Goal: Task Accomplishment & Management: Use online tool/utility

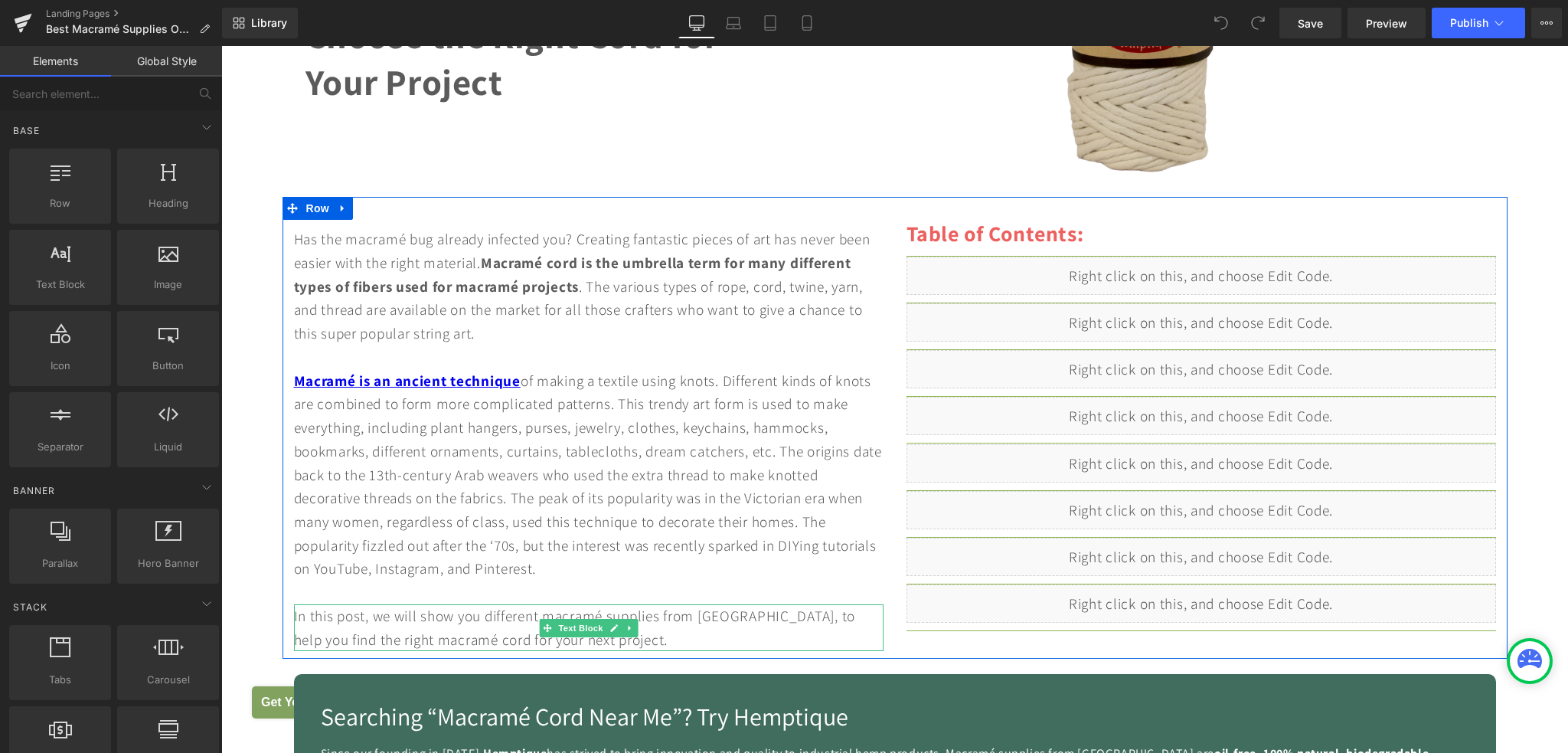
click at [495, 620] on div "In this post, we will show you different macramé supplies from [GEOGRAPHIC_DATA…" at bounding box center [589, 628] width 590 height 47
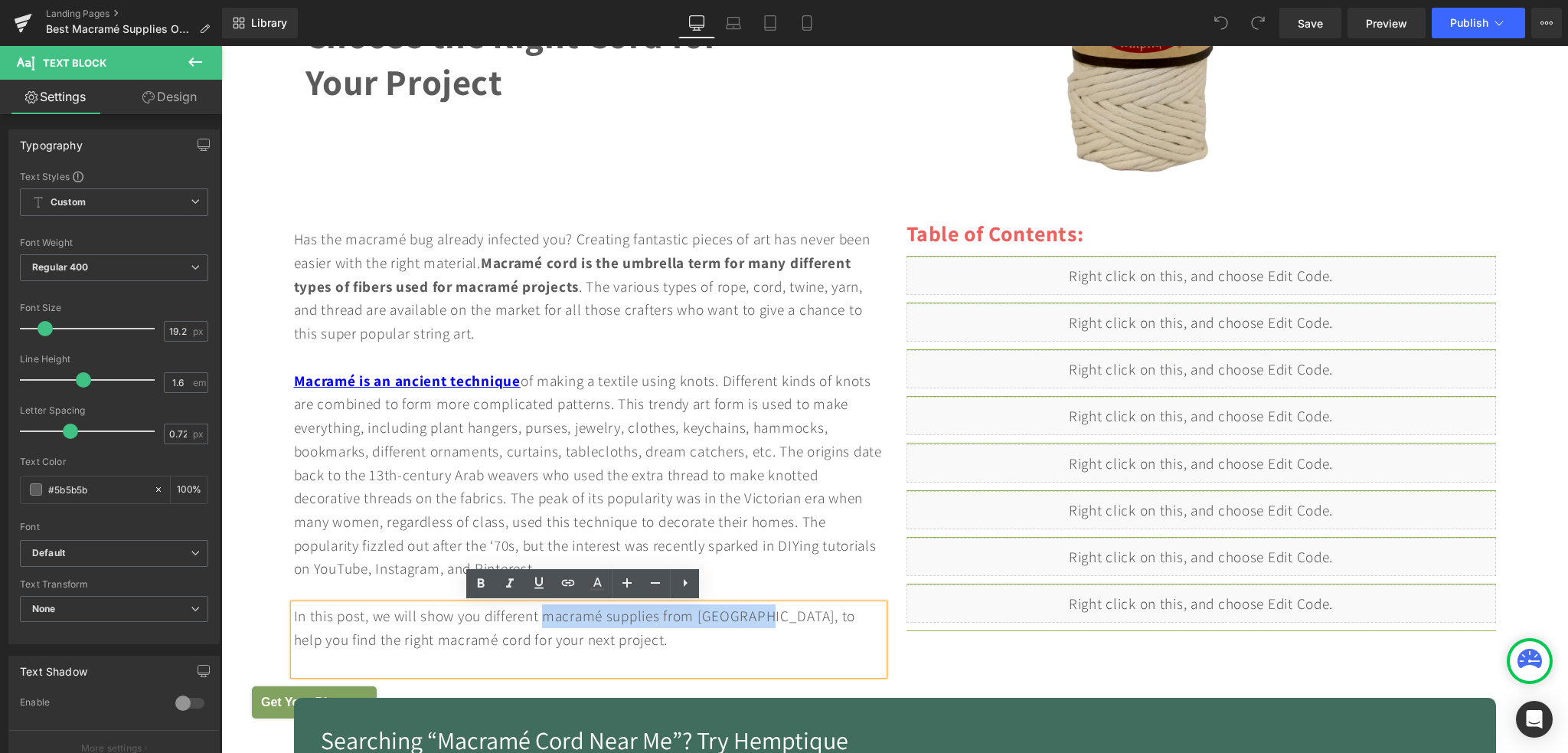
drag, startPoint x: 541, startPoint y: 618, endPoint x: 765, endPoint y: 621, distance: 224.0
click at [765, 621] on div "In this post, we will show you different macramé supplies from [GEOGRAPHIC_DATA…" at bounding box center [589, 640] width 590 height 71
click at [569, 585] on icon at bounding box center [568, 583] width 13 height 6
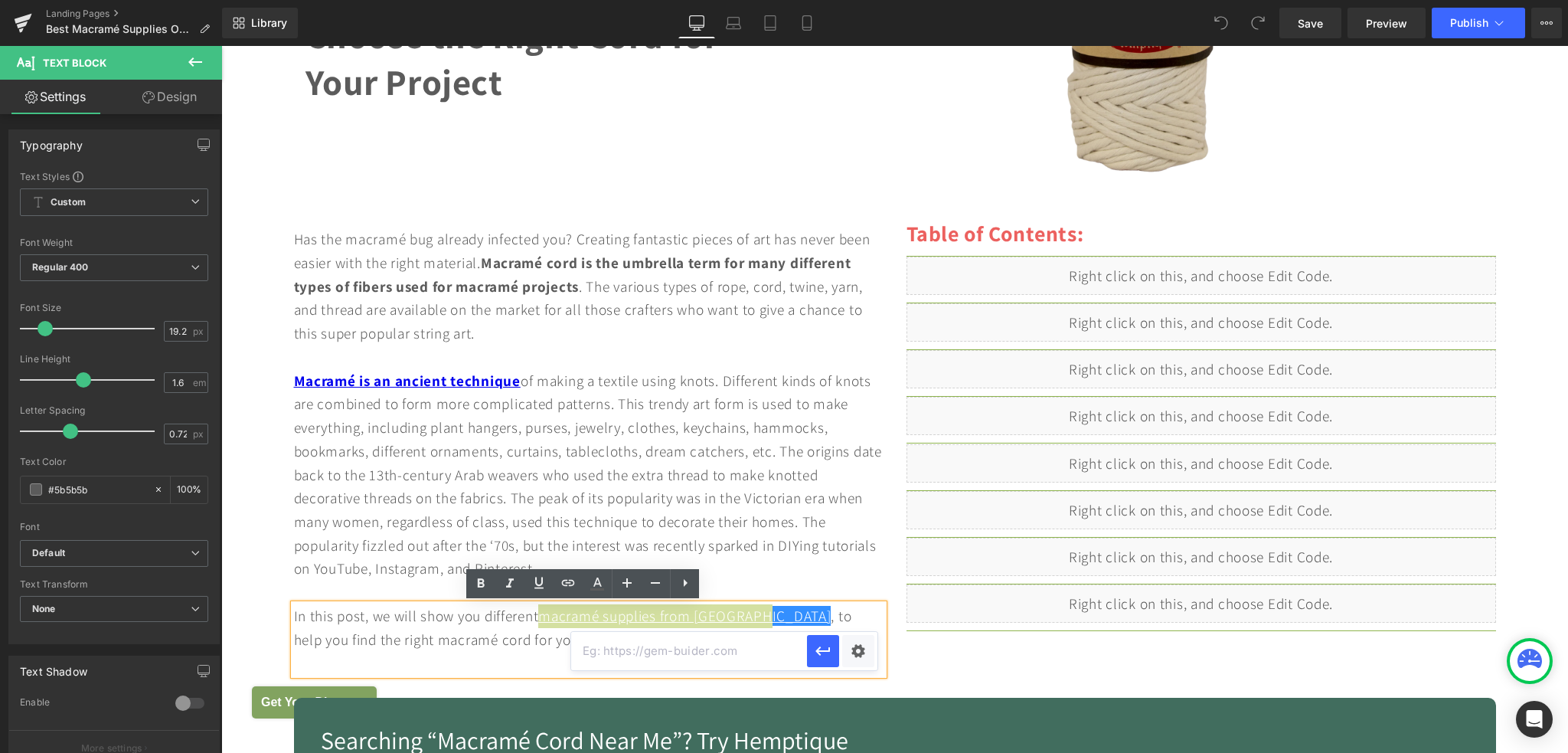
click at [731, 655] on input "text" at bounding box center [689, 651] width 235 height 38
paste input "[URL][DOMAIN_NAME]"
type input "[URL][DOMAIN_NAME]"
click at [820, 654] on icon "button" at bounding box center [822, 650] width 15 height 9
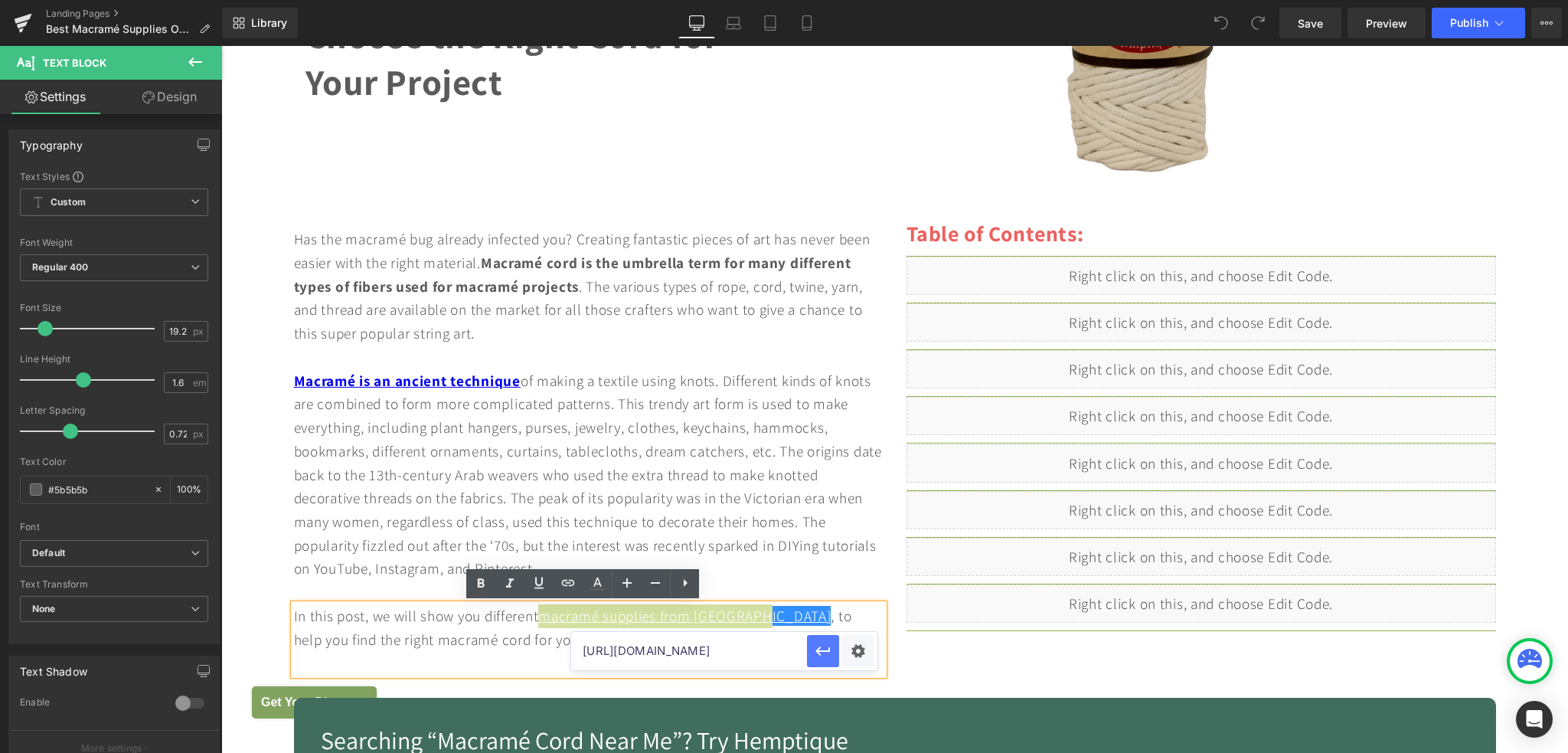
scroll to position [0, 0]
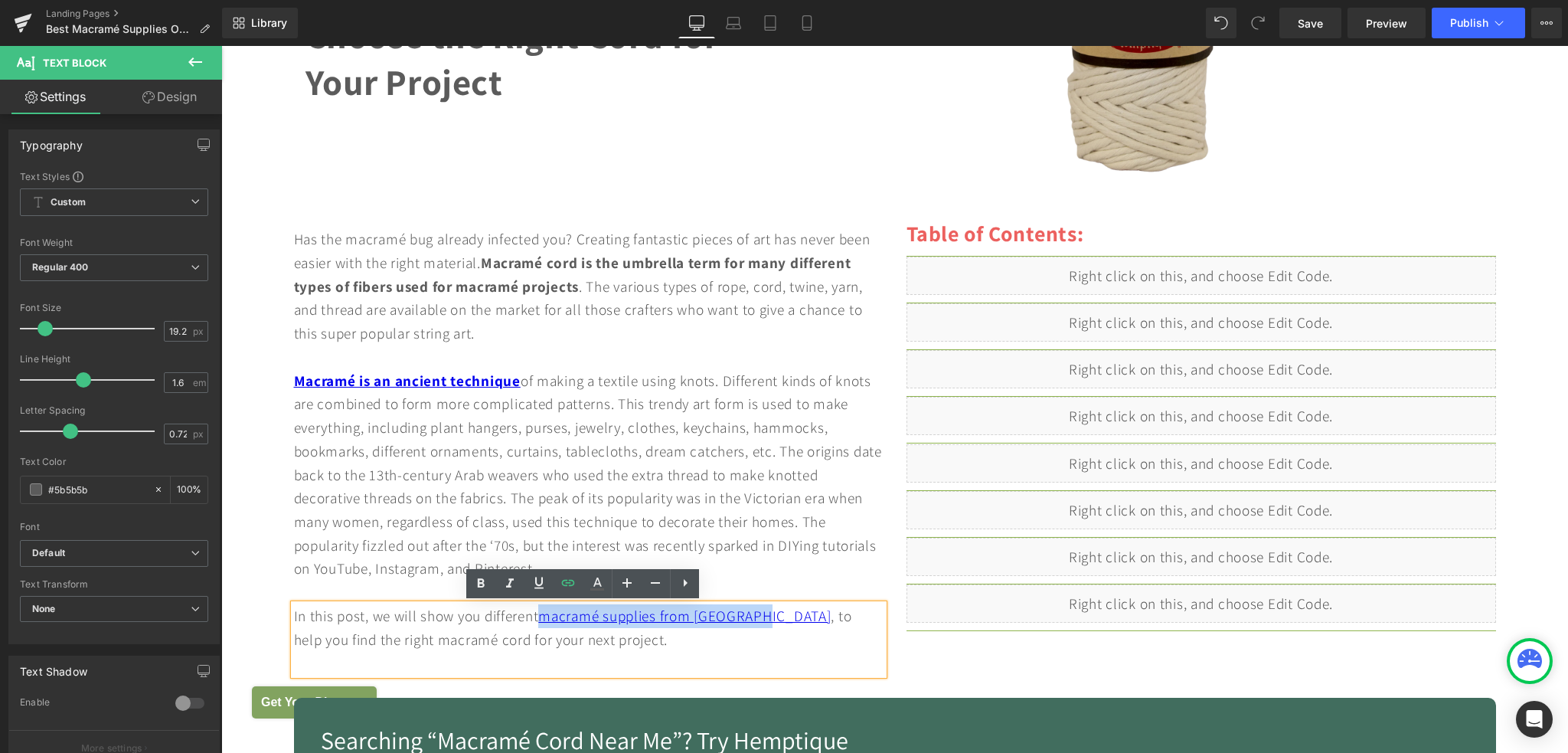
click at [815, 575] on div "Has the macramé bug already infected you? Creating fantastic pieces of art has …" at bounding box center [589, 416] width 590 height 377
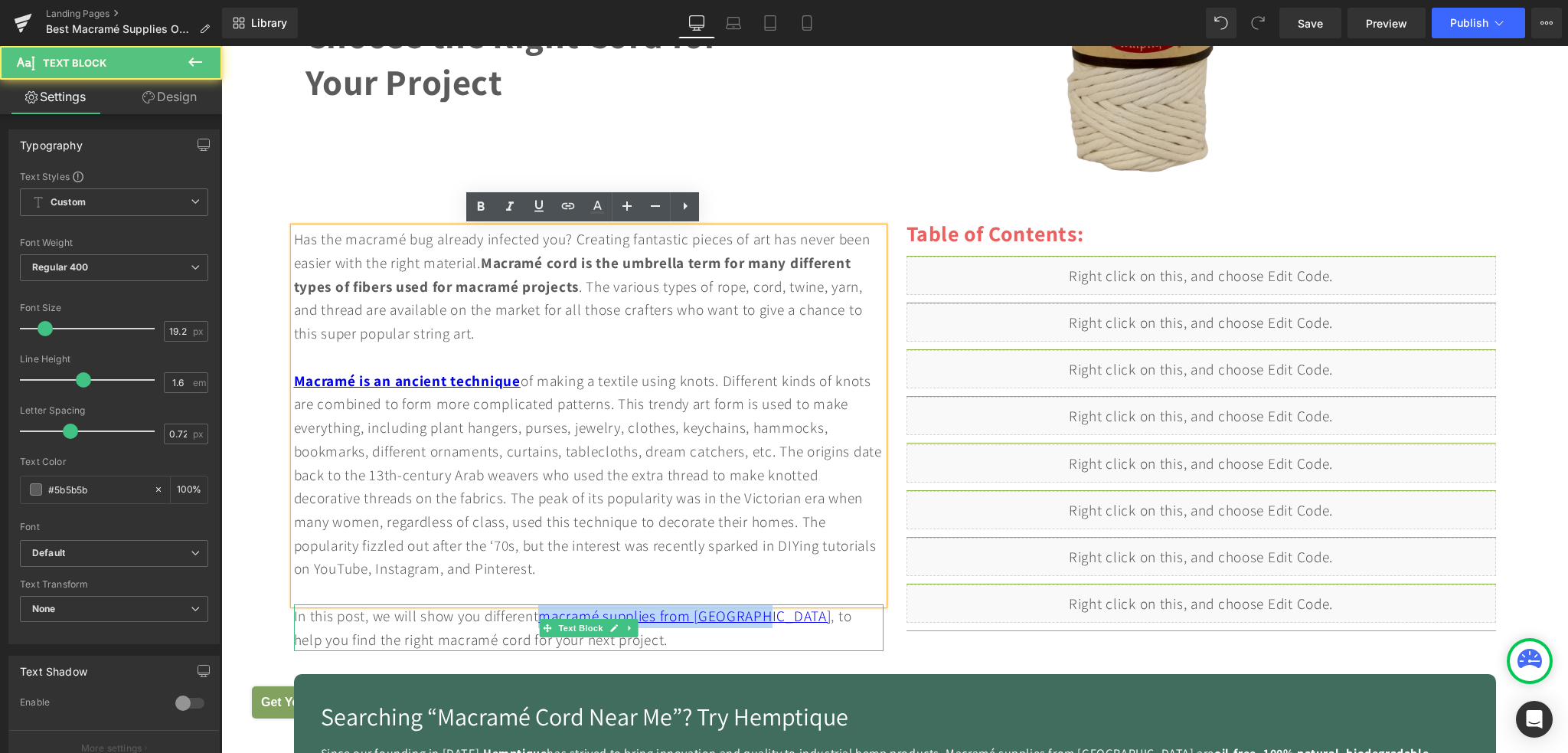
drag, startPoint x: 539, startPoint y: 615, endPoint x: 769, endPoint y: 617, distance: 230.0
click at [769, 617] on div "In this post, we will show you different macramé supplies from [GEOGRAPHIC_DATA…" at bounding box center [589, 628] width 590 height 47
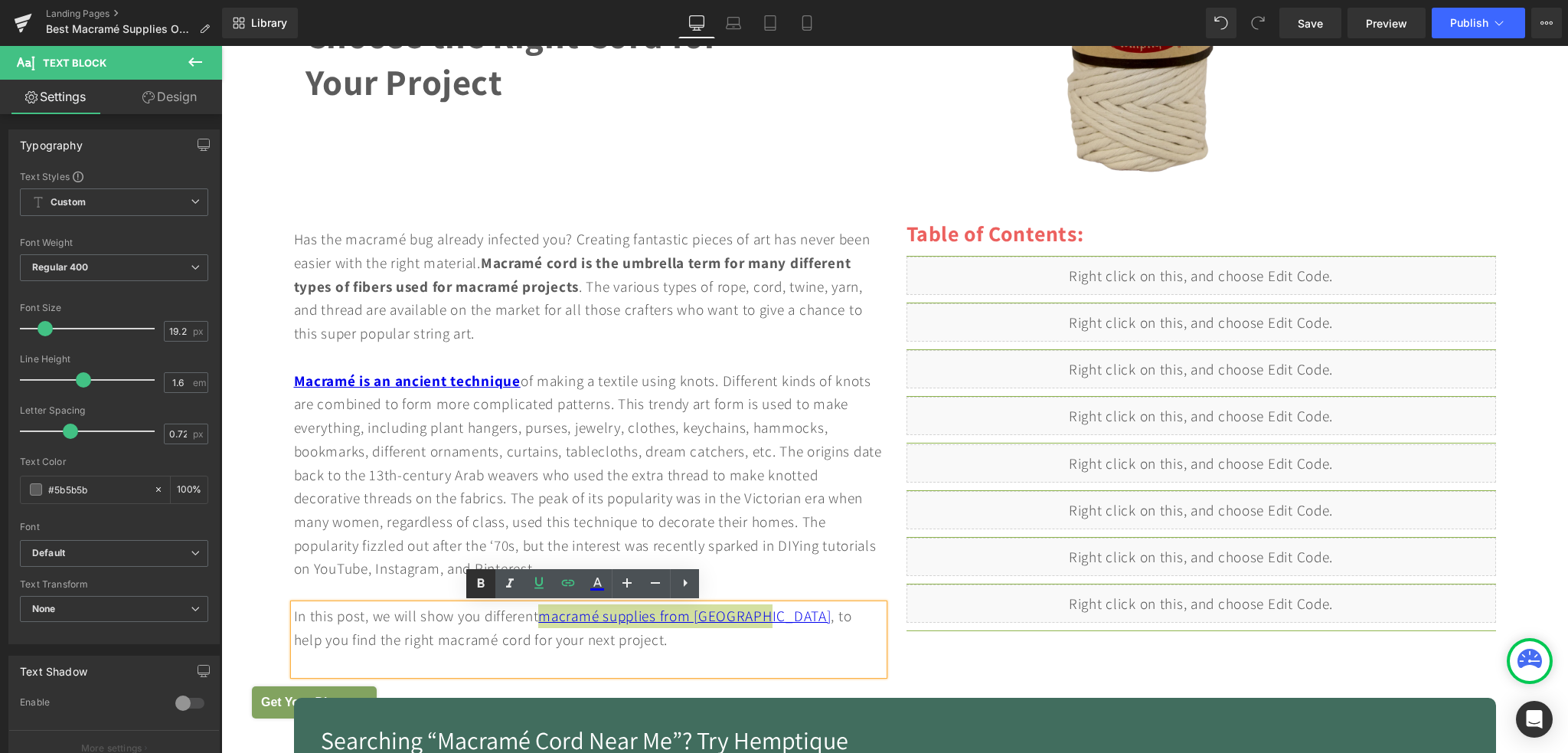
click at [478, 583] on icon at bounding box center [481, 582] width 7 height 9
click at [479, 587] on icon at bounding box center [481, 583] width 19 height 19
drag, startPoint x: 771, startPoint y: 617, endPoint x: 545, endPoint y: 615, distance: 226.0
click at [545, 615] on div "In this post, we will show you different macramé supplies from Hemptique , to h…" at bounding box center [589, 640] width 590 height 71
click at [482, 583] on icon at bounding box center [481, 582] width 7 height 9
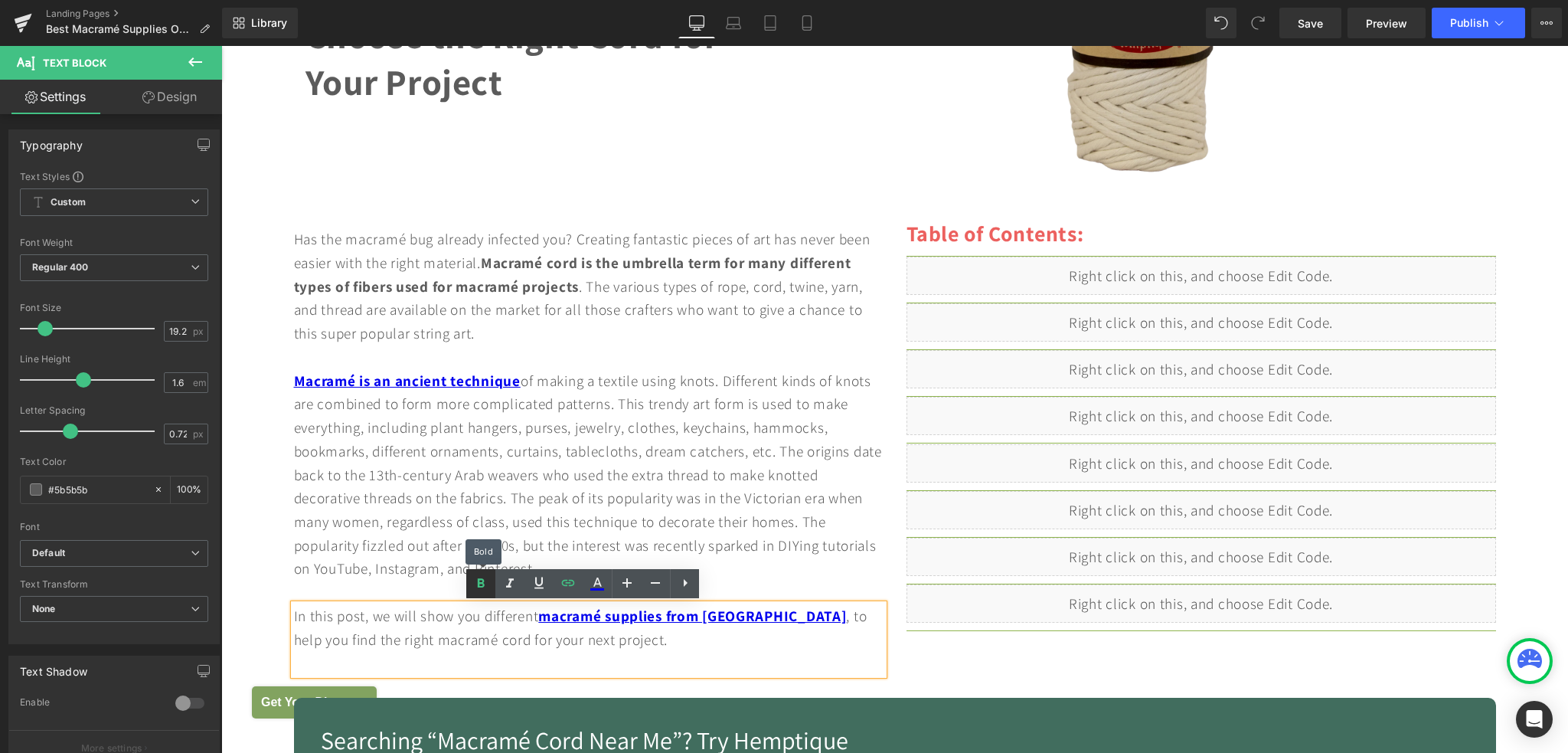
click at [482, 583] on icon at bounding box center [481, 582] width 7 height 9
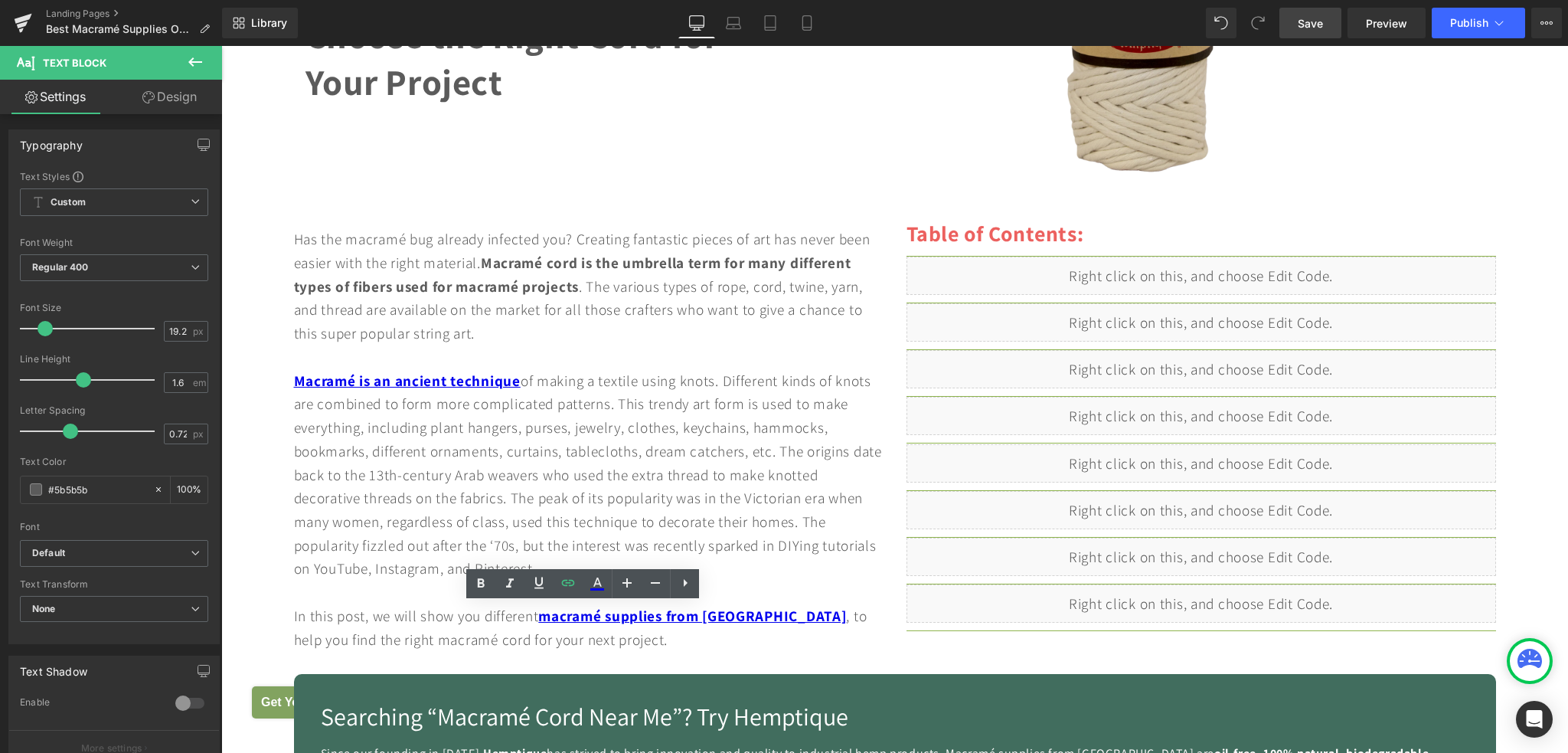
click at [1321, 27] on span "Save" at bounding box center [1310, 24] width 26 height 16
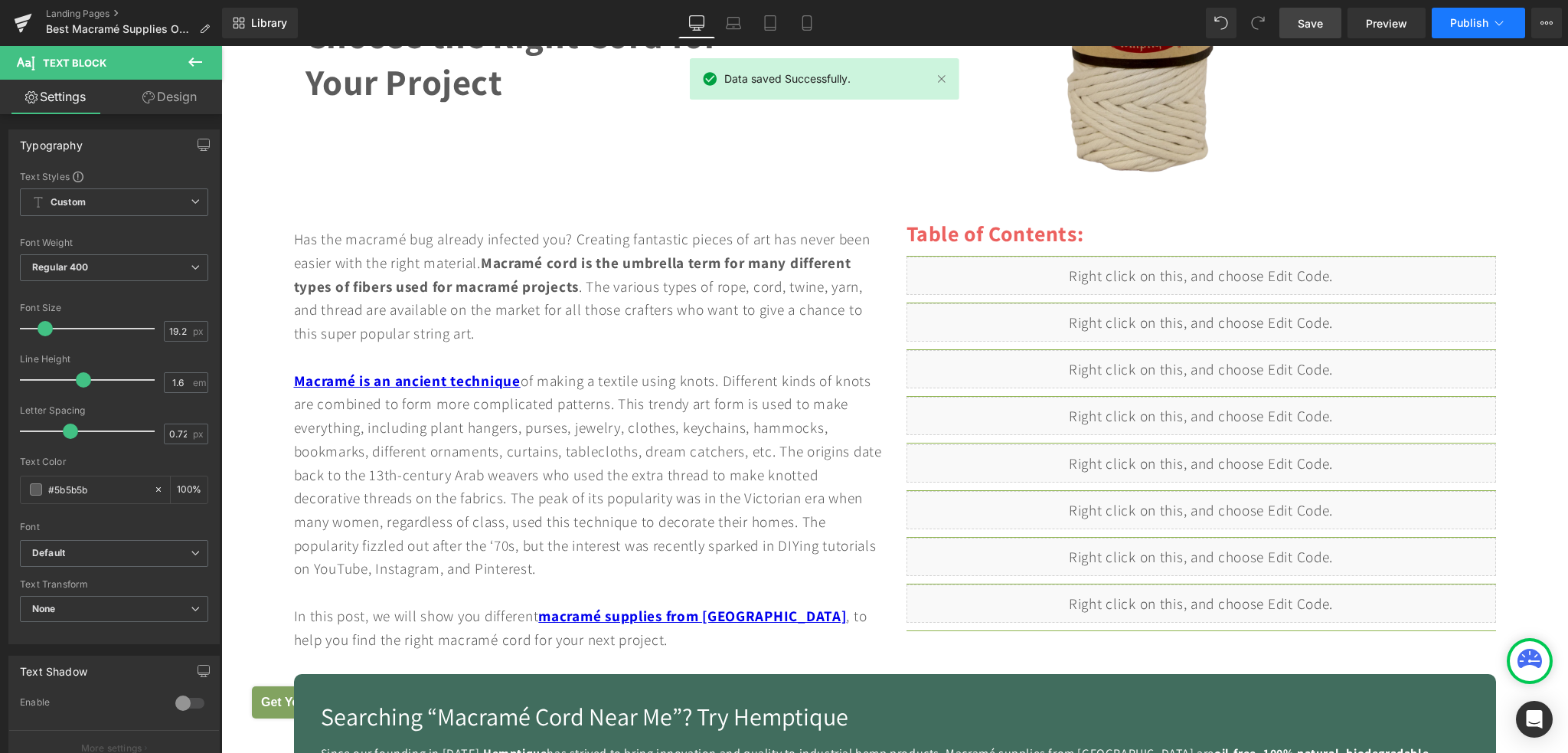
click at [1450, 25] on span "Publish" at bounding box center [1469, 23] width 38 height 12
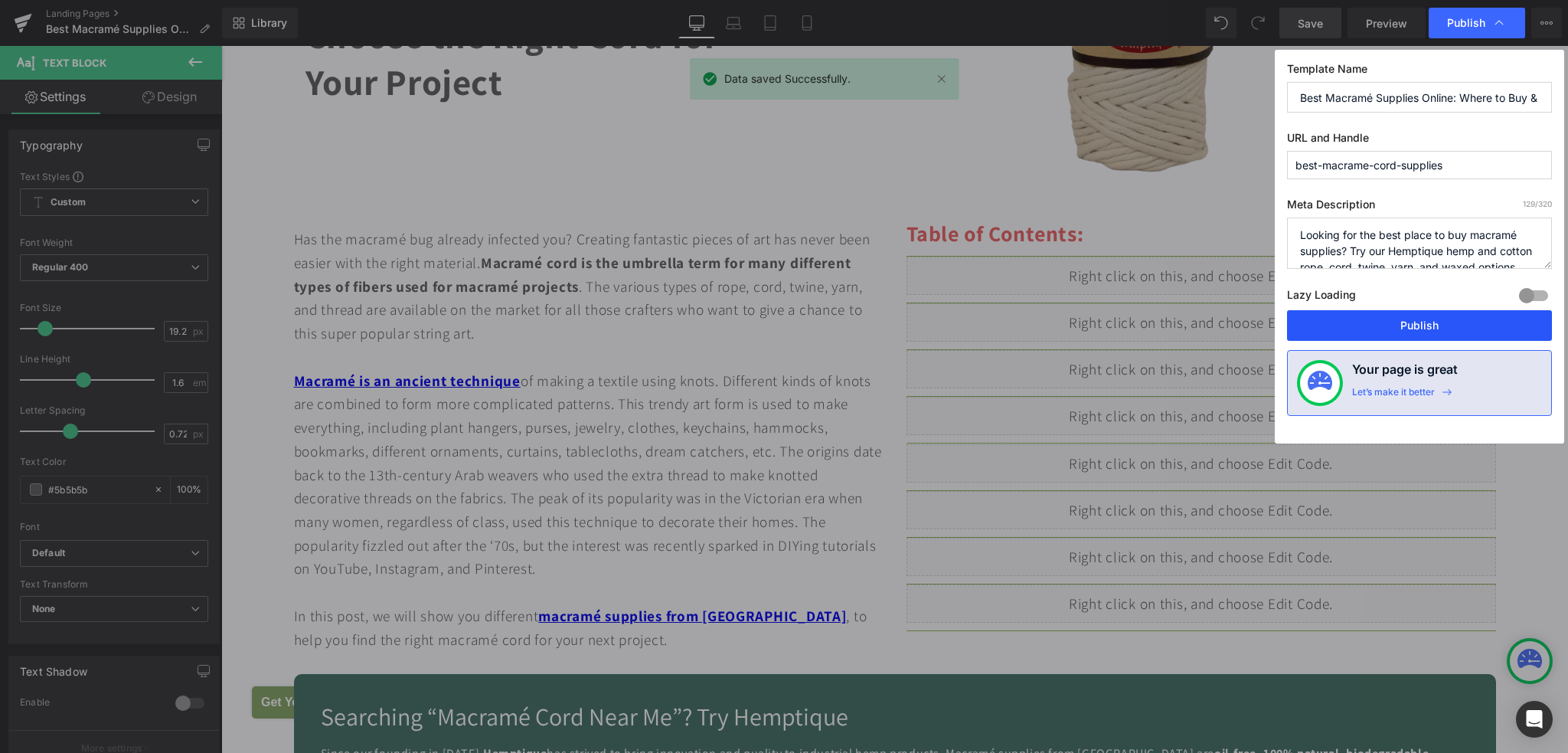
click at [1426, 322] on button "Publish" at bounding box center [1419, 325] width 265 height 30
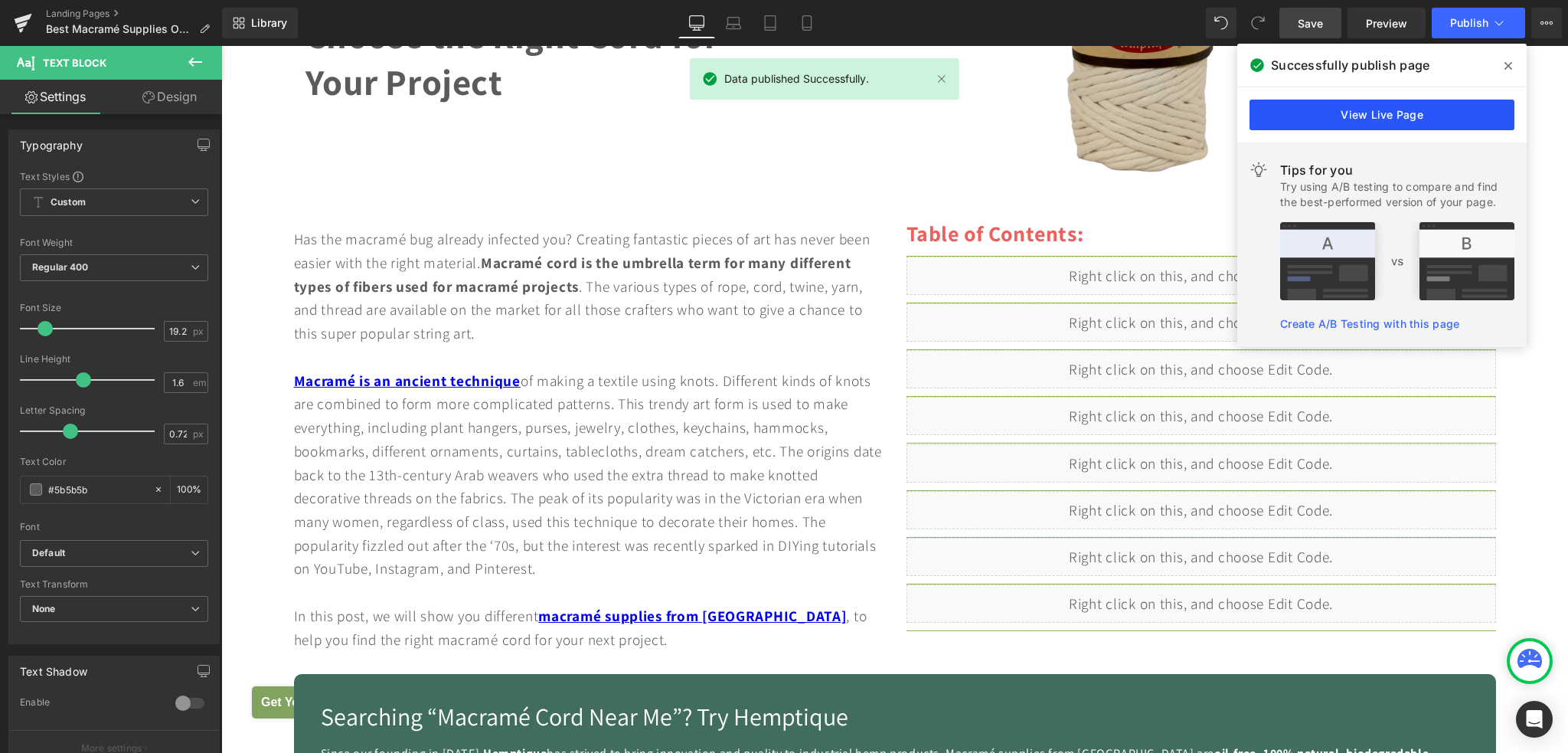
click at [1395, 124] on link "View Live Page" at bounding box center [1382, 114] width 265 height 30
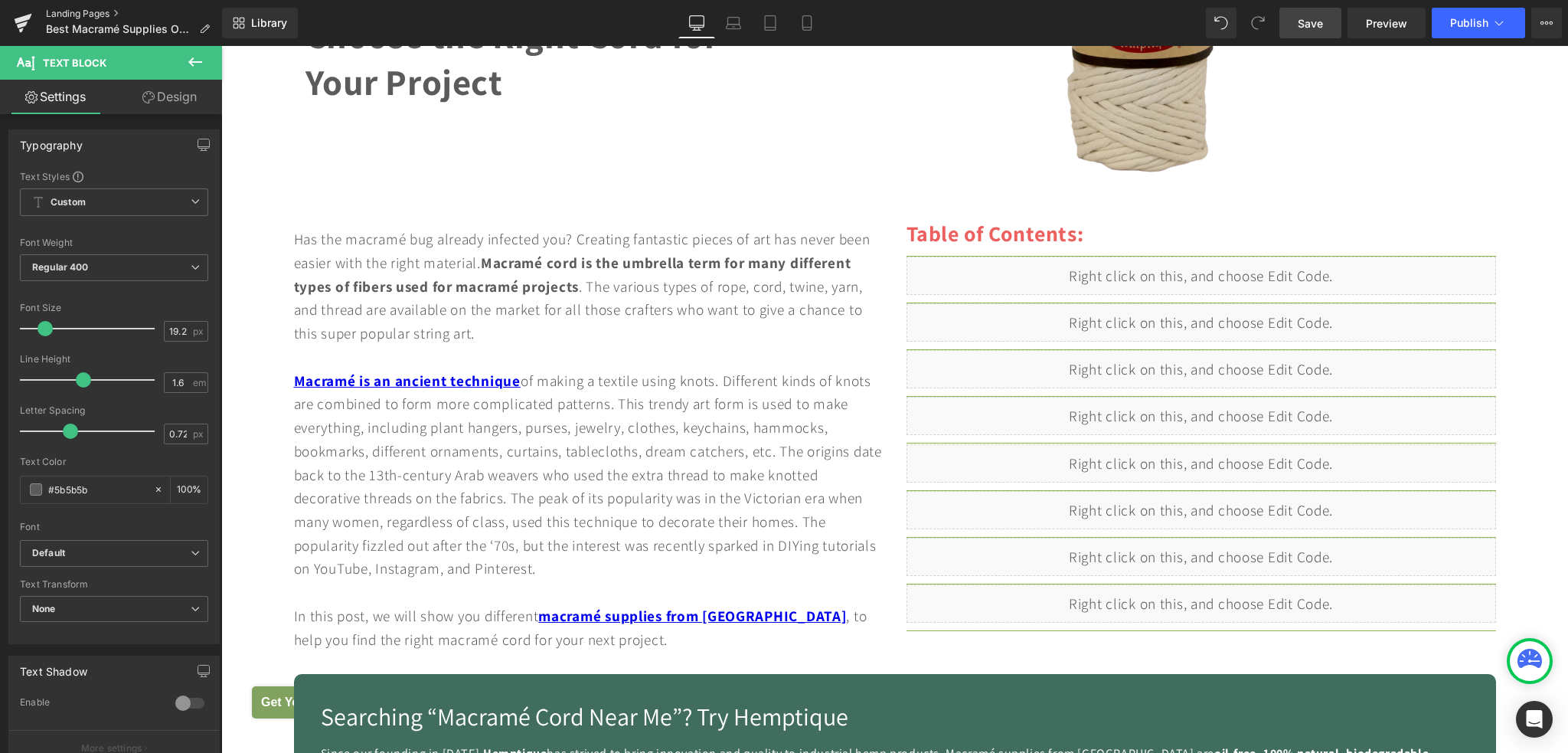
click at [77, 13] on link "Landing Pages" at bounding box center [133, 14] width 176 height 12
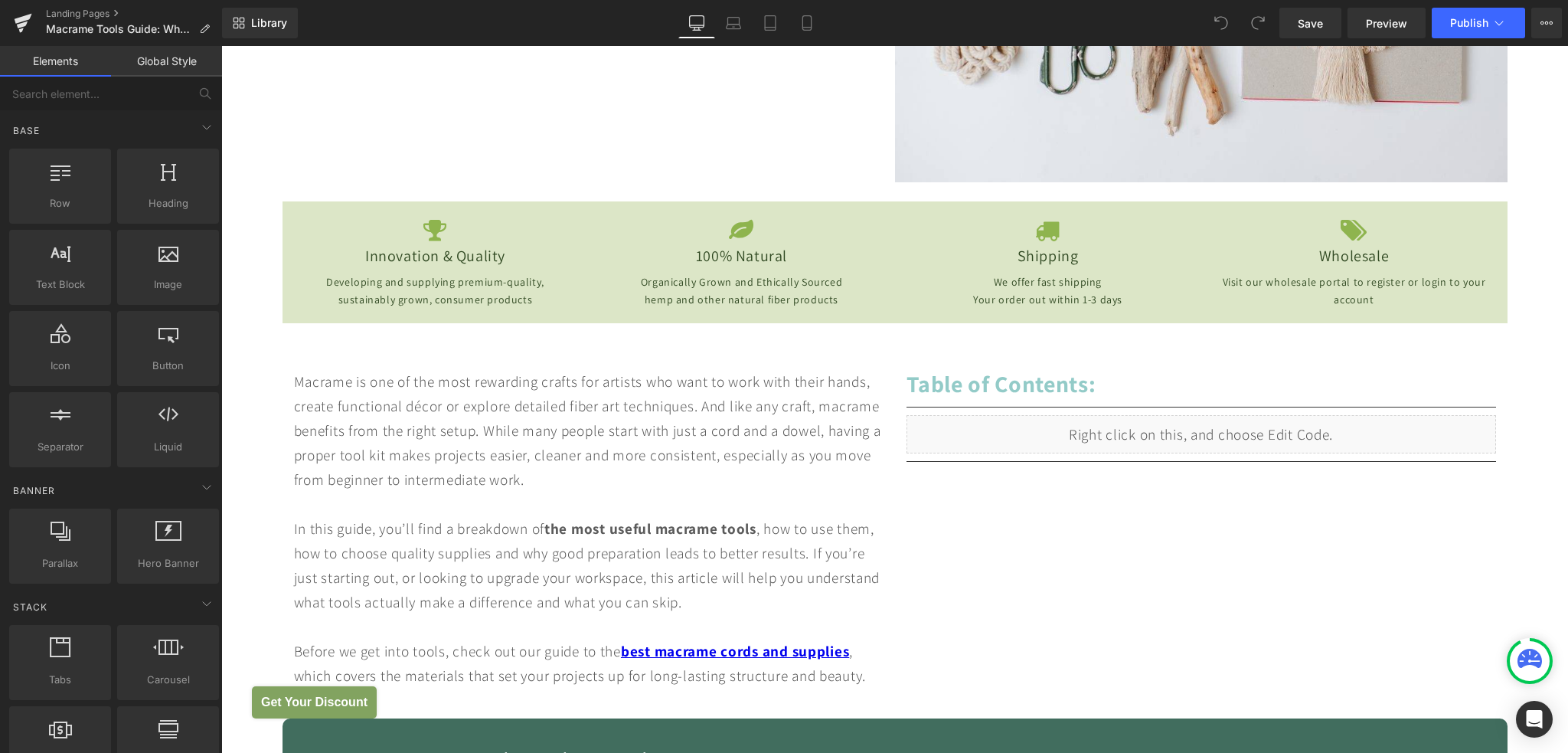
scroll to position [613, 0]
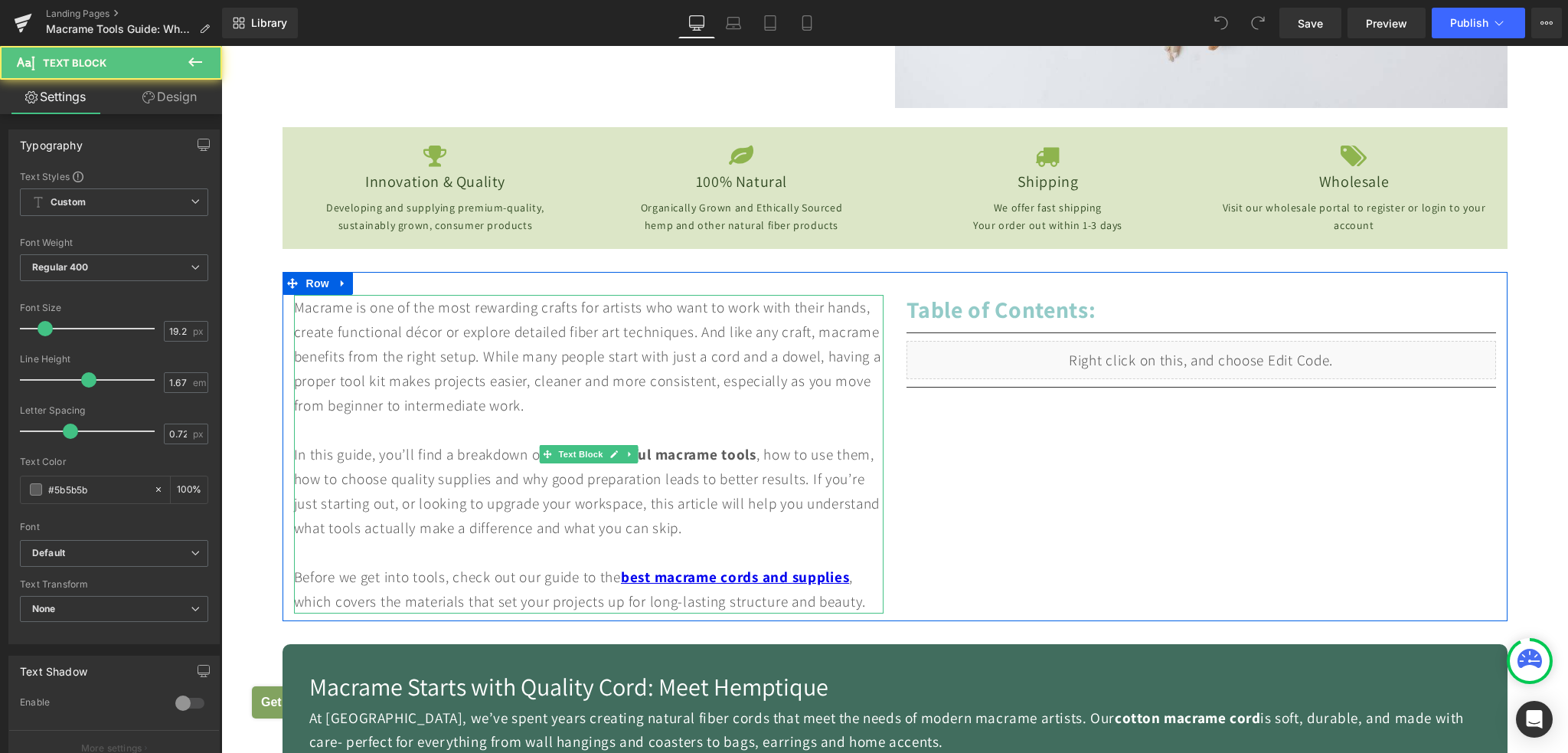
click at [678, 474] on div "In this guide, you’ll find a breakdown of the most useful macrame tools , how t…" at bounding box center [589, 491] width 590 height 98
click at [703, 420] on div at bounding box center [589, 429] width 590 height 25
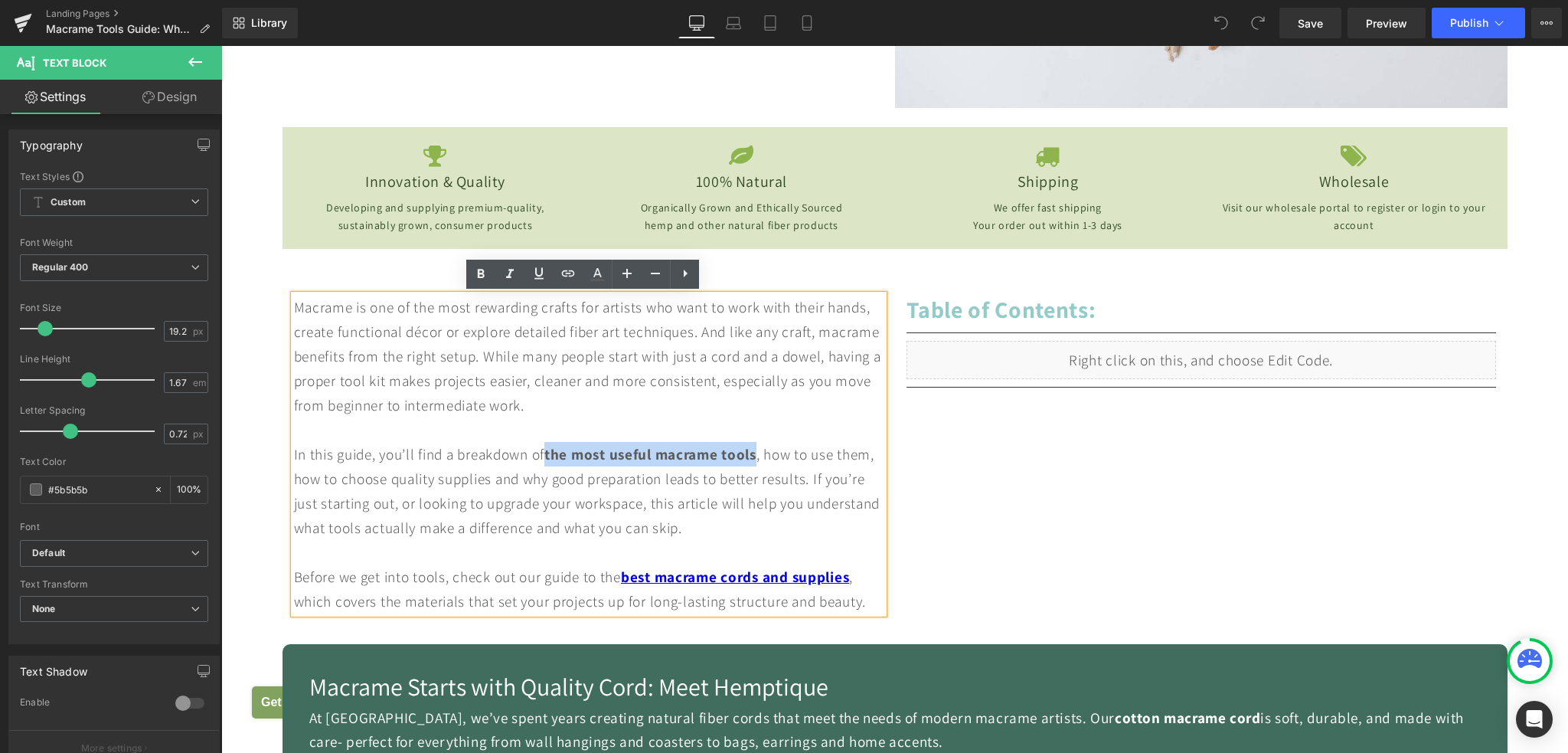
drag, startPoint x: 545, startPoint y: 456, endPoint x: 758, endPoint y: 456, distance: 213.0
click at [758, 456] on div "In this guide, you’ll find a breakdown of the most useful macrame tools , how t…" at bounding box center [589, 491] width 590 height 98
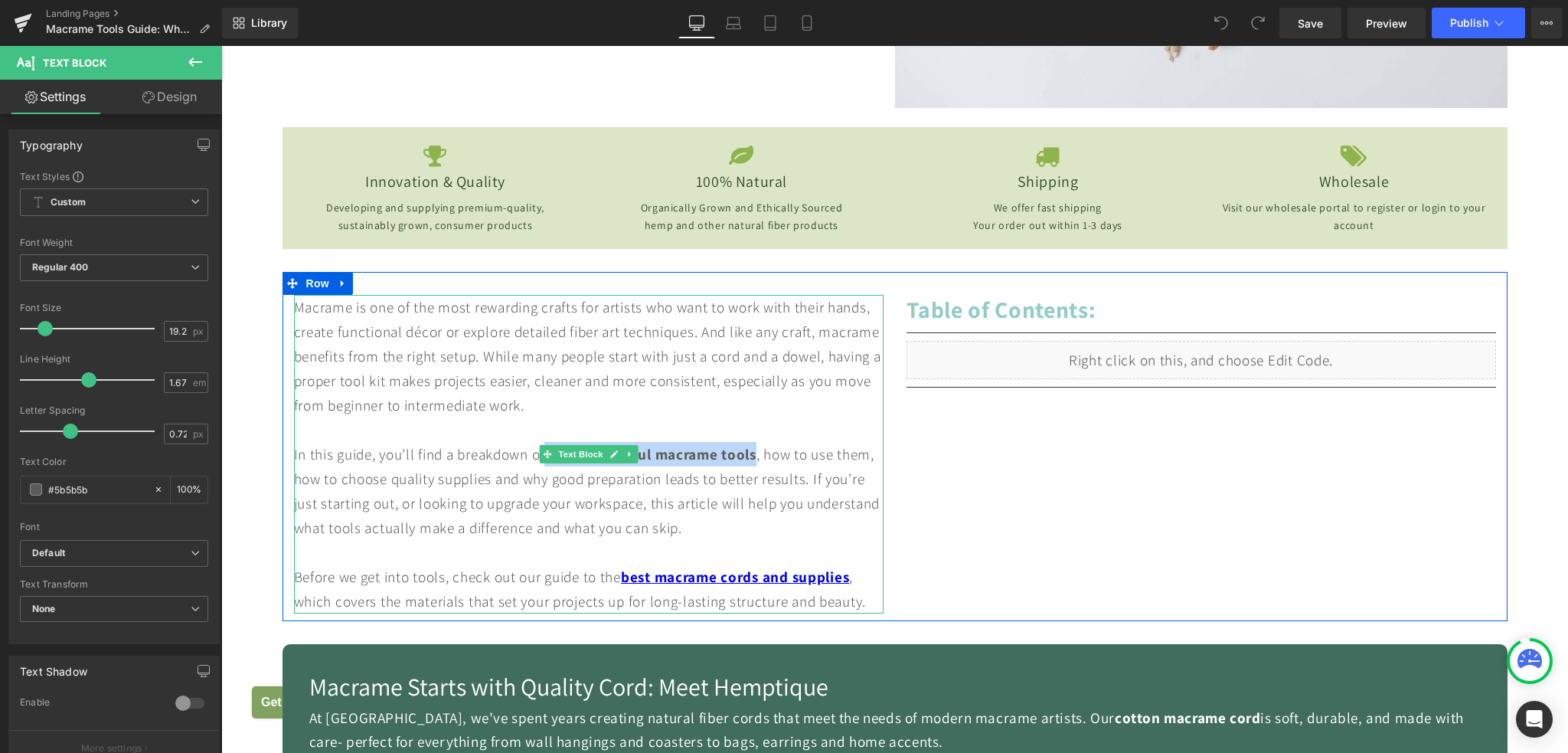
click at [656, 453] on strong "the most useful macrame tools" at bounding box center [651, 454] width 212 height 20
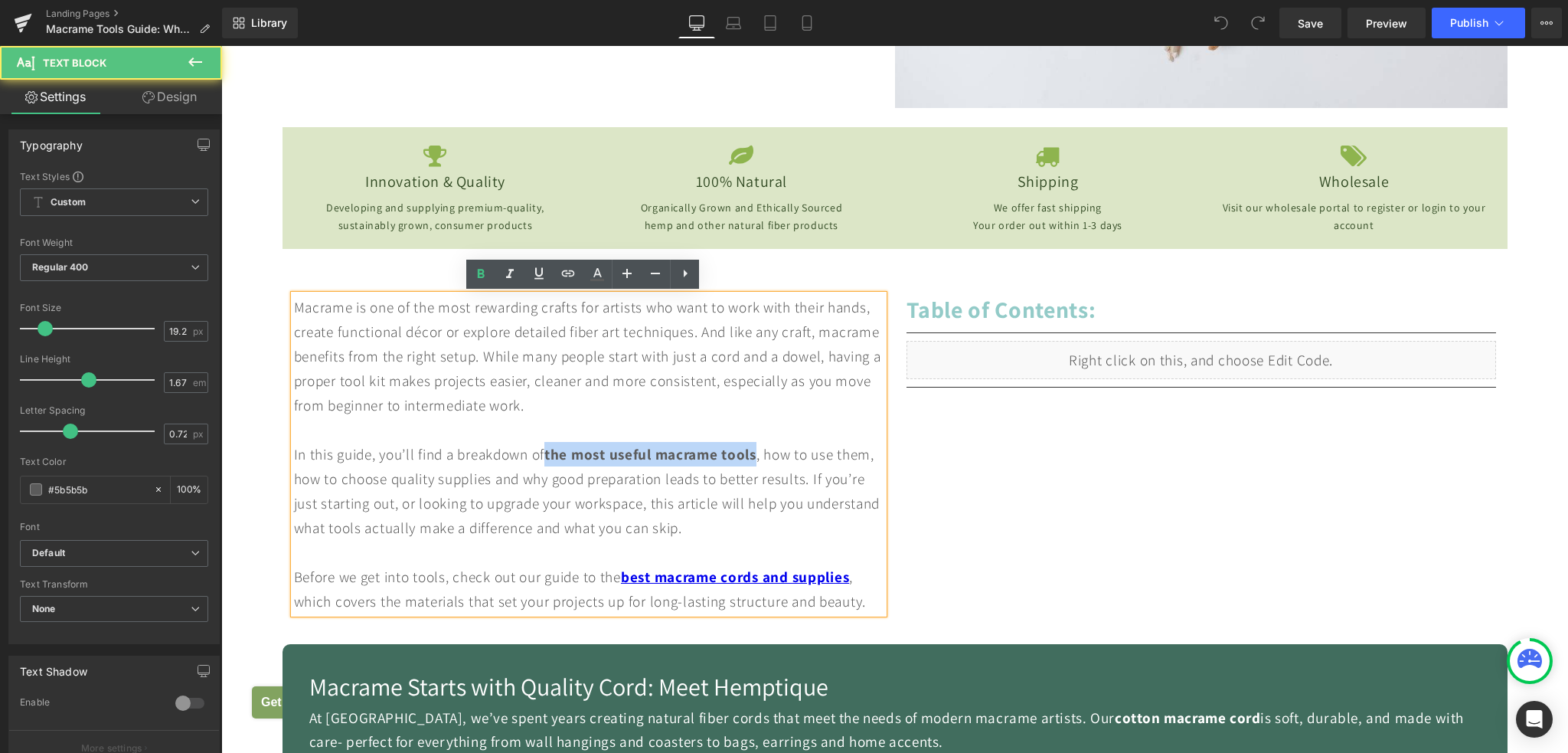
drag, startPoint x: 549, startPoint y: 454, endPoint x: 759, endPoint y: 454, distance: 210.0
click at [757, 454] on strong "the most useful macrame tools" at bounding box center [651, 454] width 212 height 20
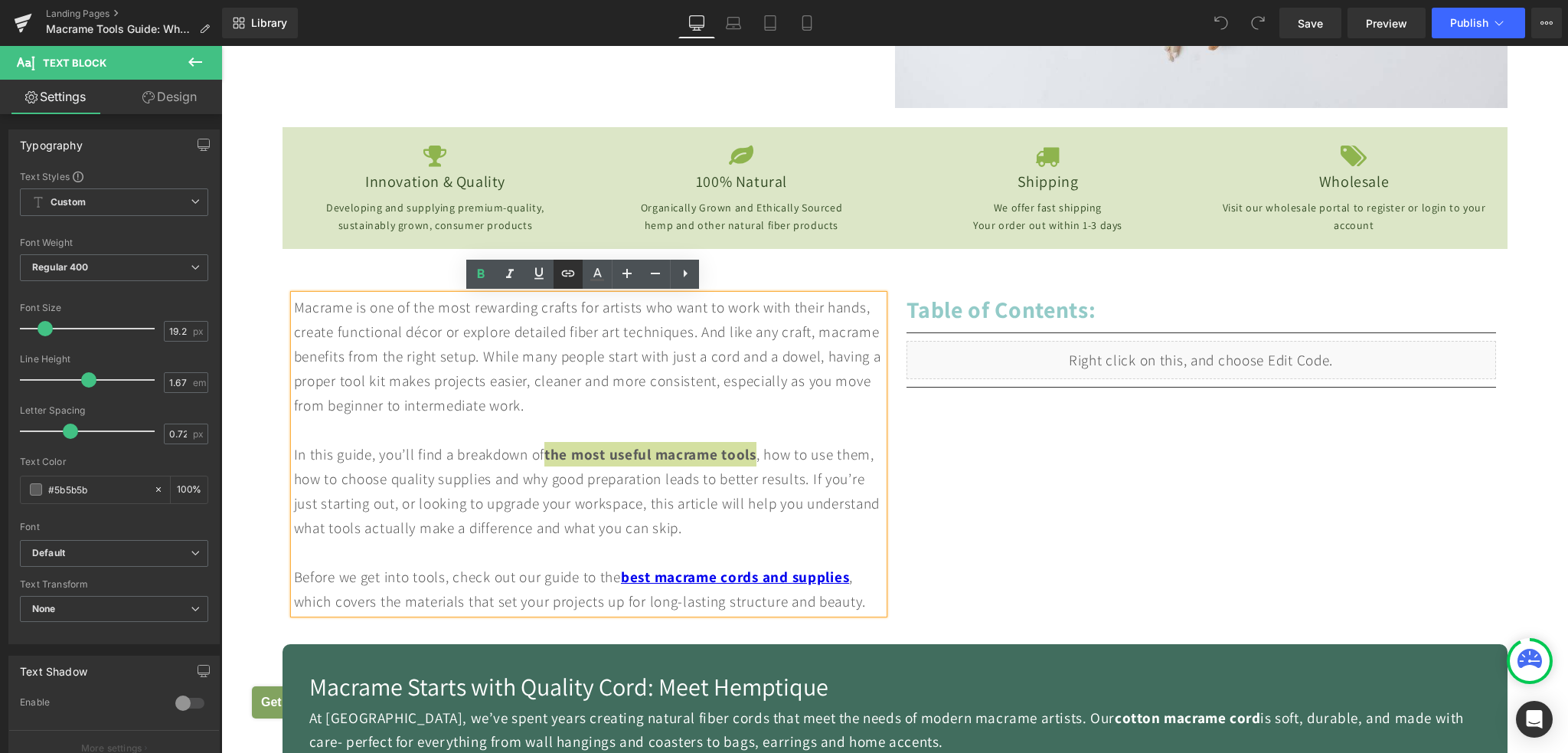
click at [573, 280] on icon at bounding box center [567, 273] width 19 height 19
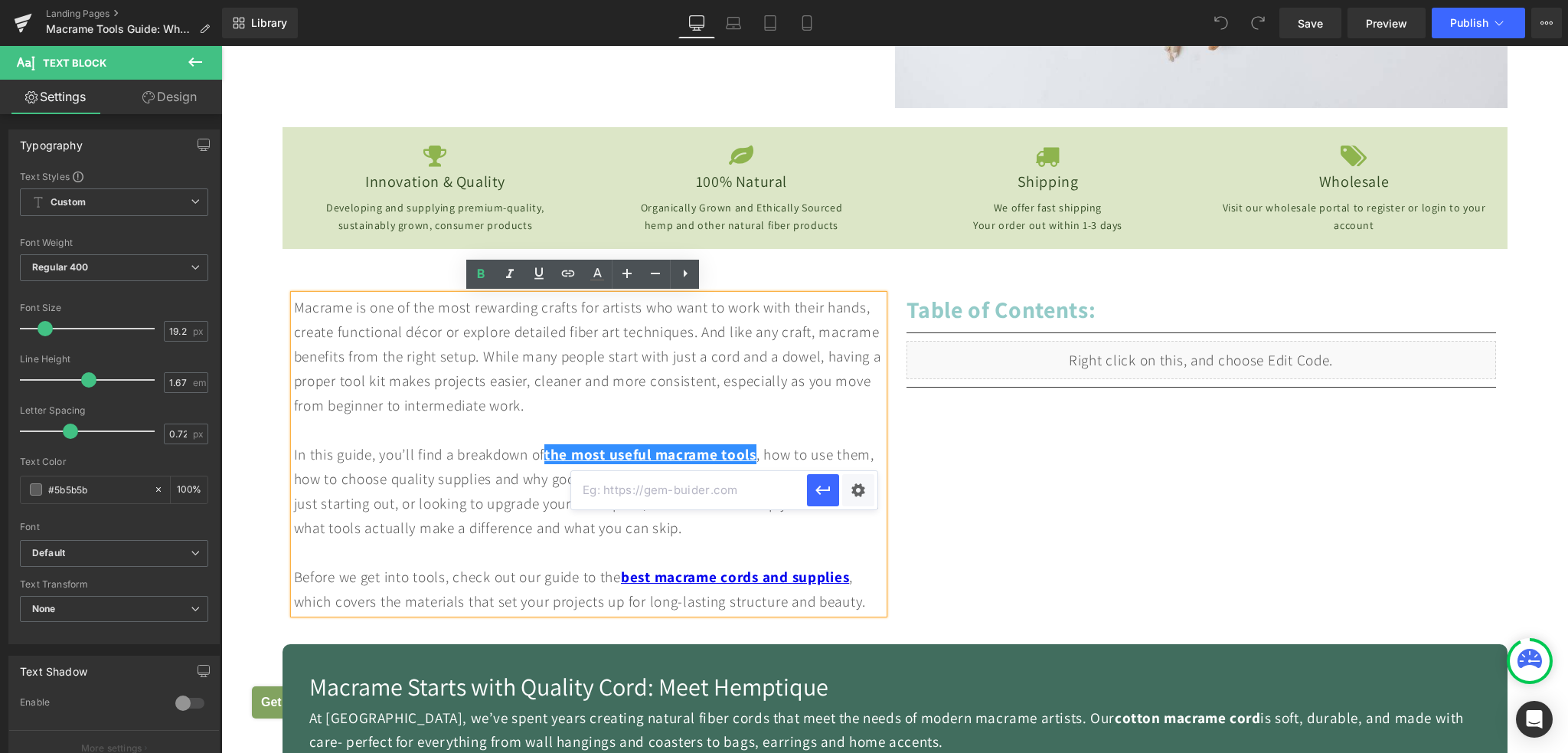
click at [680, 496] on input "text" at bounding box center [689, 490] width 235 height 38
paste input "[URL][DOMAIN_NAME]"
type input "[URL][DOMAIN_NAME]"
click at [818, 493] on icon "button" at bounding box center [822, 490] width 15 height 9
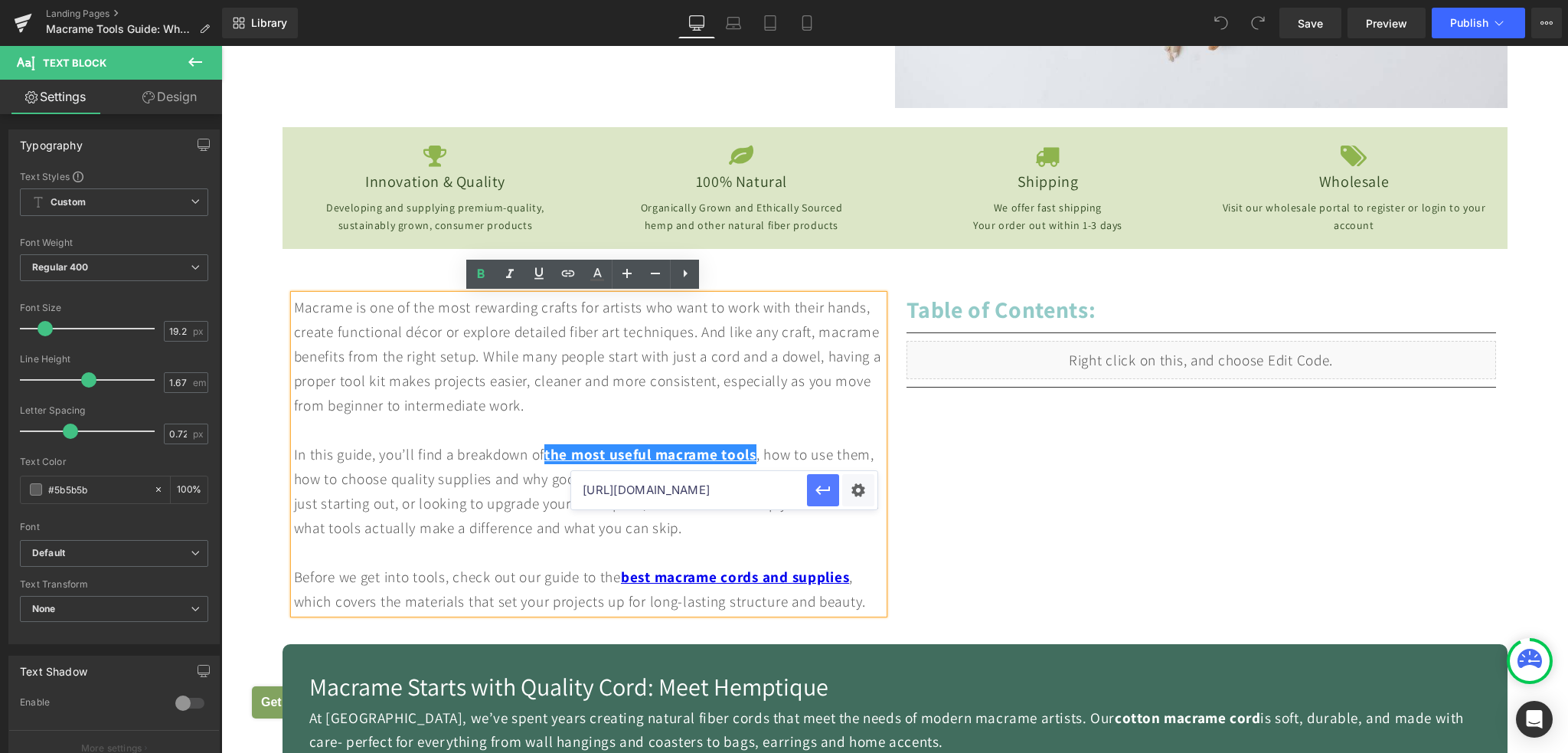
scroll to position [0, 0]
click at [956, 496] on div "Macrame is one of the most rewarding crafts for artists who want to work with t…" at bounding box center [895, 447] width 1225 height 350
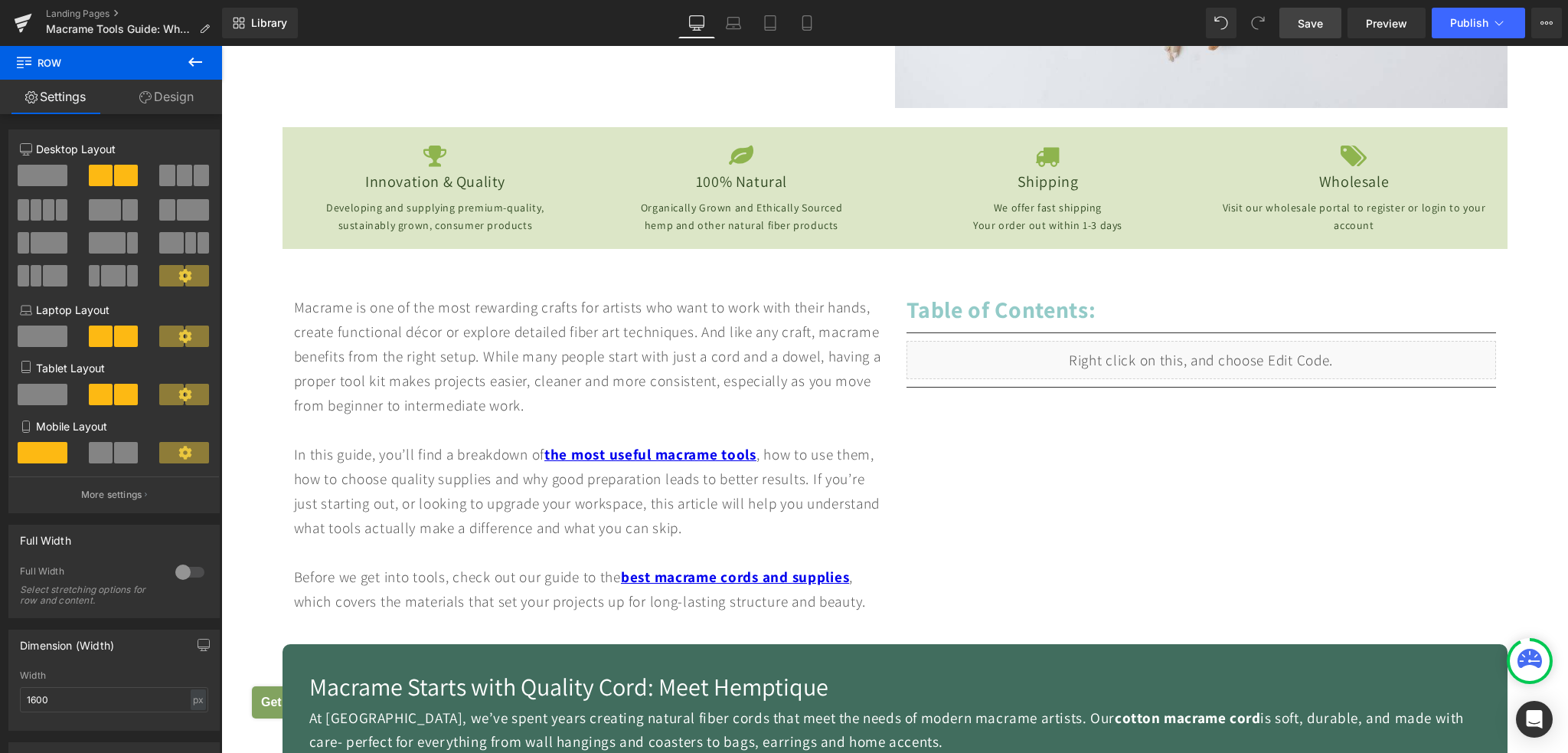
click at [1318, 25] on span "Save" at bounding box center [1310, 24] width 26 height 16
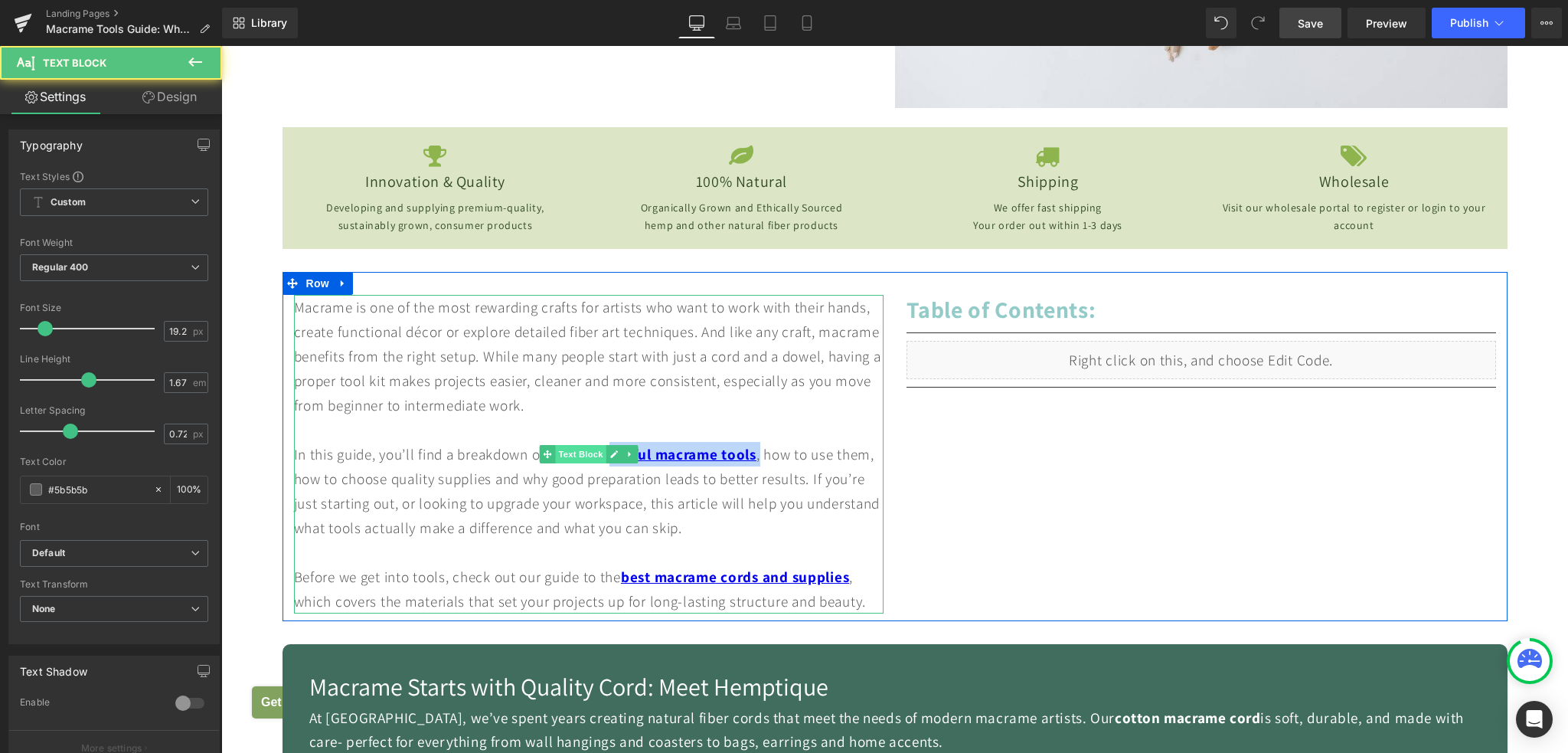
drag, startPoint x: 762, startPoint y: 456, endPoint x: 555, endPoint y: 450, distance: 207.1
click at [555, 450] on div "Macrame is one of the most rewarding crafts for artists who want to work with t…" at bounding box center [589, 454] width 590 height 319
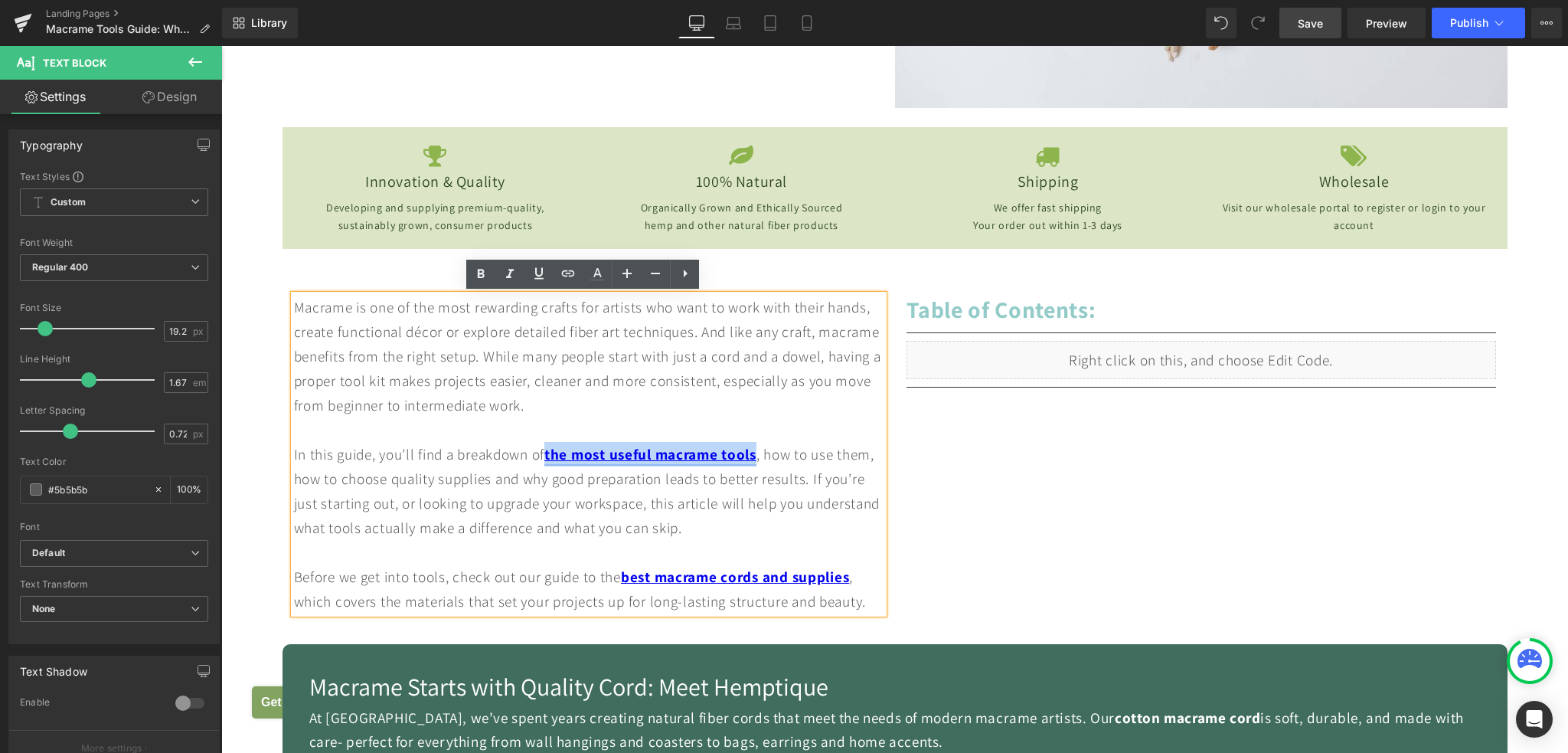
drag, startPoint x: 549, startPoint y: 453, endPoint x: 758, endPoint y: 455, distance: 209.0
click at [757, 455] on link "the most useful macrame tools" at bounding box center [651, 454] width 212 height 20
copy link "the most useful macrame tools"
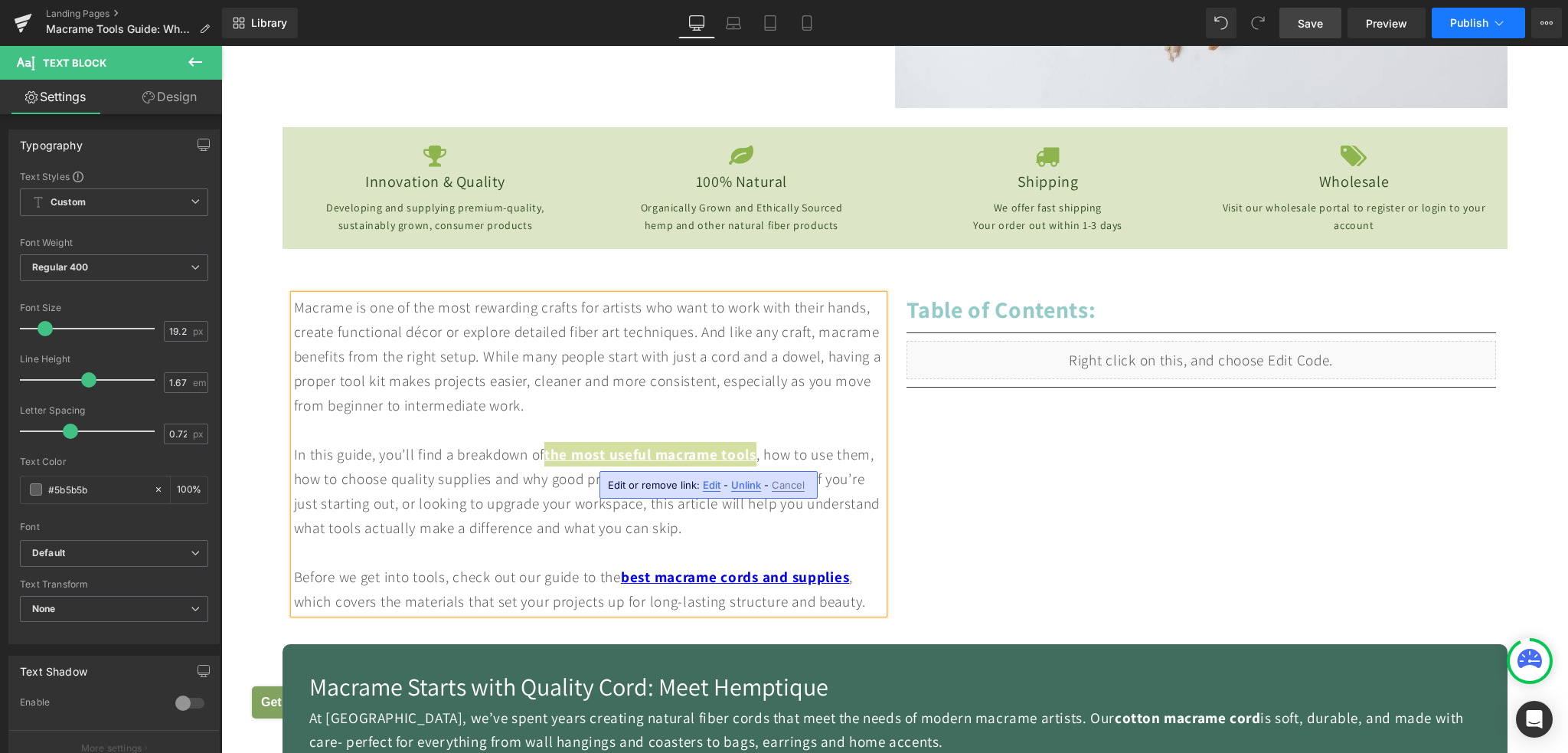
click at [1456, 22] on span "Publish" at bounding box center [1469, 23] width 38 height 12
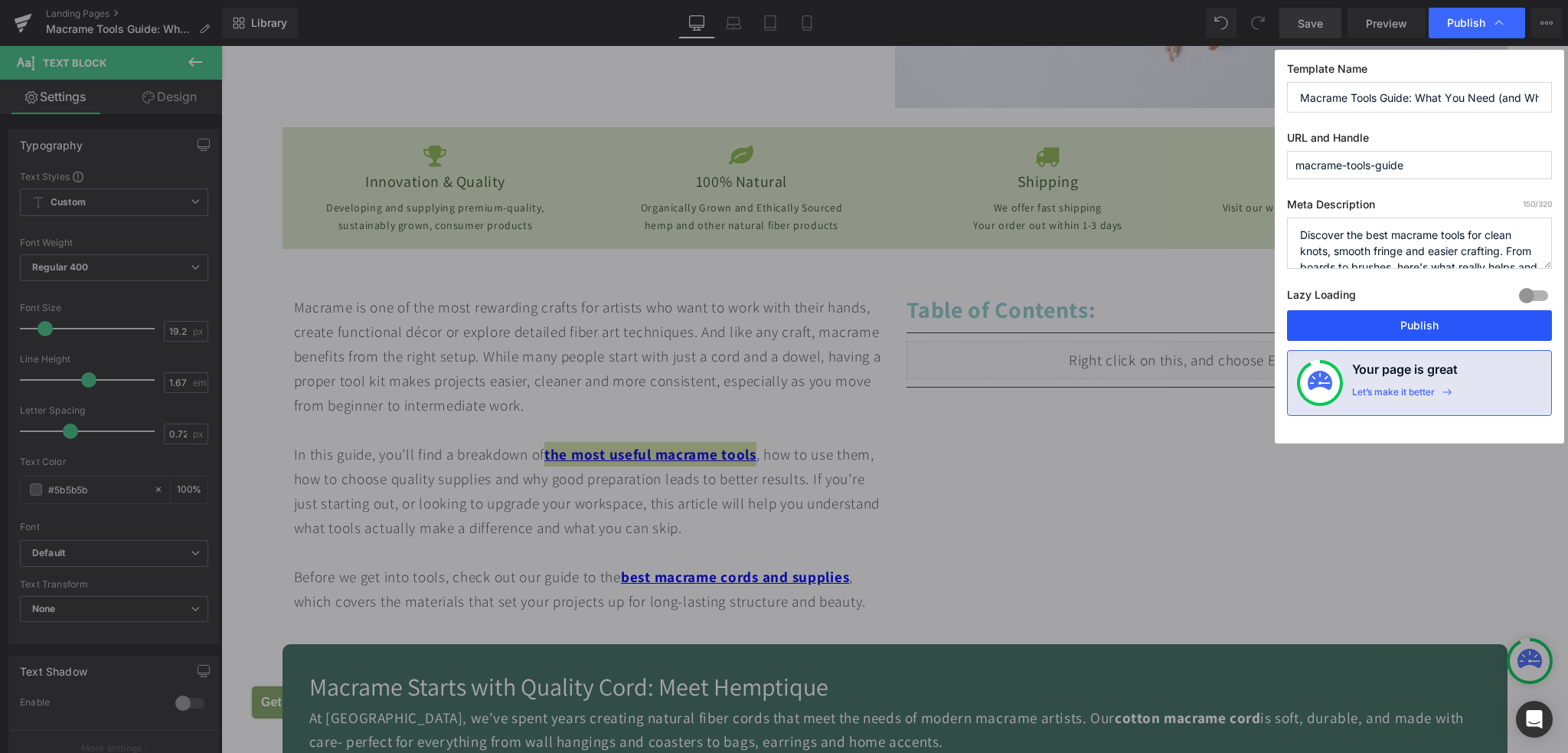
click at [1426, 330] on button "Publish" at bounding box center [1419, 325] width 265 height 30
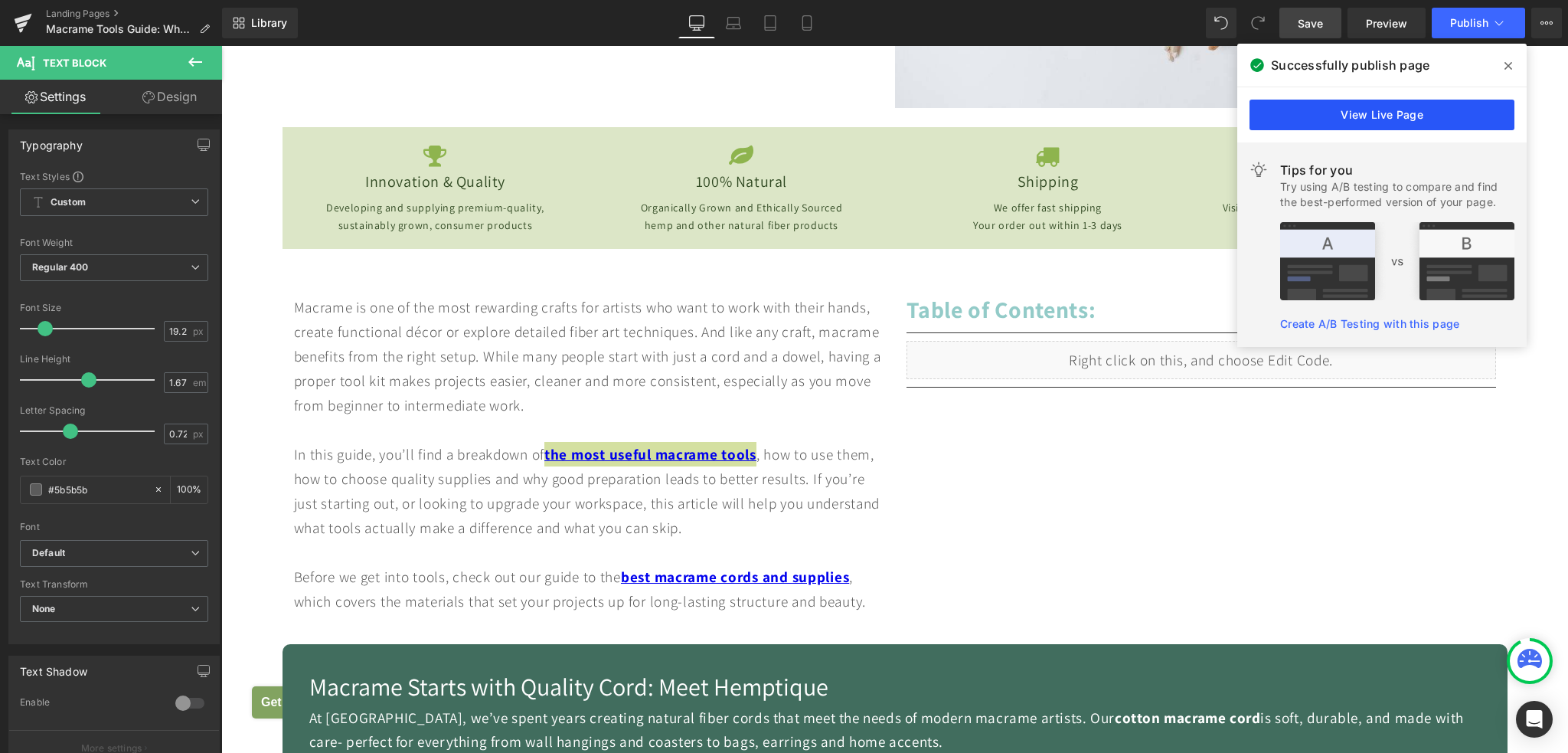
click at [1382, 116] on link "View Live Page" at bounding box center [1382, 114] width 265 height 30
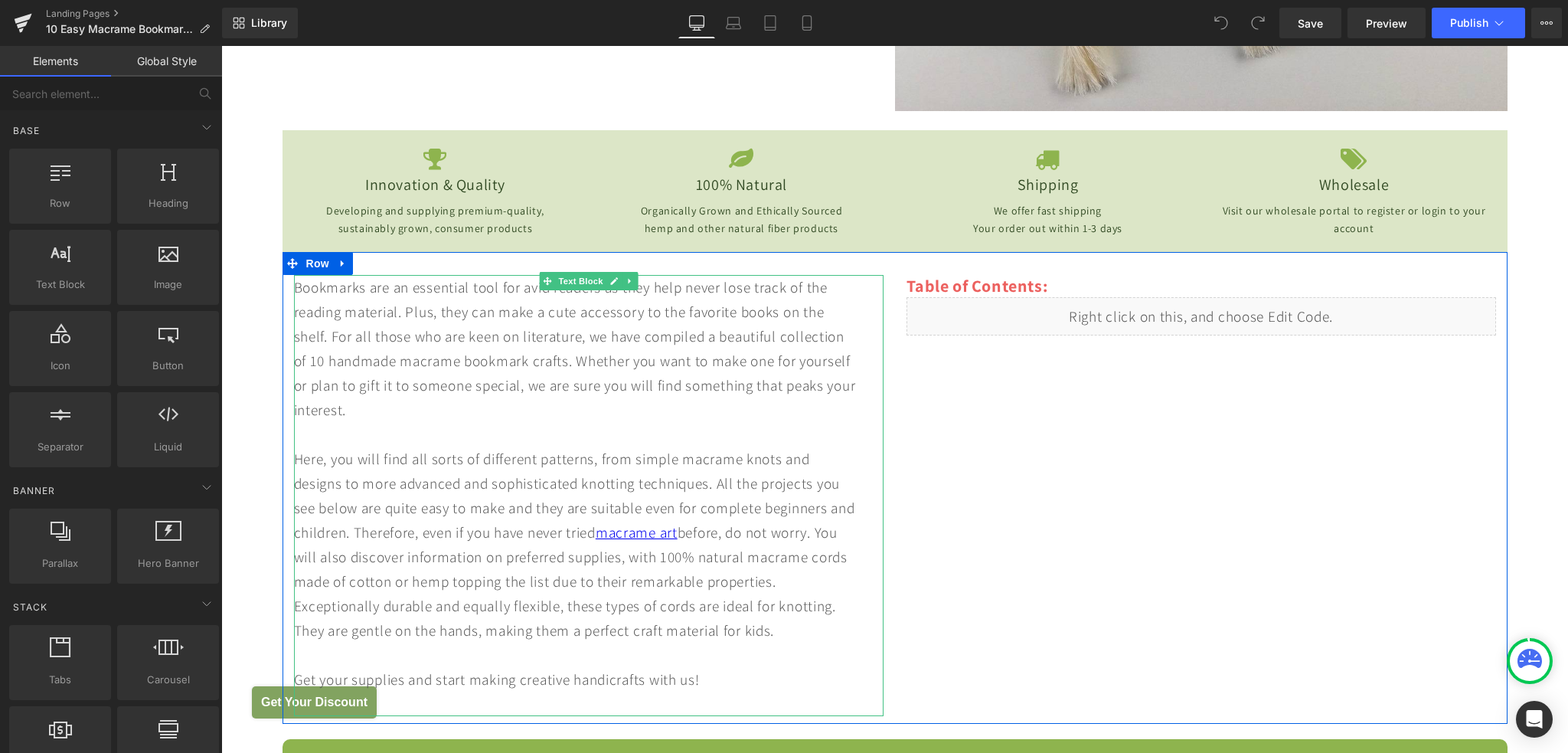
scroll to position [689, 0]
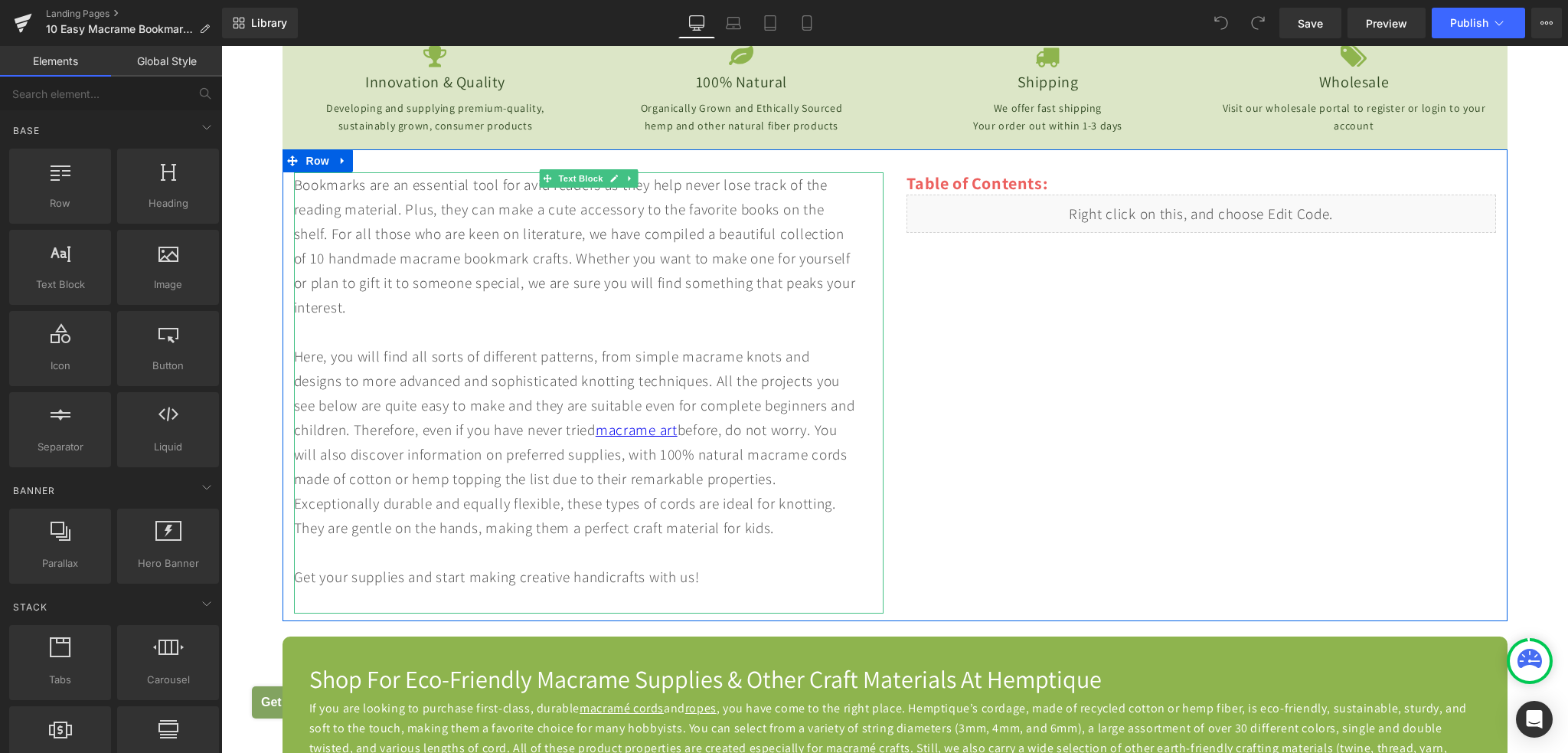
click at [346, 573] on div "Bookmarks are an essential tool for avid readers as they help never lose track …" at bounding box center [589, 393] width 590 height 441
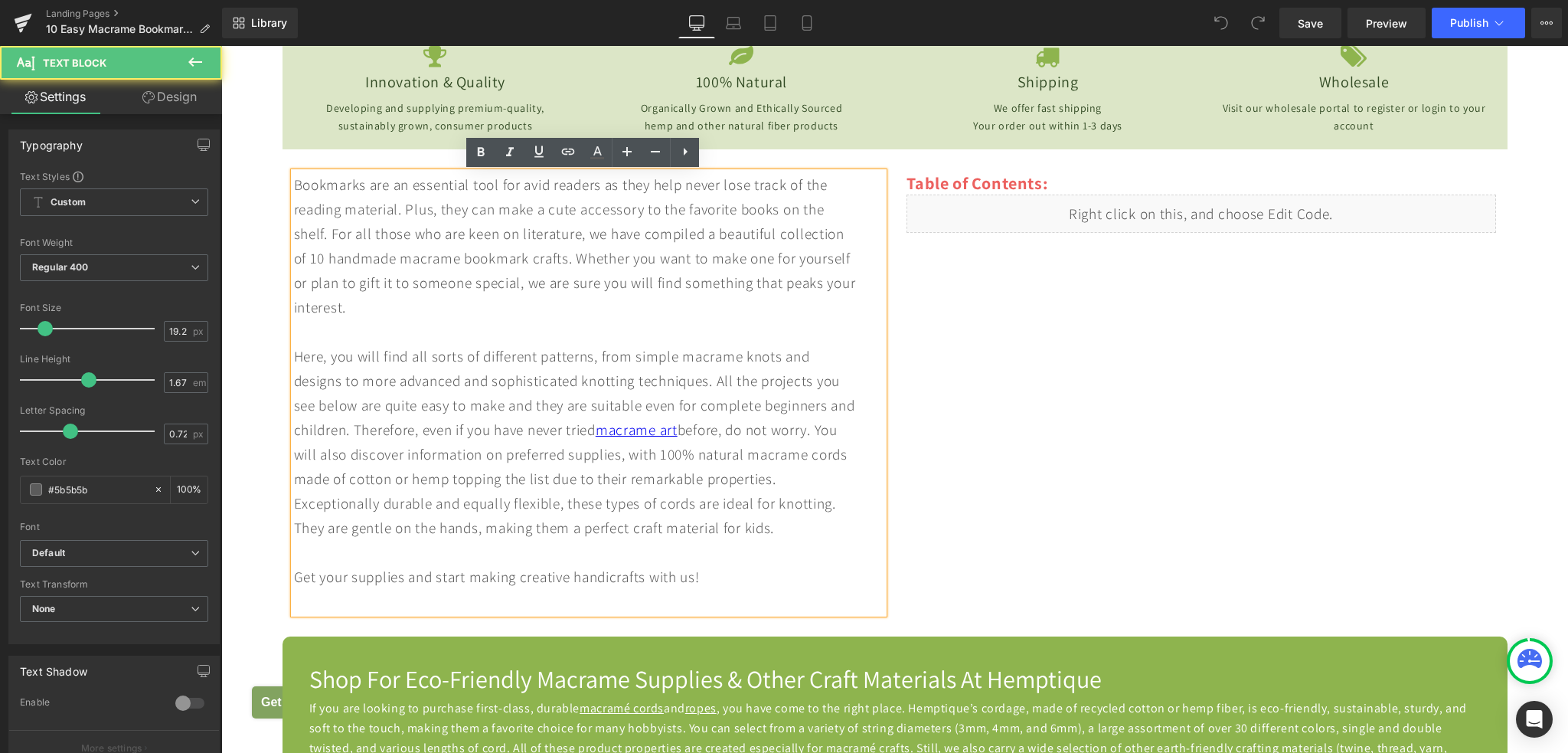
click at [346, 581] on div "Bookmarks are an essential tool for avid readers as they help never lose track …" at bounding box center [589, 393] width 590 height 441
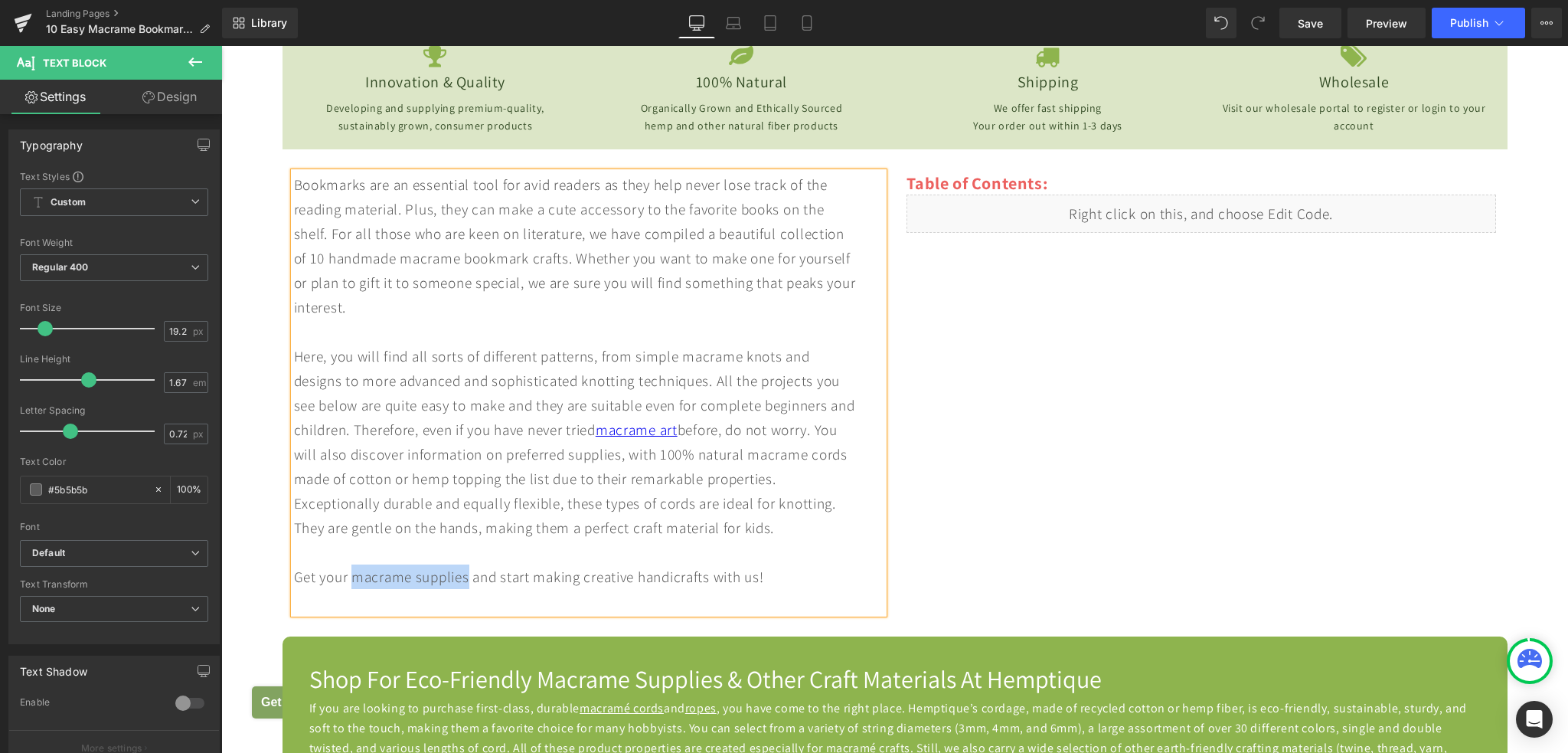
drag, startPoint x: 347, startPoint y: 575, endPoint x: 462, endPoint y: 579, distance: 115.1
click at [462, 579] on div "Bookmarks are an essential tool for avid readers as they help never lose track …" at bounding box center [589, 393] width 590 height 441
click at [566, 153] on icon at bounding box center [568, 151] width 13 height 6
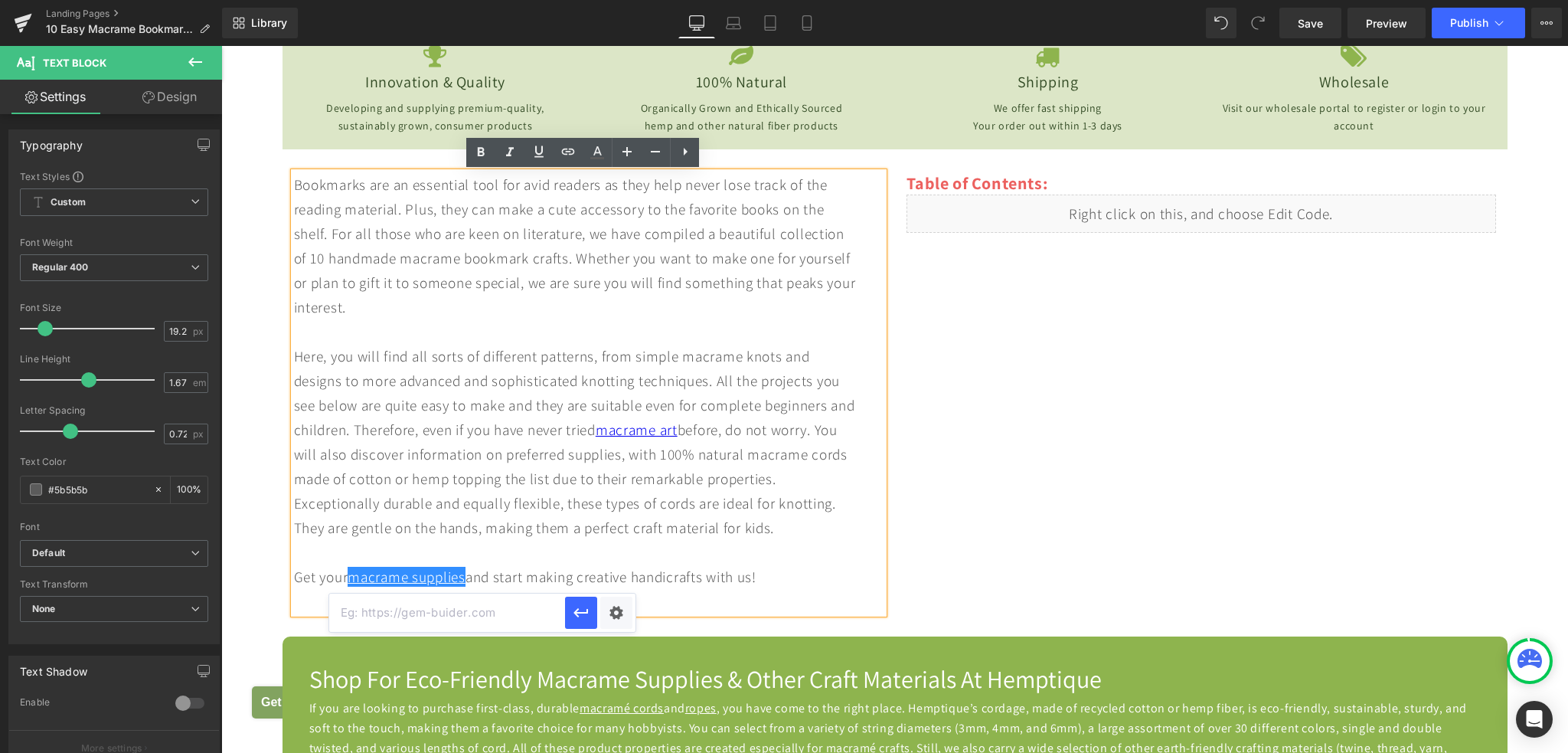
click at [454, 615] on input "text" at bounding box center [446, 613] width 235 height 38
paste input "[URL][DOMAIN_NAME]"
type input "[URL][DOMAIN_NAME]"
click at [579, 619] on icon "button" at bounding box center [581, 613] width 19 height 19
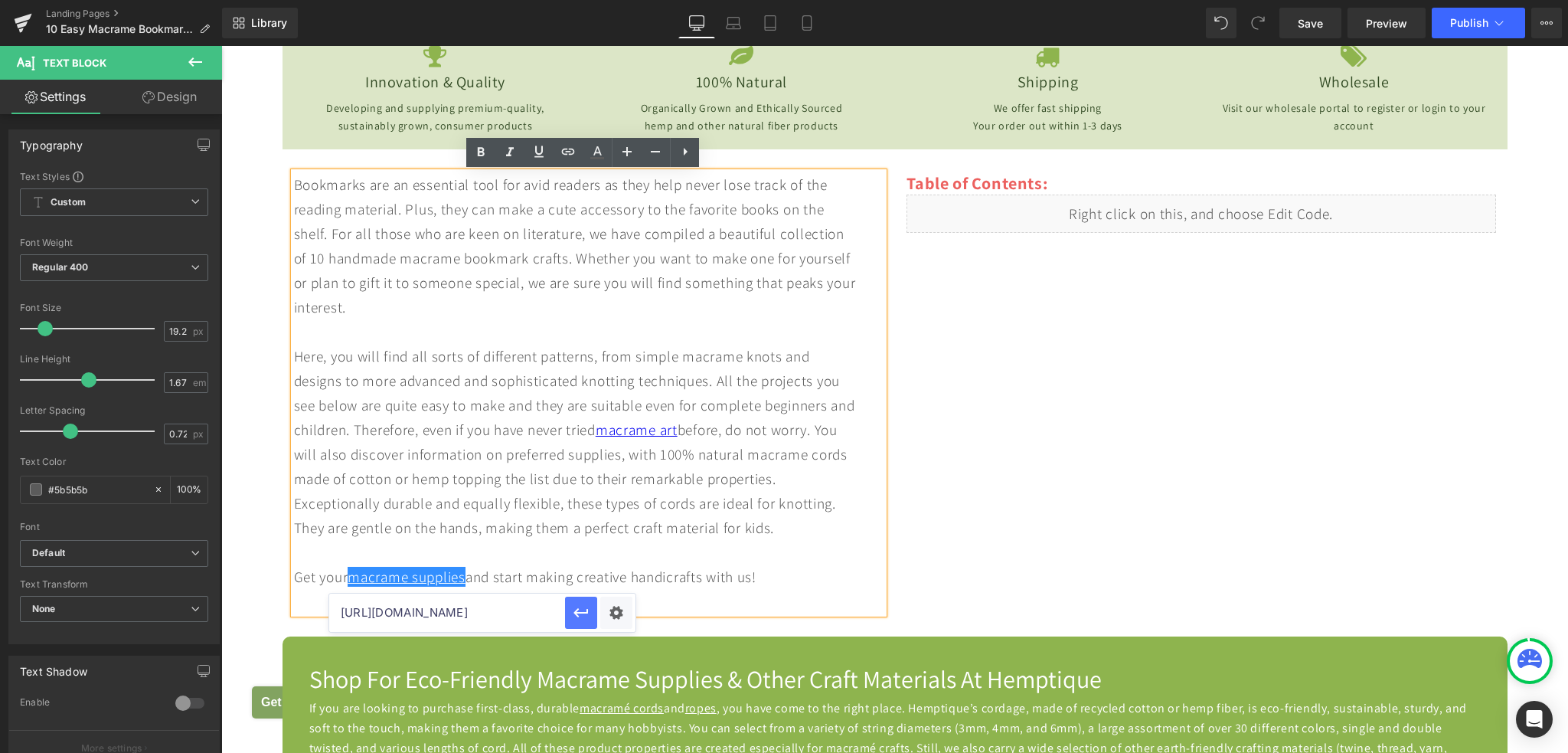
scroll to position [0, 0]
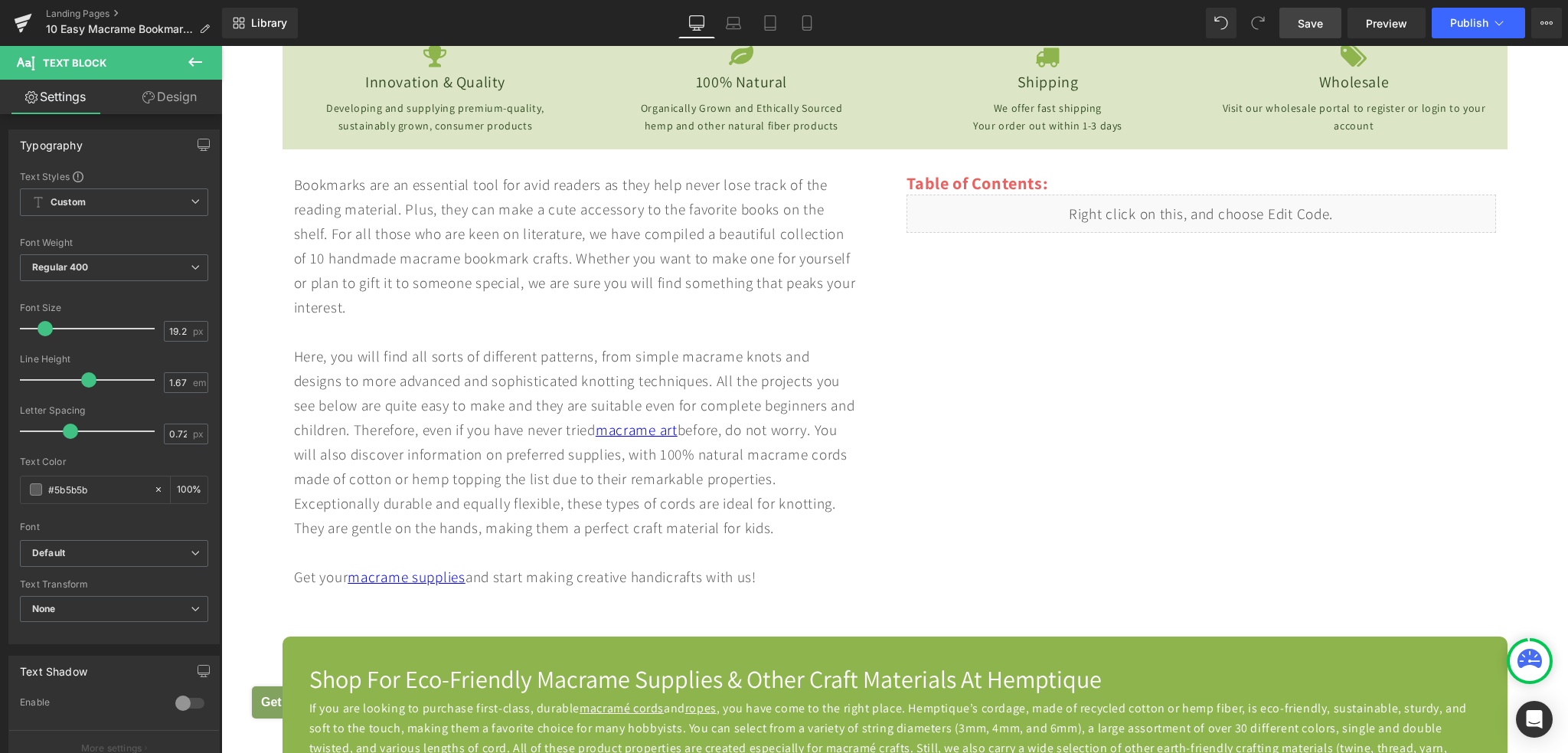
click at [1313, 25] on span "Save" at bounding box center [1310, 24] width 26 height 16
click at [1464, 20] on span "Publish" at bounding box center [1469, 23] width 38 height 12
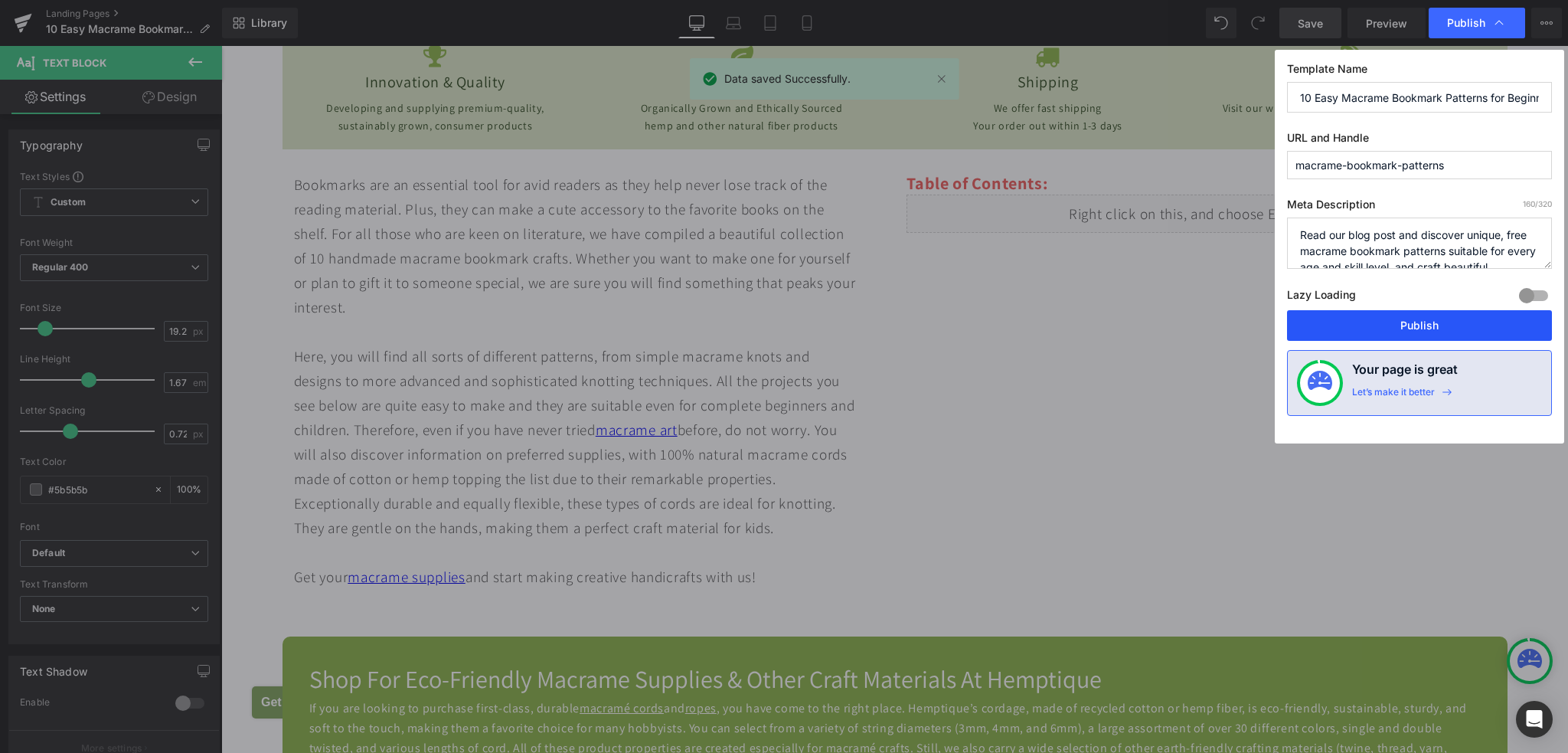
click at [1356, 315] on button "Publish" at bounding box center [1419, 325] width 265 height 30
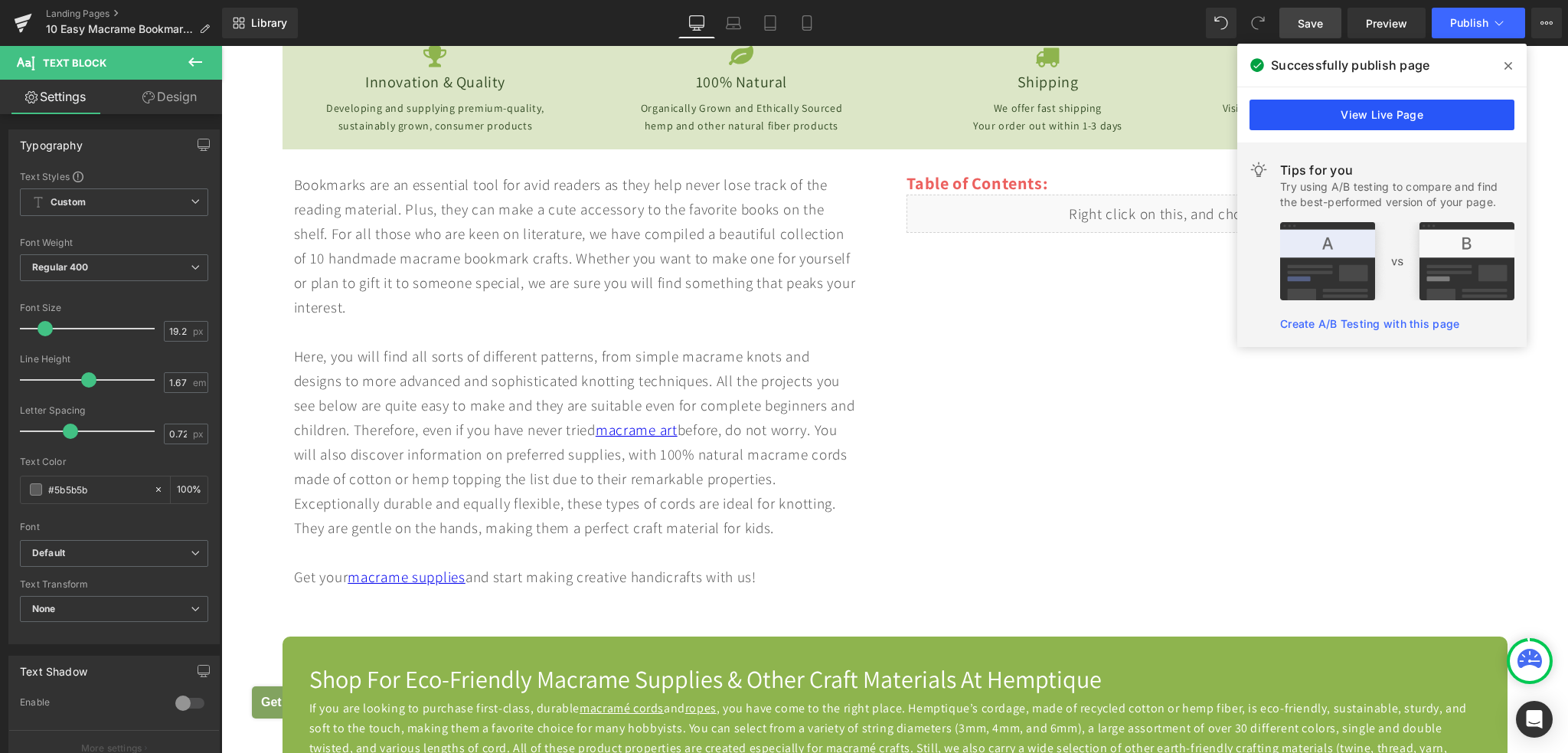
click at [1369, 117] on link "View Live Page" at bounding box center [1382, 114] width 265 height 30
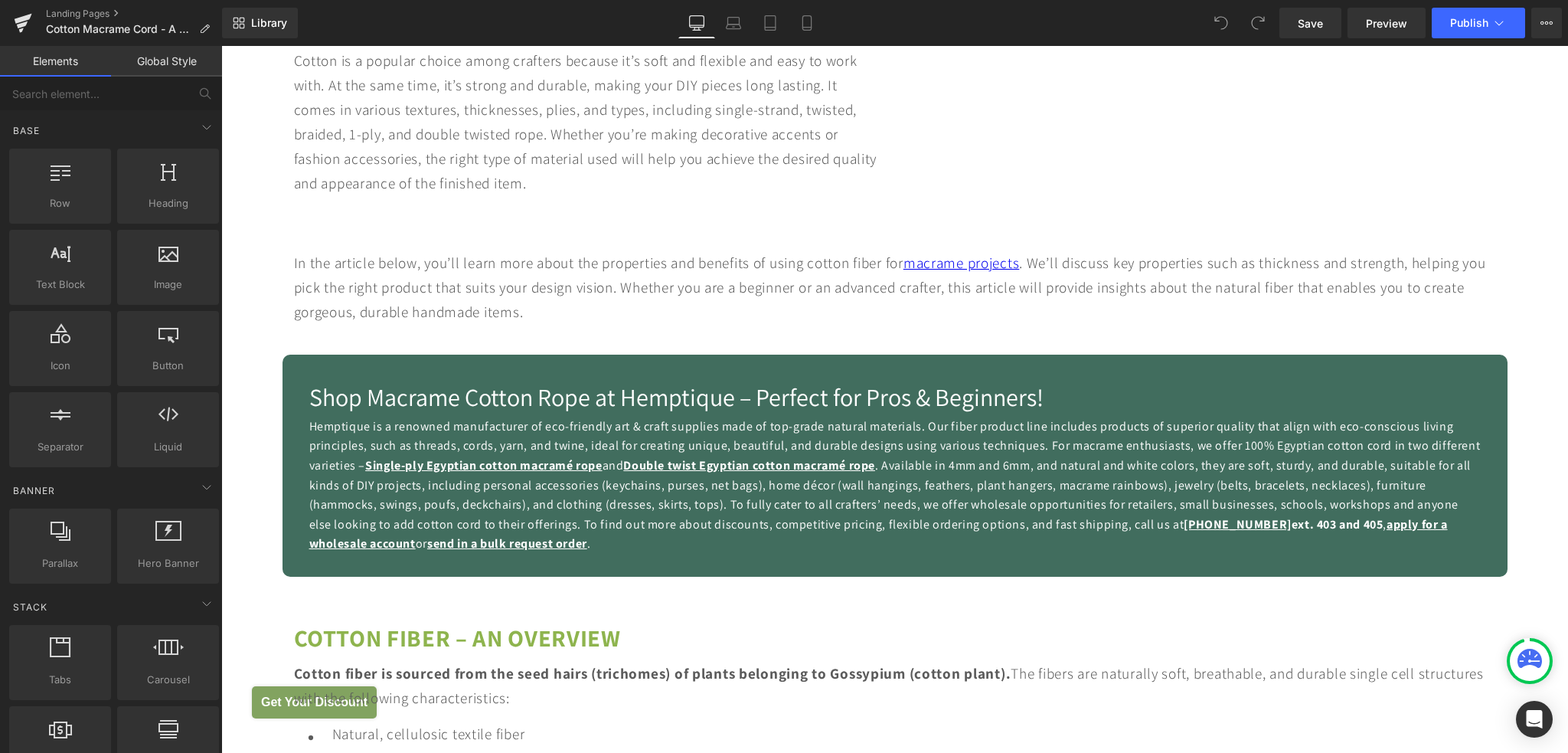
scroll to position [689, 0]
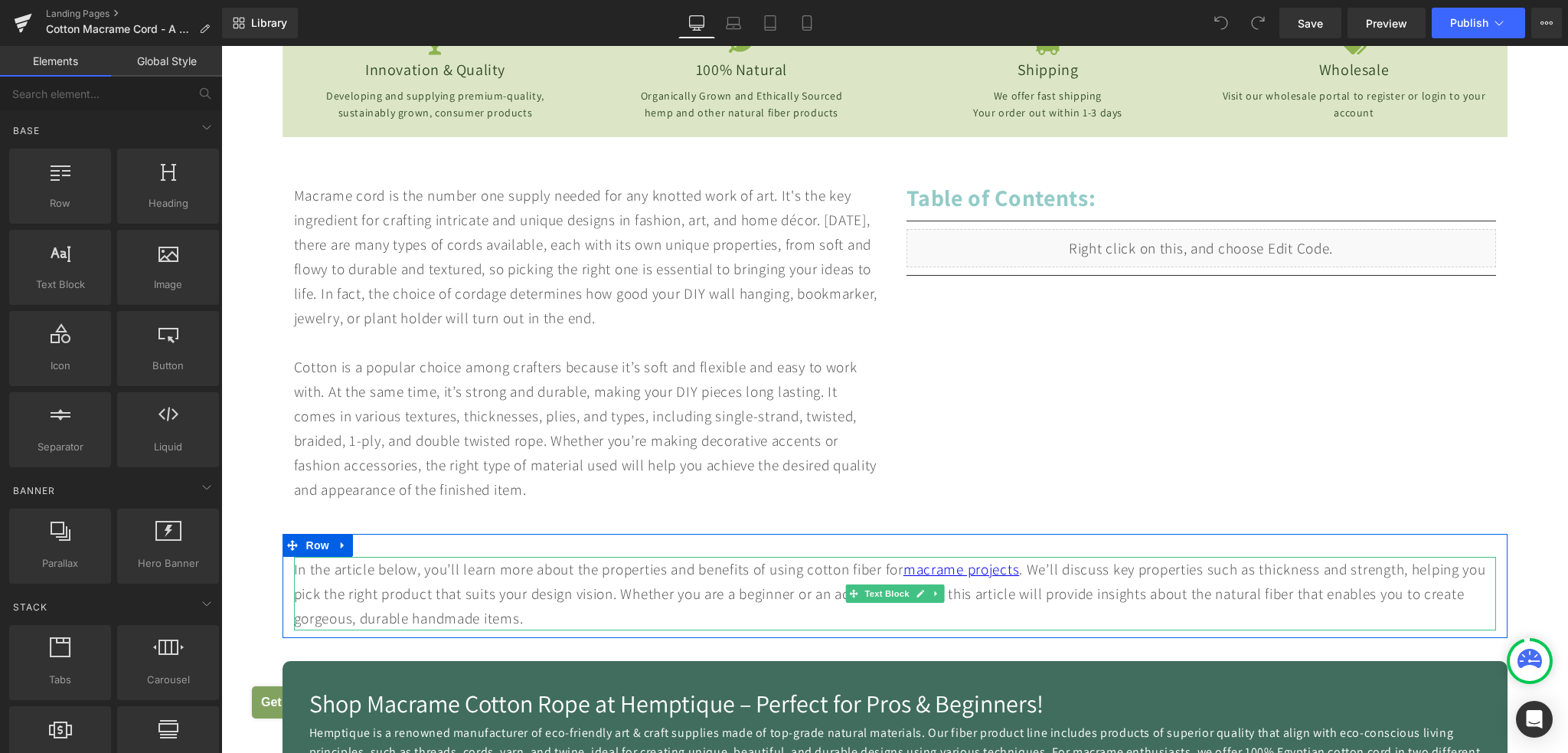
click at [407, 594] on div "In the article below, you’ll learn more about the properties and benefits of us…" at bounding box center [895, 593] width 1202 height 74
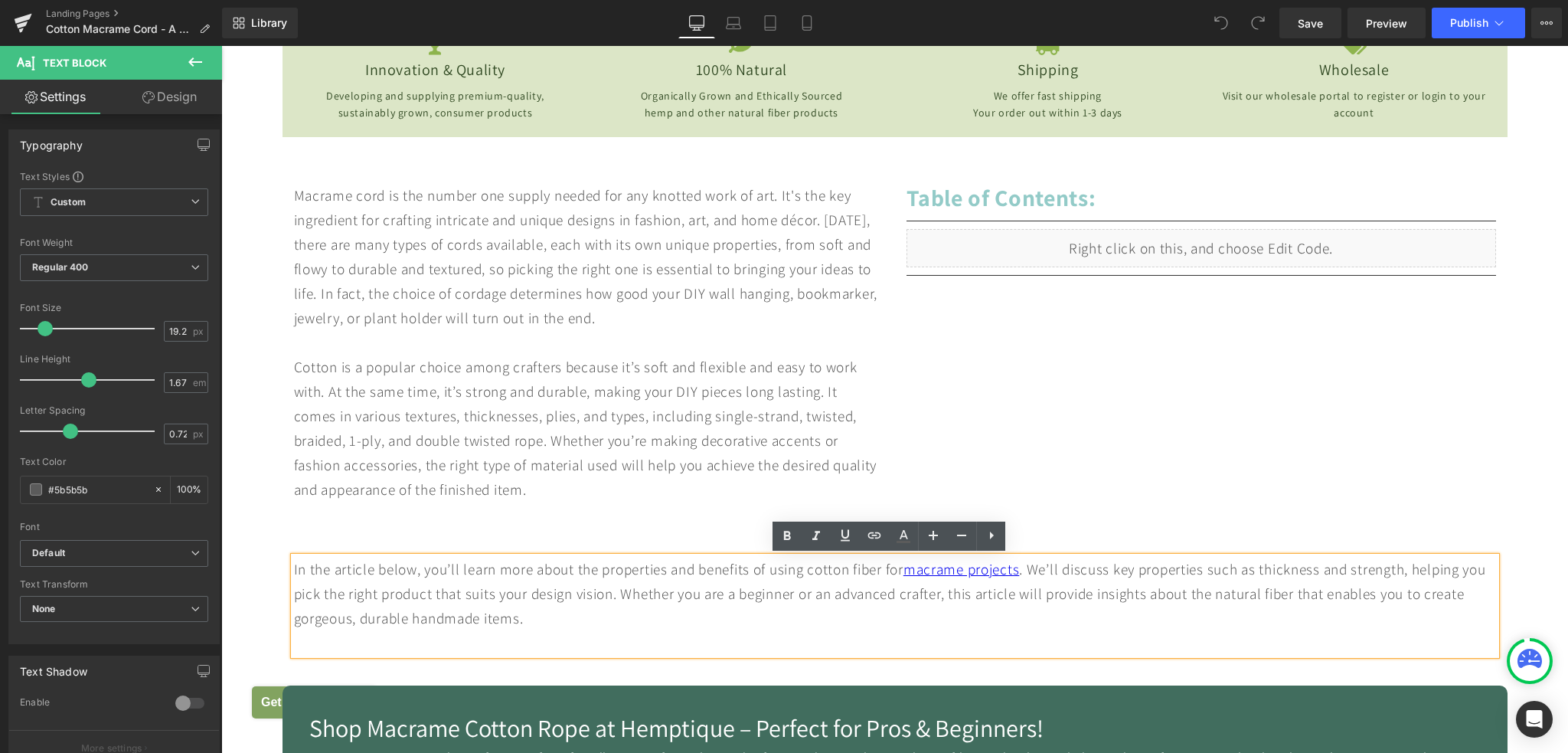
click at [402, 594] on div "In the article below, you’ll learn more about the properties and benefits of us…" at bounding box center [895, 606] width 1202 height 98
drag, startPoint x: 404, startPoint y: 596, endPoint x: 501, endPoint y: 597, distance: 97.0
click at [501, 597] on div "In the article below, you’ll learn more about the properties and benefits of us…" at bounding box center [895, 606] width 1202 height 98
click at [874, 538] on icon at bounding box center [874, 535] width 19 height 19
click at [505, 636] on input "text" at bounding box center [496, 628] width 235 height 38
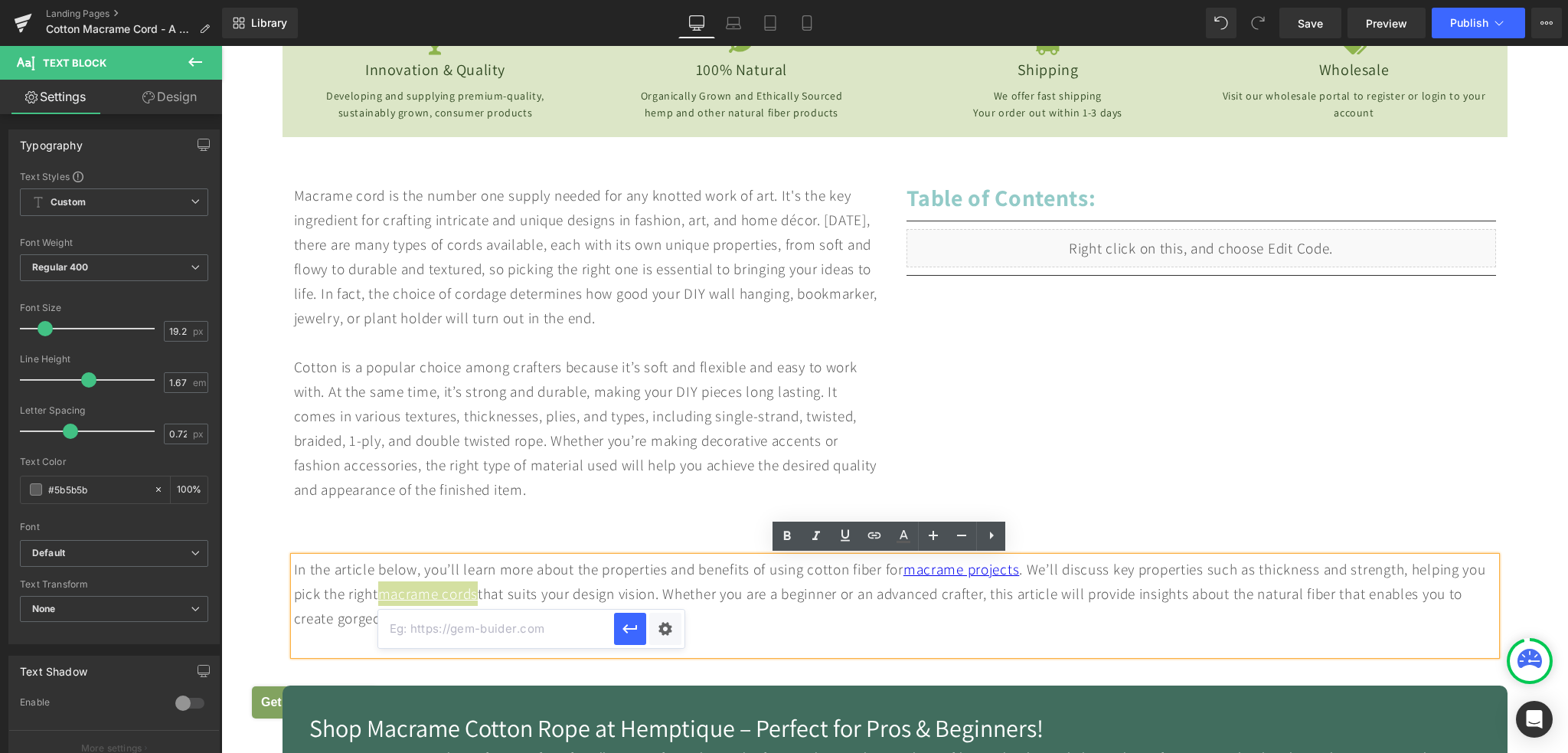
paste input "https://hemptique.com/pages/macrame-tools-guide?_ab=0&key=1759923018481"
type input "https://hemptique.com/pages/macrame-tools-guide?_ab=0&key=1759923018481"
click at [499, 628] on input "text" at bounding box center [496, 628] width 235 height 38
paste input "[URL][DOMAIN_NAME]"
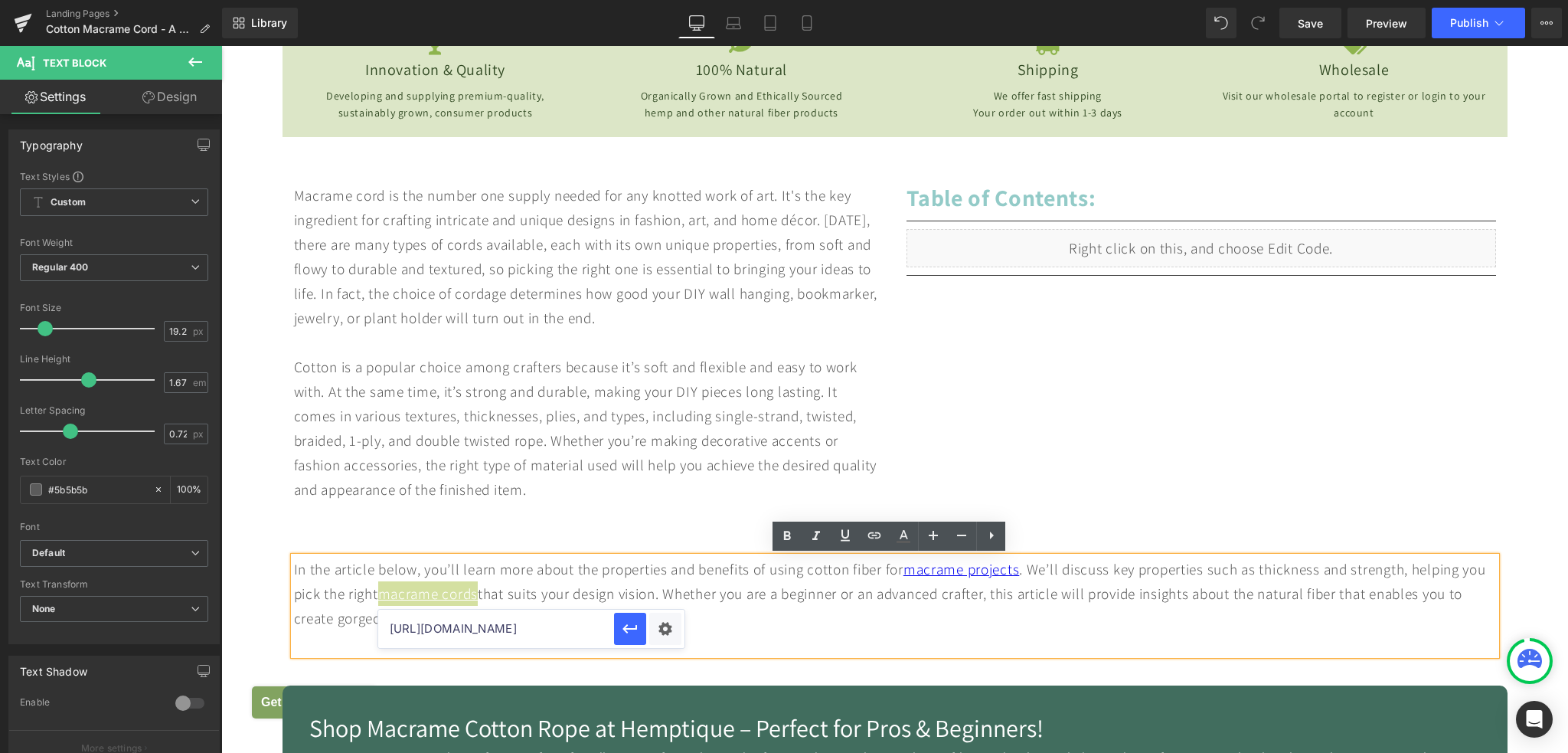
scroll to position [0, 159]
type input "[URL][DOMAIN_NAME]"
click at [630, 627] on icon "button" at bounding box center [630, 628] width 19 height 19
click at [1297, 29] on link "Save" at bounding box center [1310, 23] width 62 height 30
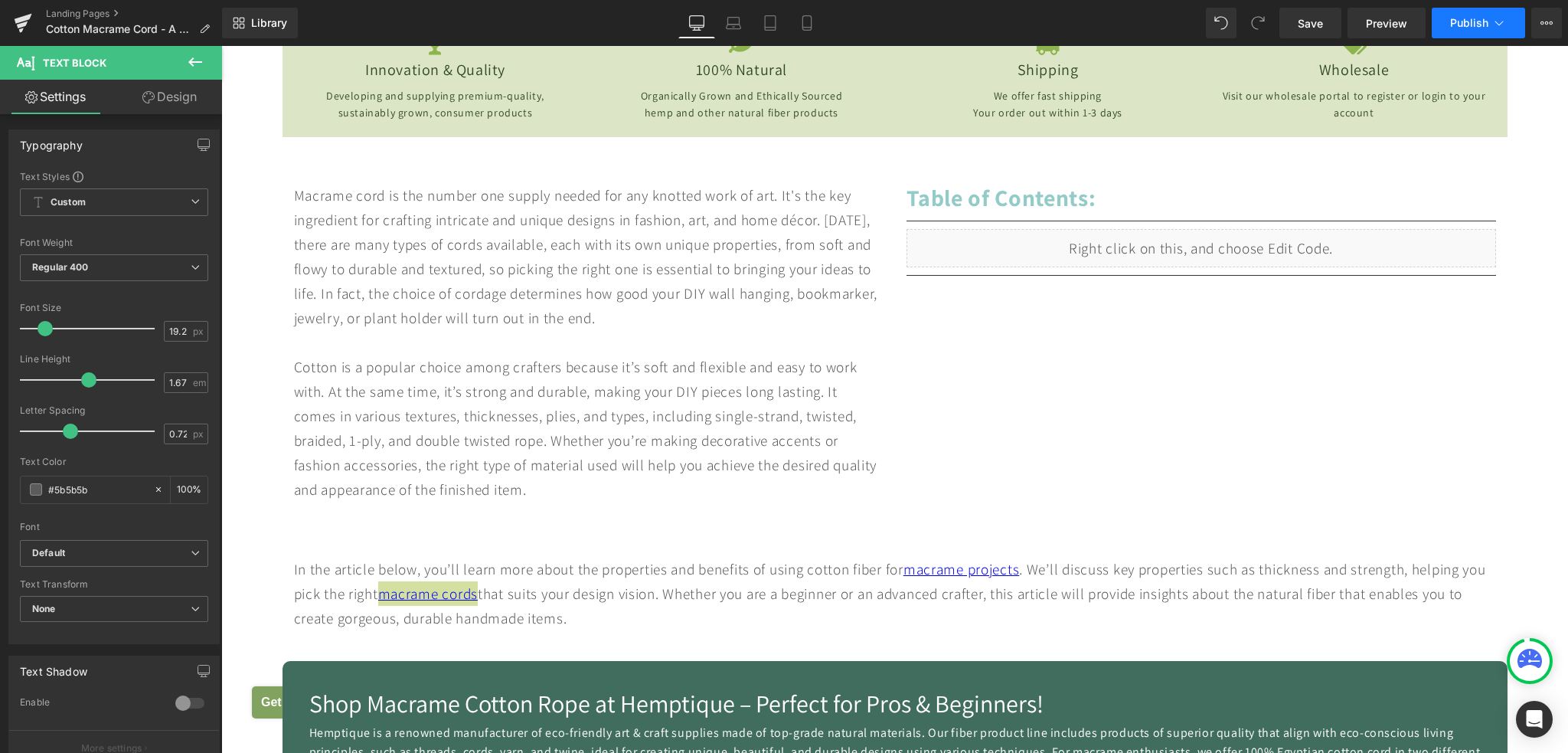
click at [1474, 28] on span "Publish" at bounding box center [1469, 23] width 38 height 12
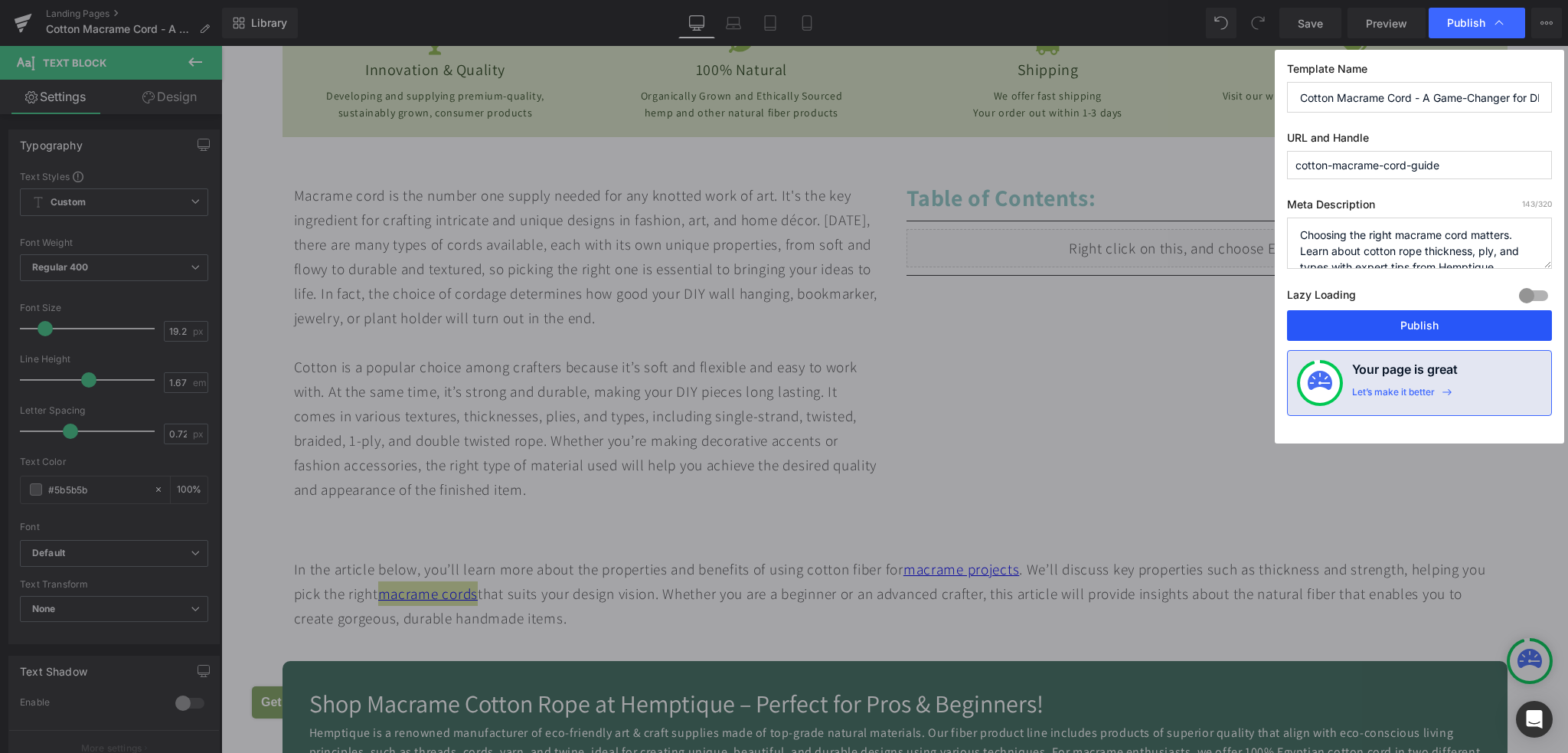
click at [1391, 329] on button "Publish" at bounding box center [1419, 325] width 265 height 30
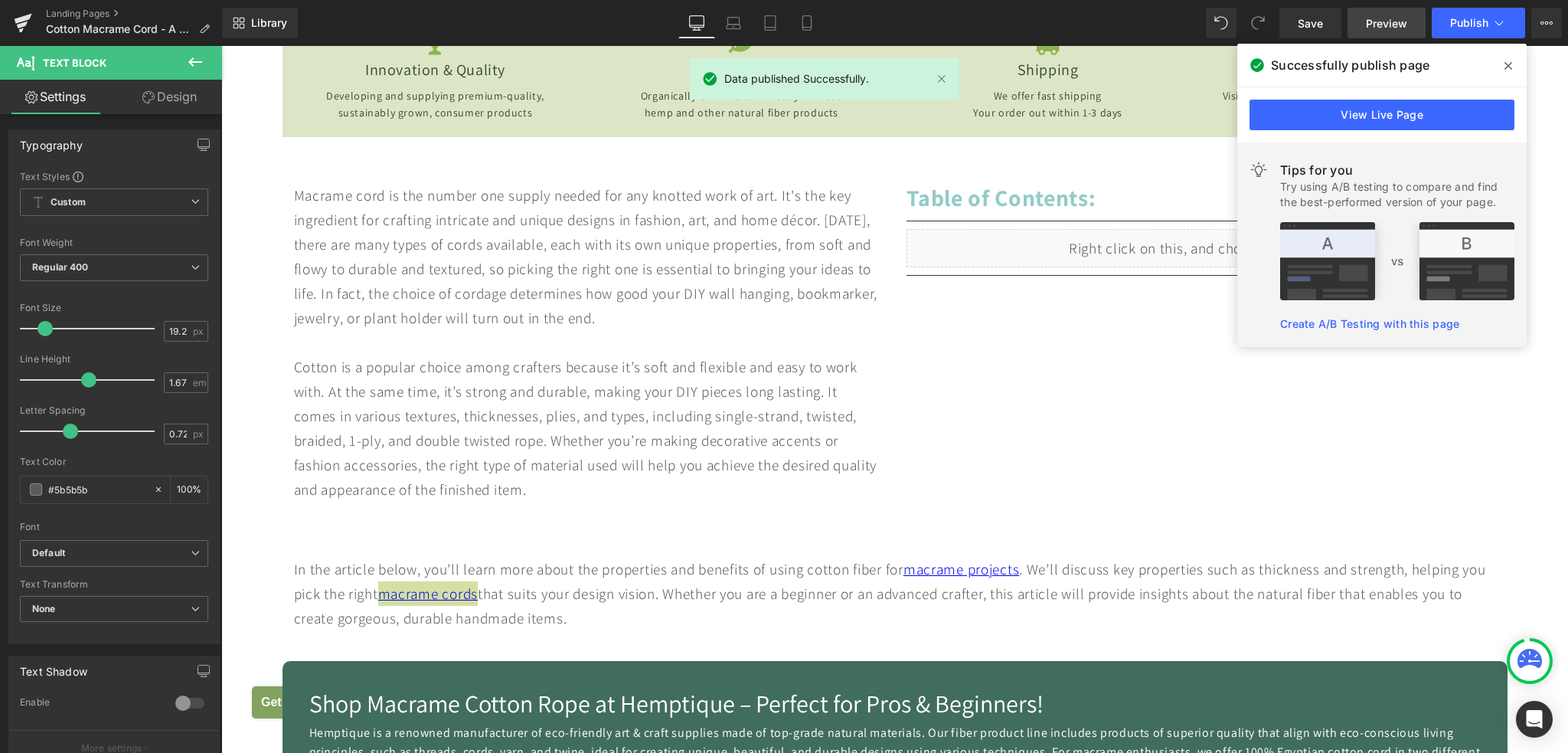
click at [1389, 28] on span "Preview" at bounding box center [1386, 24] width 41 height 16
click at [1377, 28] on span "Preview" at bounding box center [1386, 24] width 41 height 16
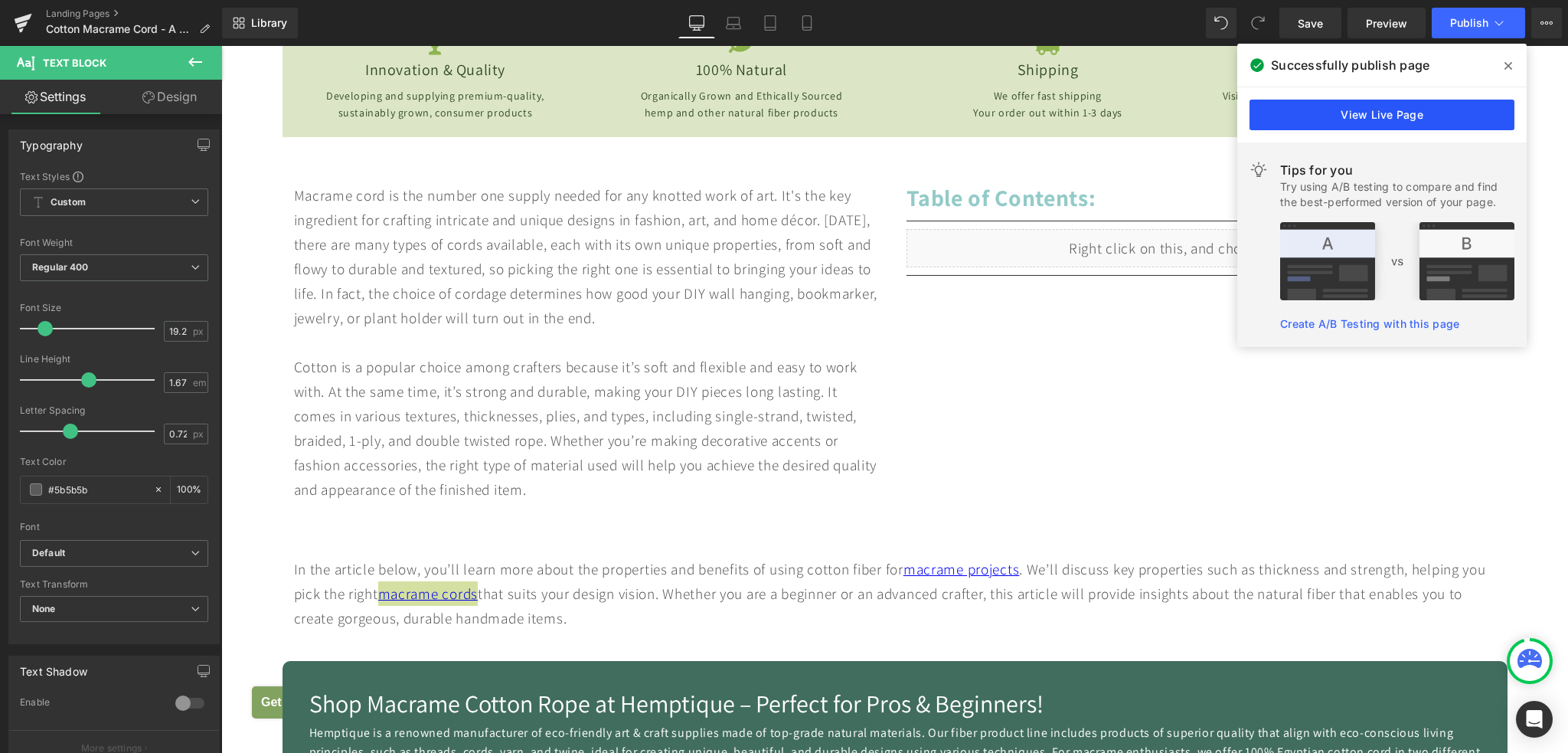
click at [1402, 110] on link "View Live Page" at bounding box center [1382, 114] width 265 height 30
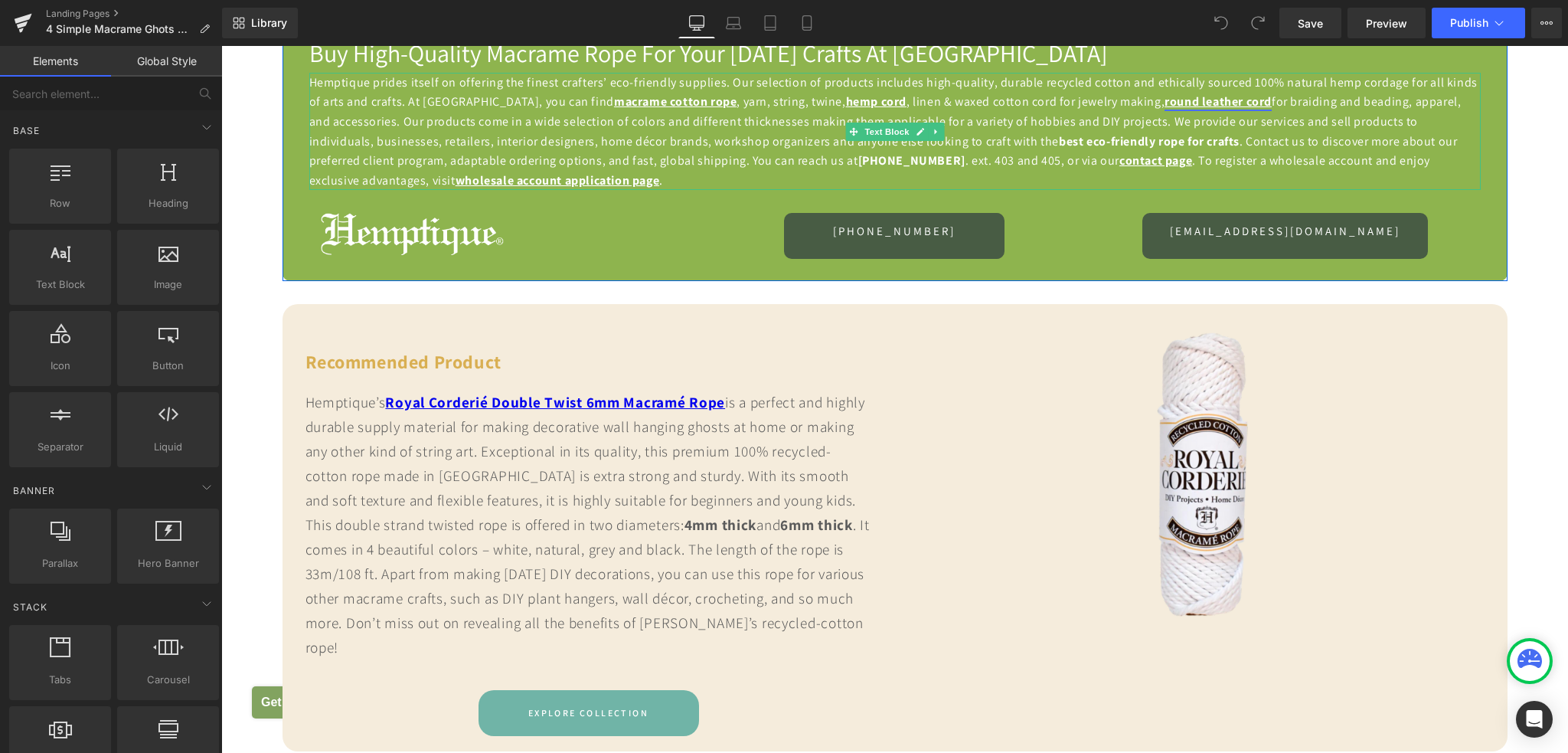
scroll to position [1302, 0]
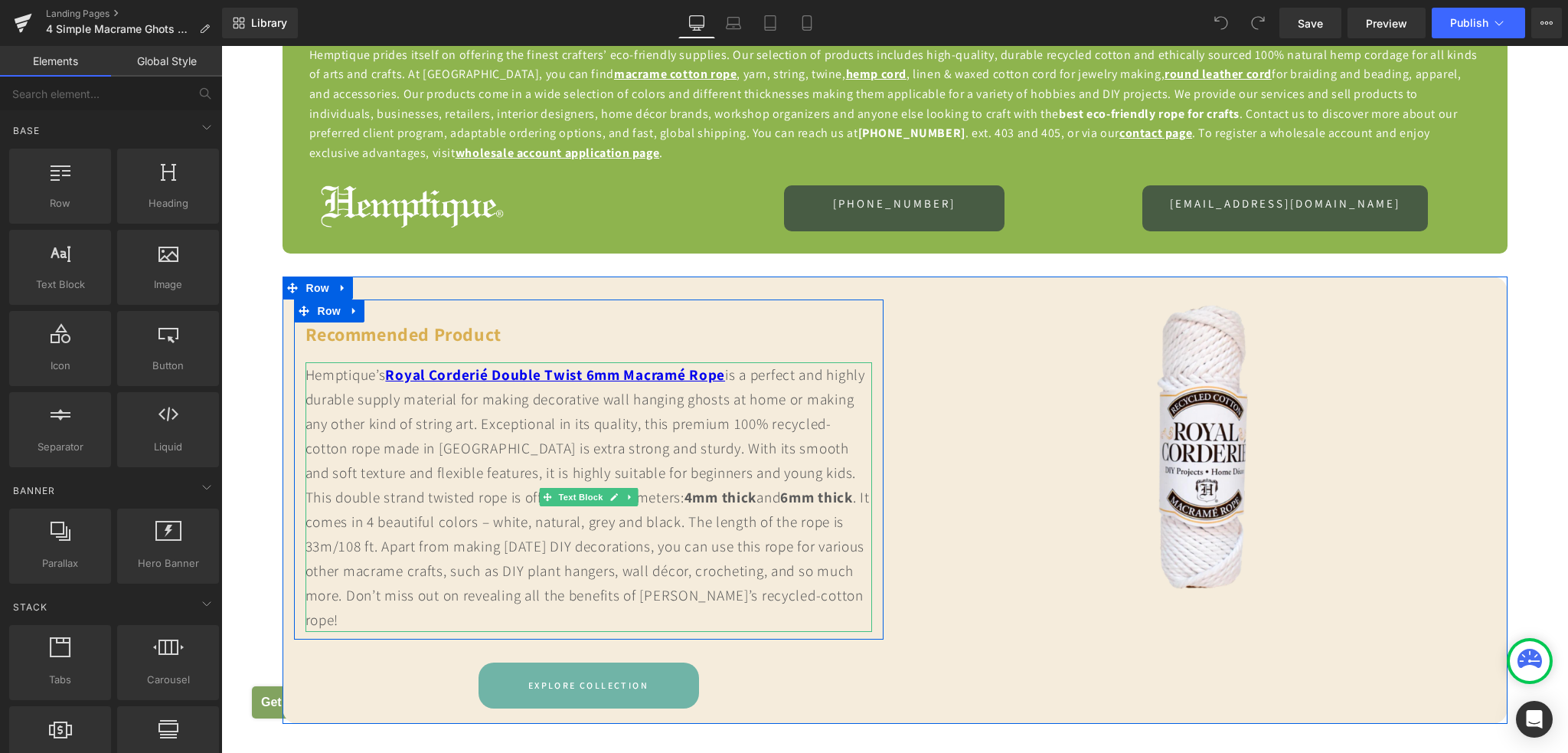
click at [575, 542] on div "Hemptique’s Royal Corderié Double Twist 6mm Macramé Rope is a perfect and highl…" at bounding box center [588, 497] width 566 height 270
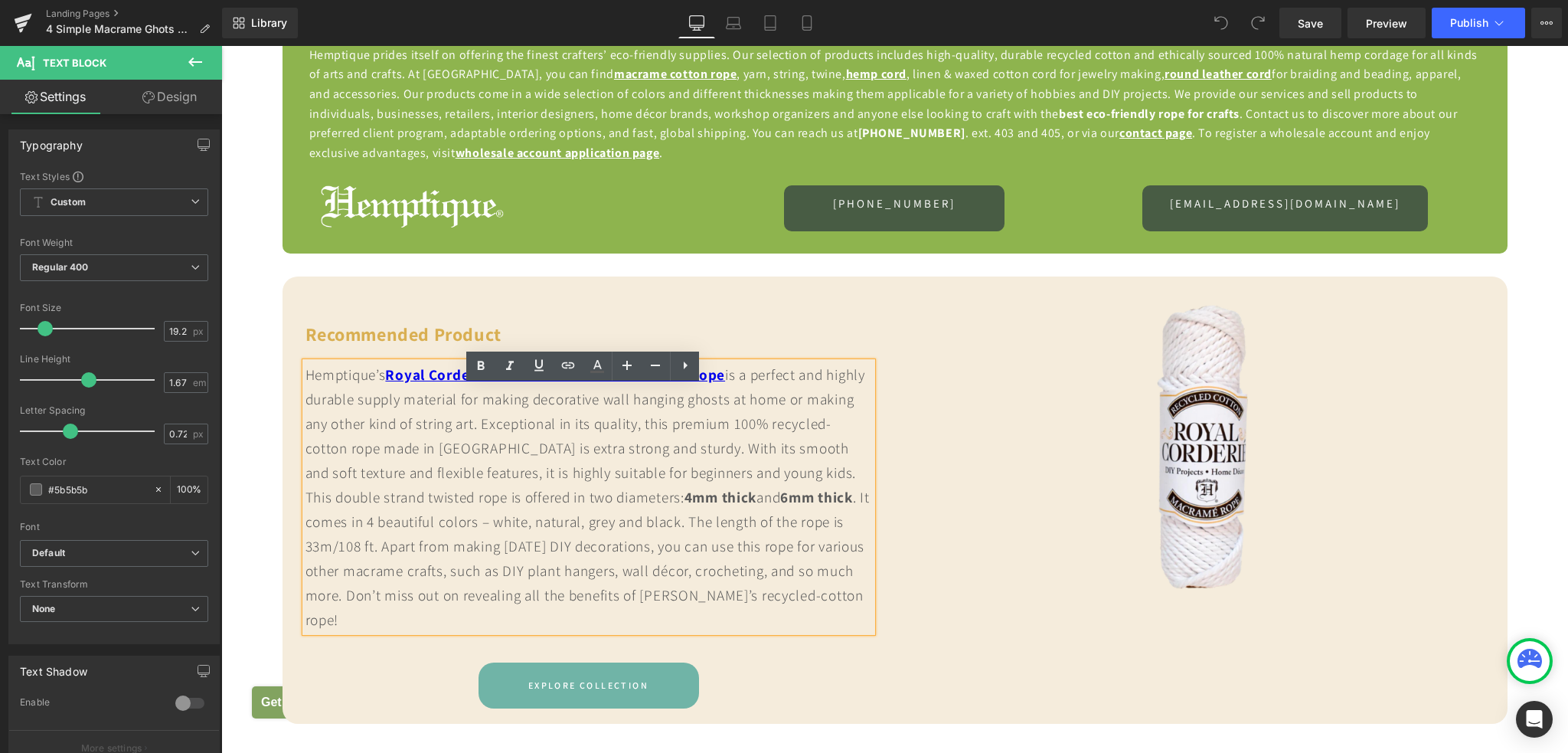
click at [444, 522] on div "Hemptique’s Royal Corderié Double Twist 6mm Macramé Rope is a perfect and highl…" at bounding box center [588, 497] width 566 height 270
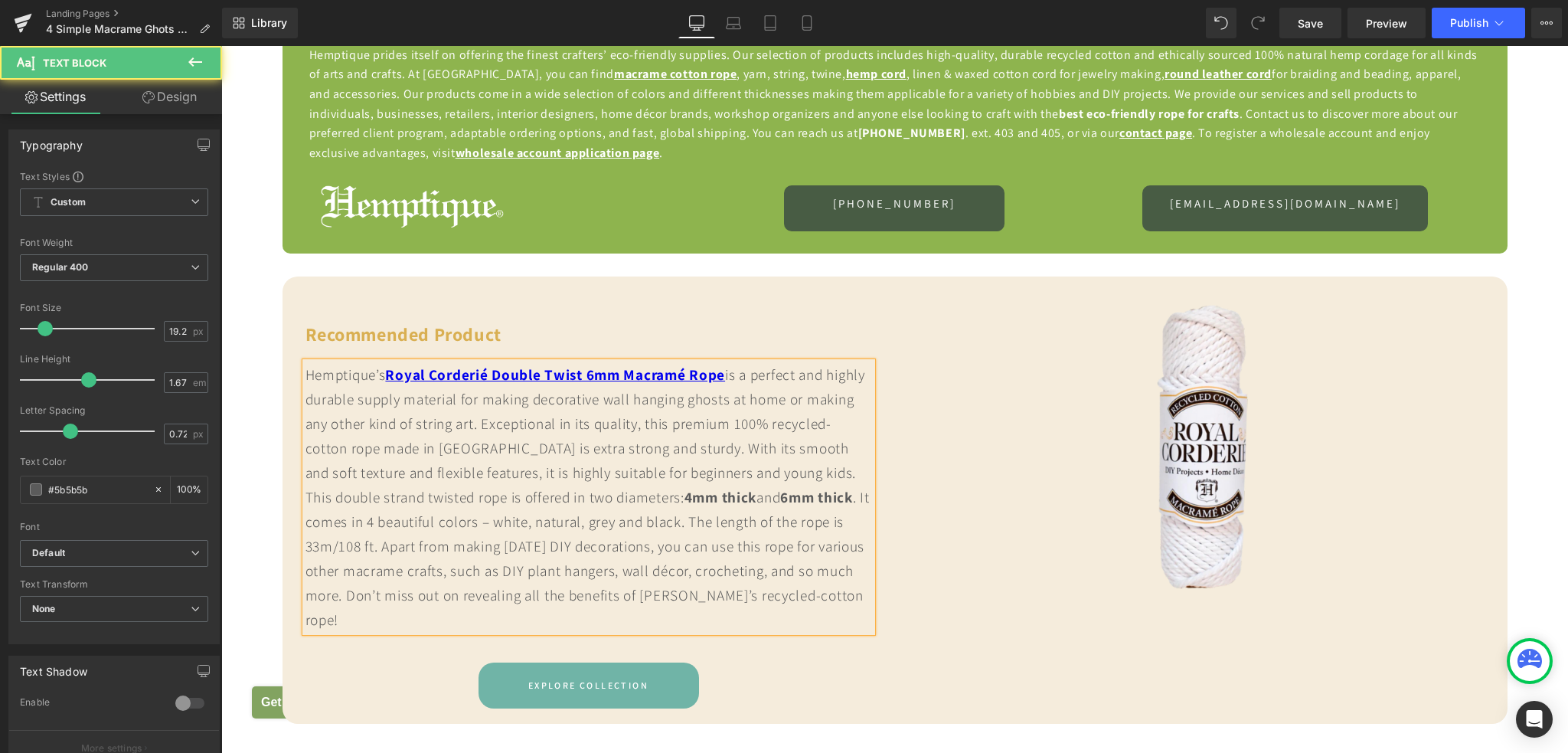
click at [348, 632] on div "Hemptique’s Royal Corderié Double Twist 6mm Macramé Rope is a perfect and highl…" at bounding box center [588, 497] width 566 height 270
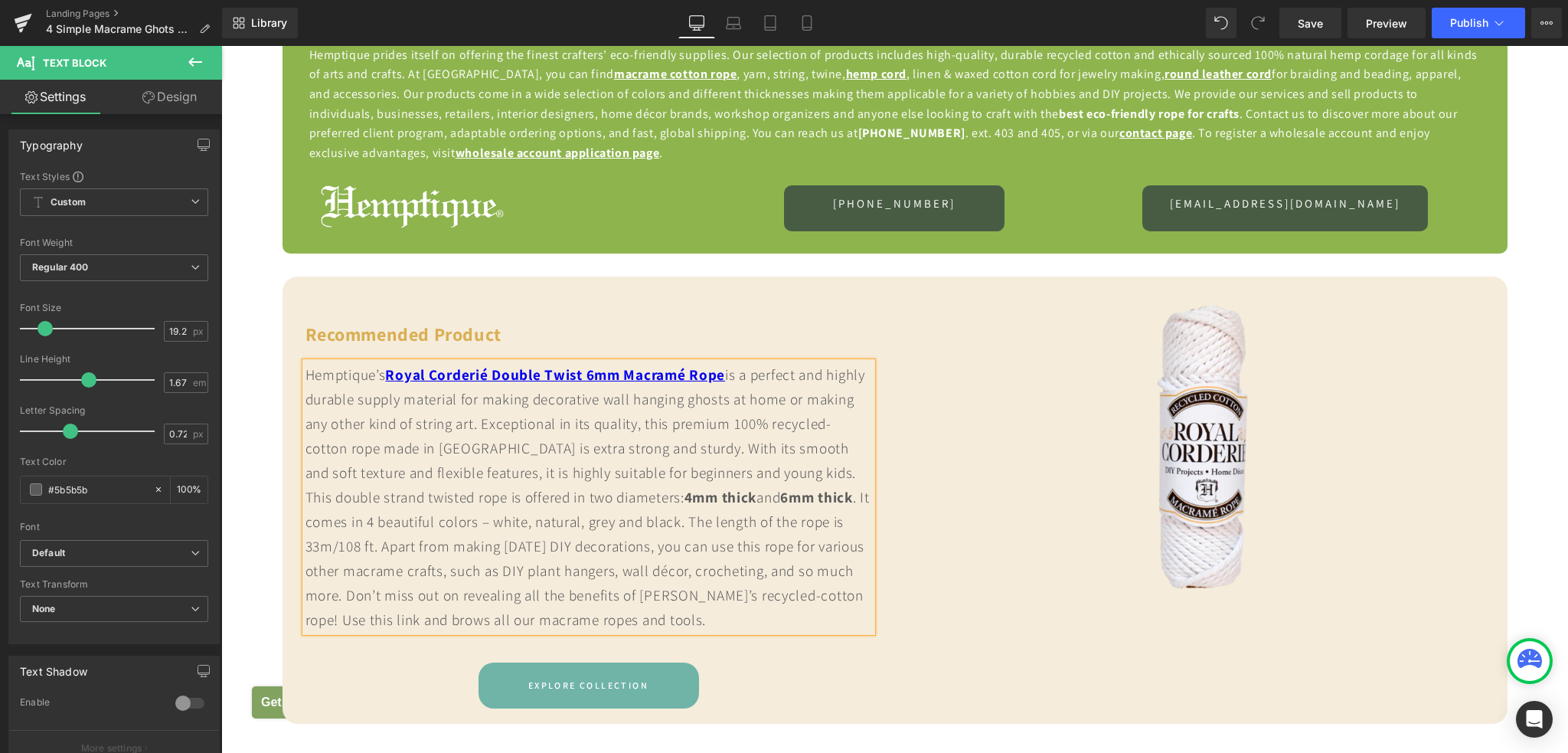
click at [484, 632] on div "Hemptique’s Royal Corderié Double Twist 6mm Macramé Rope is a perfect and highl…" at bounding box center [588, 497] width 566 height 270
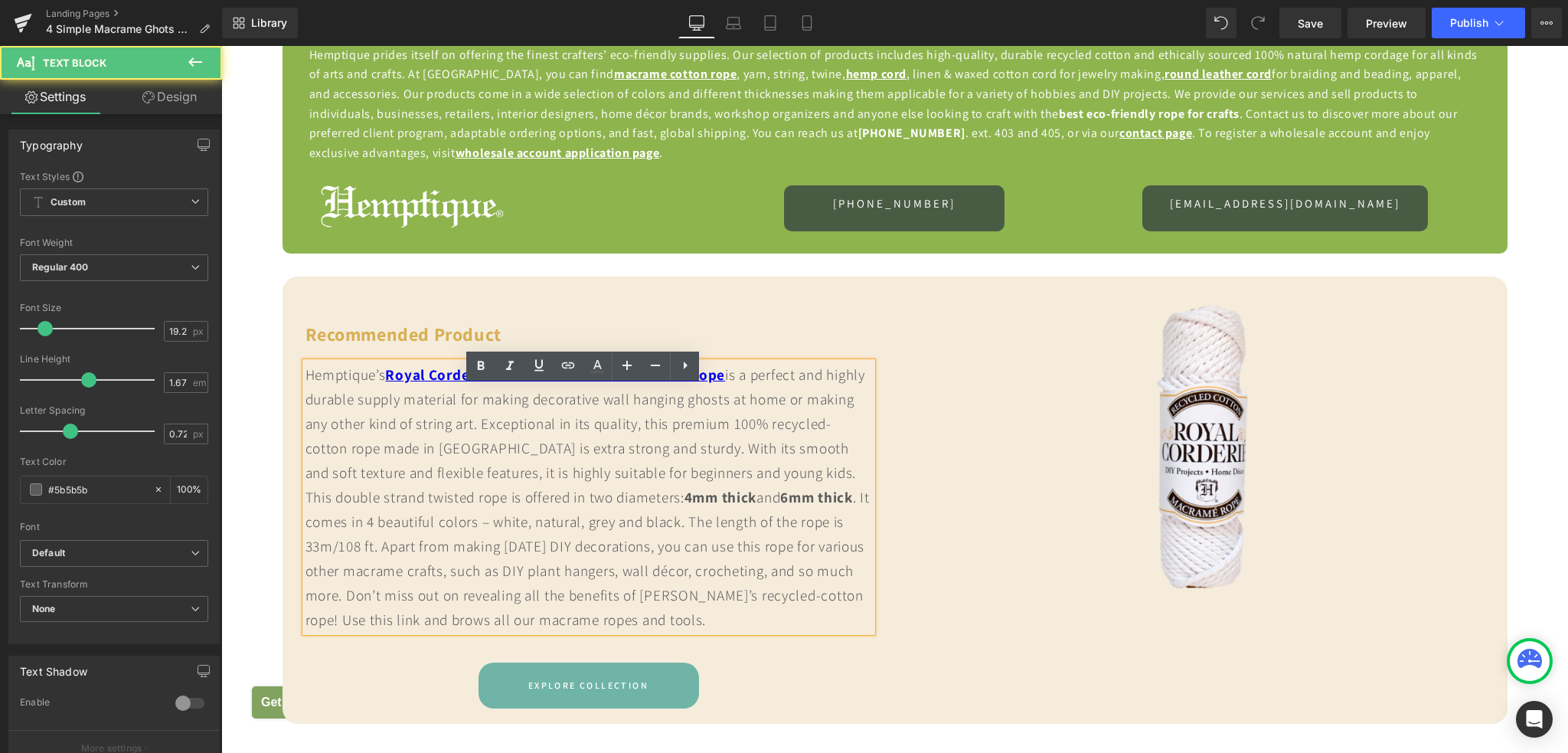
click at [489, 632] on div "Hemptique’s Royal Corderié Double Twist 6mm Macramé Rope is a perfect and highl…" at bounding box center [588, 497] width 566 height 270
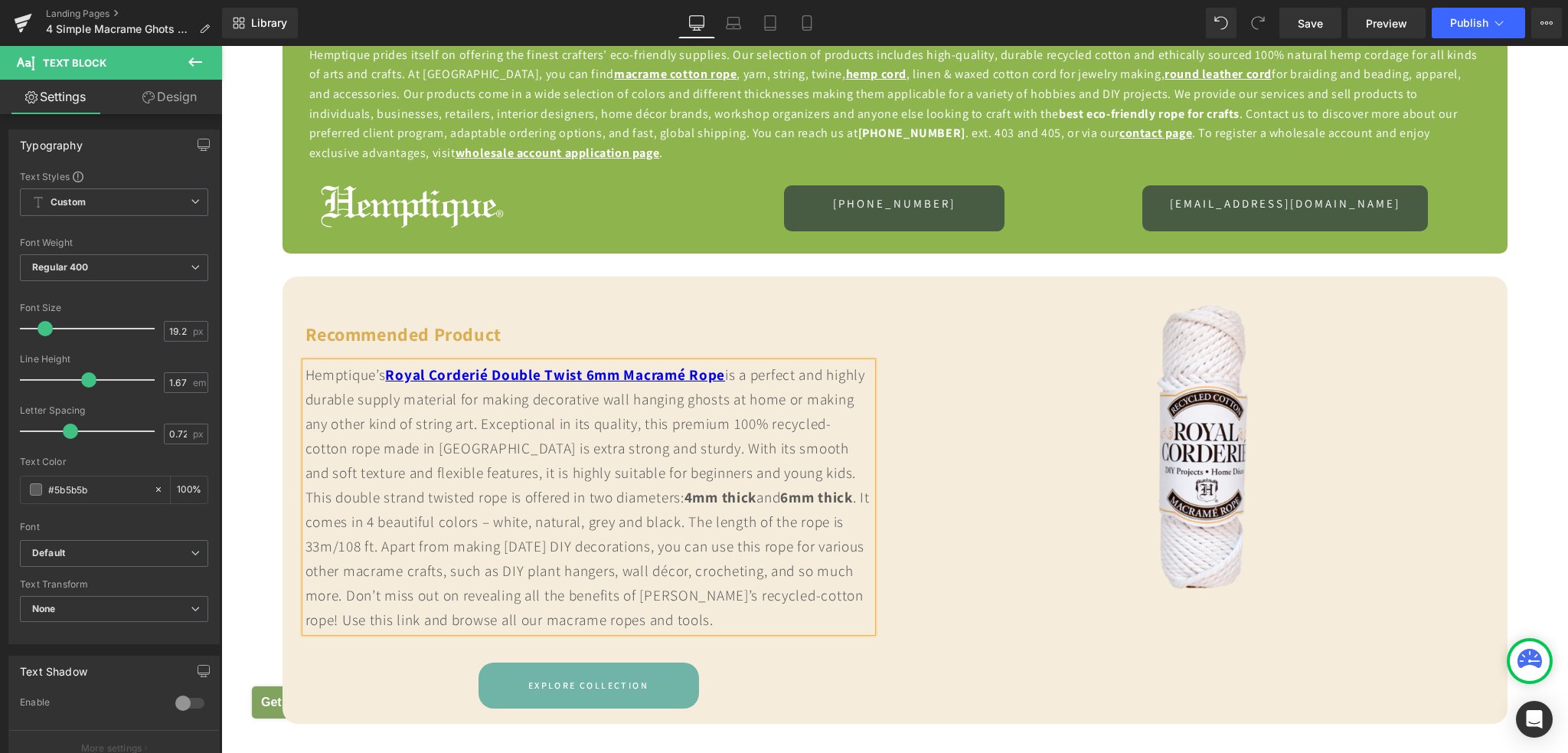
click at [538, 632] on div "Hemptique’s Royal Corderié Double Twist 6mm Macramé Rope is a perfect and highl…" at bounding box center [588, 497] width 566 height 270
drag, startPoint x: 545, startPoint y: 644, endPoint x: 708, endPoint y: 649, distance: 163.1
click at [708, 632] on div "Hemptique’s Royal Corderié Double Twist 6mm Macramé Rope is a perfect and highl…" at bounding box center [588, 497] width 566 height 270
click at [561, 370] on icon at bounding box center [567, 365] width 19 height 19
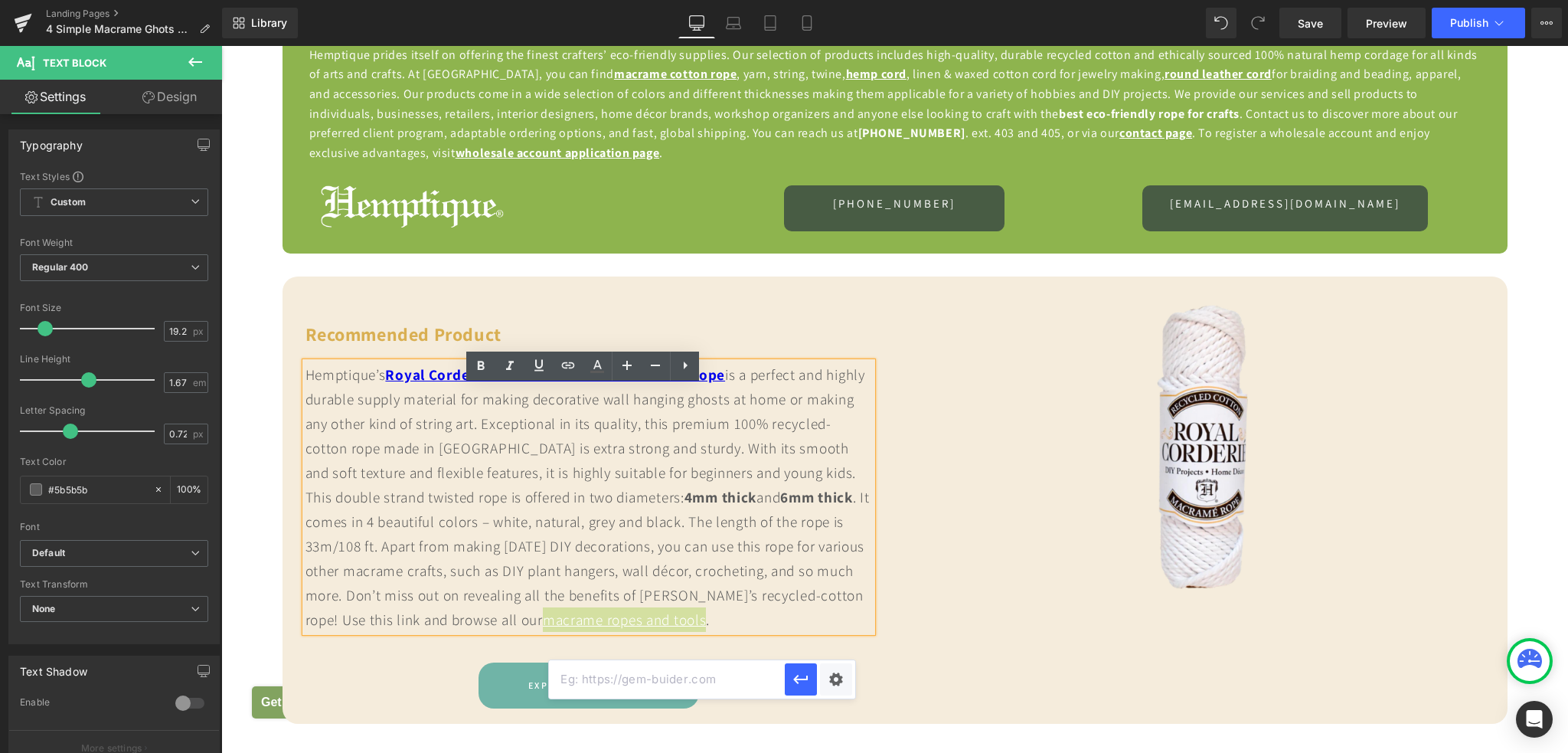
click at [698, 679] on input "text" at bounding box center [666, 678] width 235 height 38
paste input "[URL][DOMAIN_NAME]"
type input "[URL][DOMAIN_NAME]"
click at [803, 679] on icon "button" at bounding box center [801, 678] width 15 height 9
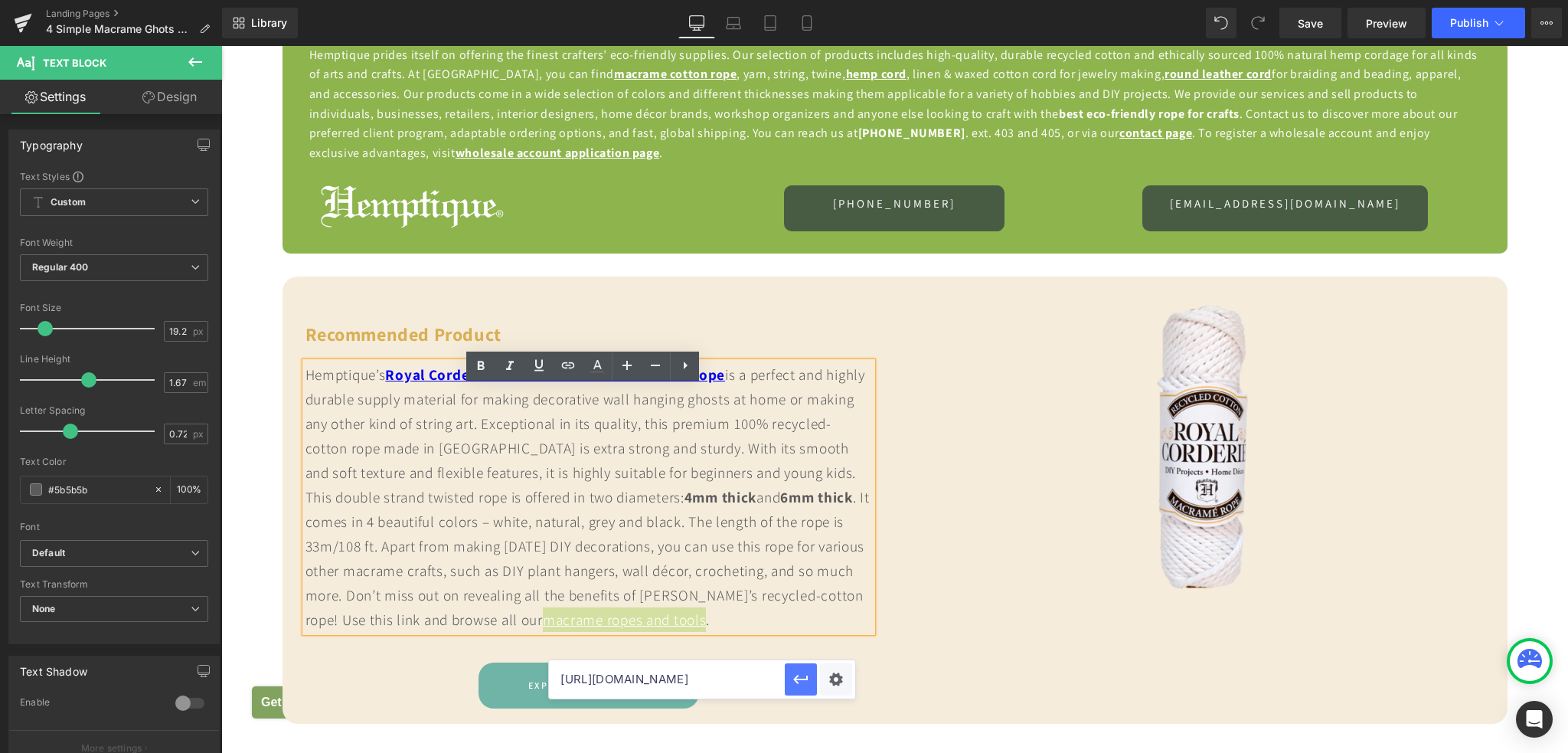
scroll to position [0, 0]
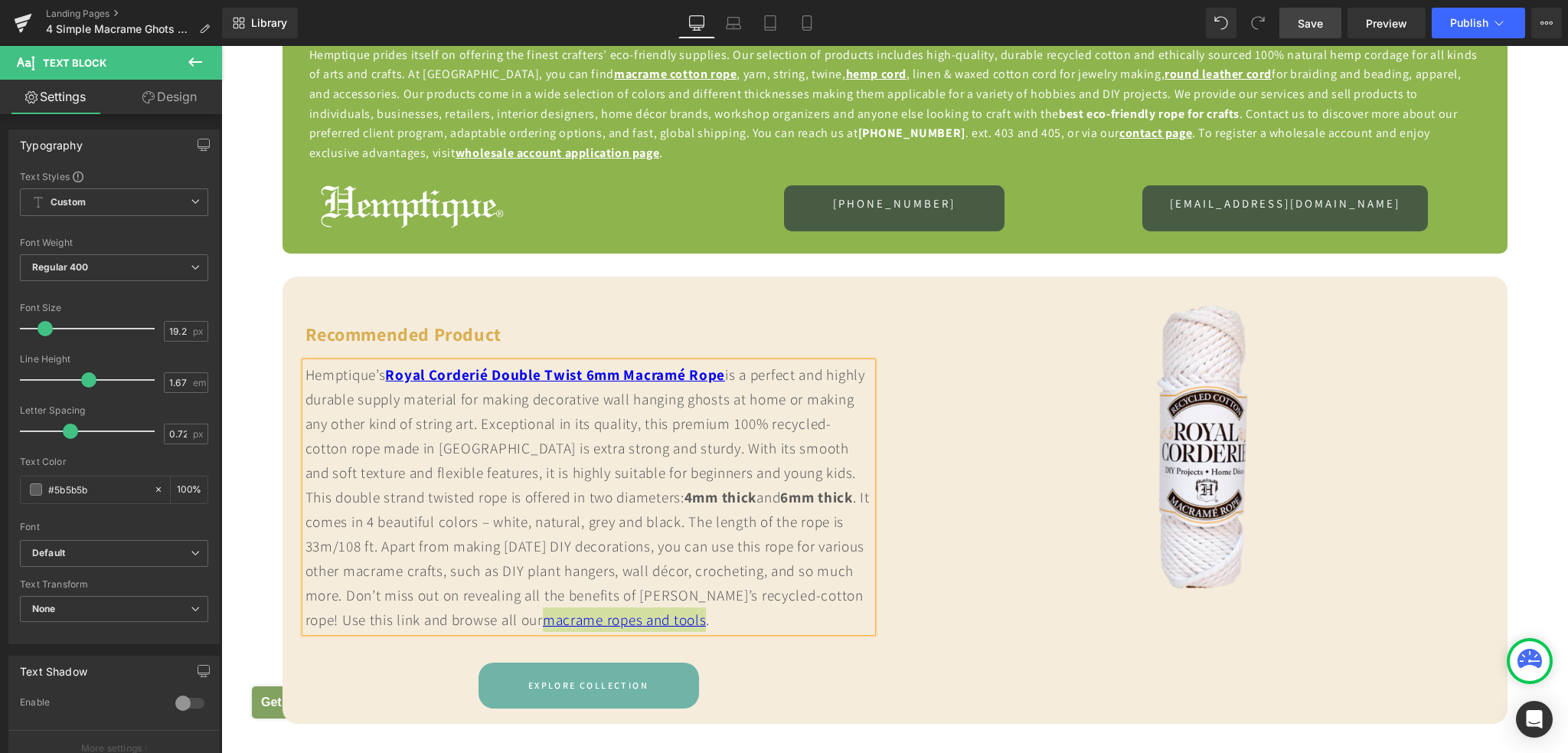
click at [1311, 27] on span "Save" at bounding box center [1310, 24] width 26 height 16
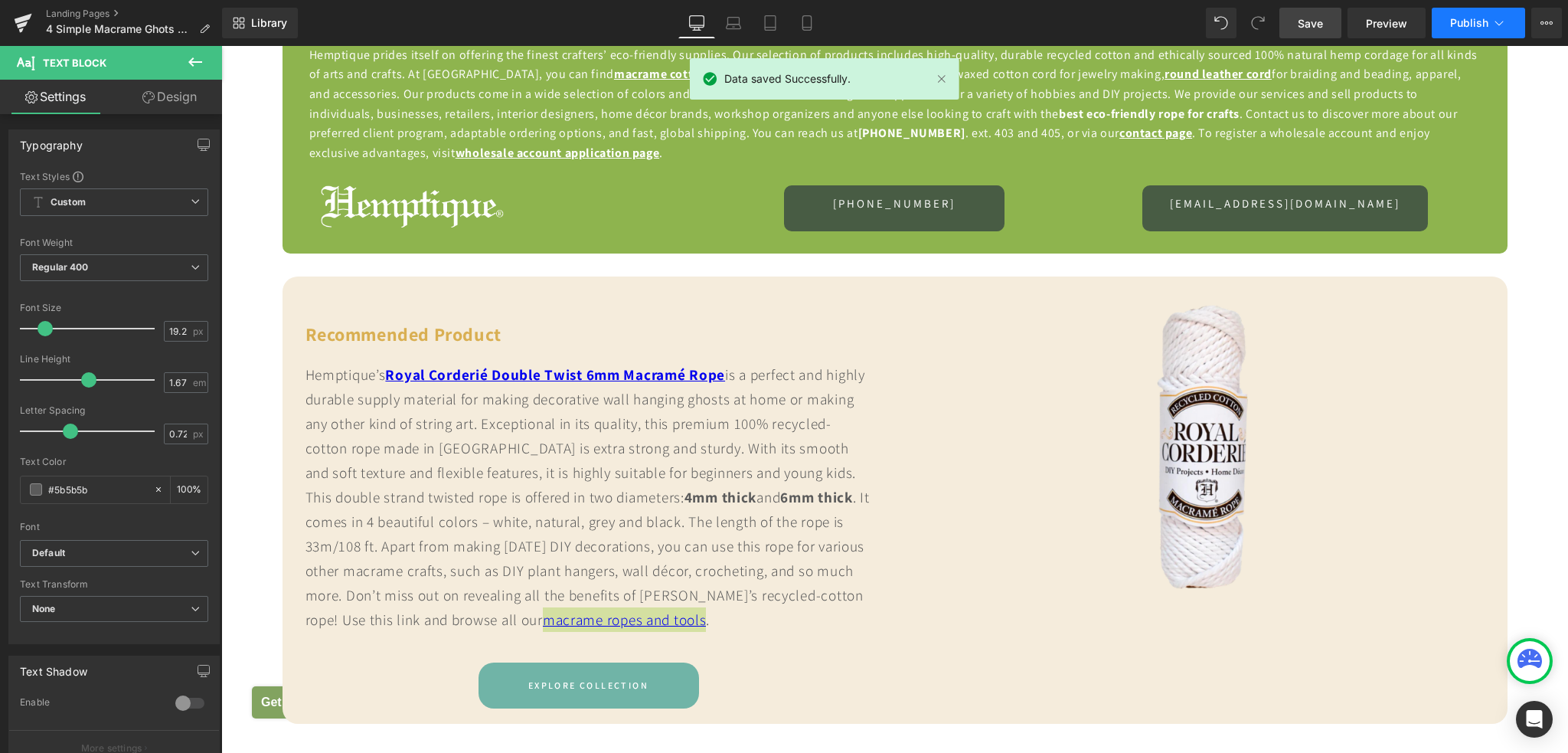
click at [1469, 19] on span "Publish" at bounding box center [1469, 23] width 38 height 12
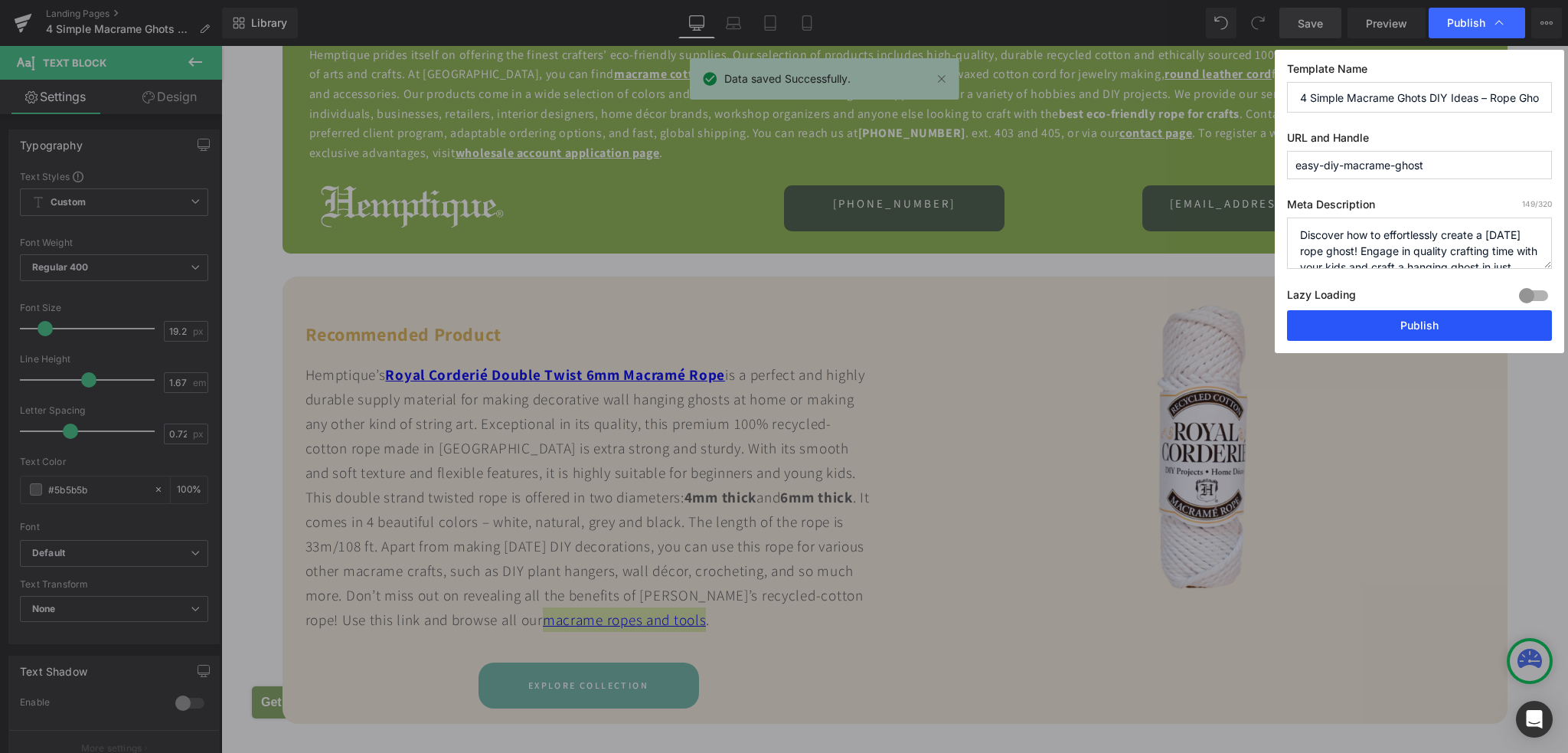
click at [1384, 333] on button "Publish" at bounding box center [1419, 325] width 265 height 30
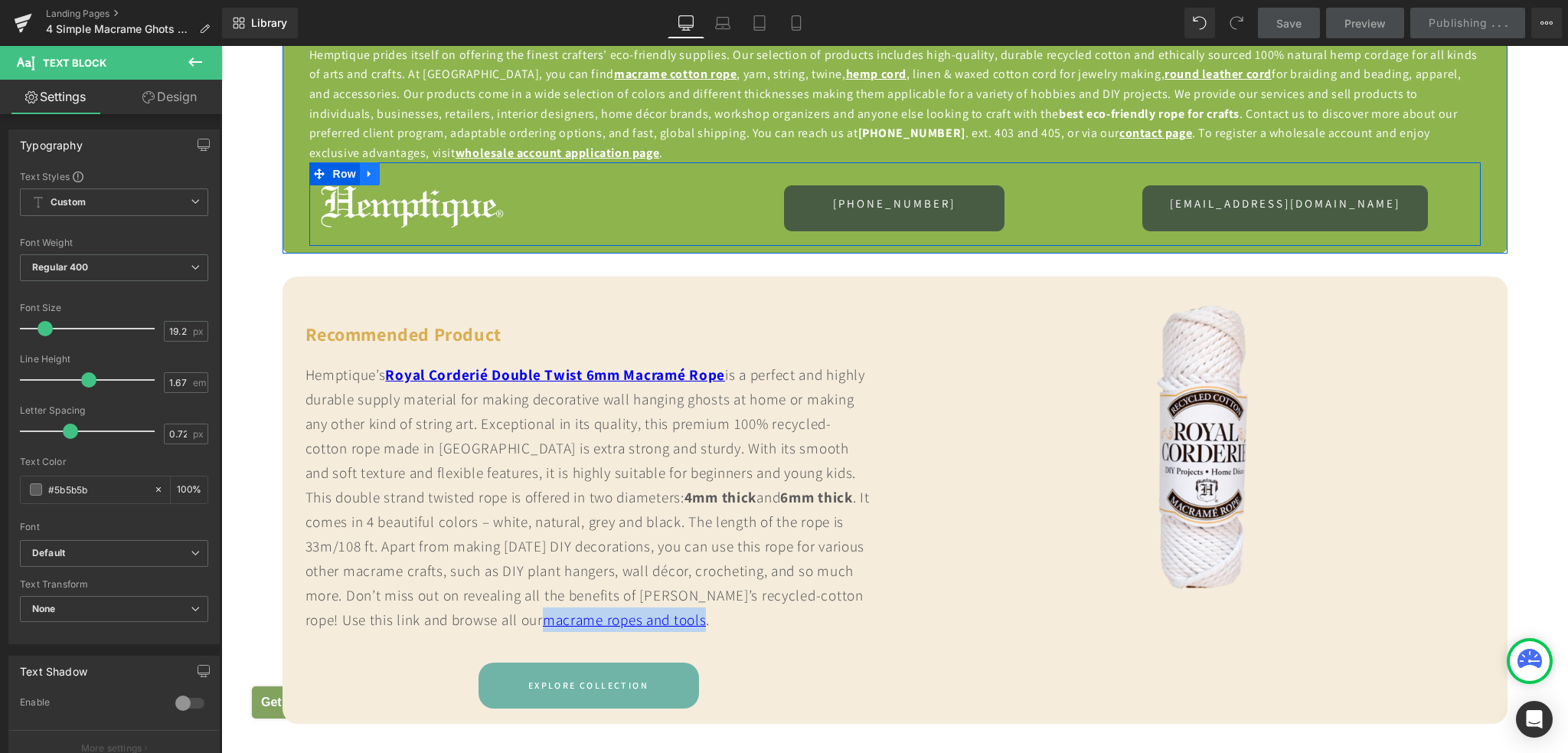
click at [367, 178] on icon at bounding box center [368, 174] width 3 height 7
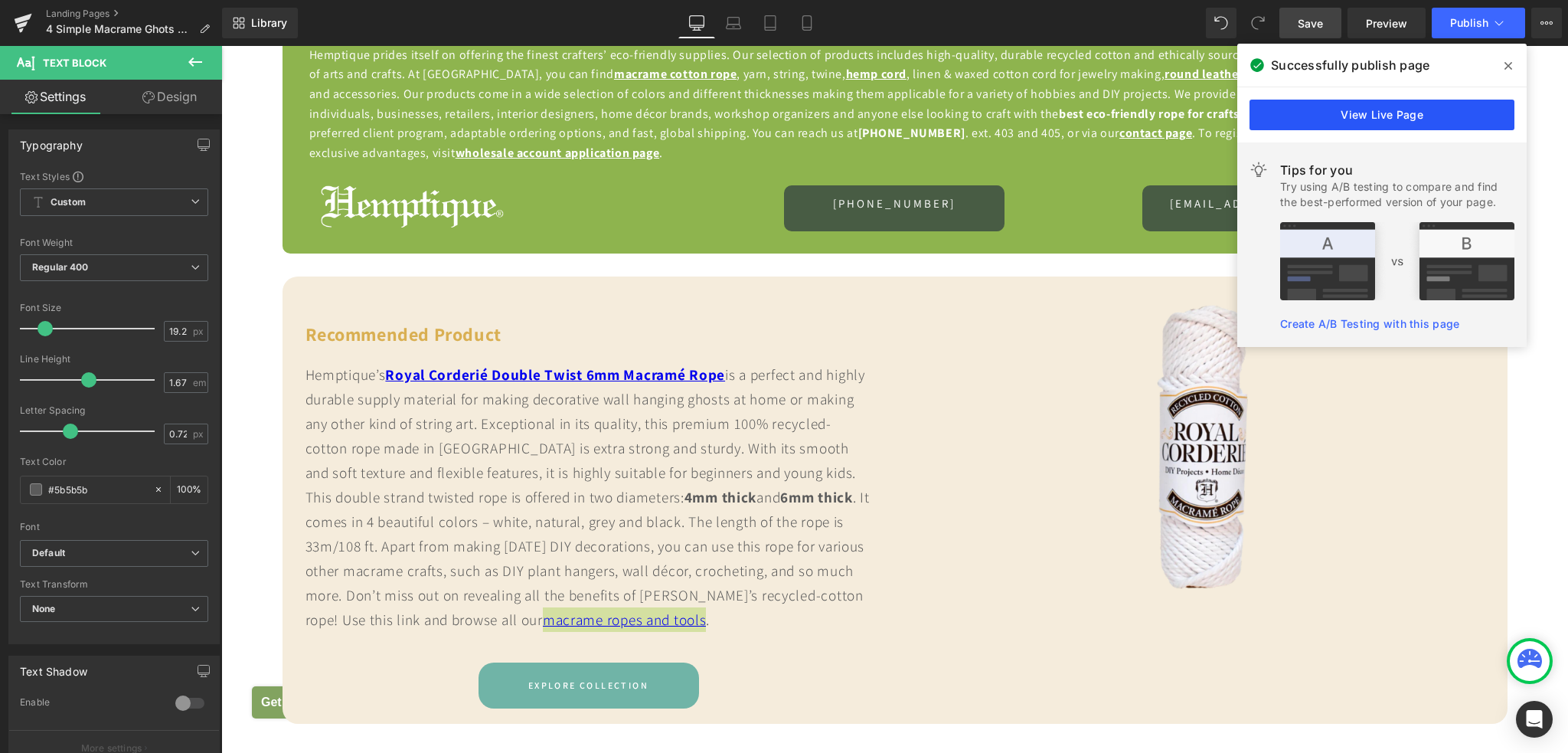
click at [1356, 124] on link "View Live Page" at bounding box center [1382, 114] width 265 height 30
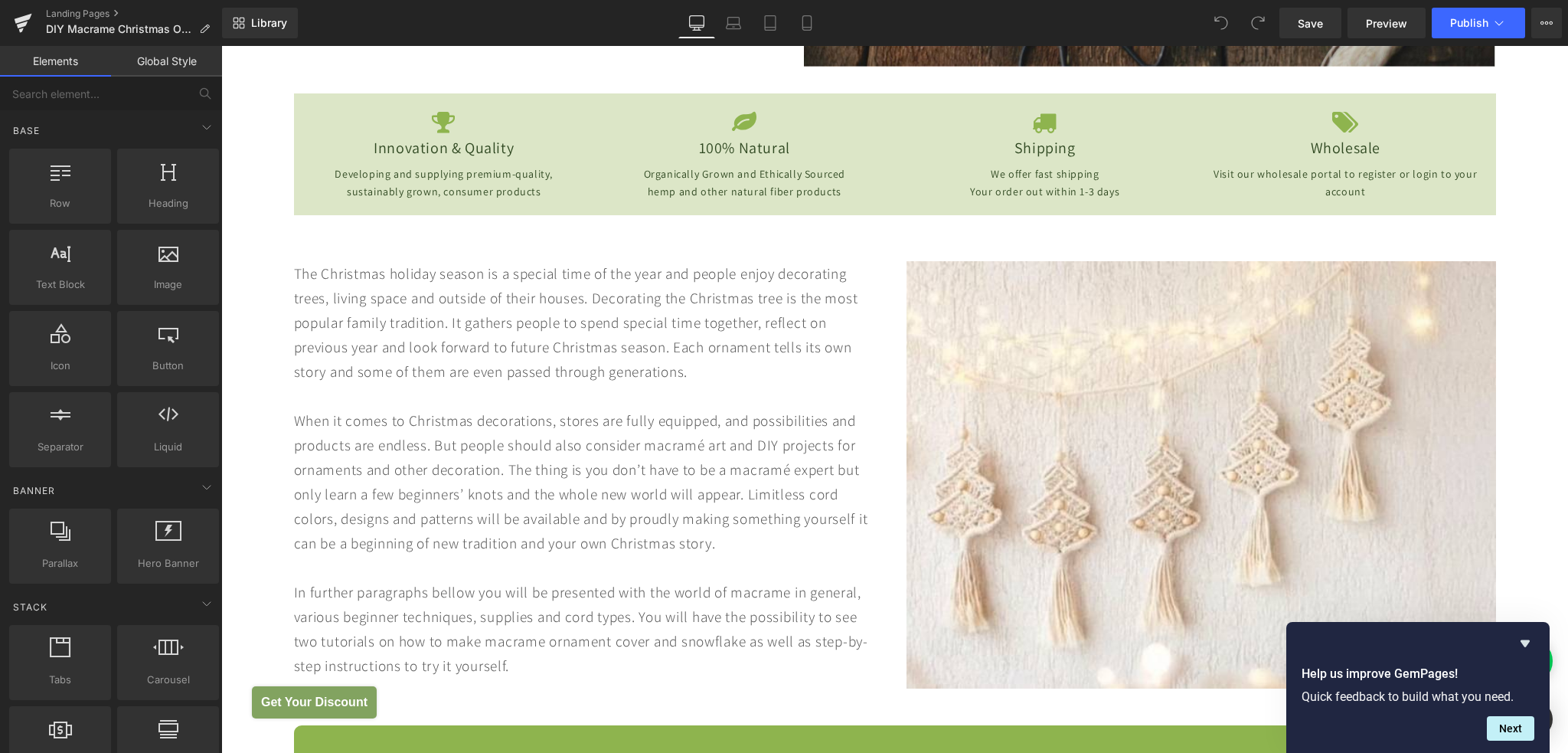
scroll to position [689, 0]
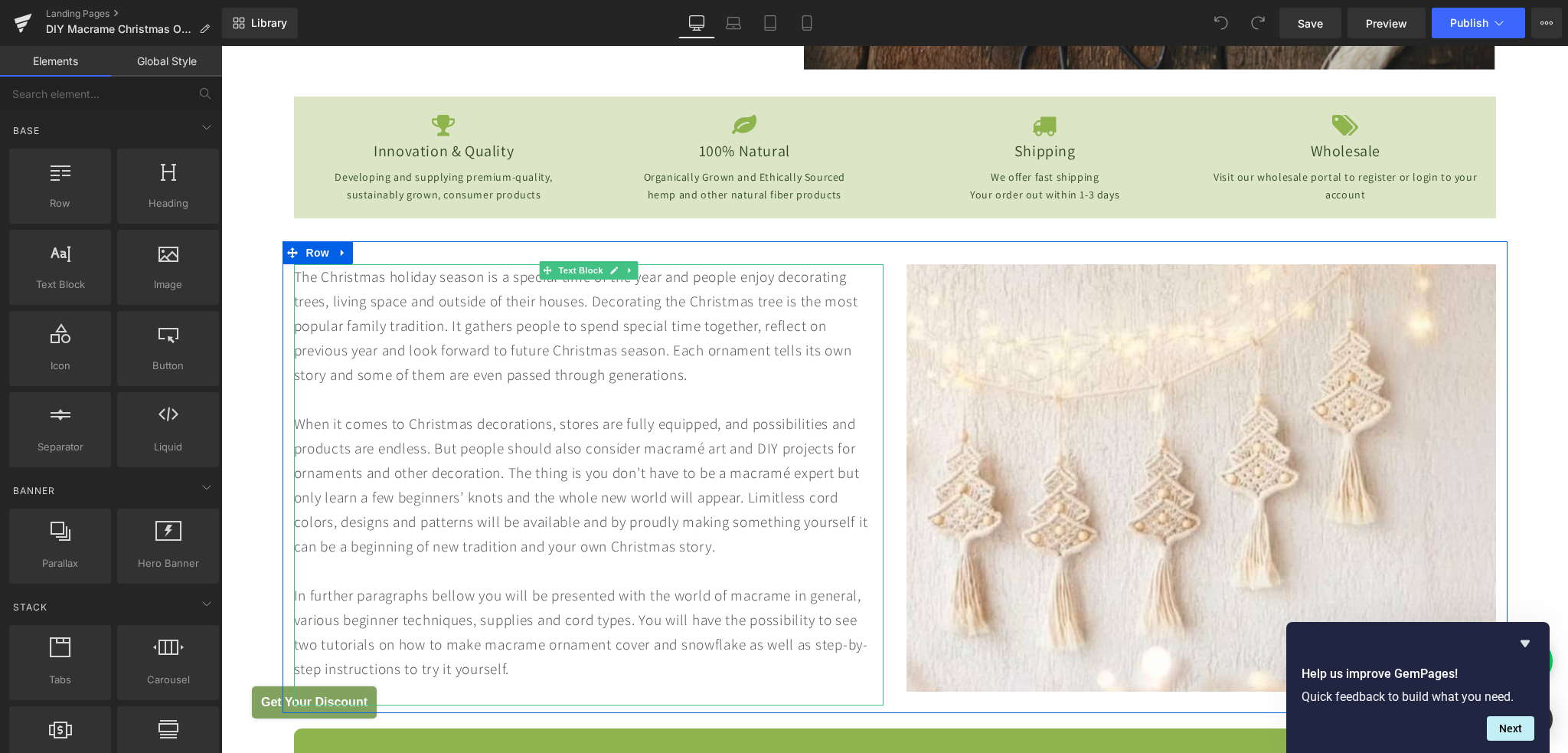
click at [352, 594] on div "The Christmas holiday season is a special time of the year and people enjoy dec…" at bounding box center [589, 484] width 590 height 441
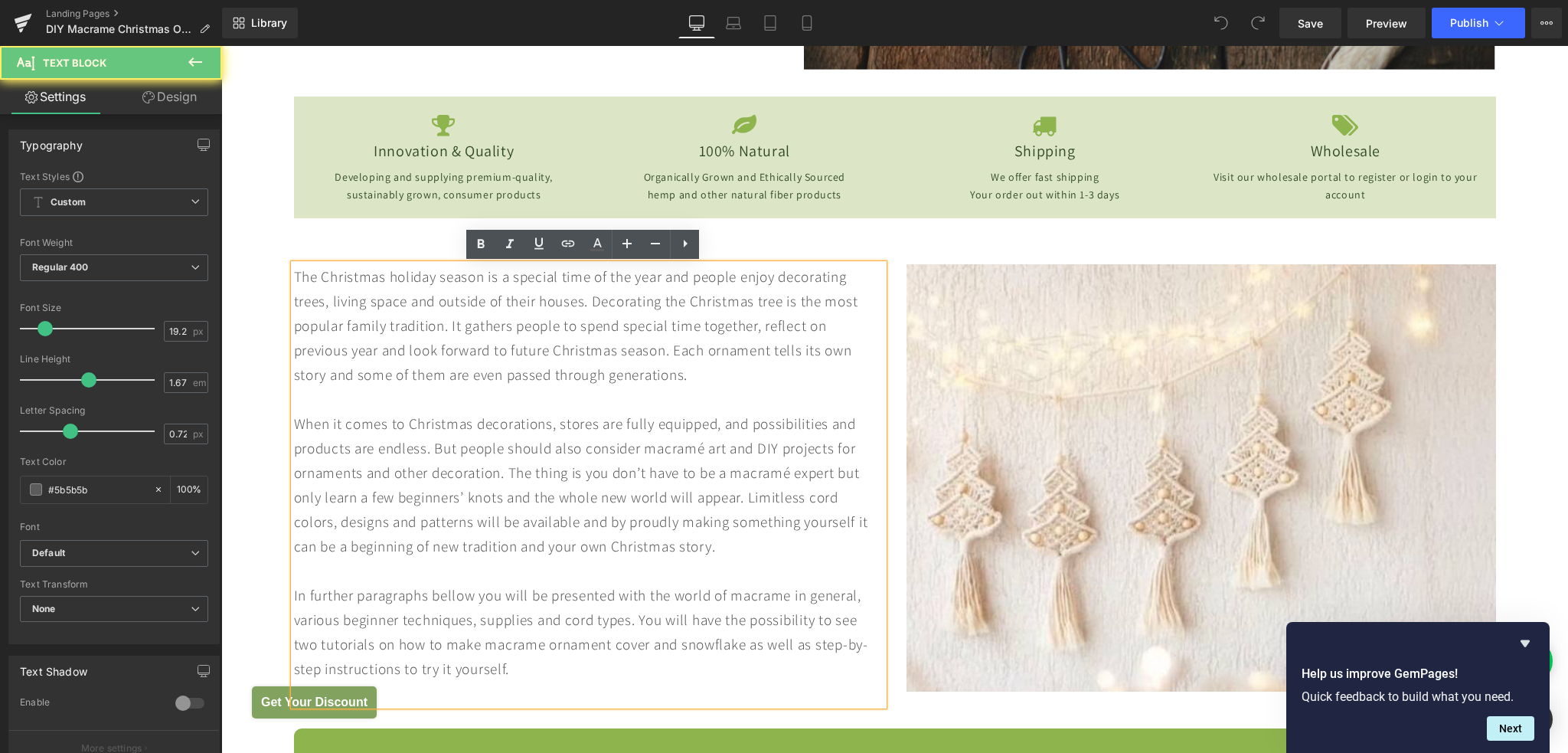
click at [346, 594] on div "The Christmas holiday season is a special time of the year and people enjoy dec…" at bounding box center [589, 484] width 590 height 441
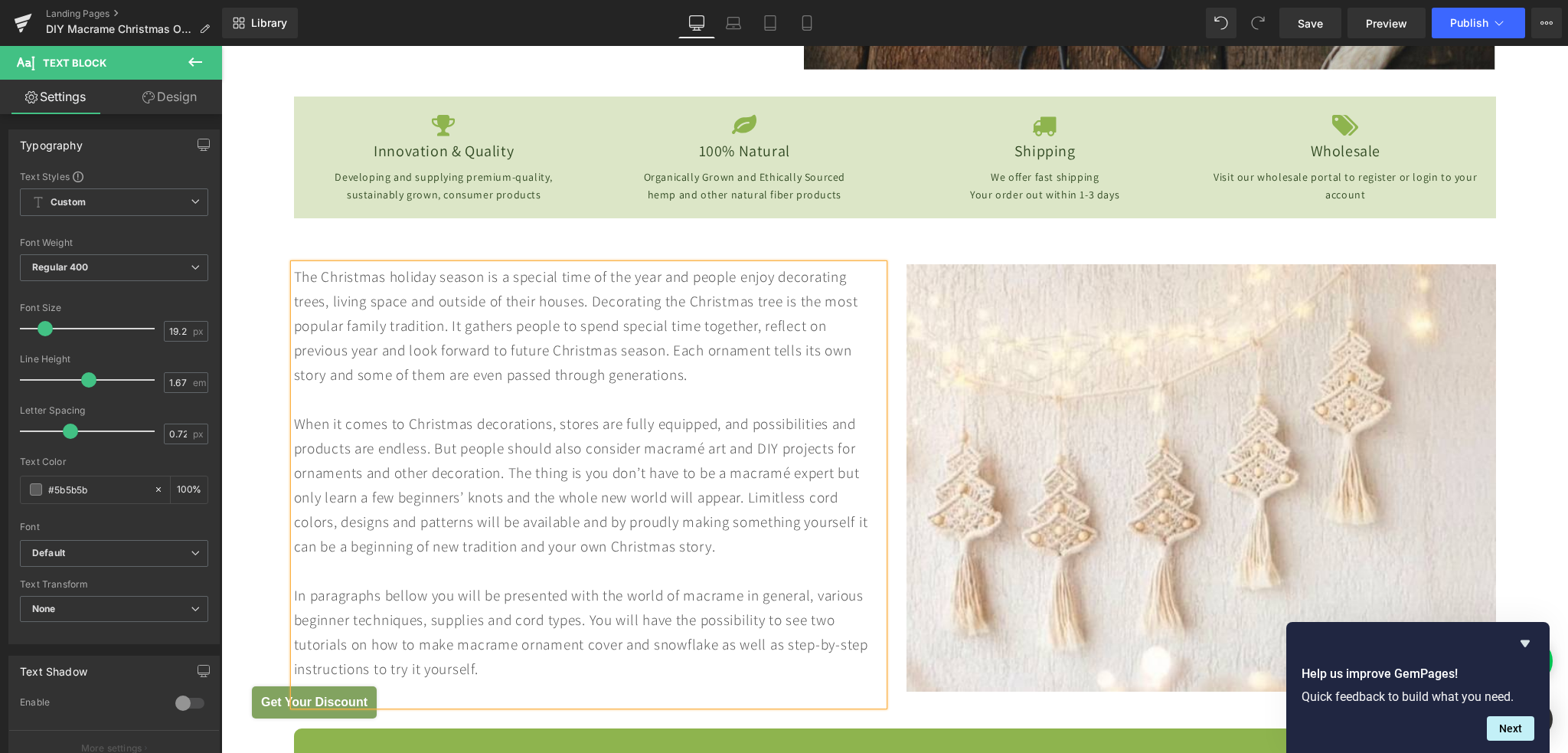
click at [402, 600] on div "The Christmas holiday season is a special time of the year and people enjoy dec…" at bounding box center [589, 484] width 590 height 441
click at [504, 597] on div "The Christmas holiday season is a special time of the year and people enjoy dec…" at bounding box center [589, 484] width 590 height 441
click at [417, 594] on div "The Christmas holiday season is a special time of the year and people enjoy dec…" at bounding box center [589, 484] width 590 height 441
click at [546, 623] on div "The Christmas holiday season is a special time of the year and people enjoy dec…" at bounding box center [589, 484] width 590 height 441
click at [398, 597] on div "The Christmas holiday season is a special time of the year and people enjoy dec…" at bounding box center [589, 484] width 590 height 441
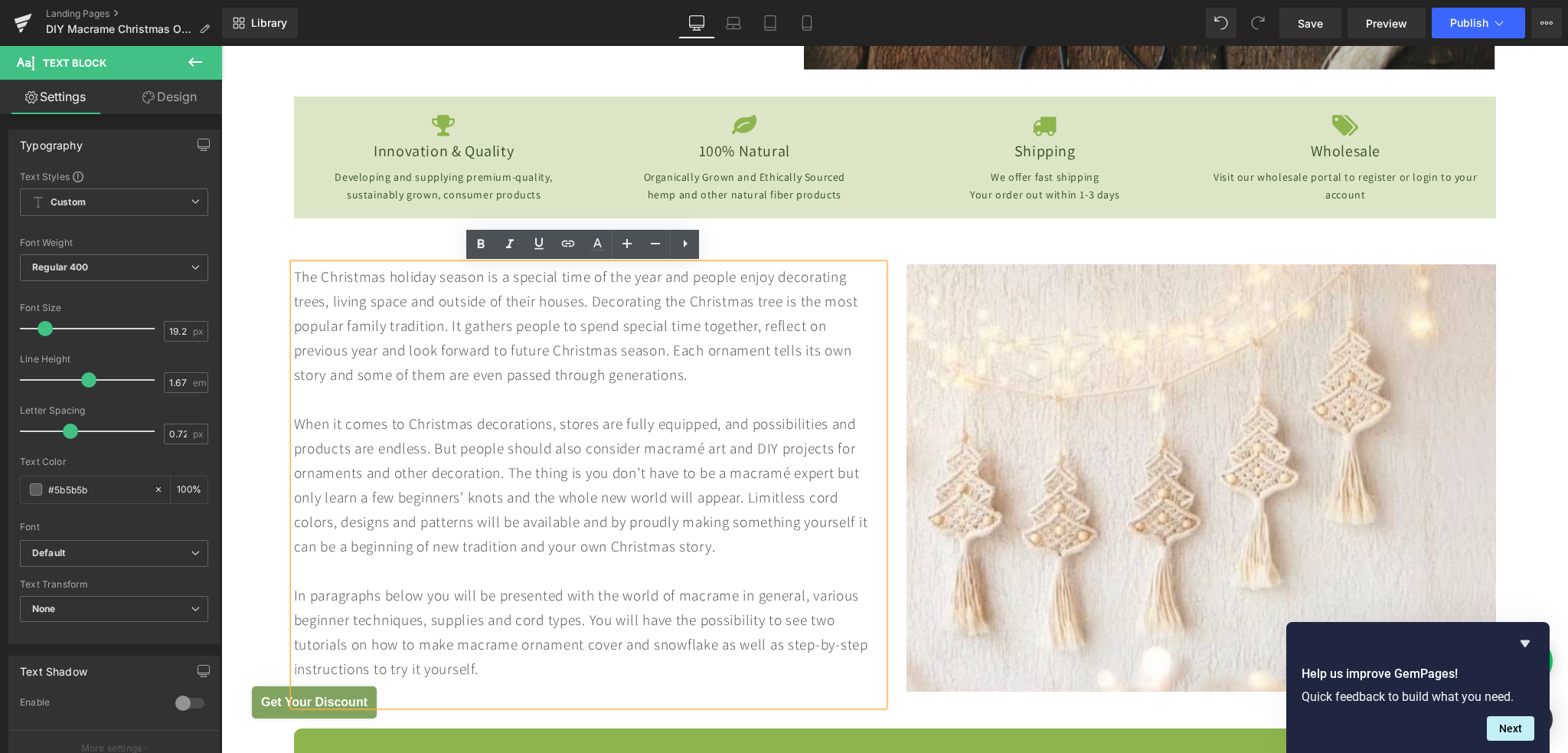
drag, startPoint x: 427, startPoint y: 623, endPoint x: 472, endPoint y: 635, distance: 46.6
click at [428, 623] on div "The Christmas holiday season is a special time of the year and people enjoy dec…" at bounding box center [589, 484] width 590 height 441
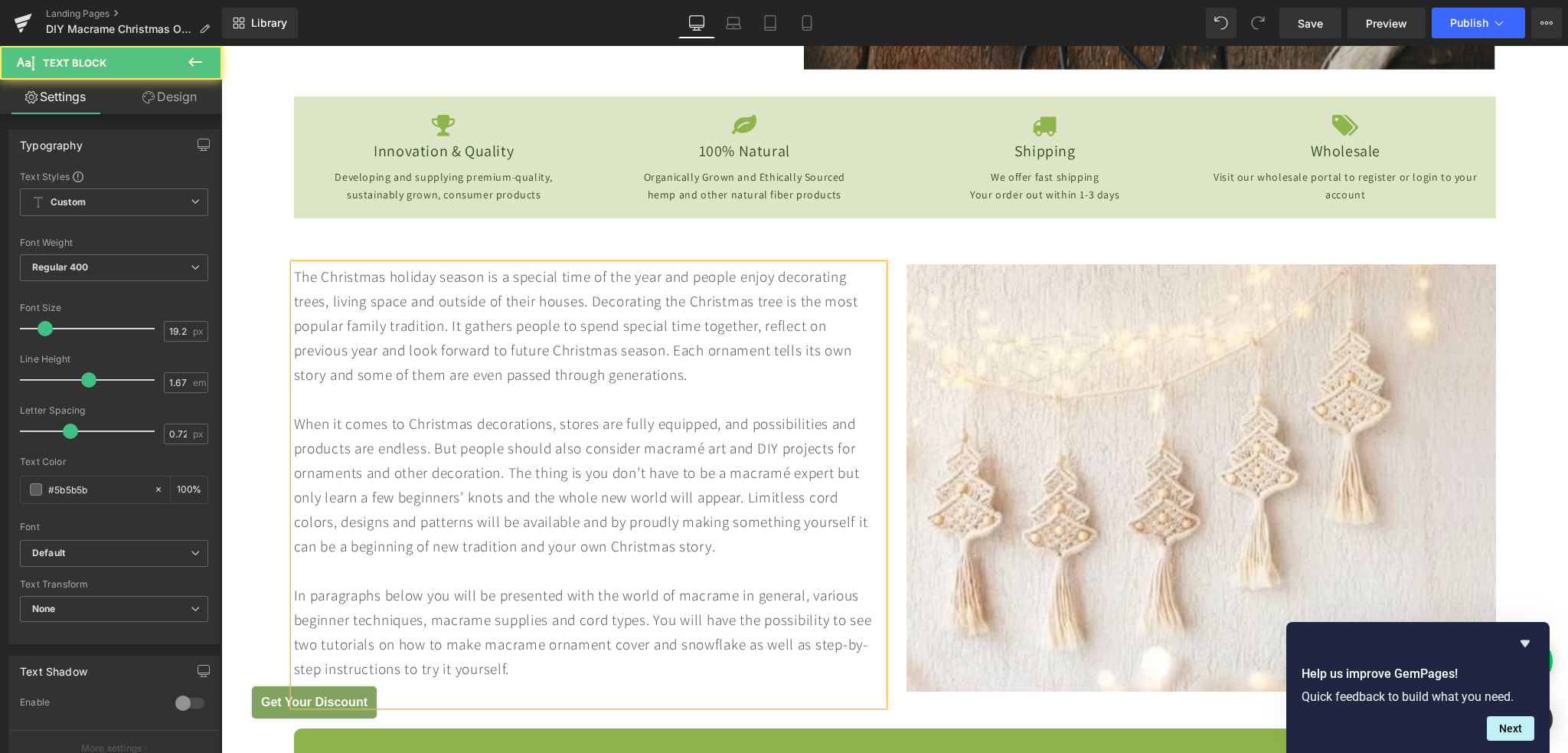
click at [428, 621] on div "The Christmas holiday season is a special time of the year and people enjoy dec…" at bounding box center [589, 484] width 590 height 441
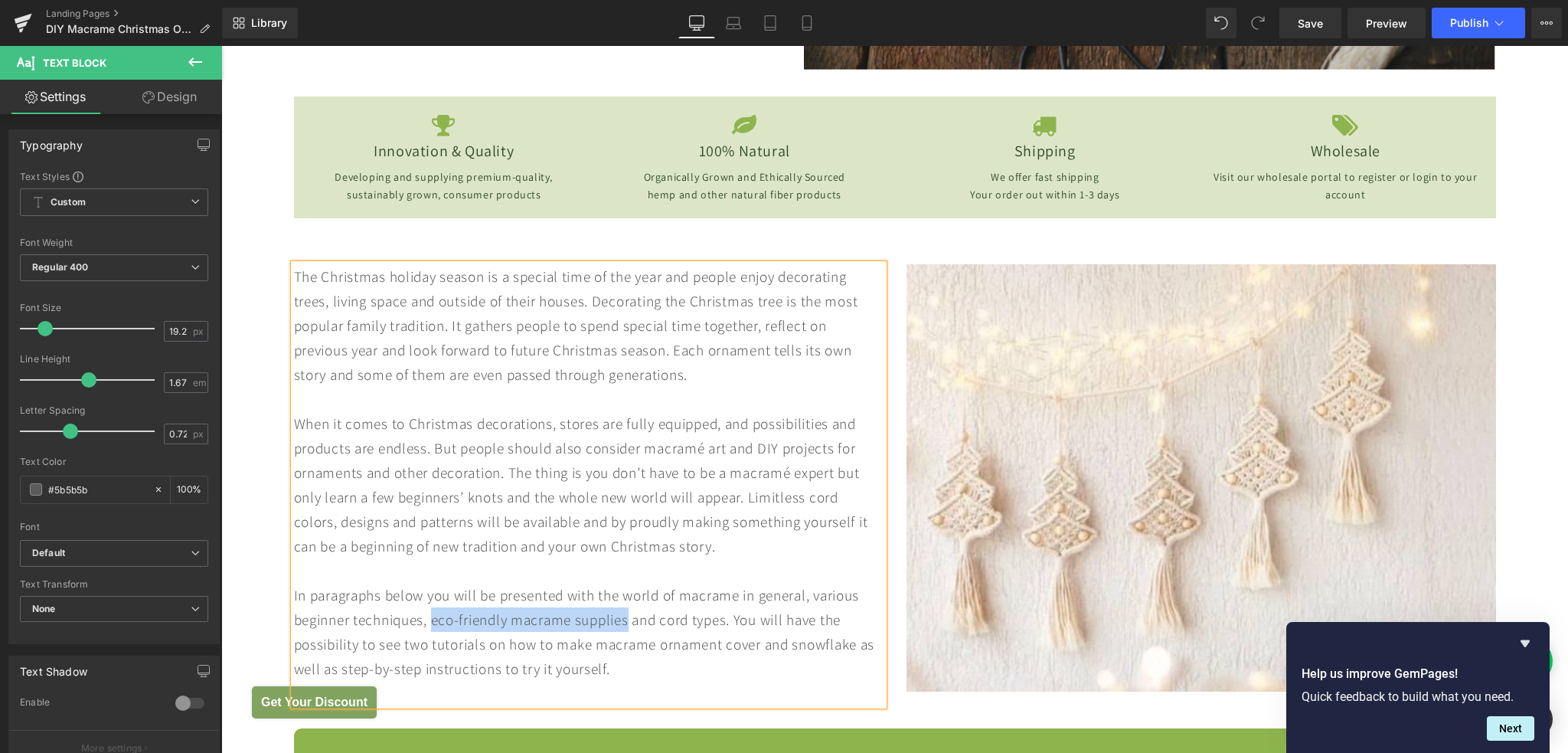
drag, startPoint x: 429, startPoint y: 619, endPoint x: 625, endPoint y: 624, distance: 196.1
click at [625, 624] on div "The Christmas holiday season is a special time of the year and people enjoy dec…" at bounding box center [589, 484] width 590 height 441
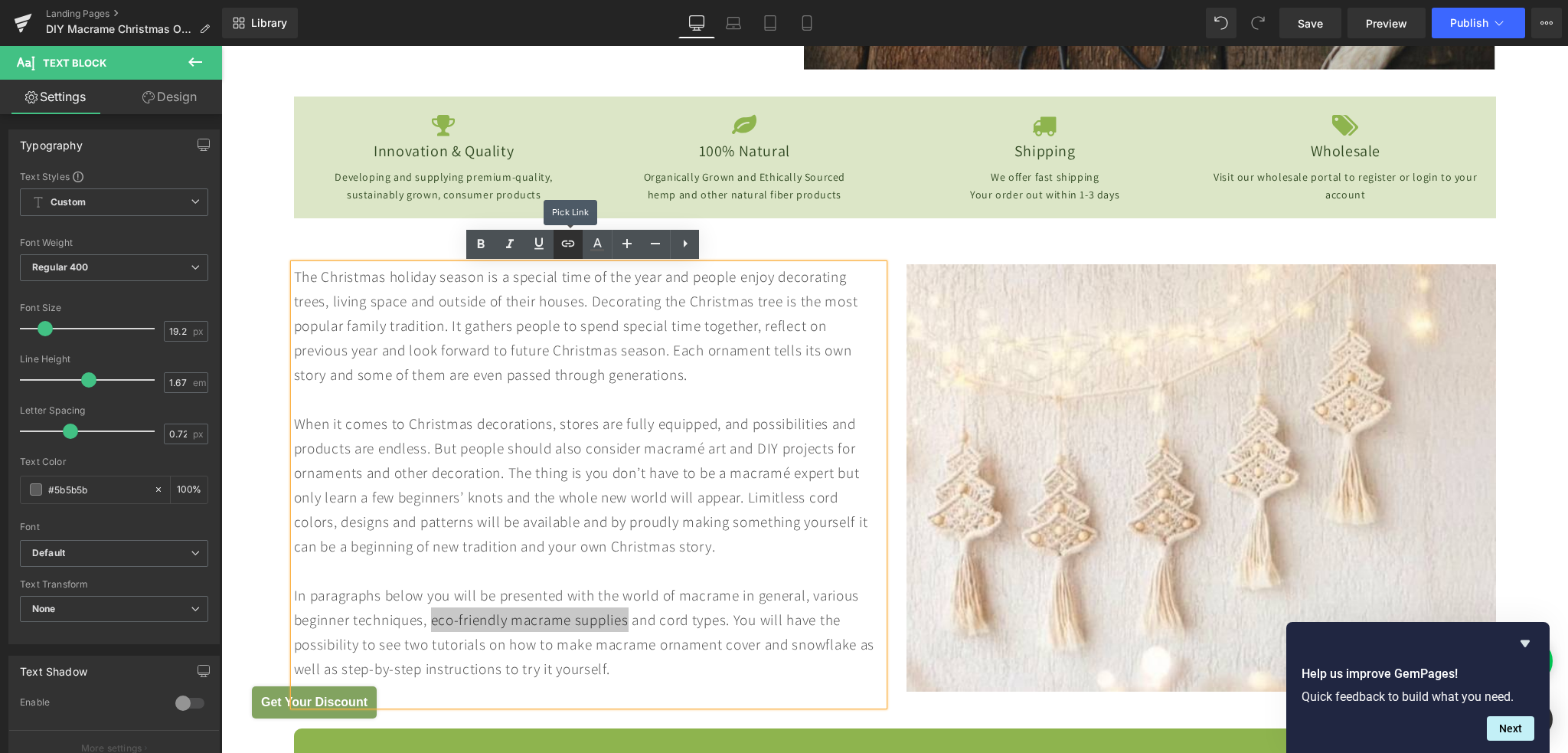
click at [568, 247] on icon at bounding box center [567, 243] width 19 height 19
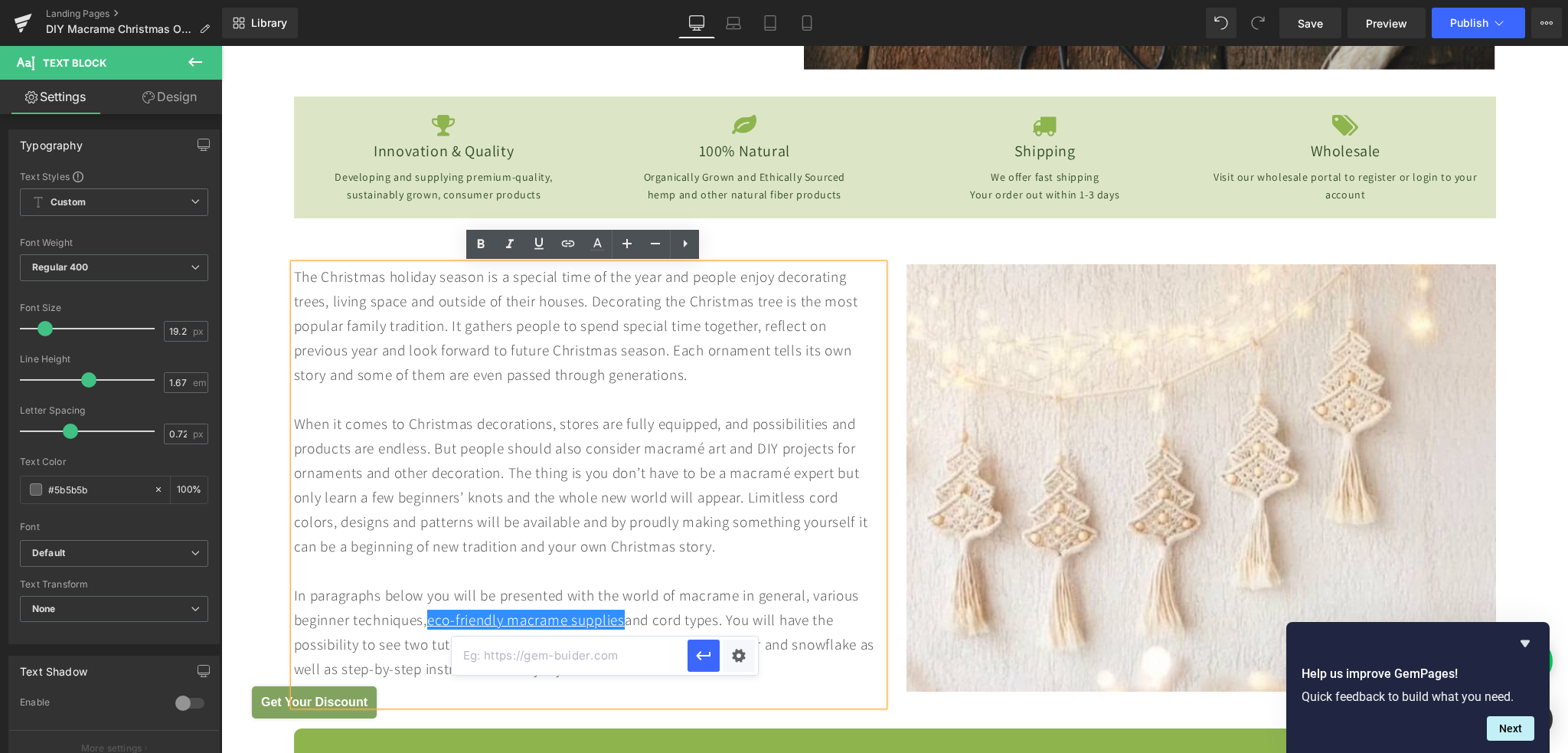
click at [601, 656] on input "text" at bounding box center [569, 655] width 235 height 38
paste input "[URL][DOMAIN_NAME]"
type input "[URL][DOMAIN_NAME]"
click at [706, 655] on icon "button" at bounding box center [703, 655] width 15 height 9
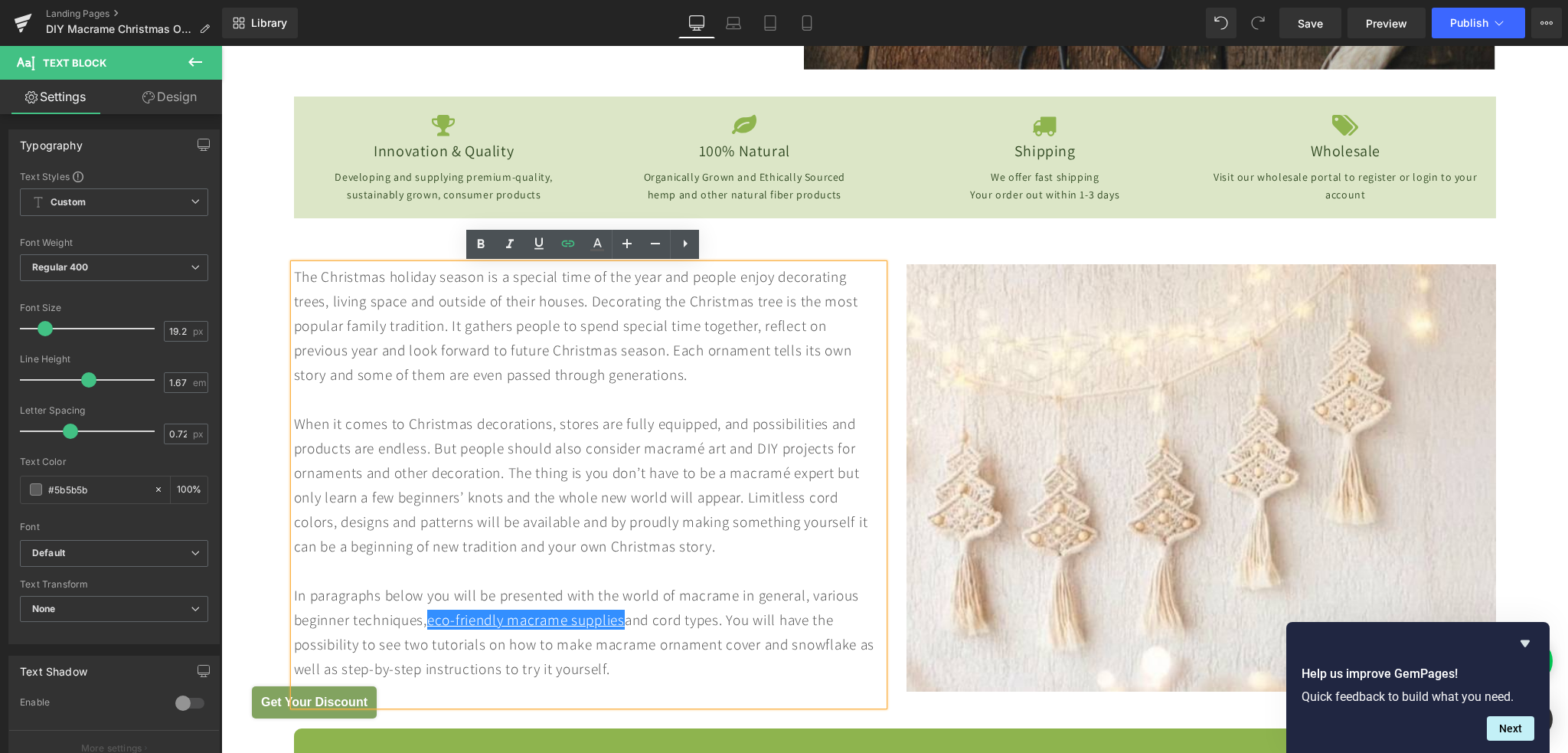
scroll to position [0, 0]
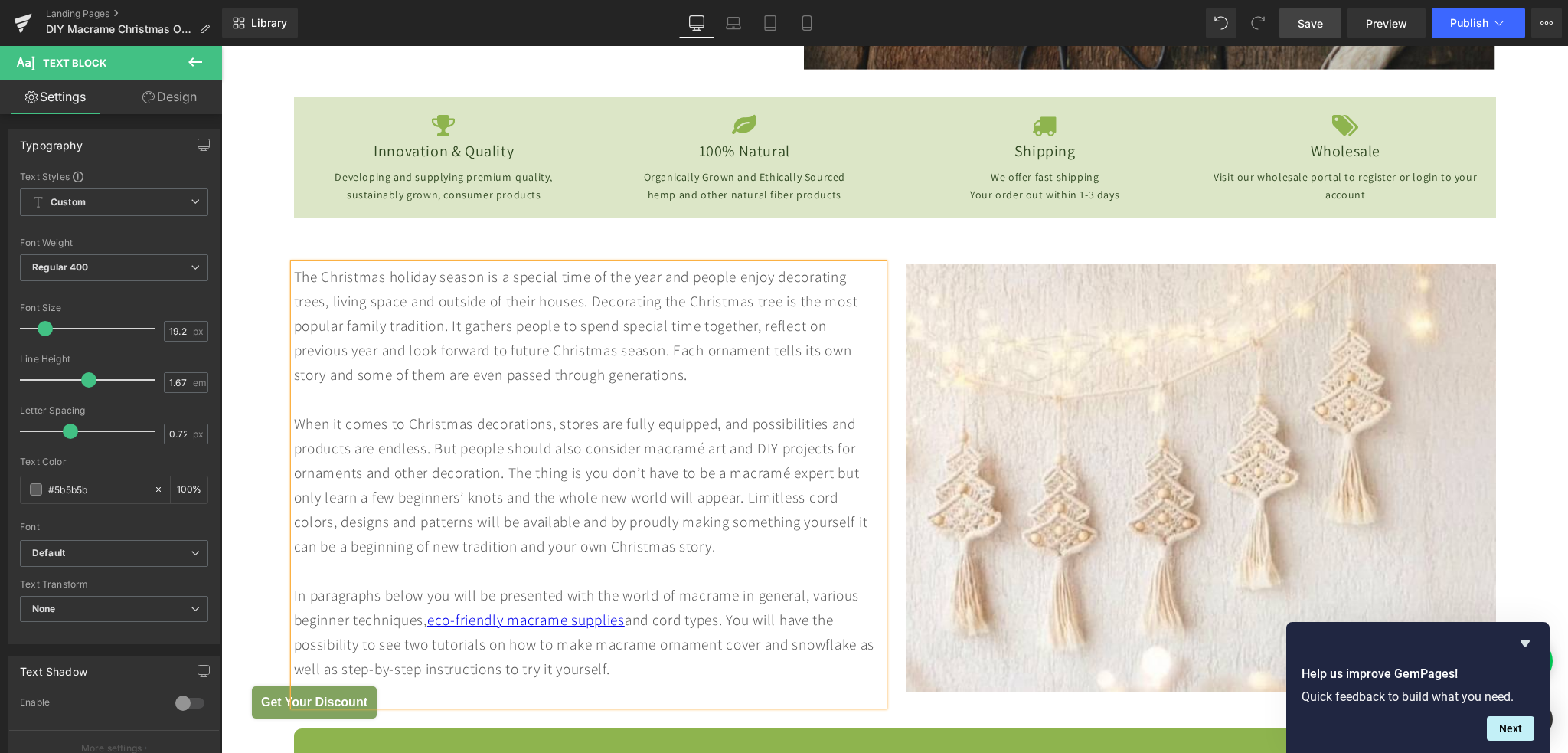
drag, startPoint x: 1315, startPoint y: 27, endPoint x: 520, endPoint y: 706, distance: 1045.5
click at [1315, 27] on span "Save" at bounding box center [1310, 24] width 26 height 16
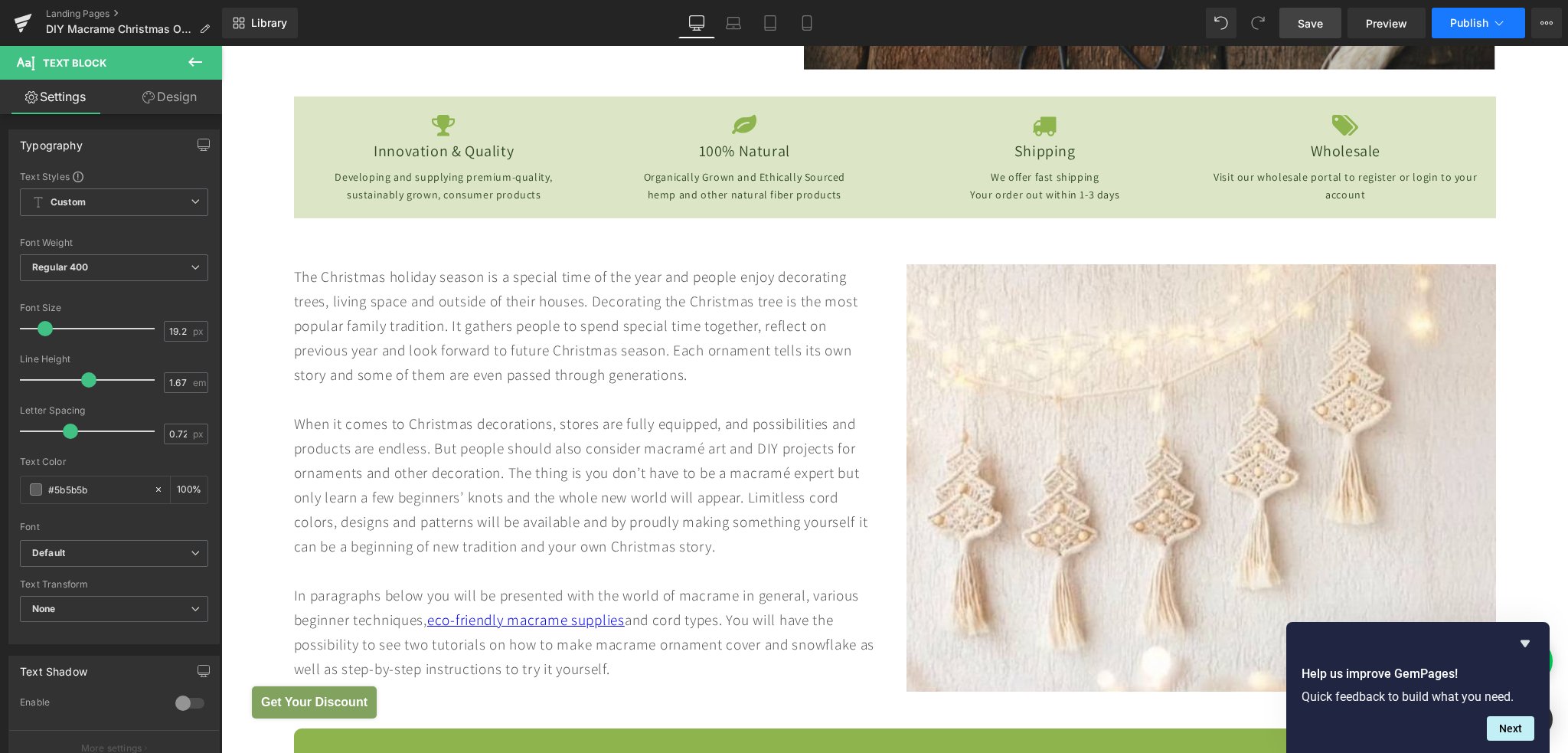
click at [1464, 28] on span "Publish" at bounding box center [1469, 23] width 38 height 12
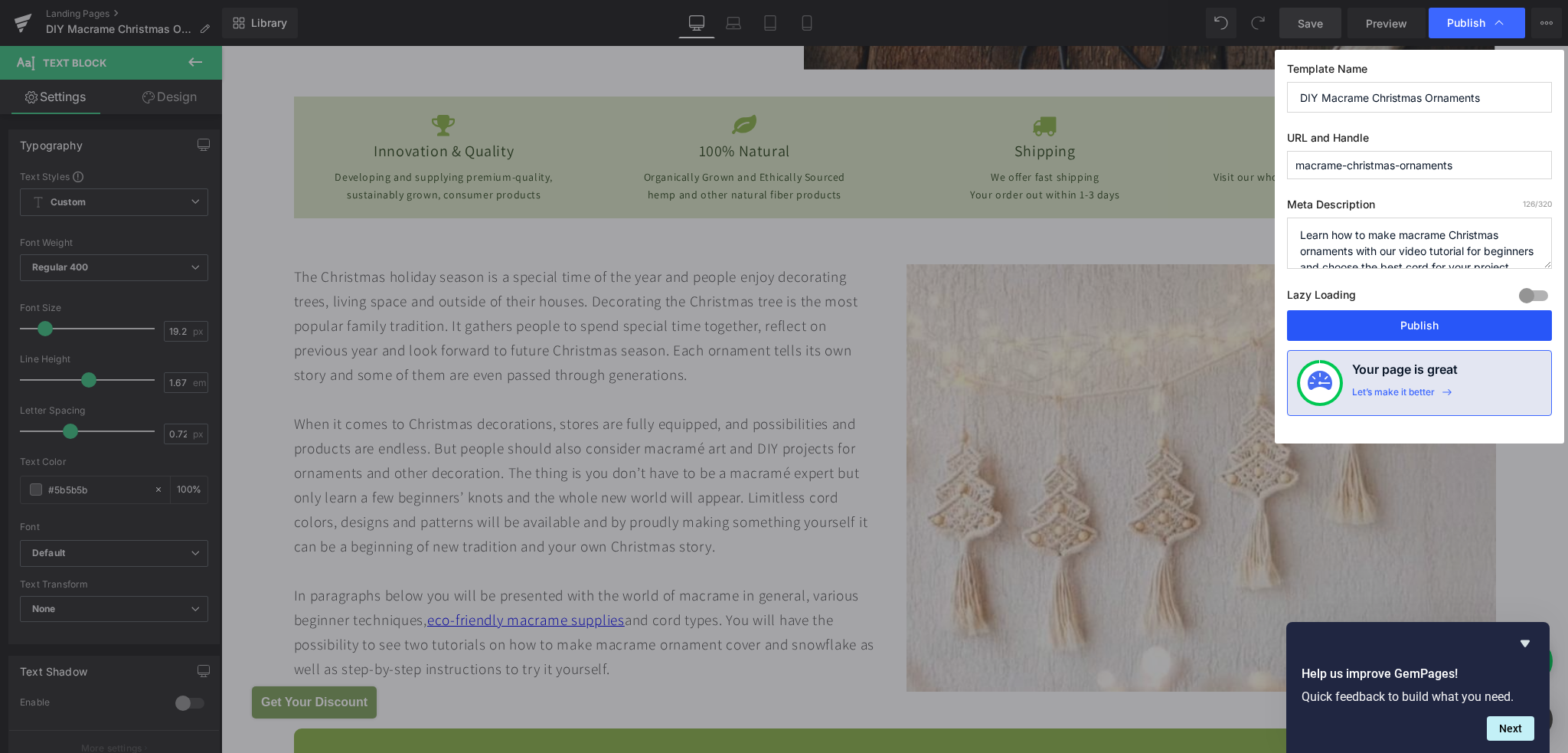
click at [1371, 326] on button "Publish" at bounding box center [1419, 325] width 265 height 30
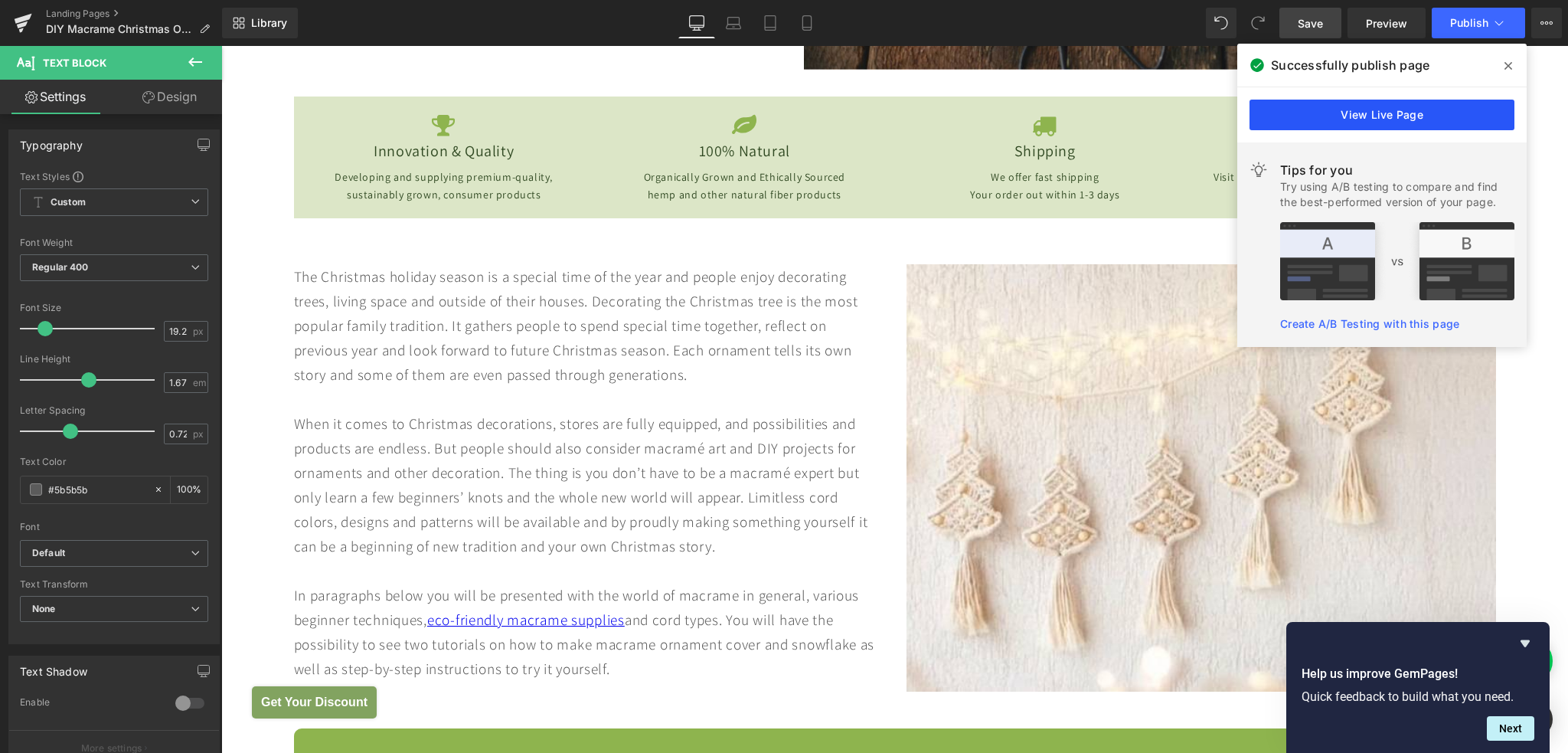
click at [1331, 116] on link "View Live Page" at bounding box center [1382, 114] width 265 height 30
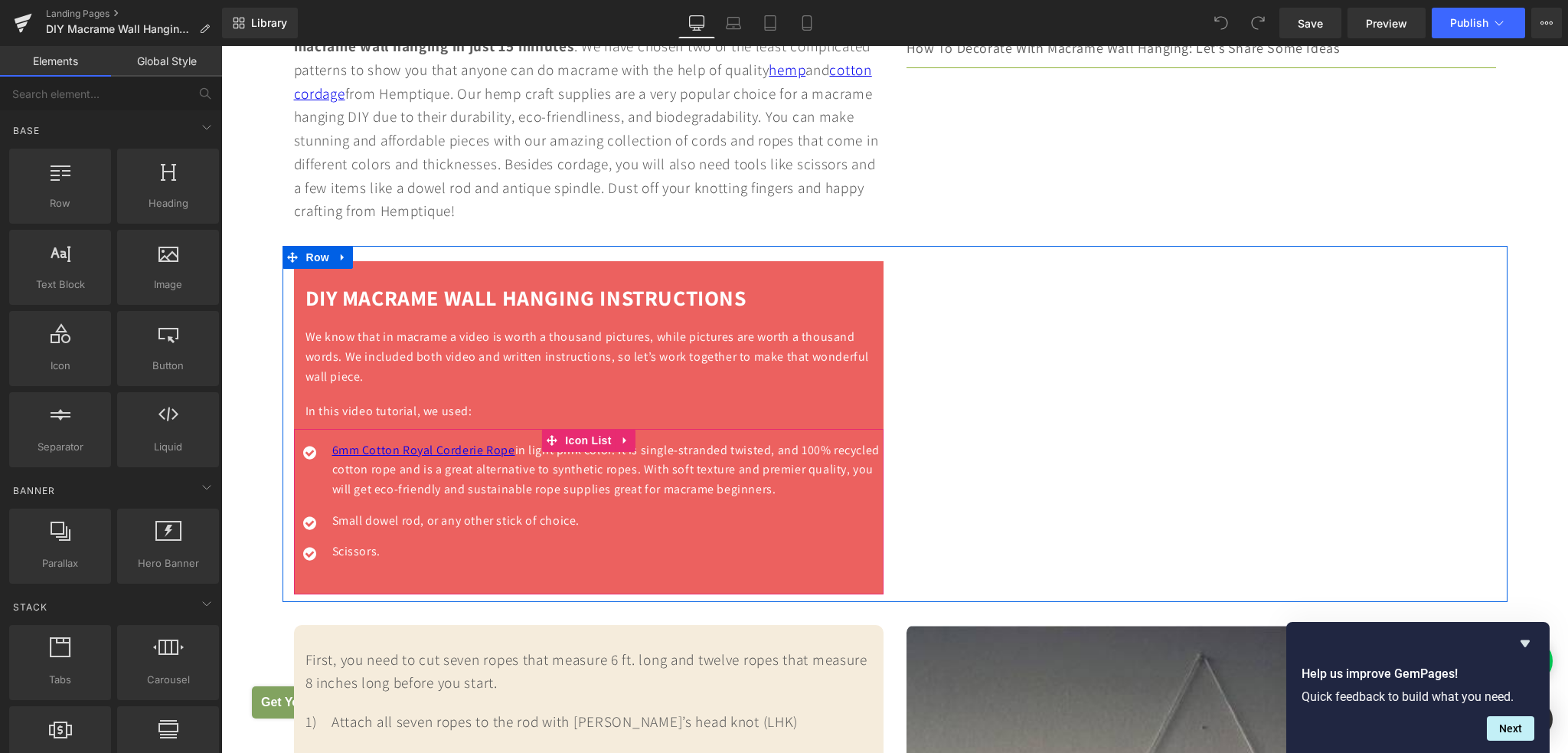
scroll to position [919, 0]
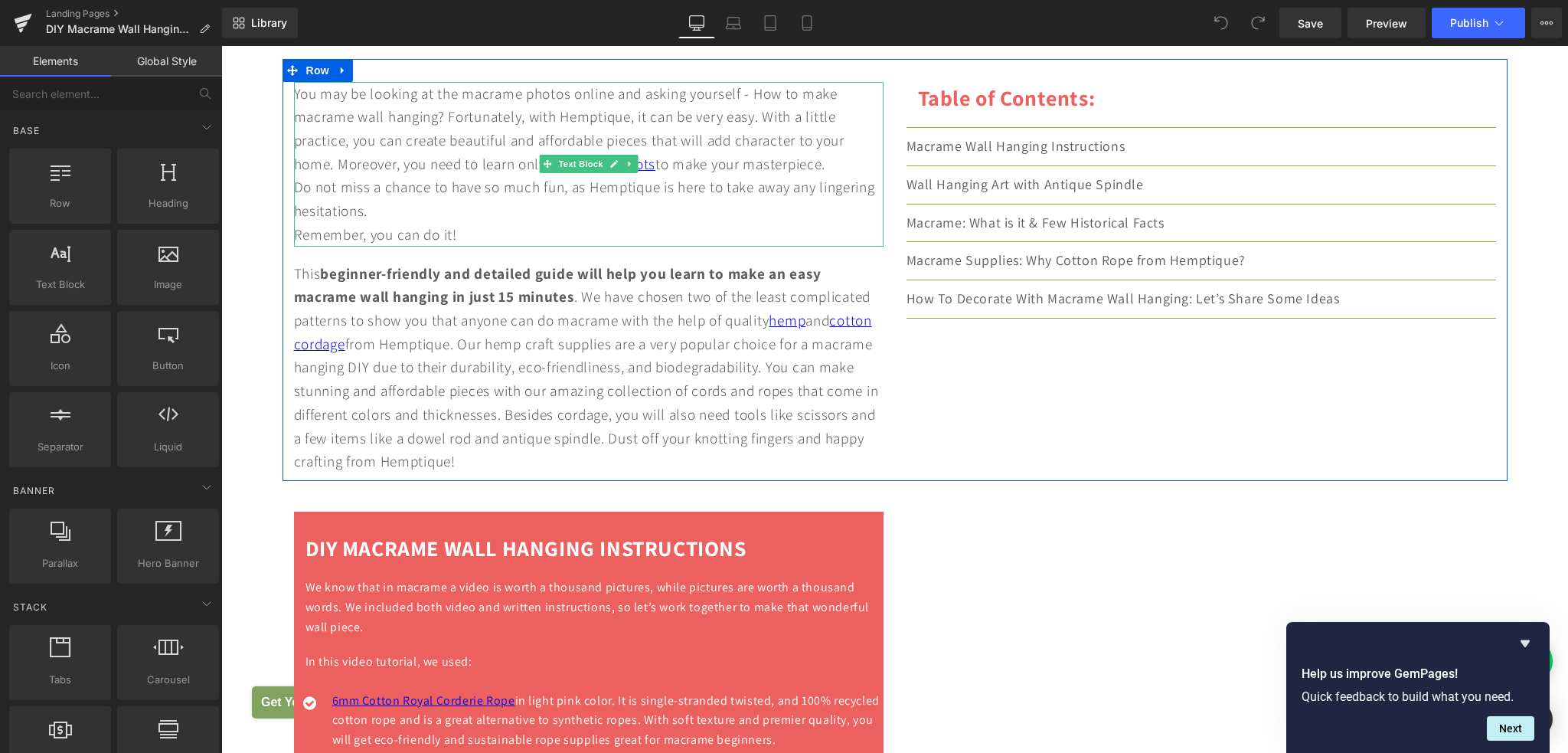
click at [364, 213] on div "Do not miss a chance to have so much fun, as Hemptique is here to take away any…" at bounding box center [589, 199] width 590 height 47
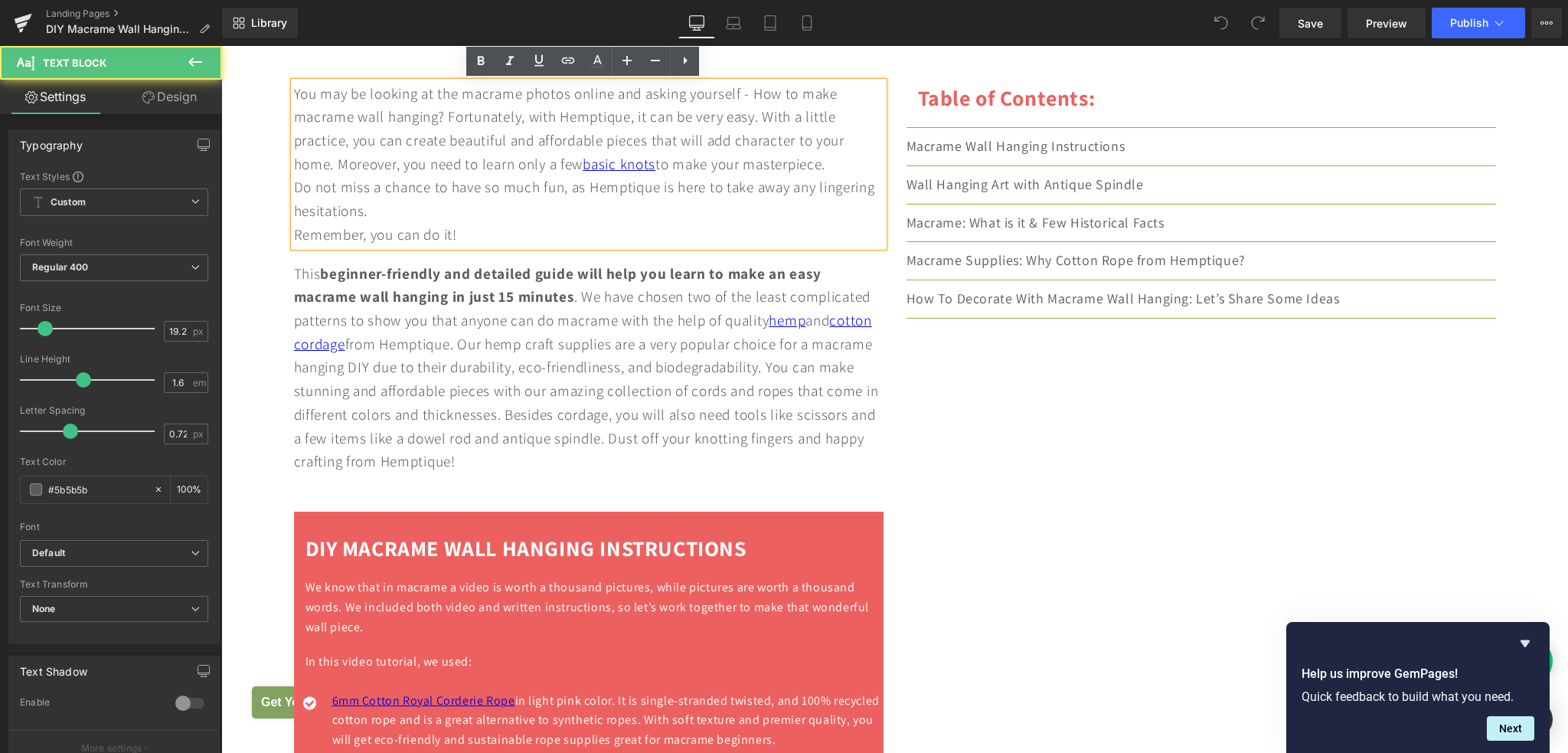
click at [389, 214] on div "Do not miss a chance to have so much fun, as Hemptique is here to take away any…" at bounding box center [589, 199] width 590 height 47
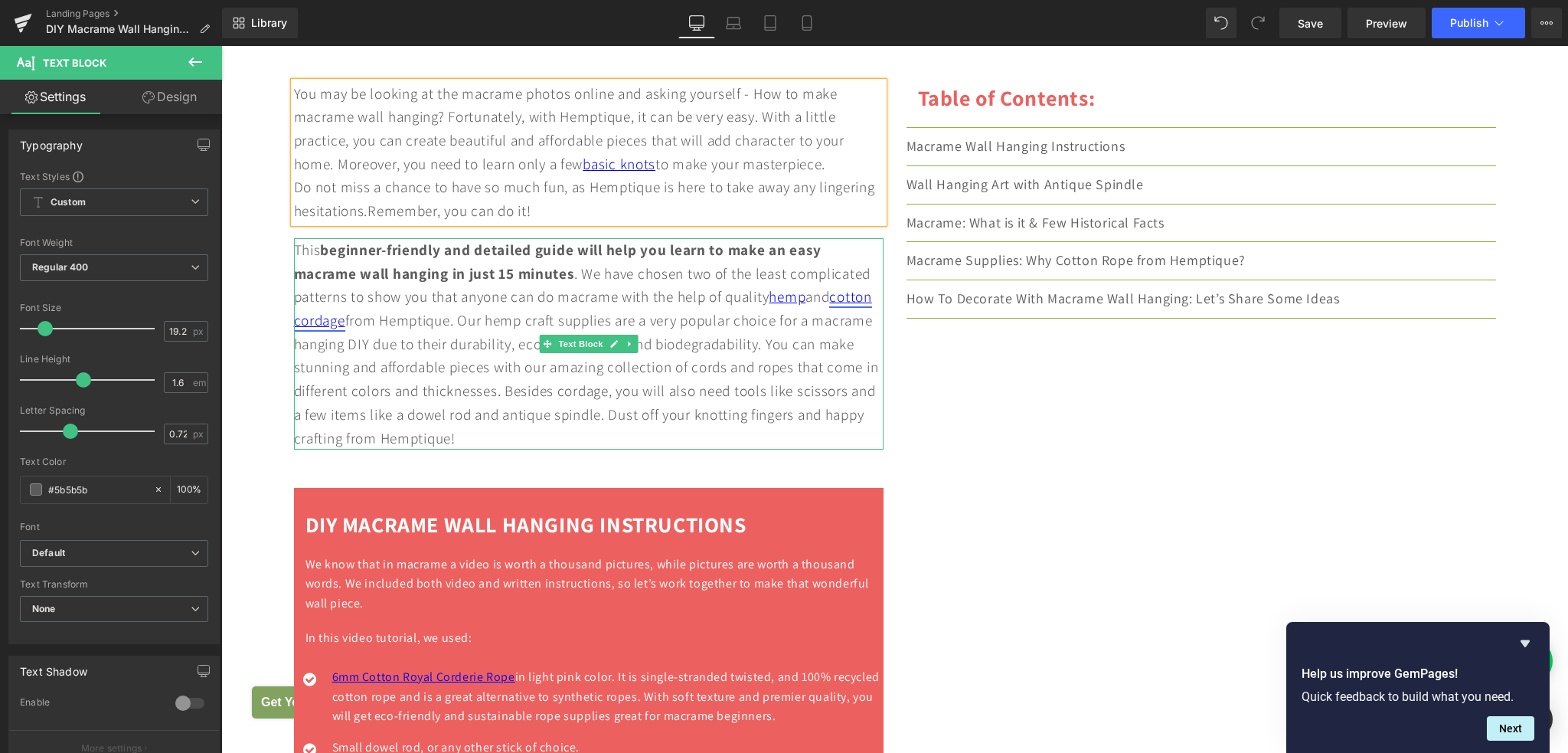
click at [315, 320] on link "cotton cordage" at bounding box center [583, 308] width 578 height 43
click at [335, 317] on link "cotton cordage" at bounding box center [583, 308] width 578 height 43
click at [410, 316] on div "This beginner-friendly and detailed guide will help you learn to make an easy m…" at bounding box center [589, 344] width 590 height 211
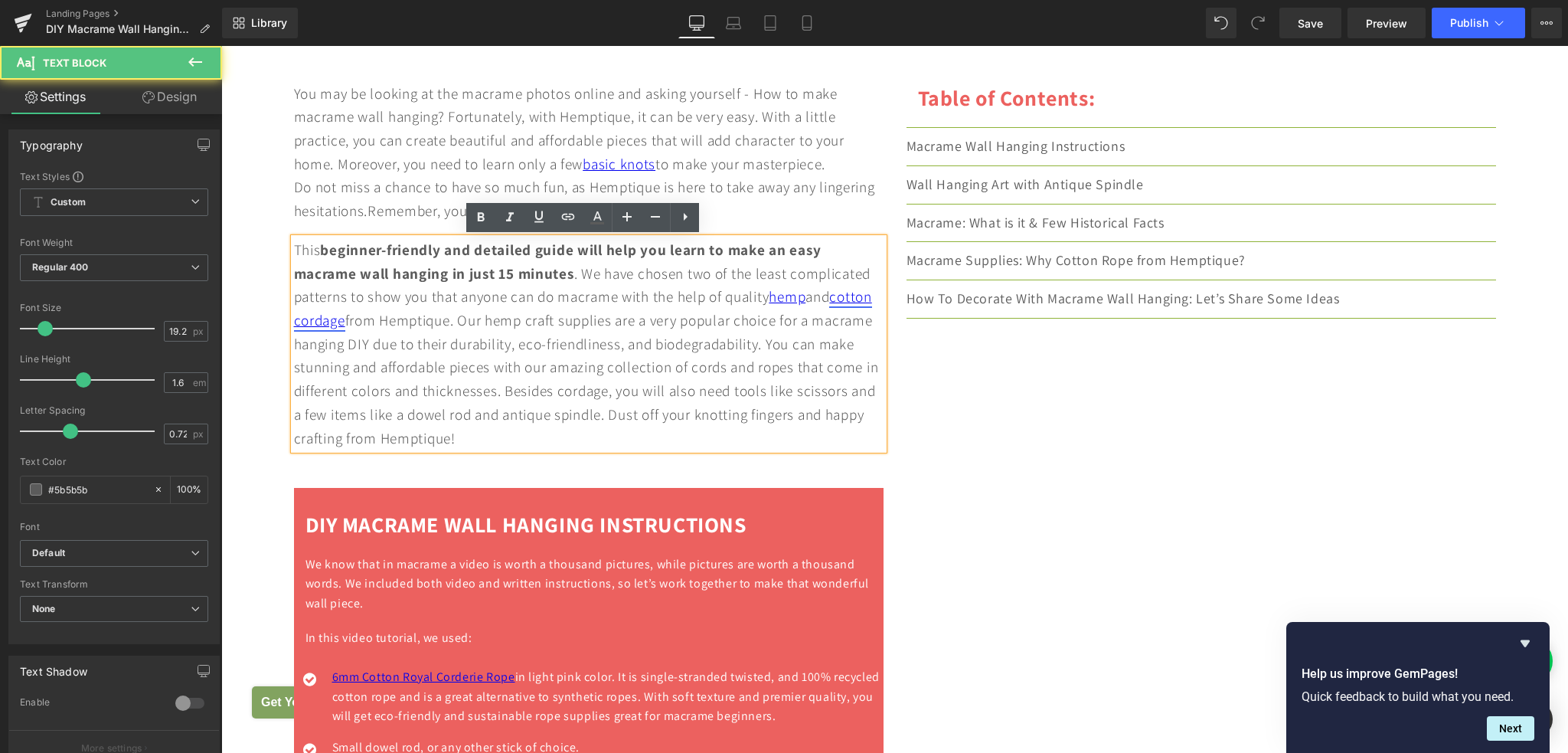
click at [336, 321] on link "cotton cordage" at bounding box center [583, 308] width 578 height 43
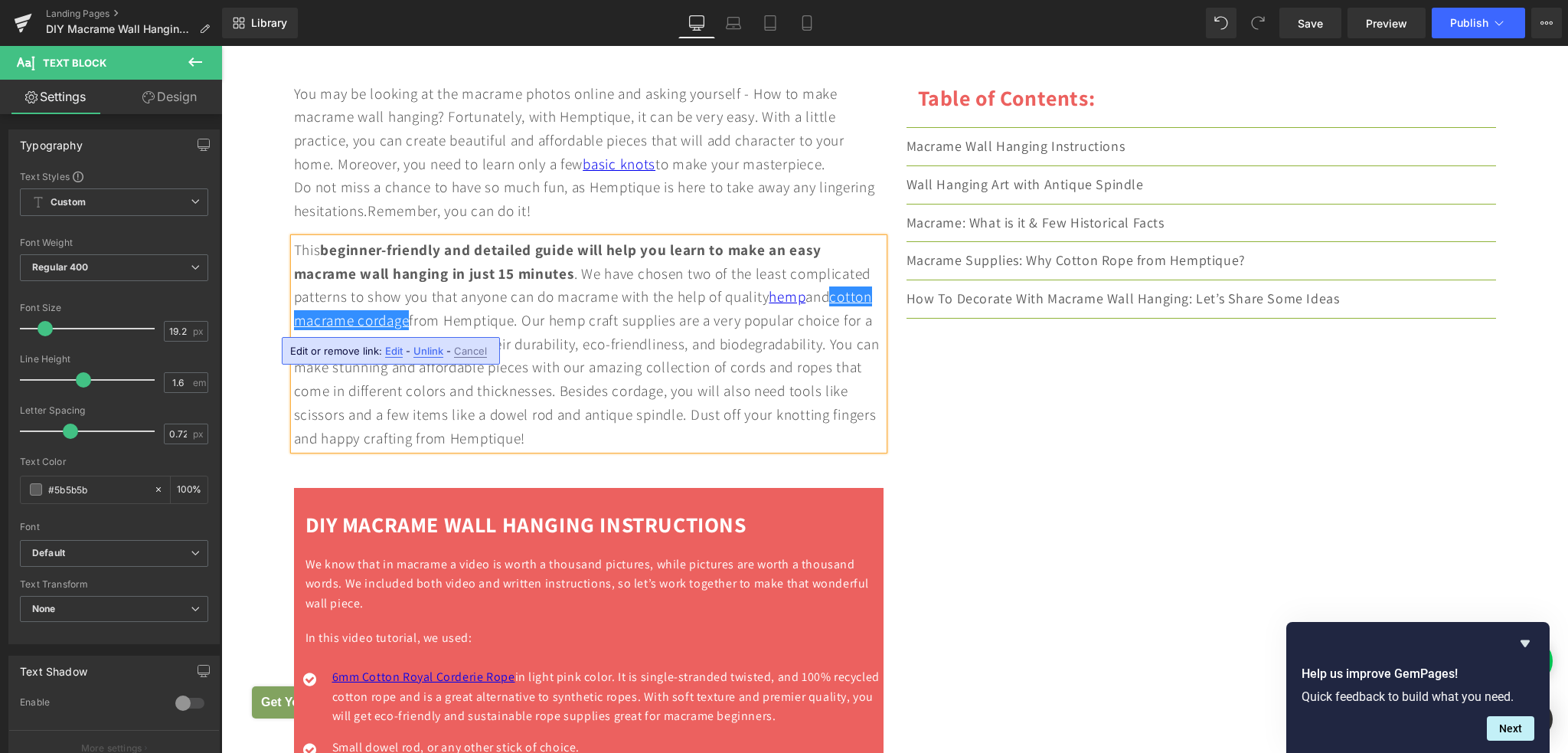
click at [616, 369] on div "This beginner-friendly and detailed guide will help you learn to make an easy m…" at bounding box center [589, 344] width 590 height 211
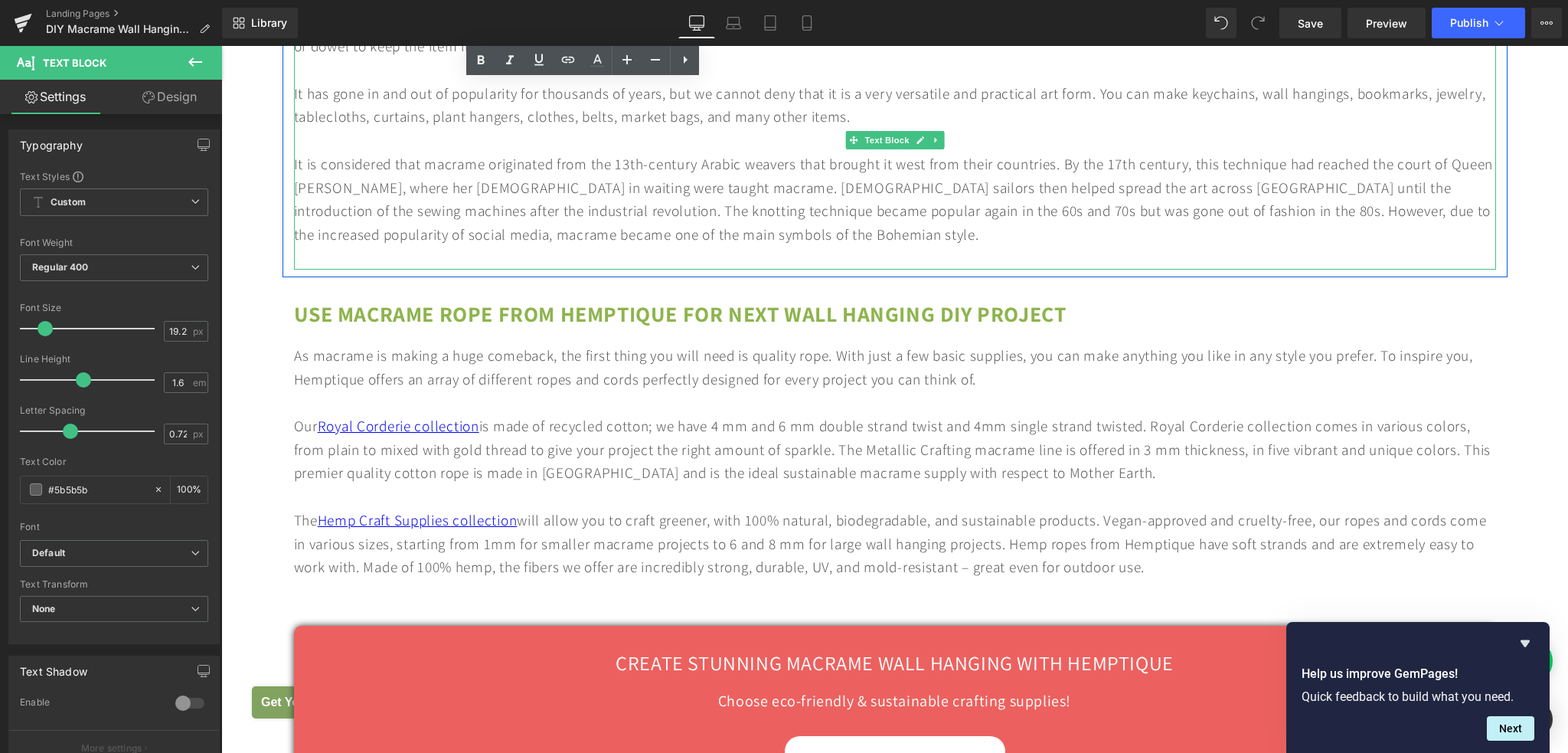
scroll to position [5132, 0]
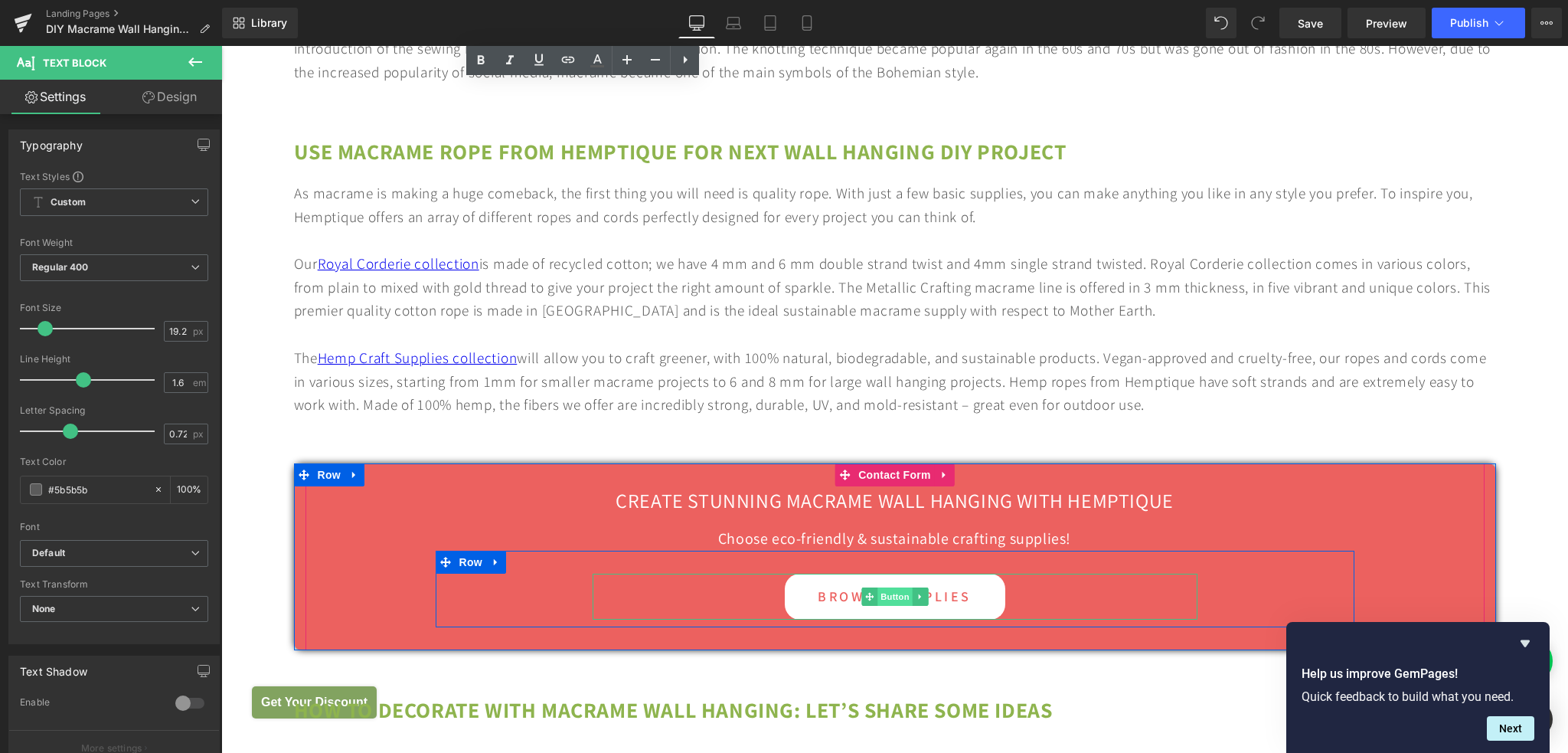
click at [883, 606] on span "Button" at bounding box center [895, 596] width 35 height 19
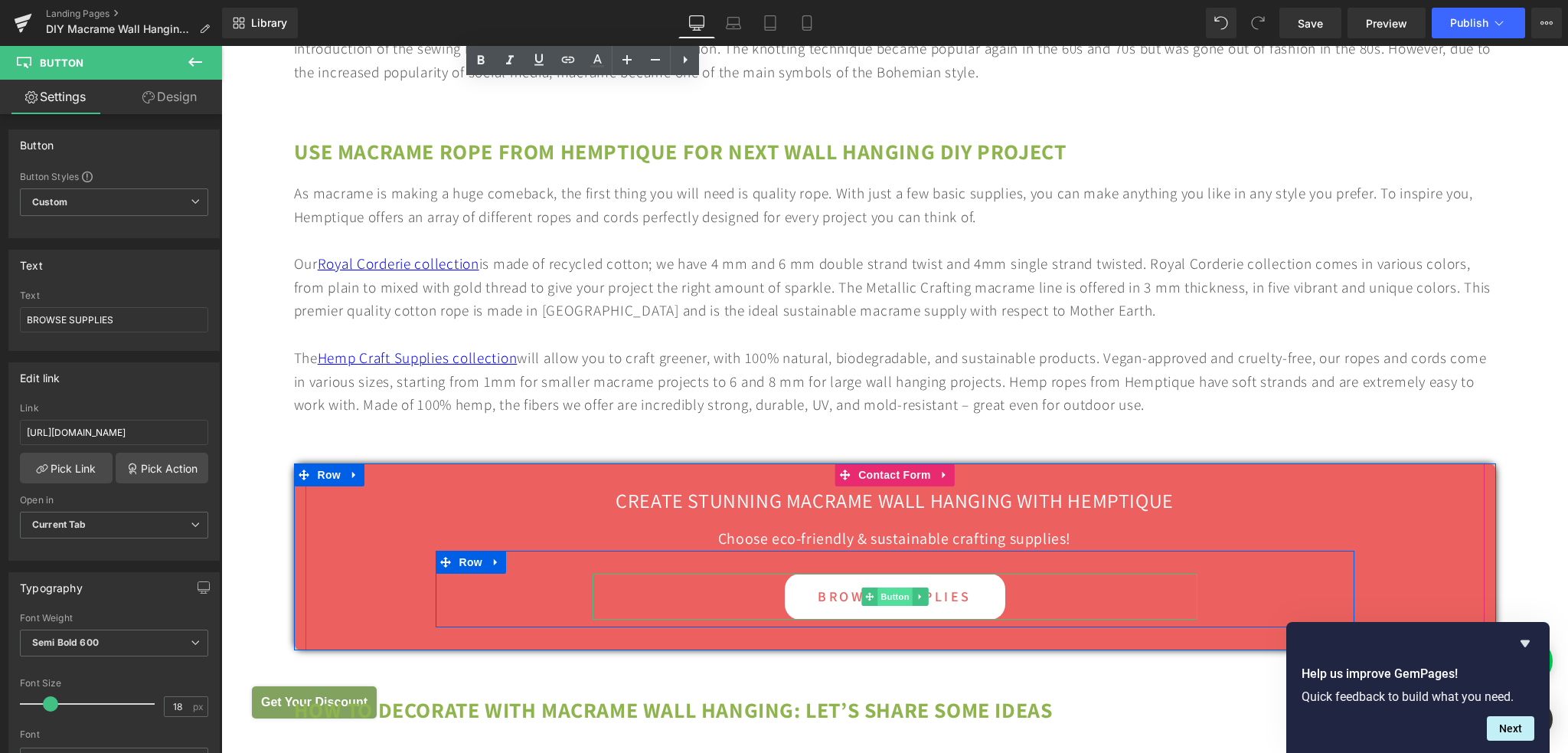
click at [889, 606] on span "Button" at bounding box center [895, 596] width 35 height 19
click at [888, 606] on span "Button" at bounding box center [895, 596] width 35 height 19
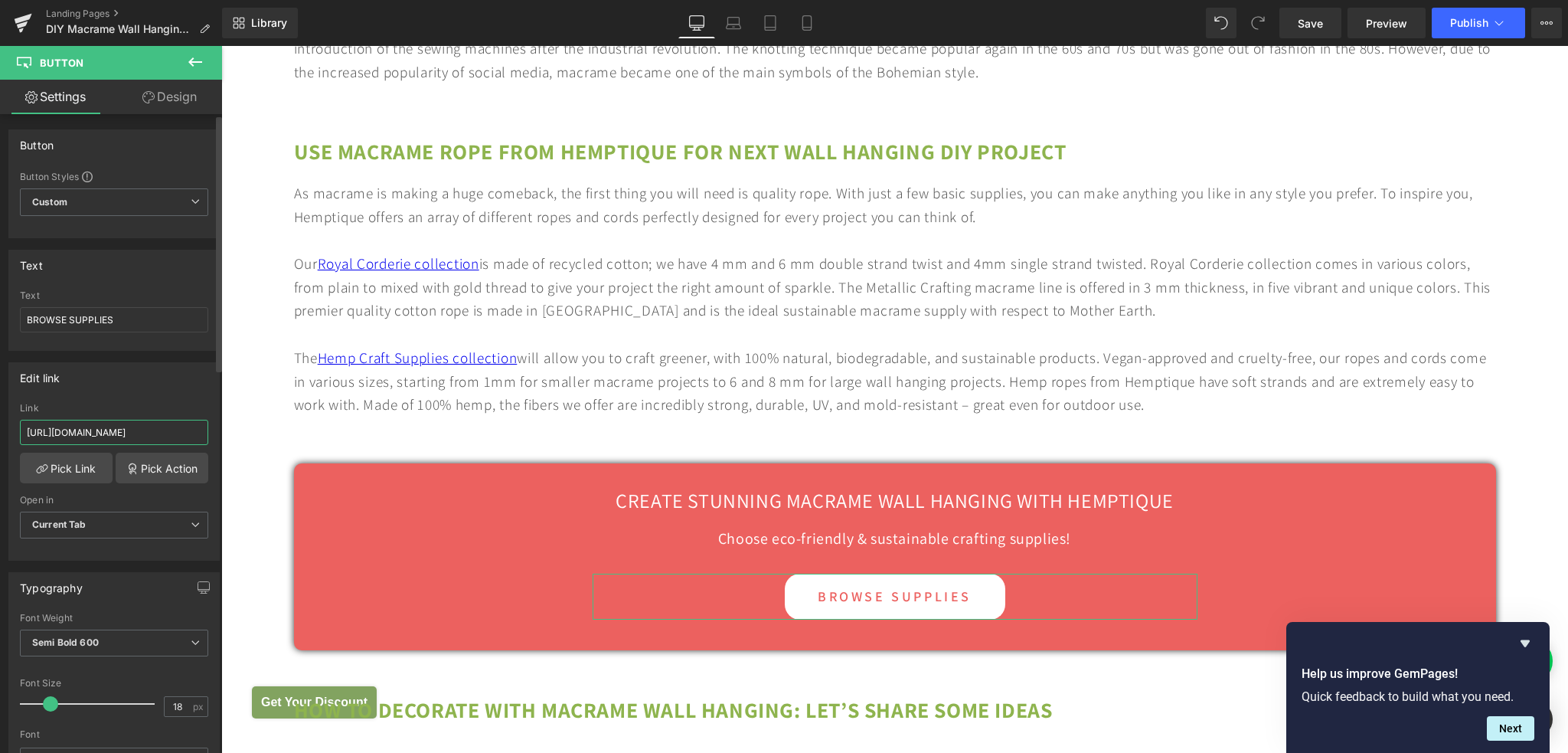
click at [132, 431] on input "[URL][DOMAIN_NAME]" at bounding box center [114, 433] width 188 height 26
drag, startPoint x: 127, startPoint y: 431, endPoint x: 214, endPoint y: 427, distance: 87.1
click at [214, 427] on div "Edit link [URL][DOMAIN_NAME] Link [URL][DOMAIN_NAME] Pick Link Pick Action Curr…" at bounding box center [114, 456] width 229 height 210
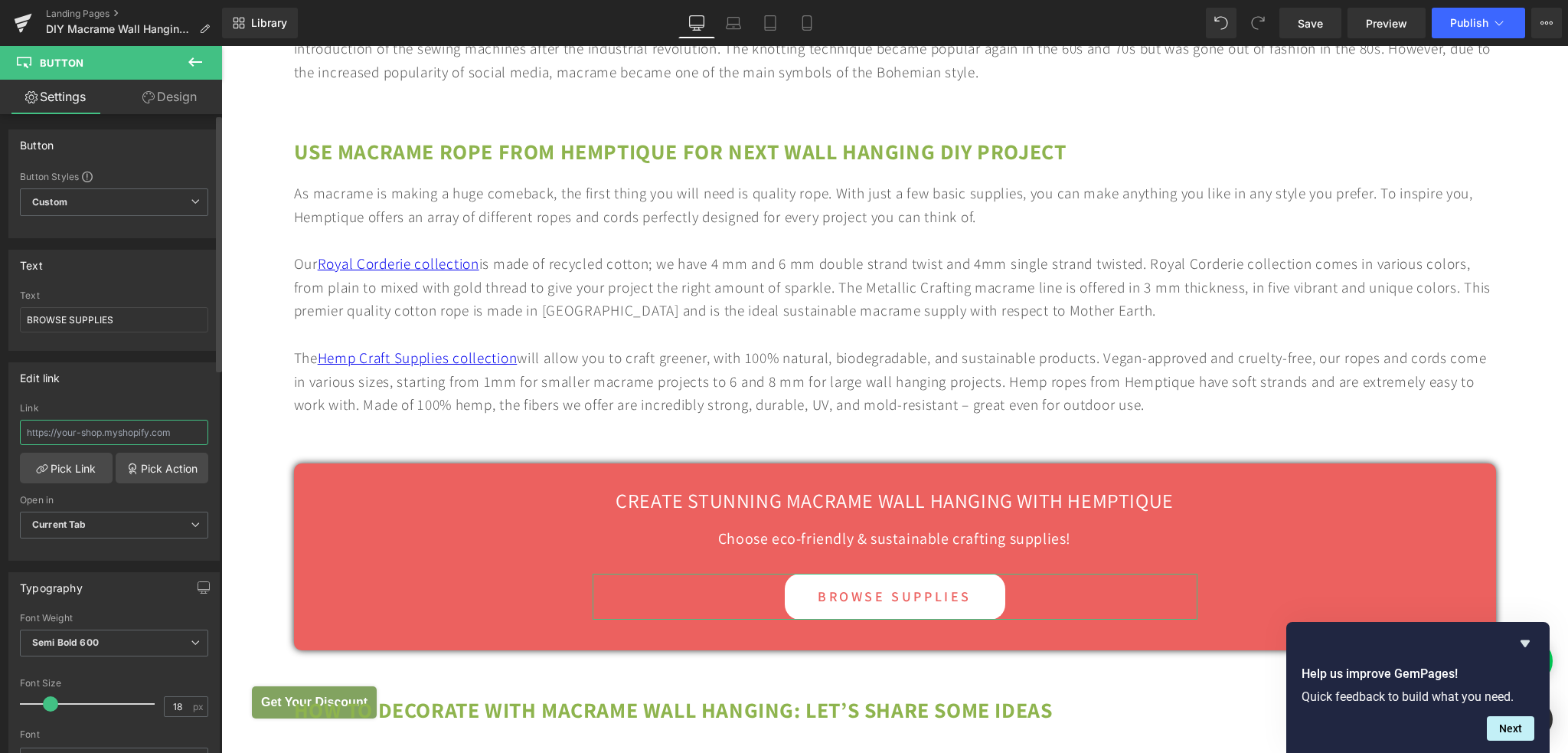
click at [92, 434] on input "text" at bounding box center [114, 433] width 188 height 26
paste input "[URL][DOMAIN_NAME]"
type input "[URL][DOMAIN_NAME]"
click at [1308, 28] on span "Save" at bounding box center [1310, 24] width 26 height 16
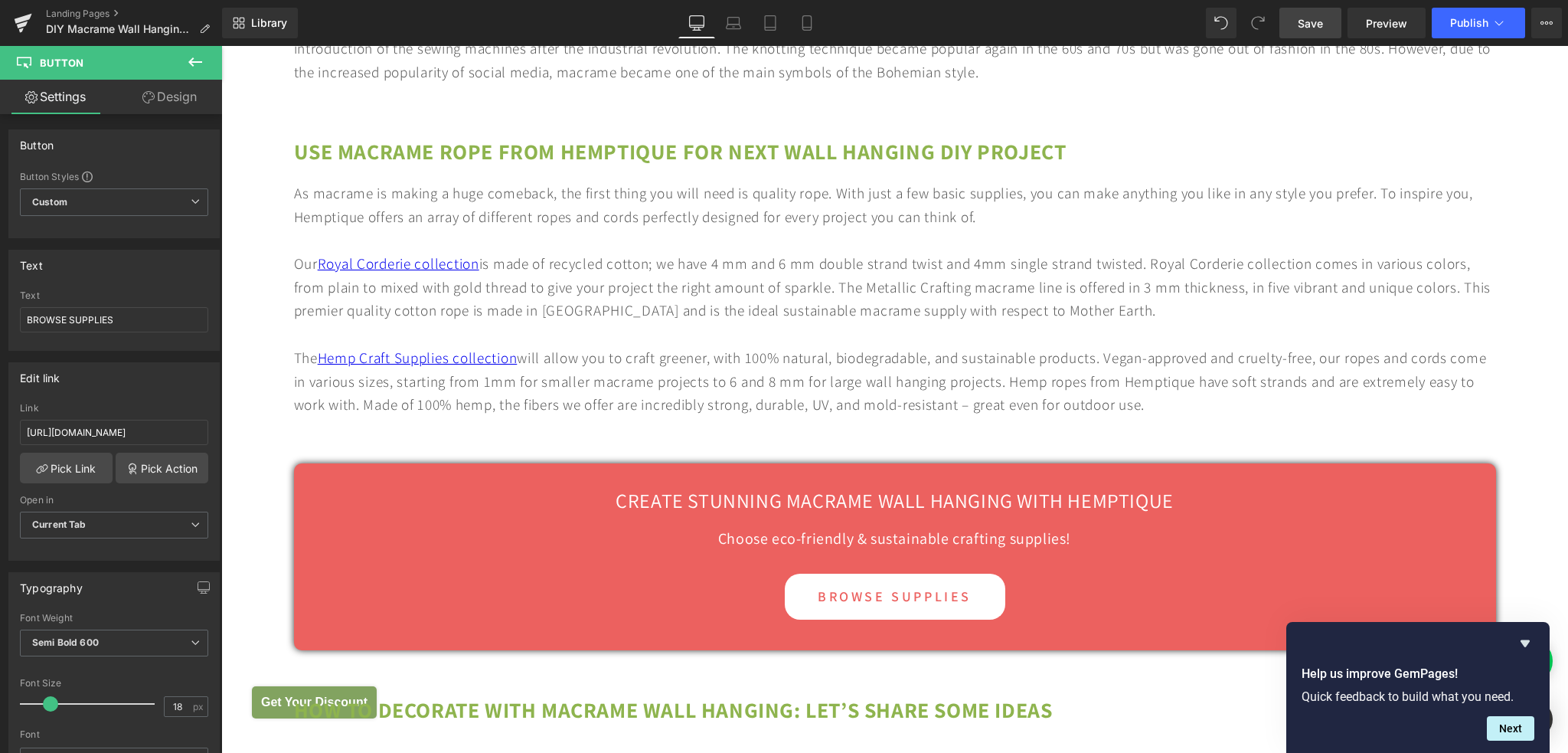
scroll to position [0, 0]
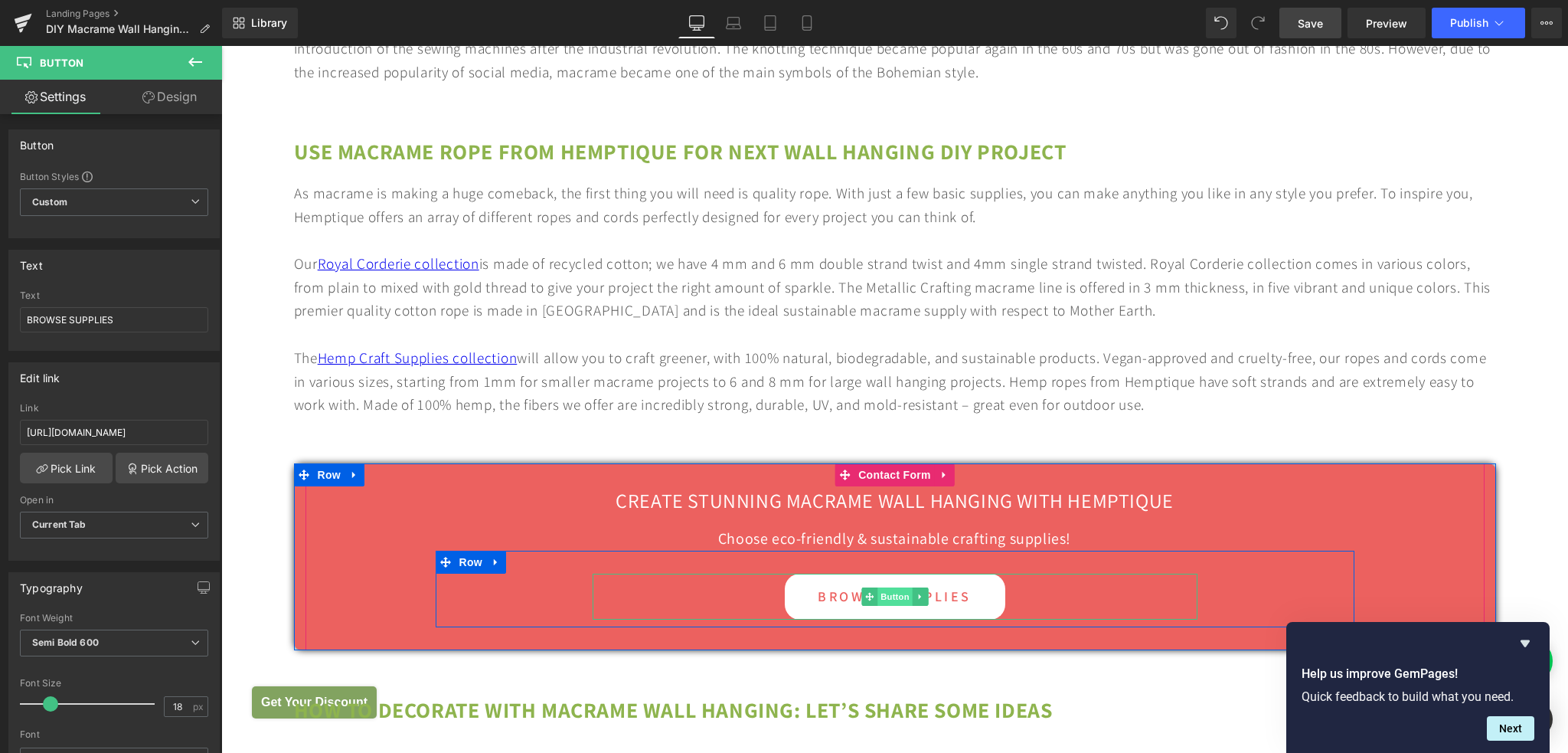
click at [891, 606] on span "Button" at bounding box center [895, 596] width 35 height 19
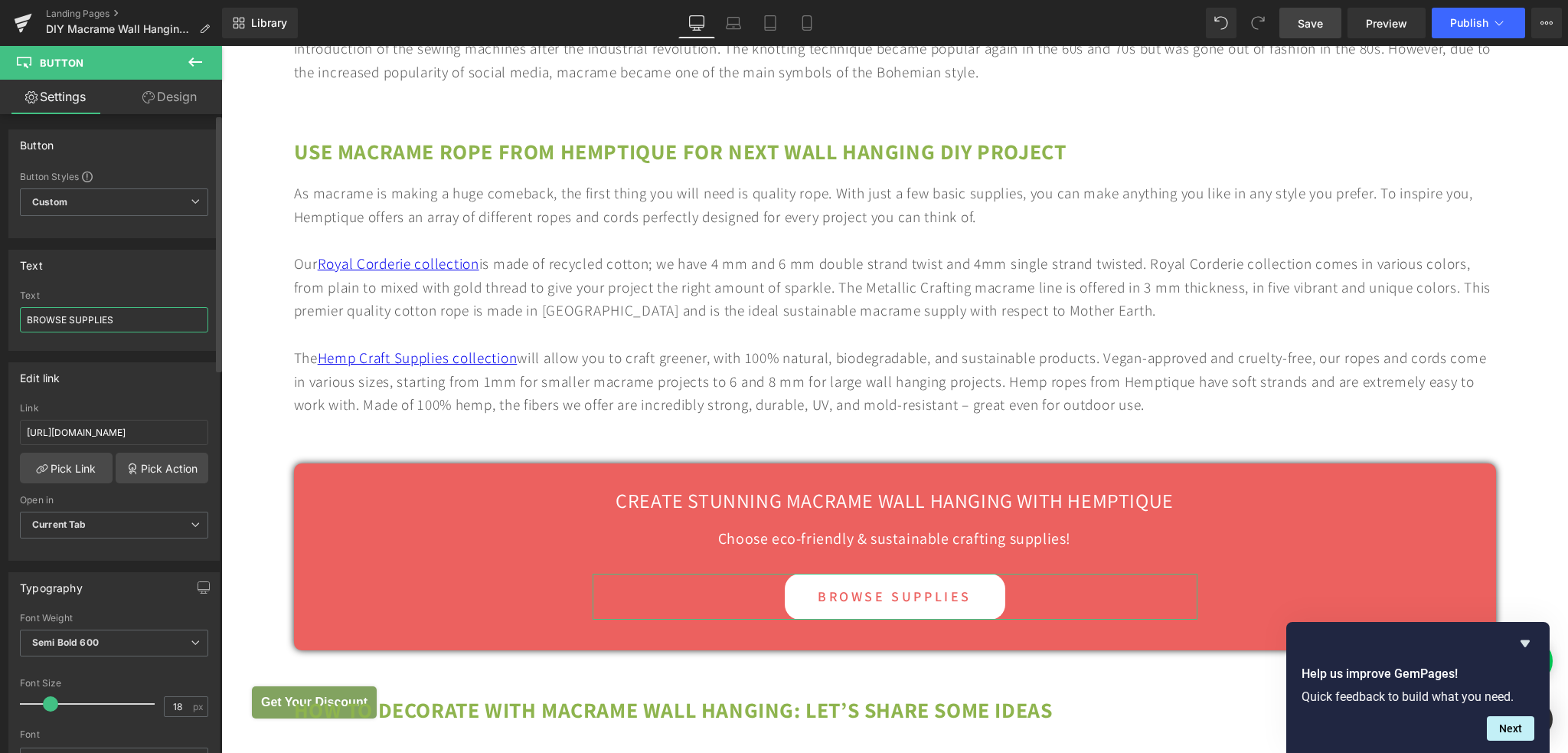
click at [69, 315] on input "BROWSE SUPPLIES" at bounding box center [114, 320] width 188 height 26
type input "BROWSE MACRAME SUPPLIES"
click at [1314, 27] on span "Save" at bounding box center [1310, 24] width 26 height 16
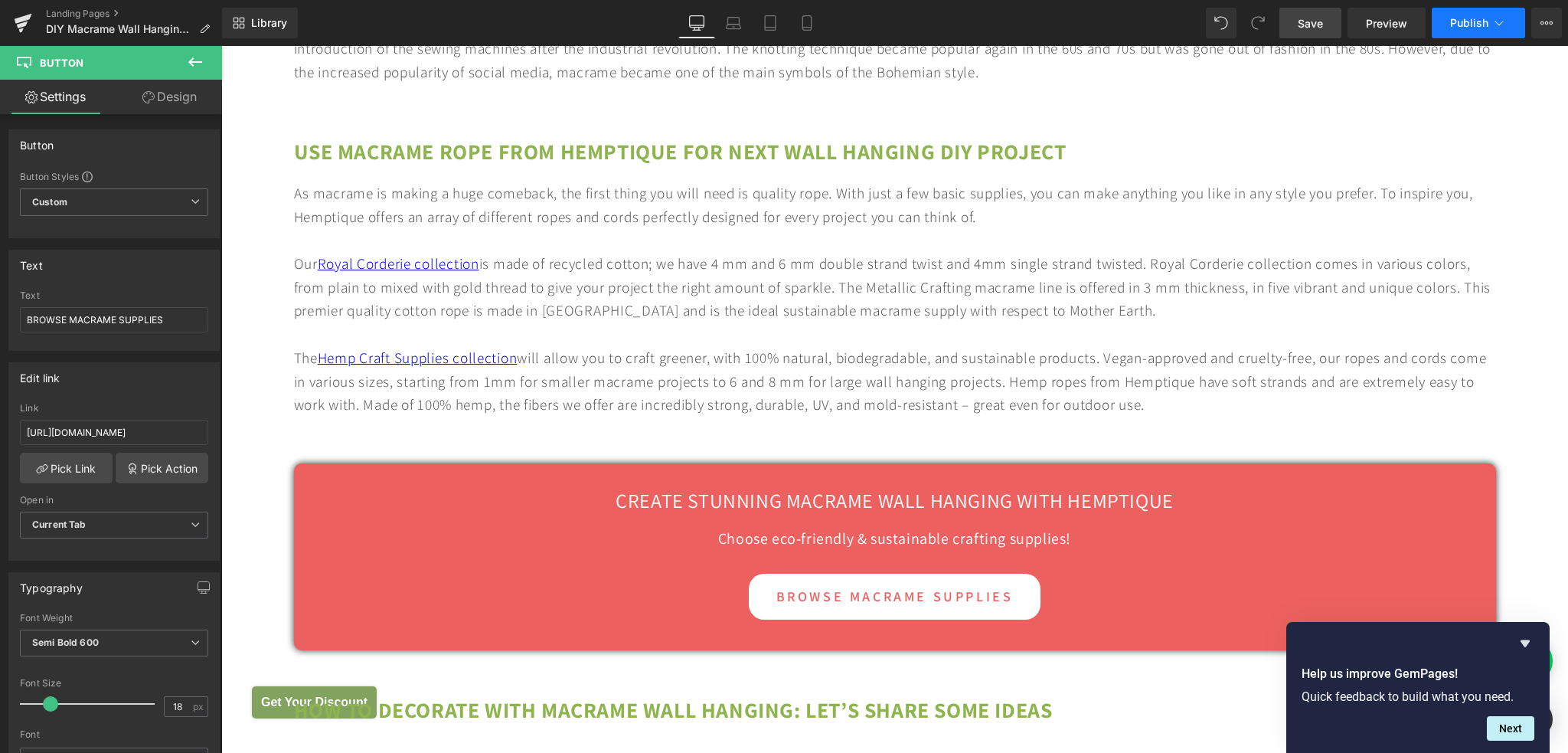
click at [1454, 24] on span "Publish" at bounding box center [1469, 23] width 38 height 12
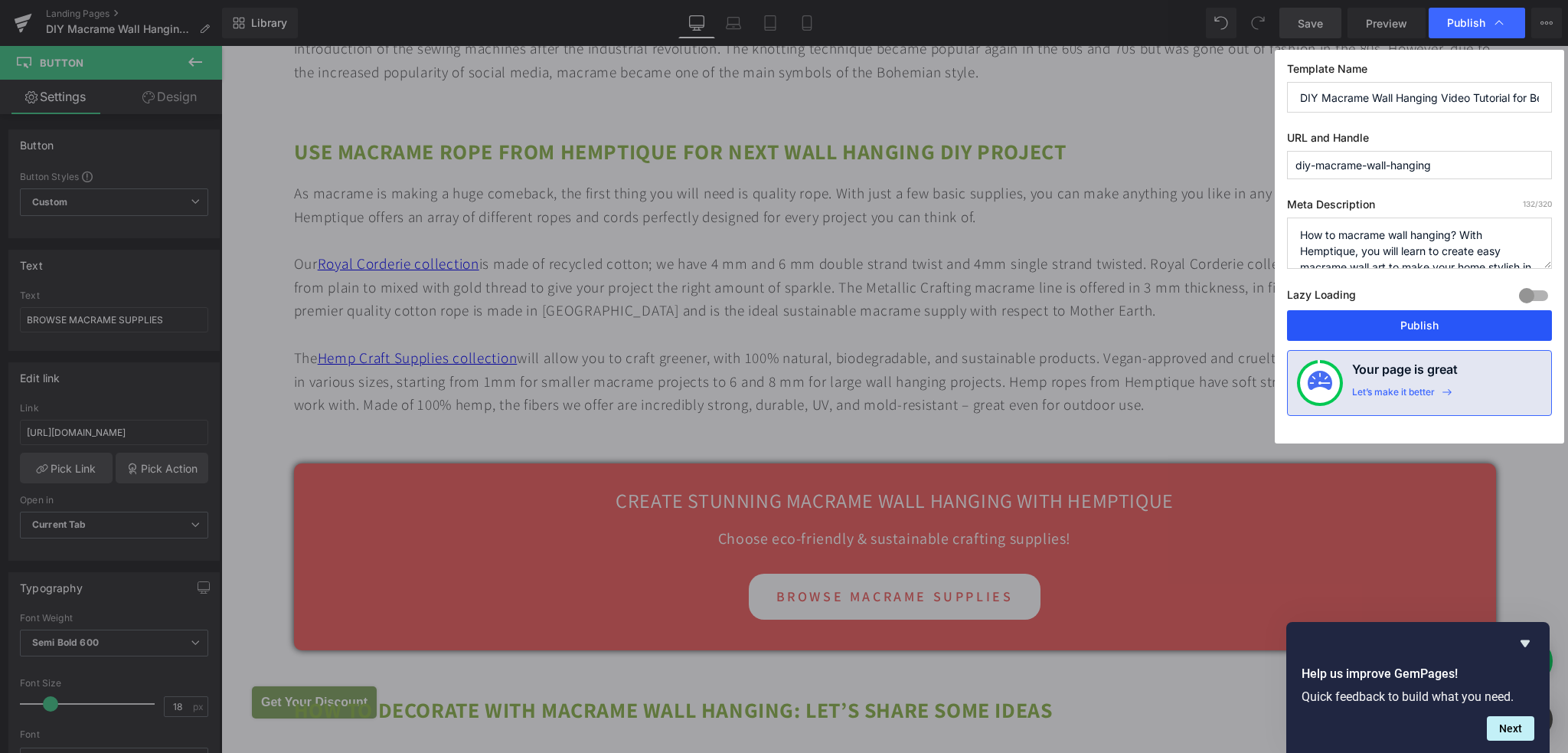
click at [1418, 326] on button "Publish" at bounding box center [1419, 325] width 265 height 30
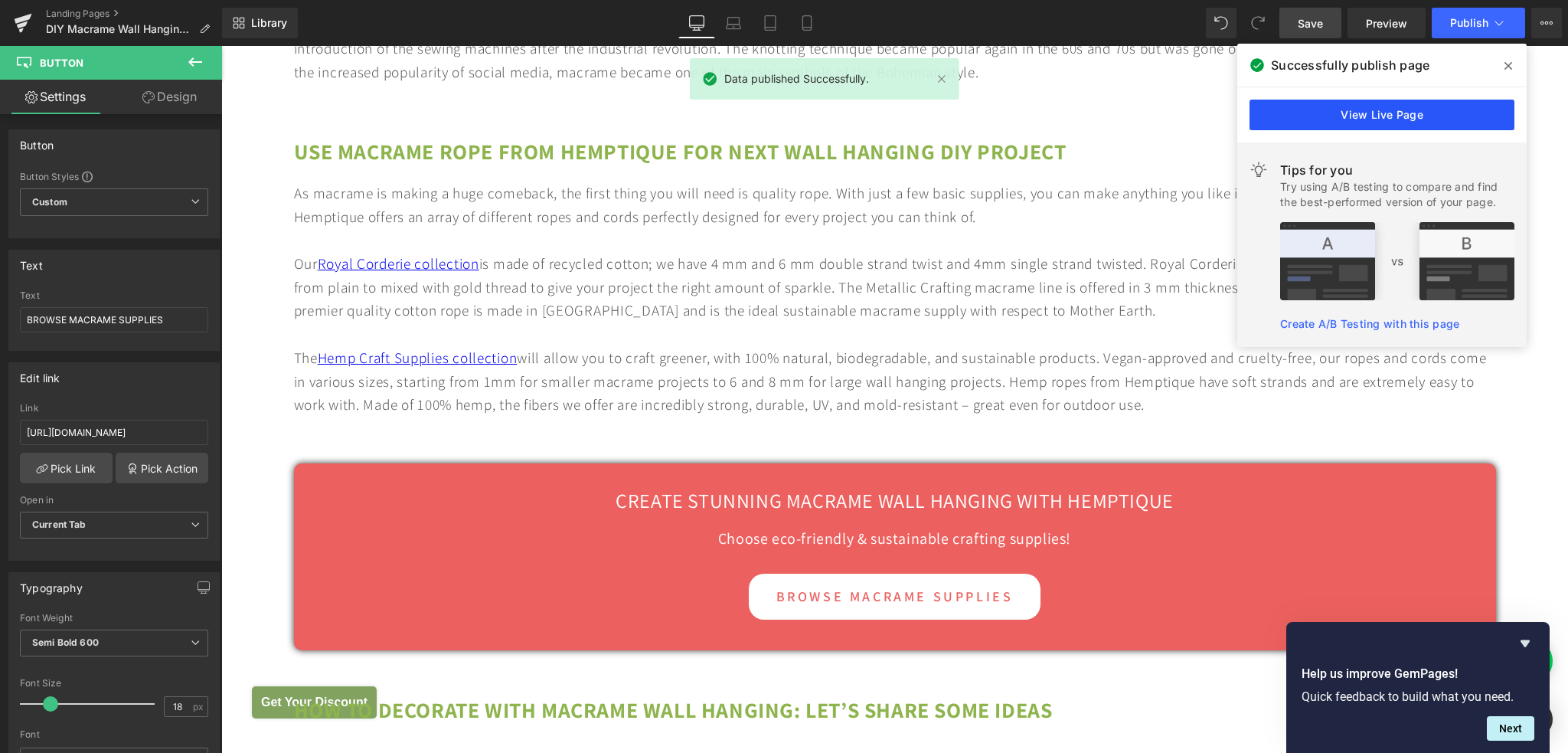
click at [1297, 112] on link "View Live Page" at bounding box center [1382, 114] width 265 height 30
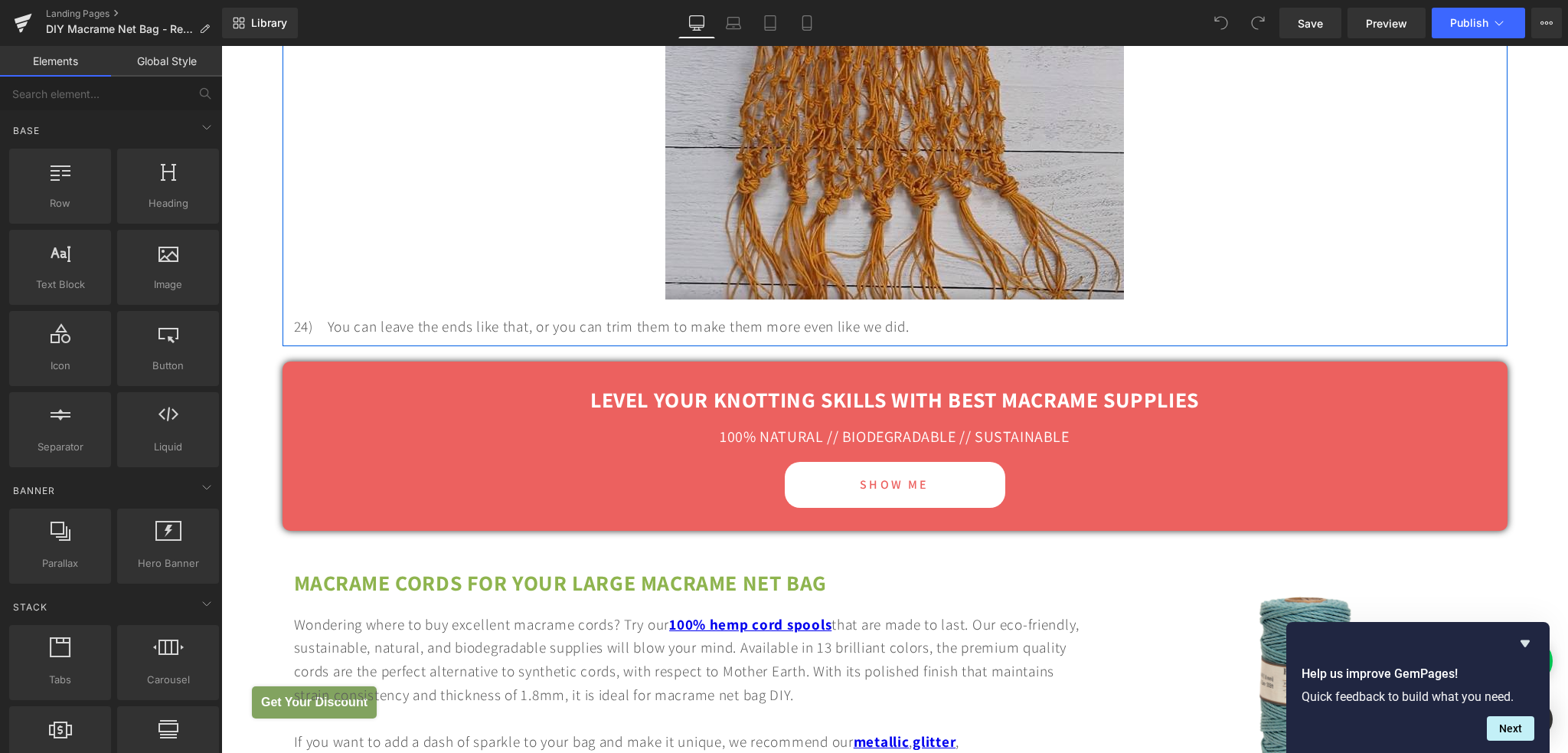
scroll to position [5361, 0]
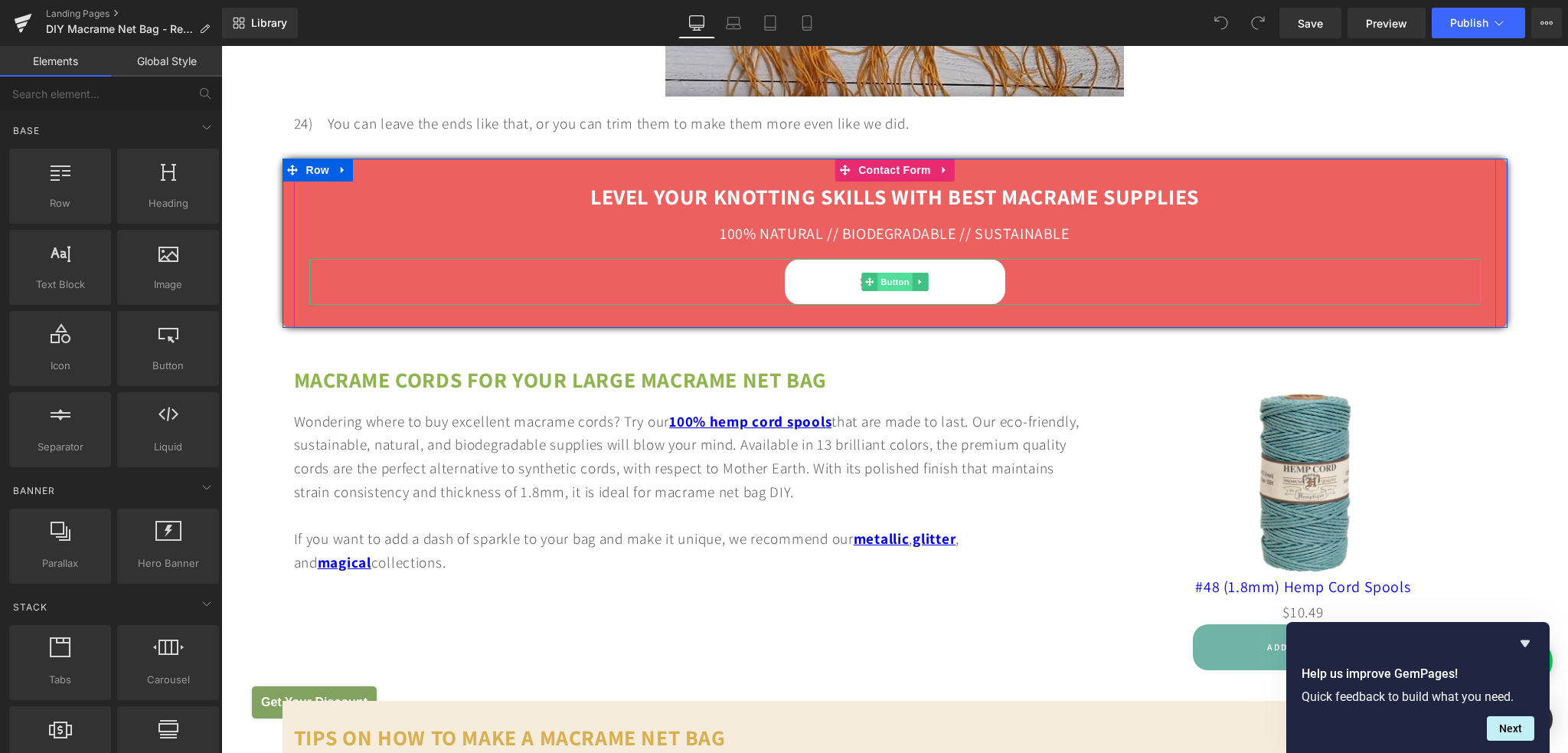
click at [884, 279] on span "Button" at bounding box center [895, 282] width 35 height 19
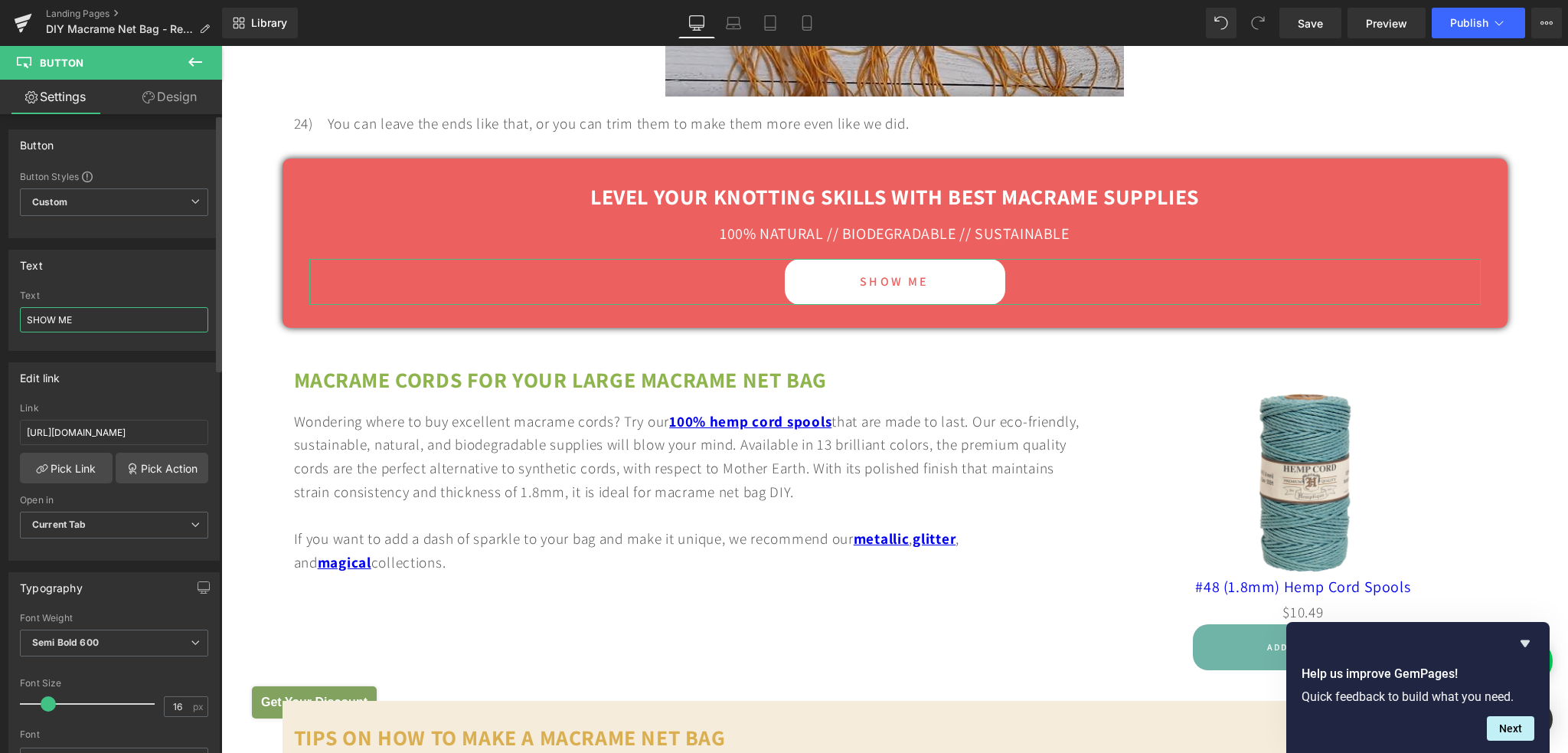
drag, startPoint x: 118, startPoint y: 322, endPoint x: 0, endPoint y: 319, distance: 118.0
click at [0, 319] on div "Text SHOW ME Text SHOW ME" at bounding box center [114, 295] width 229 height 113
type input "SHOP HERE"
click at [105, 430] on input "[URL][DOMAIN_NAME]" at bounding box center [114, 433] width 188 height 26
paste input "macrame-cords-tools"
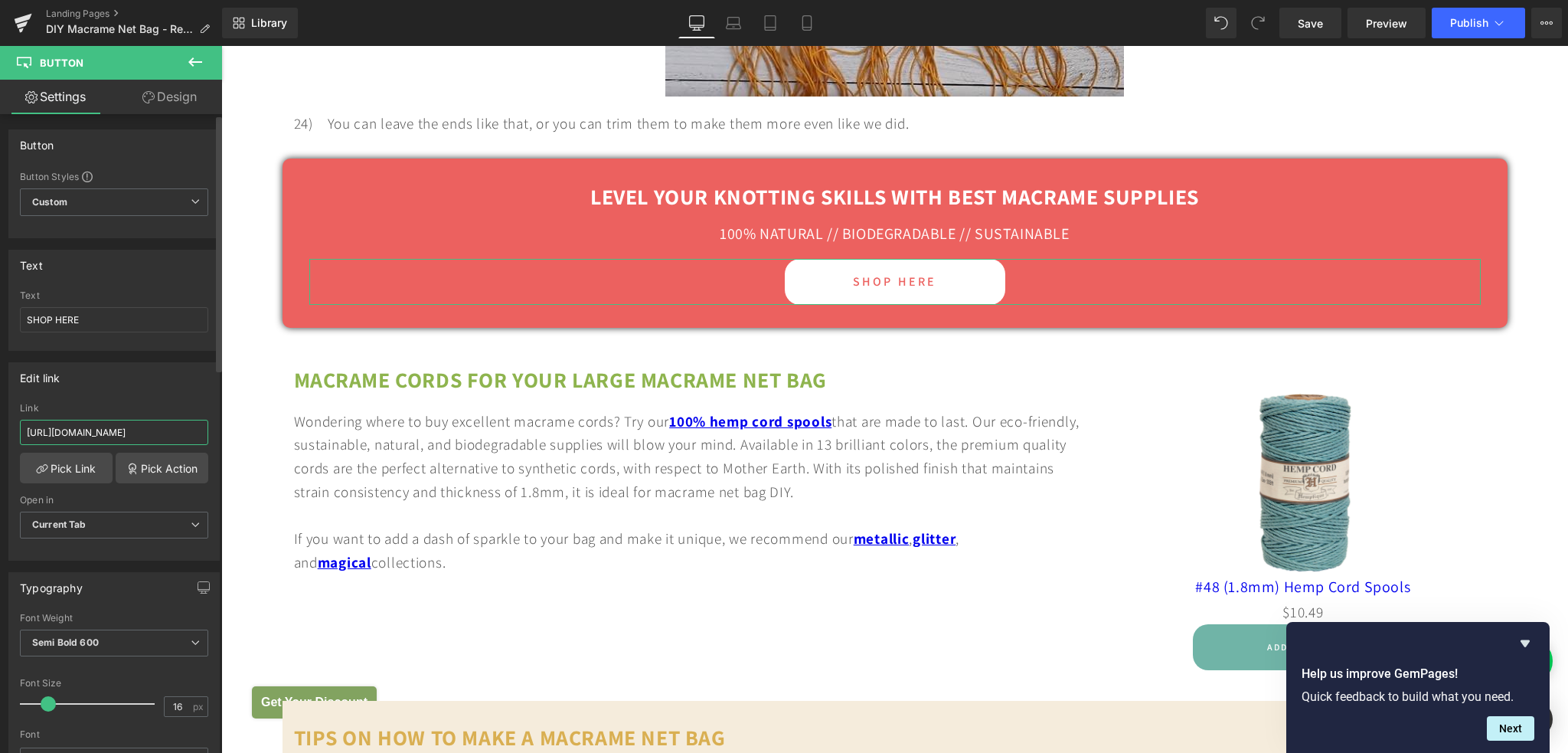
scroll to position [0, 118]
type input "[URL][DOMAIN_NAME]"
click at [1309, 22] on span "Save" at bounding box center [1310, 24] width 26 height 16
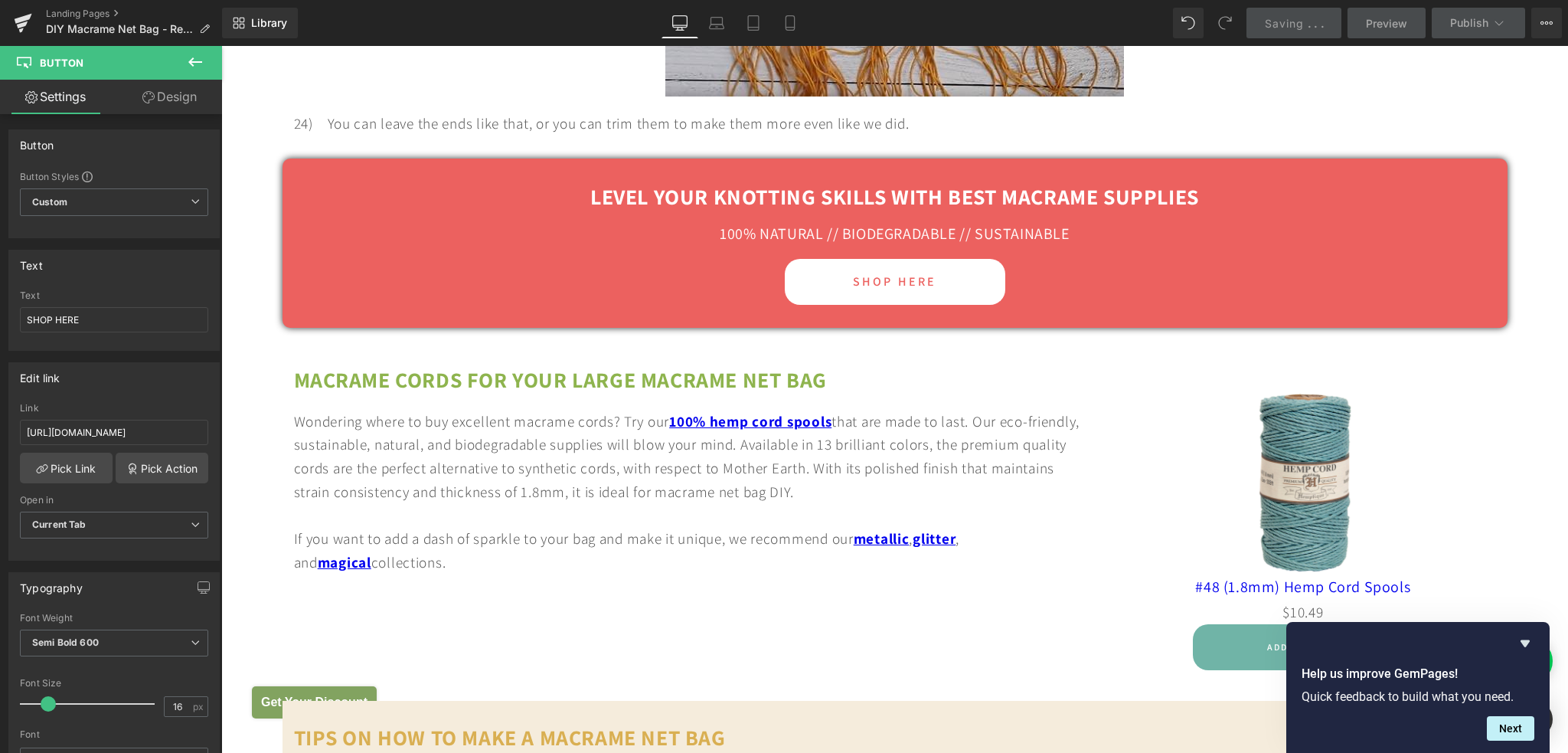
scroll to position [0, 0]
click at [1470, 21] on span "Publish" at bounding box center [1469, 23] width 38 height 12
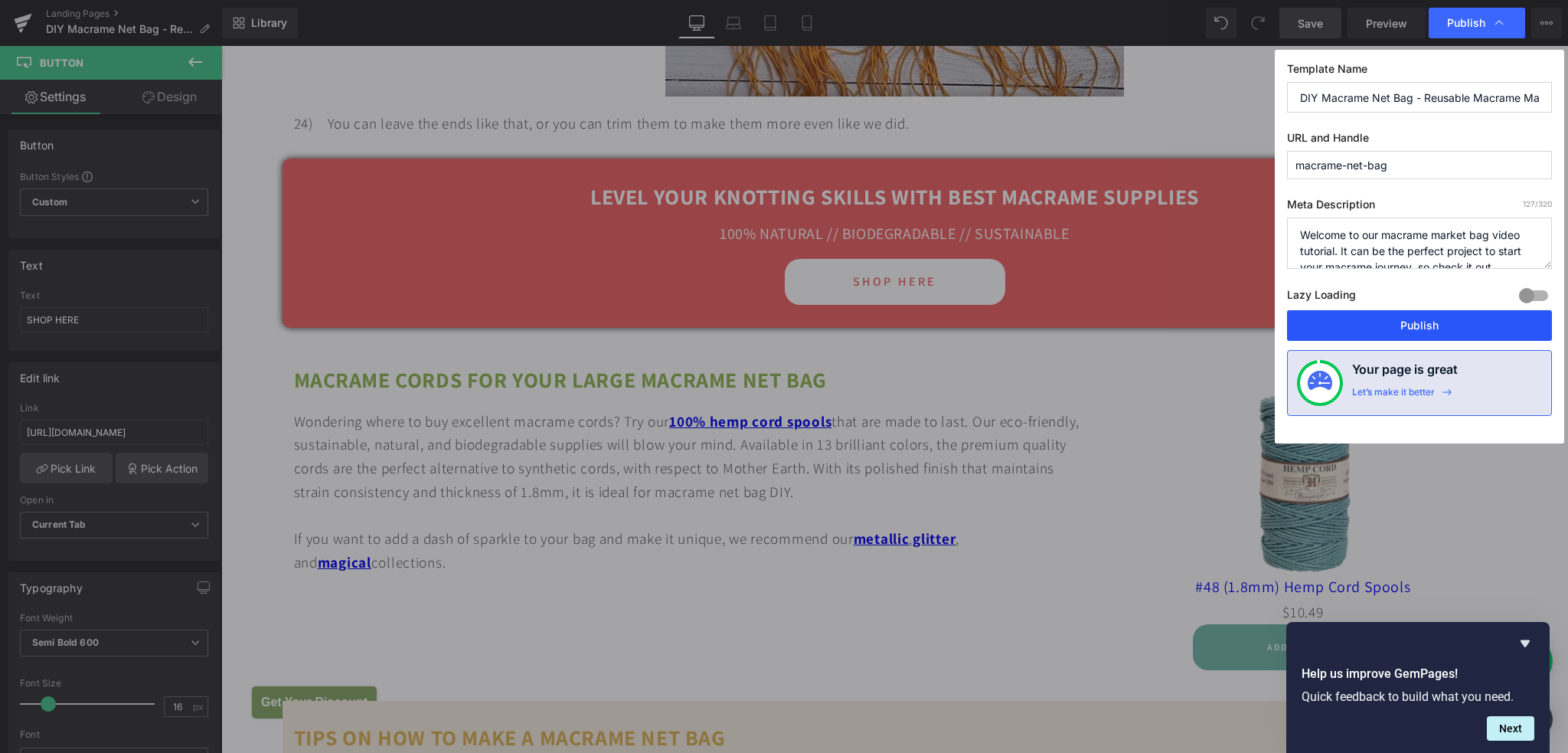
click at [1335, 330] on button "Publish" at bounding box center [1419, 325] width 265 height 30
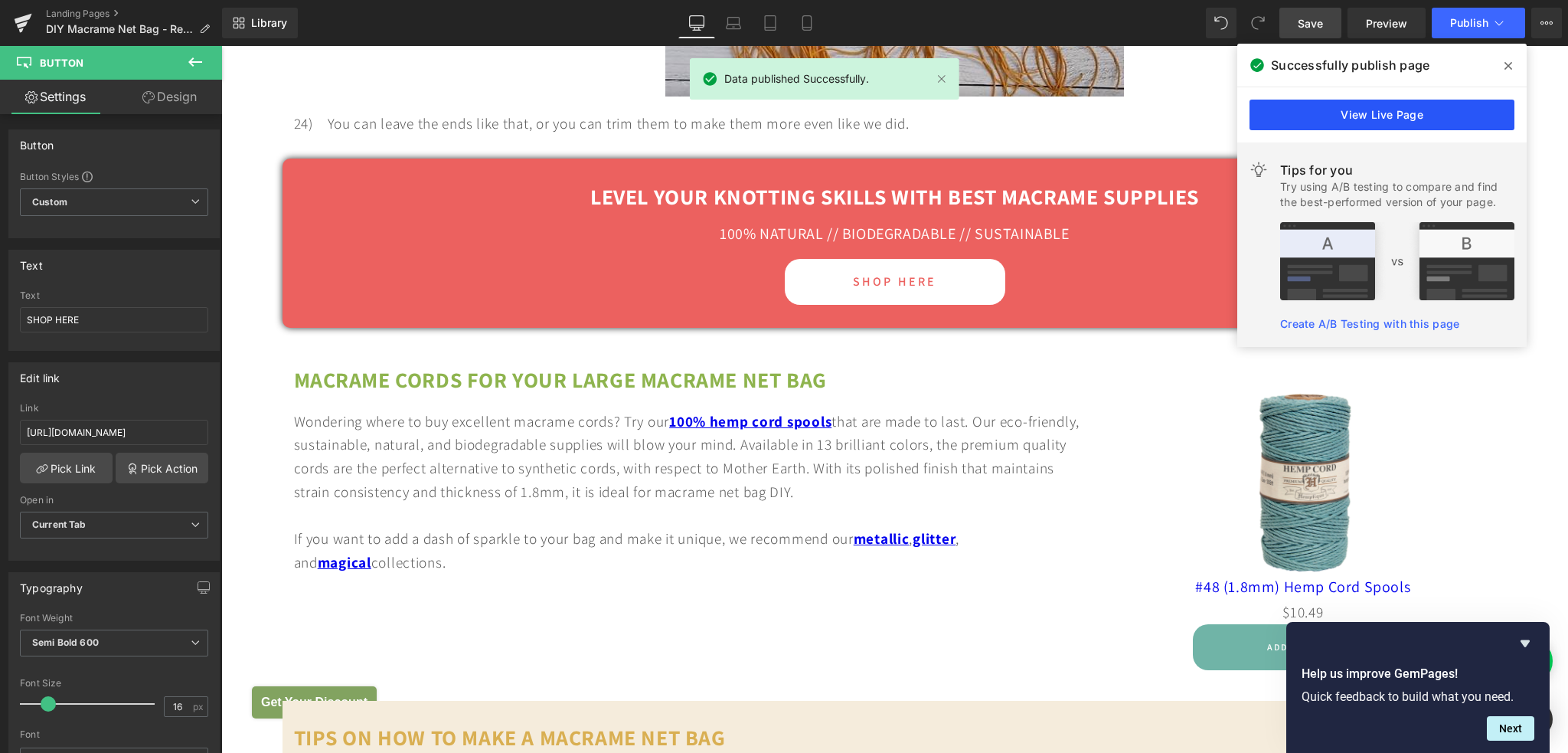
click at [1361, 121] on link "View Live Page" at bounding box center [1382, 114] width 265 height 30
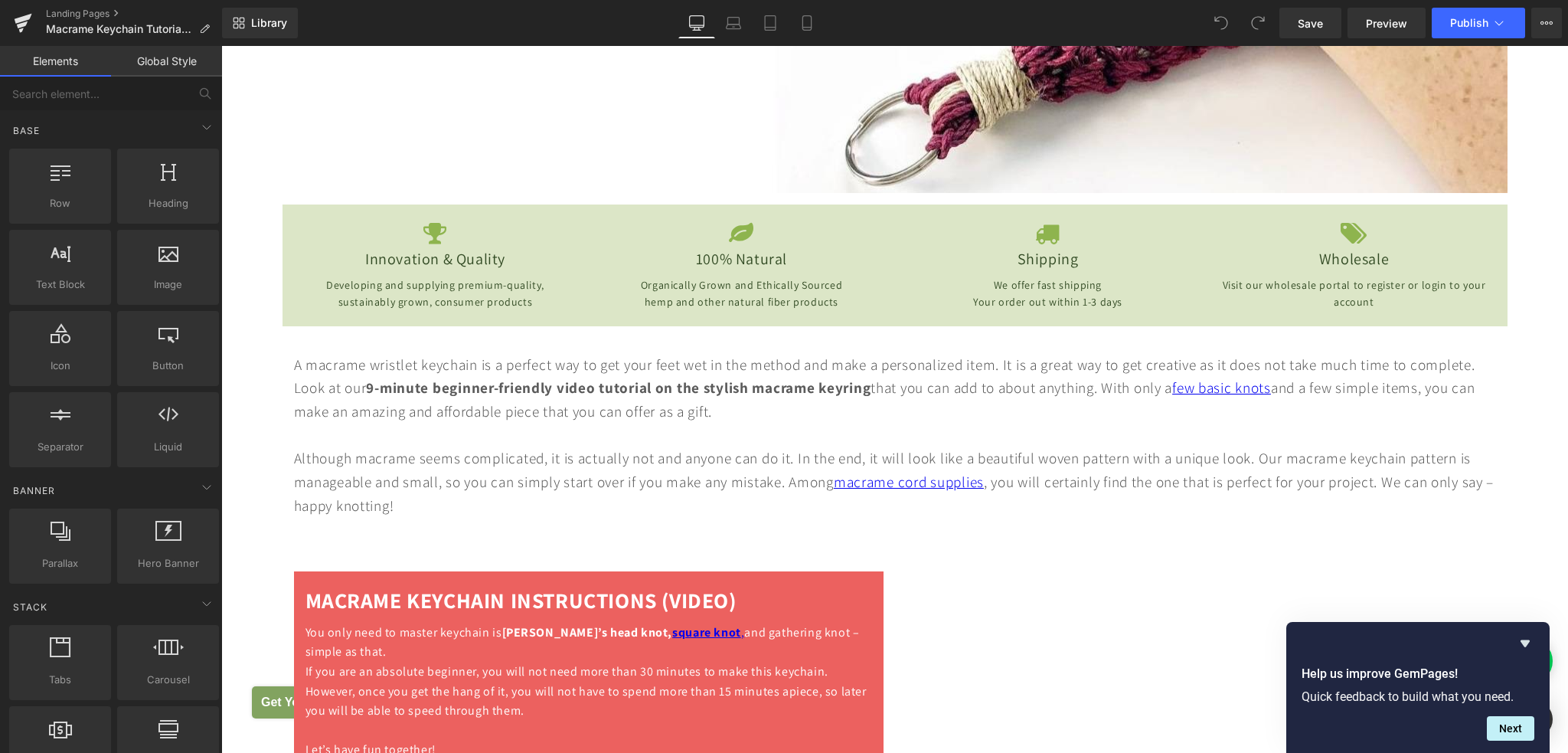
scroll to position [766, 0]
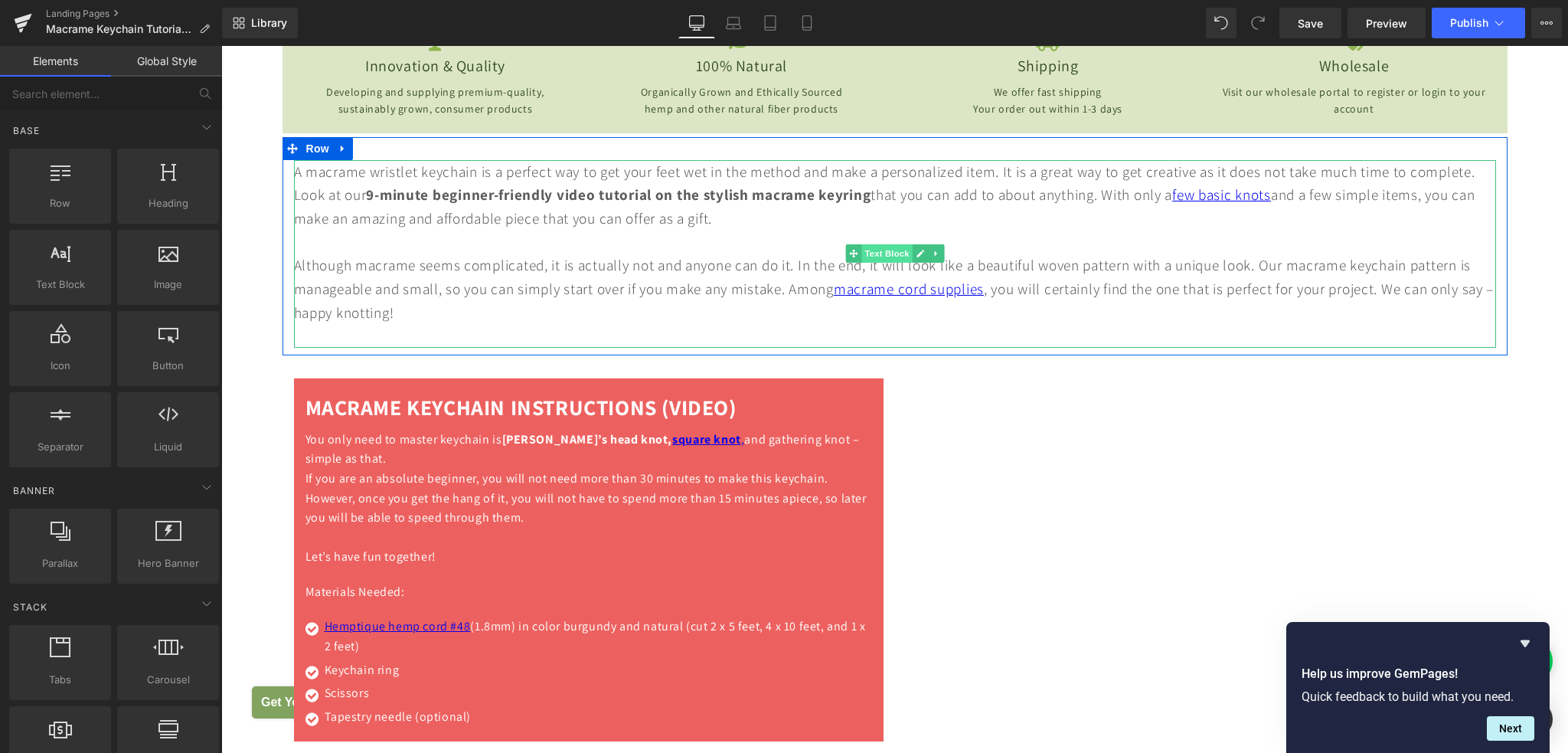
click at [875, 252] on span "Text Block" at bounding box center [886, 253] width 50 height 19
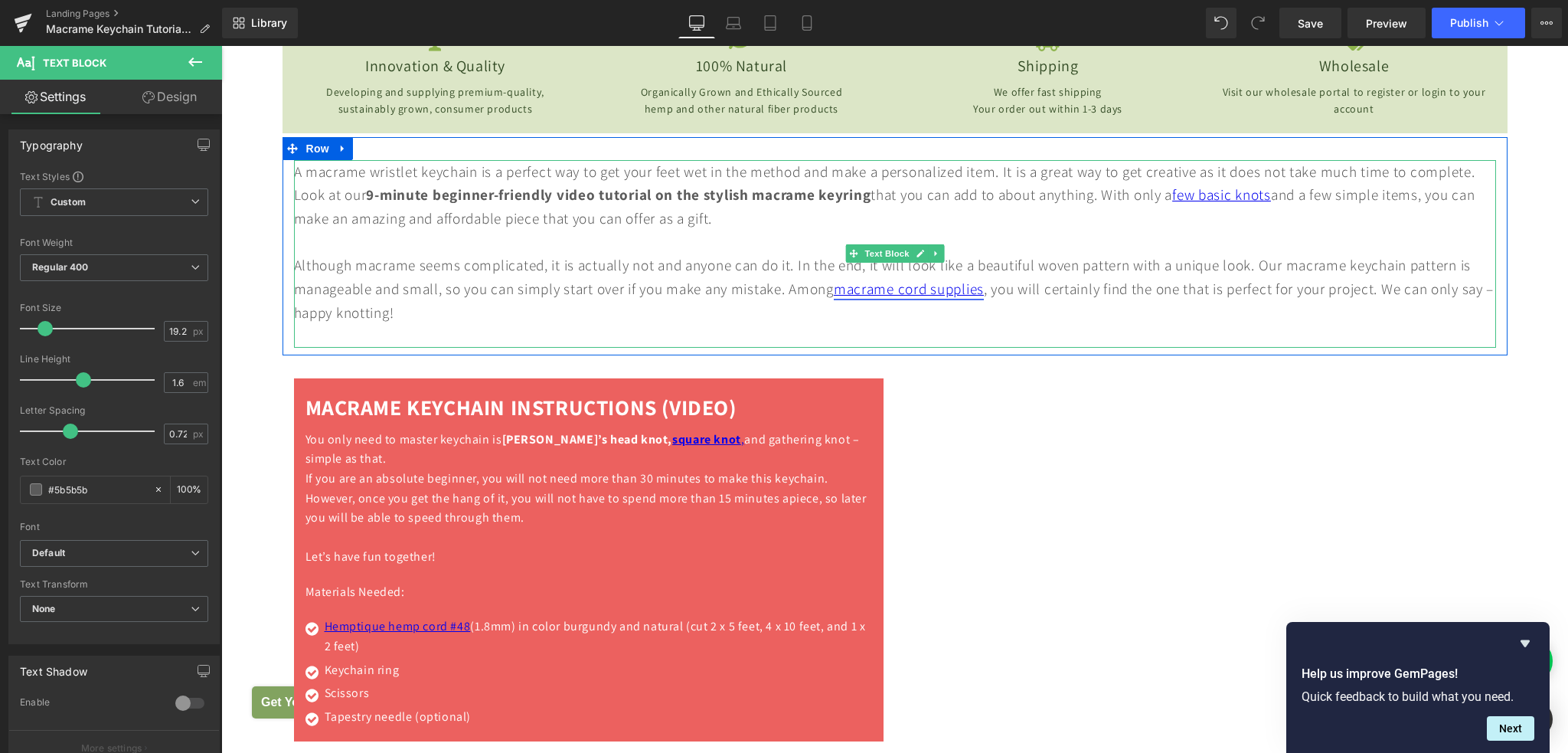
click at [908, 289] on link "macrame cord supplies" at bounding box center [909, 289] width 150 height 20
click at [912, 259] on link at bounding box center [919, 253] width 16 height 19
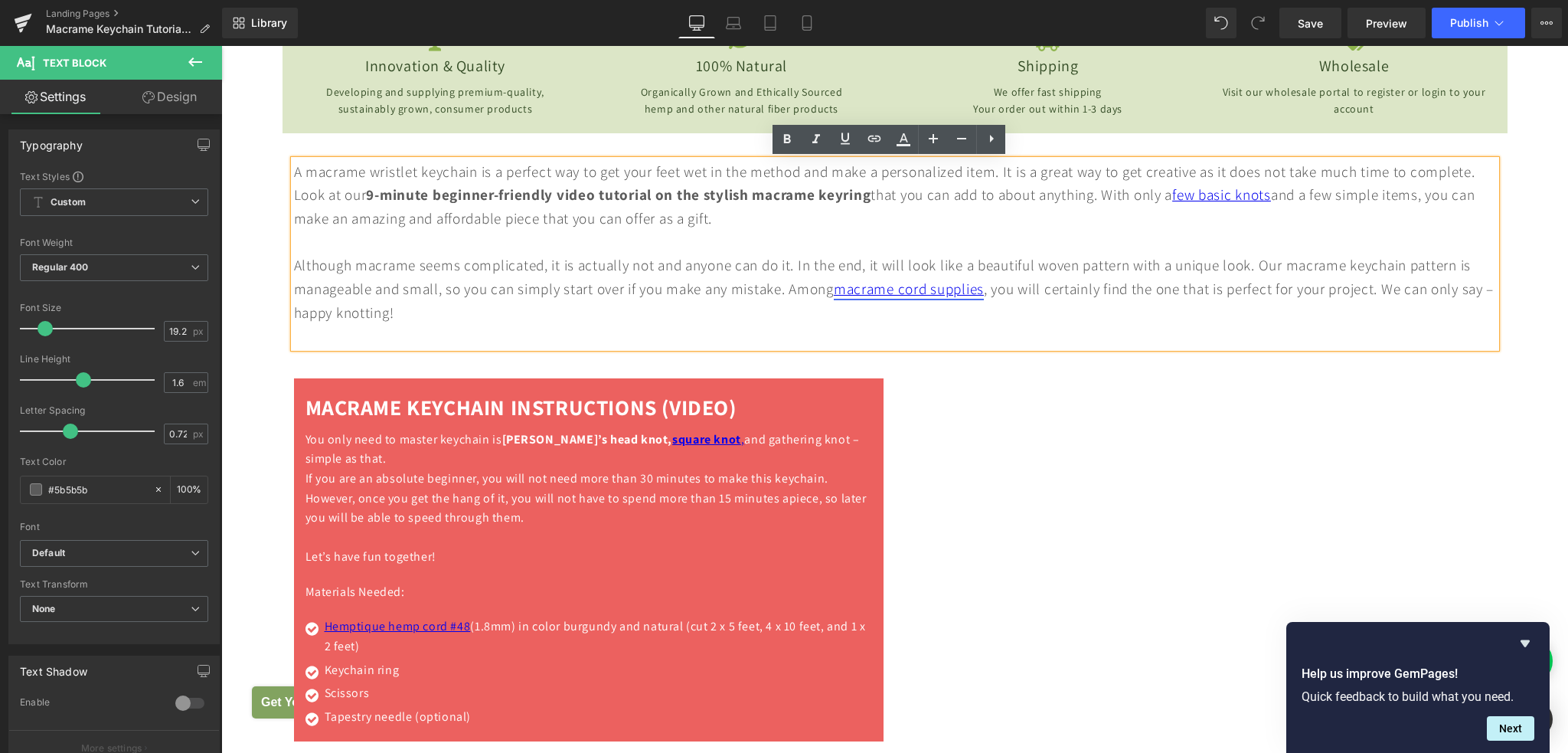
click at [983, 288] on link "macrame cord supplies" at bounding box center [909, 289] width 150 height 20
click at [969, 319] on span "Edit" at bounding box center [970, 319] width 18 height 13
drag, startPoint x: 986, startPoint y: 327, endPoint x: 1079, endPoint y: 327, distance: 93.0
click at [1079, 327] on div "https://hemptique.com/collections/hemp-craft-supplies" at bounding box center [989, 324] width 306 height 38
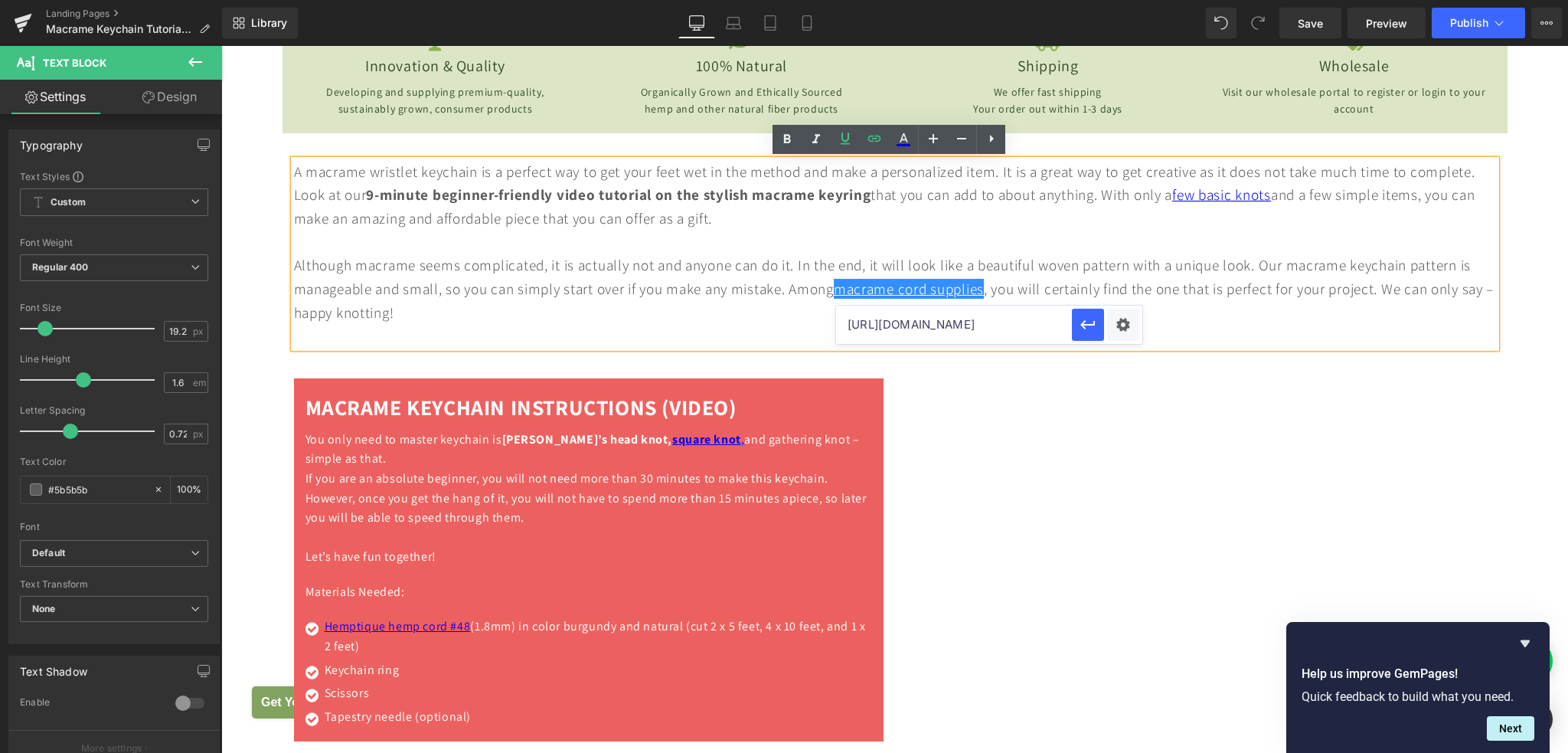
scroll to position [0, 0]
click at [913, 327] on input "https://hemptique.com/collections/hemp-craft-supplies" at bounding box center [954, 324] width 235 height 38
paste input "macrame-cords-tools"
type input "[URL][DOMAIN_NAME]"
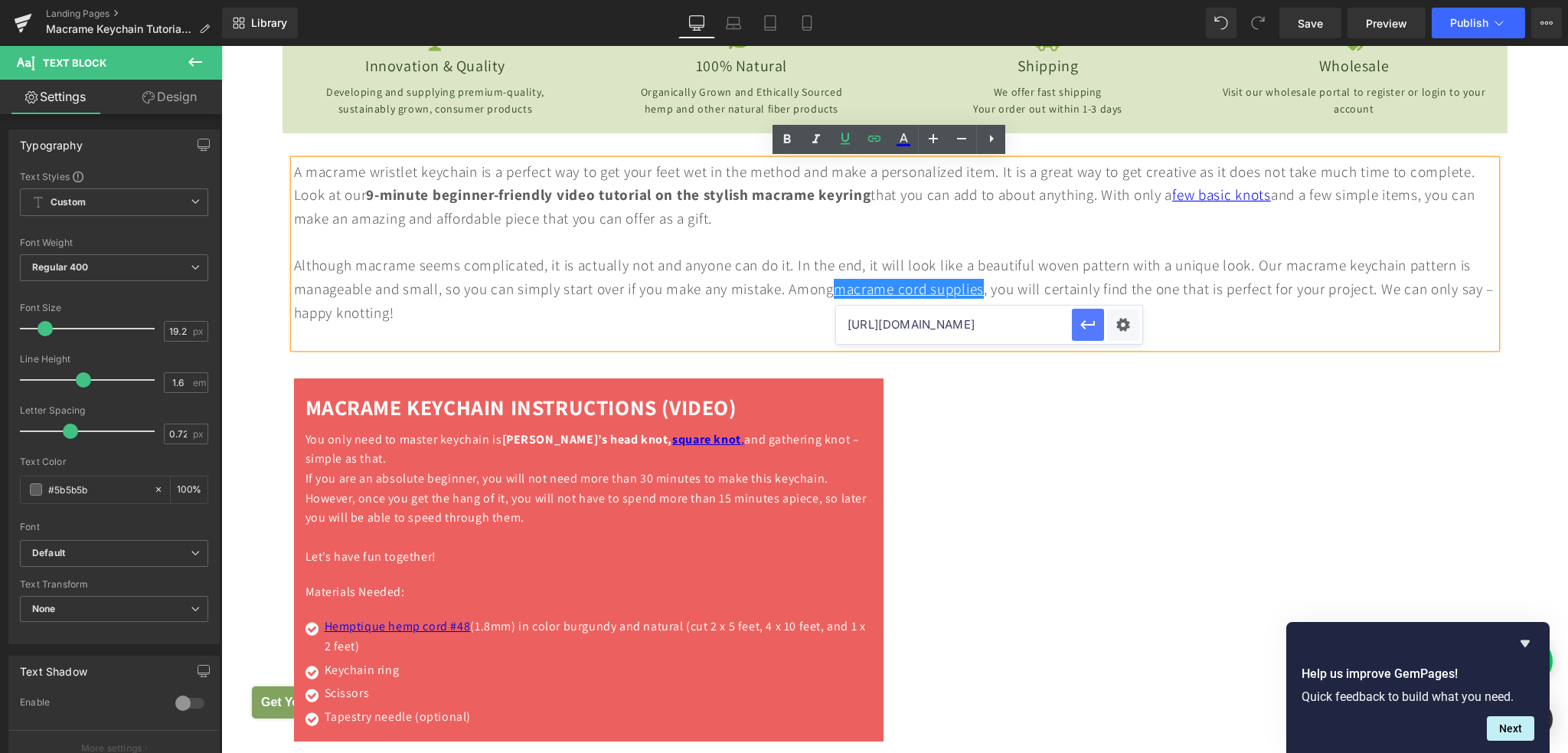
scroll to position [0, 0]
click at [1081, 329] on icon "button" at bounding box center [1087, 324] width 19 height 19
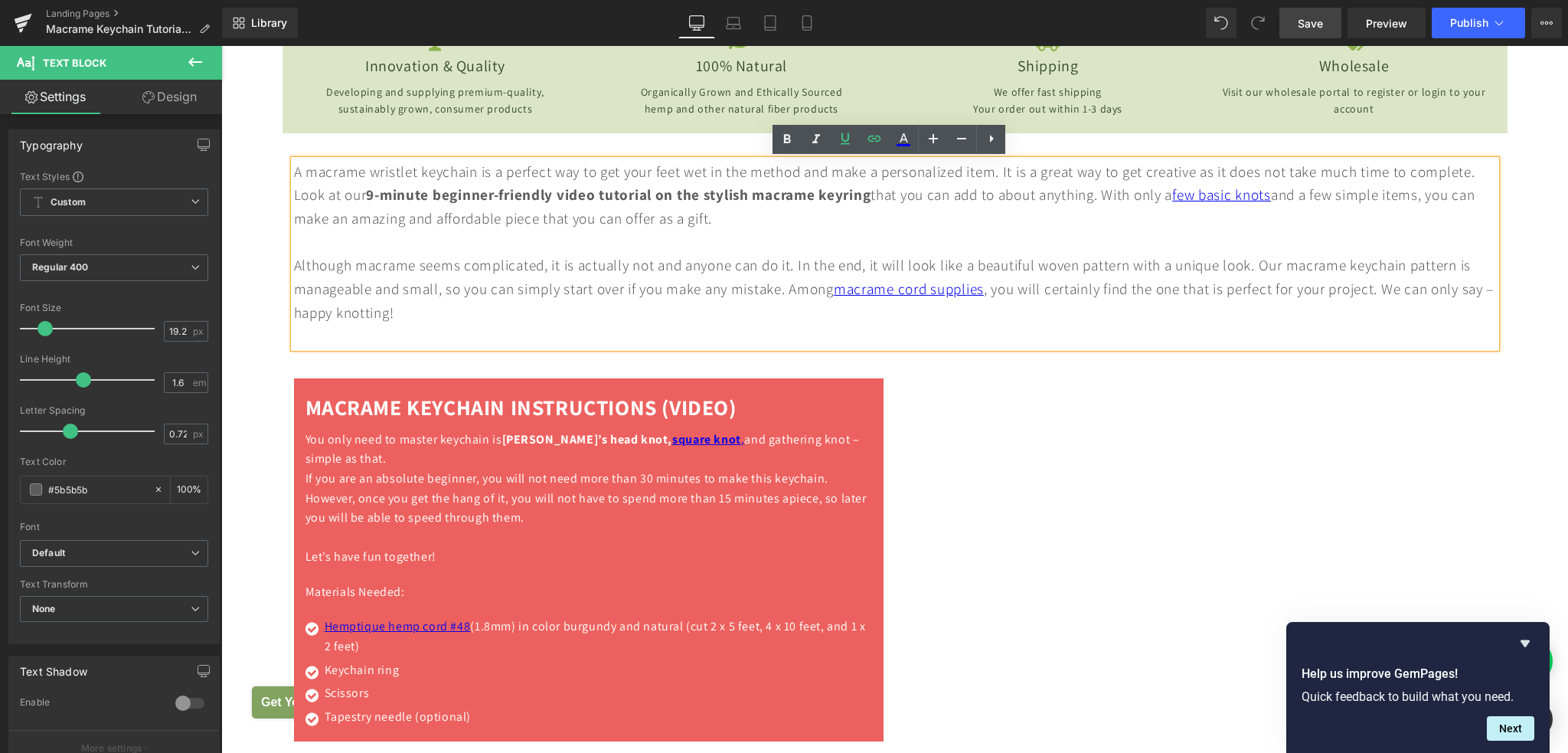
click at [1317, 27] on span "Save" at bounding box center [1310, 24] width 26 height 16
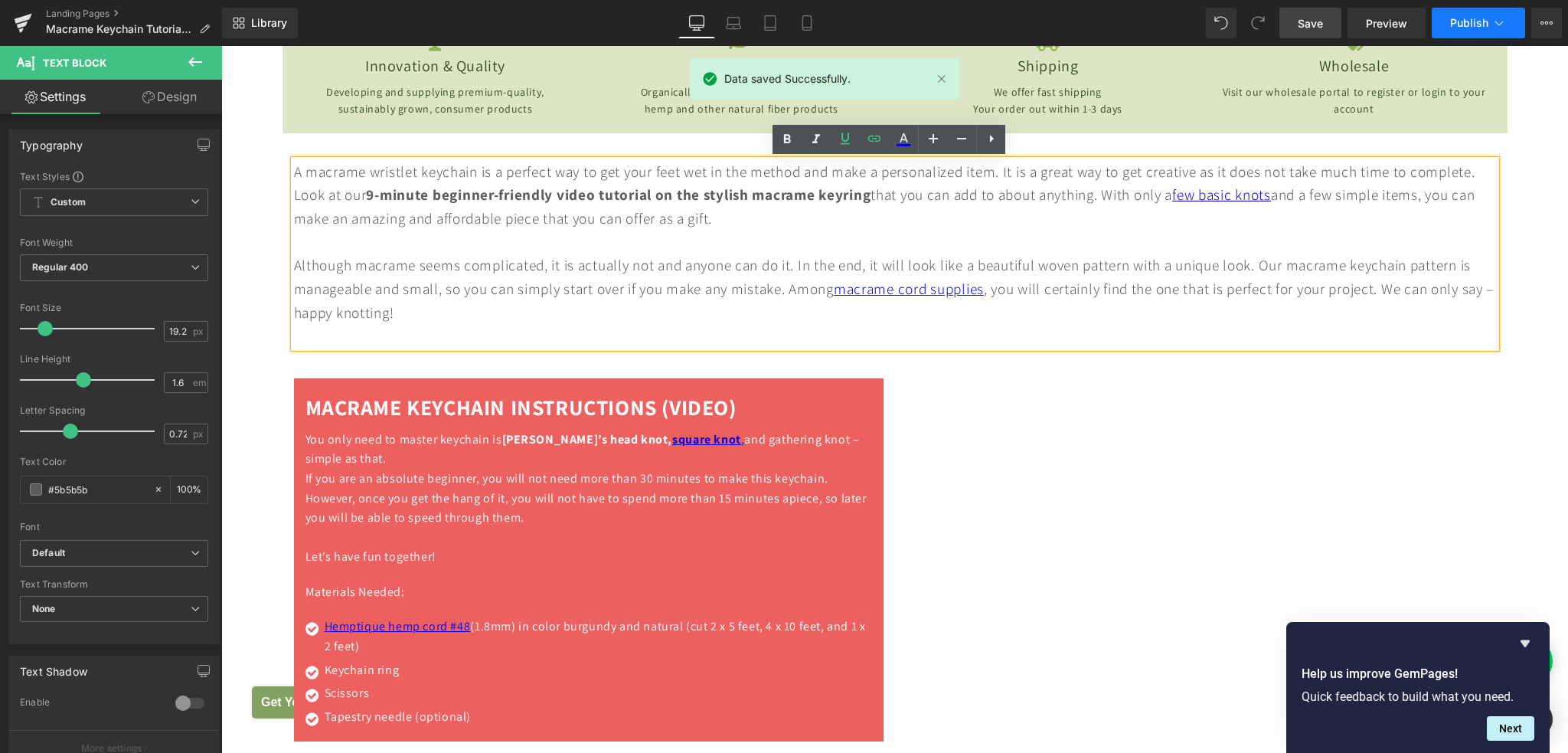
click at [1460, 27] on span "Publish" at bounding box center [1469, 23] width 38 height 12
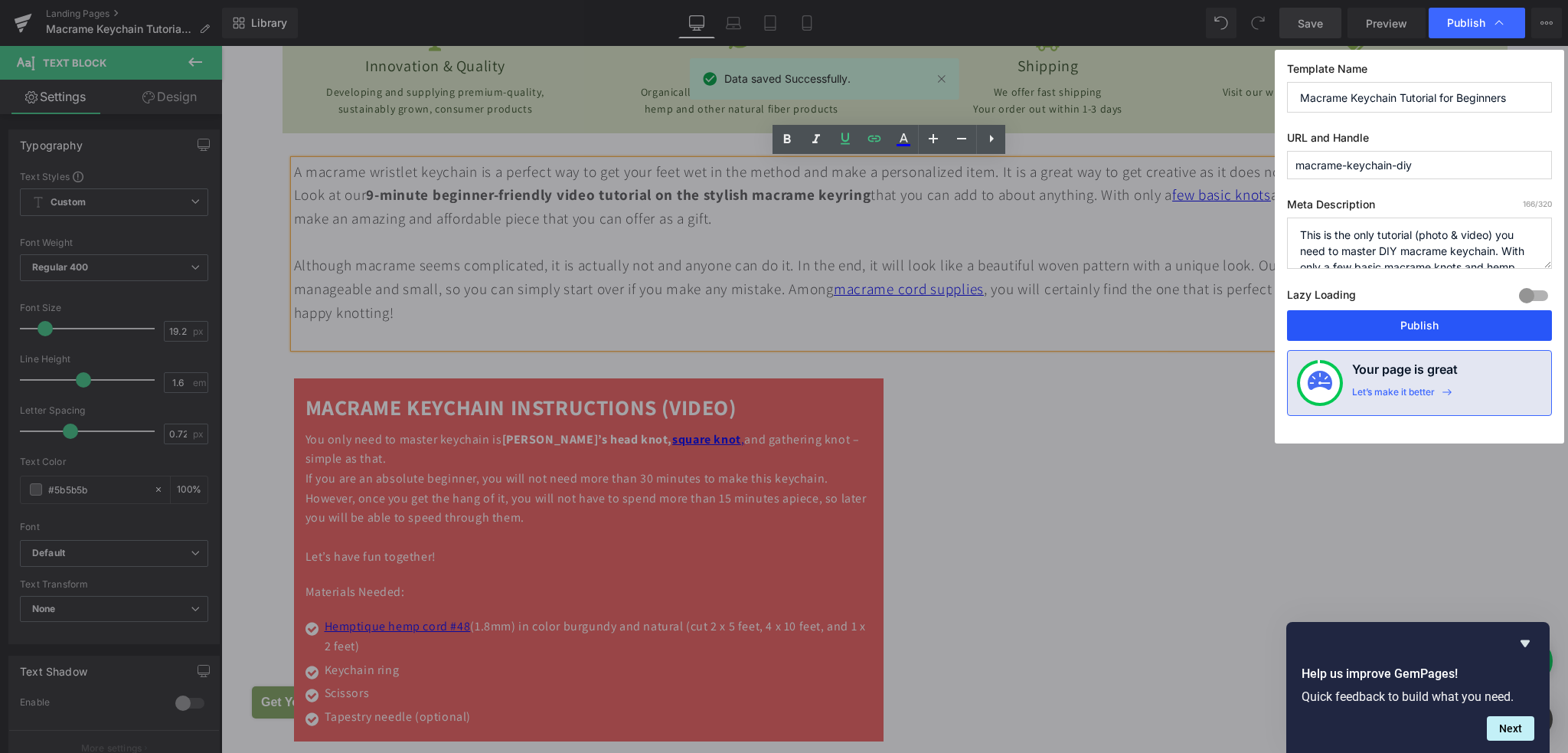
click at [1398, 326] on button "Publish" at bounding box center [1419, 325] width 265 height 30
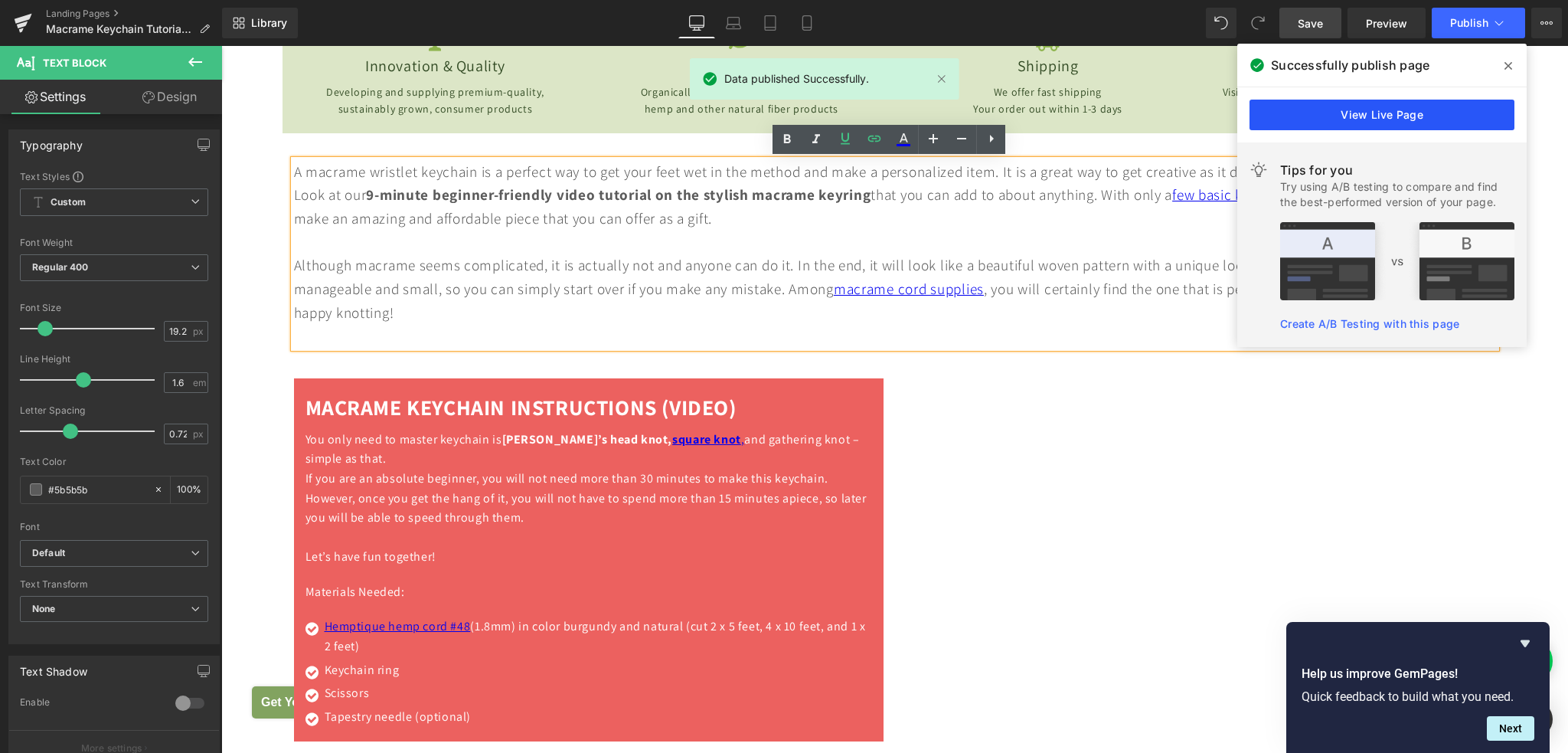
click at [1342, 113] on link "View Live Page" at bounding box center [1382, 114] width 265 height 30
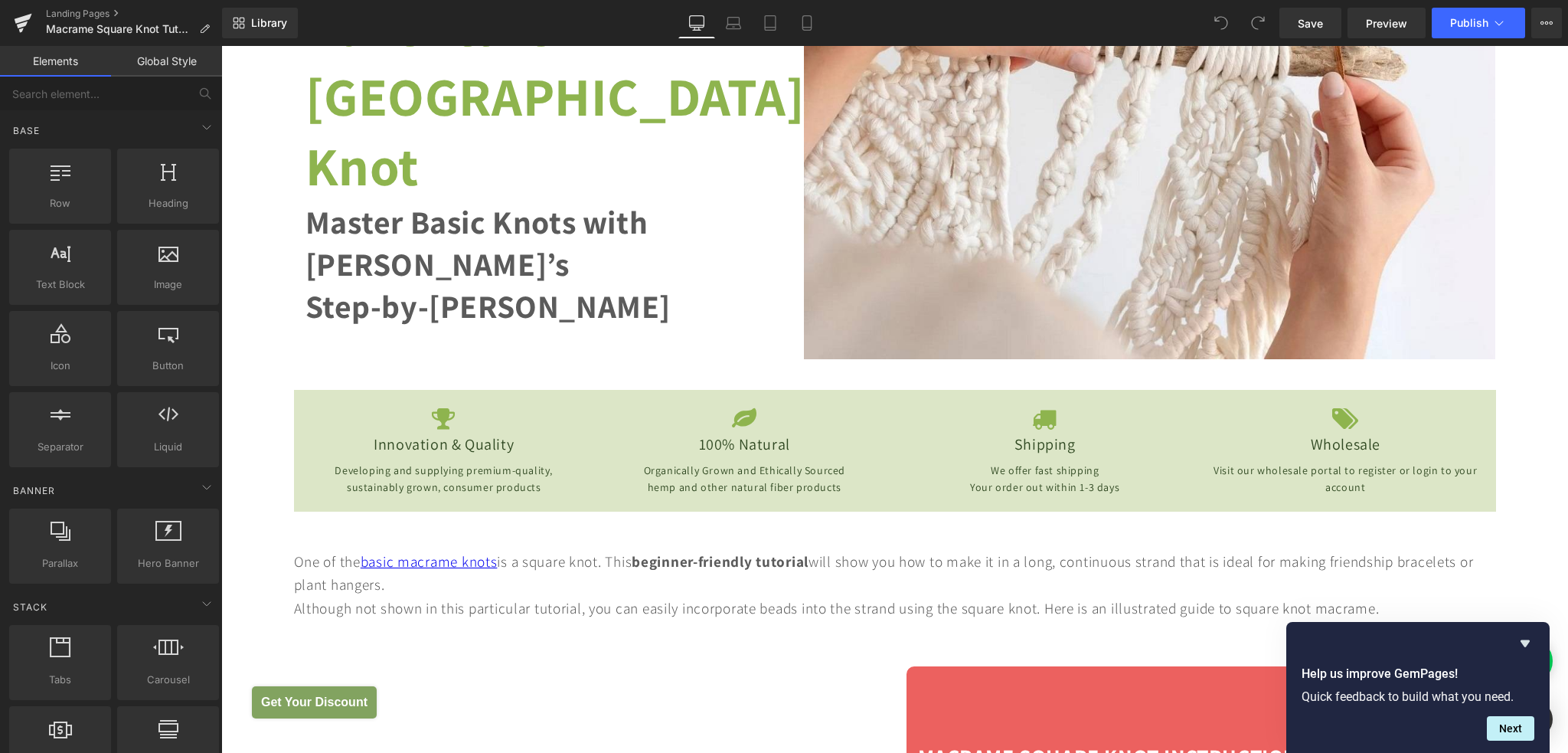
scroll to position [613, 0]
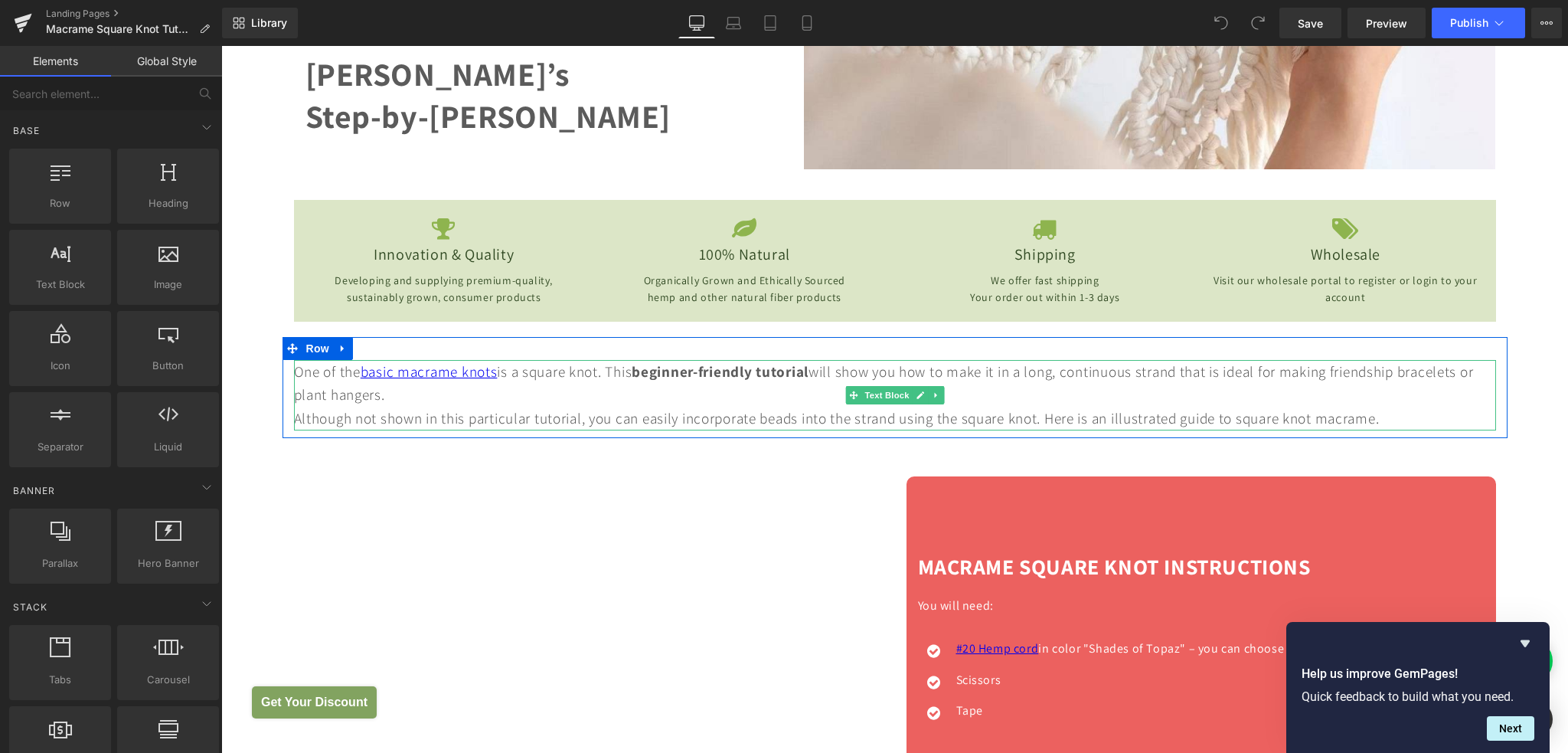
click at [447, 392] on div "One of the basic macrame knots is a square knot. This beginner-friendly tutoria…" at bounding box center [895, 384] width 1202 height 47
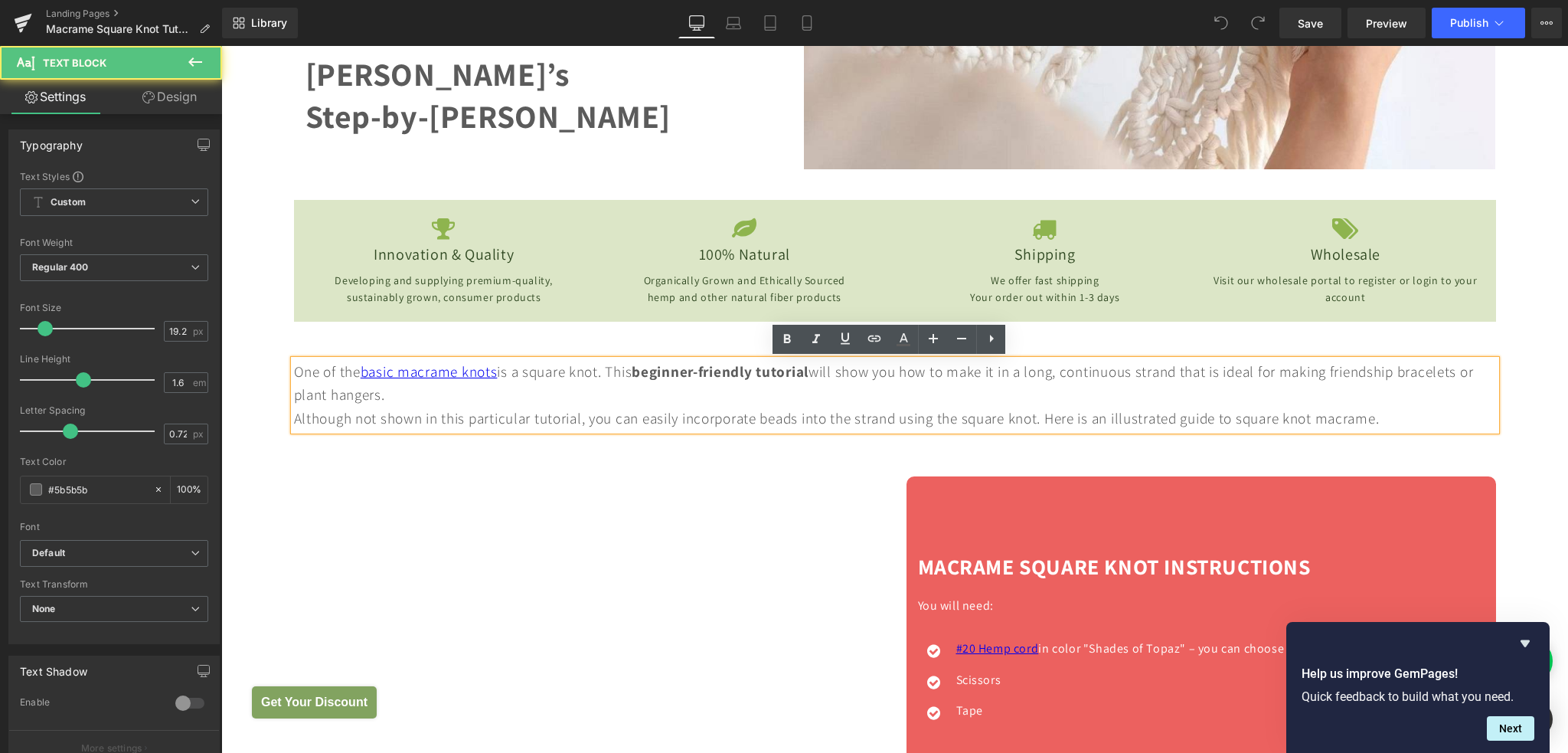
click at [426, 394] on div "One of the basic macrame knots is a square knot. This beginner-friendly tutoria…" at bounding box center [895, 384] width 1202 height 47
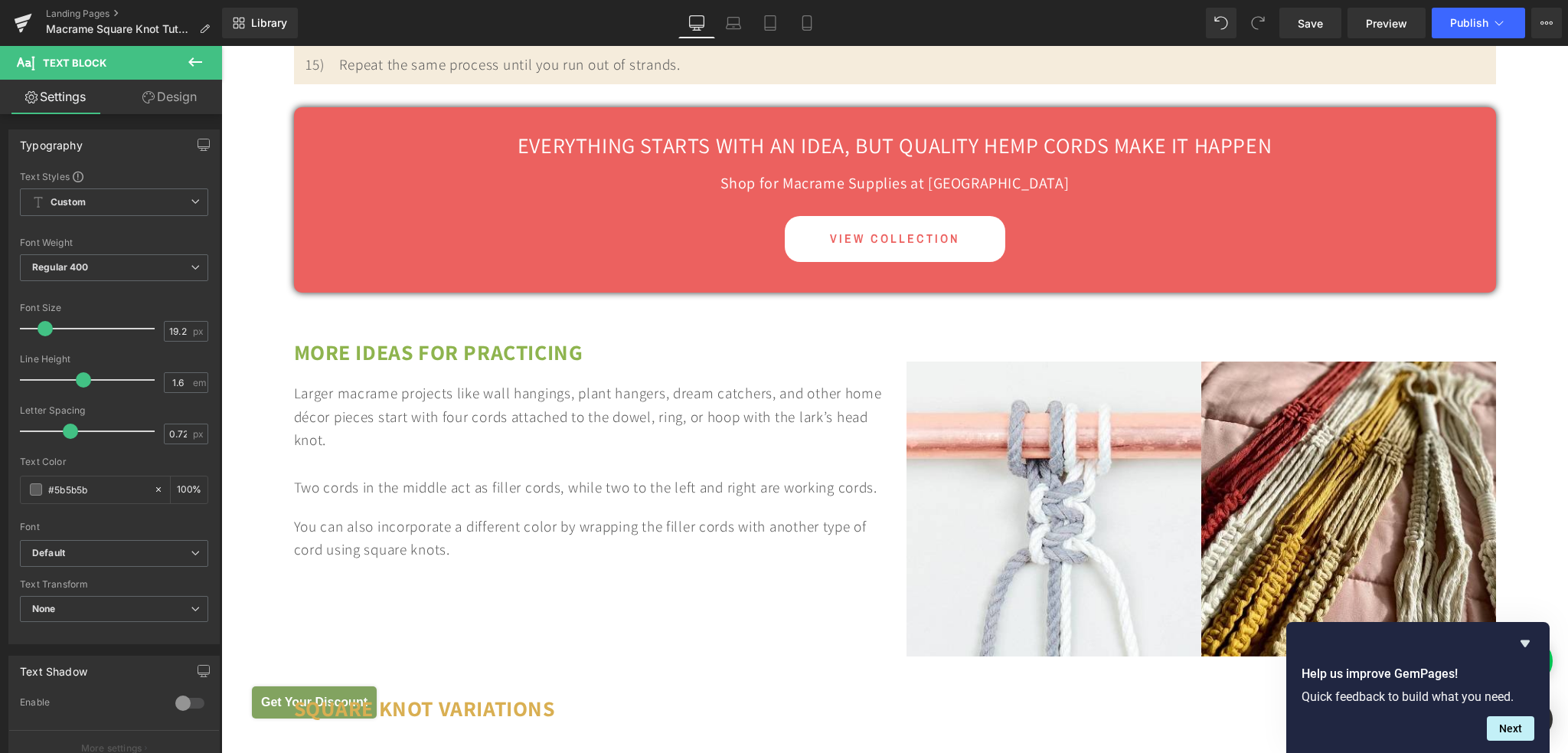
scroll to position [5821, 0]
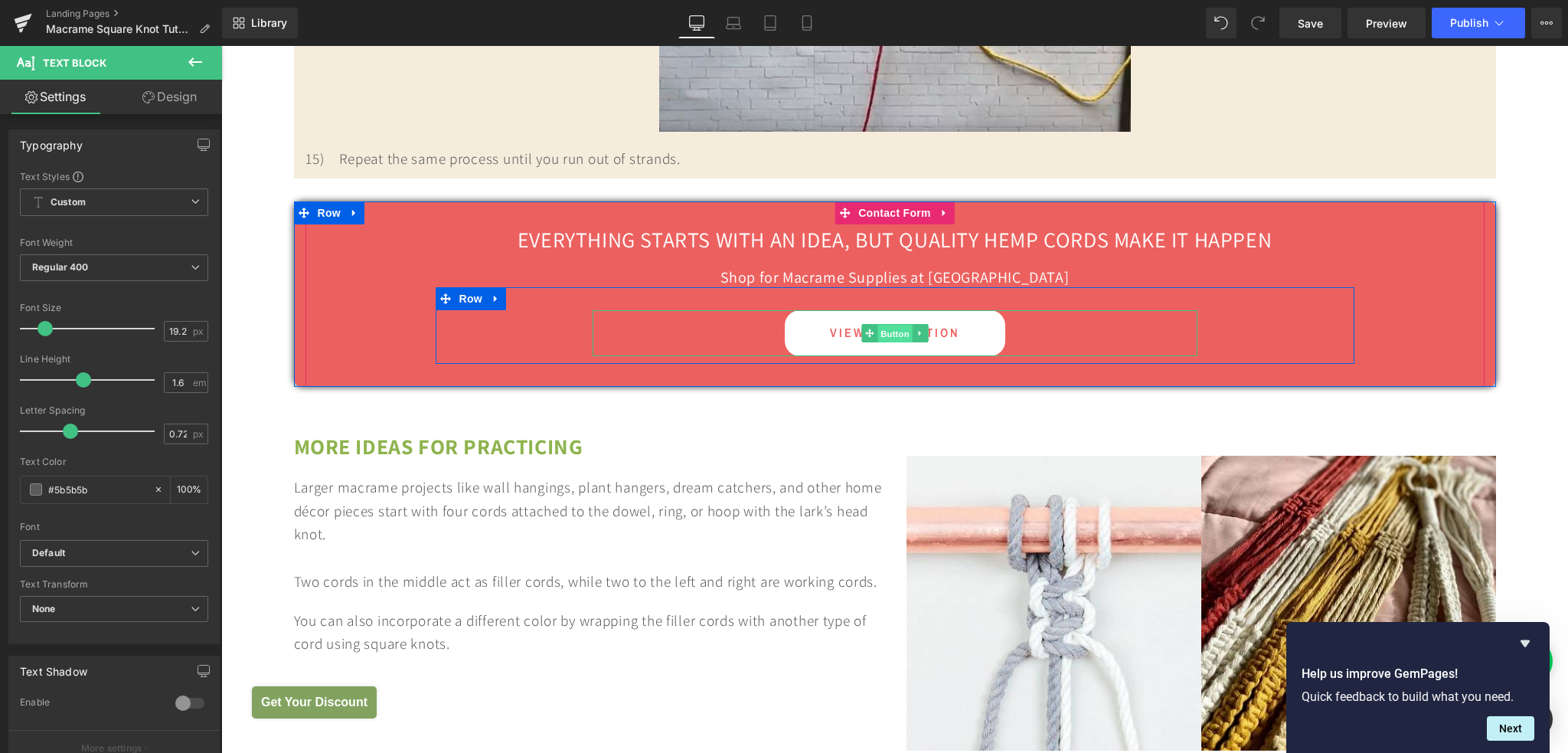
click at [888, 333] on span "Button" at bounding box center [895, 333] width 35 height 19
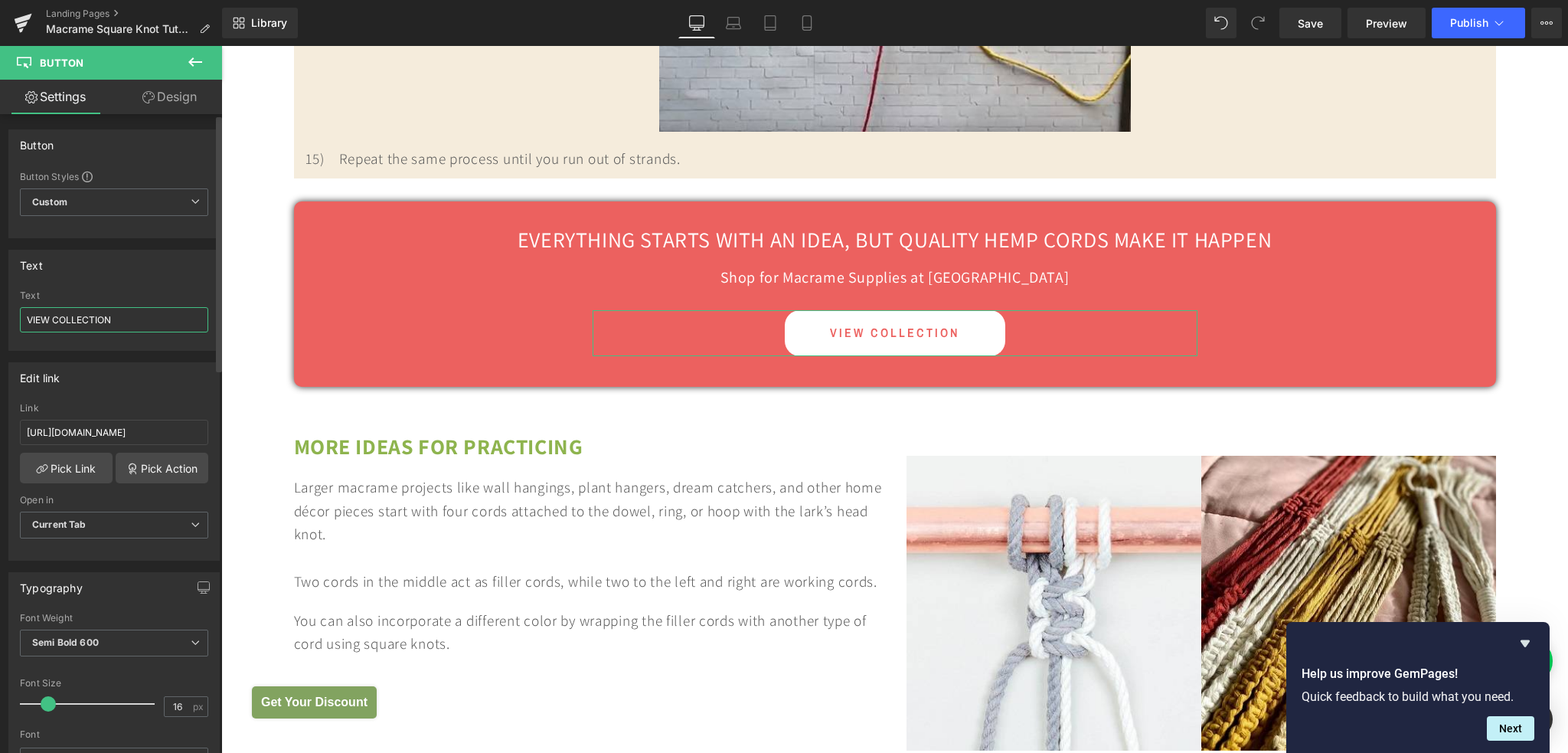
drag, startPoint x: 114, startPoint y: 320, endPoint x: 0, endPoint y: 321, distance: 114.0
click at [0, 321] on div "Text VIEW COLLECTION Text VIEW COLLECTION" at bounding box center [114, 295] width 229 height 113
type input "SHOP MACRAME SUPPLIES"
click at [72, 424] on input "[URL][DOMAIN_NAME]" at bounding box center [114, 433] width 188 height 26
paste input "macrame-cords-tools"
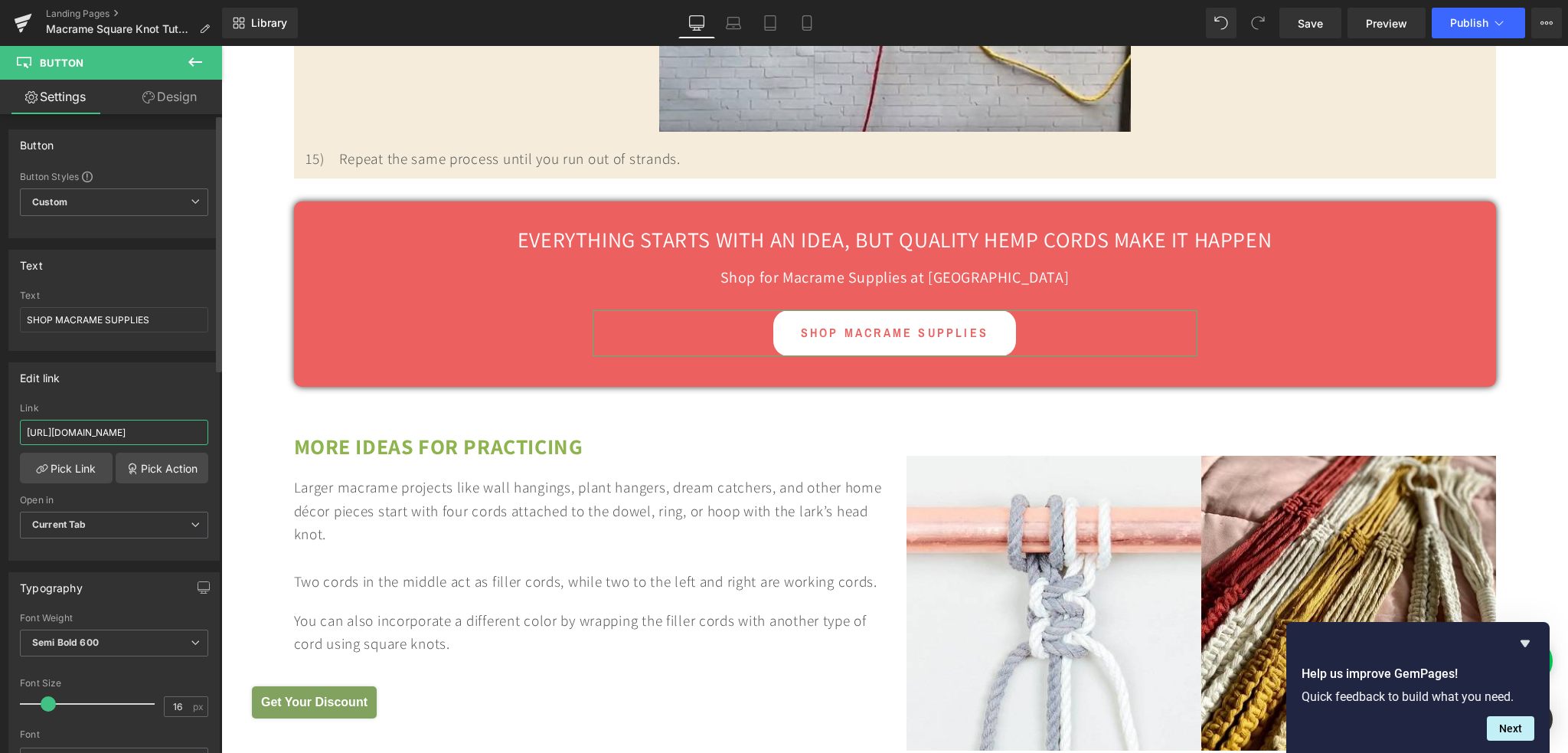
scroll to position [0, 118]
type input "[URL][DOMAIN_NAME]"
click at [1321, 29] on span "Save" at bounding box center [1310, 24] width 26 height 16
click at [1452, 31] on button "Publish" at bounding box center [1478, 23] width 93 height 30
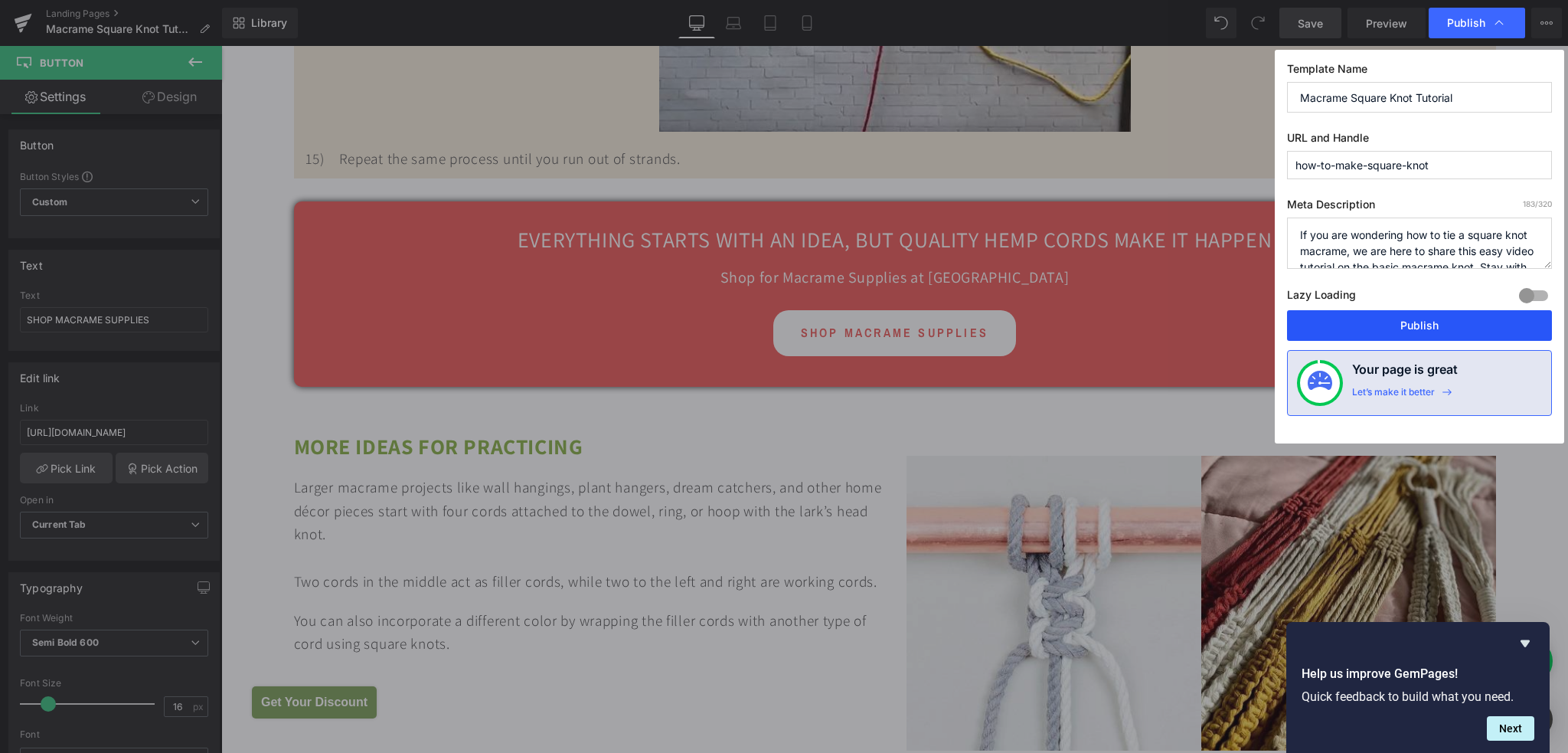
click at [1413, 336] on button "Publish" at bounding box center [1419, 325] width 265 height 30
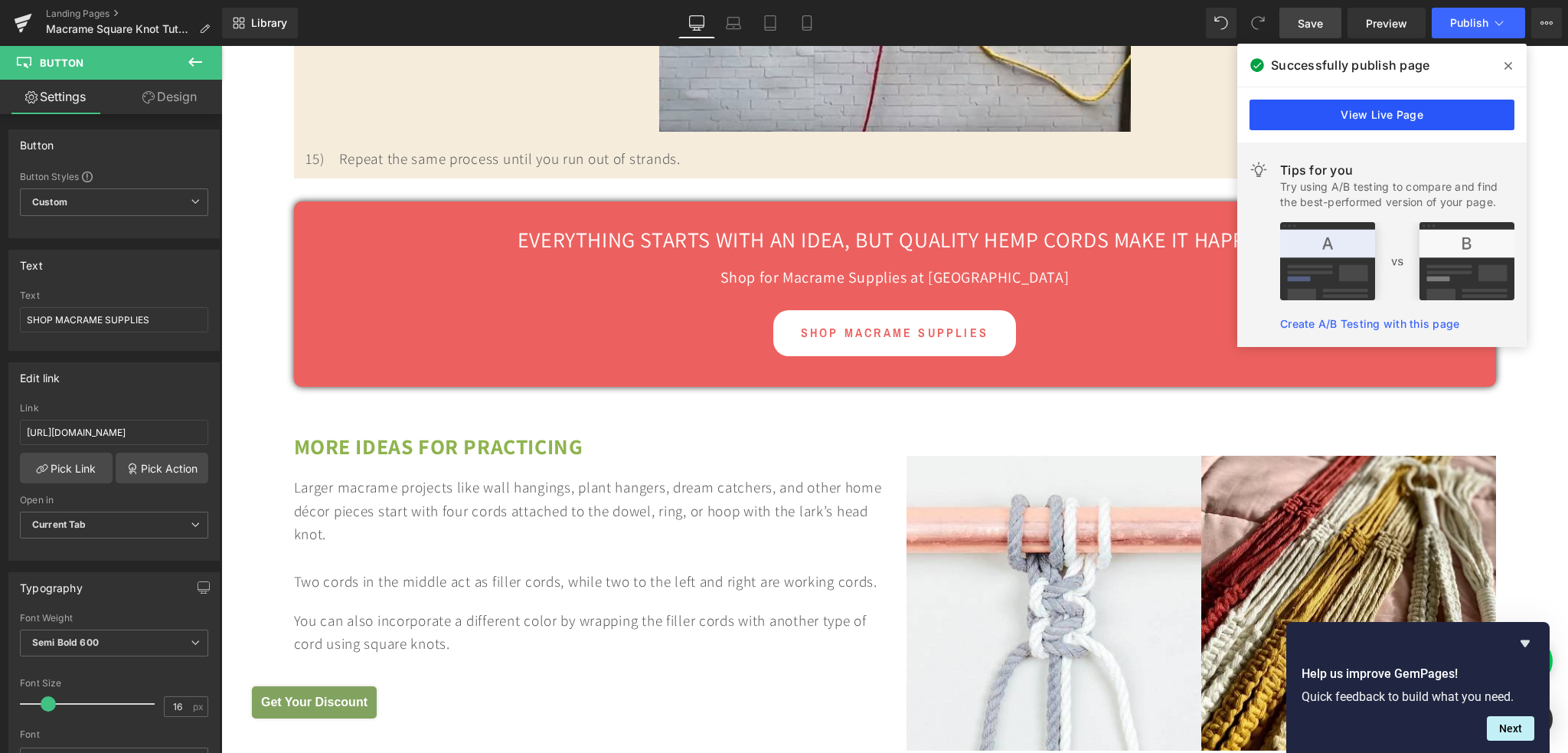
click at [1390, 119] on link "View Live Page" at bounding box center [1382, 114] width 265 height 30
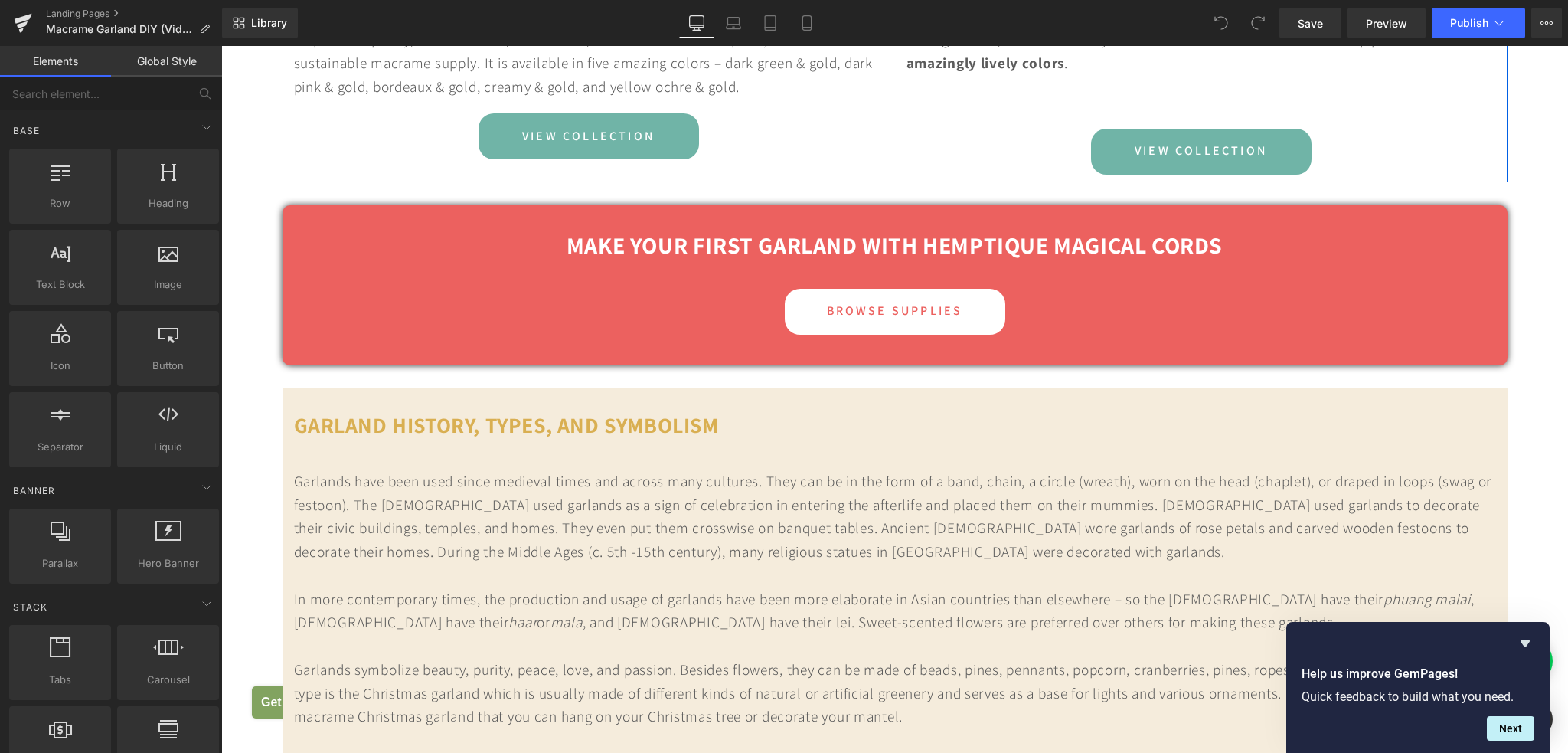
scroll to position [7046, 0]
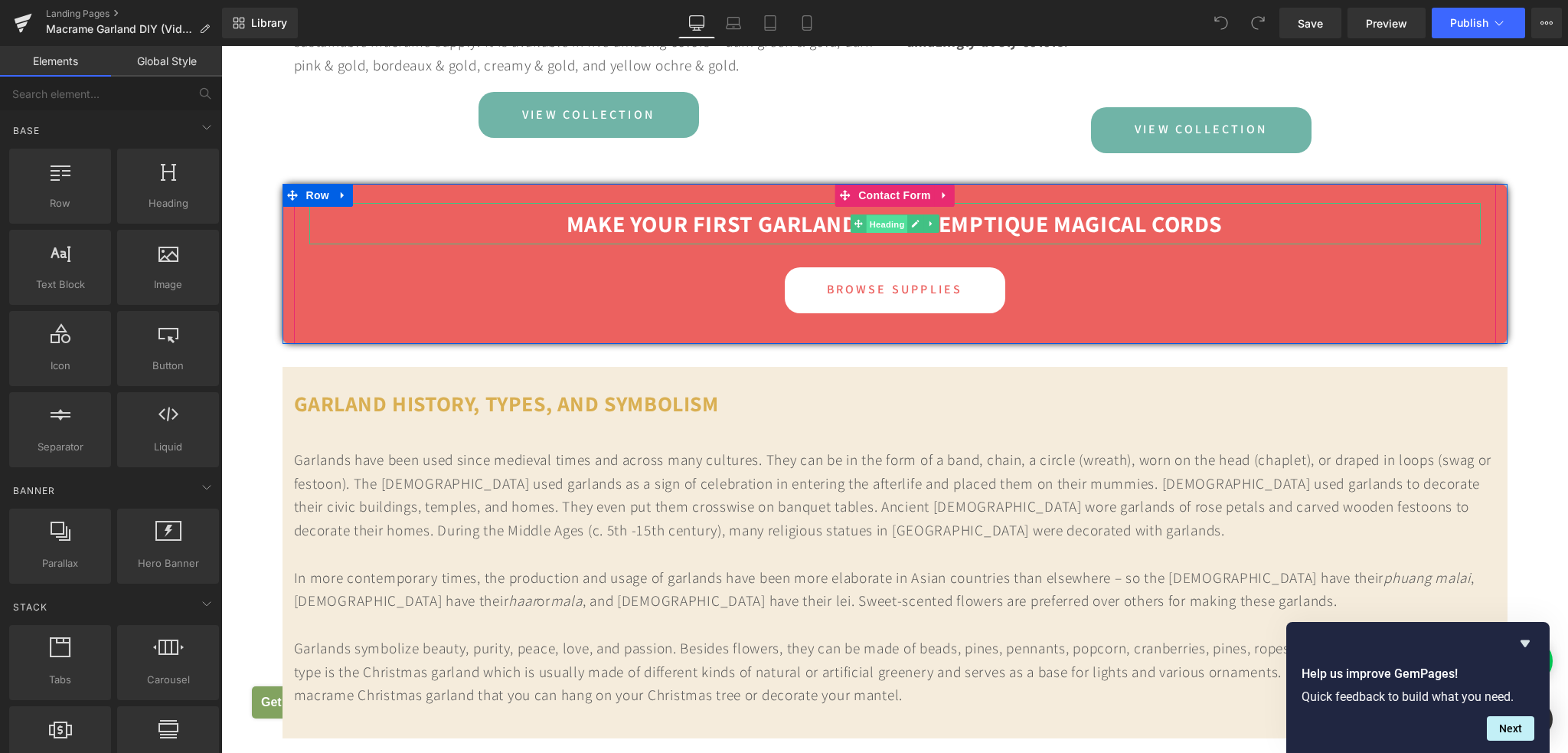
click at [882, 233] on span "Heading" at bounding box center [886, 223] width 41 height 19
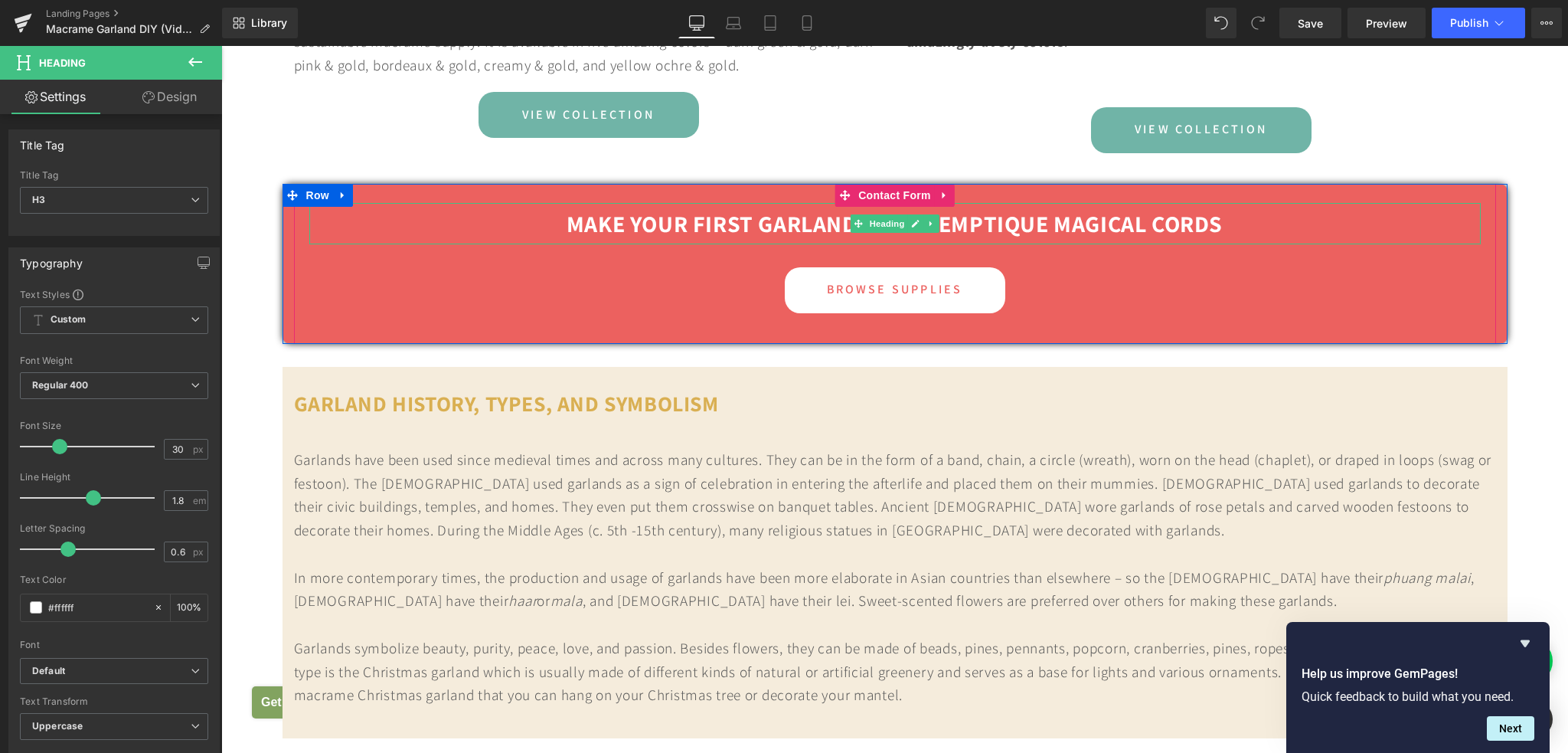
click at [963, 239] on strong "Make Your First Garland With Hemptique MAGICAL Cords" at bounding box center [894, 223] width 656 height 30
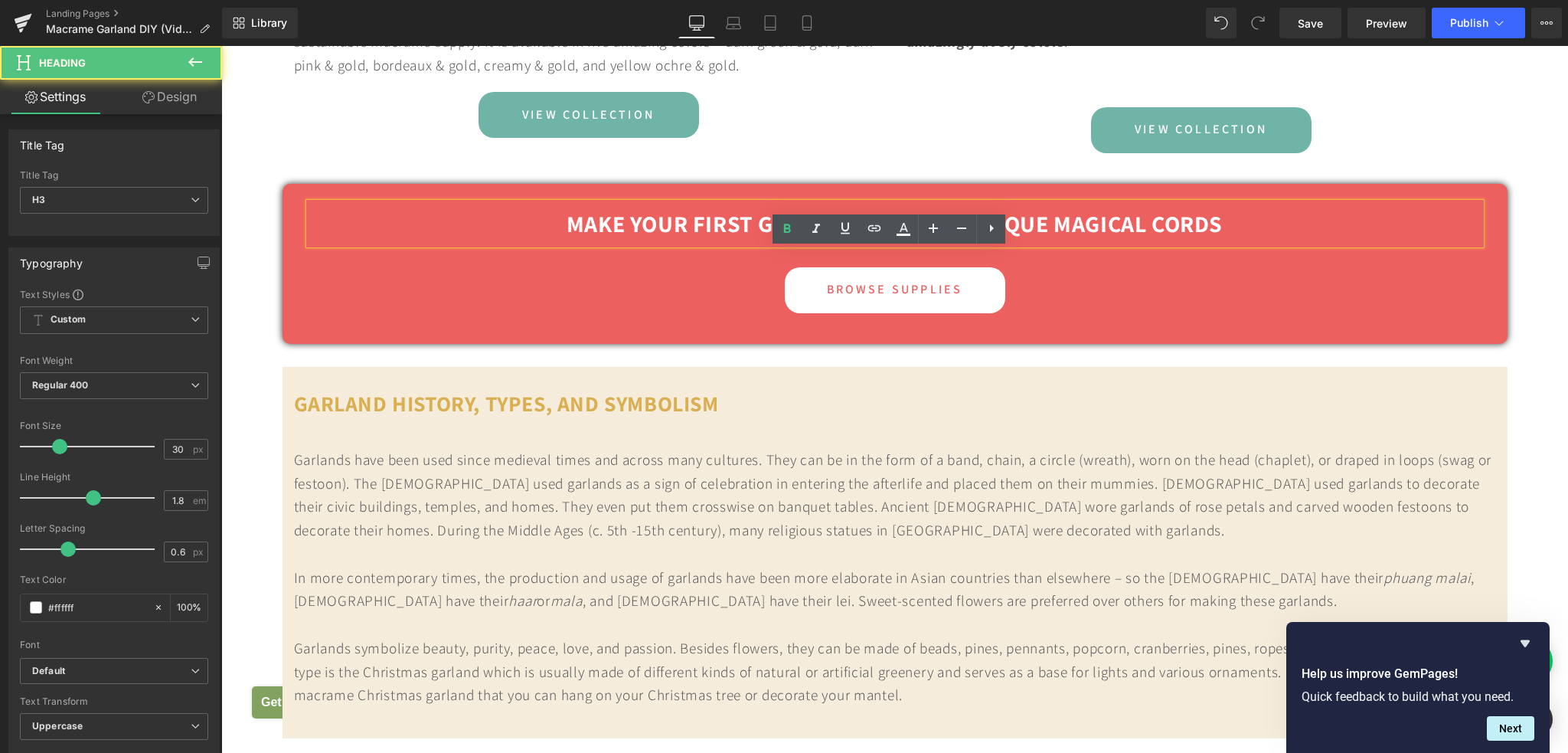
click at [1050, 239] on strong "Make Your First Garland With Hemptique MAGICAL Cords" at bounding box center [894, 223] width 656 height 30
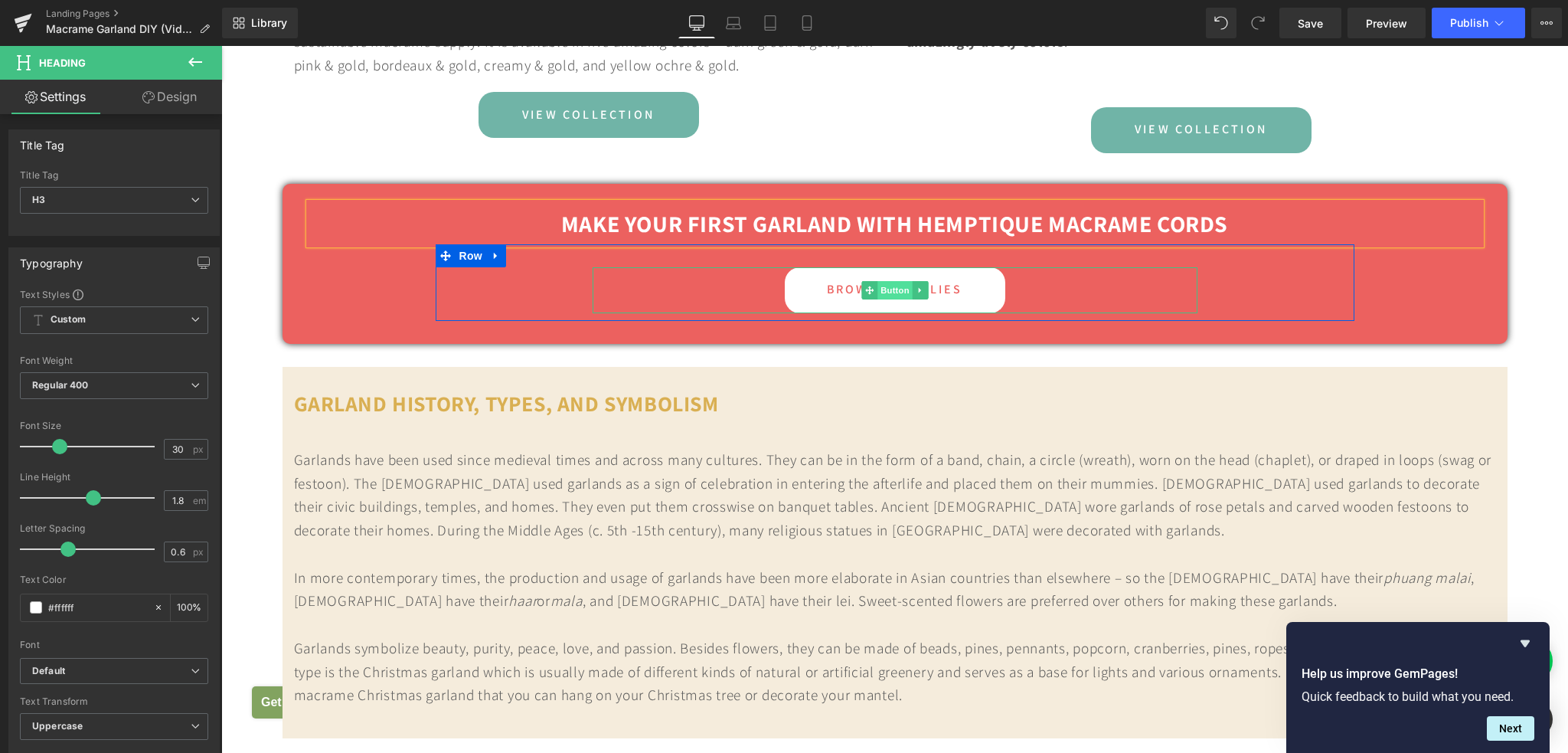
click at [886, 299] on span "Button" at bounding box center [895, 290] width 35 height 19
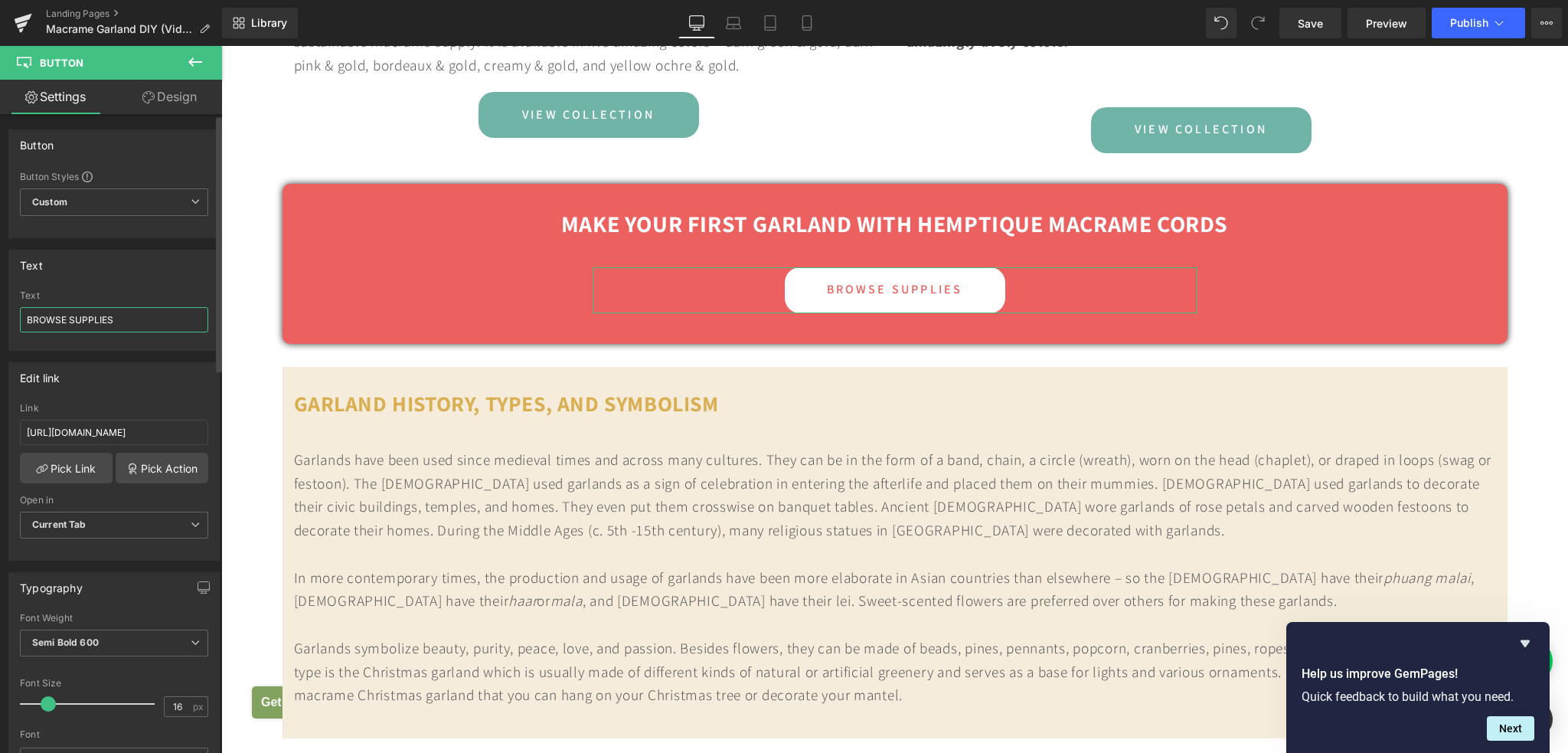
drag, startPoint x: 123, startPoint y: 326, endPoint x: 16, endPoint y: 324, distance: 107.0
click at [16, 324] on div "BROWSE SUPPLIES Text BROWSE SUPPLIES" at bounding box center [114, 320] width 210 height 60
type input "SHOP HERE"
click at [75, 434] on input "https://hemptique.com/collections/craft-supplies" at bounding box center [114, 433] width 188 height 26
paste input "macrame-cords-tools"
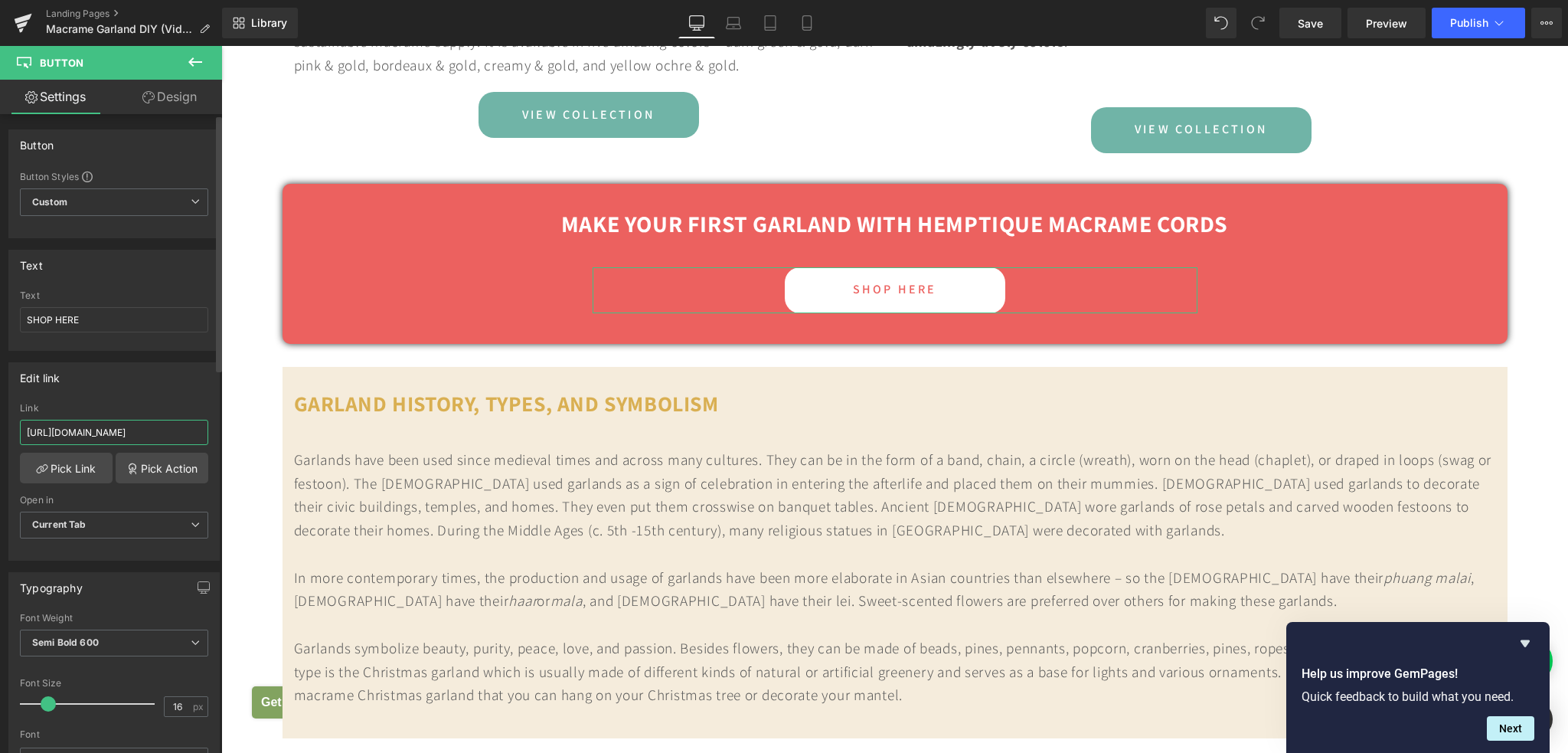
scroll to position [0, 118]
type input "[URL][DOMAIN_NAME]"
click at [1307, 27] on span "Save" at bounding box center [1310, 24] width 26 height 16
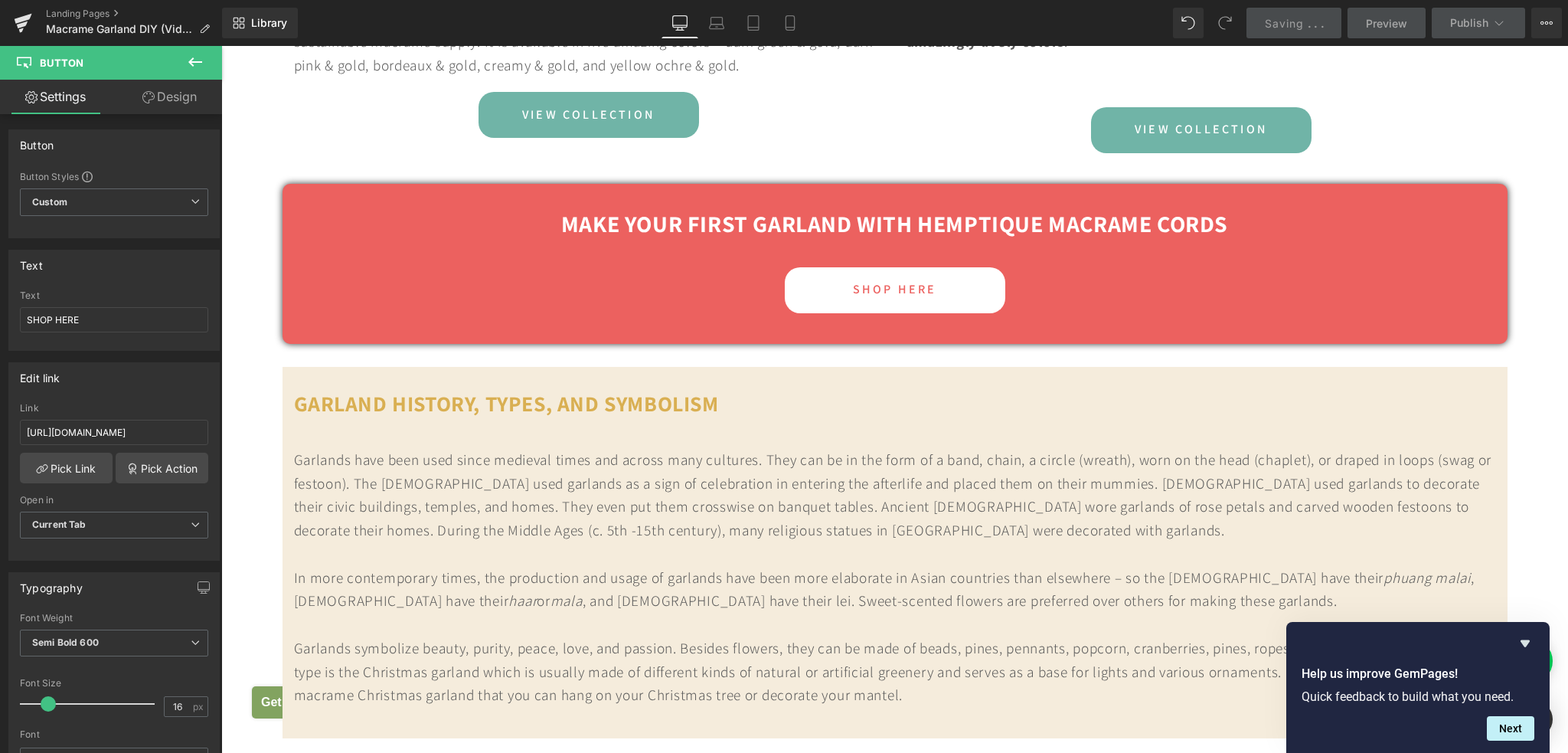
scroll to position [0, 0]
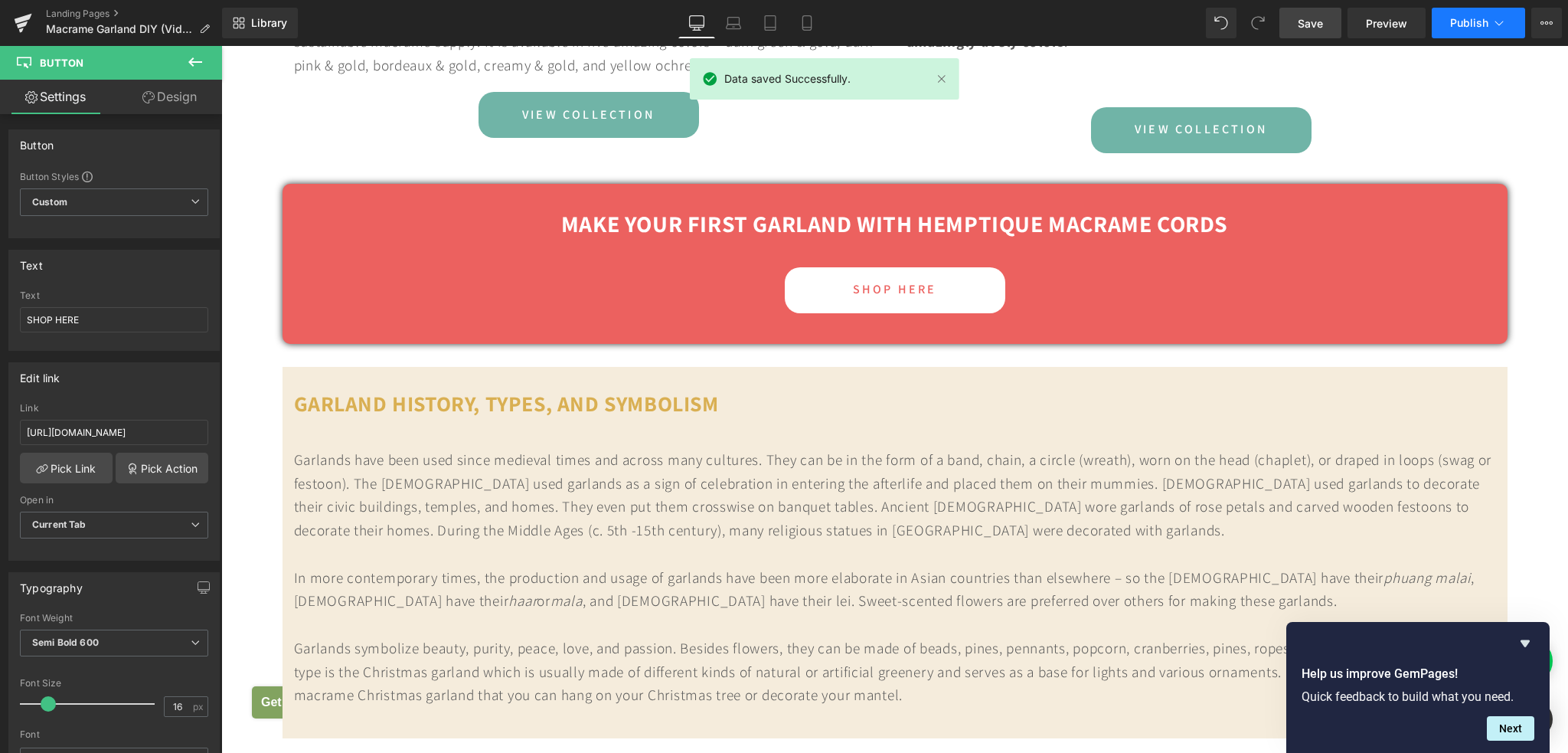
click at [1463, 21] on span "Publish" at bounding box center [1469, 23] width 38 height 12
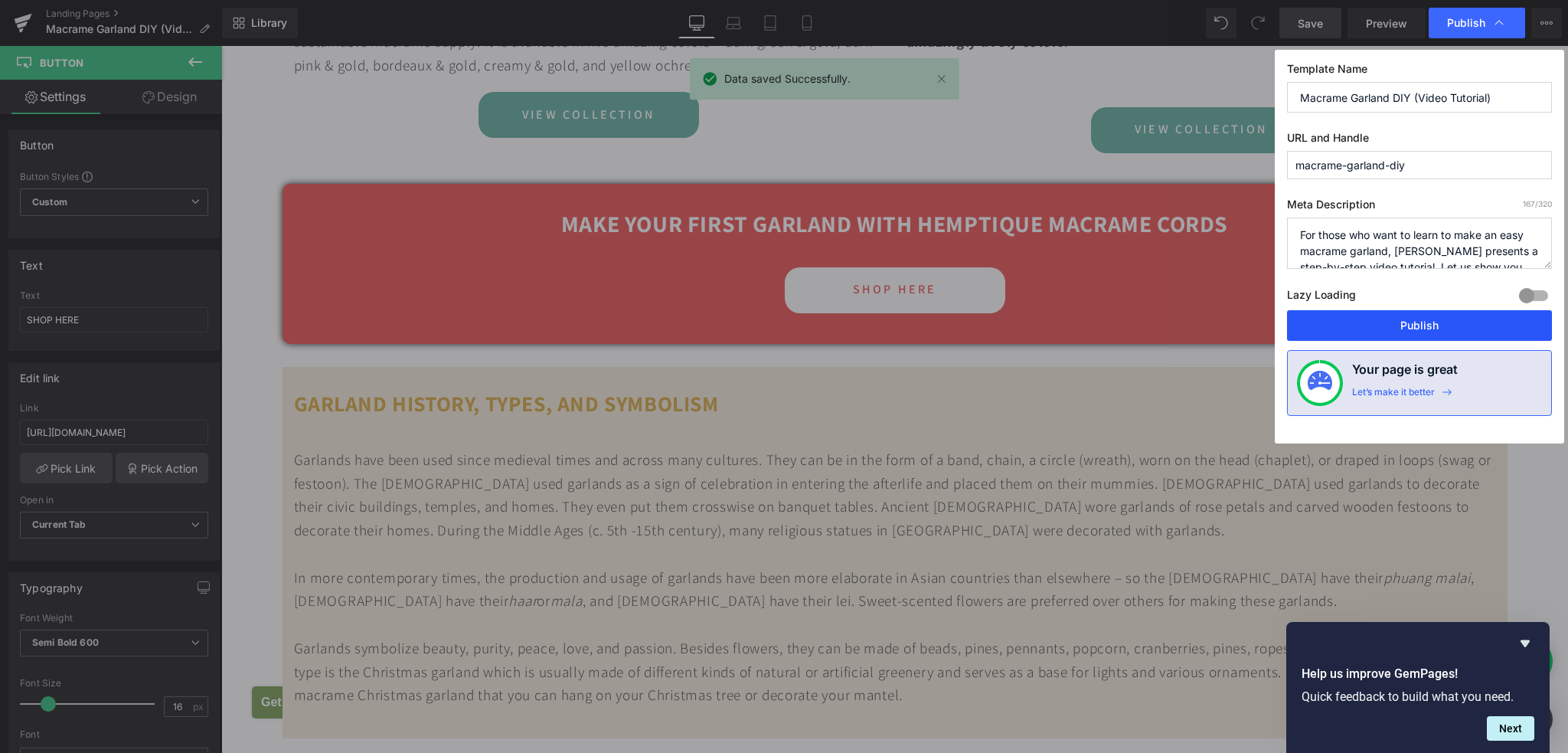
click at [1402, 324] on button "Publish" at bounding box center [1419, 325] width 265 height 30
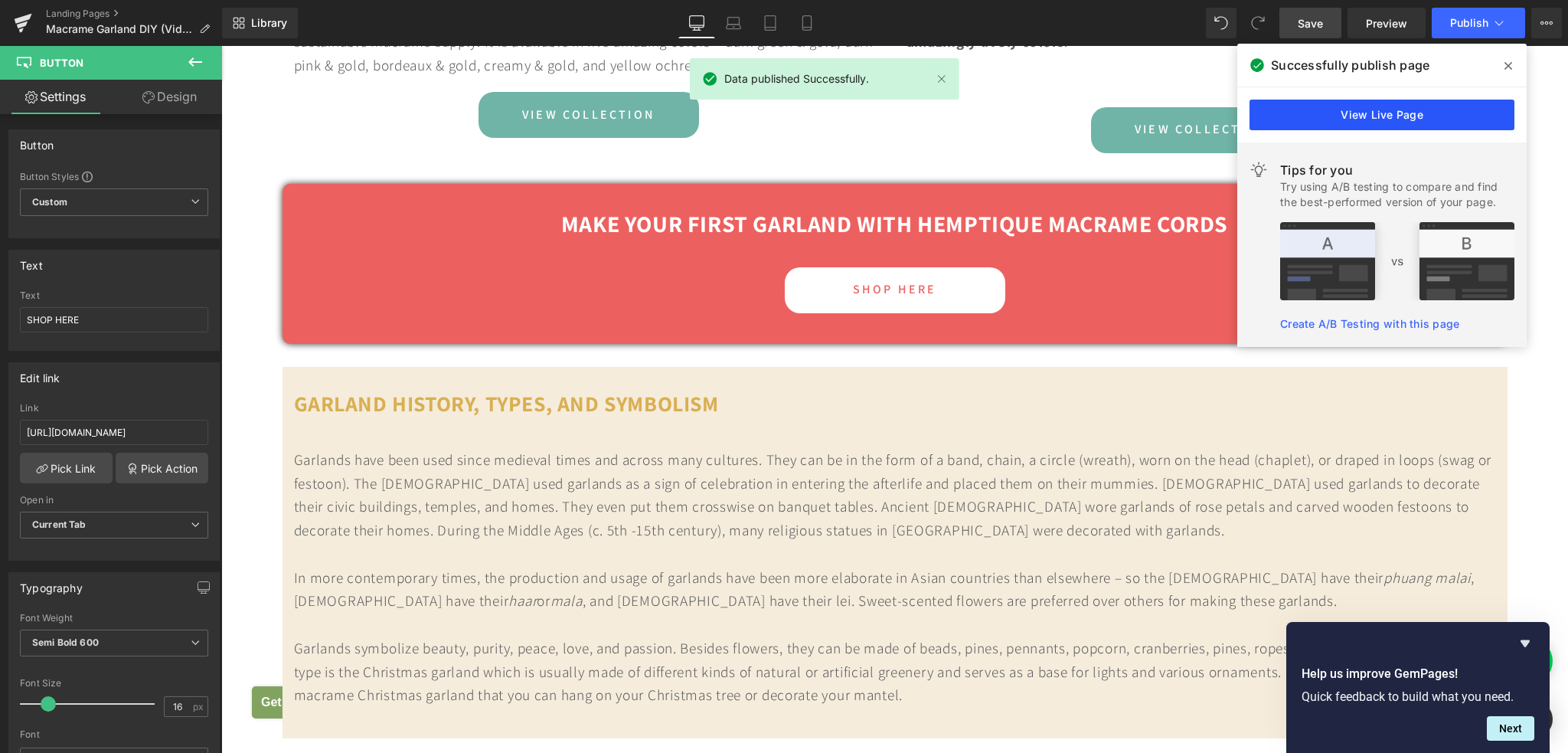
click at [1286, 113] on link "View Live Page" at bounding box center [1382, 114] width 265 height 30
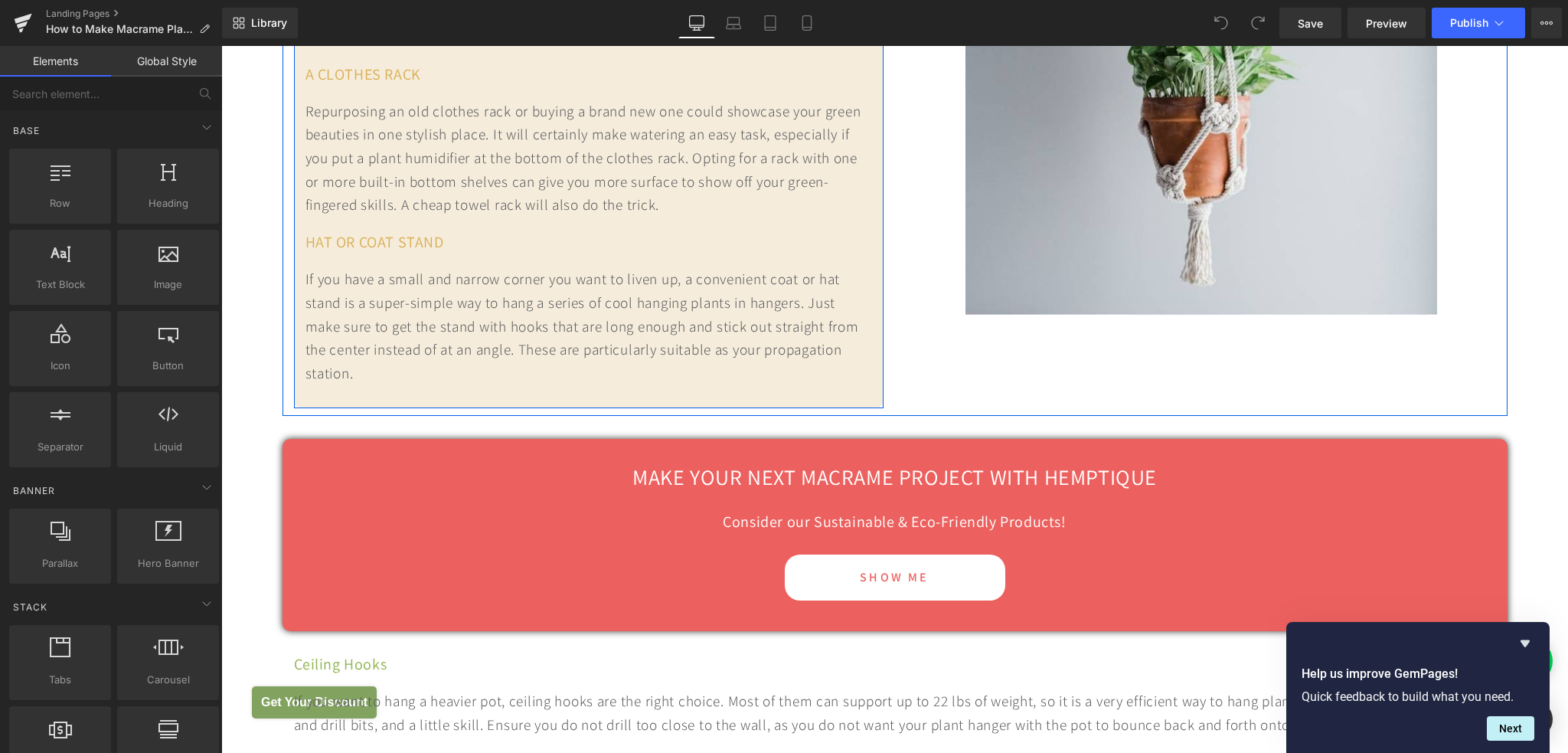
scroll to position [5514, 0]
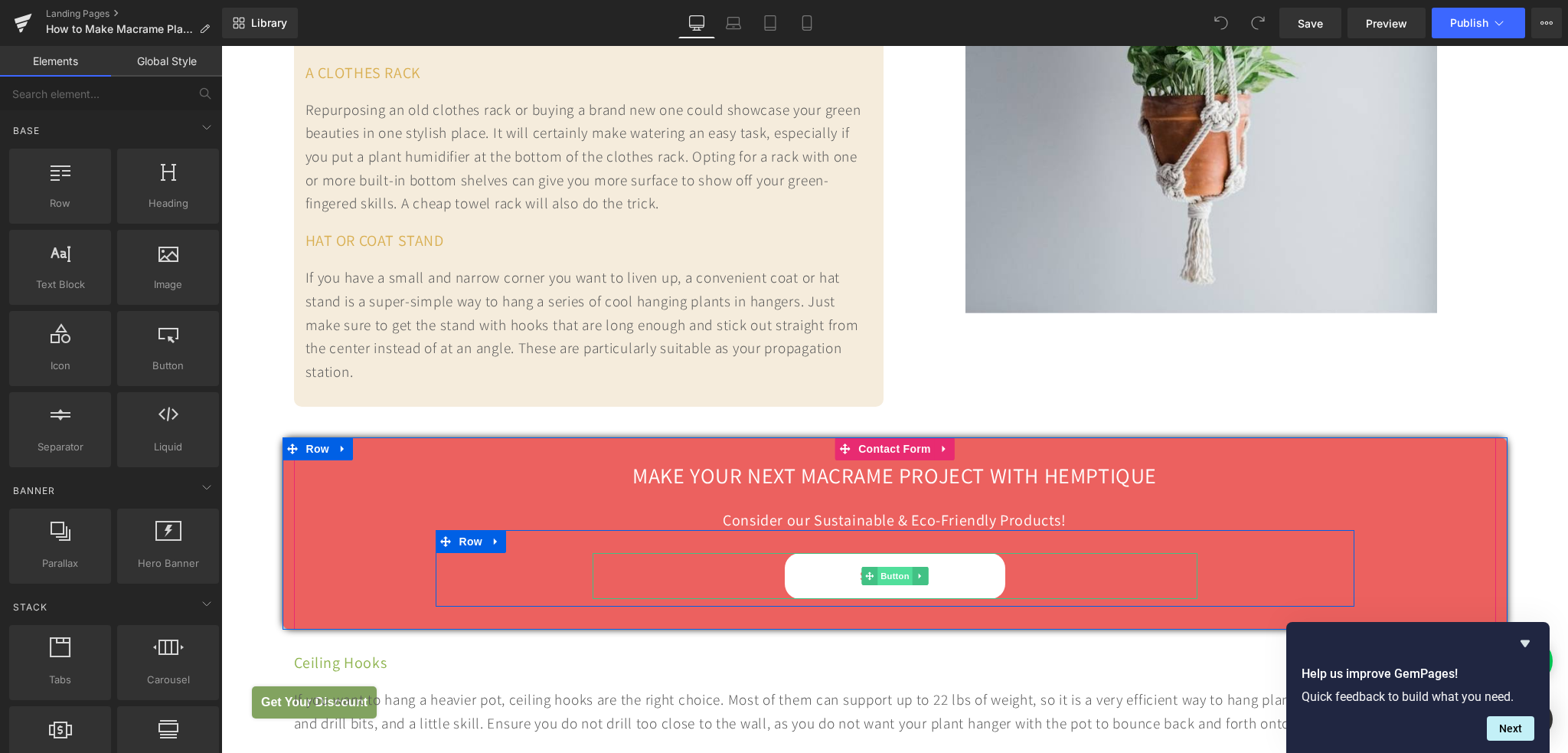
click at [893, 578] on span "Button" at bounding box center [895, 575] width 35 height 19
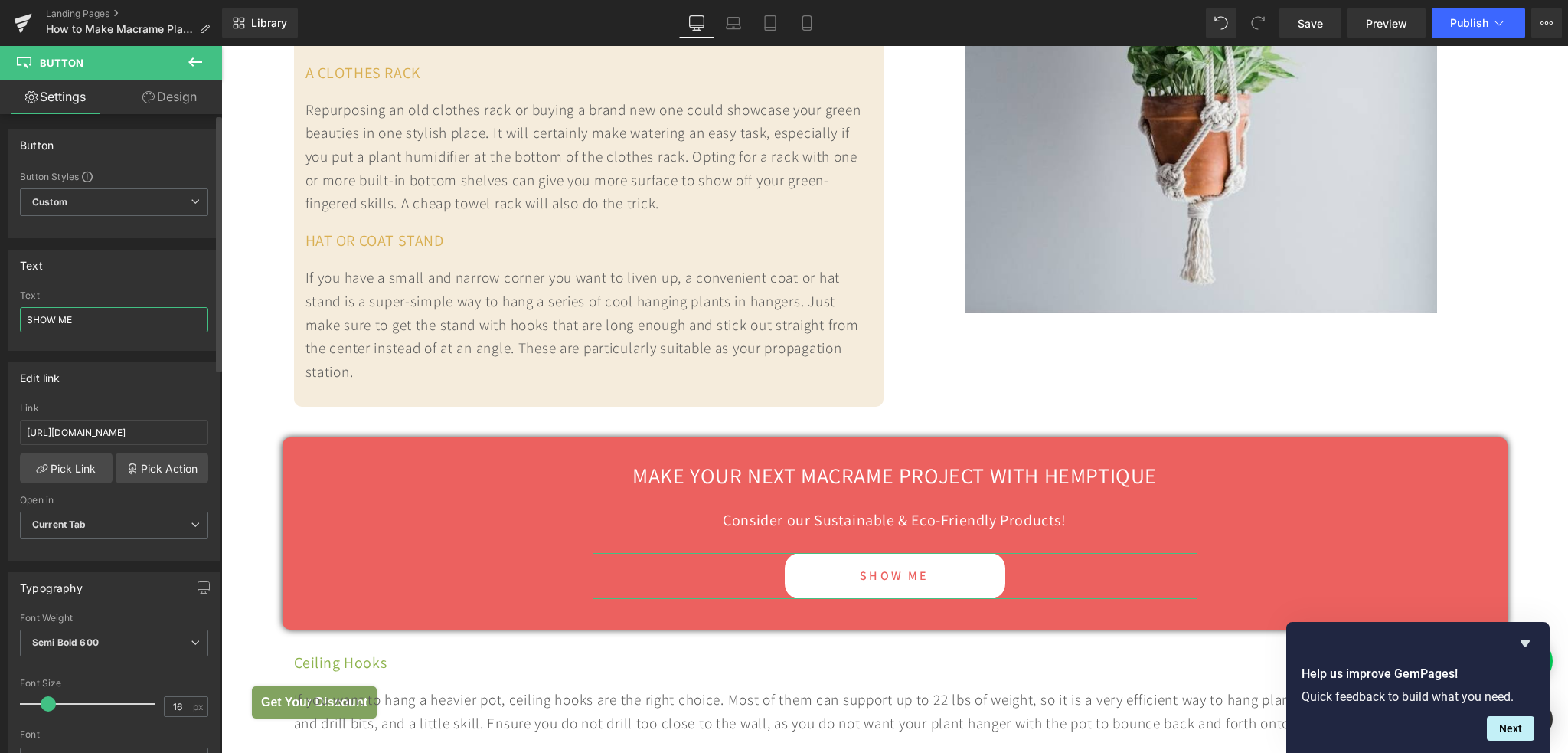
drag, startPoint x: 86, startPoint y: 322, endPoint x: 0, endPoint y: 321, distance: 86.0
click at [0, 321] on div "Text SHOW ME Text SHOW ME" at bounding box center [114, 295] width 229 height 113
type input "SHOP MACRAME SUPPLIES"
click at [127, 430] on input "[URL][DOMAIN_NAME]" at bounding box center [114, 433] width 188 height 26
paste input "macrame-cords-tools-supplie"
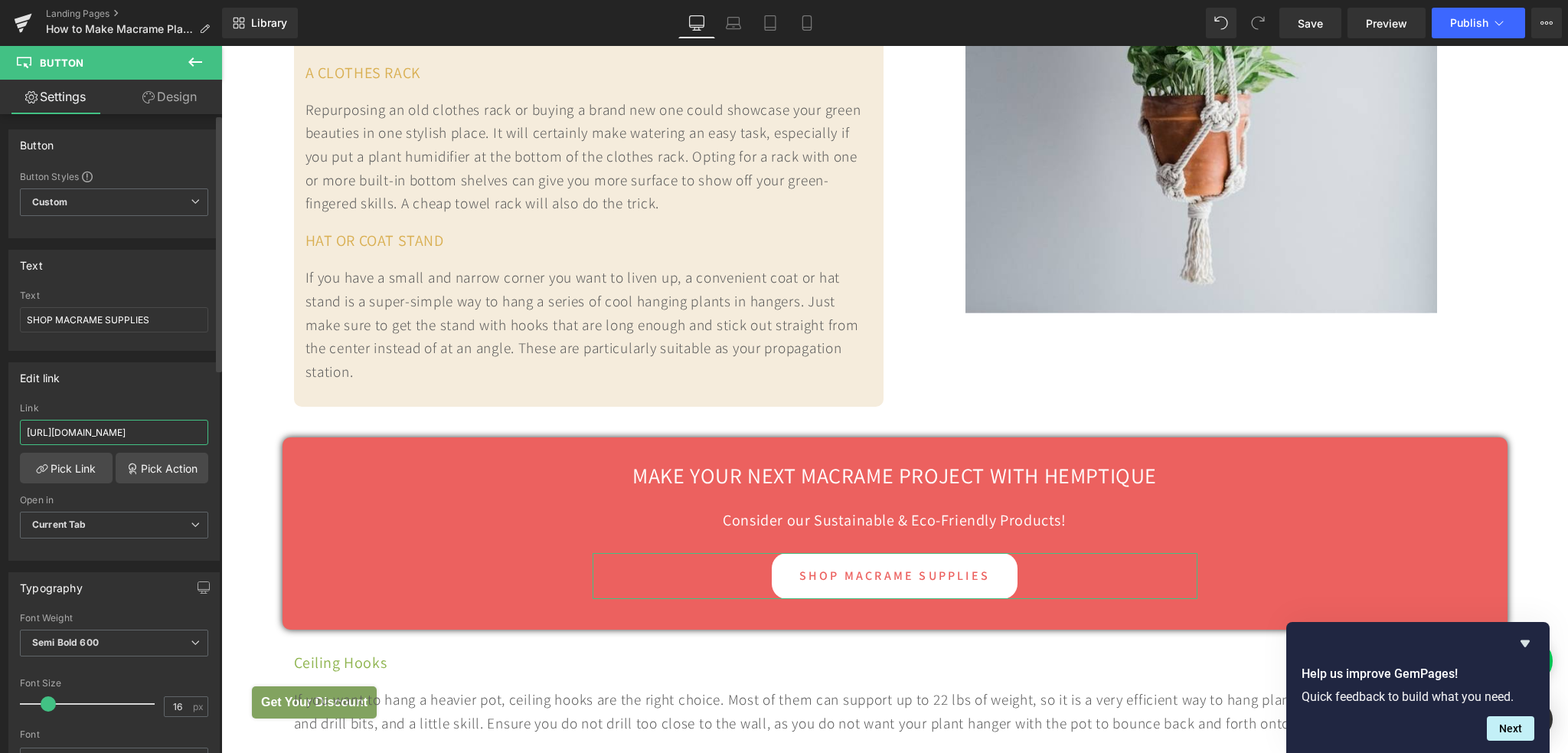
scroll to position [0, 118]
type input "[URL][DOMAIN_NAME]"
click at [1320, 27] on span "Save" at bounding box center [1310, 24] width 26 height 16
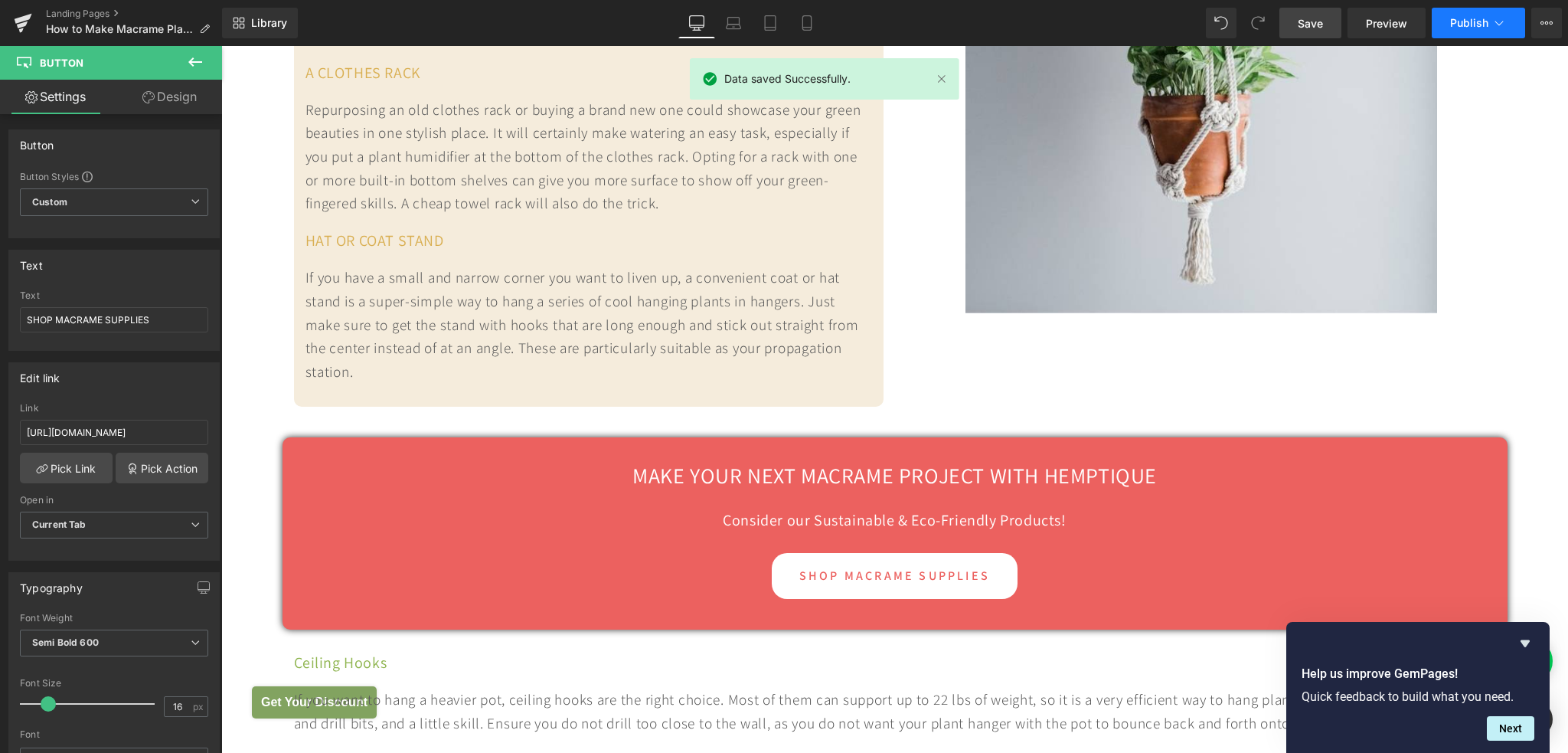
click at [1474, 21] on span "Publish" at bounding box center [1469, 23] width 38 height 12
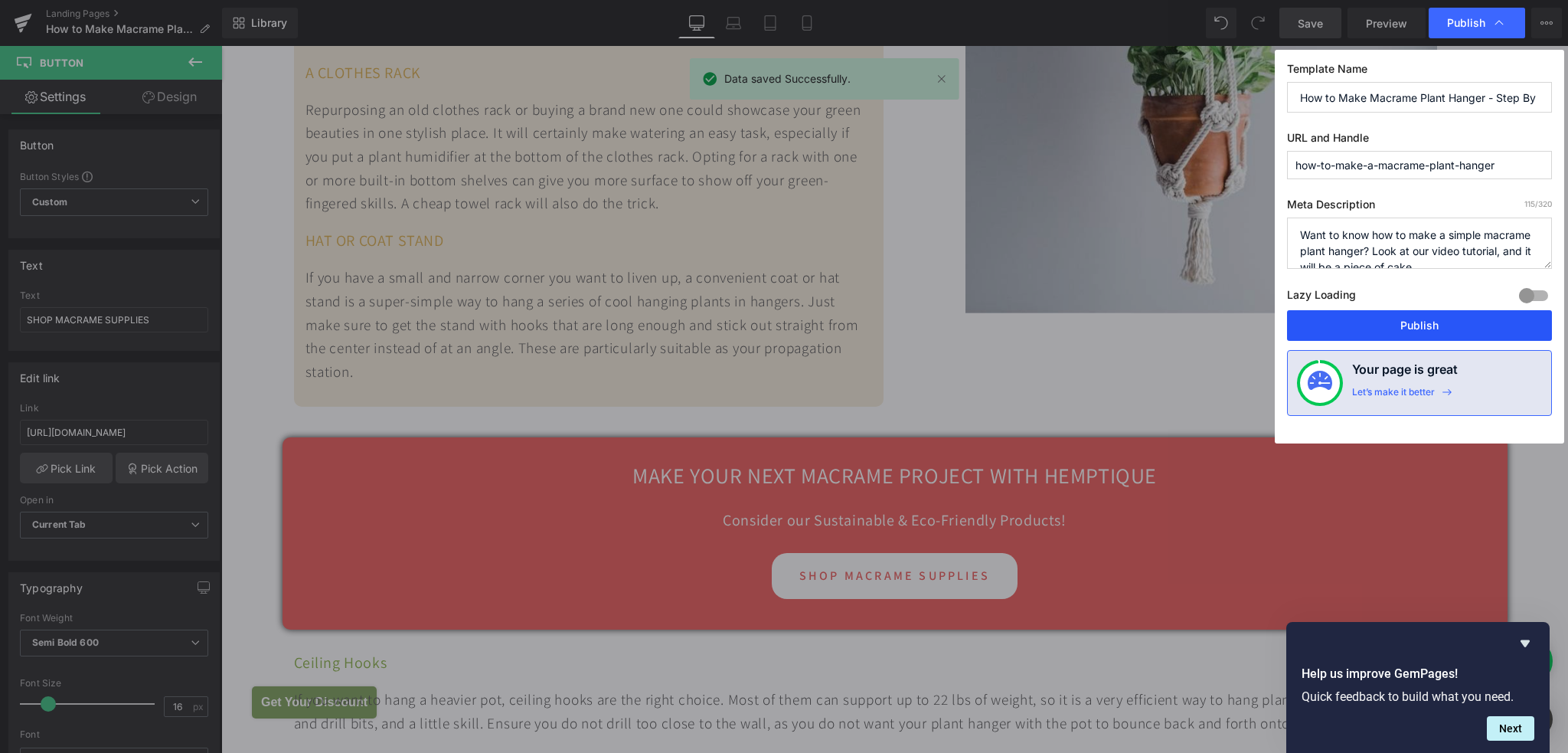
click at [1405, 323] on button "Publish" at bounding box center [1419, 325] width 265 height 30
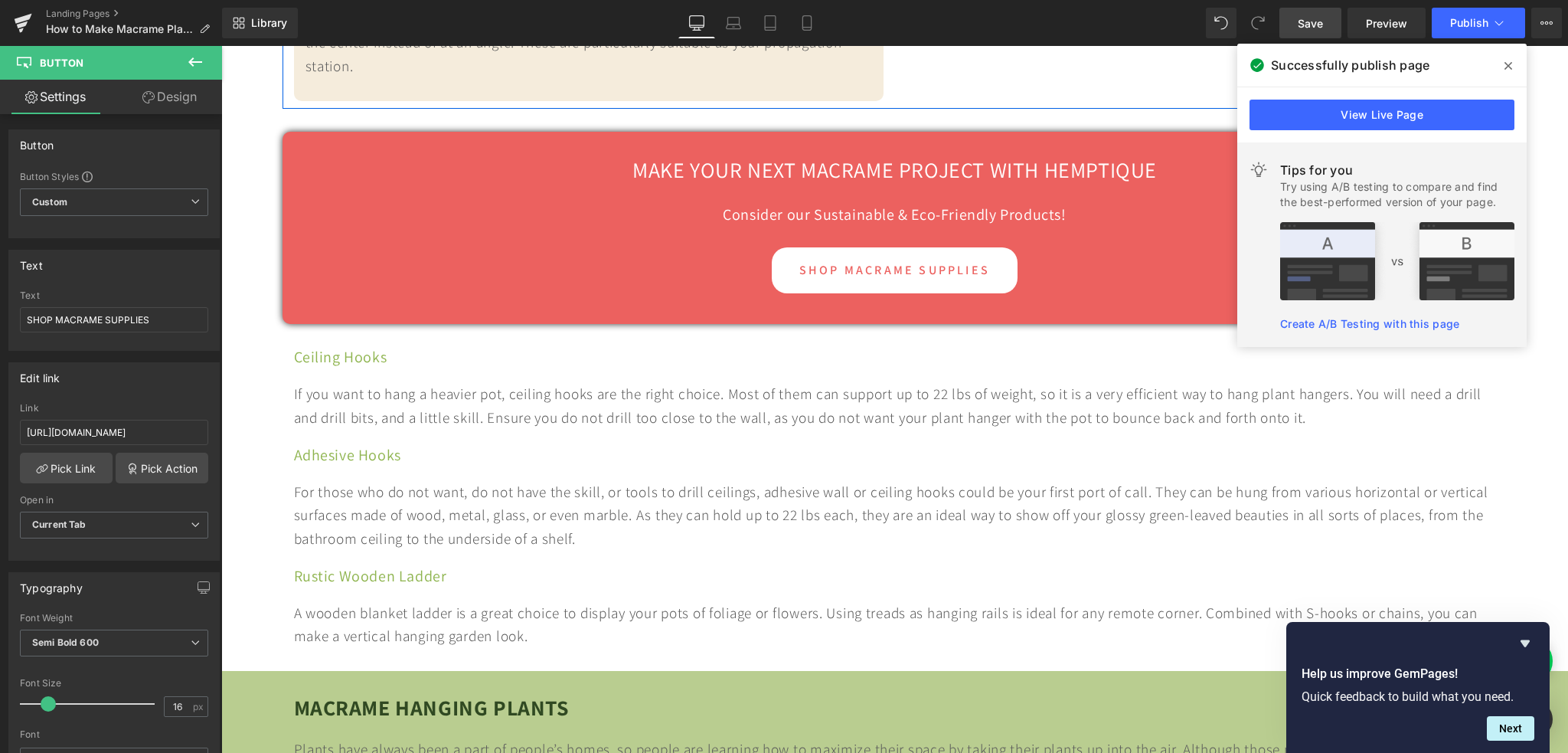
scroll to position [5821, 0]
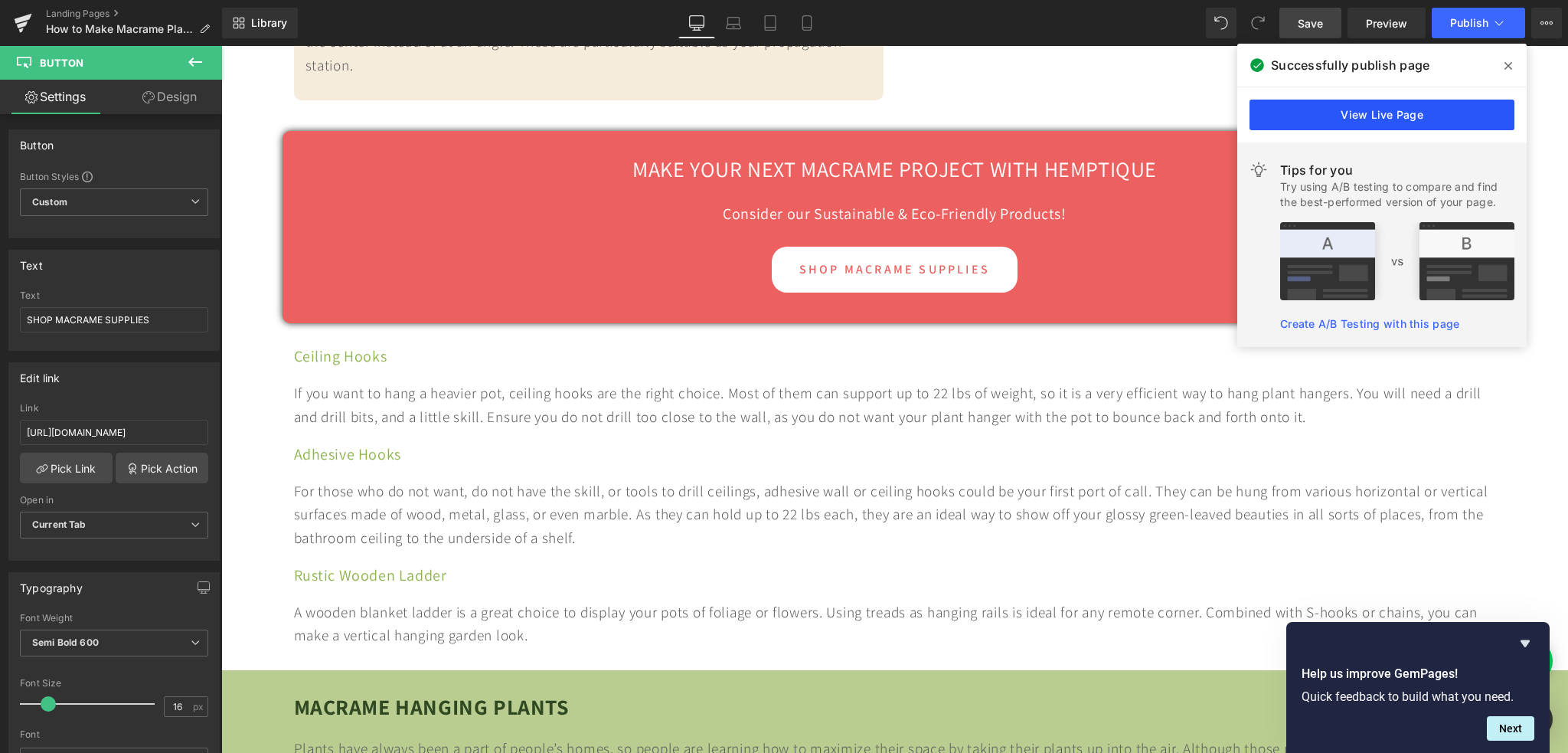
click at [1348, 115] on link "View Live Page" at bounding box center [1382, 114] width 265 height 30
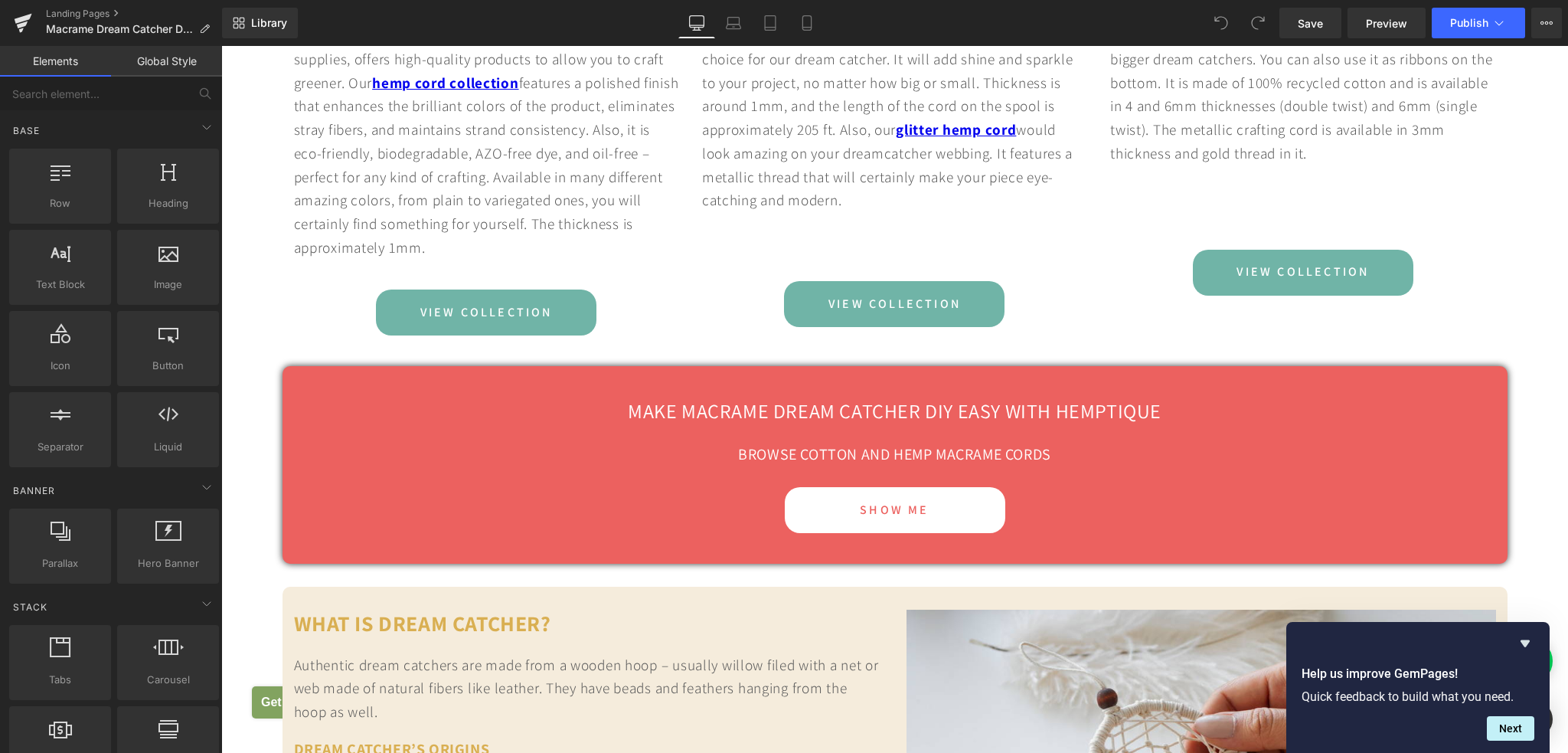
scroll to position [5974, 0]
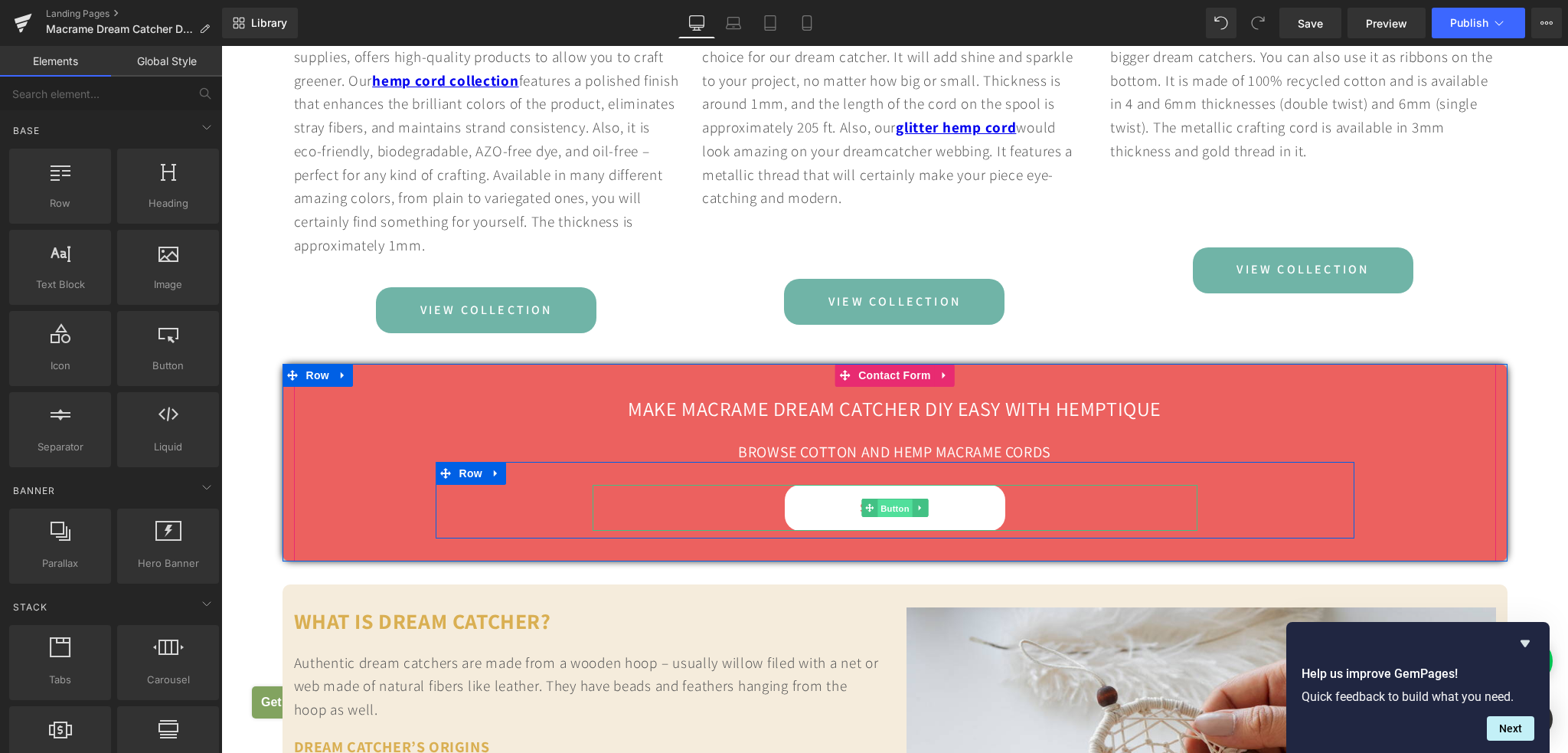
click at [885, 517] on span "Button" at bounding box center [895, 509] width 35 height 19
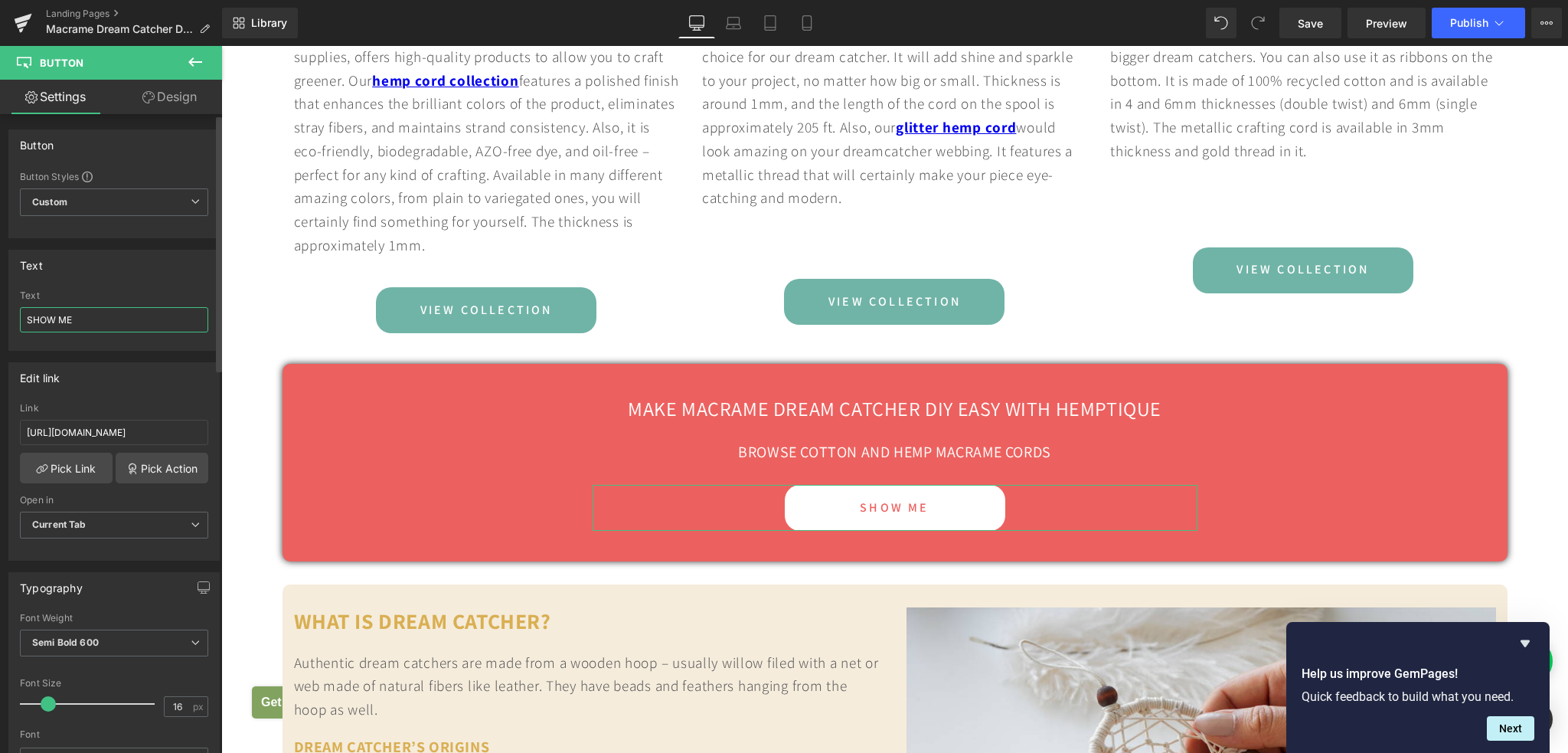
drag, startPoint x: 95, startPoint y: 316, endPoint x: 0, endPoint y: 315, distance: 95.0
click at [0, 315] on div "Text SHOW ME Text SHOW ME" at bounding box center [114, 295] width 229 height 113
drag, startPoint x: 54, startPoint y: 318, endPoint x: 79, endPoint y: 319, distance: 25.0
click at [79, 319] on input "SHOP HERE" at bounding box center [114, 320] width 188 height 26
drag, startPoint x: 90, startPoint y: 320, endPoint x: 55, endPoint y: 321, distance: 35.0
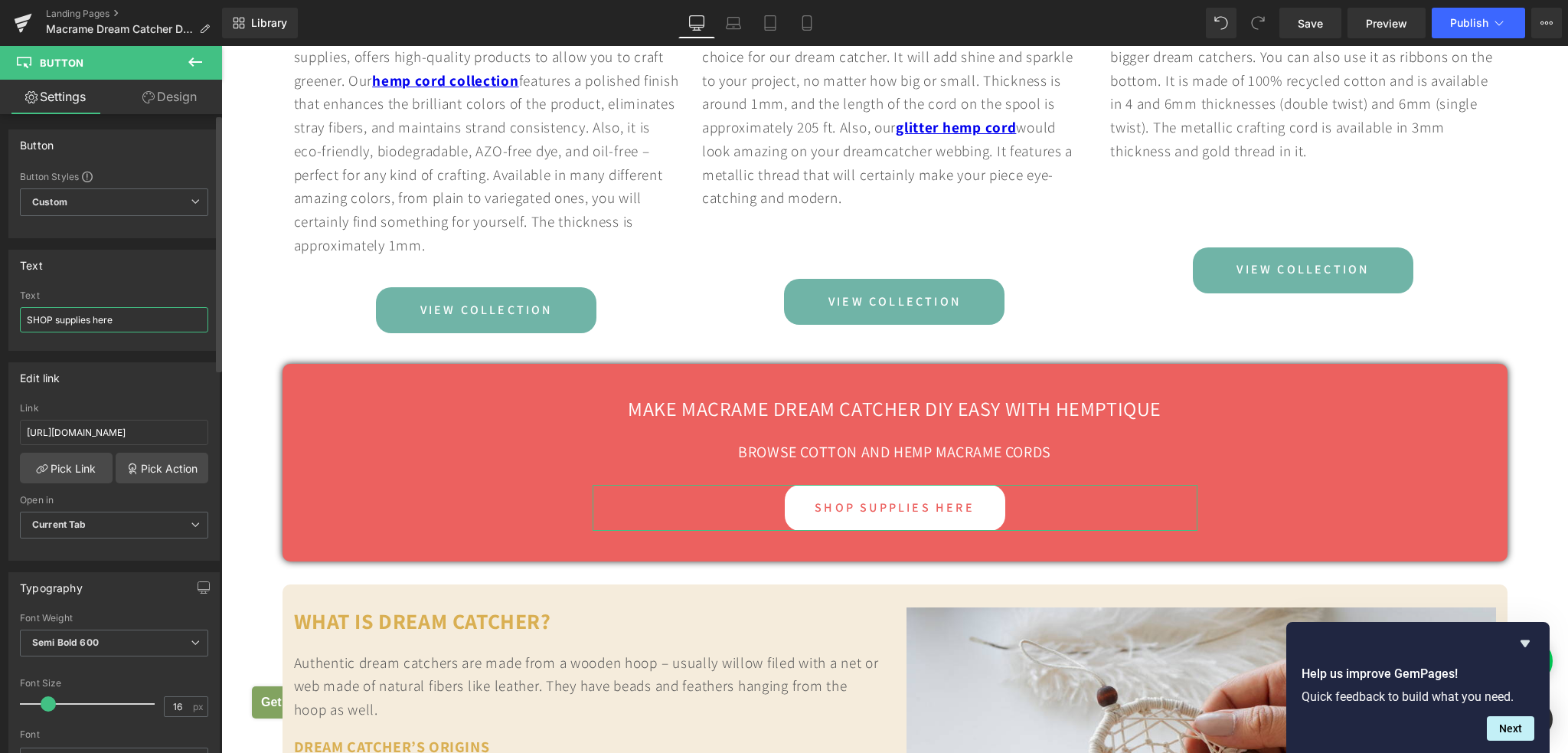
click at [55, 321] on input "SHOP supplies here" at bounding box center [114, 320] width 188 height 26
drag, startPoint x: 80, startPoint y: 312, endPoint x: 53, endPoint y: 316, distance: 27.3
click at [53, 316] on input "SHOP here" at bounding box center [114, 320] width 188 height 26
click at [50, 317] on input "SHOPHERE" at bounding box center [114, 320] width 188 height 26
type input "SHOP HERE"
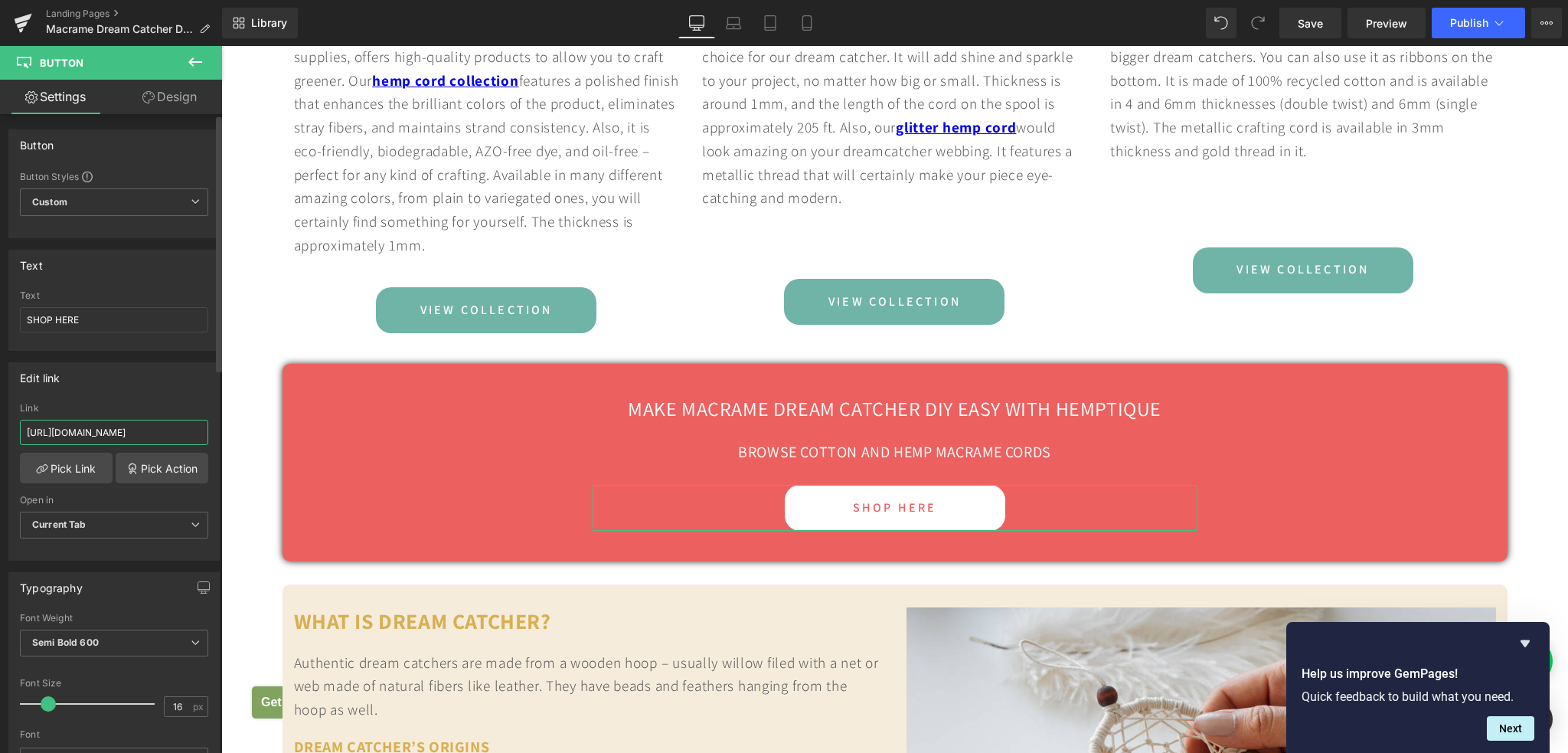
scroll to position [0, 65]
drag, startPoint x: 136, startPoint y: 437, endPoint x: 5, endPoint y: 269, distance: 213.0
click at [207, 438] on div "https://hemptique.com/collections/hemp-cord-spools Link https://hemptique.com/c…" at bounding box center [114, 481] width 210 height 157
click at [110, 430] on input "https://hemptique.com/collections/hemp-cord-spools" at bounding box center [114, 433] width 188 height 26
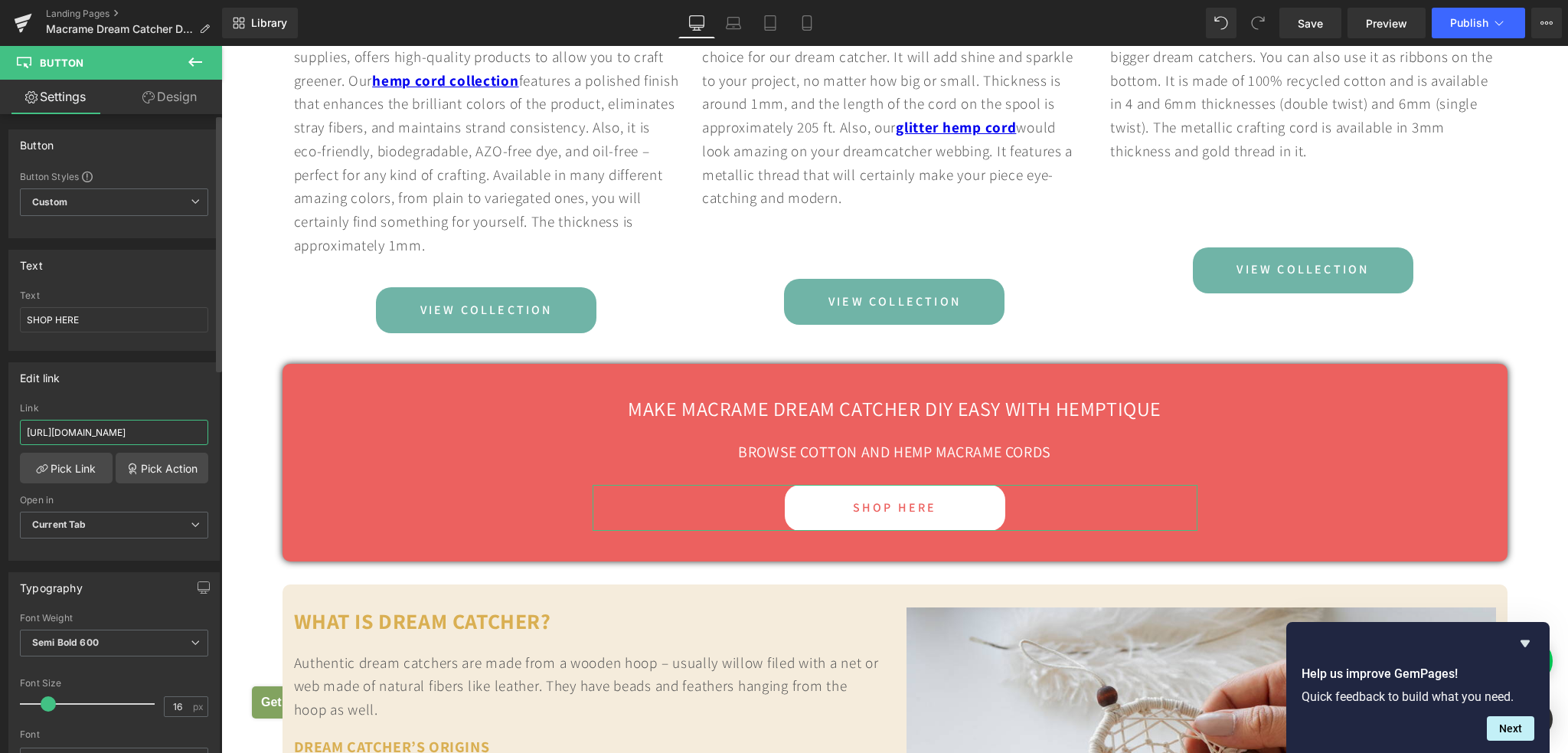
paste input "macrame-cords-tools-supplie"
type input "https://hemptique.com/collections/macrame-cords-tools-supplies"
click at [1321, 20] on span "Save" at bounding box center [1310, 24] width 26 height 16
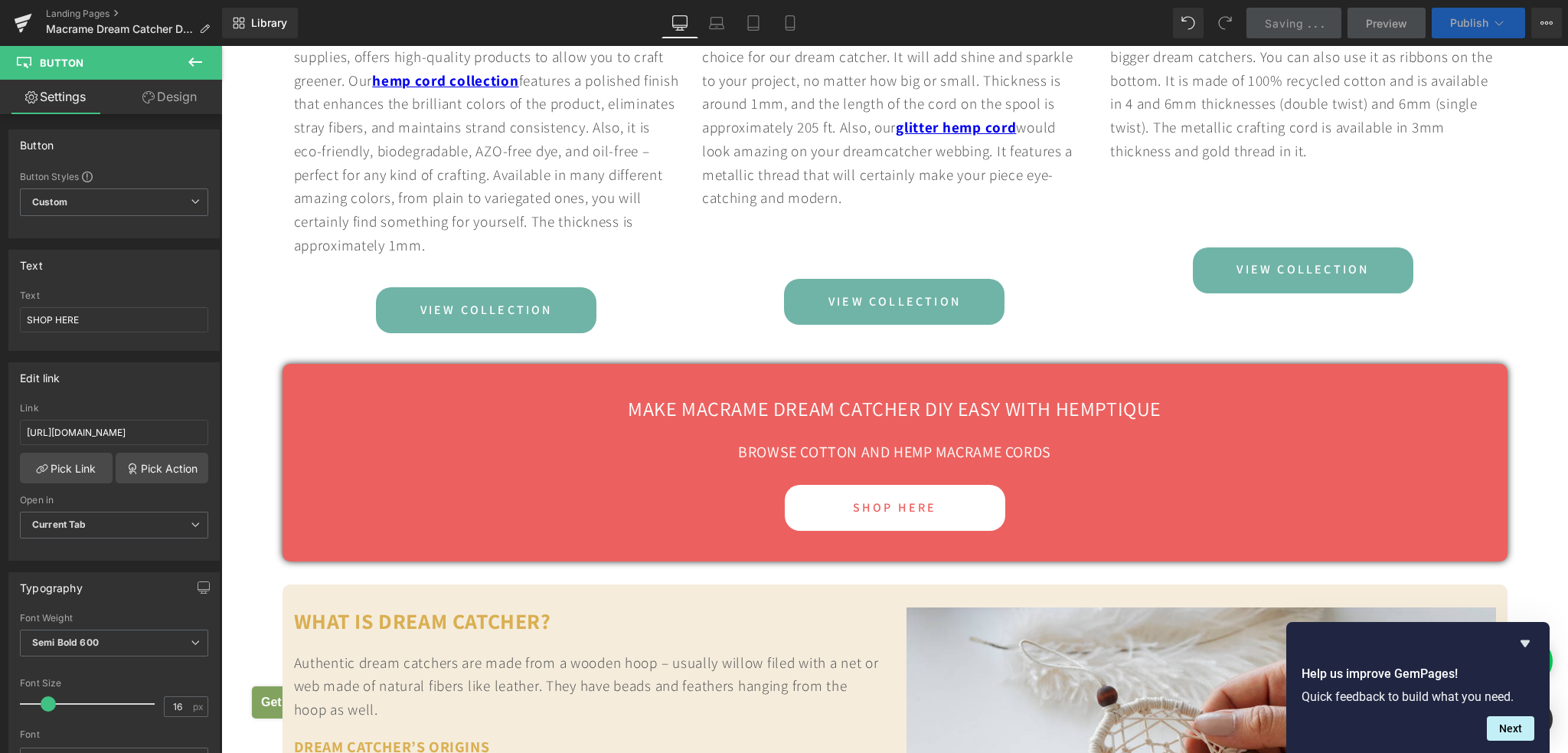
scroll to position [0, 0]
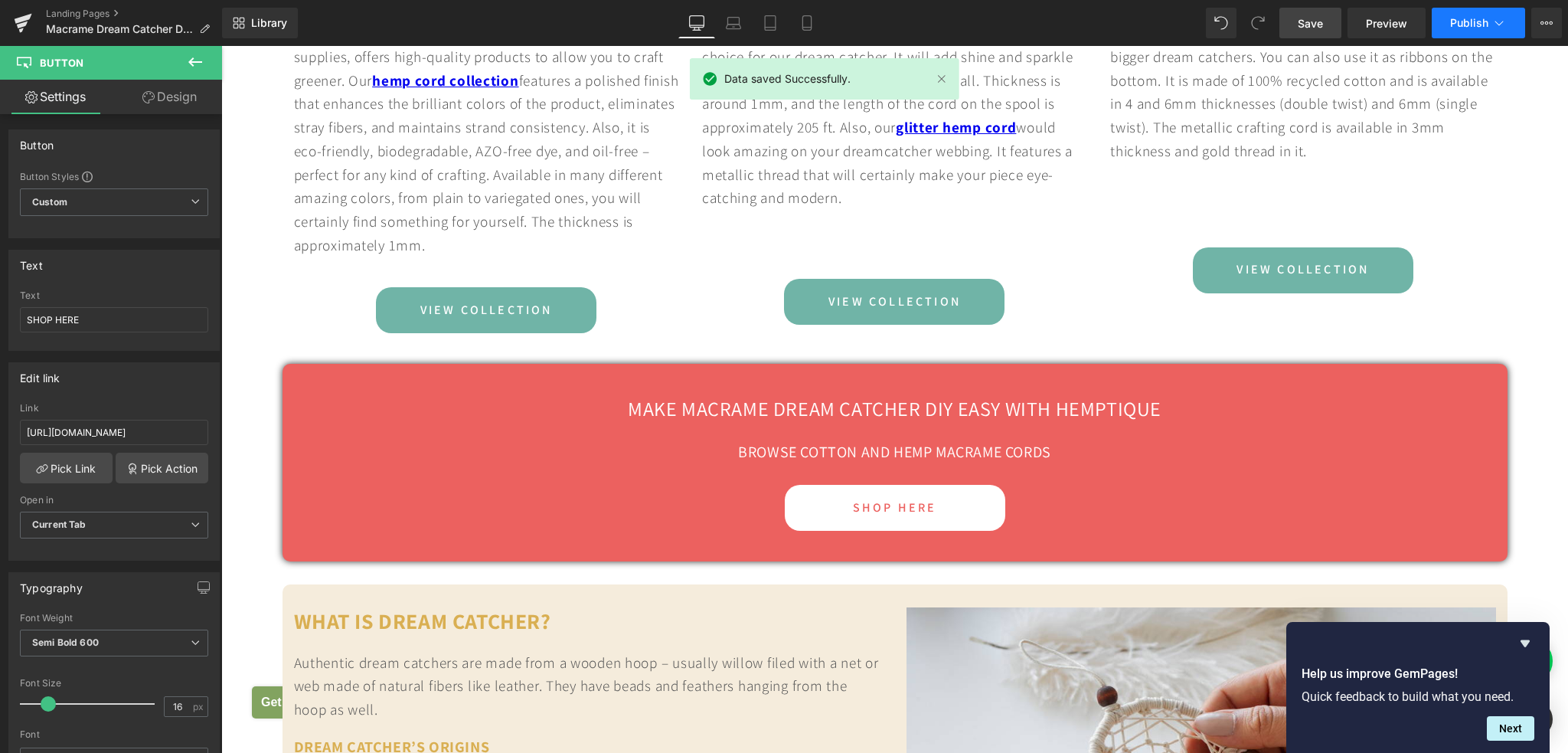
click at [1460, 27] on span "Publish" at bounding box center [1469, 23] width 38 height 12
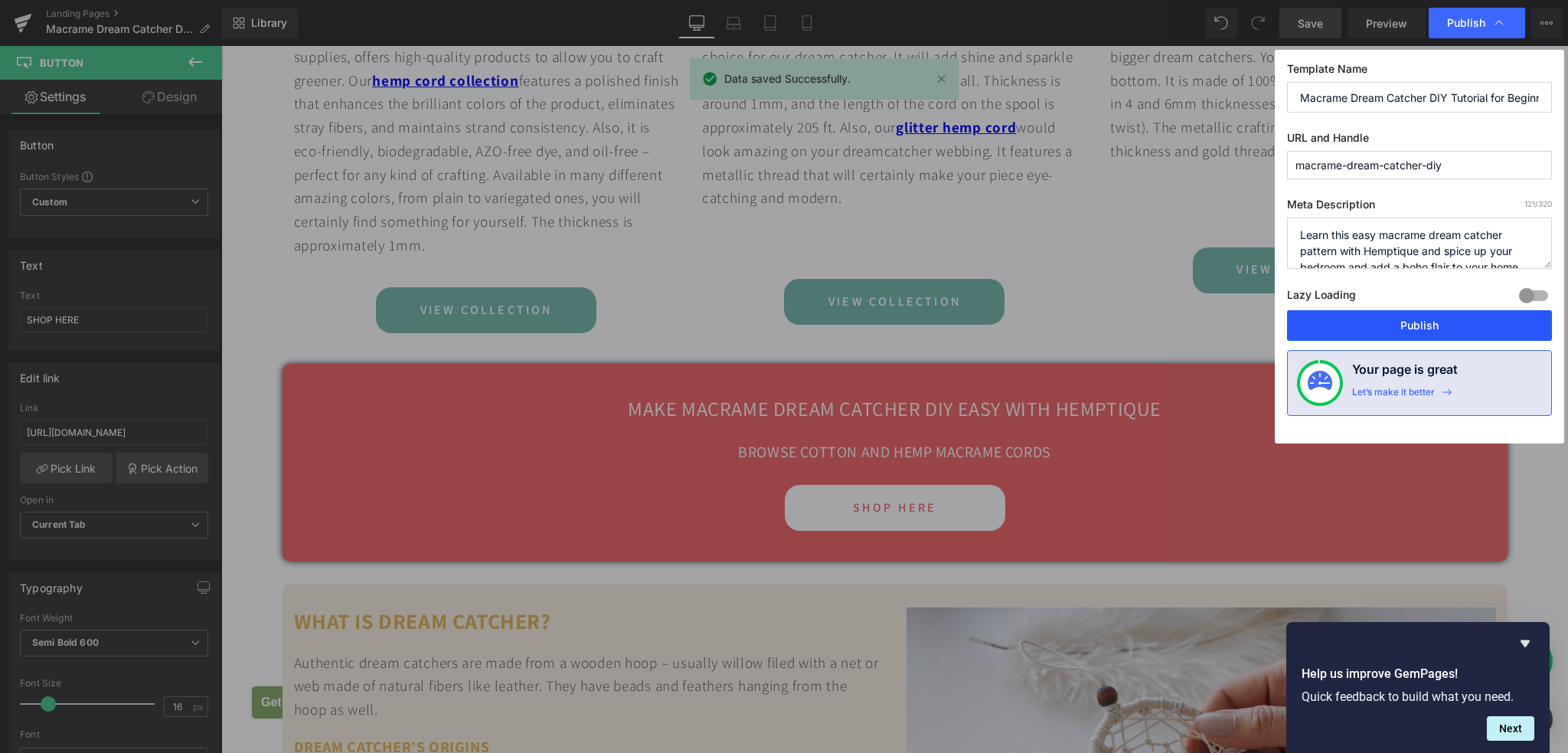
drag, startPoint x: 1387, startPoint y: 329, endPoint x: 1176, endPoint y: 286, distance: 215.3
click at [1387, 329] on button "Publish" at bounding box center [1419, 325] width 265 height 30
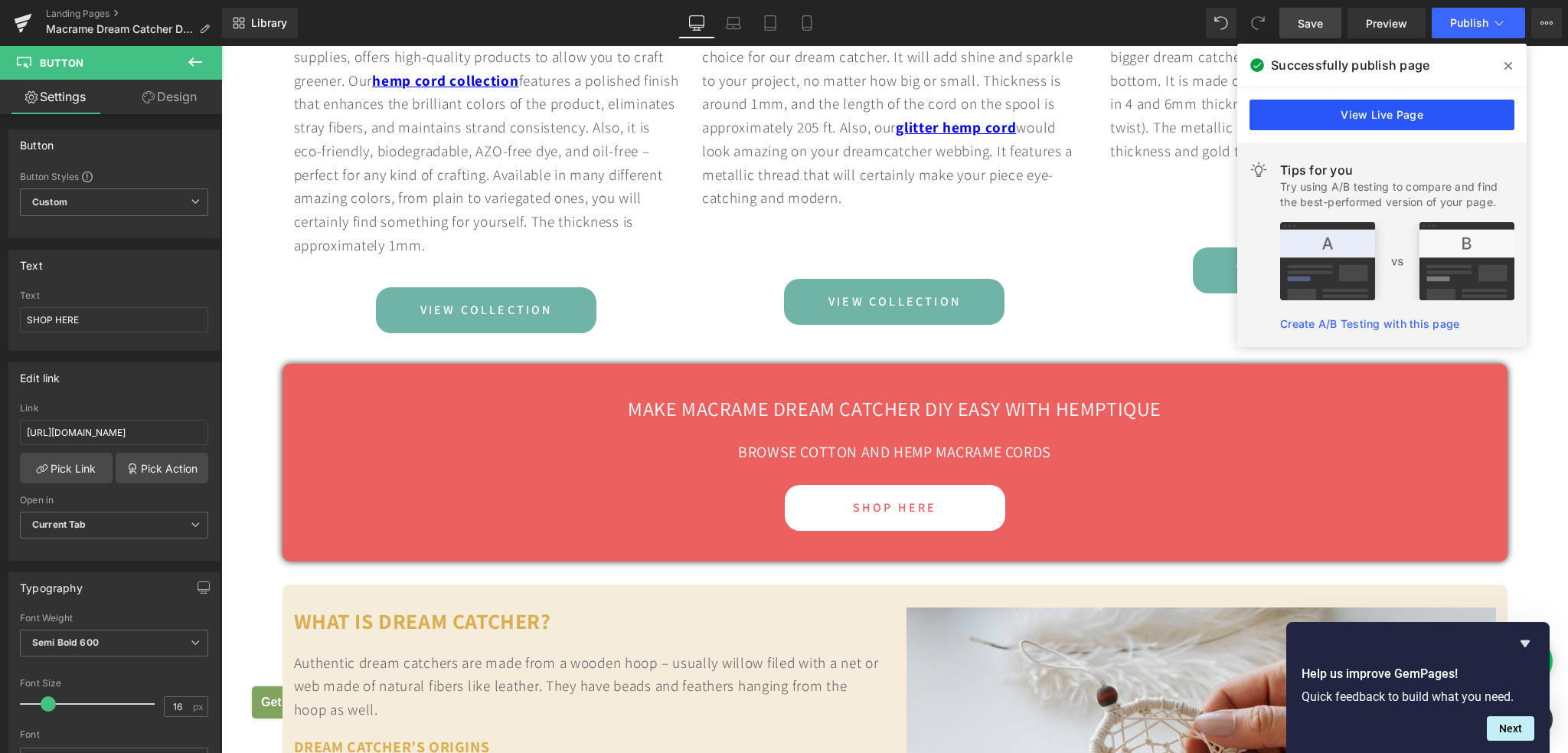
click at [1384, 115] on link "View Live Page" at bounding box center [1382, 114] width 265 height 30
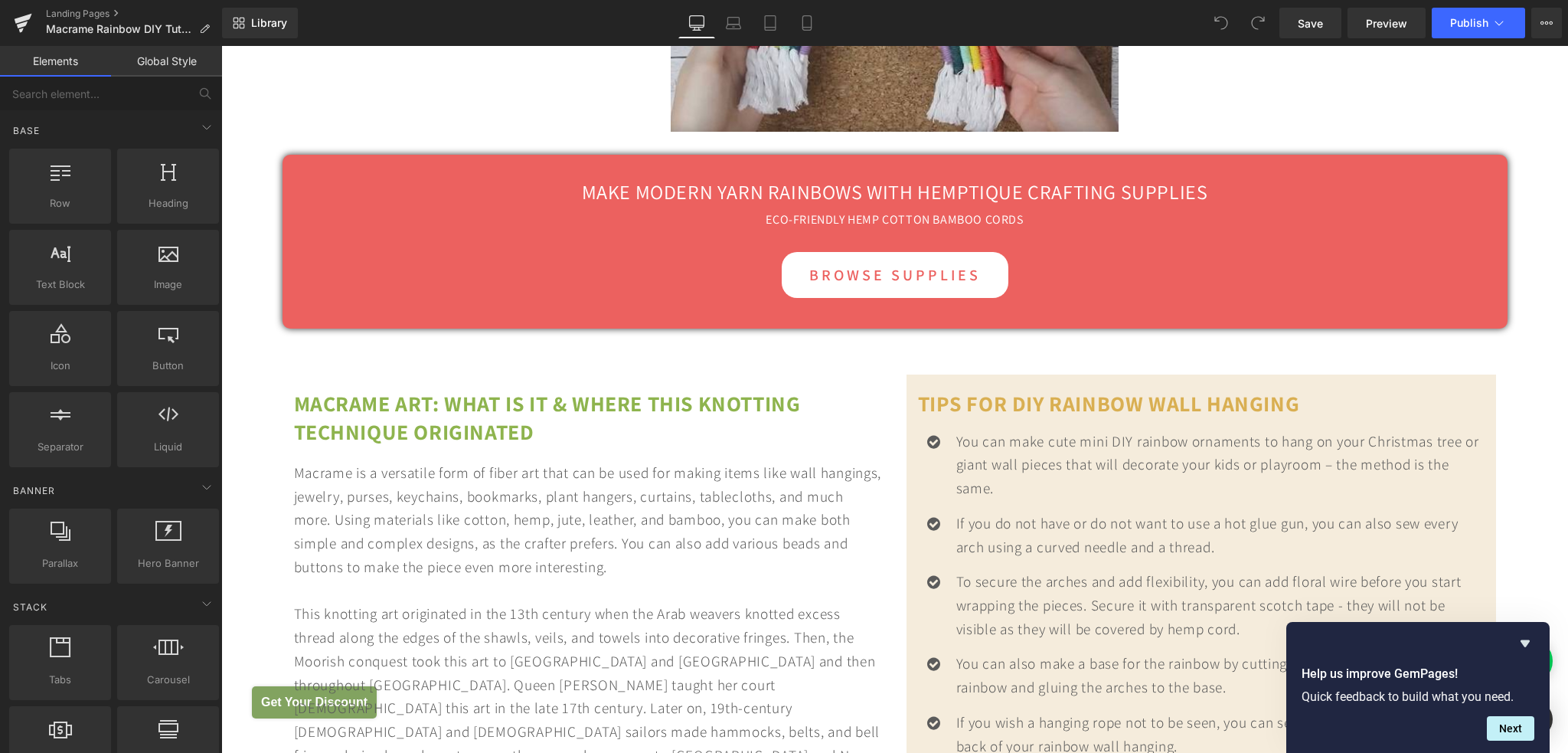
scroll to position [4596, 0]
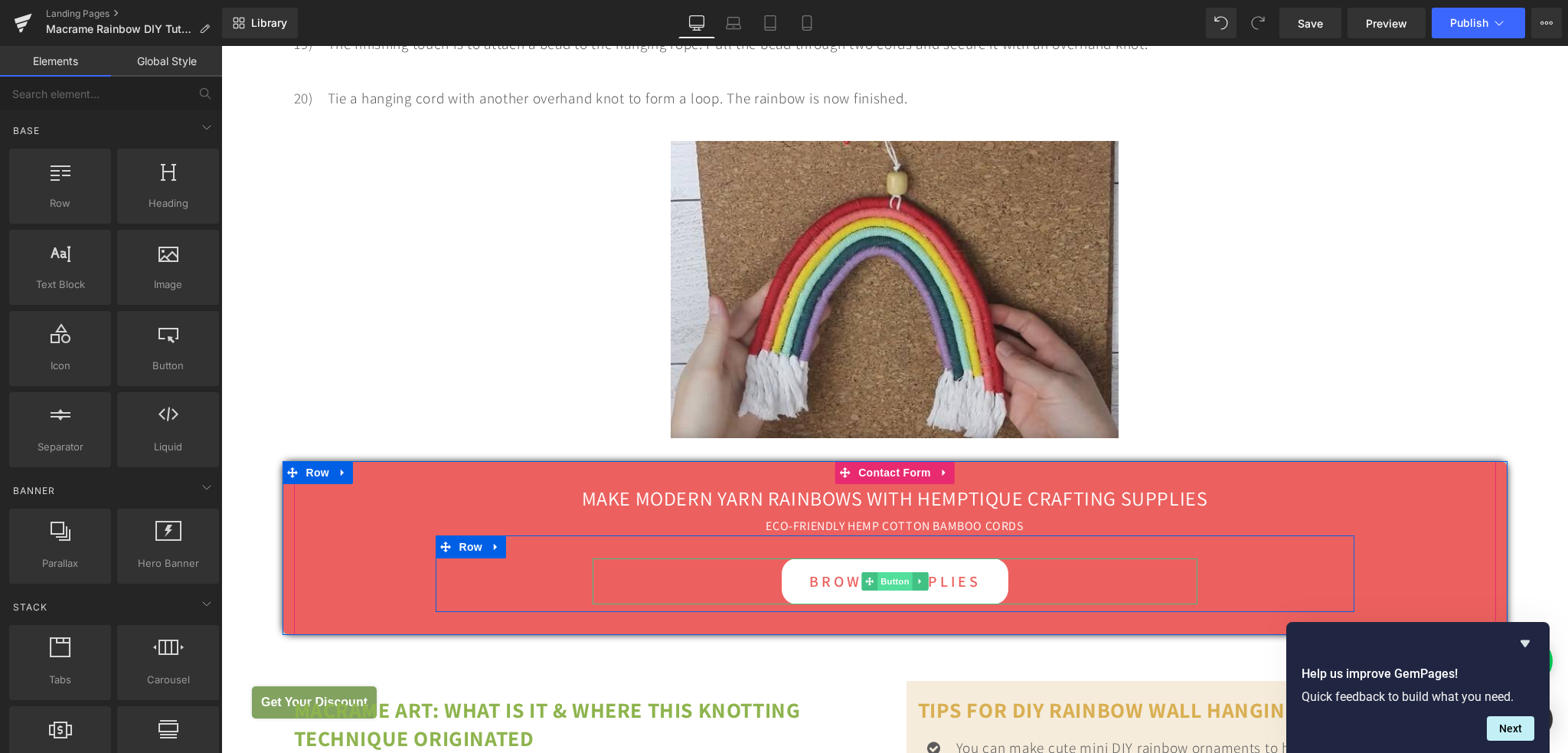
click at [880, 581] on span "Button" at bounding box center [895, 581] width 35 height 19
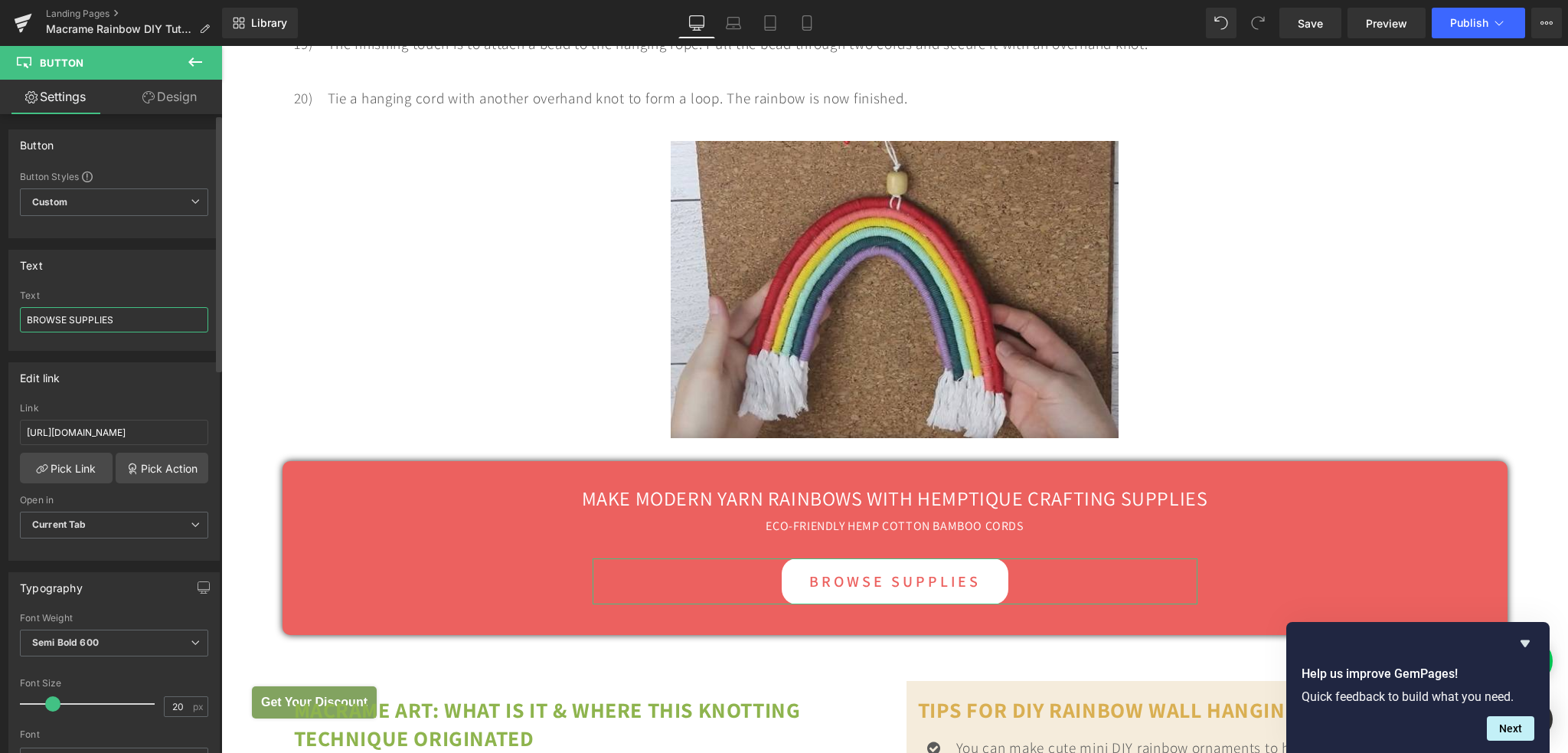
drag, startPoint x: 123, startPoint y: 321, endPoint x: 0, endPoint y: 326, distance: 123.1
click at [0, 326] on div "Text BROWSE SUPPLIES Text BROWSE SUPPLIES" at bounding box center [114, 295] width 229 height 113
type input "SHOP MACRAME CORDS"
drag, startPoint x: 1323, startPoint y: 29, endPoint x: 1352, endPoint y: 27, distance: 29.1
click at [1323, 29] on span "Save" at bounding box center [1310, 24] width 26 height 16
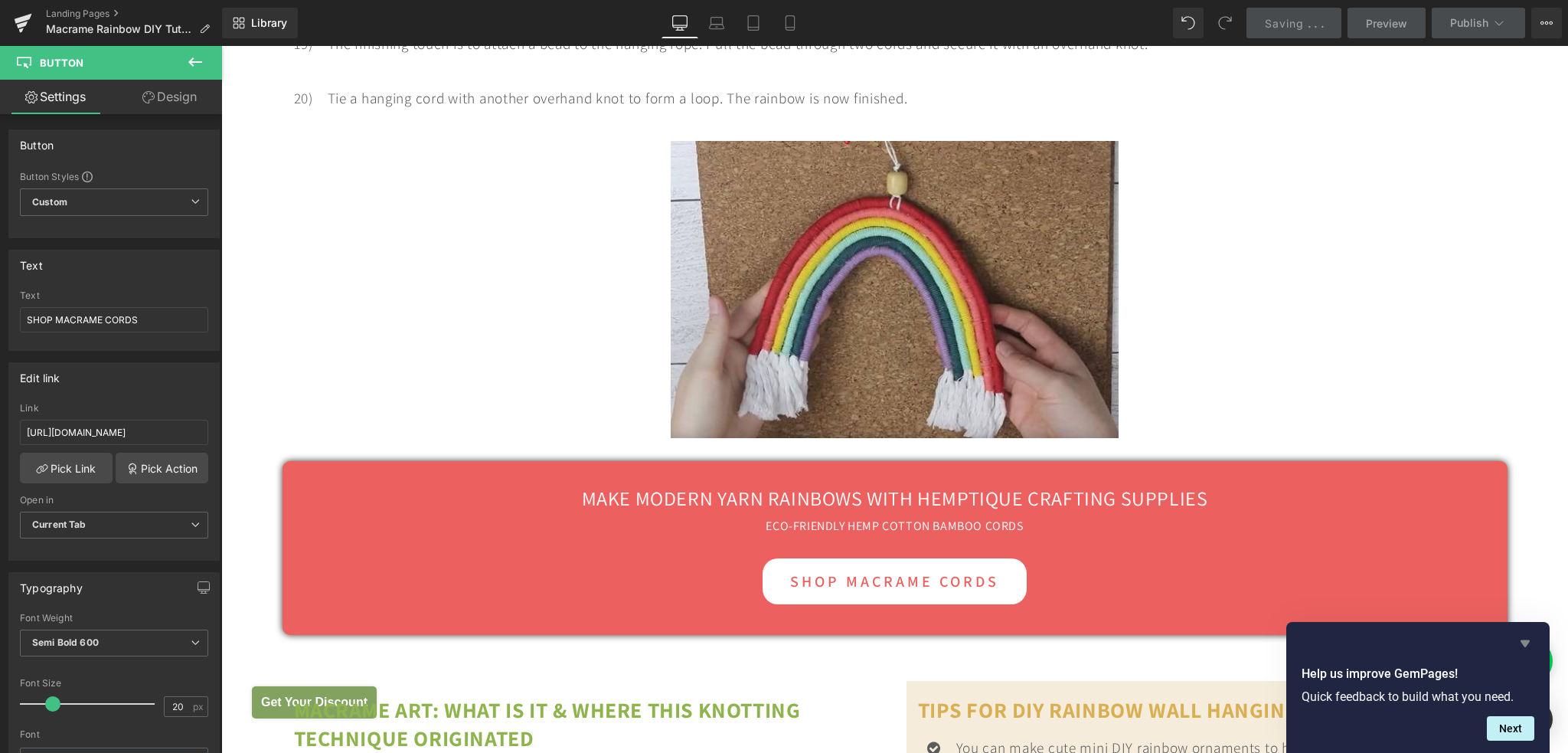
click at [1525, 639] on icon "Hide survey" at bounding box center [1525, 643] width 19 height 19
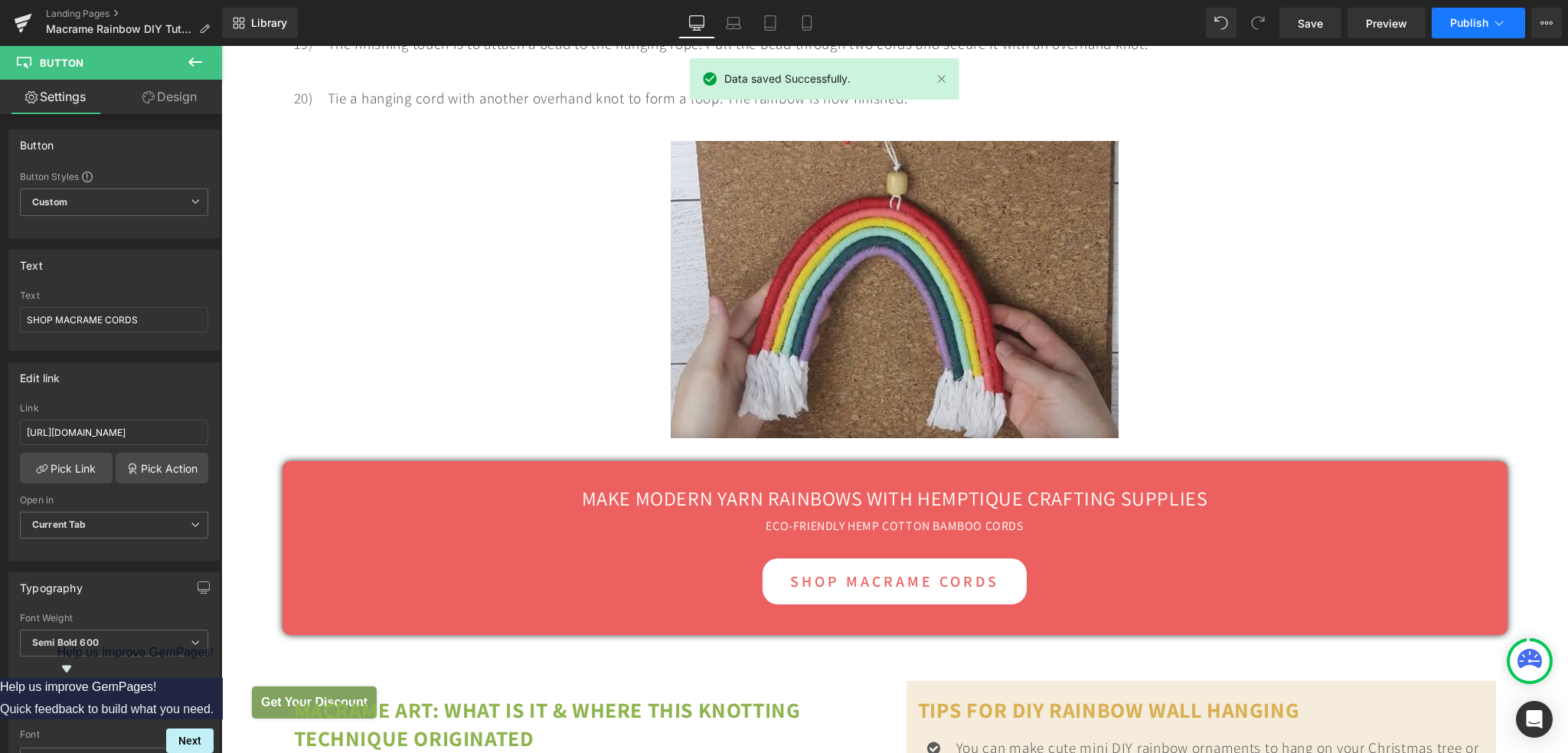
click at [1479, 27] on span "Publish" at bounding box center [1469, 23] width 38 height 12
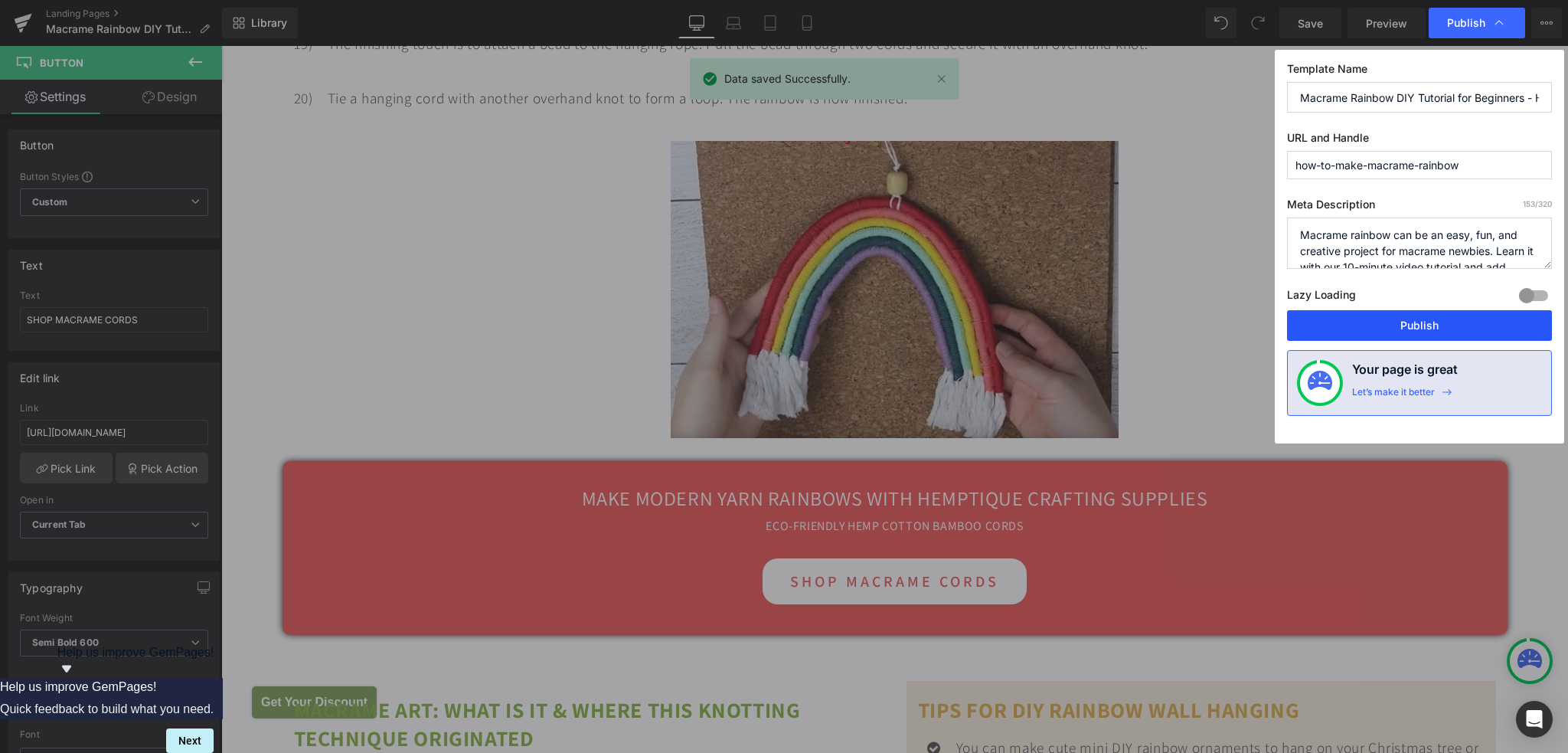
click at [1391, 332] on button "Publish" at bounding box center [1419, 325] width 265 height 30
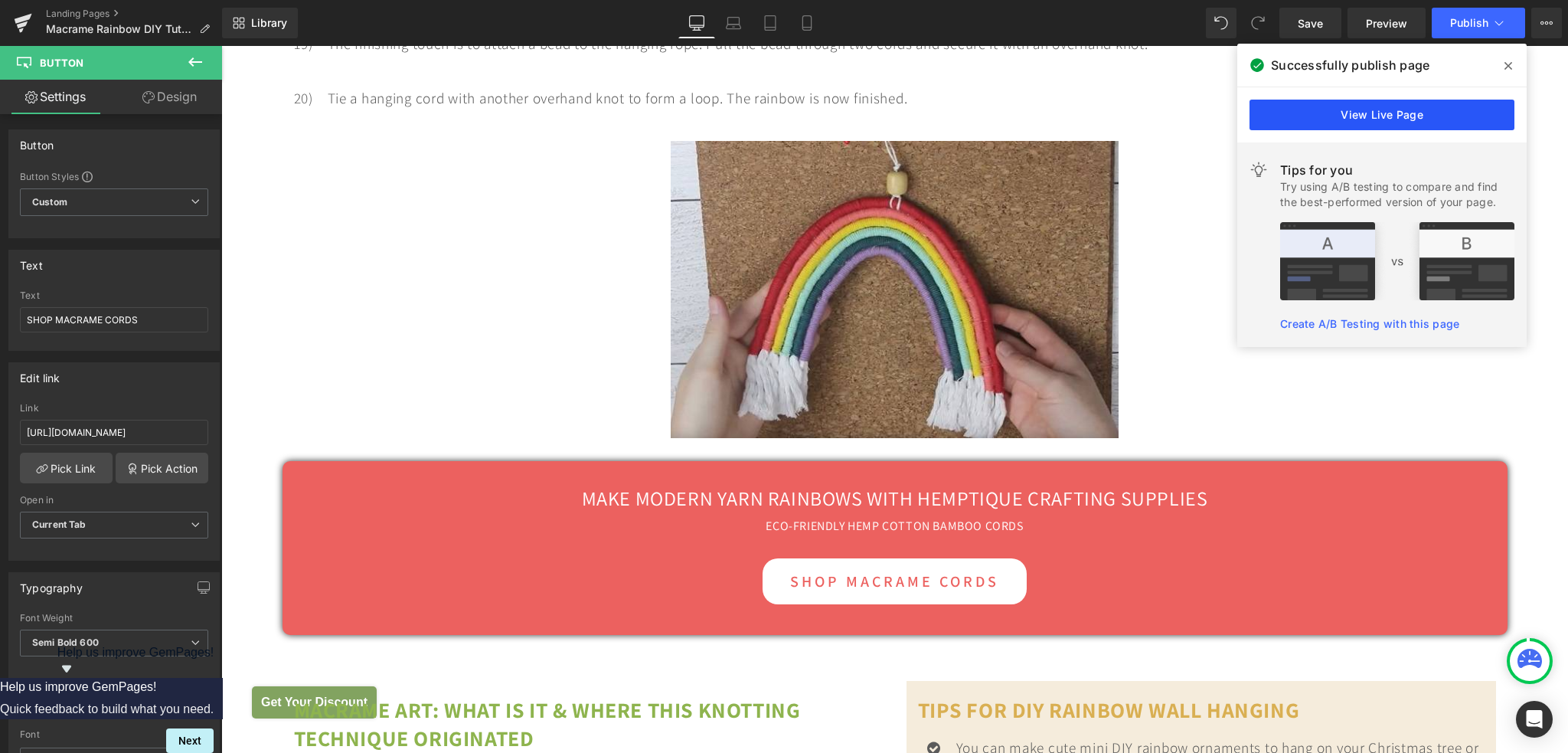
click at [1356, 114] on link "View Live Page" at bounding box center [1382, 114] width 265 height 30
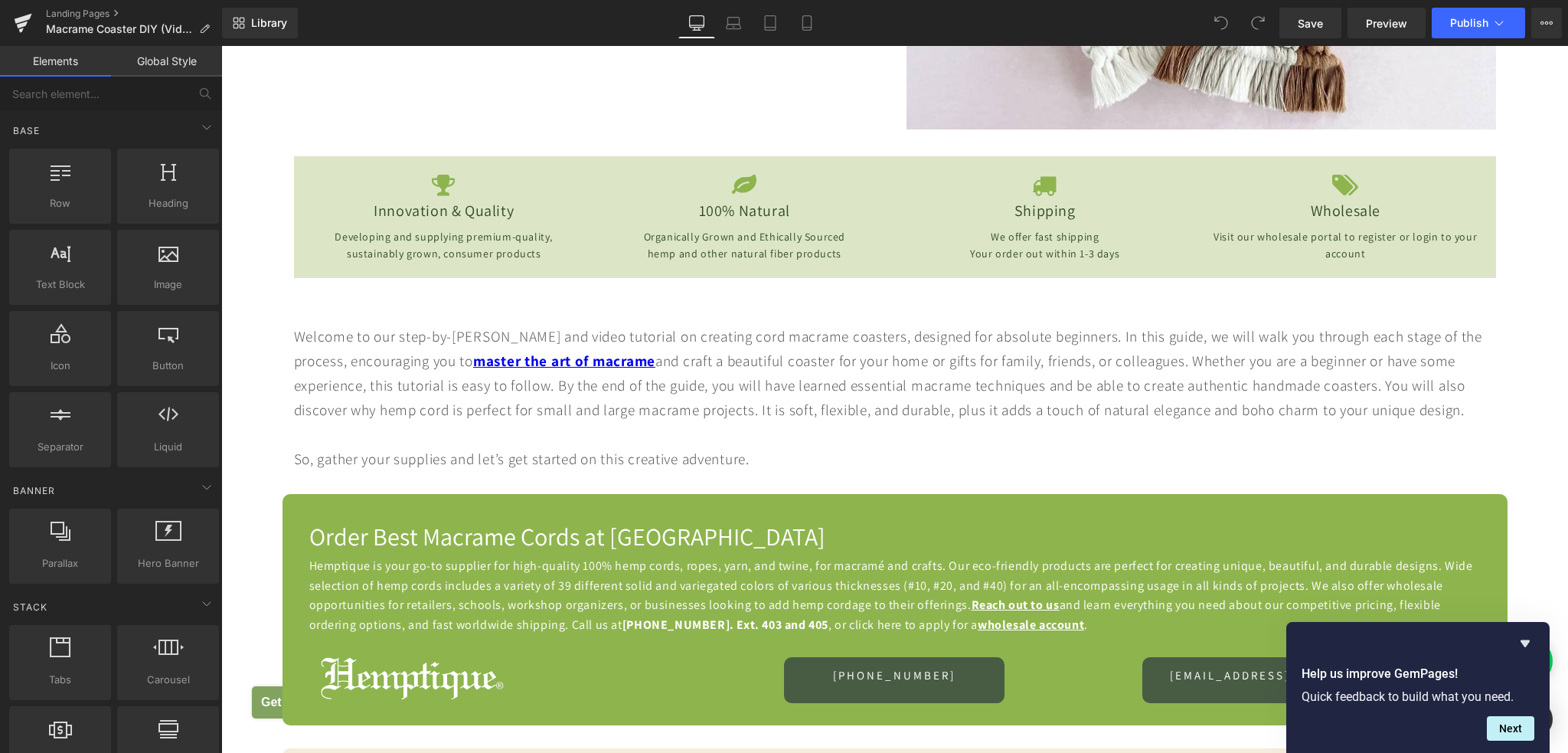
scroll to position [536, 0]
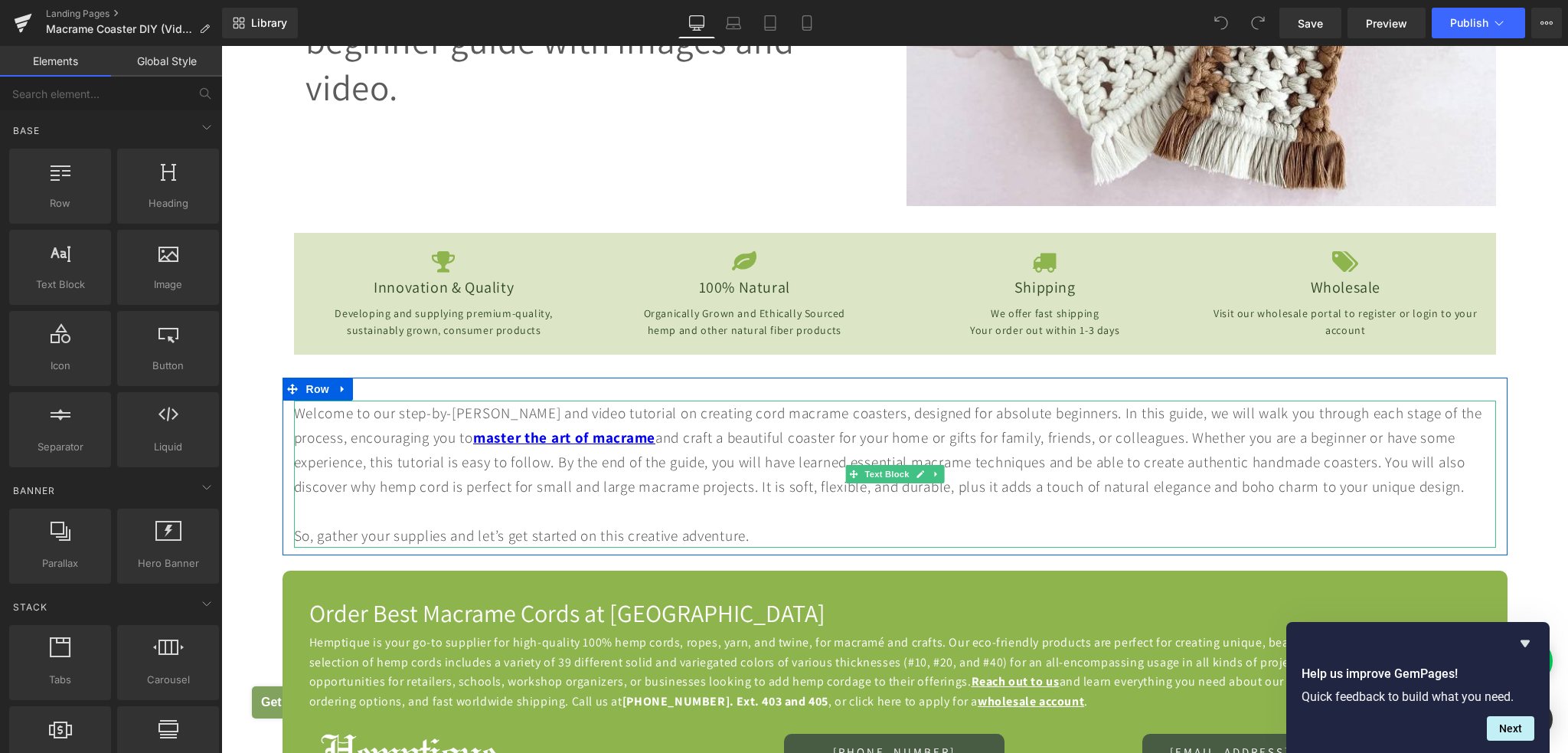
click at [376, 488] on div "Welcome to our step-by-[PERSON_NAME] and video tutorial on creating cord macram…" at bounding box center [895, 450] width 1202 height 98
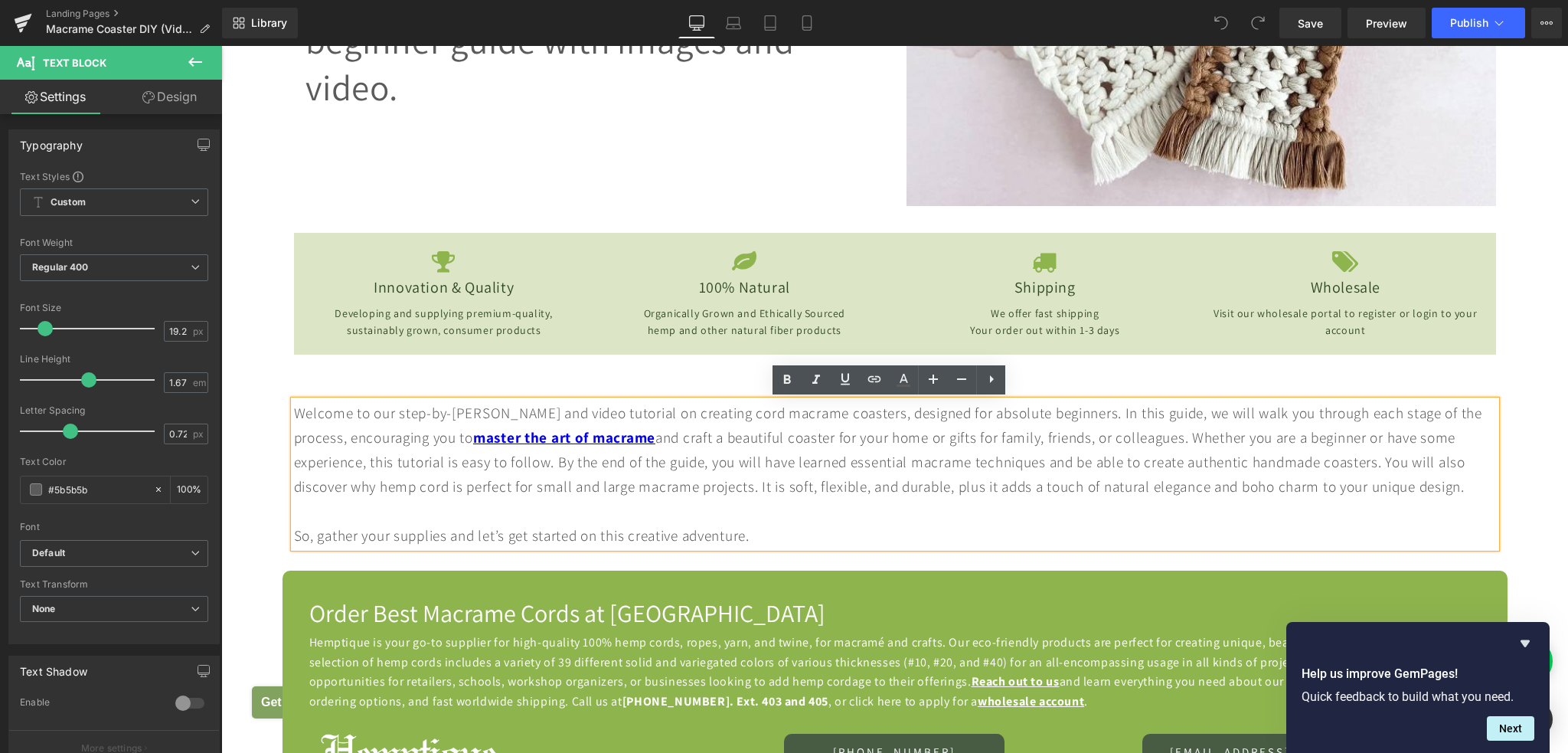
click at [376, 486] on div "Welcome to our step-by-step guide and video tutorial on creating cord macrame c…" at bounding box center [895, 450] width 1202 height 98
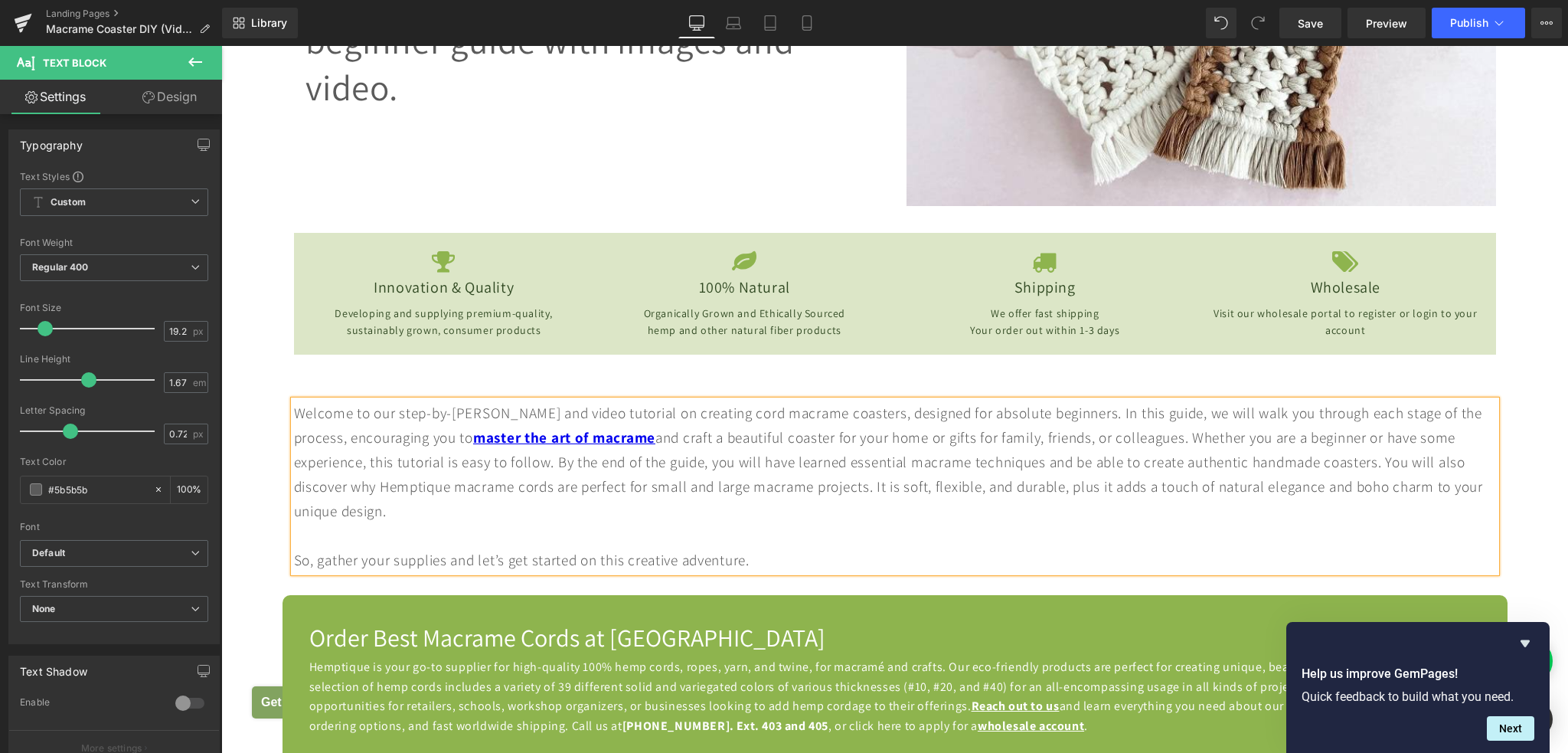
click at [810, 487] on div "Welcome to our step-by-step guide and video tutorial on creating cord macrame c…" at bounding box center [895, 461] width 1202 height 123
click at [866, 528] on div at bounding box center [895, 535] width 1202 height 25
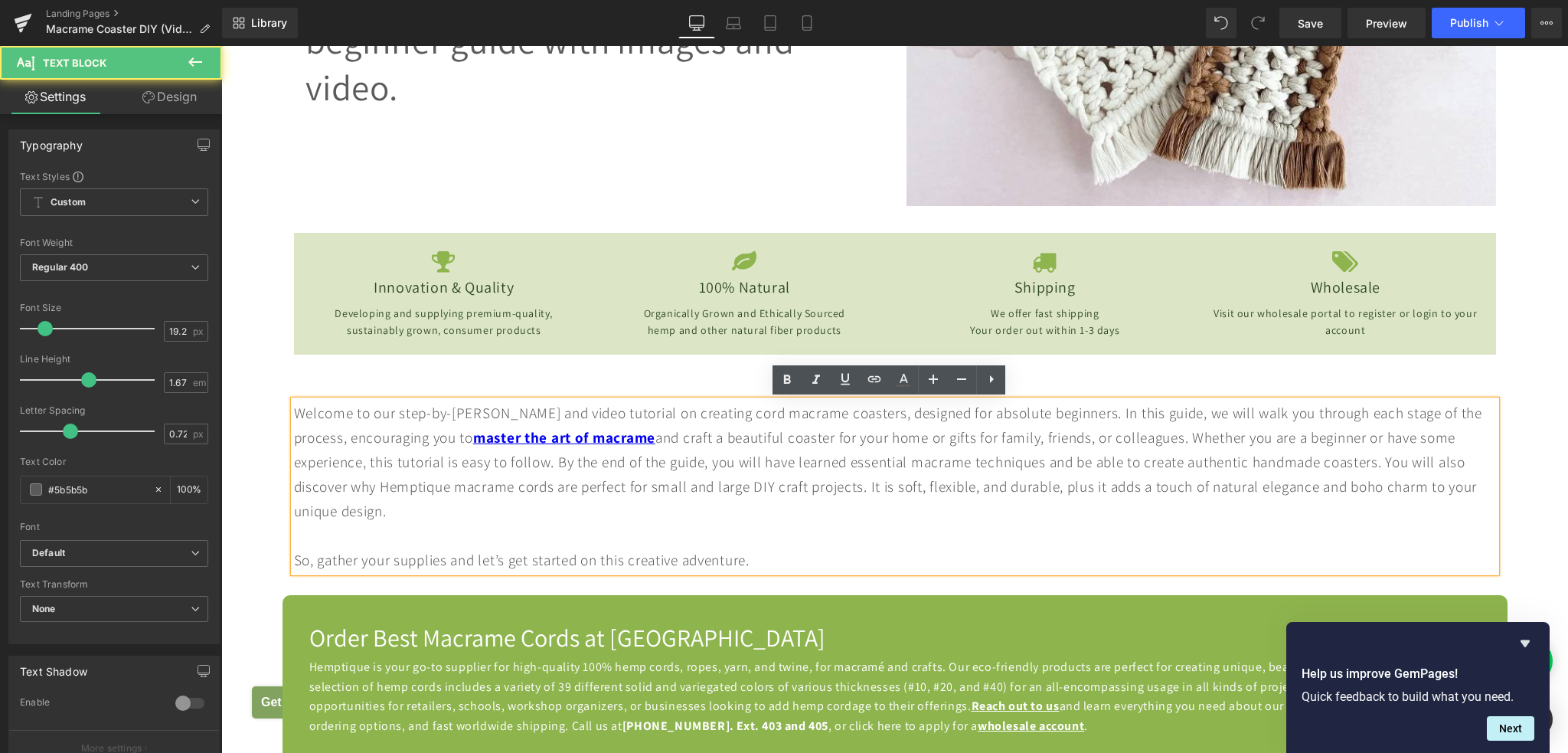
click at [550, 486] on div "Welcome to our step-by-step guide and video tutorial on creating cord macrame c…" at bounding box center [895, 461] width 1202 height 123
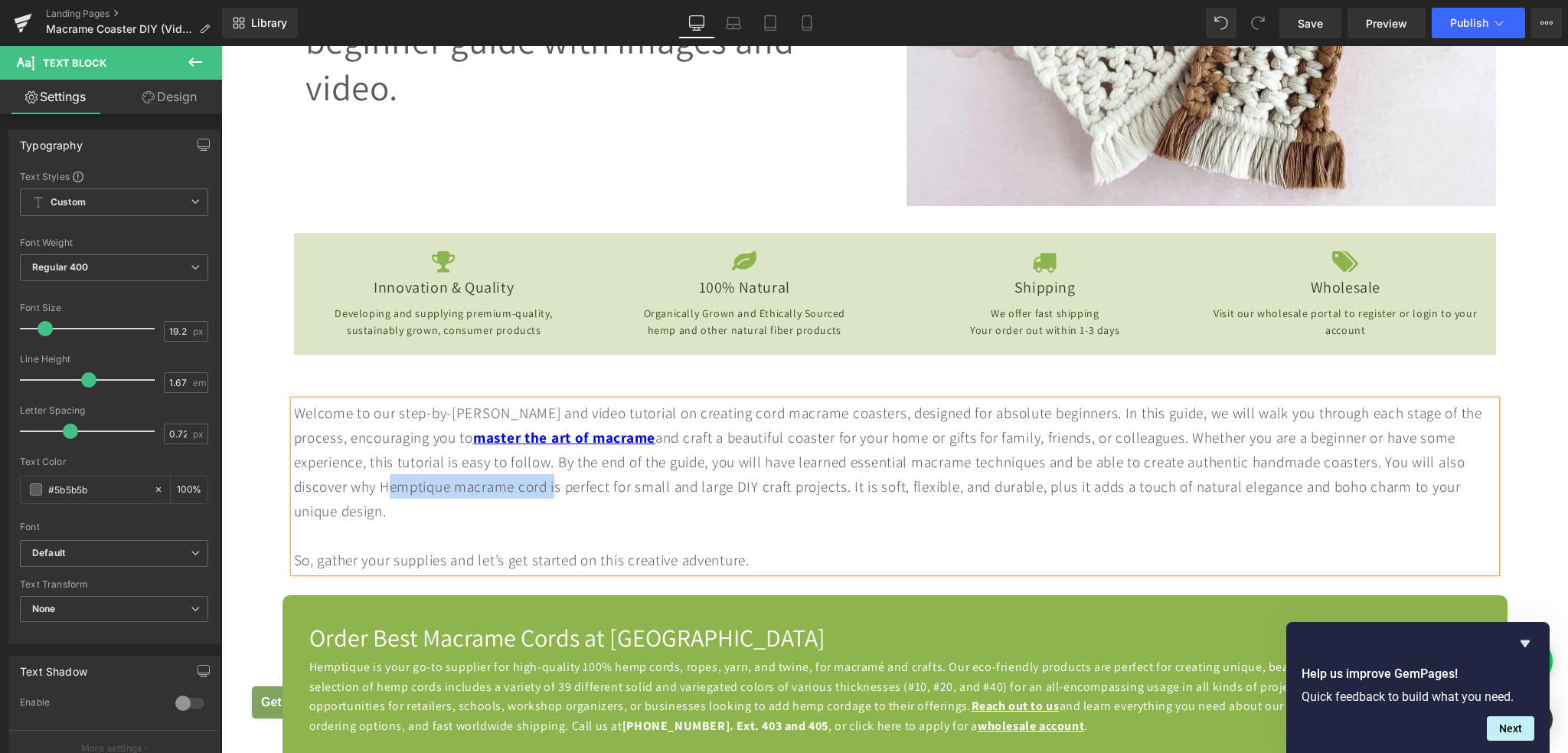
drag, startPoint x: 375, startPoint y: 486, endPoint x: 549, endPoint y: 493, distance: 174.1
click at [549, 493] on div "Welcome to our step-by-step guide and video tutorial on creating cord macrame c…" at bounding box center [895, 461] width 1202 height 123
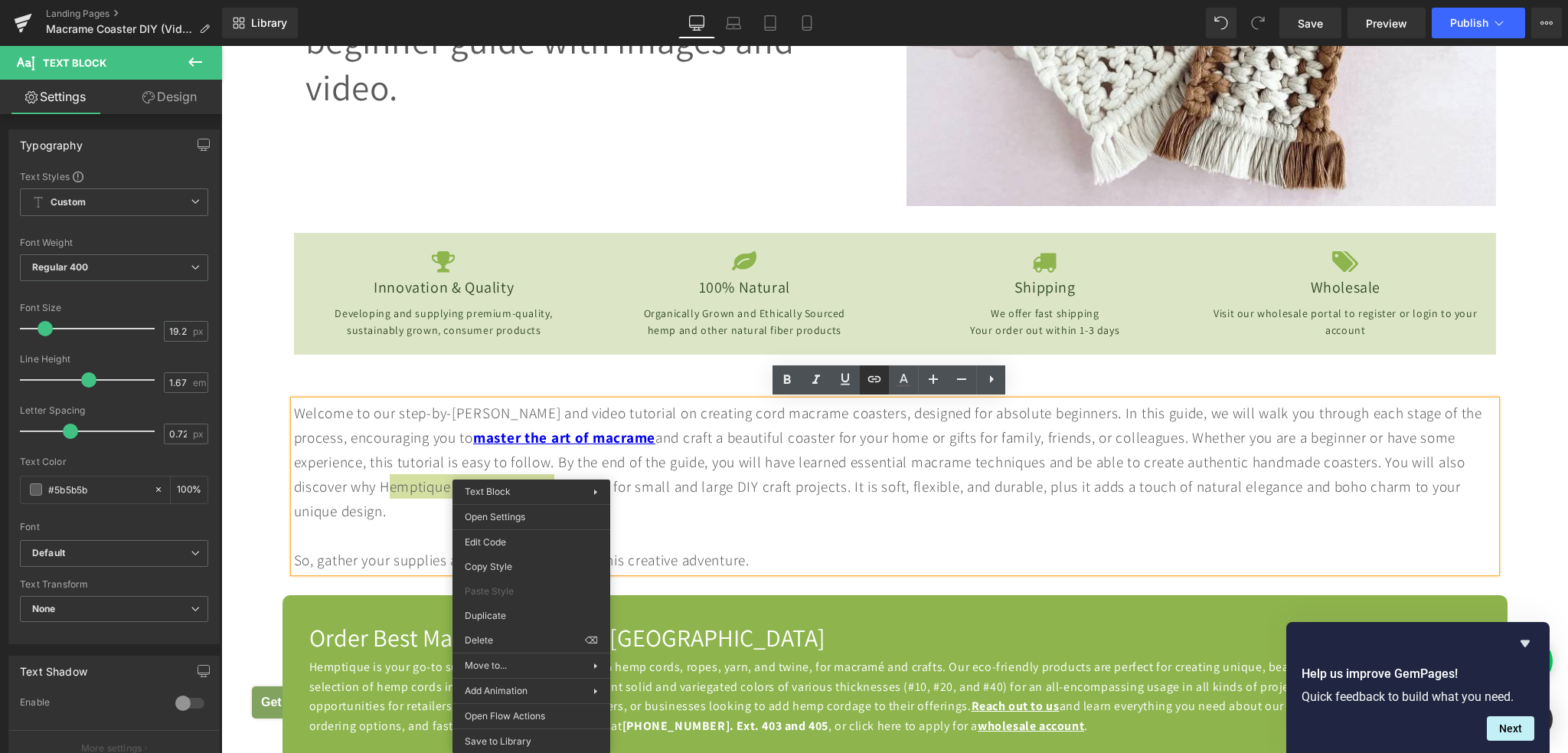
click at [872, 381] on icon at bounding box center [874, 379] width 13 height 6
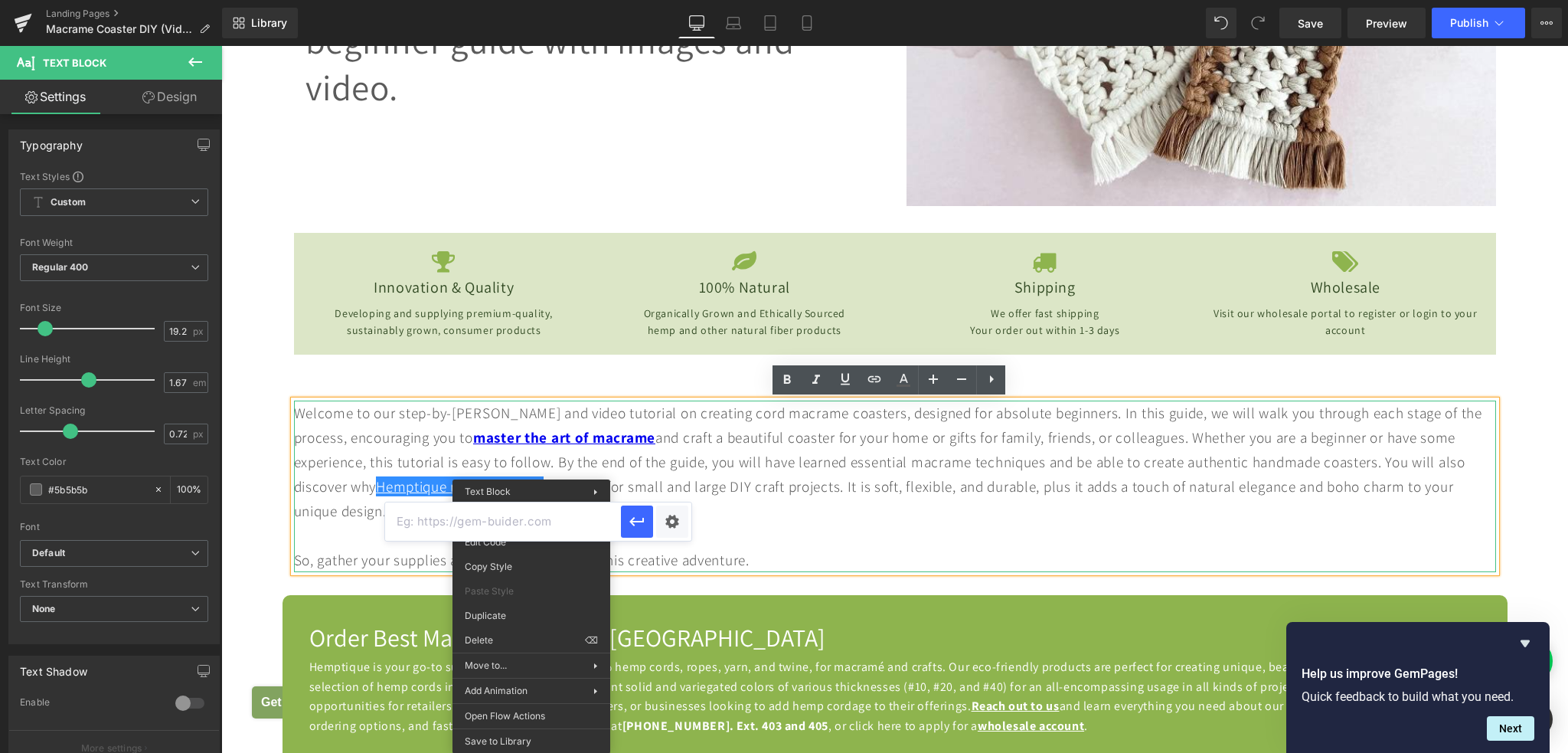
click at [576, 511] on input "text" at bounding box center [502, 521] width 235 height 38
paste input "[URL][DOMAIN_NAME]"
type input "[URL][DOMAIN_NAME]"
click at [644, 520] on icon "button" at bounding box center [637, 521] width 19 height 19
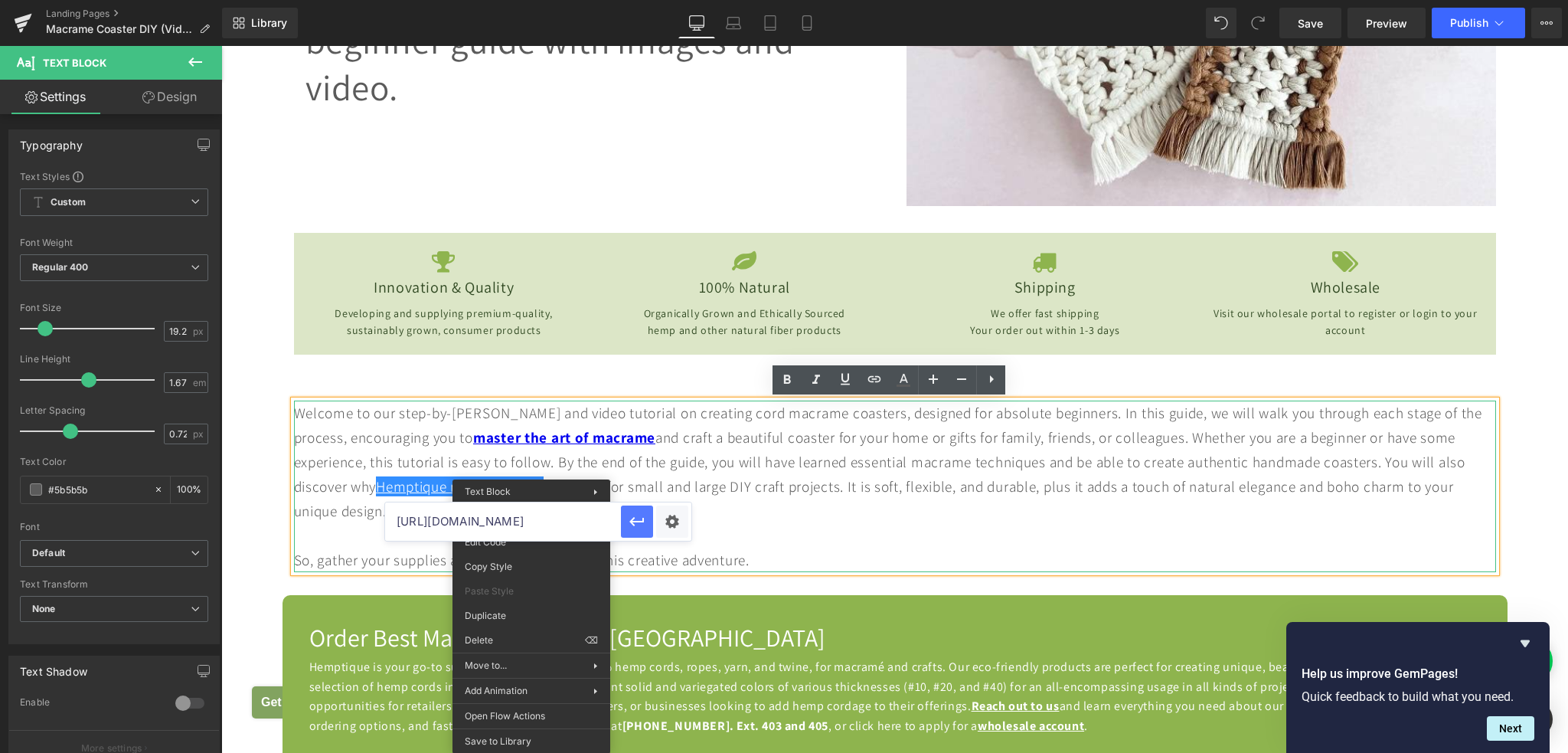
scroll to position [0, 0]
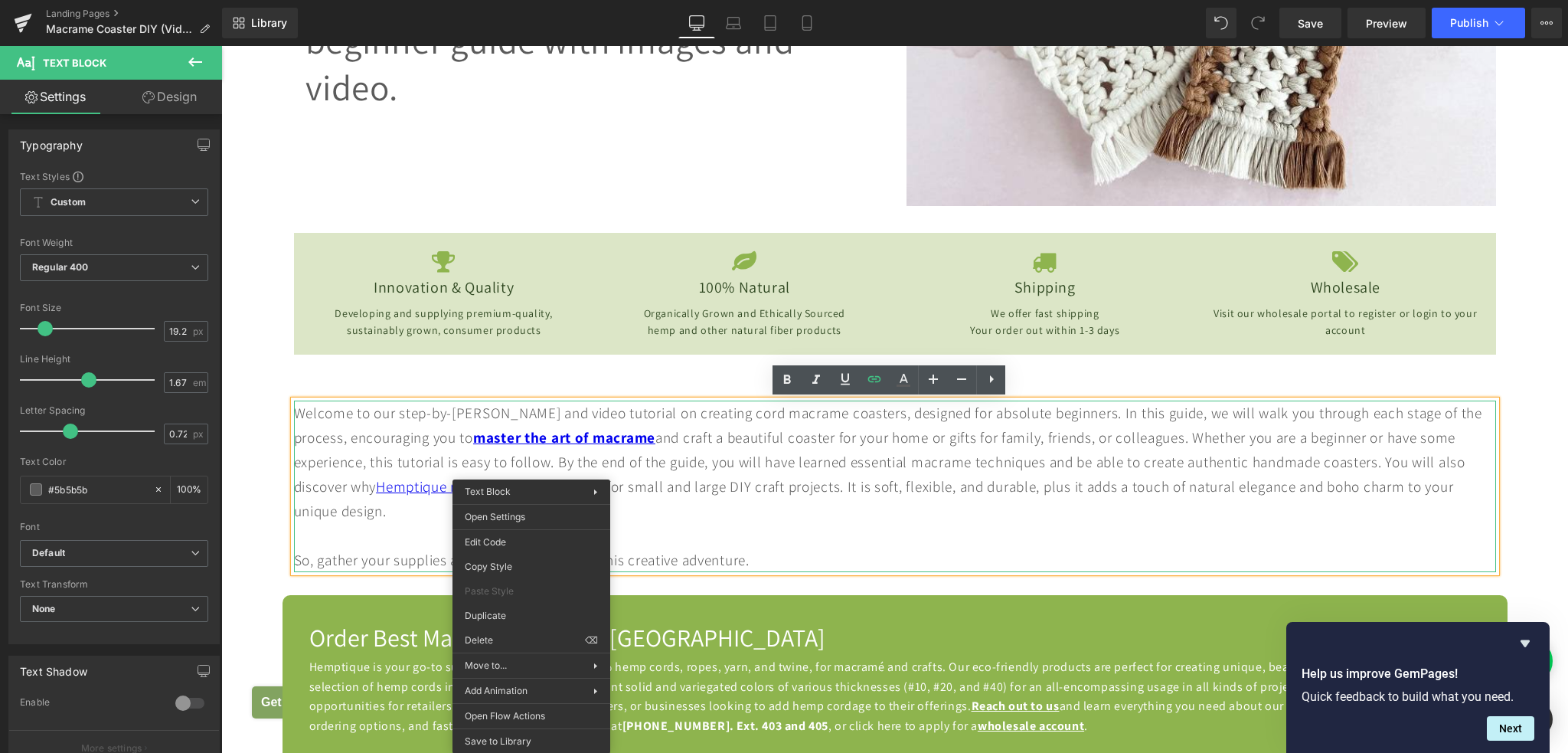
click at [792, 526] on div at bounding box center [895, 535] width 1202 height 25
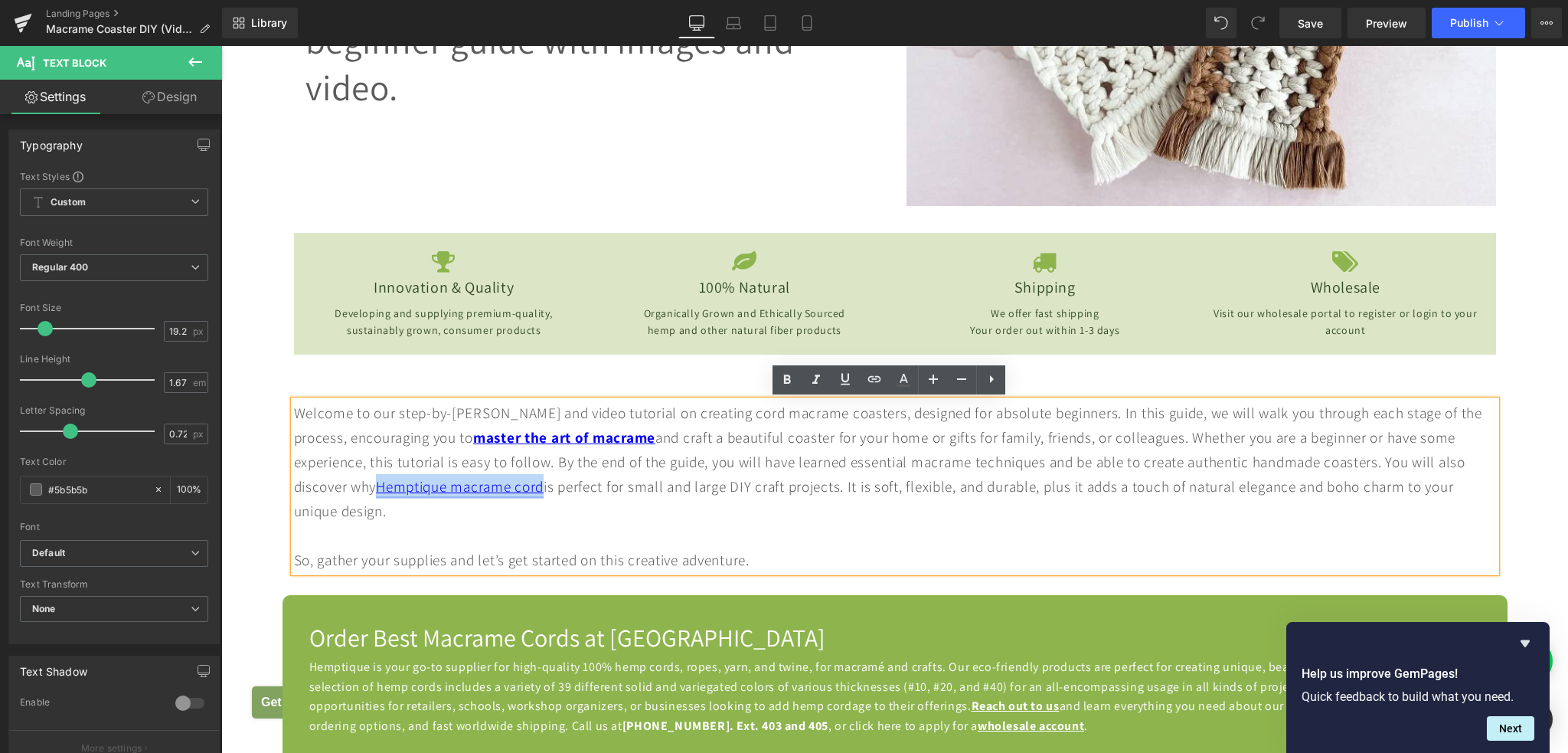
drag, startPoint x: 376, startPoint y: 486, endPoint x: 544, endPoint y: 491, distance: 168.1
click at [544, 491] on link "Hemptique macrame cord" at bounding box center [459, 486] width 168 height 20
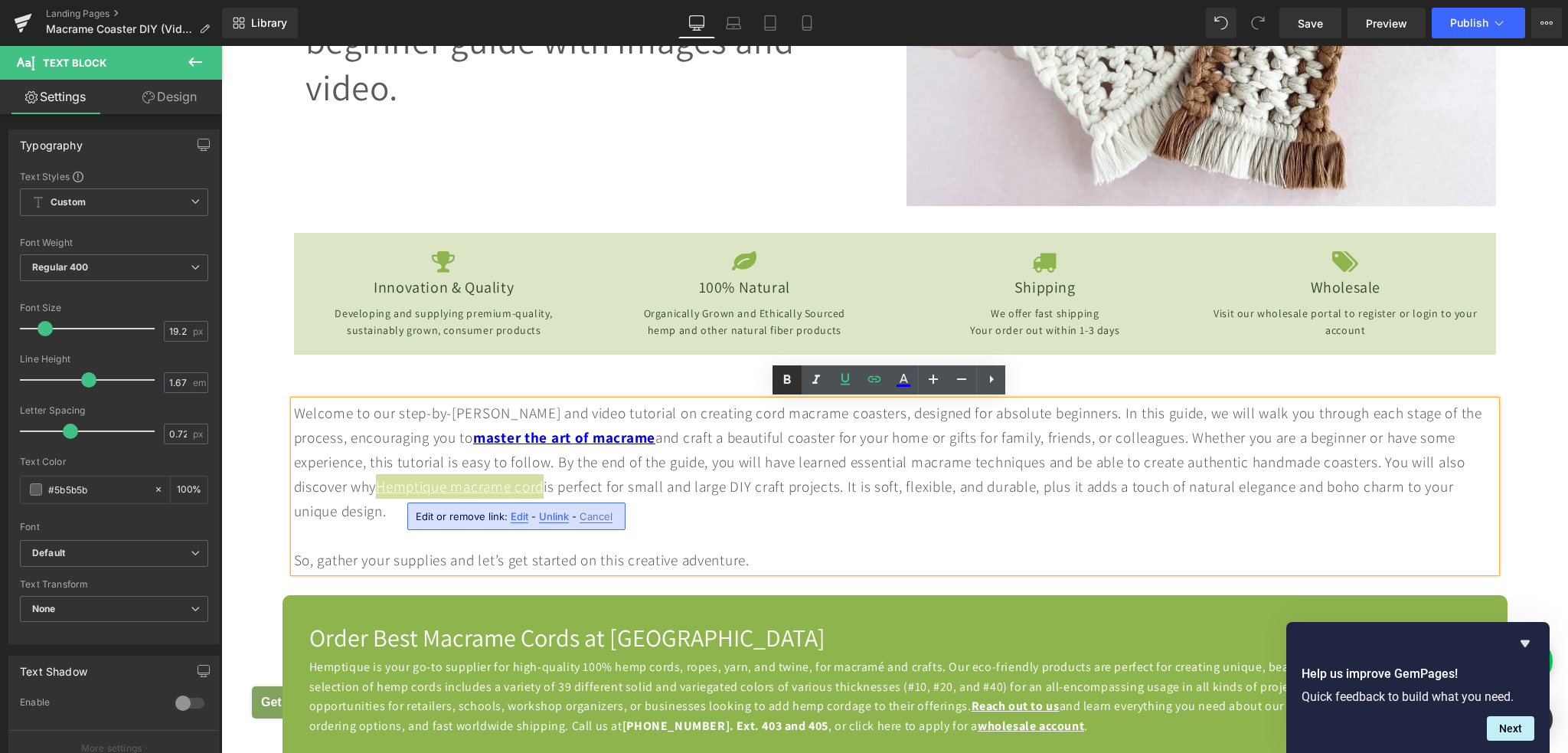
click at [786, 385] on icon at bounding box center [787, 380] width 19 height 19
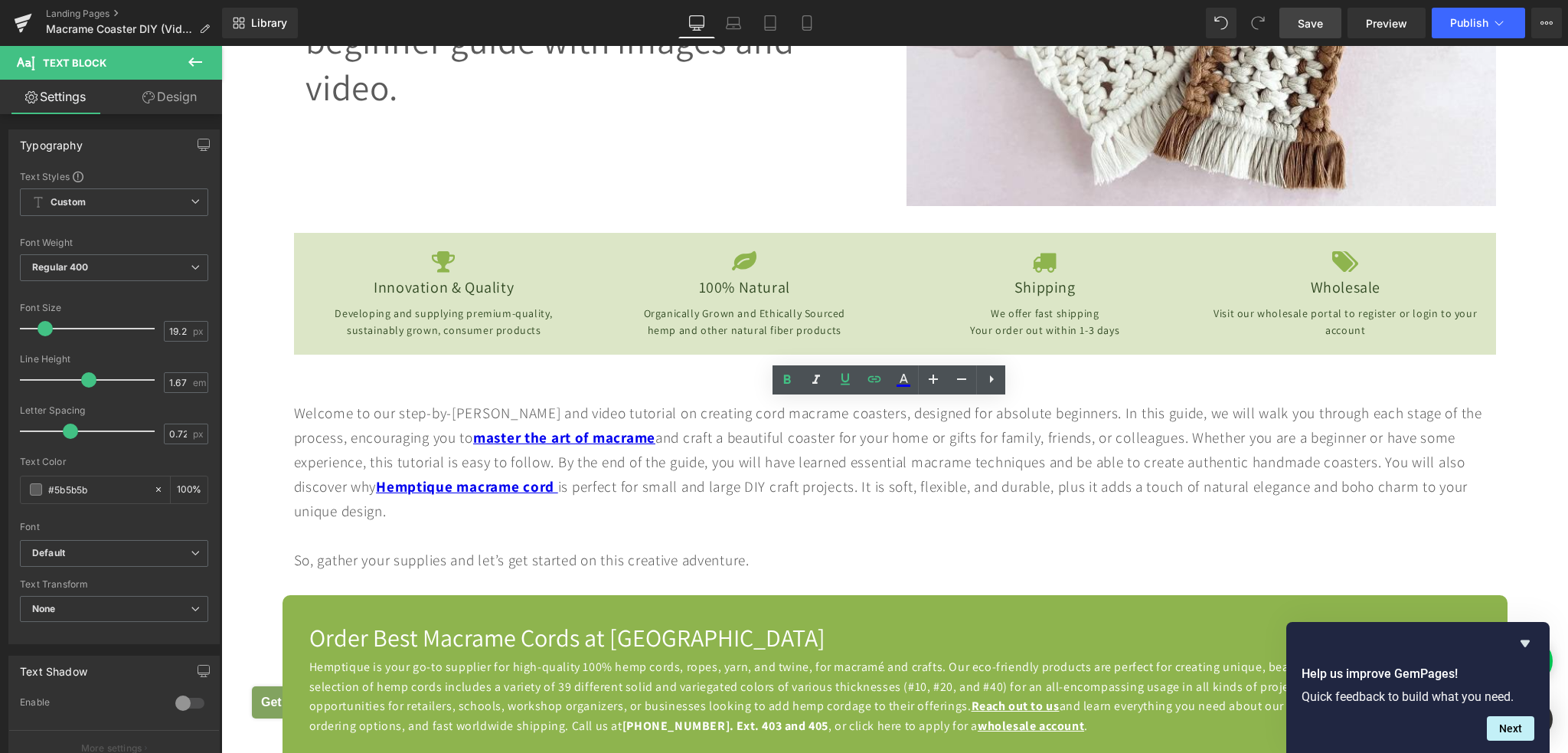
click at [1294, 25] on link "Save" at bounding box center [1310, 23] width 62 height 30
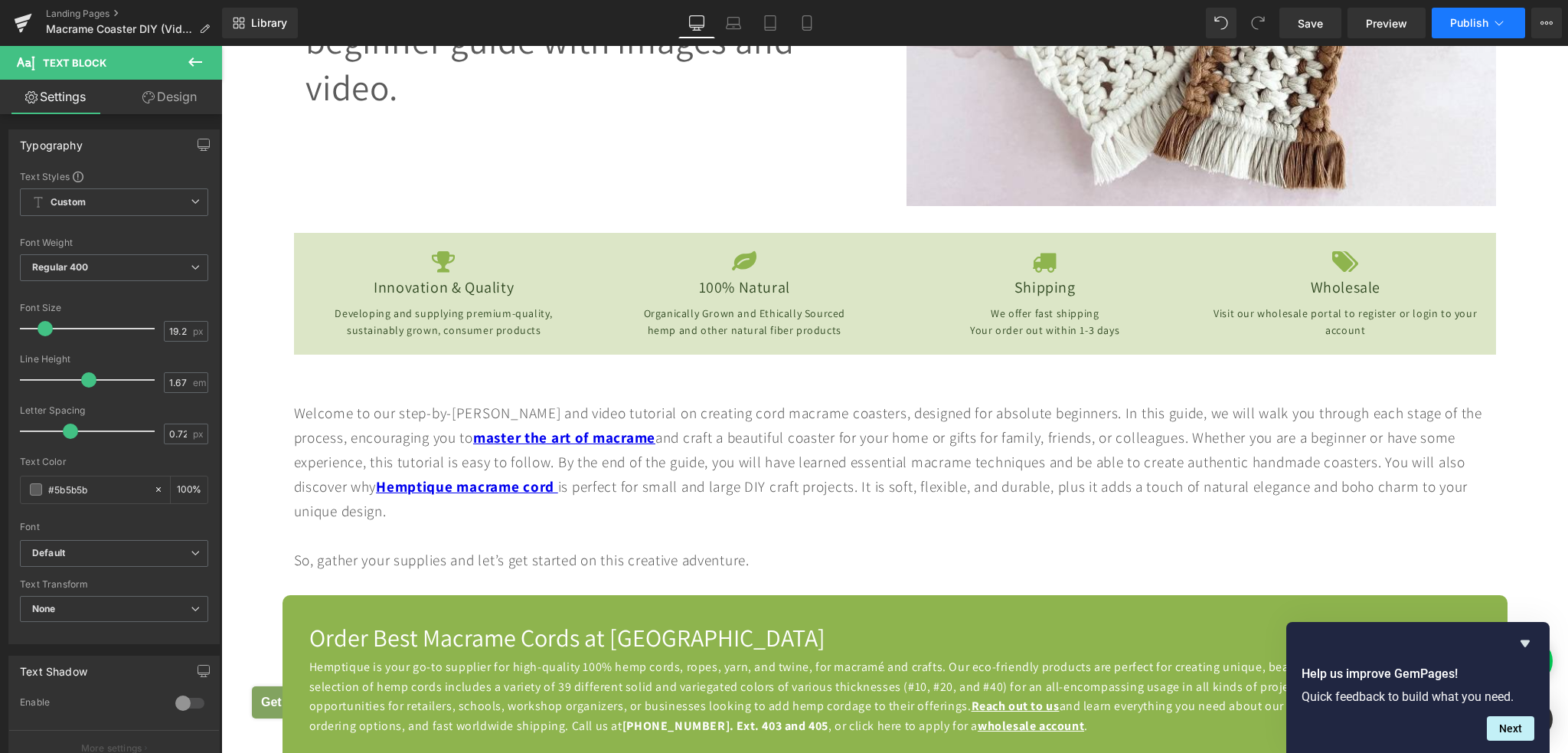
click at [1445, 27] on button "Publish" at bounding box center [1478, 23] width 93 height 30
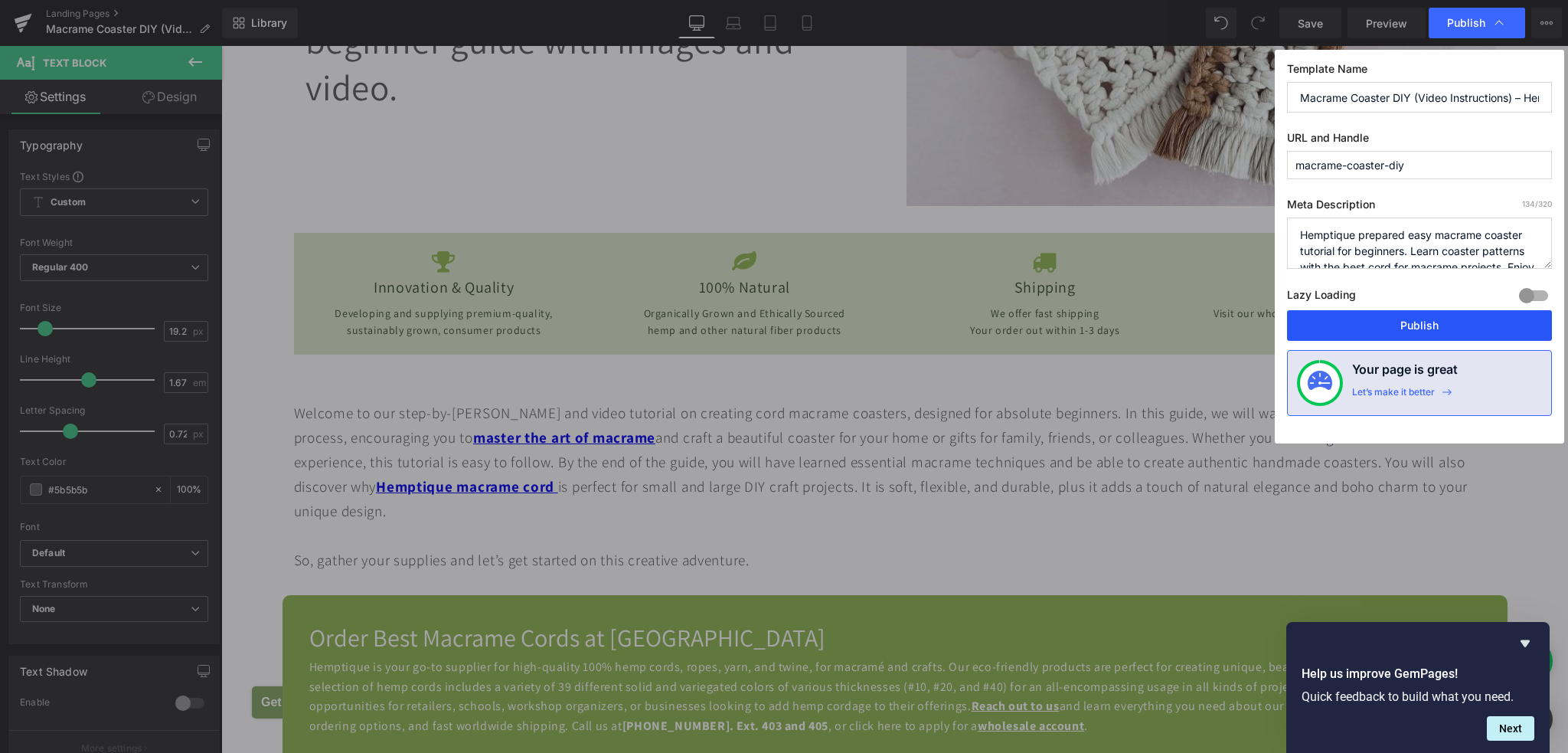
click at [1439, 327] on button "Publish" at bounding box center [1419, 325] width 265 height 30
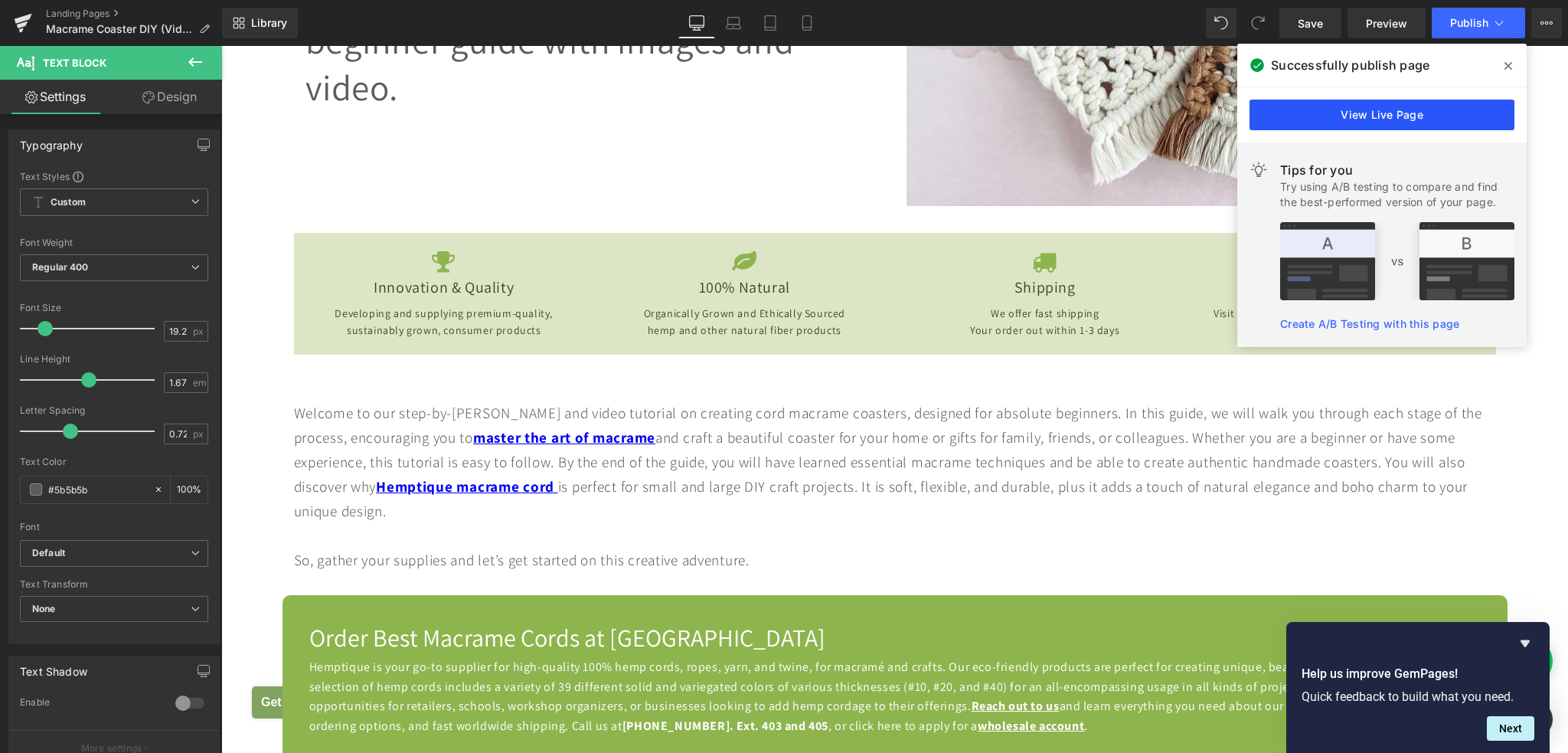
click at [1379, 116] on link "View Live Page" at bounding box center [1382, 114] width 265 height 30
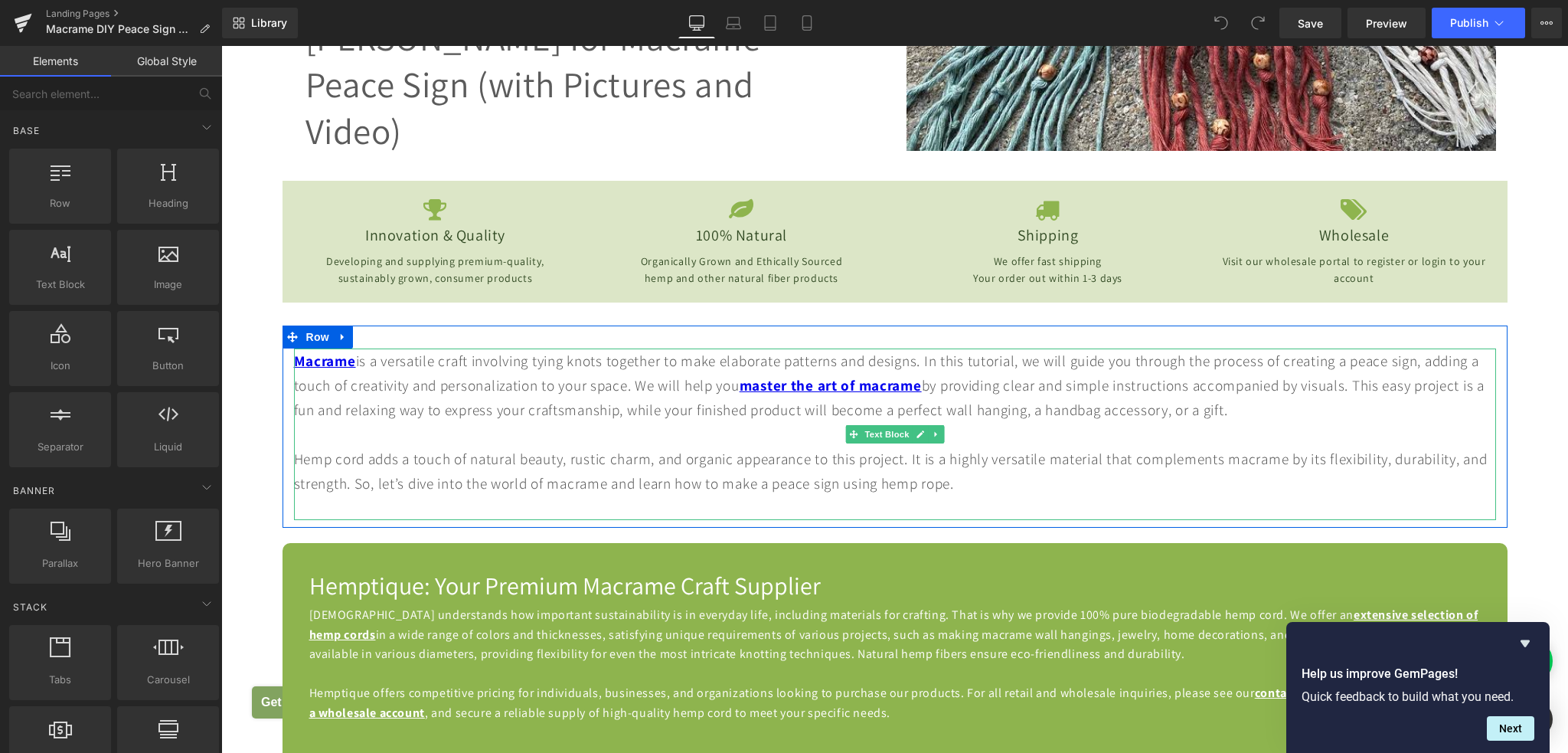
scroll to position [842, 0]
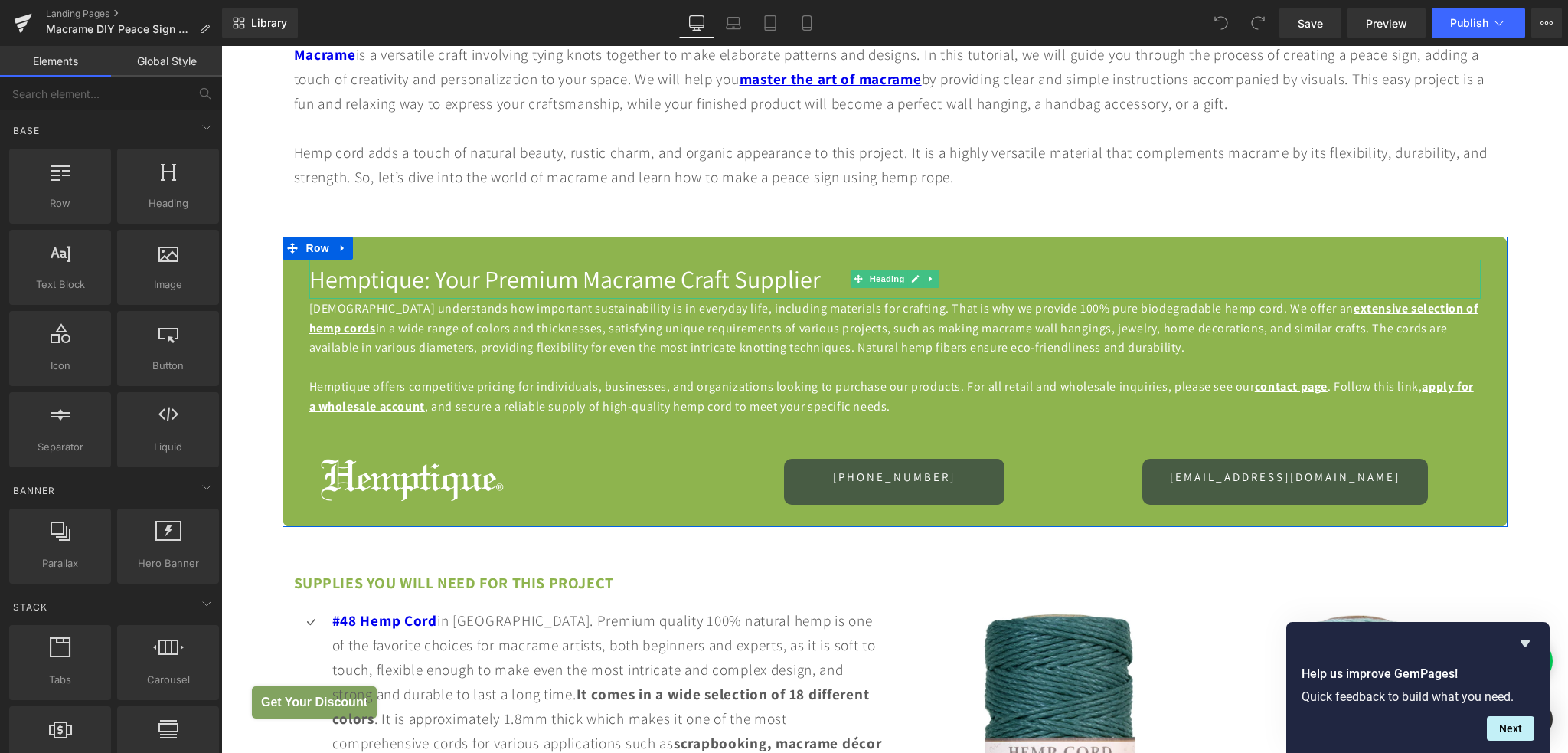
click at [720, 273] on span "Hemptique: Your Premium Macrame Craft Supplier" at bounding box center [564, 279] width 511 height 32
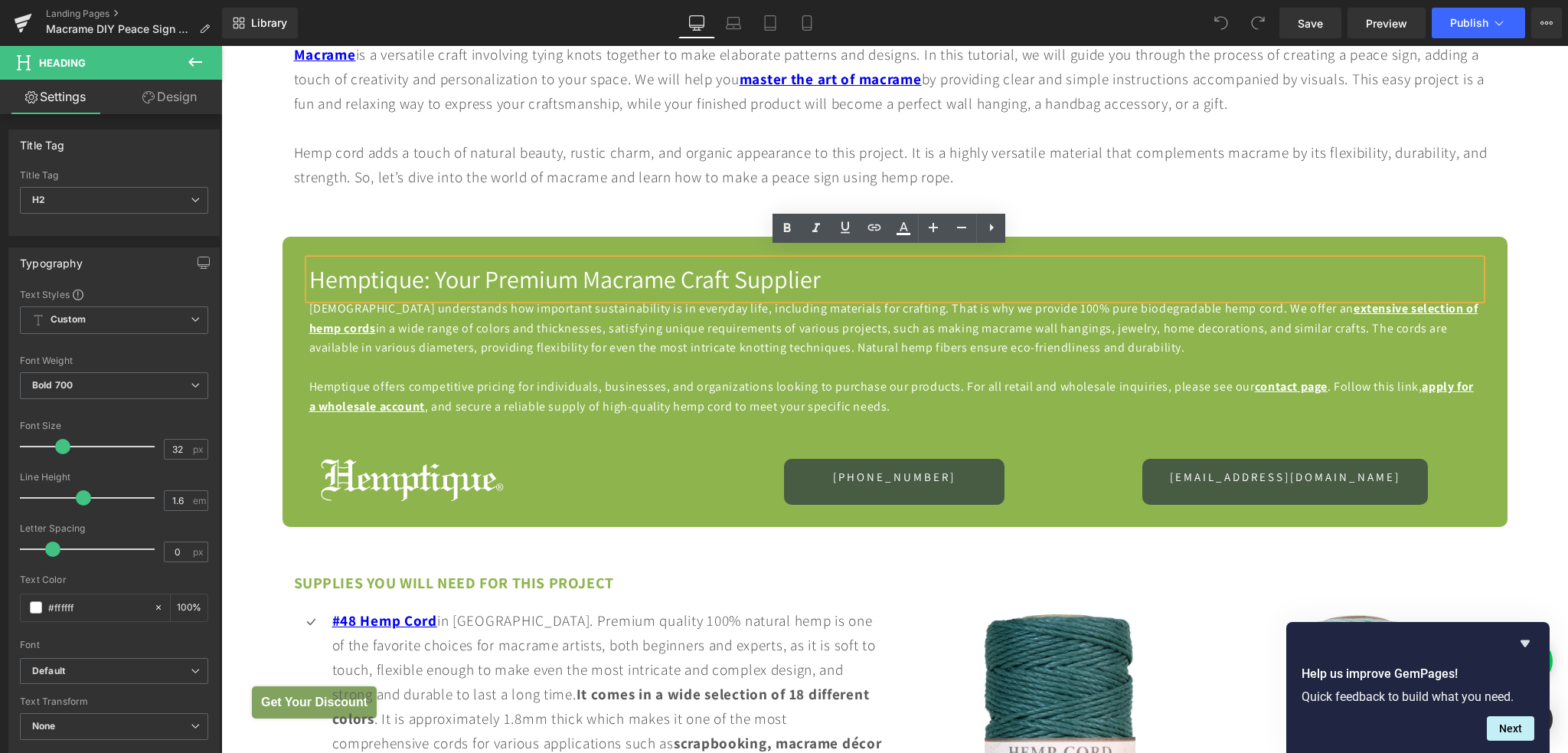
click at [726, 272] on span "Hemptique: Your Premium Macrame Craft Supplier" at bounding box center [564, 279] width 511 height 32
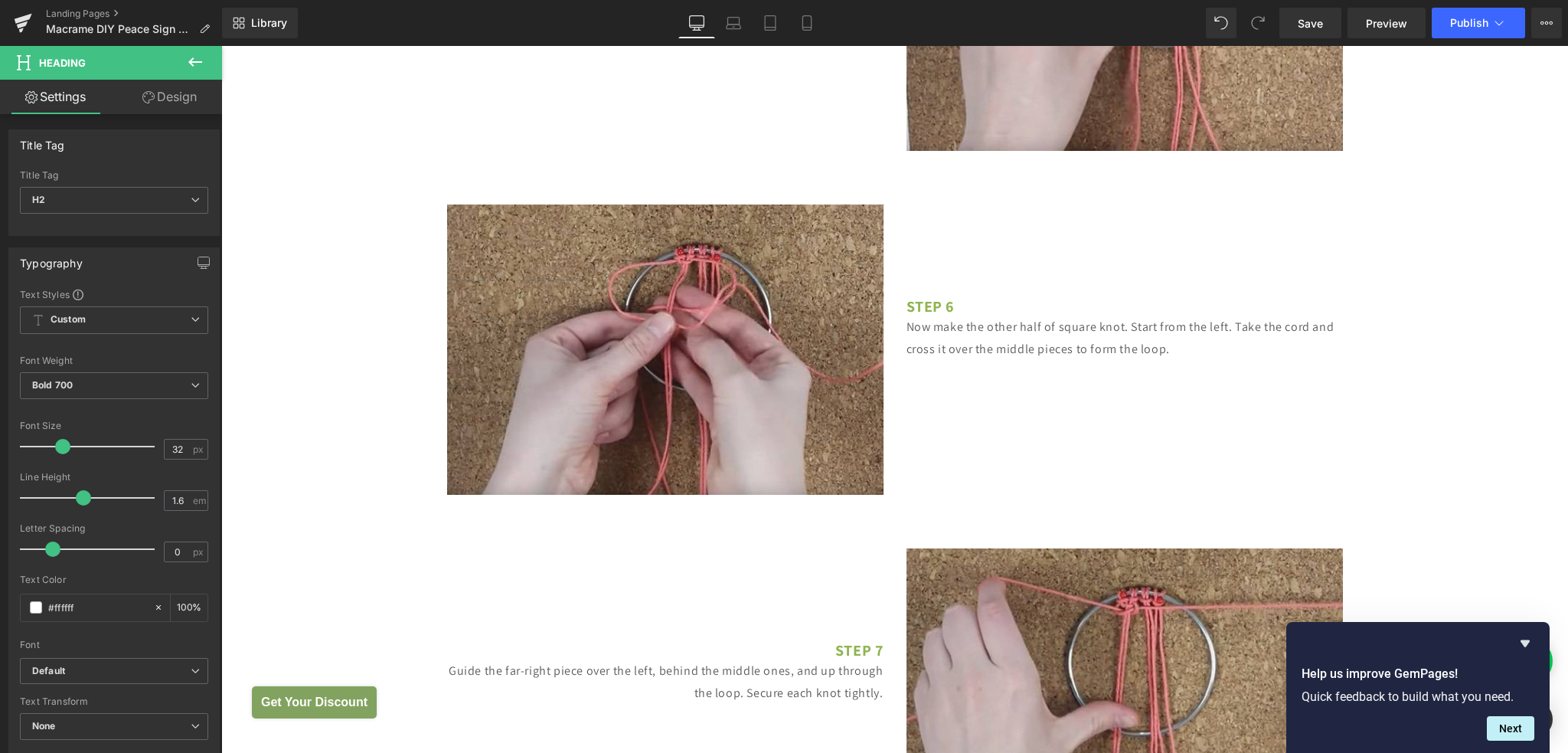
scroll to position [4136, 0]
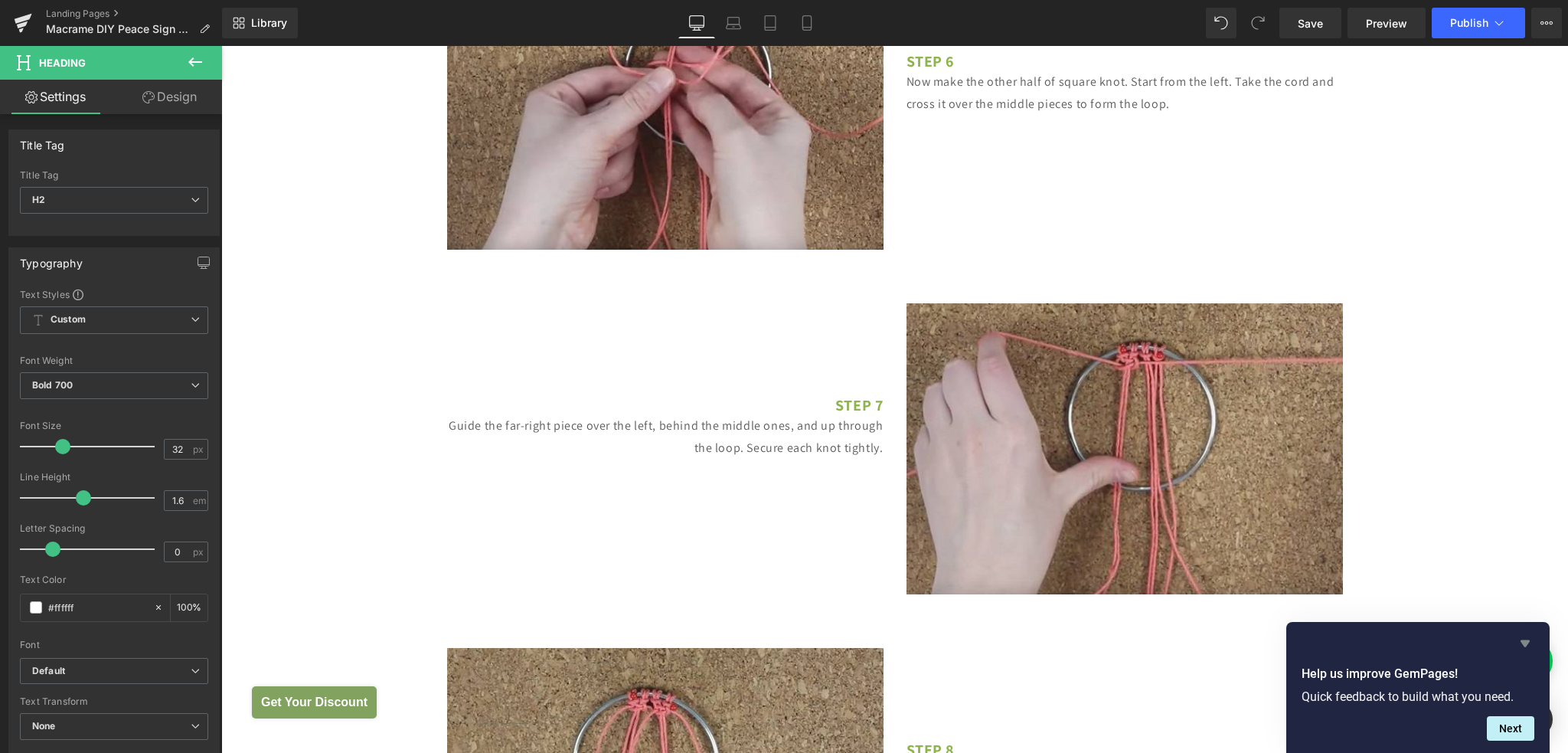
click at [1523, 643] on icon "Hide survey" at bounding box center [1524, 643] width 9 height 7
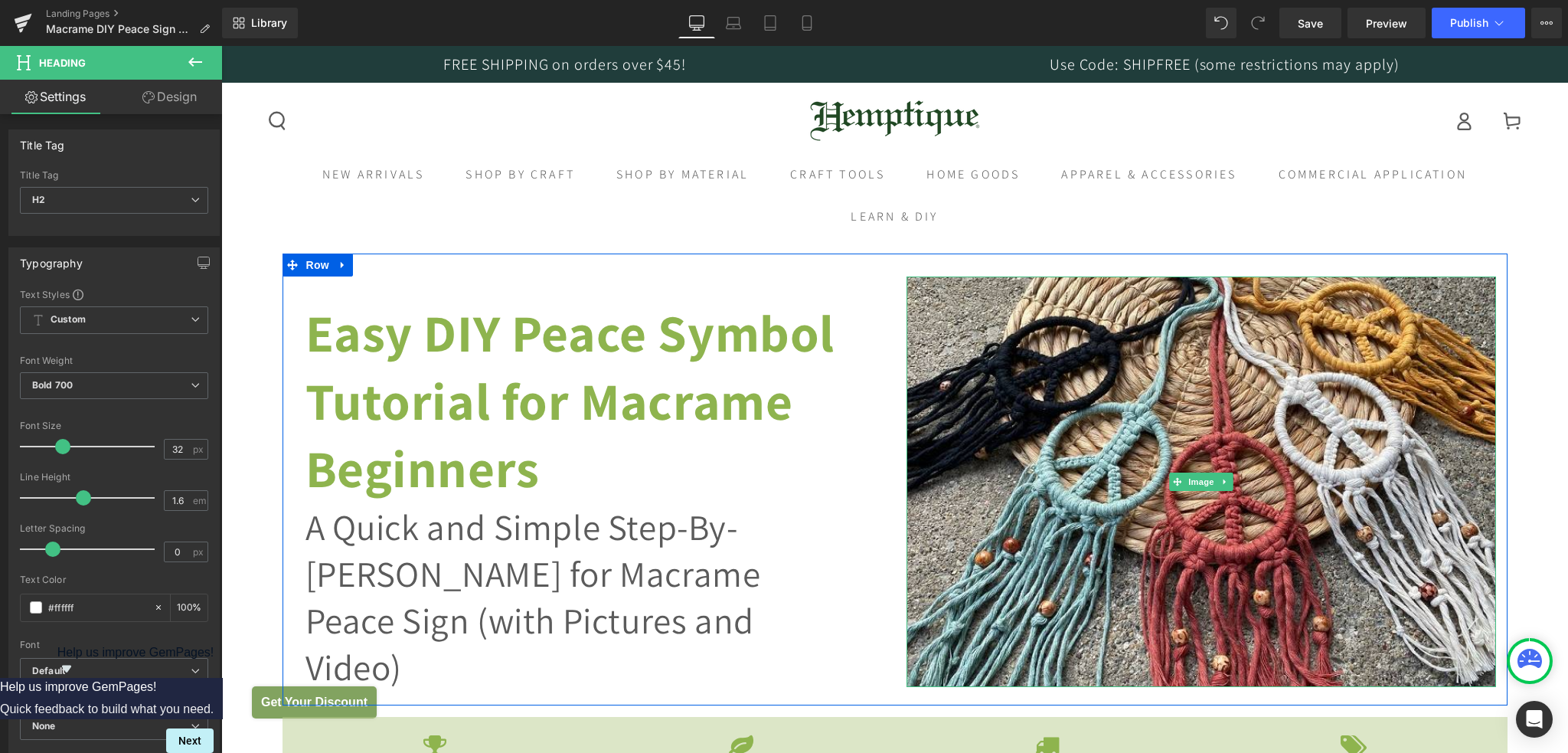
scroll to position [383, 0]
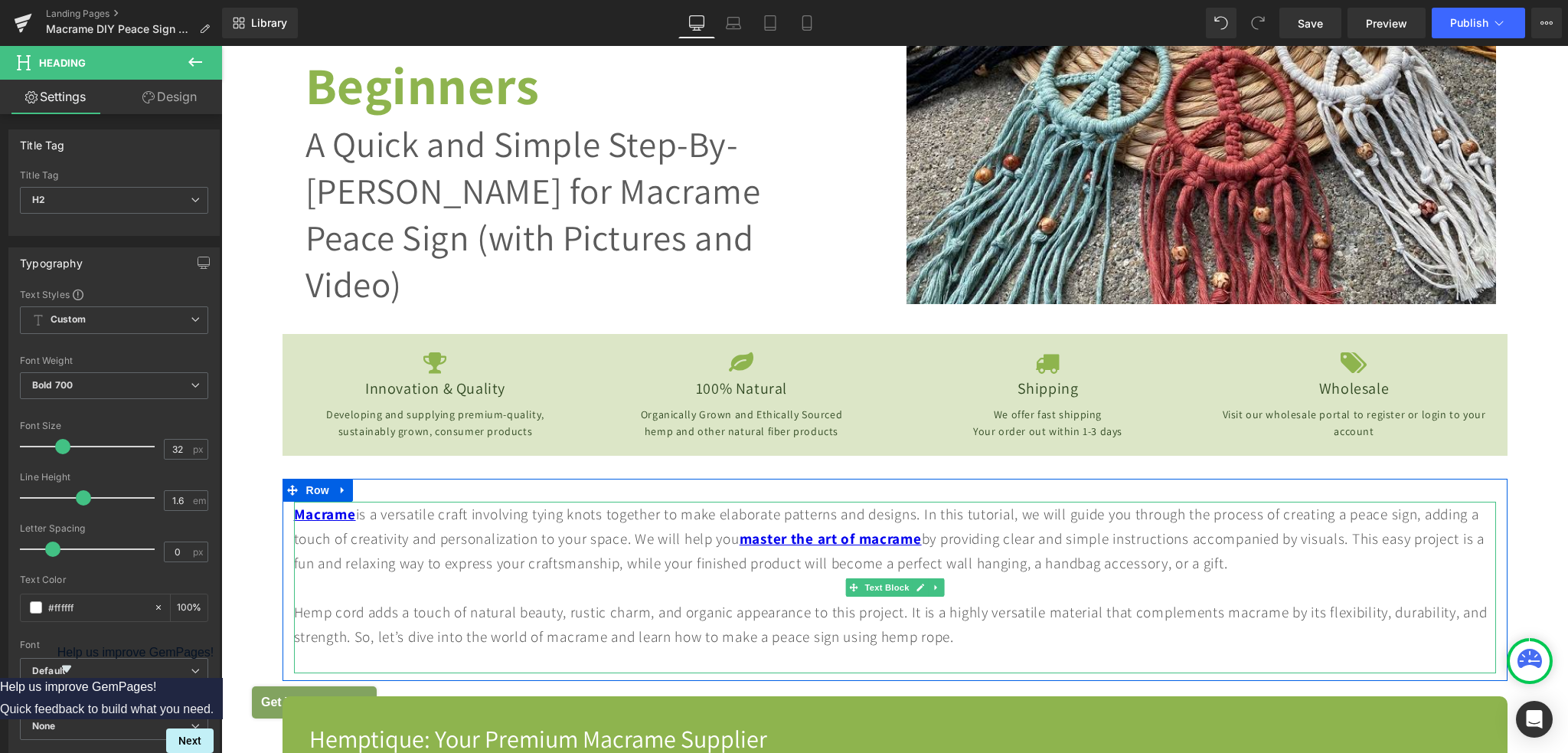
click at [911, 628] on div "Macrame is a versatile craft involving tying knots together to make elaborate p…" at bounding box center [895, 587] width 1202 height 172
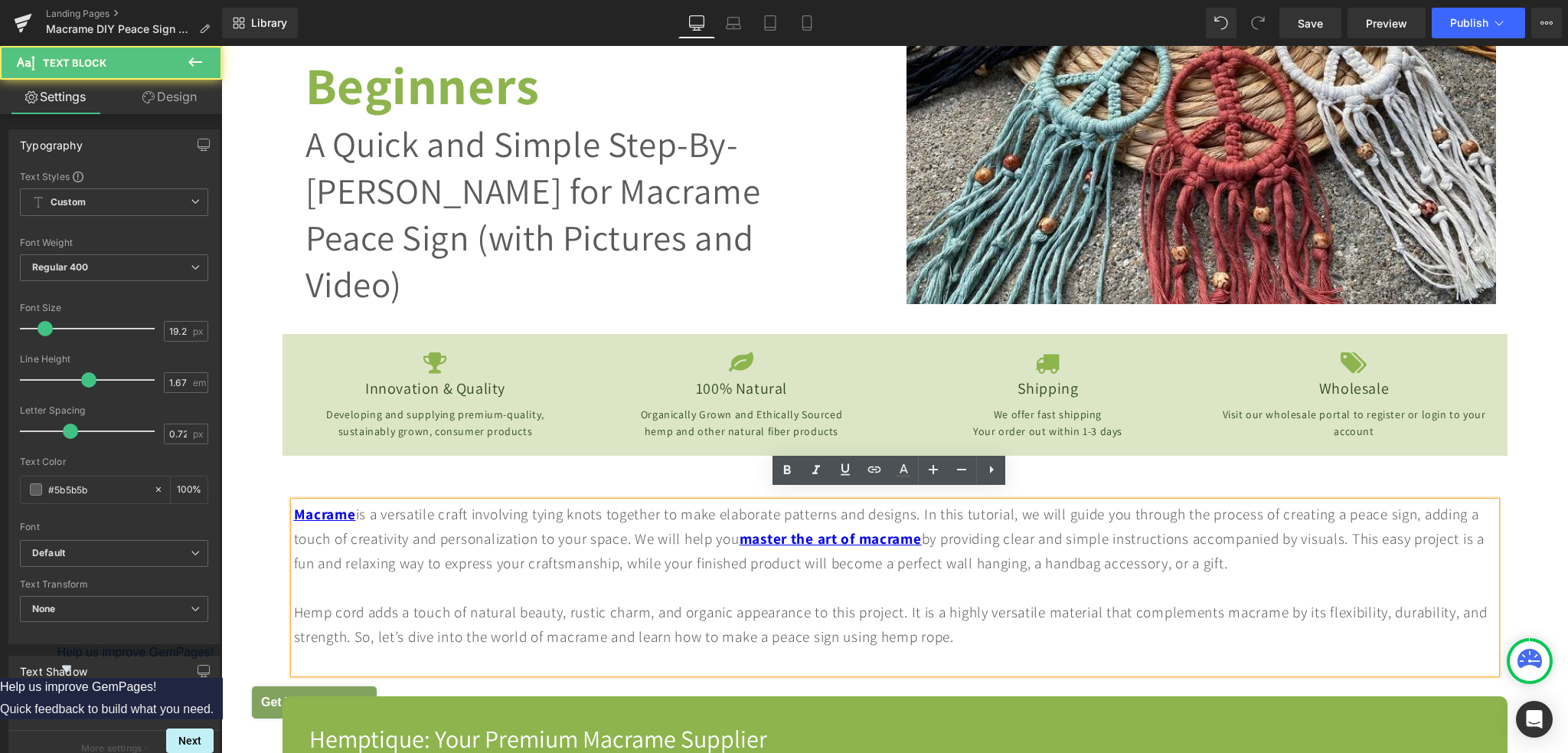
click at [910, 625] on div "Macrame is a versatile craft involving tying knots together to make elaborate p…" at bounding box center [895, 587] width 1202 height 172
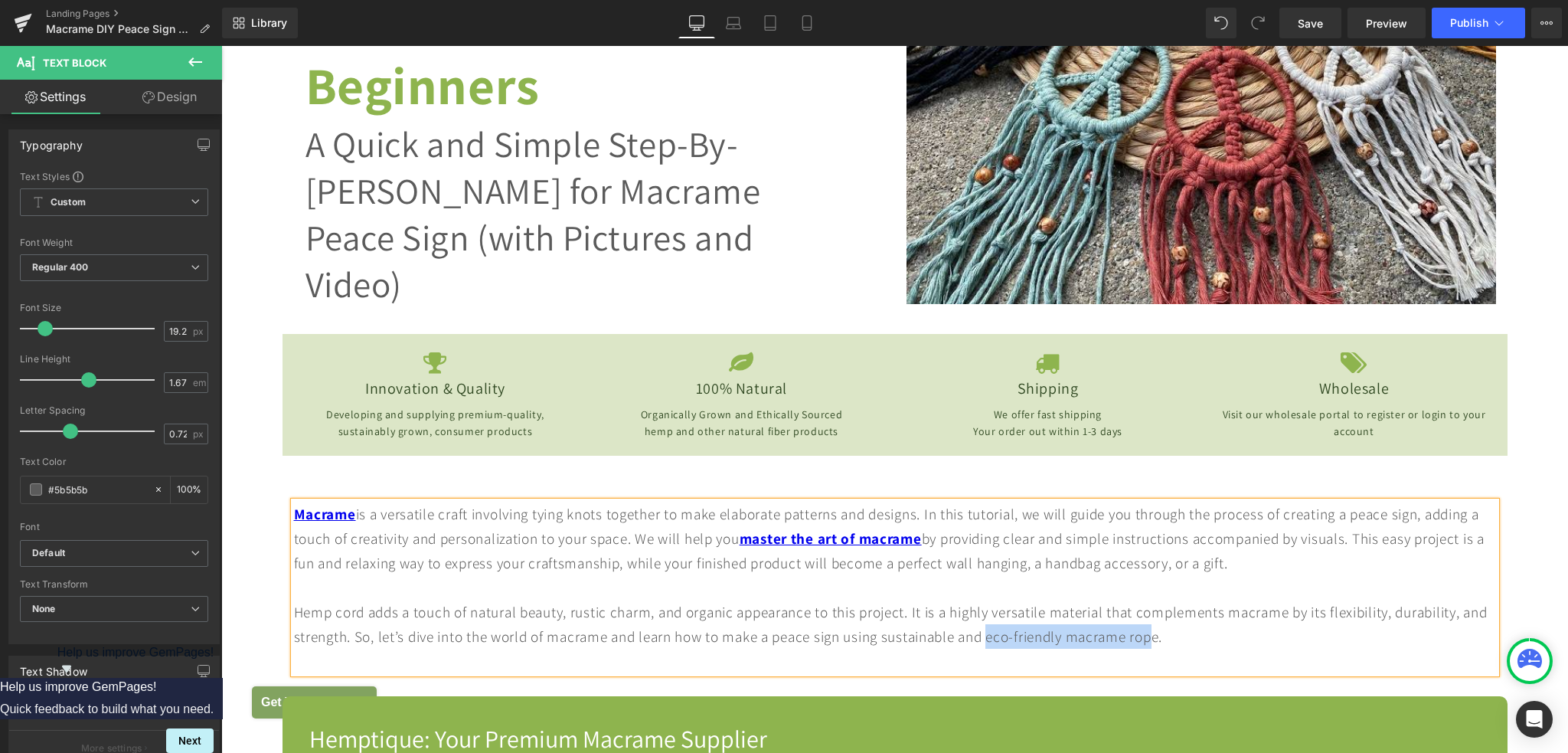
drag, startPoint x: 1036, startPoint y: 630, endPoint x: 1185, endPoint y: 633, distance: 149.0
click at [1185, 633] on div "Macrame is a versatile craft involving tying knots together to make elaborate p…" at bounding box center [895, 587] width 1202 height 172
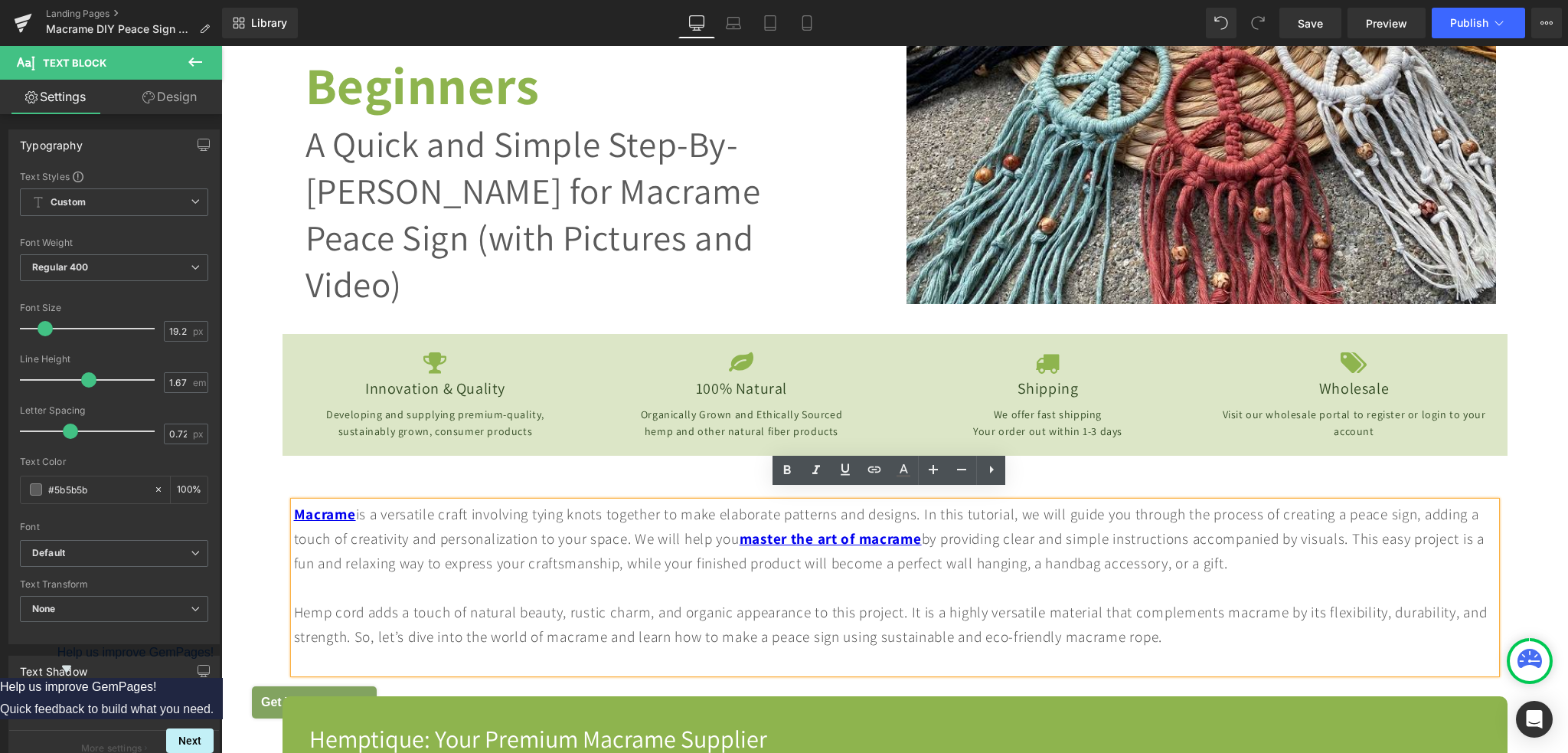
click at [1163, 650] on div "Macrame is a versatile craft involving tying knots together to make elaborate p…" at bounding box center [895, 587] width 1202 height 172
click at [1016, 627] on div "Macrame is a versatile craft involving tying knots together to make elaborate p…" at bounding box center [895, 587] width 1202 height 172
drag, startPoint x: 1017, startPoint y: 627, endPoint x: 1188, endPoint y: 627, distance: 171.0
click at [1188, 627] on div "Macrame is a versatile craft involving tying knots together to make elaborate p…" at bounding box center [895, 587] width 1202 height 172
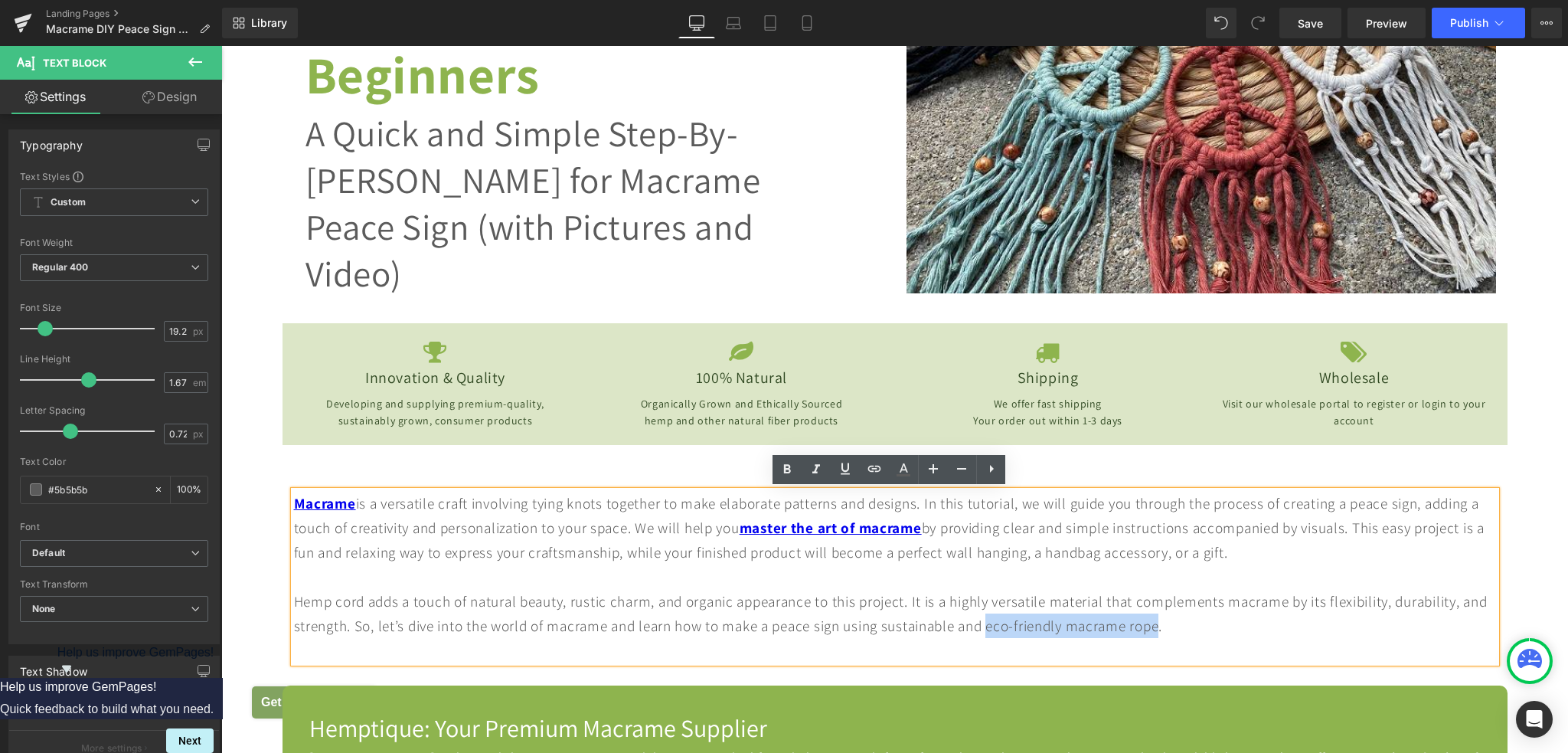
scroll to position [536, 0]
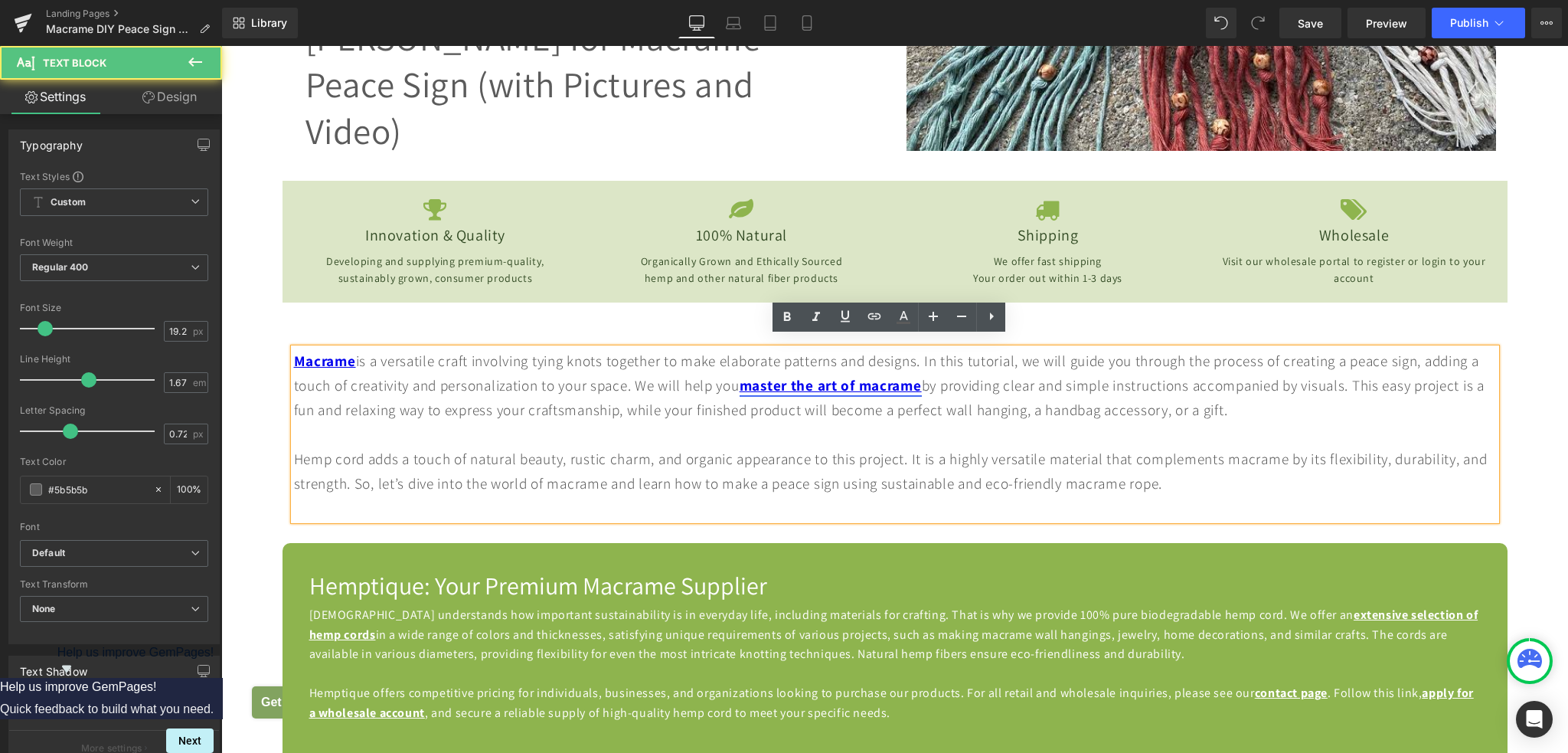
click at [811, 376] on strong "master the art of macrame" at bounding box center [831, 385] width 183 height 20
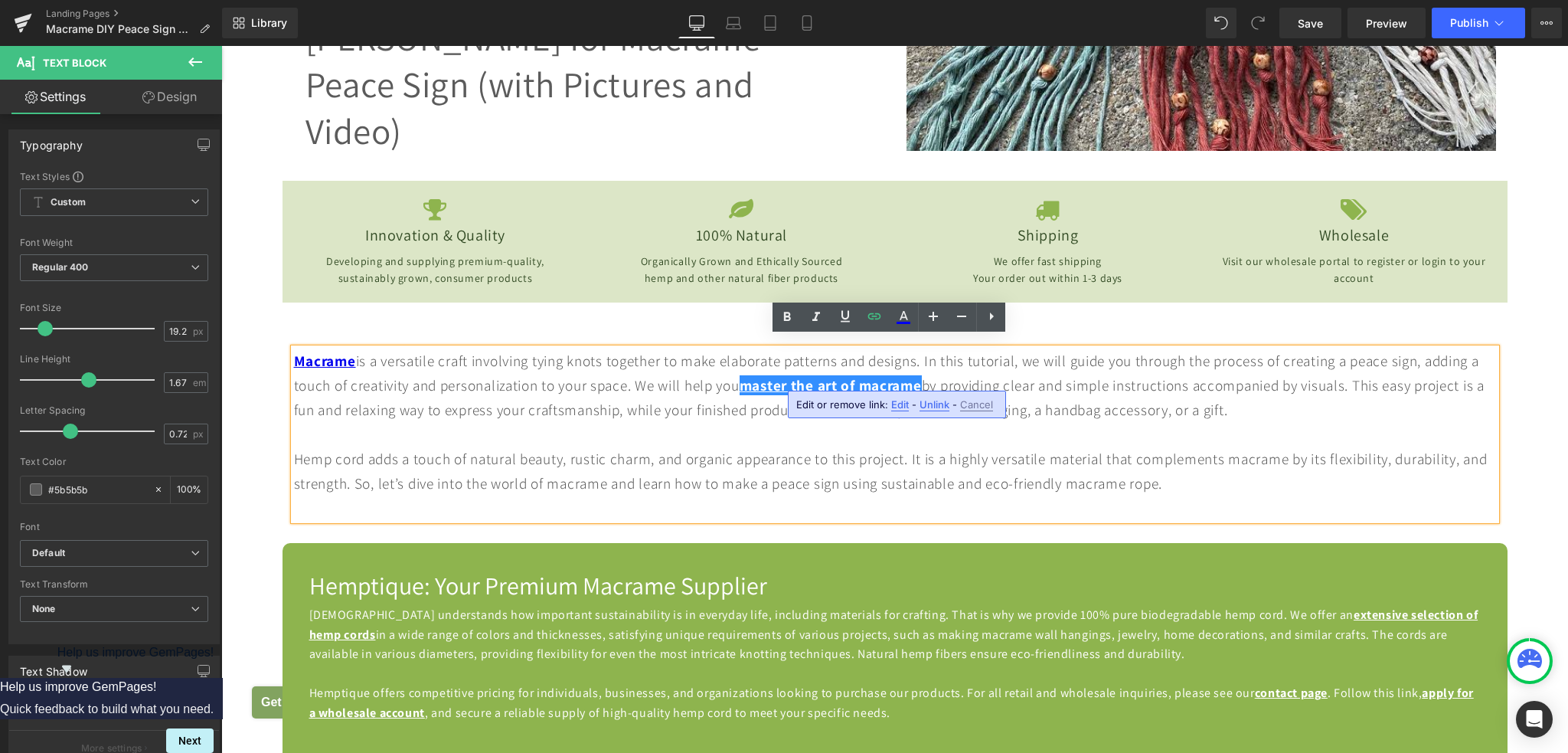
click at [927, 407] on span "Unlink" at bounding box center [934, 404] width 29 height 13
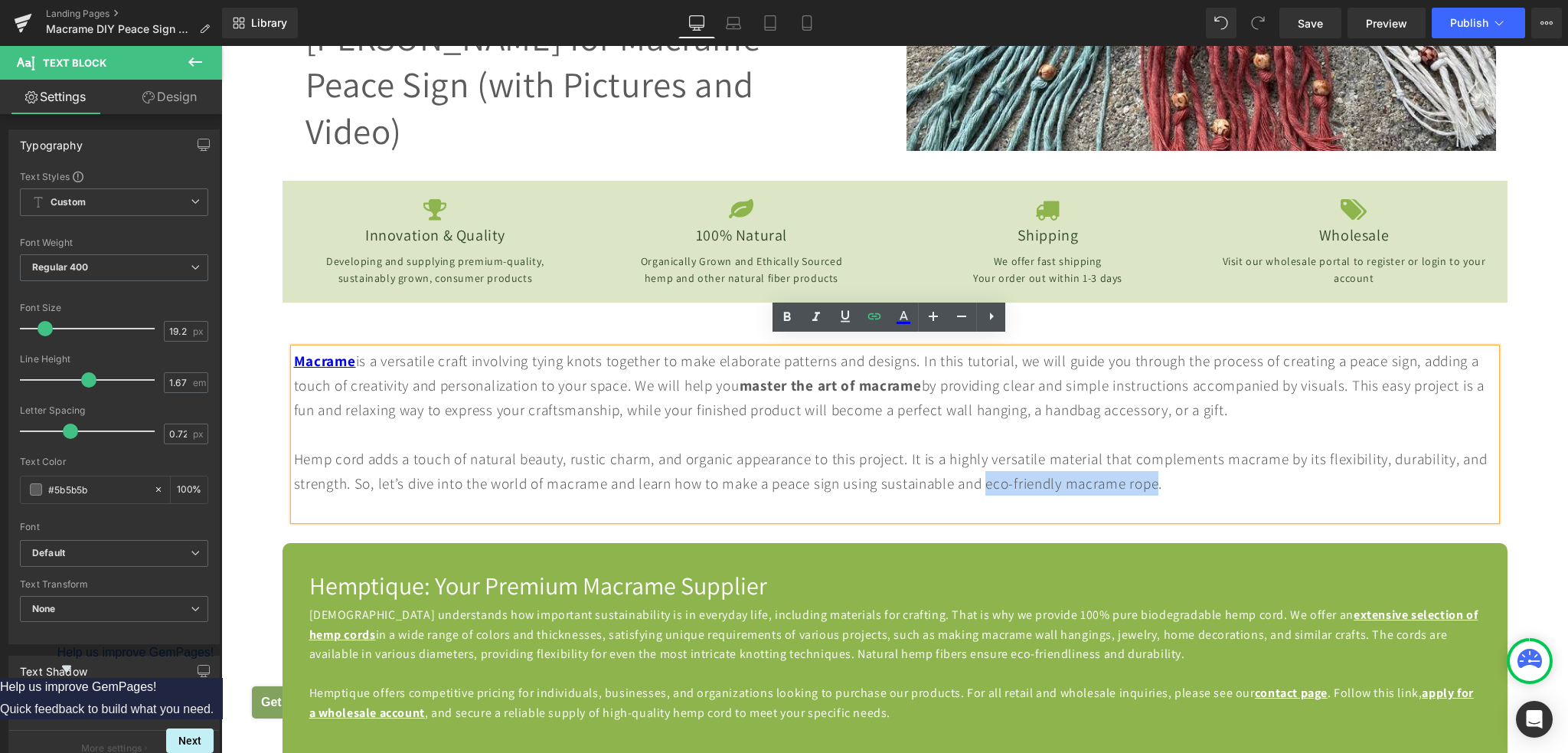
drag, startPoint x: 1016, startPoint y: 474, endPoint x: 1189, endPoint y: 474, distance: 173.0
click at [1189, 474] on div "Macrame is a versatile craft involving tying knots together to make elaborate p…" at bounding box center [895, 434] width 1202 height 172
click at [881, 320] on icon at bounding box center [874, 316] width 19 height 19
click at [1159, 517] on input "text" at bounding box center [1146, 508] width 235 height 38
paste input "https://hemptique.com/collections/macrame-cords-tools-supplies"
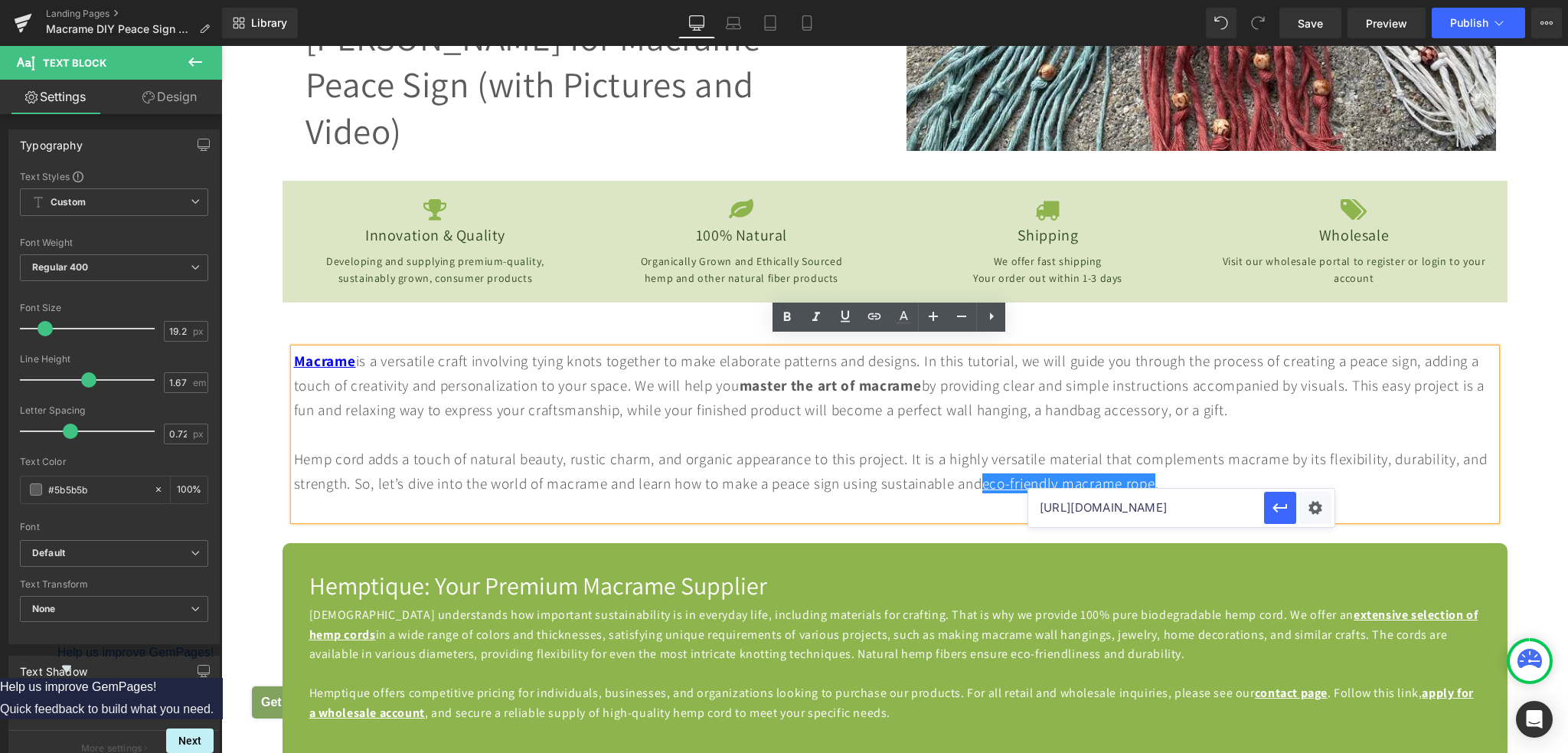
scroll to position [0, 159]
type input "https://hemptique.com/collections/macrame-cords-tools-supplies"
click at [1271, 505] on icon "button" at bounding box center [1280, 508] width 19 height 19
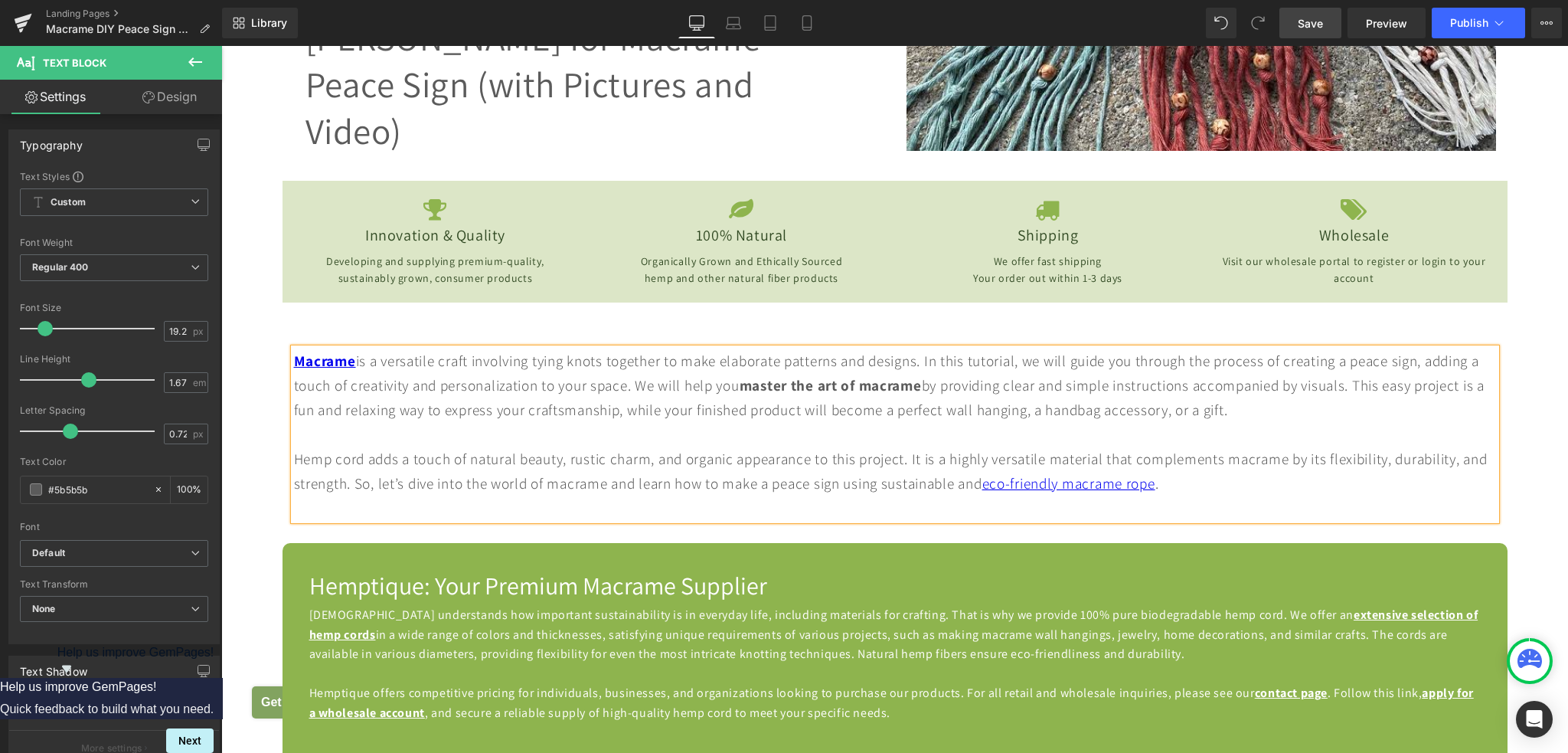
click at [1298, 24] on link "Save" at bounding box center [1310, 23] width 62 height 30
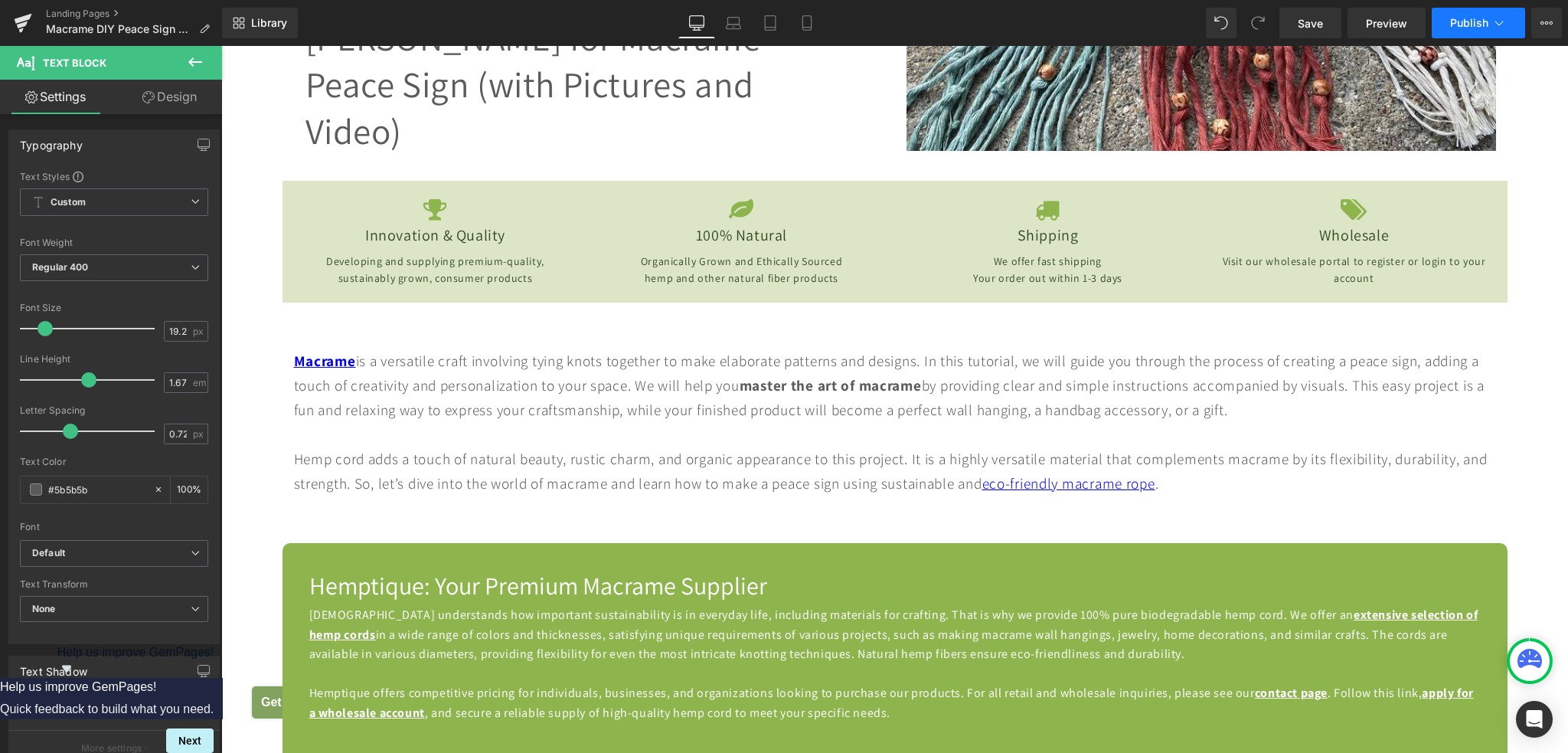
click at [1471, 27] on span "Publish" at bounding box center [1469, 23] width 38 height 12
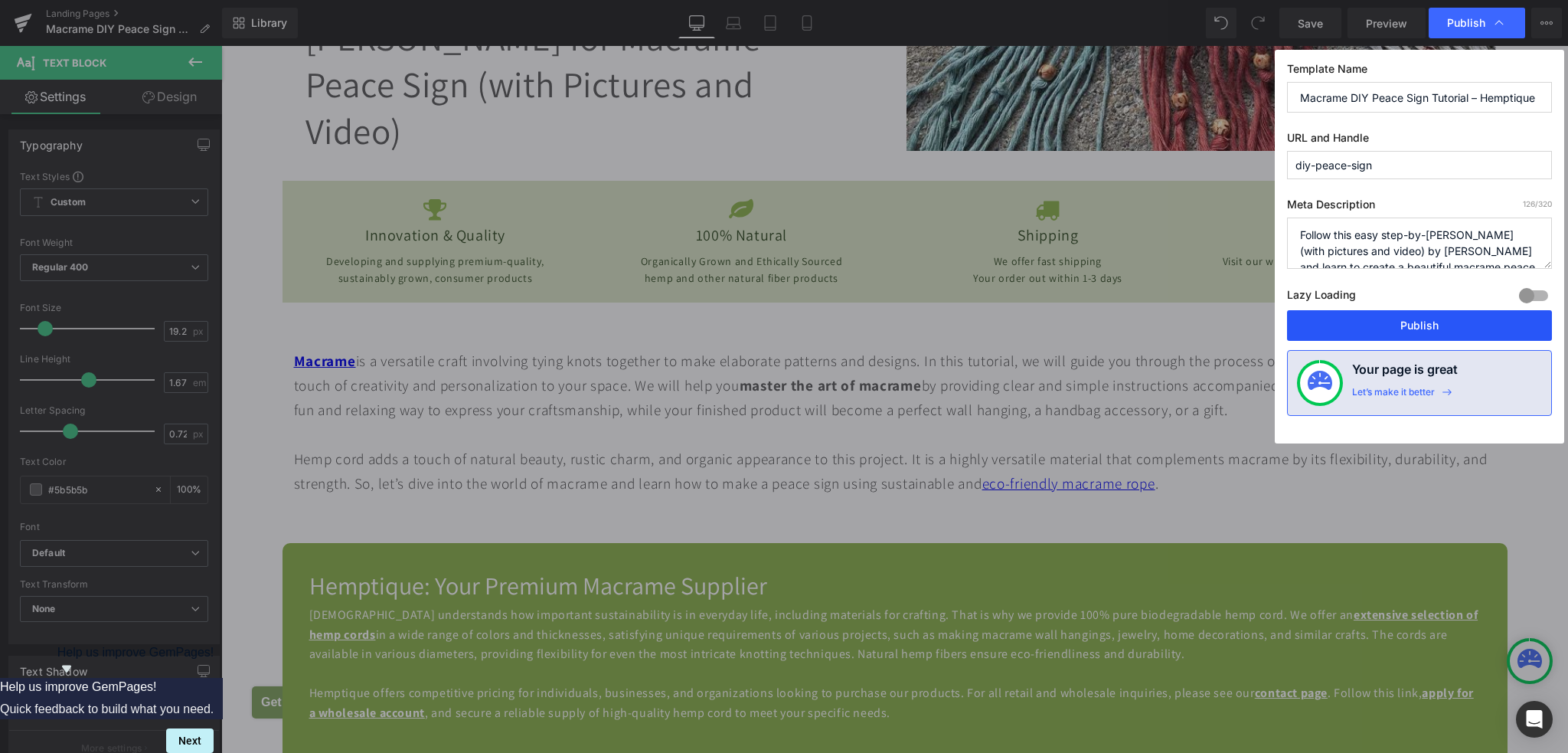
click at [1396, 327] on button "Publish" at bounding box center [1419, 325] width 265 height 30
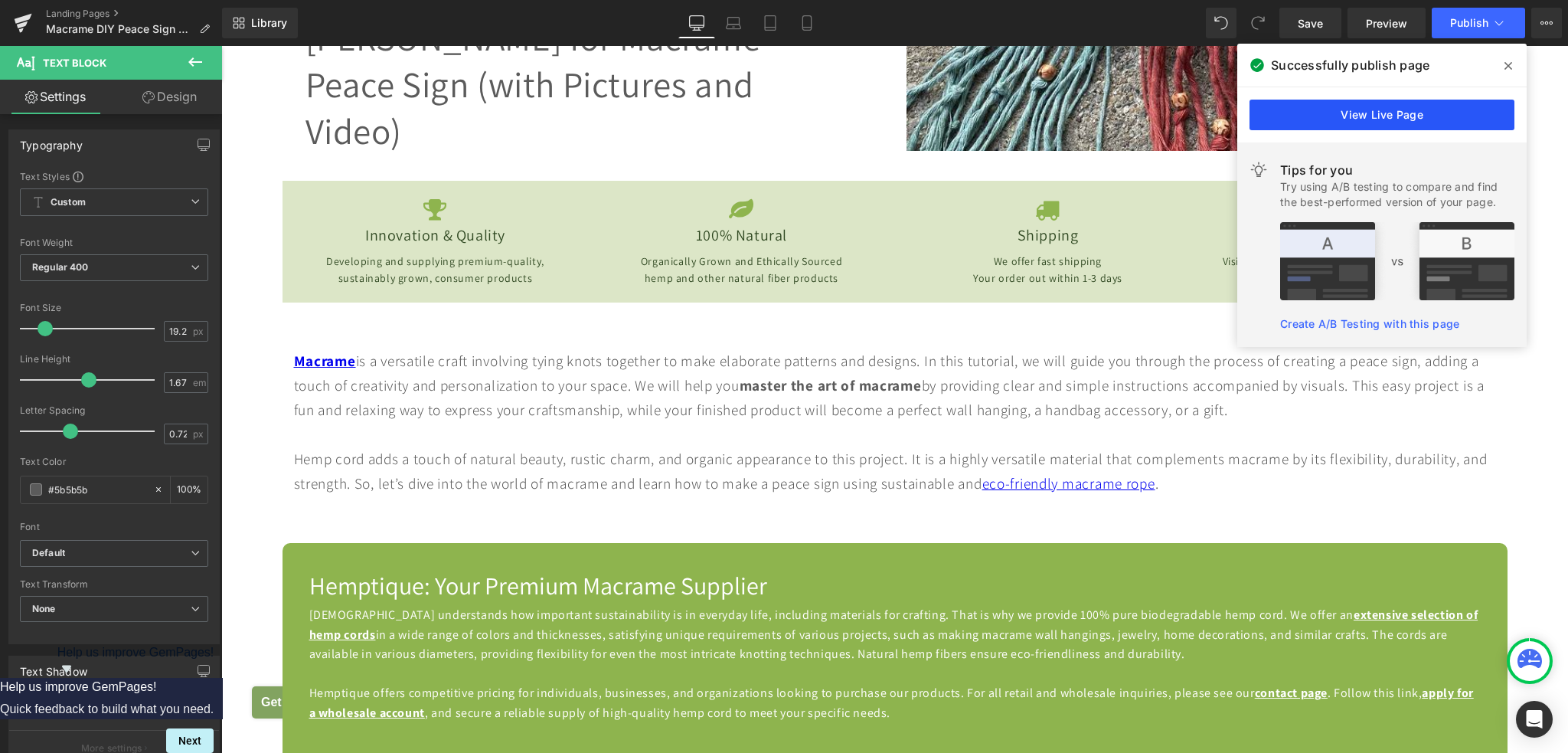
click at [1366, 120] on link "View Live Page" at bounding box center [1382, 114] width 265 height 30
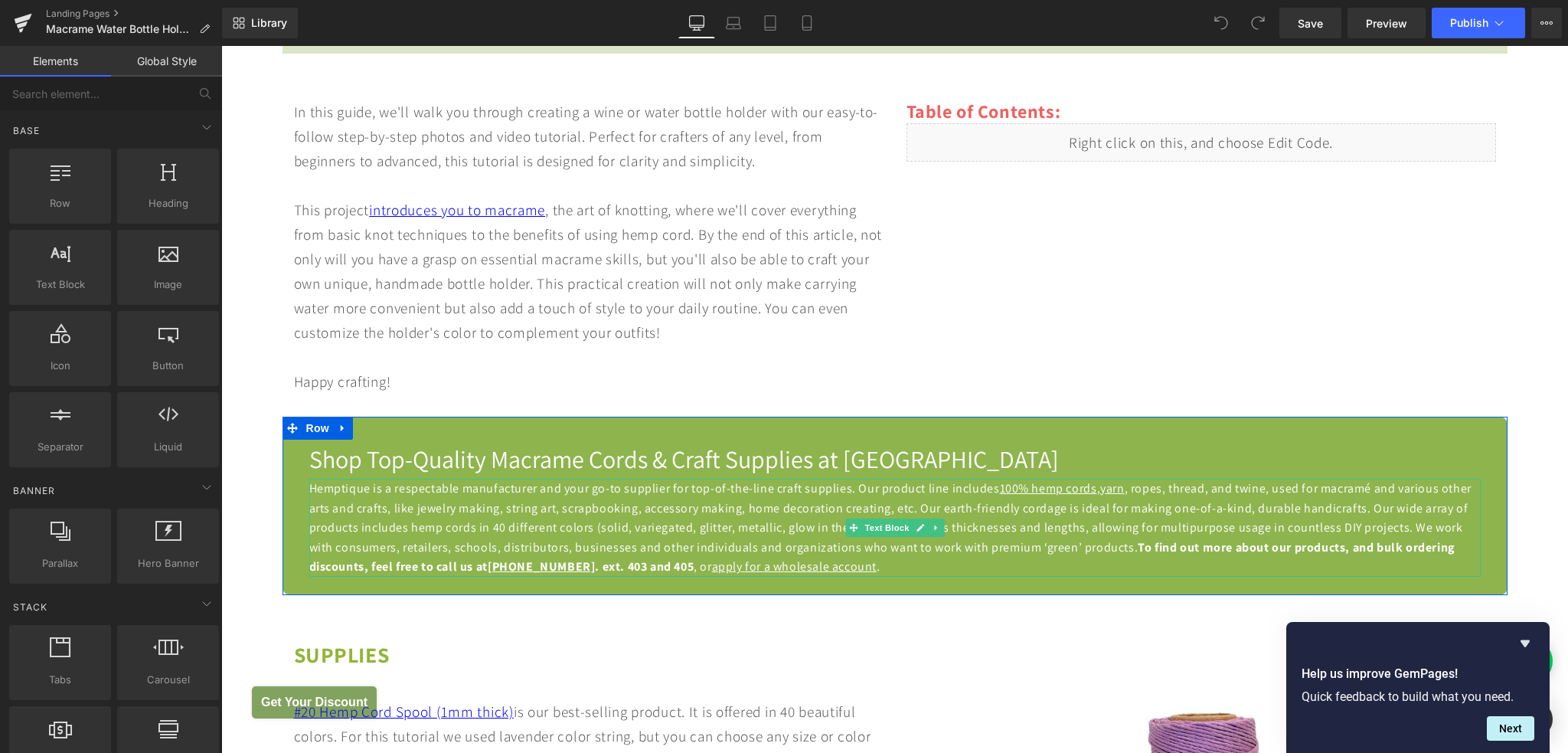
scroll to position [613, 0]
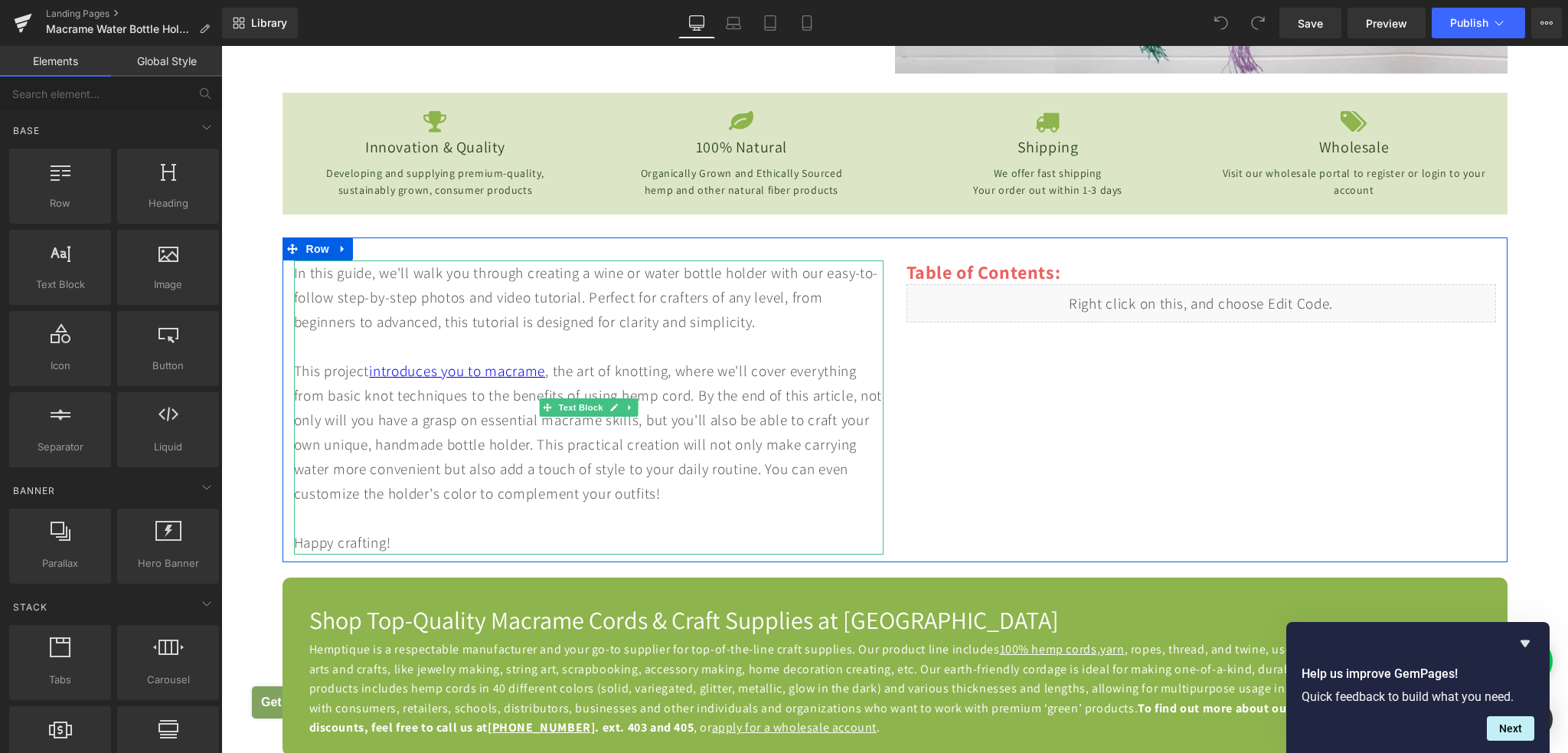
click at [781, 511] on div at bounding box center [589, 517] width 590 height 25
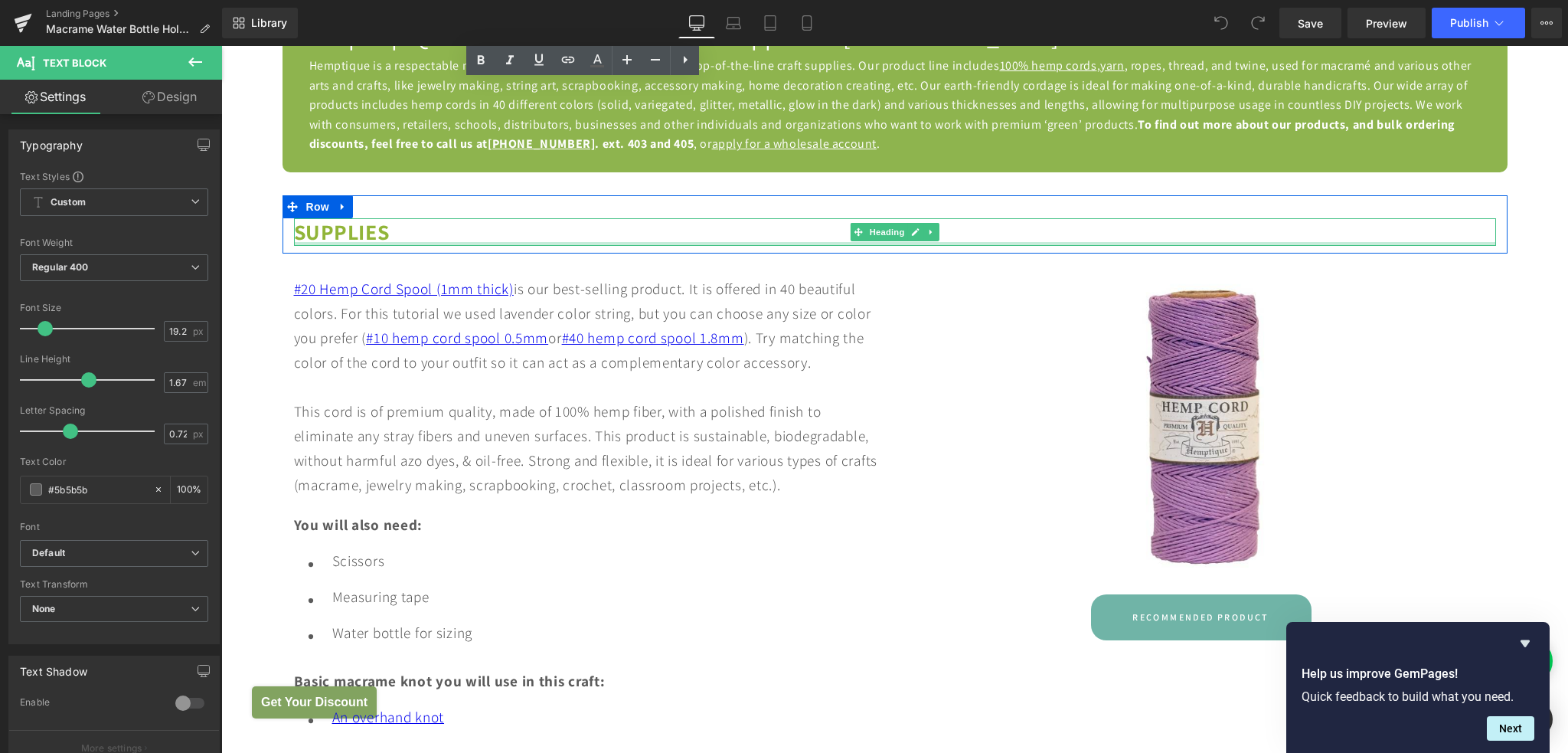
scroll to position [1276, 0]
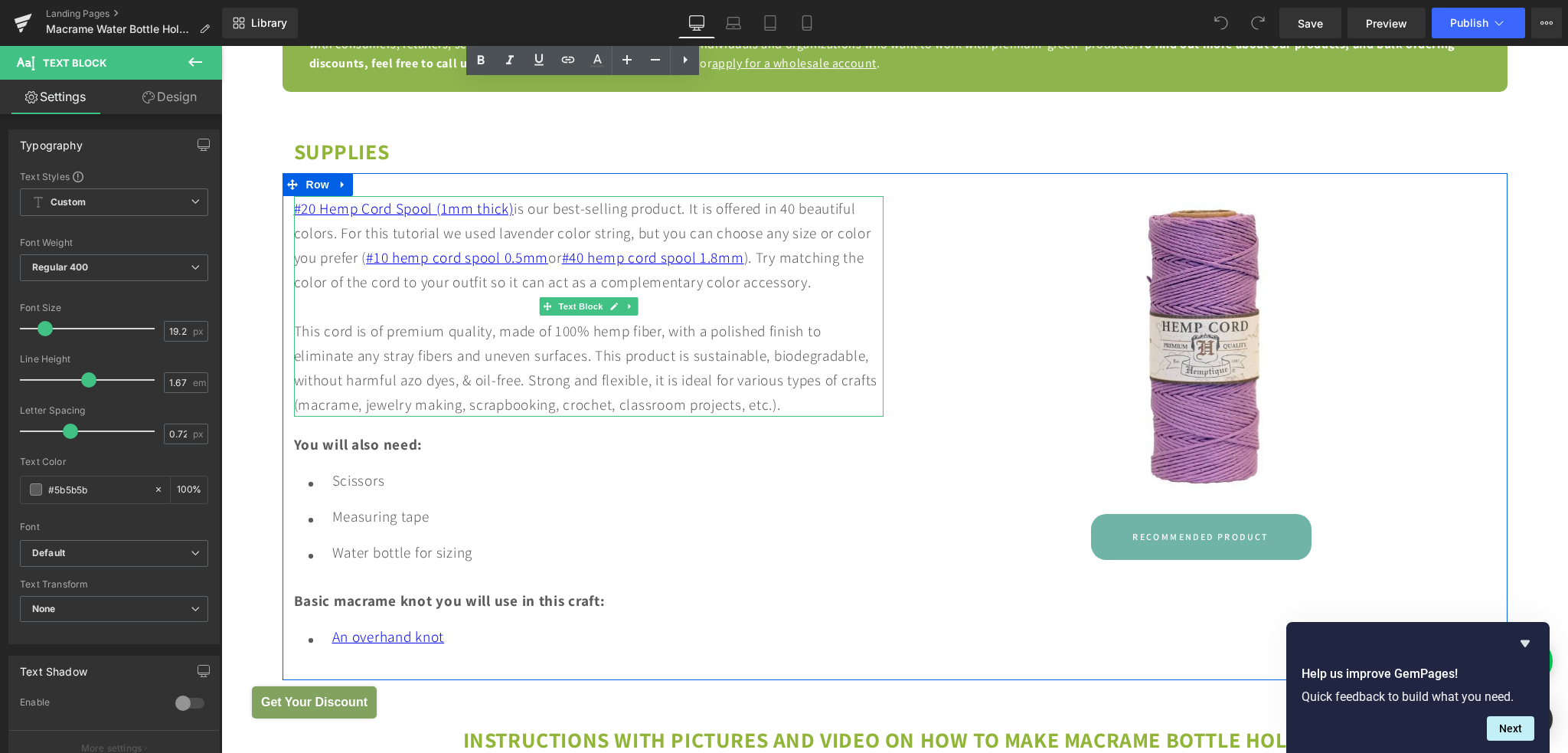
drag, startPoint x: 827, startPoint y: 405, endPoint x: 834, endPoint y: 407, distance: 7.3
click at [828, 405] on div "#20 Hemp Cord Spool (1mm thick) is our best-selling product. It is offered in 4…" at bounding box center [589, 306] width 590 height 221
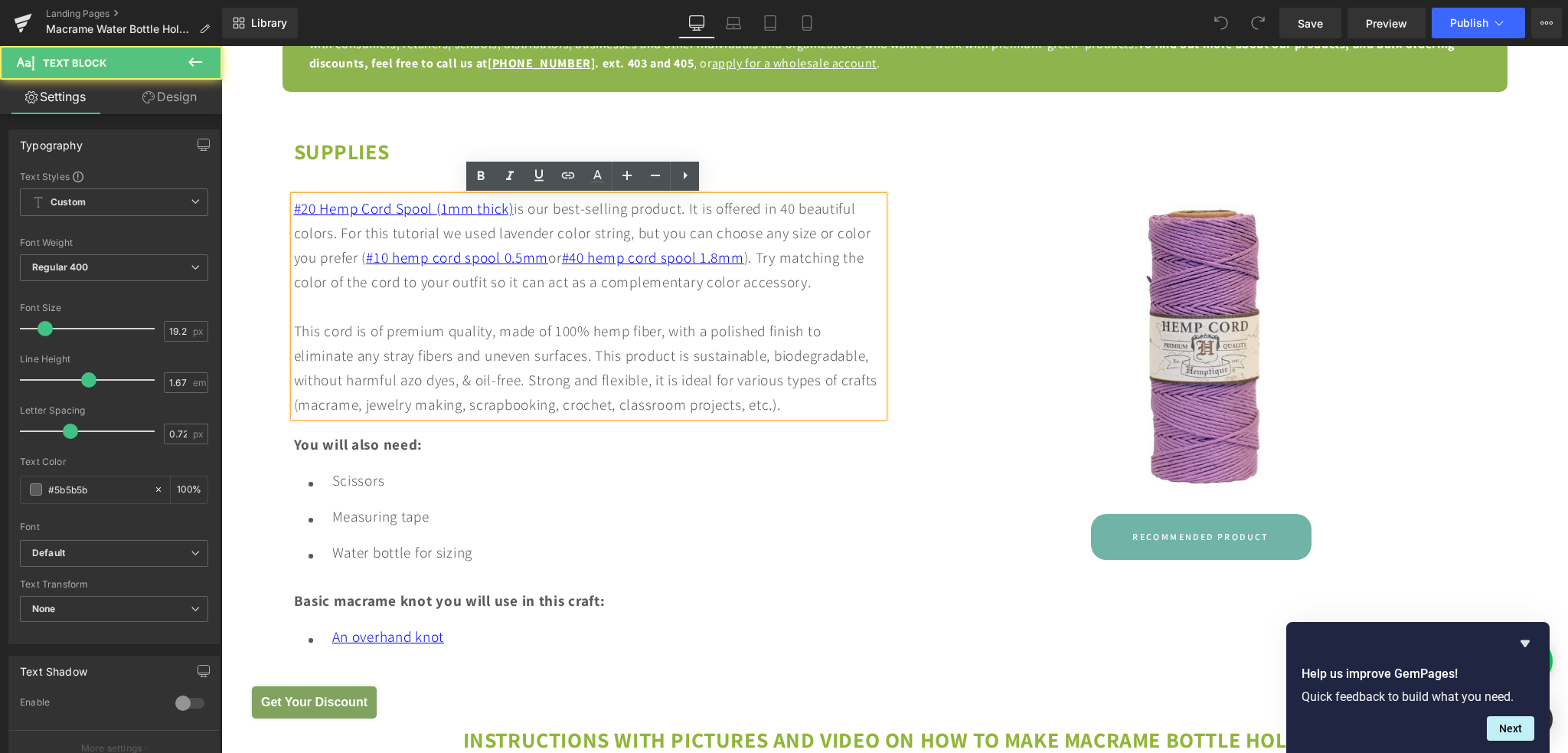
click at [834, 407] on div "#20 Hemp Cord Spool (1mm thick) is our best-selling product. It is offered in 4…" at bounding box center [589, 306] width 590 height 221
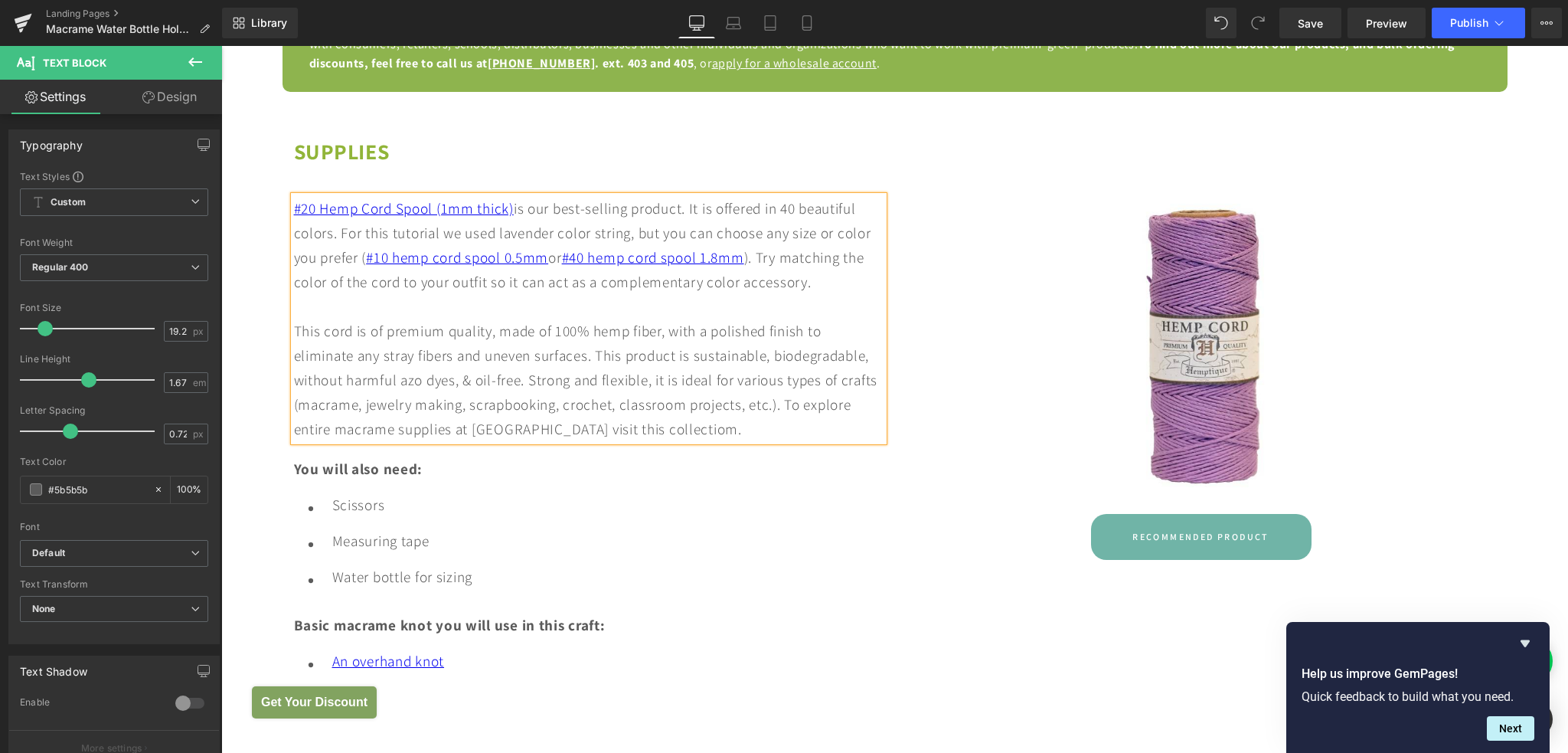
click at [689, 430] on div "#20 Hemp Cord Spool (1mm thick) is our best-selling product. It is offered in 4…" at bounding box center [589, 319] width 590 height 245
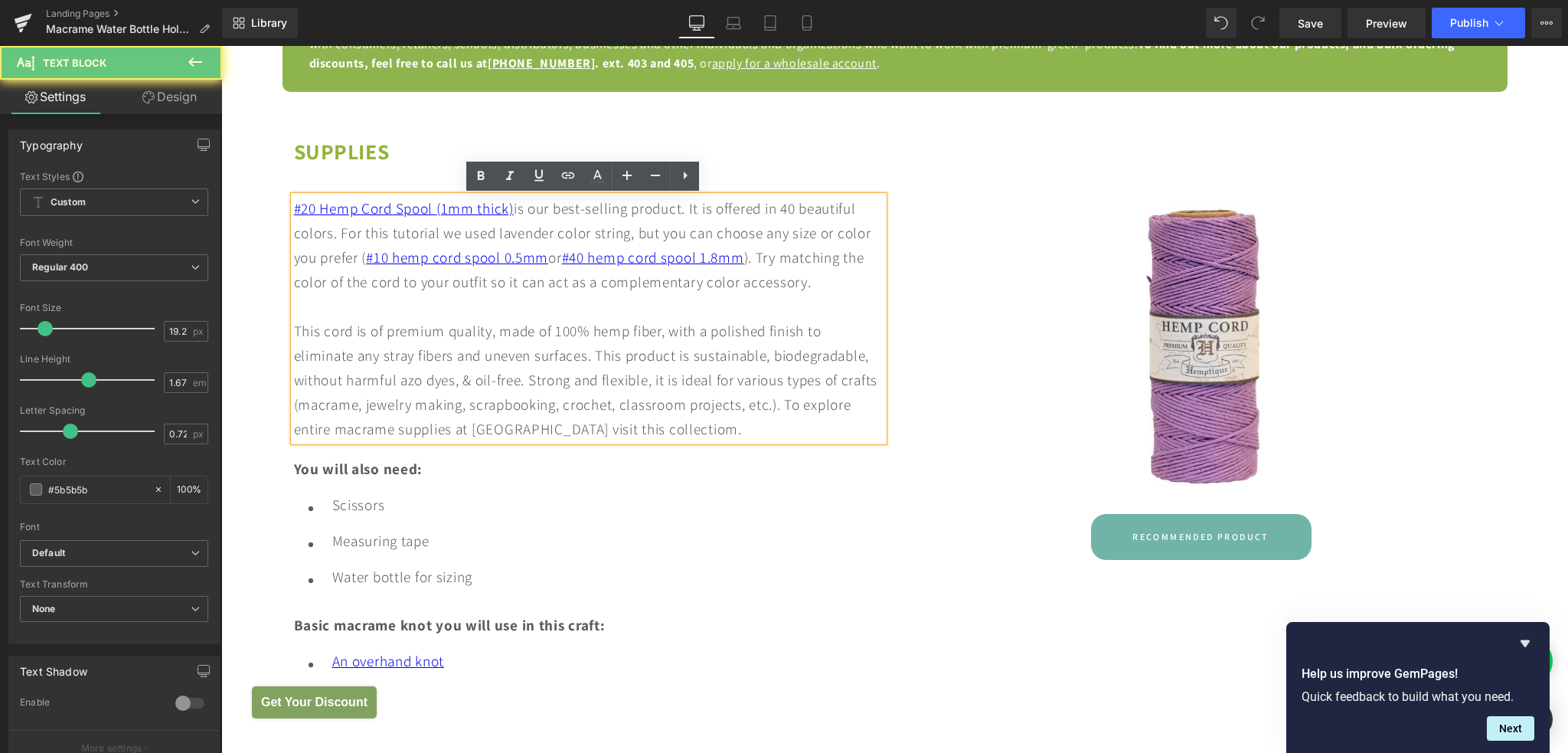
click at [719, 430] on div "#20 Hemp Cord Spool (1mm thick) is our best-selling product. It is offered in 4…" at bounding box center [589, 319] width 590 height 245
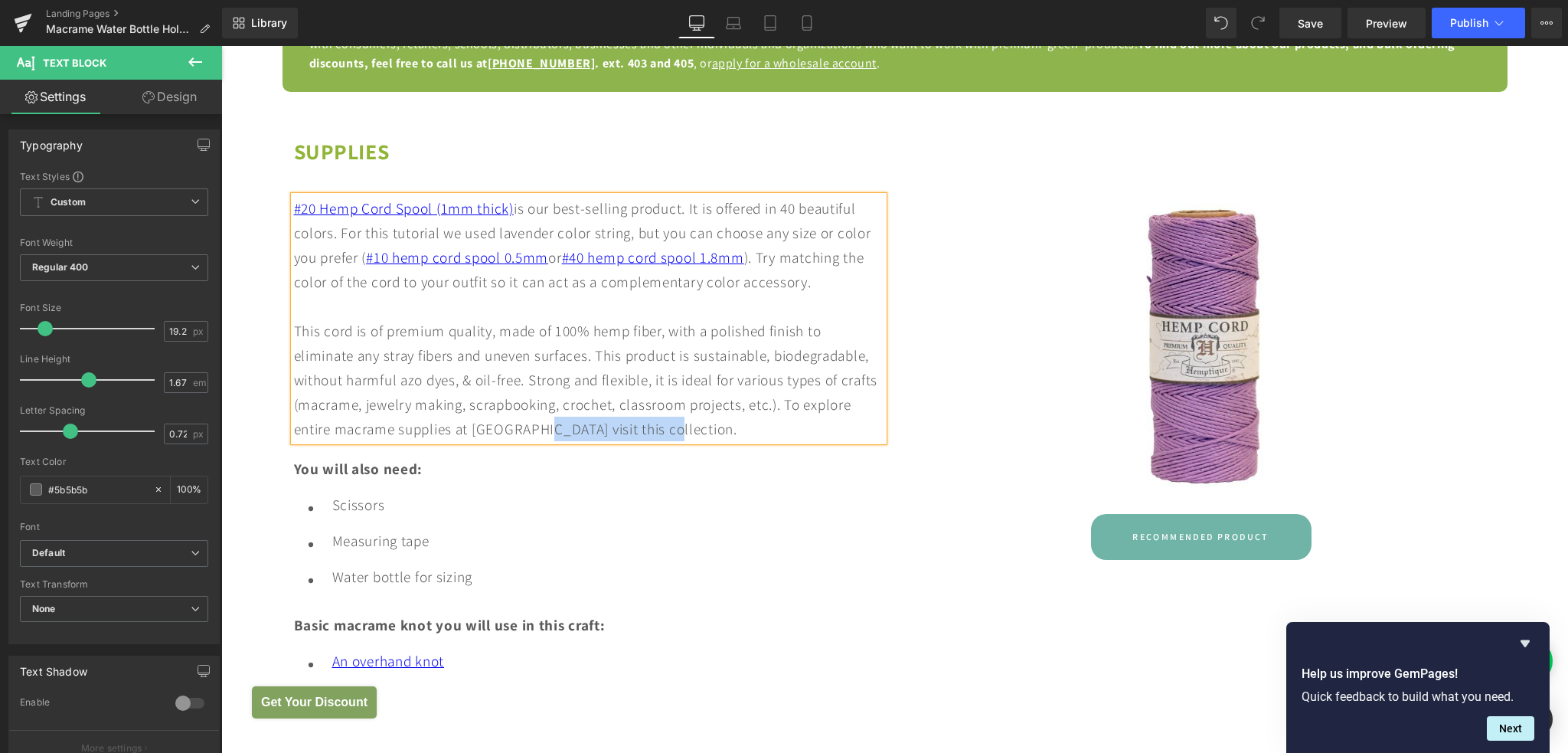
drag, startPoint x: 595, startPoint y: 431, endPoint x: 714, endPoint y: 436, distance: 119.1
click at [714, 436] on div "#20 Hemp Cord Spool (1mm thick) is our best-selling product. It is offered in 4…" at bounding box center [589, 319] width 590 height 245
click at [572, 179] on icon at bounding box center [567, 175] width 19 height 19
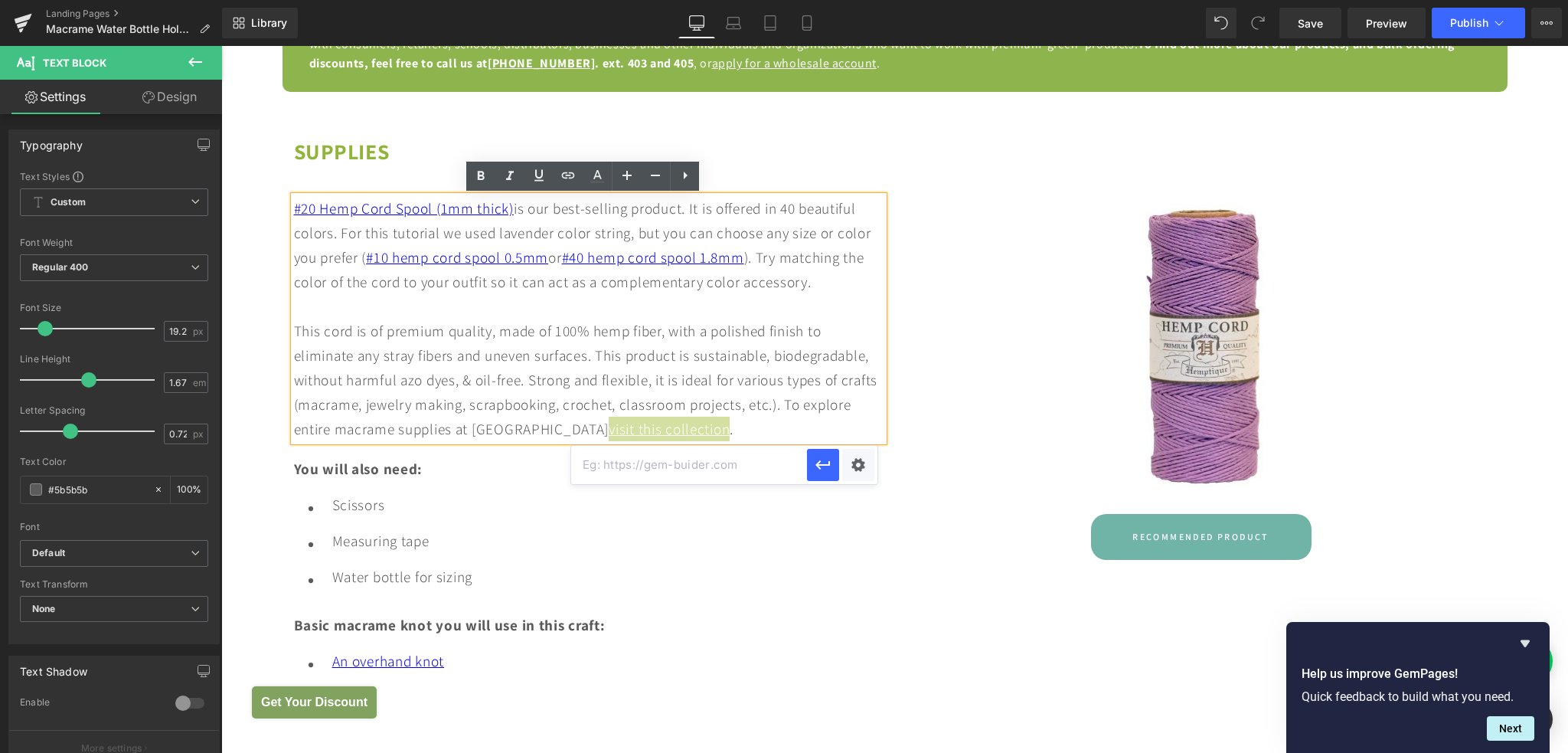
click at [732, 472] on input "text" at bounding box center [689, 464] width 235 height 38
paste input "[URL][DOMAIN_NAME]"
type input "[URL][DOMAIN_NAME]"
click at [828, 462] on icon "button" at bounding box center [822, 464] width 15 height 9
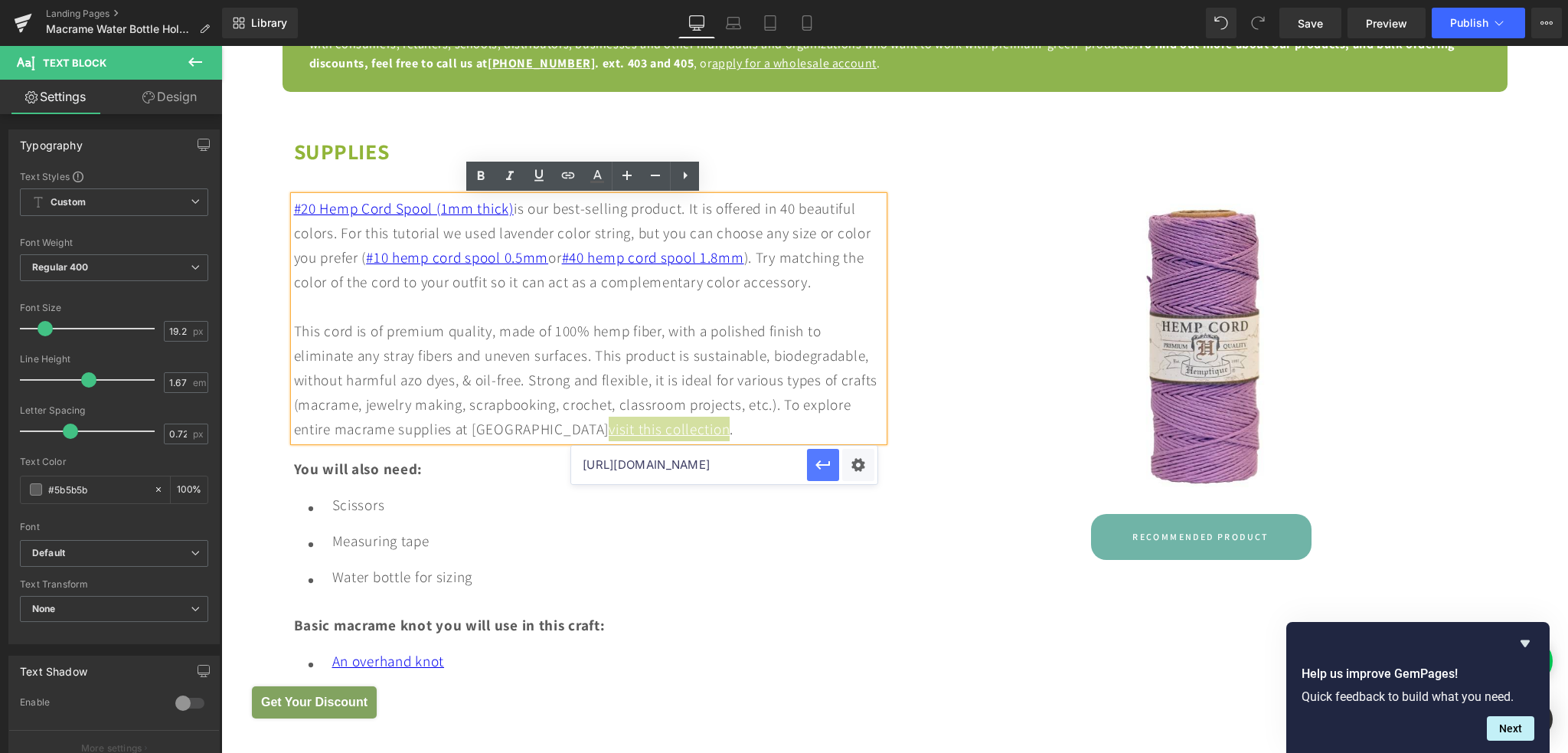
scroll to position [0, 0]
click at [480, 177] on icon at bounding box center [481, 176] width 19 height 19
click at [1298, 29] on link "Save" at bounding box center [1310, 23] width 62 height 30
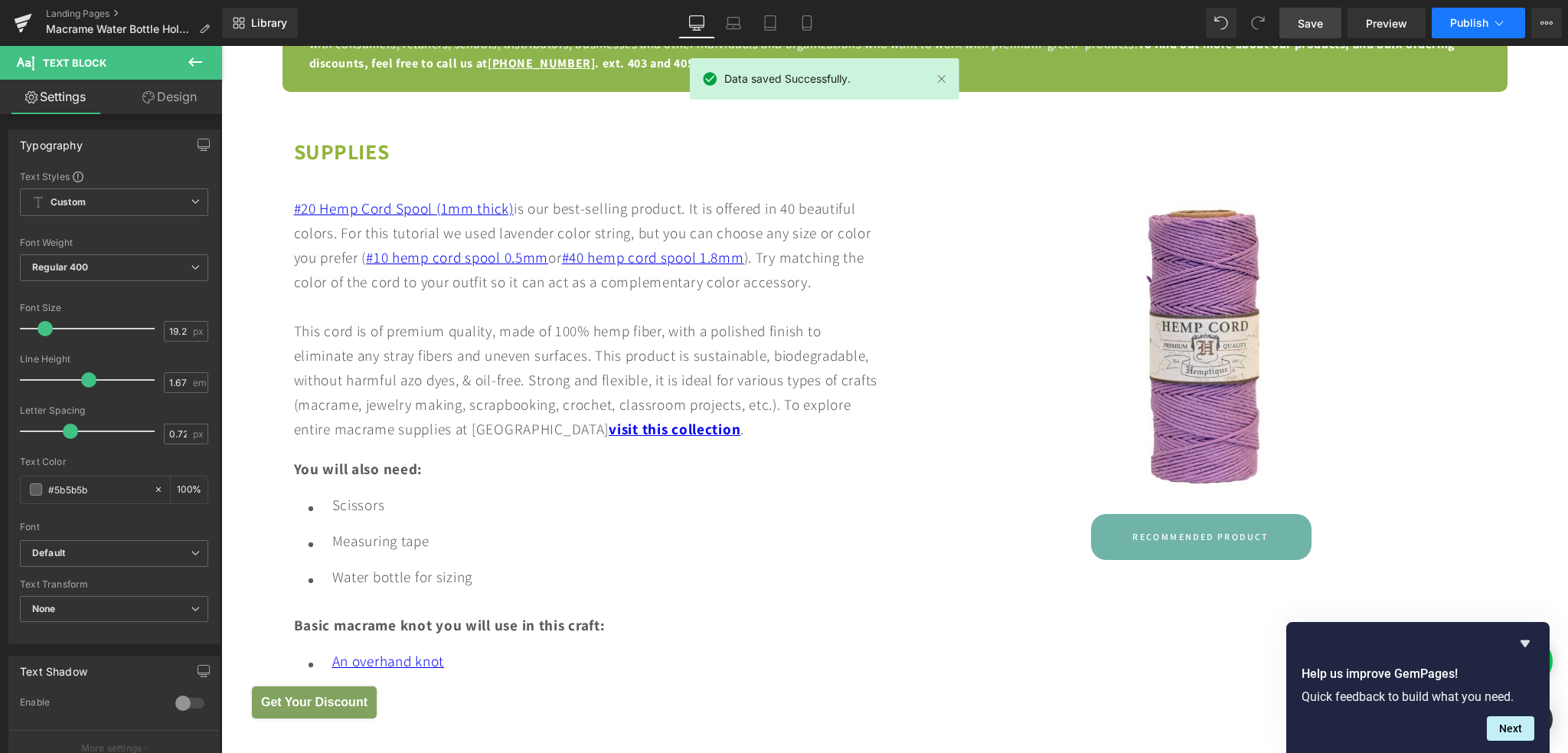
click at [1452, 21] on span "Publish" at bounding box center [1469, 23] width 38 height 12
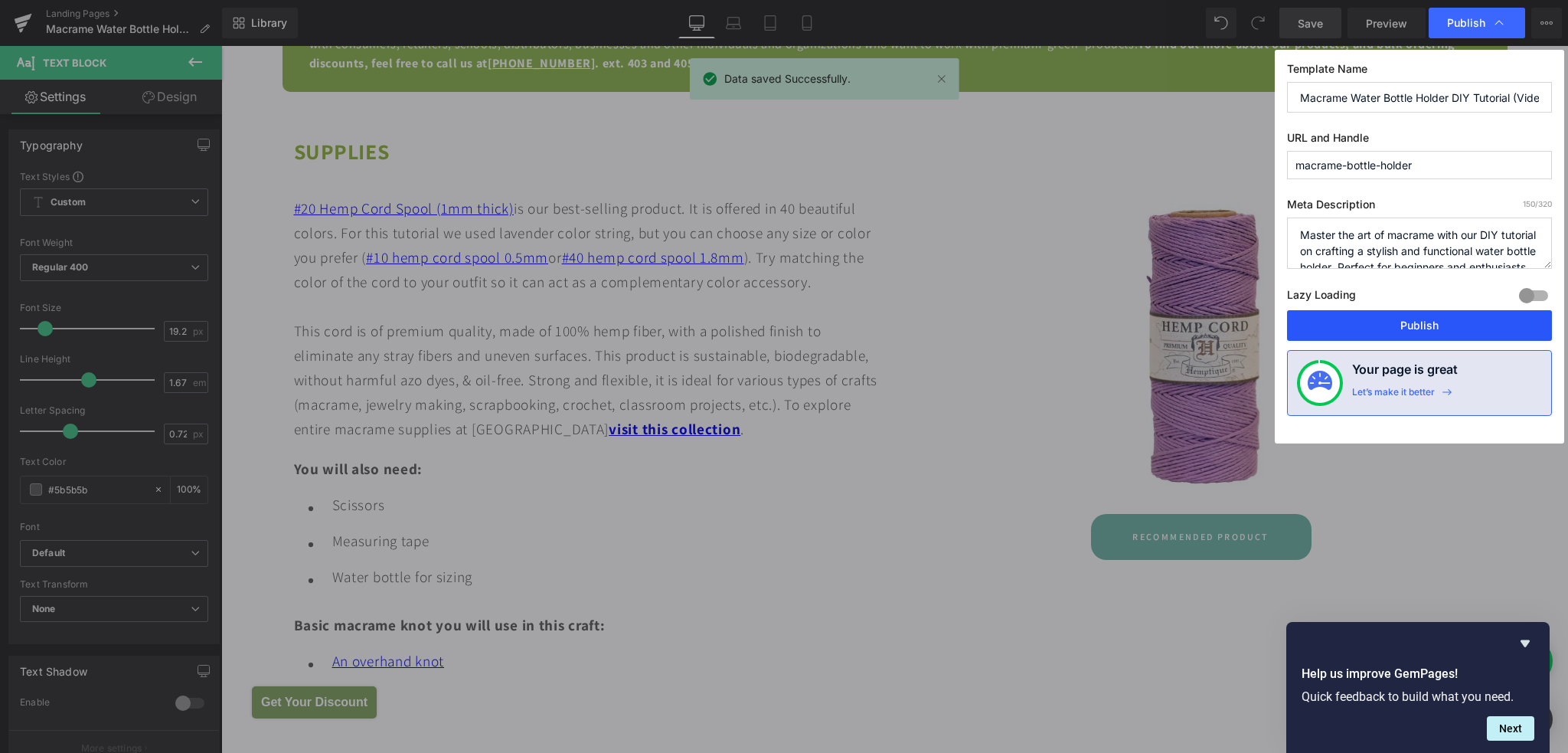
click at [1402, 324] on button "Publish" at bounding box center [1419, 325] width 265 height 30
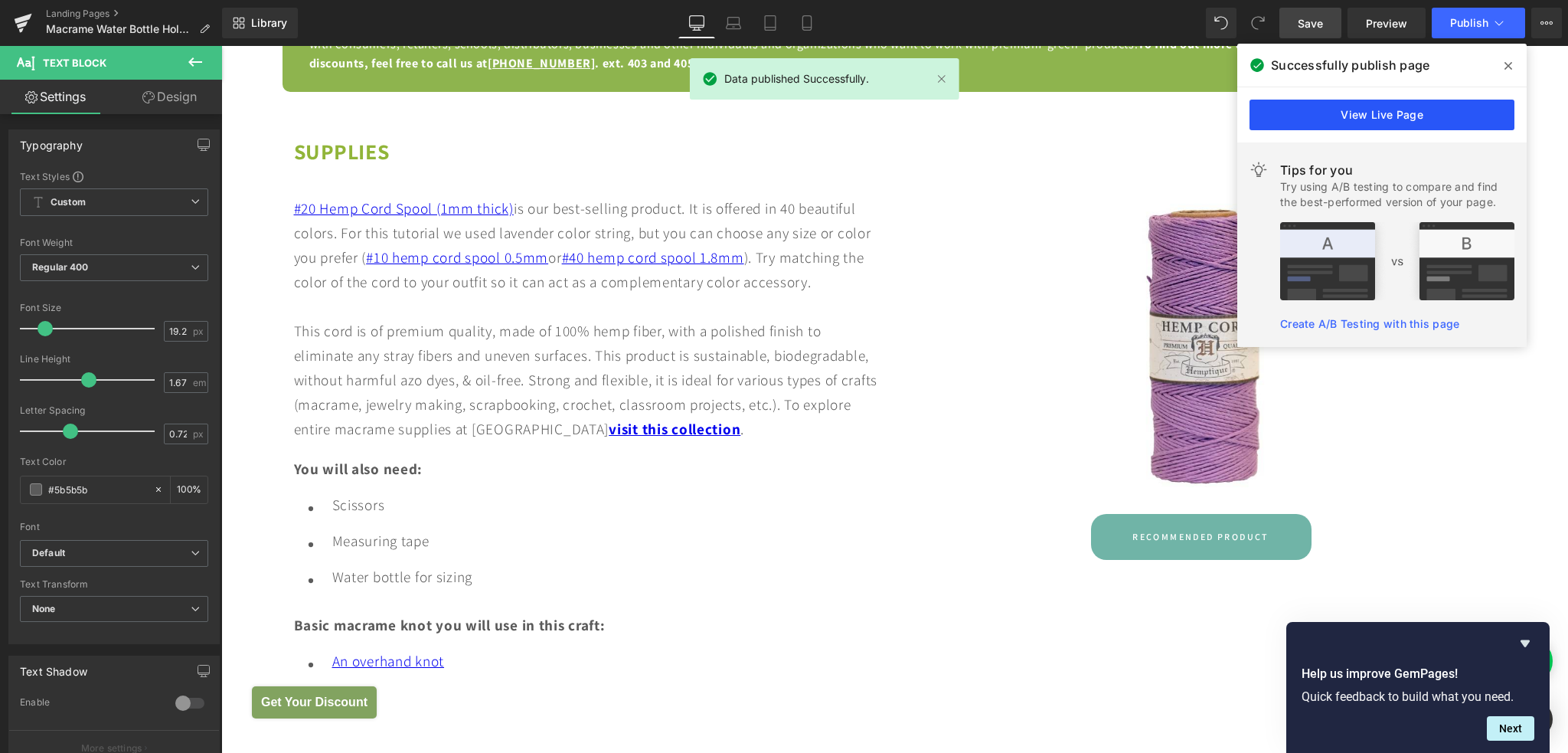
click at [1387, 119] on link "View Live Page" at bounding box center [1382, 114] width 265 height 30
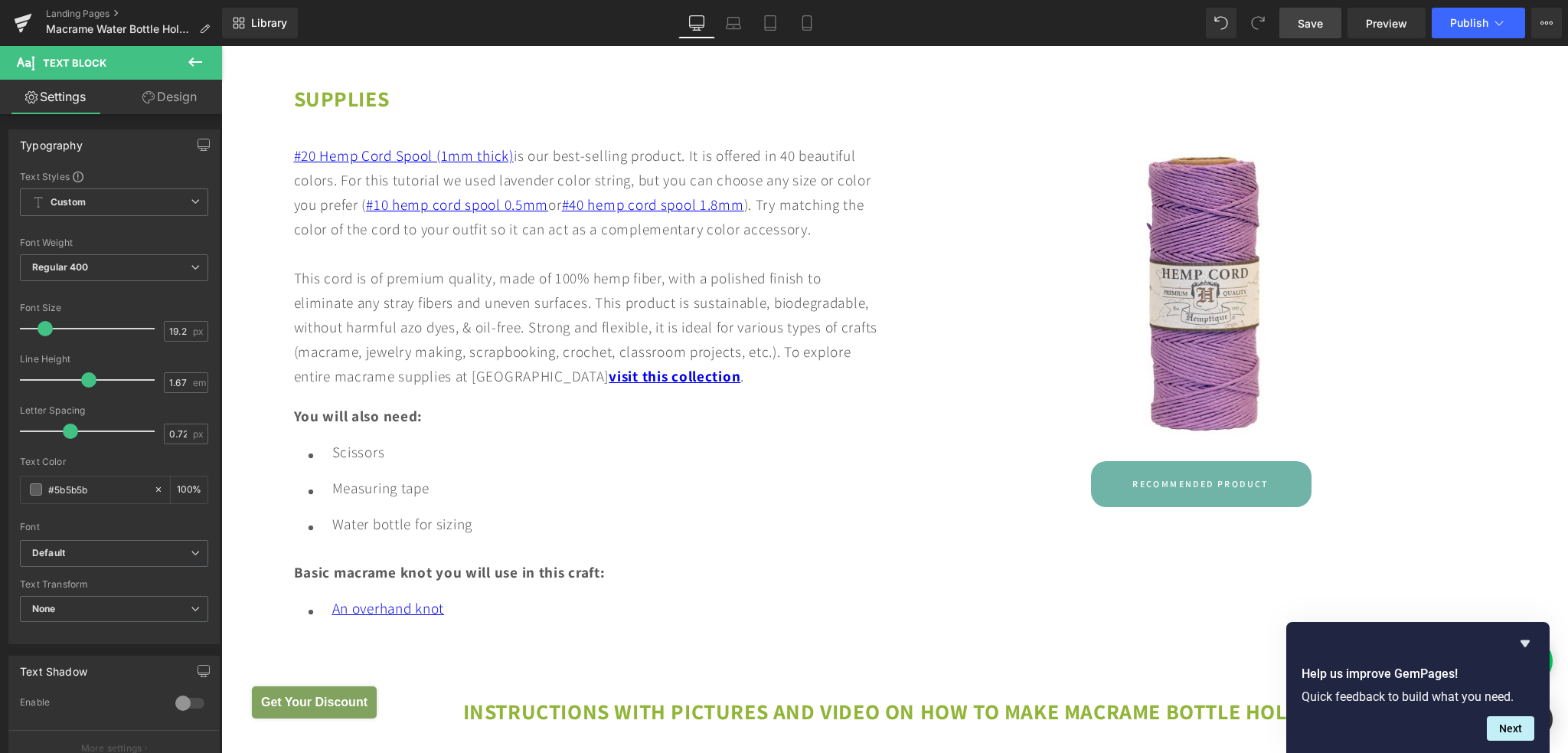
scroll to position [1583, 0]
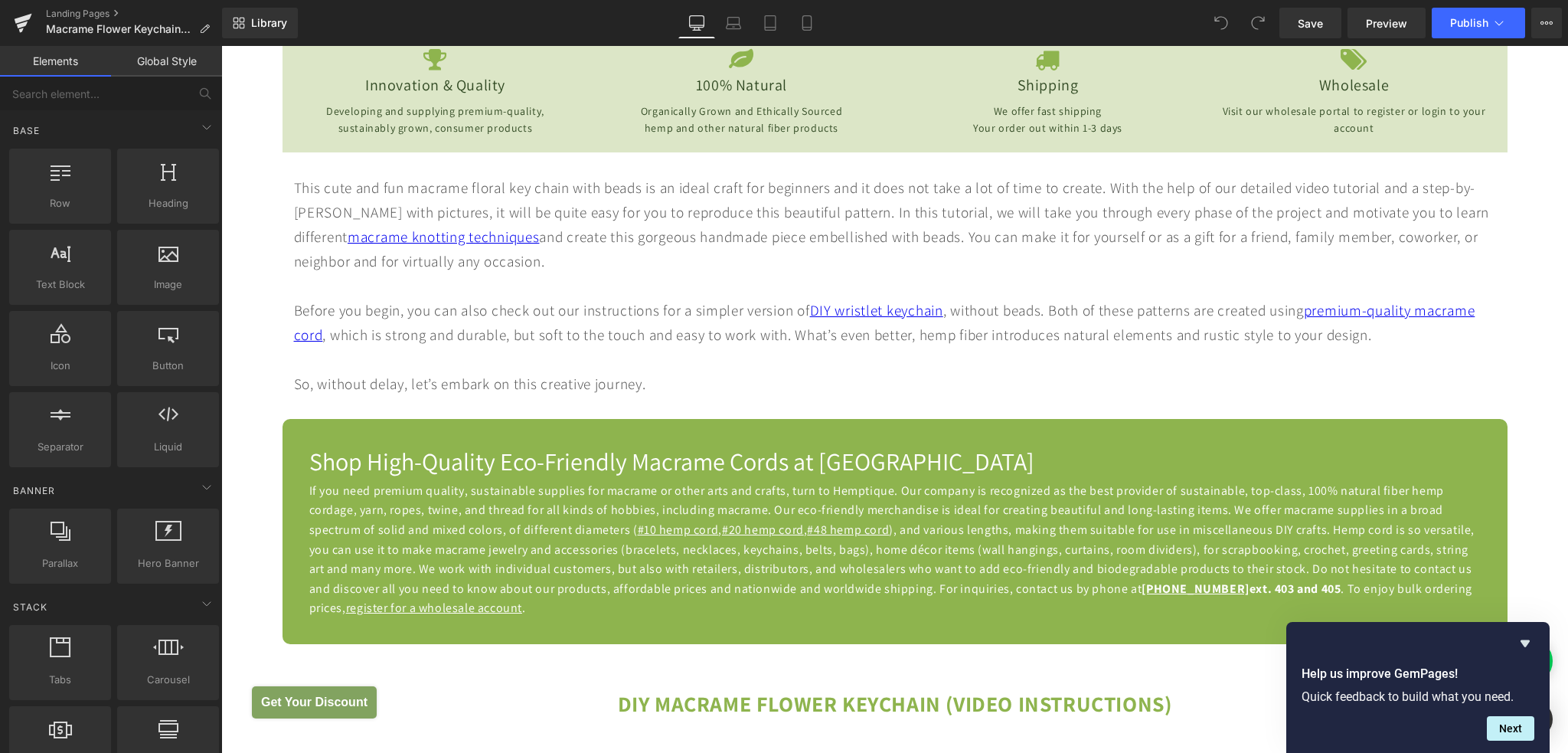
scroll to position [689, 0]
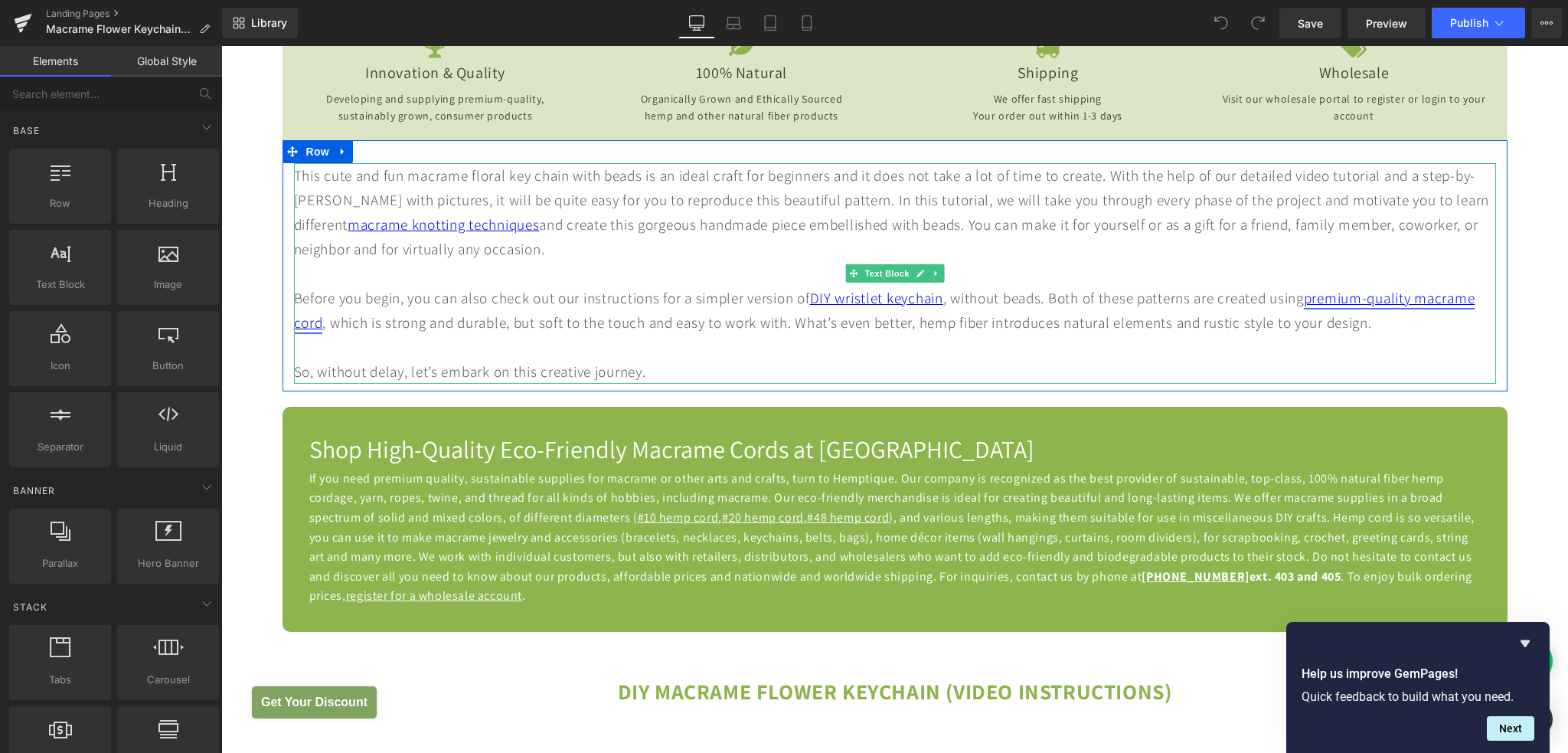
click at [360, 324] on link "premium-quality macrame cord" at bounding box center [885, 309] width 1181 height 44
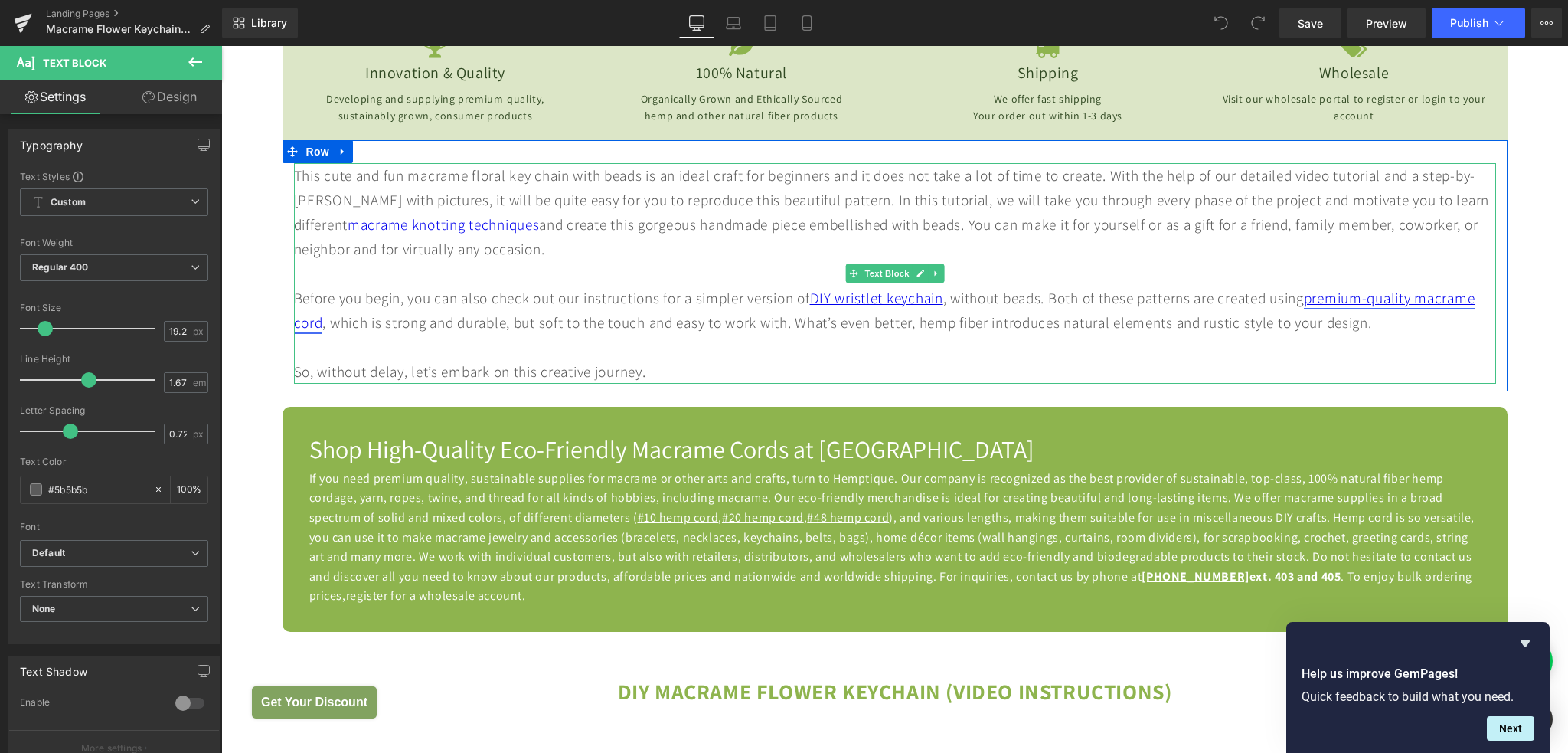
click at [1328, 294] on link "premium-quality macrame cord" at bounding box center [885, 309] width 1181 height 44
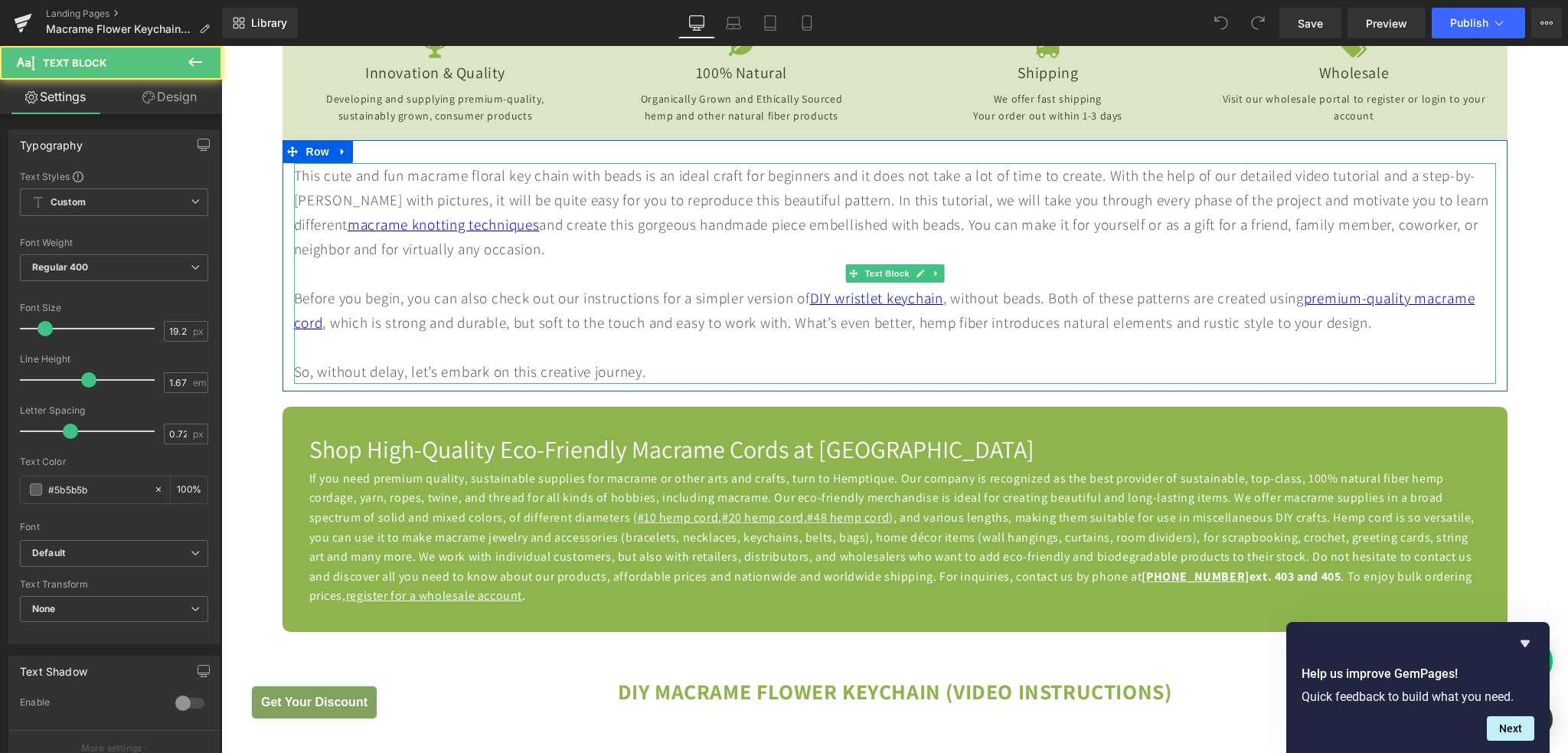
click at [1365, 308] on div "Before you begin, you can also check out our instructions for a simpler version…" at bounding box center [895, 310] width 1202 height 49
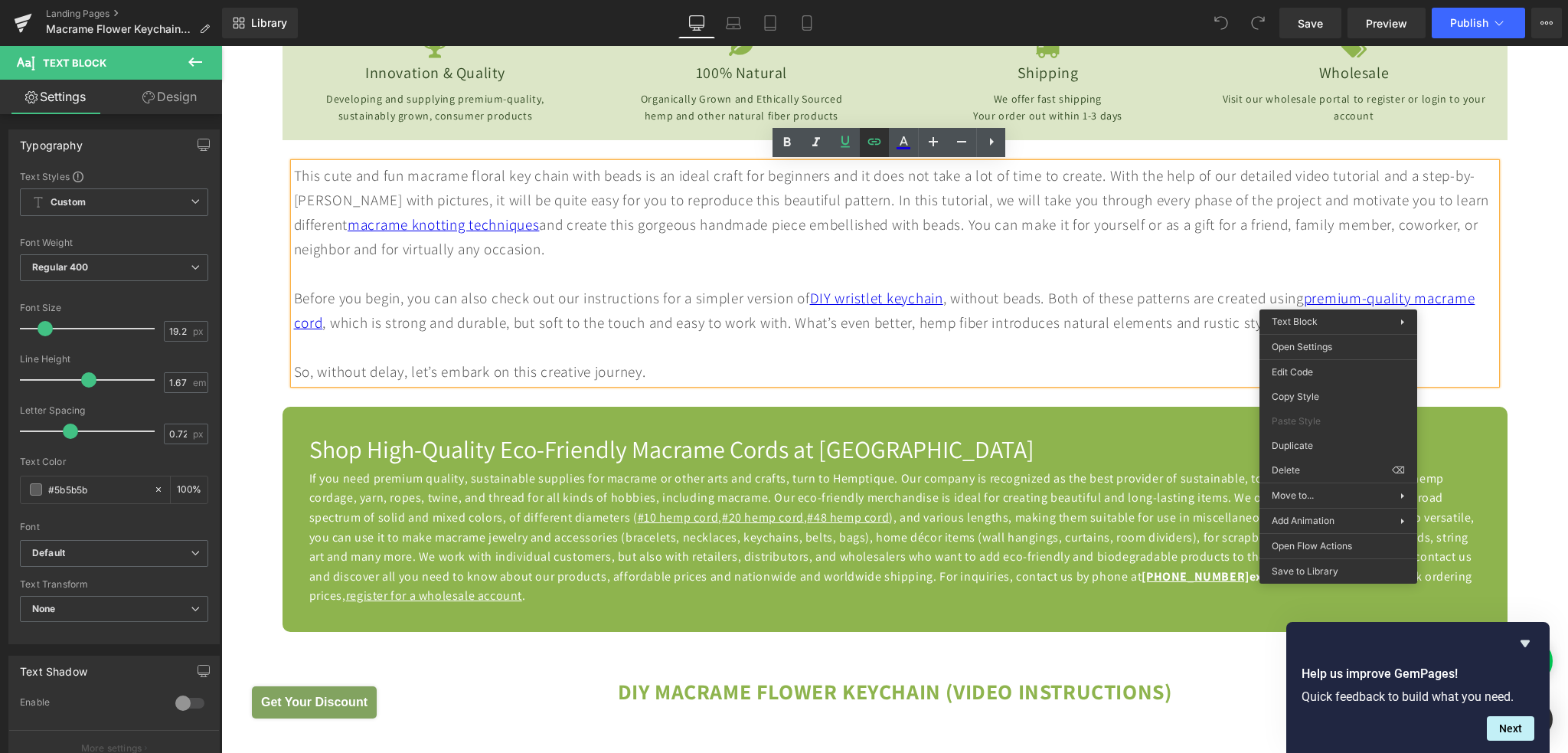
click at [876, 144] on icon at bounding box center [874, 141] width 13 height 6
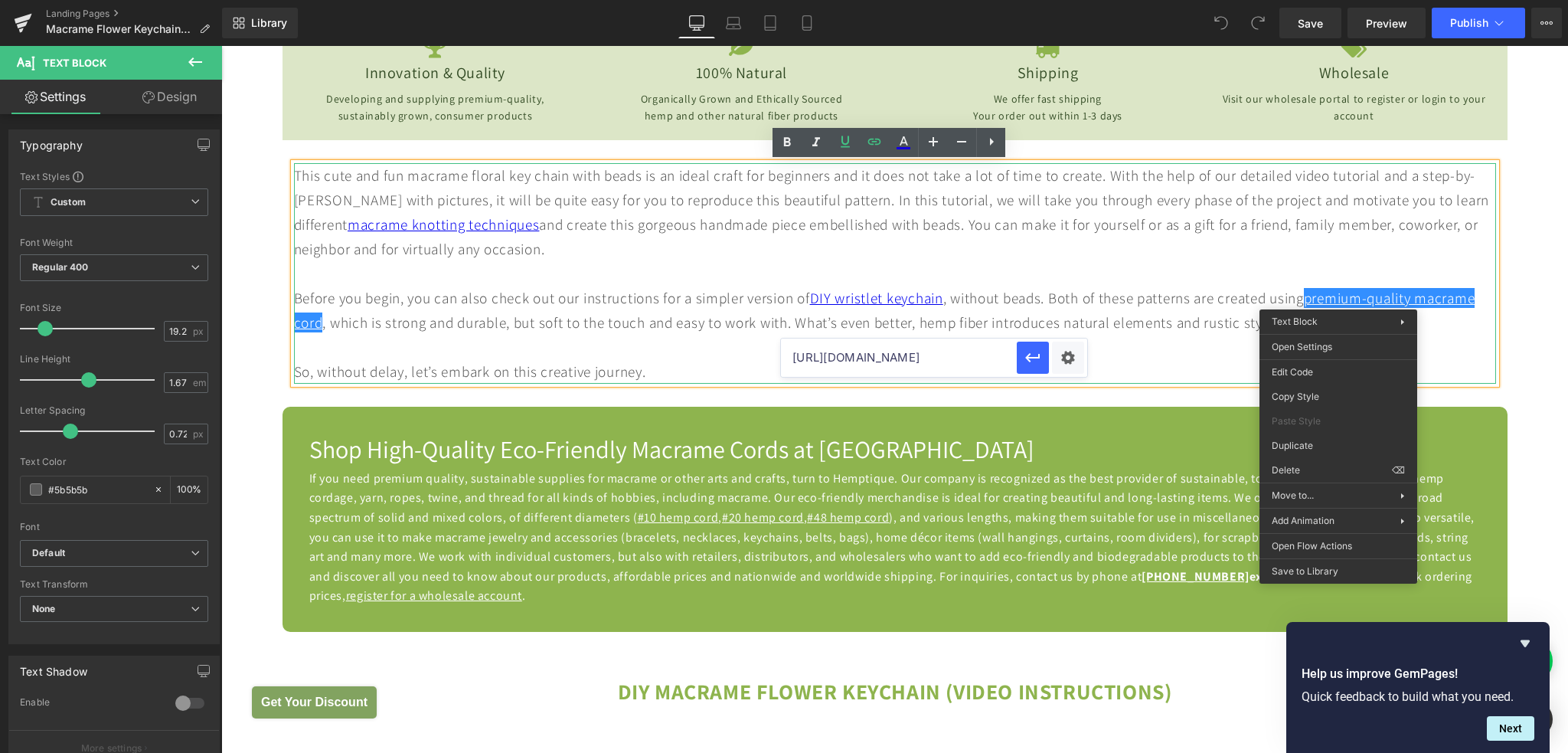
click at [967, 357] on input "[URL][DOMAIN_NAME]" at bounding box center [899, 357] width 235 height 38
click at [835, 358] on input "text" at bounding box center [899, 357] width 235 height 38
paste input "[URL][DOMAIN_NAME]"
type input "[URL][DOMAIN_NAME]"
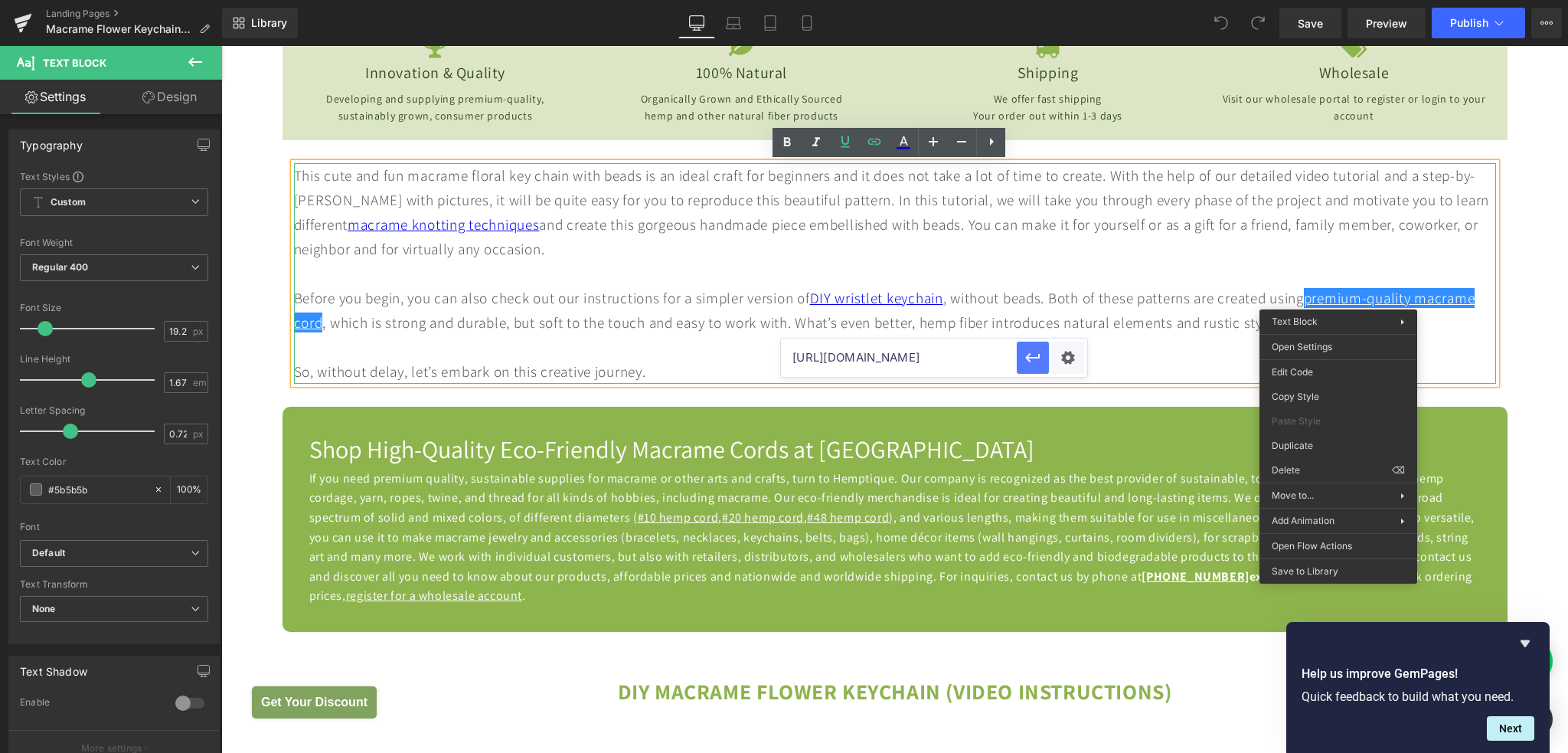
scroll to position [0, 0]
click at [1028, 357] on icon "button" at bounding box center [1032, 357] width 15 height 9
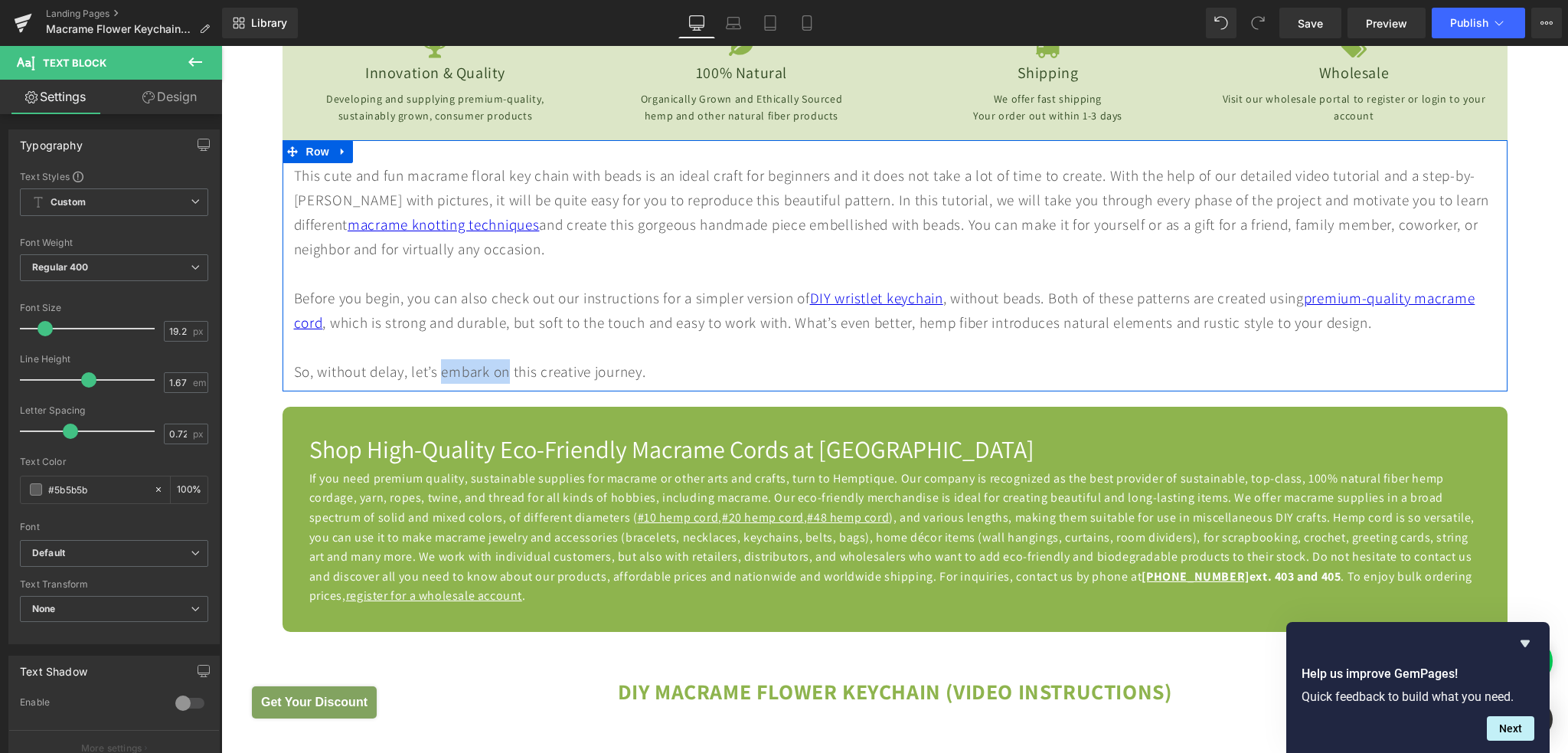
drag, startPoint x: 439, startPoint y: 373, endPoint x: 505, endPoint y: 375, distance: 66.0
click at [505, 375] on div "This cute and fun macrame floral key chain with beads is an ideal craft for beg…" at bounding box center [895, 273] width 1202 height 221
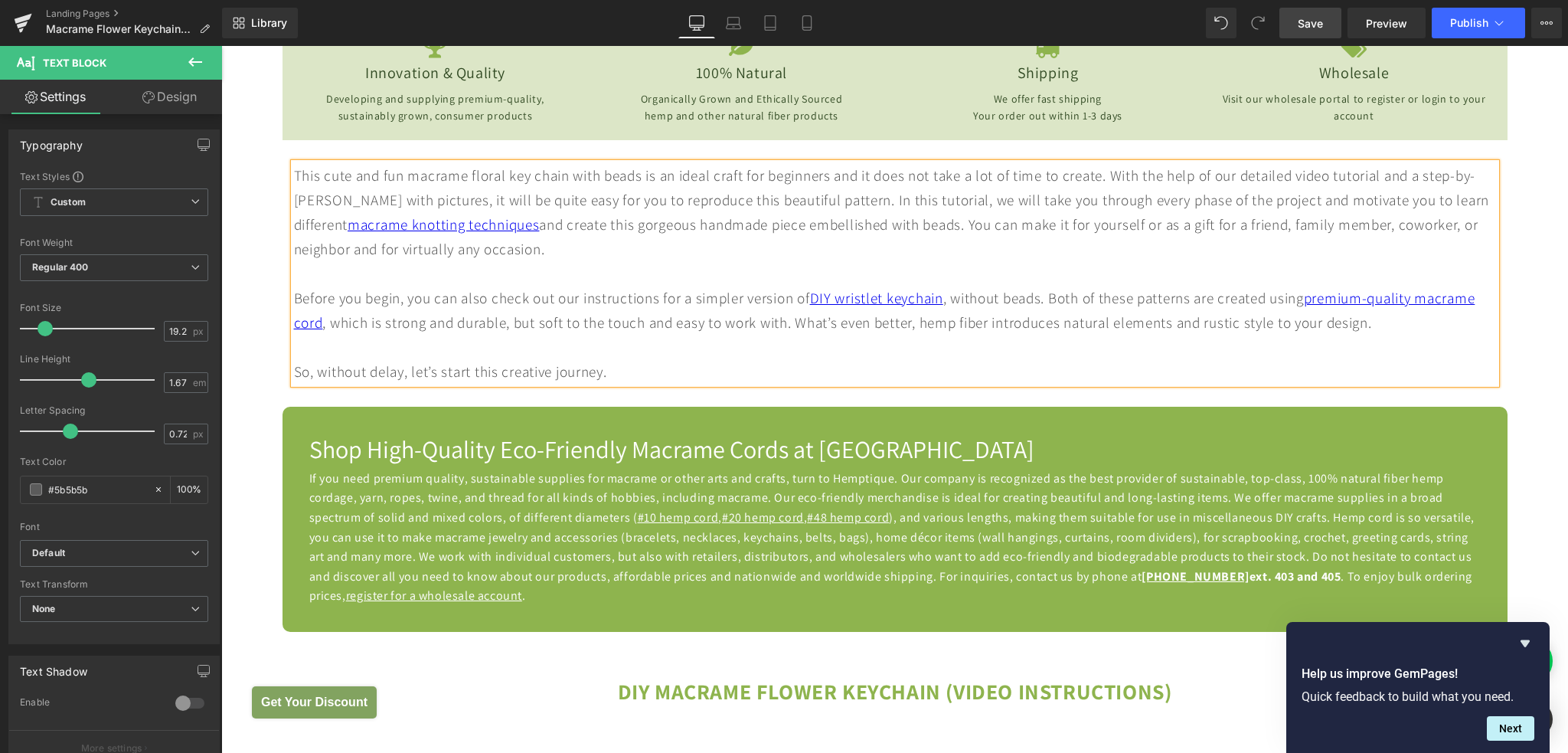
click at [1319, 22] on span "Save" at bounding box center [1310, 24] width 26 height 16
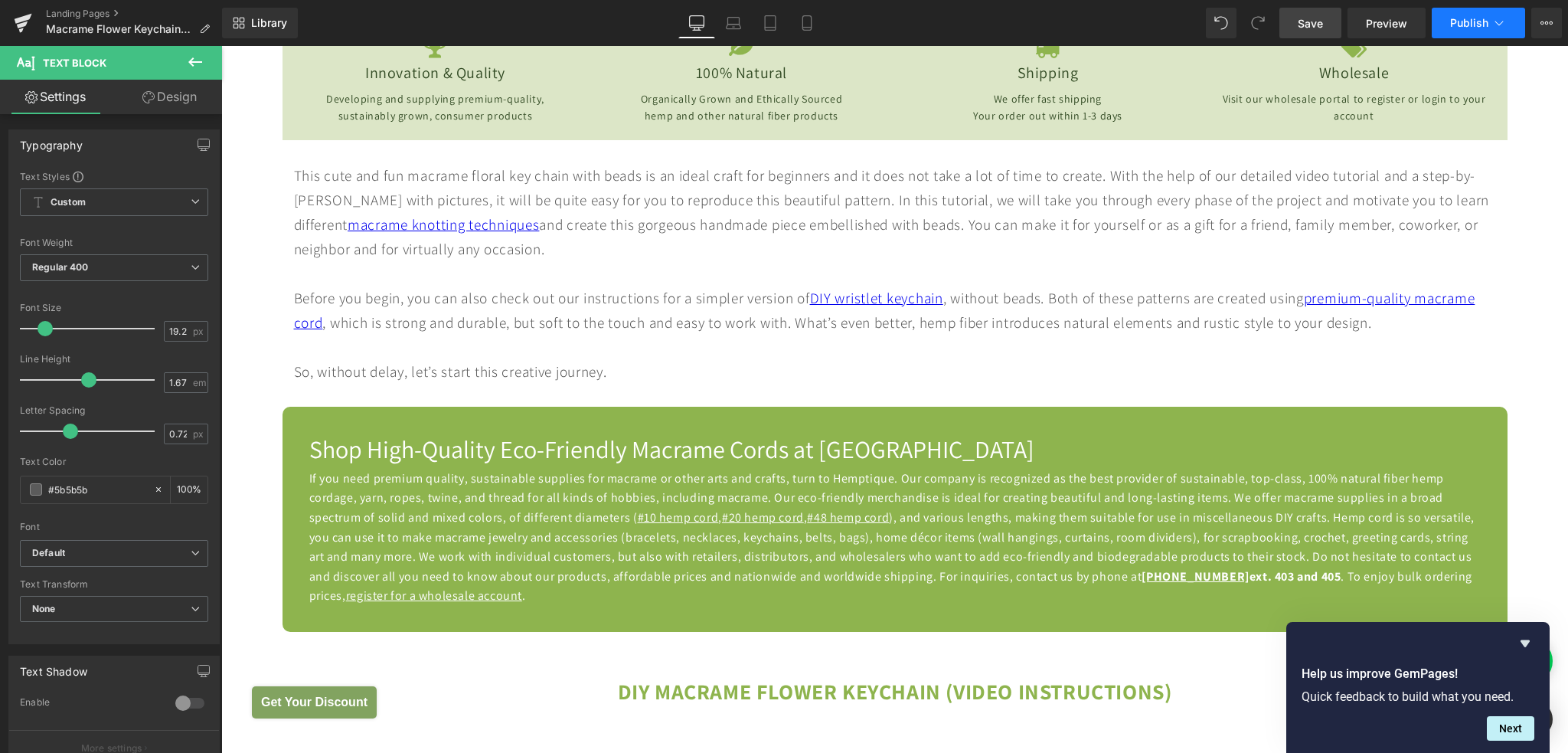
click at [1461, 28] on span "Publish" at bounding box center [1469, 23] width 38 height 12
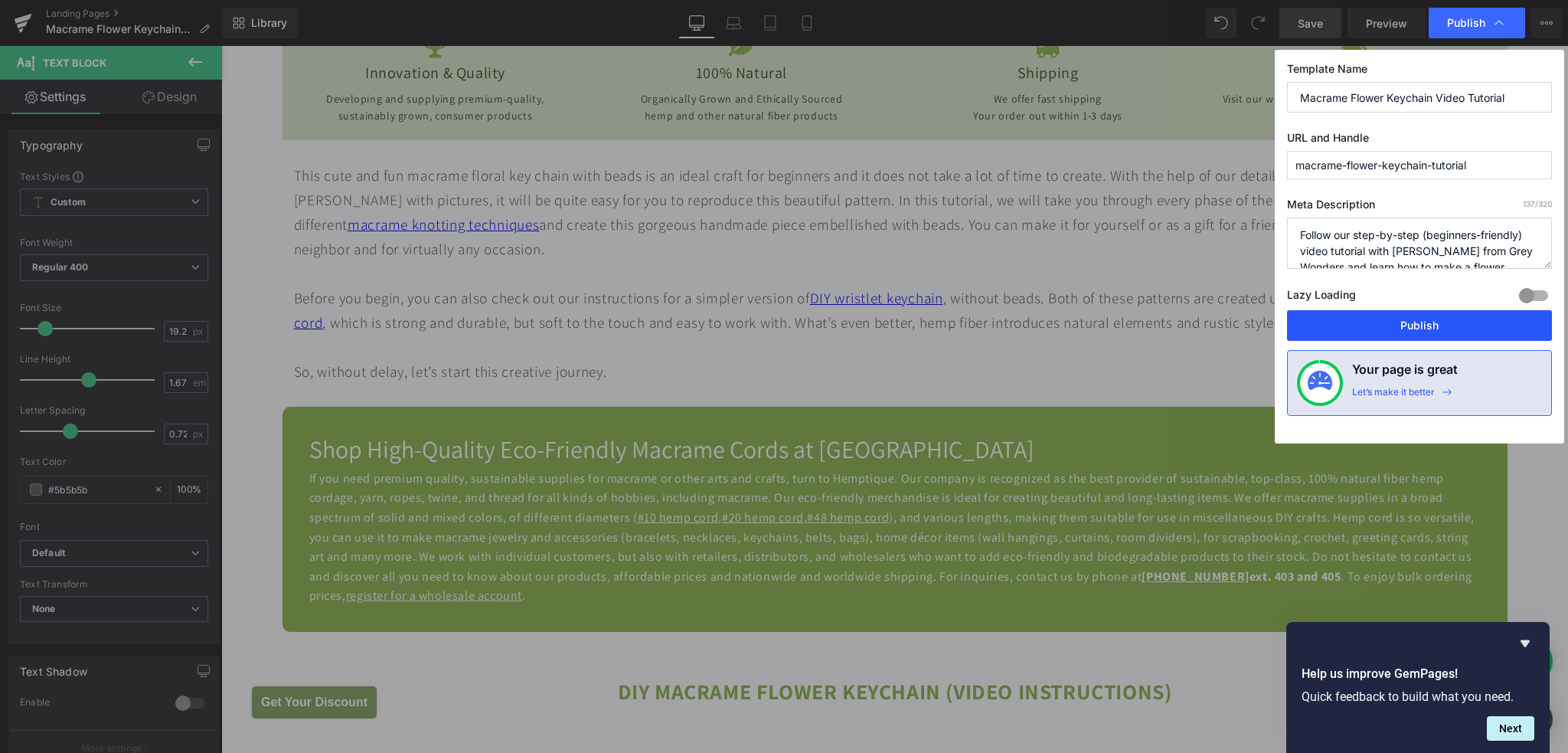
click at [1401, 326] on button "Publish" at bounding box center [1419, 325] width 265 height 30
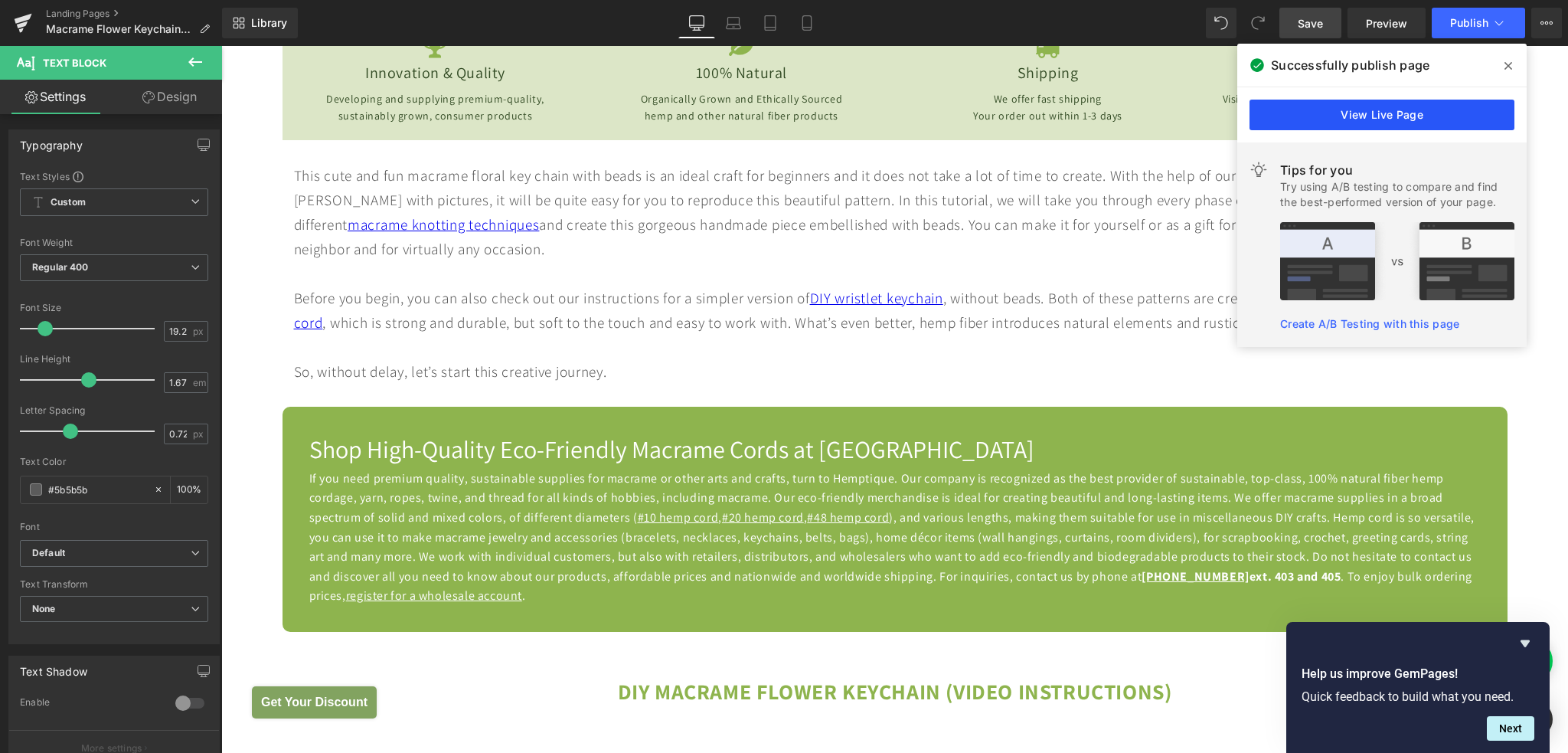
click at [1307, 117] on link "View Live Page" at bounding box center [1382, 114] width 265 height 30
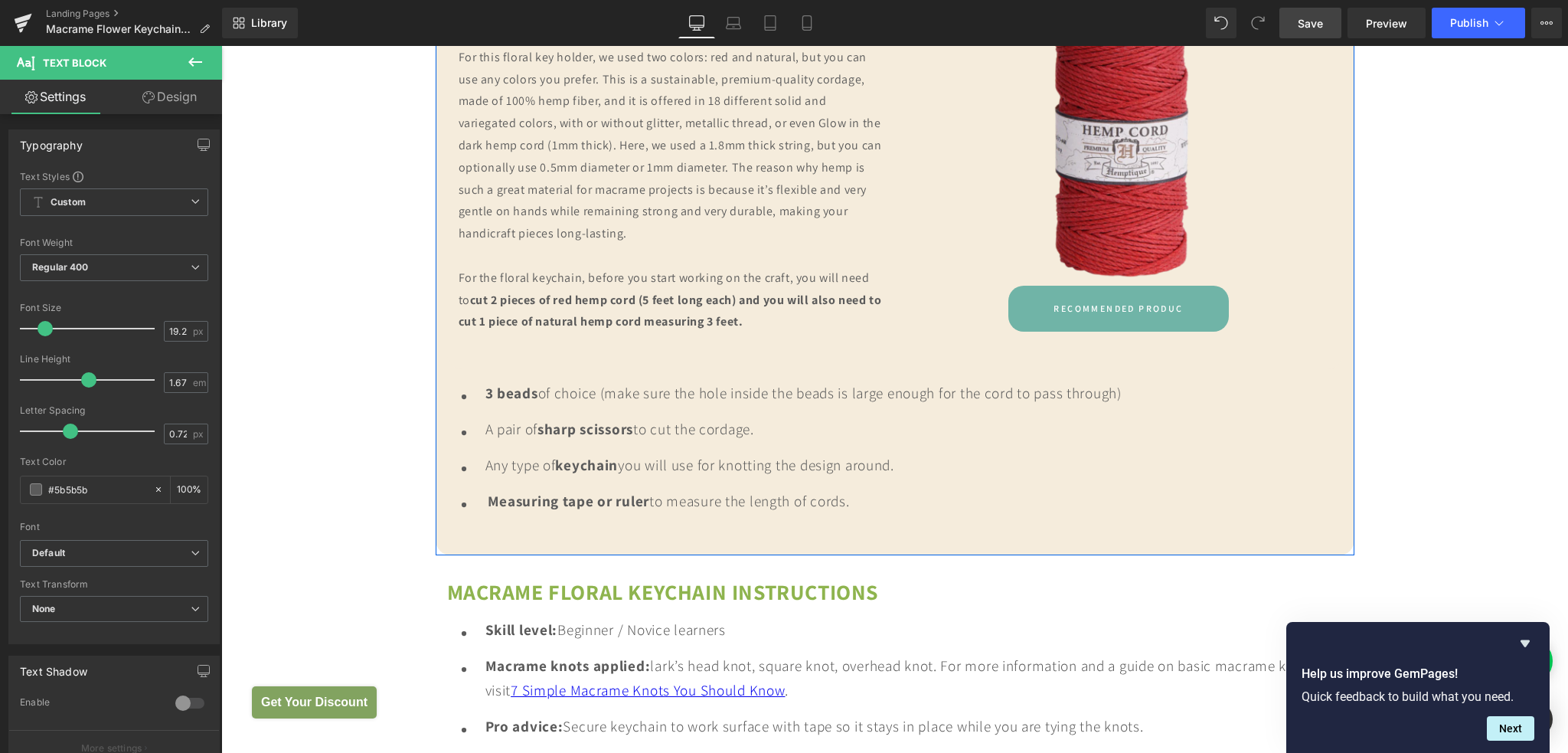
scroll to position [1991, 0]
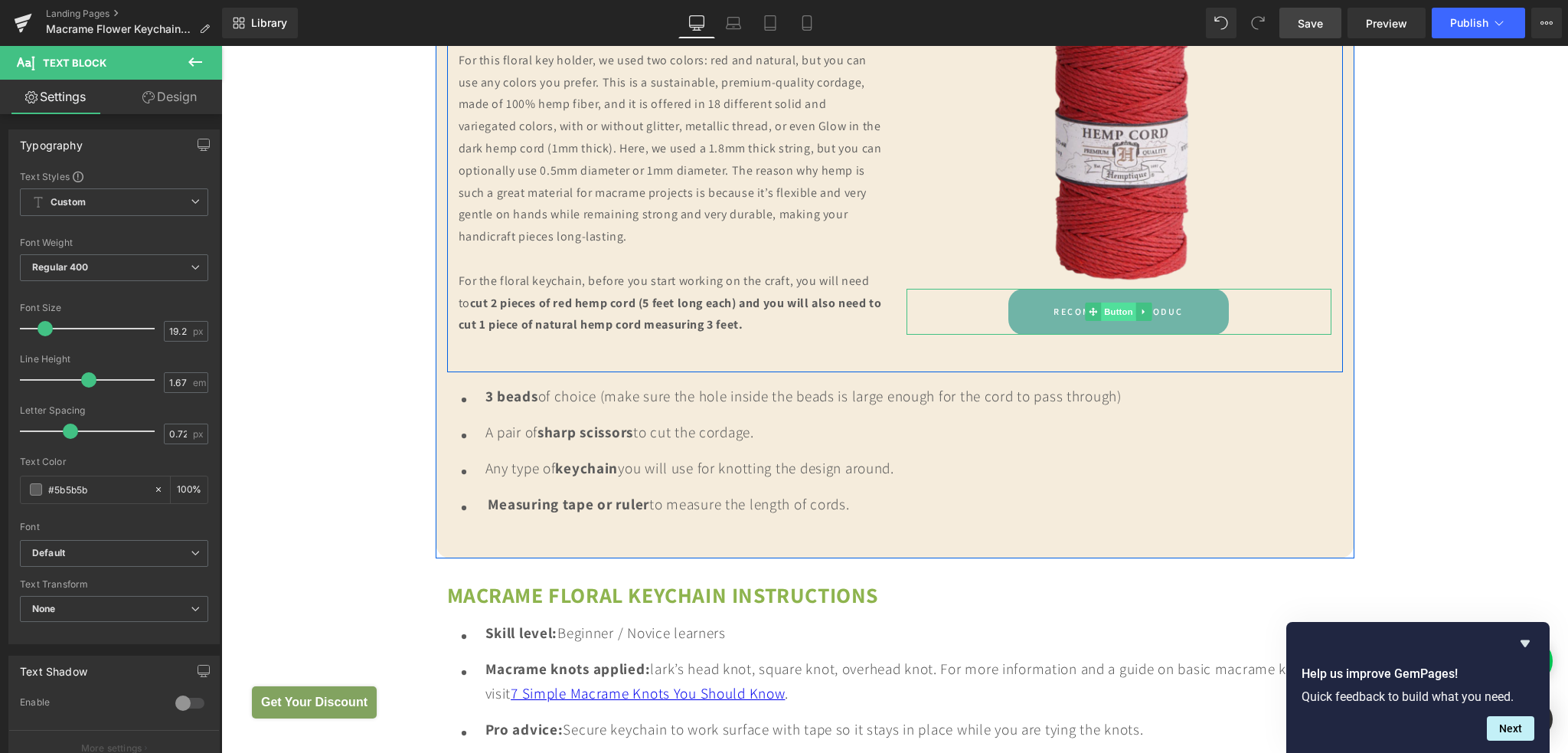
click at [1105, 311] on span "Button" at bounding box center [1119, 311] width 35 height 19
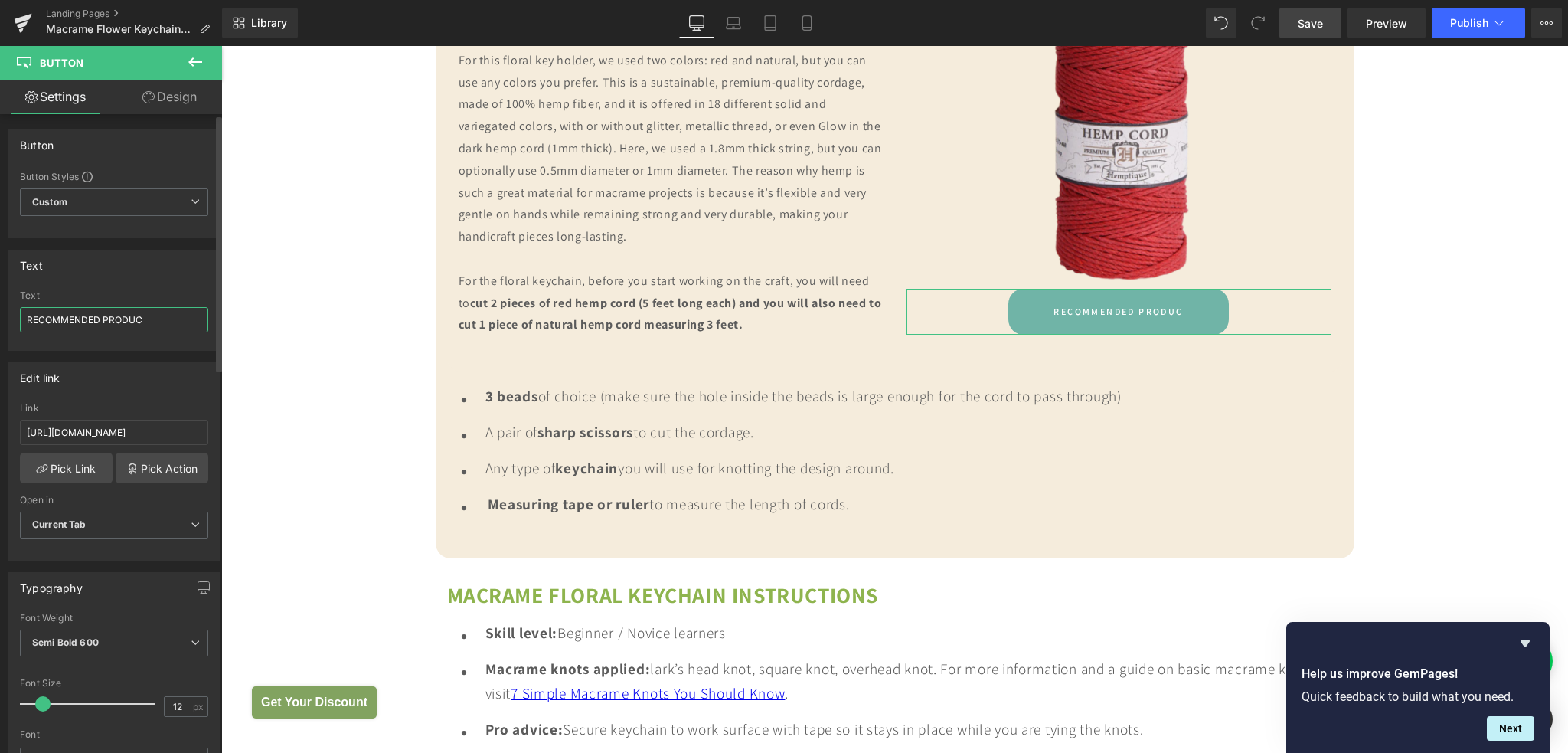
click at [156, 318] on input "RECOMMENDED PRODUC" at bounding box center [114, 320] width 188 height 26
type input "RECOMMENDED PRODUCT"
click at [1311, 21] on span "Save" at bounding box center [1310, 24] width 26 height 16
click at [1467, 34] on button "Publish" at bounding box center [1478, 23] width 93 height 30
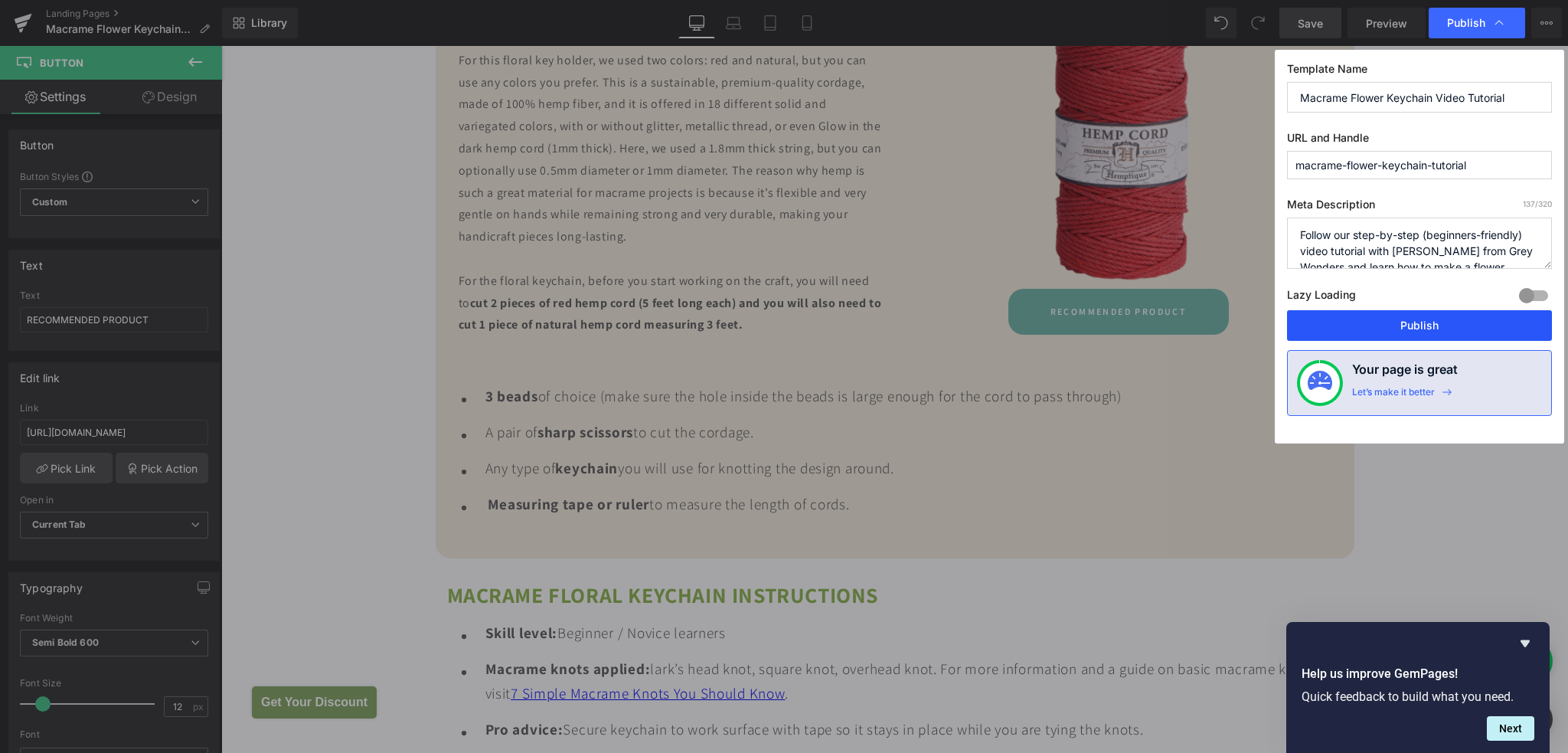
click at [1396, 338] on button "Publish" at bounding box center [1419, 325] width 265 height 30
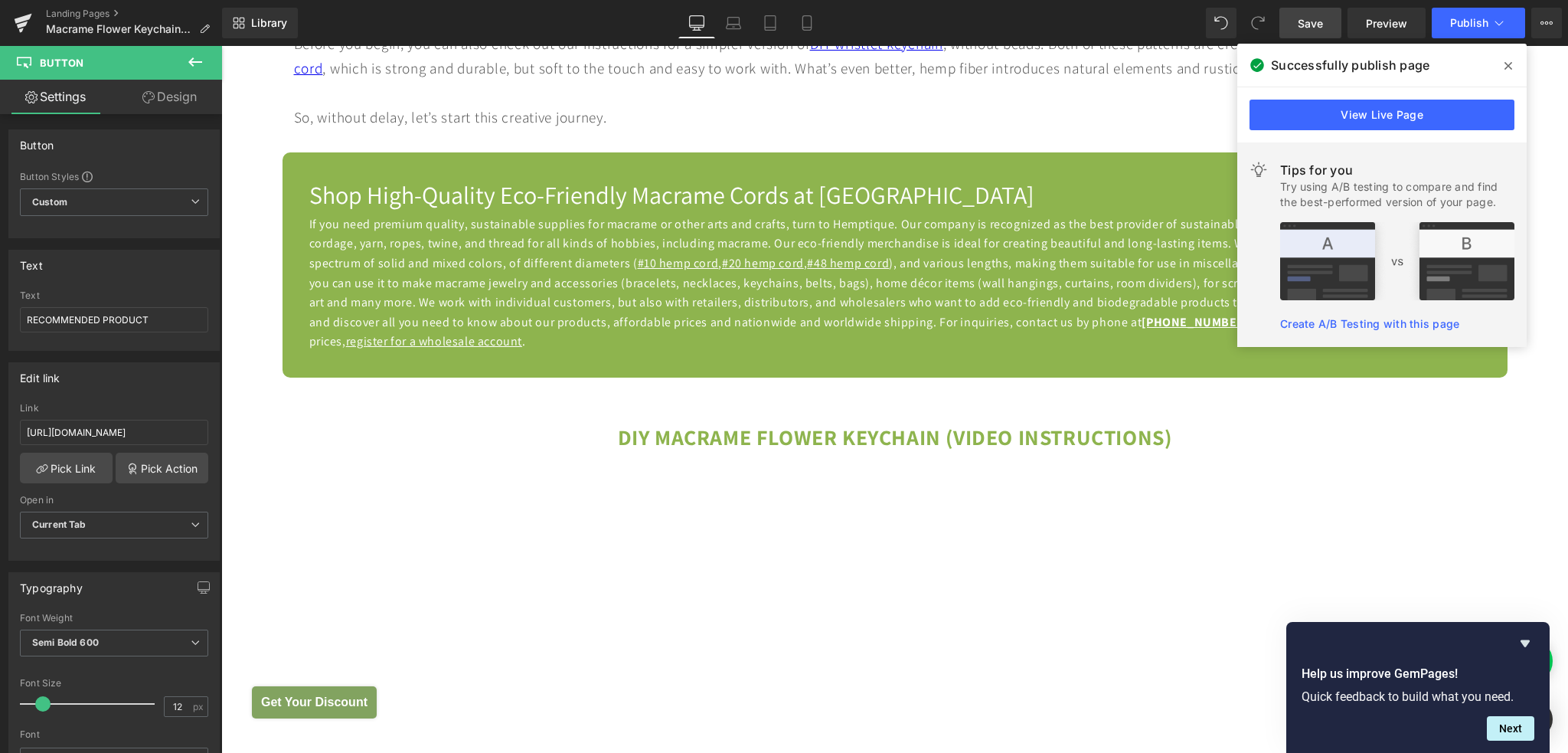
scroll to position [1225, 0]
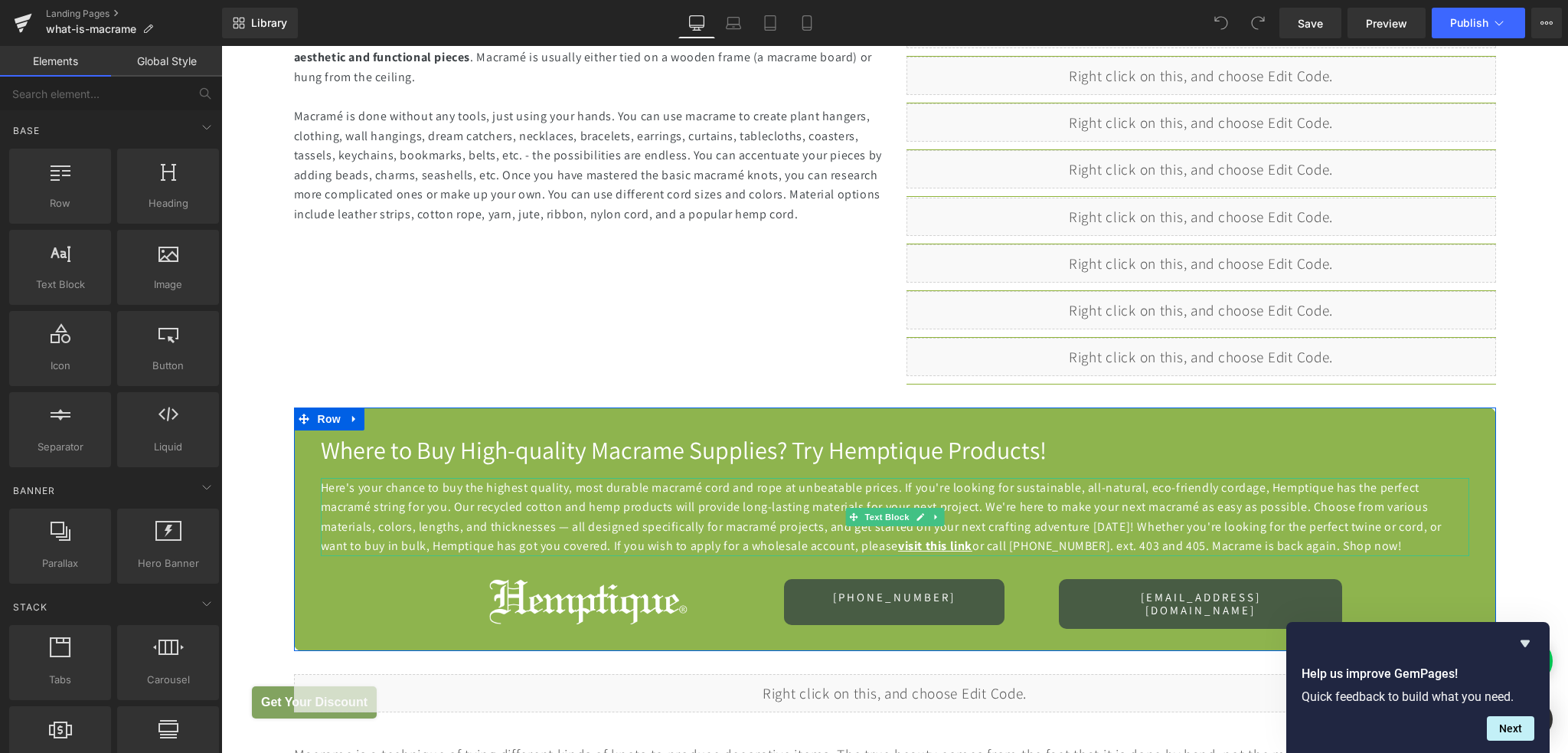
scroll to position [1225, 0]
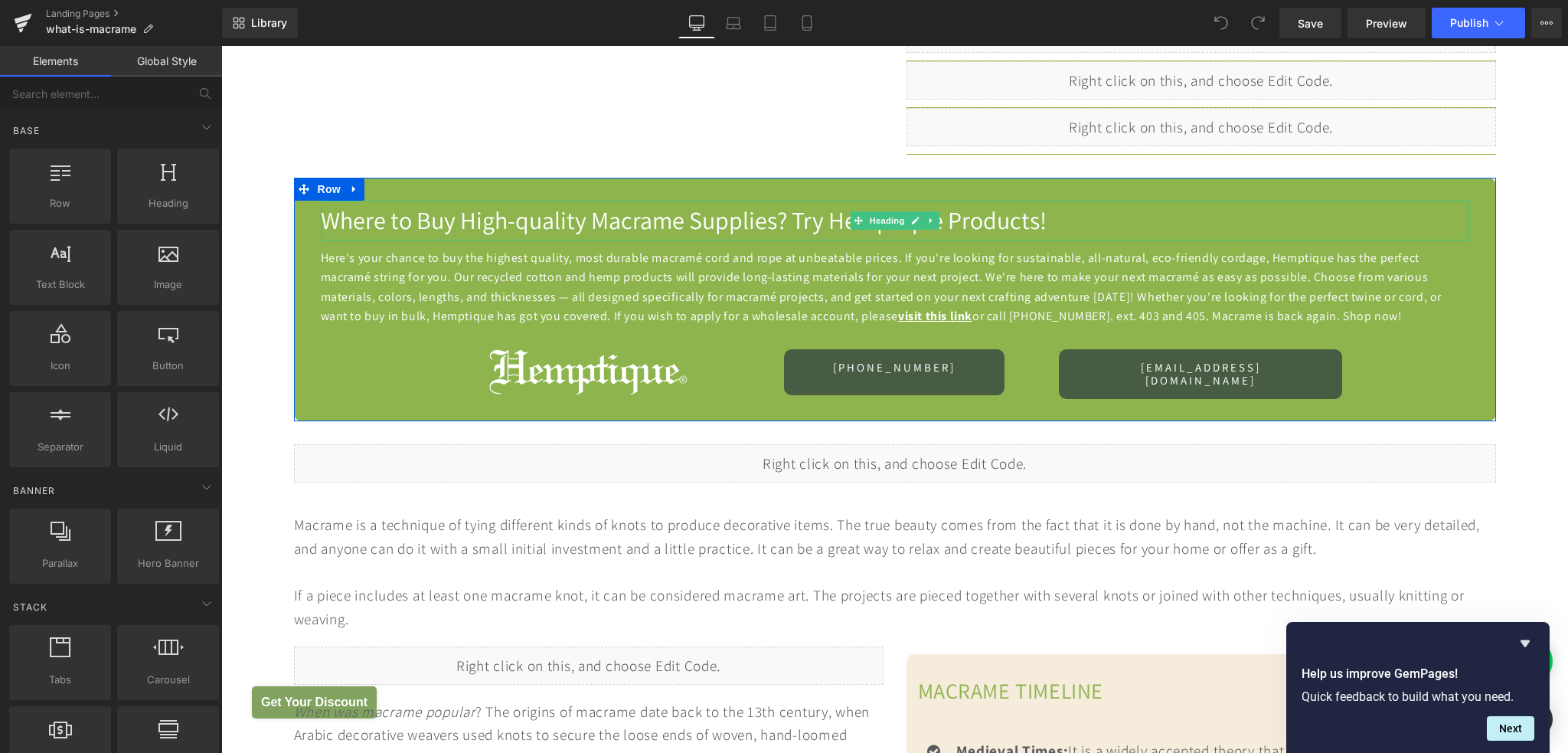
click at [817, 204] on span "Where to Buy High-quality Macrame Supplies? Try Hemptique Products!" at bounding box center [684, 220] width 726 height 32
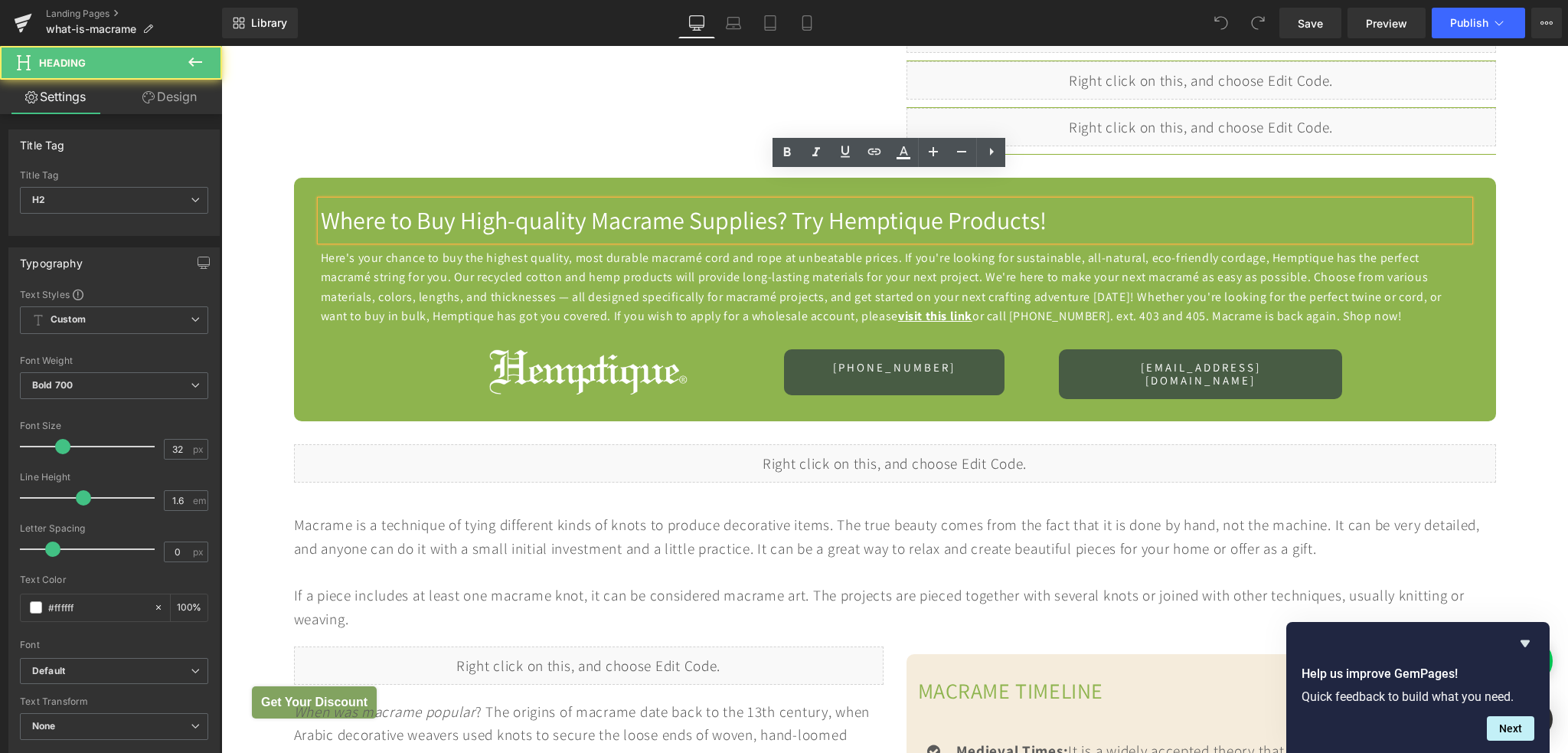
click at [820, 204] on span "Where to Buy High-quality Macrame Supplies? Try Hemptique Products!" at bounding box center [684, 220] width 726 height 32
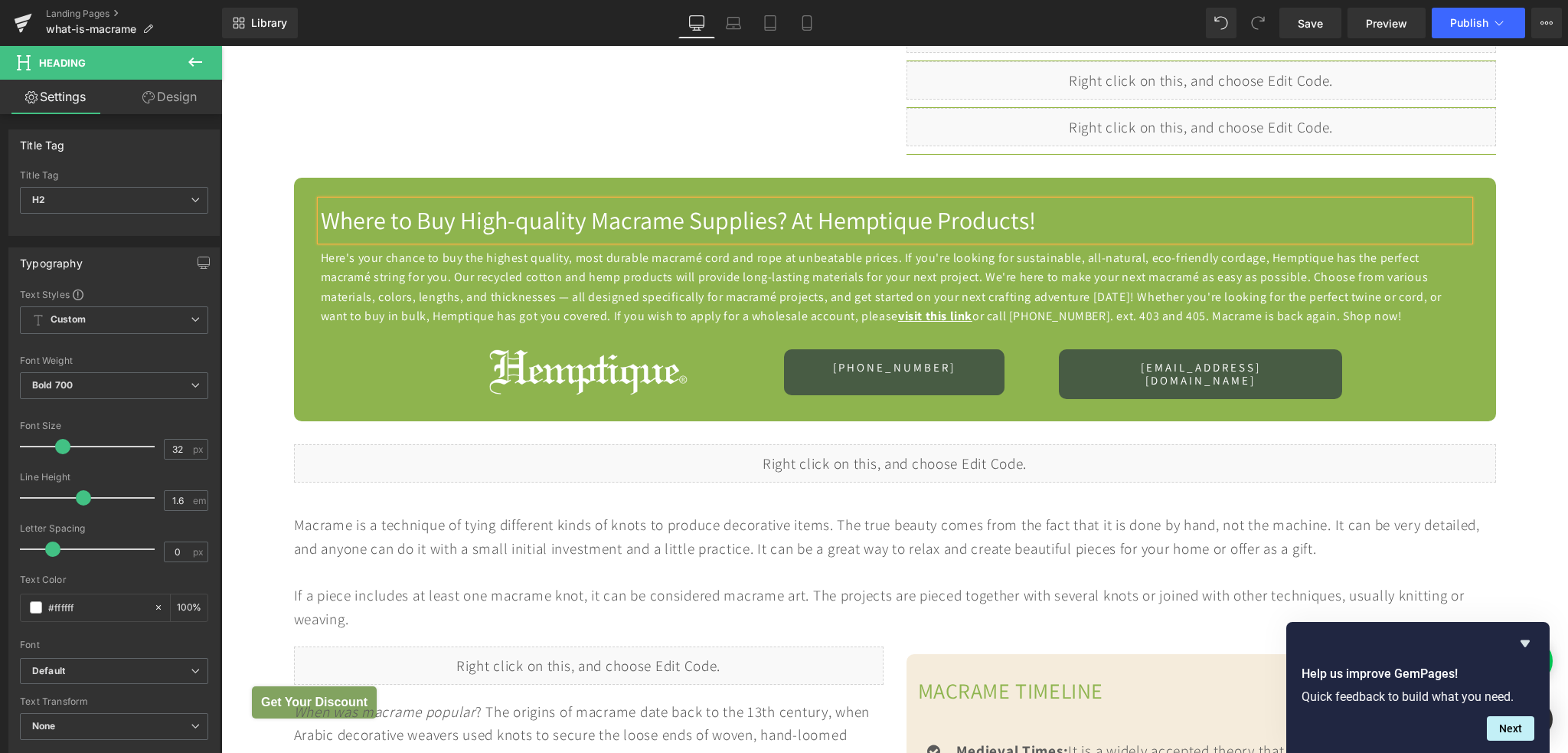
click at [927, 204] on span "Where to Buy High-quality Macrame Supplies? At Hemptique Products!" at bounding box center [678, 220] width 715 height 32
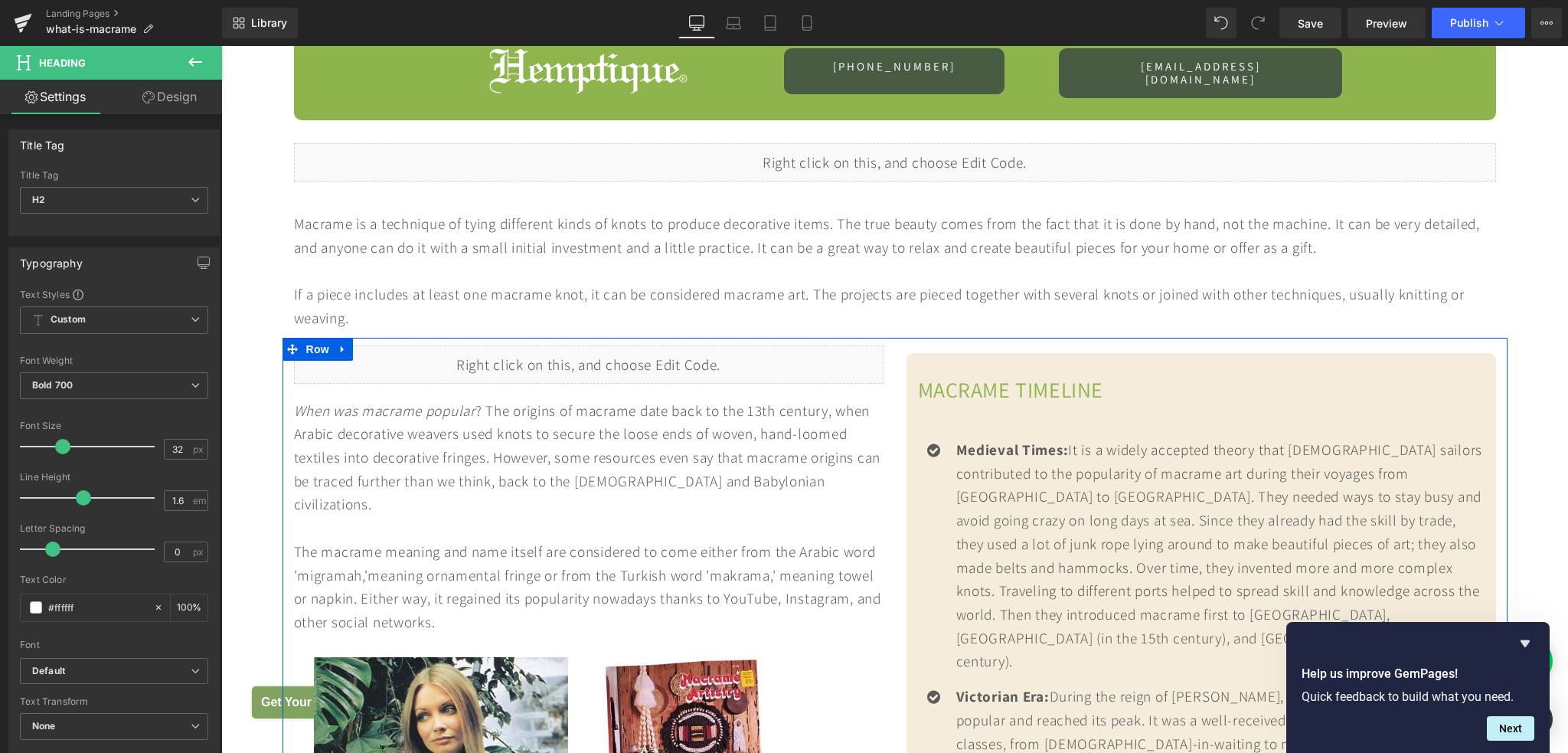
scroll to position [1149, 0]
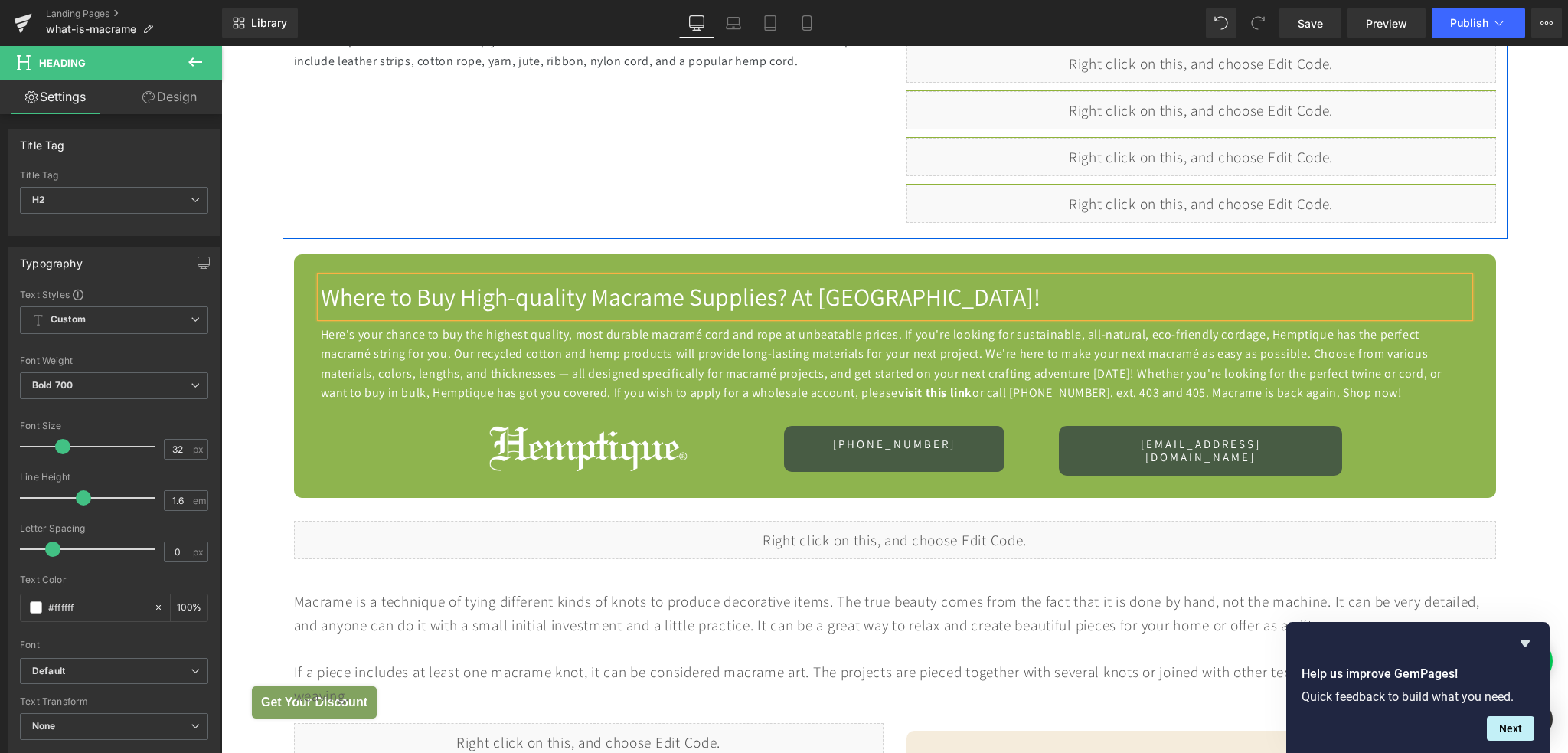
click at [635, 151] on div "Macramé has been popular for centuries as a method of crafting a textile or var…" at bounding box center [895, 15] width 1225 height 450
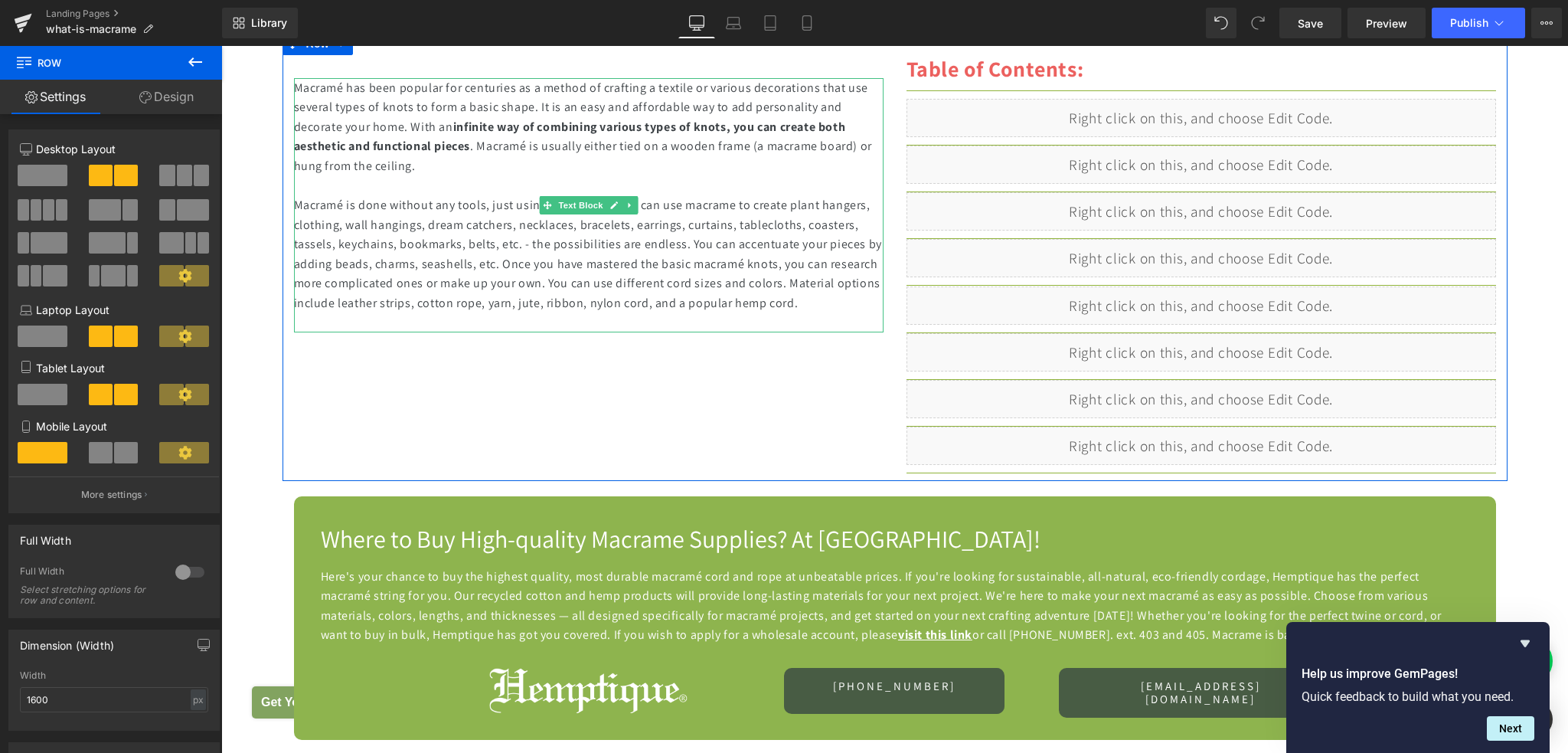
scroll to position [919, 0]
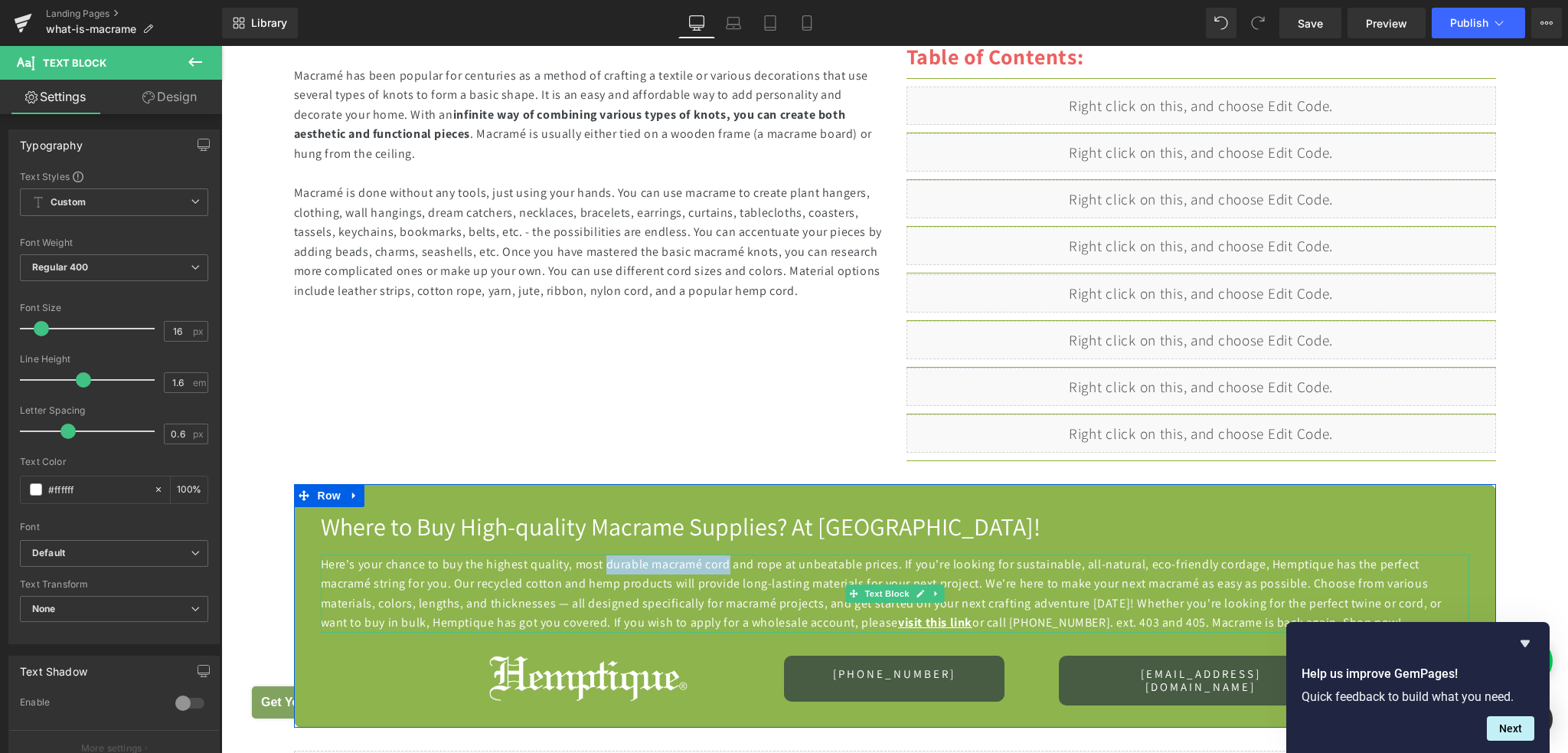
drag, startPoint x: 597, startPoint y: 536, endPoint x: 721, endPoint y: 537, distance: 124.0
click at [721, 556] on span "Here's your chance to buy the highest quality, most durable macramé cord and ro…" at bounding box center [881, 593] width 1122 height 75
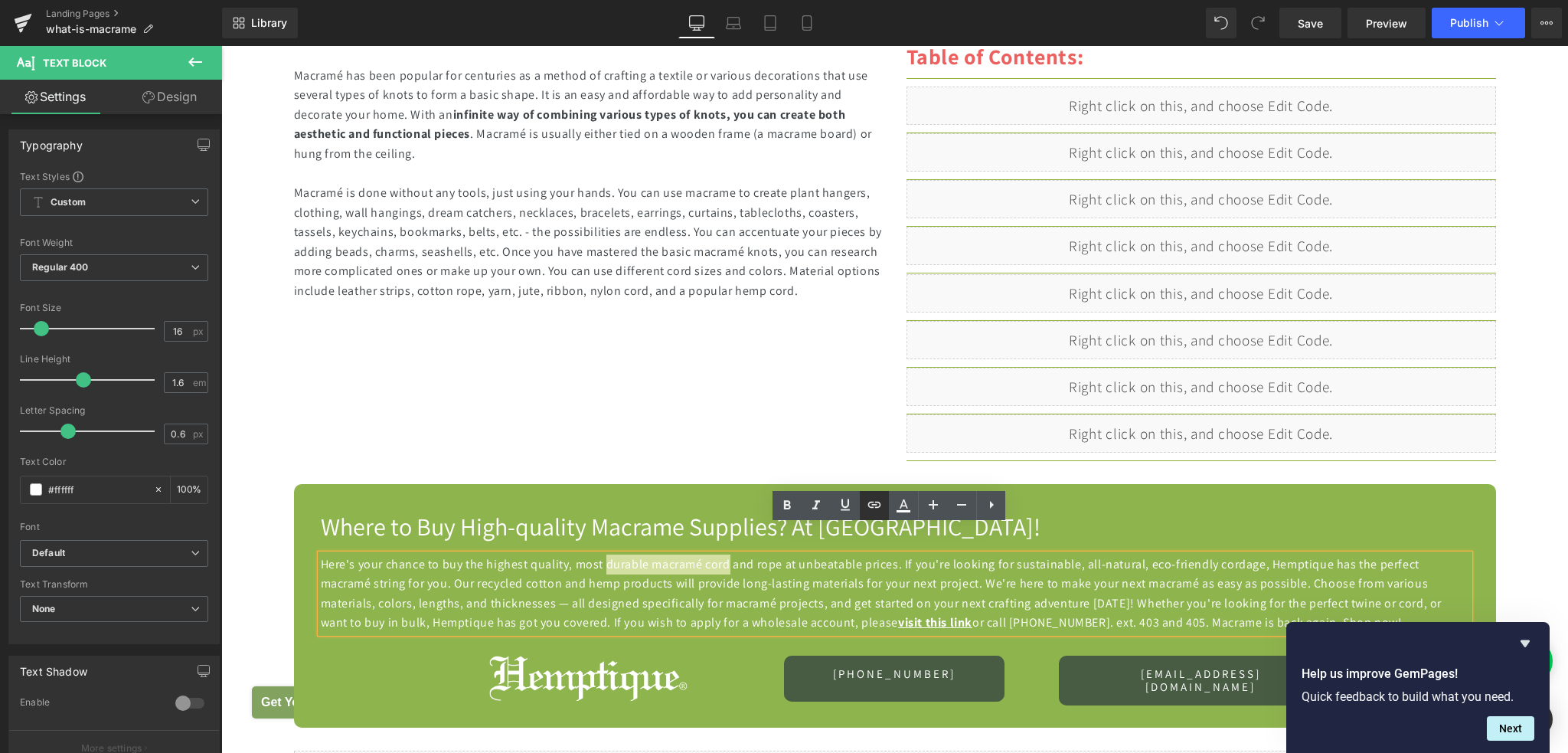
click at [871, 508] on icon at bounding box center [874, 505] width 19 height 19
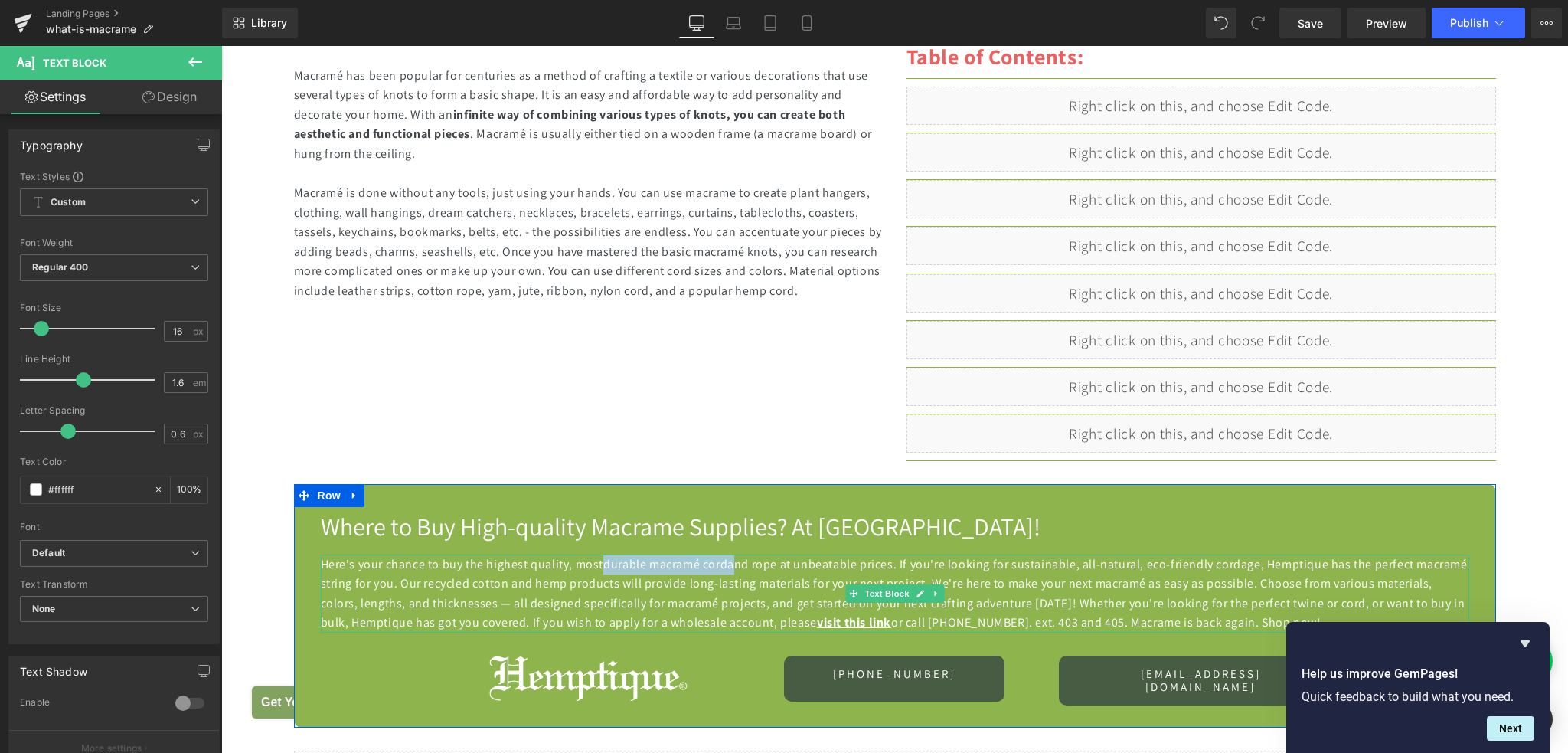
drag, startPoint x: 598, startPoint y: 536, endPoint x: 727, endPoint y: 539, distance: 129.0
click at [727, 556] on span "Here's your chance to buy the highest quality, most durable macramé cord and ro…" at bounding box center [894, 593] width 1147 height 75
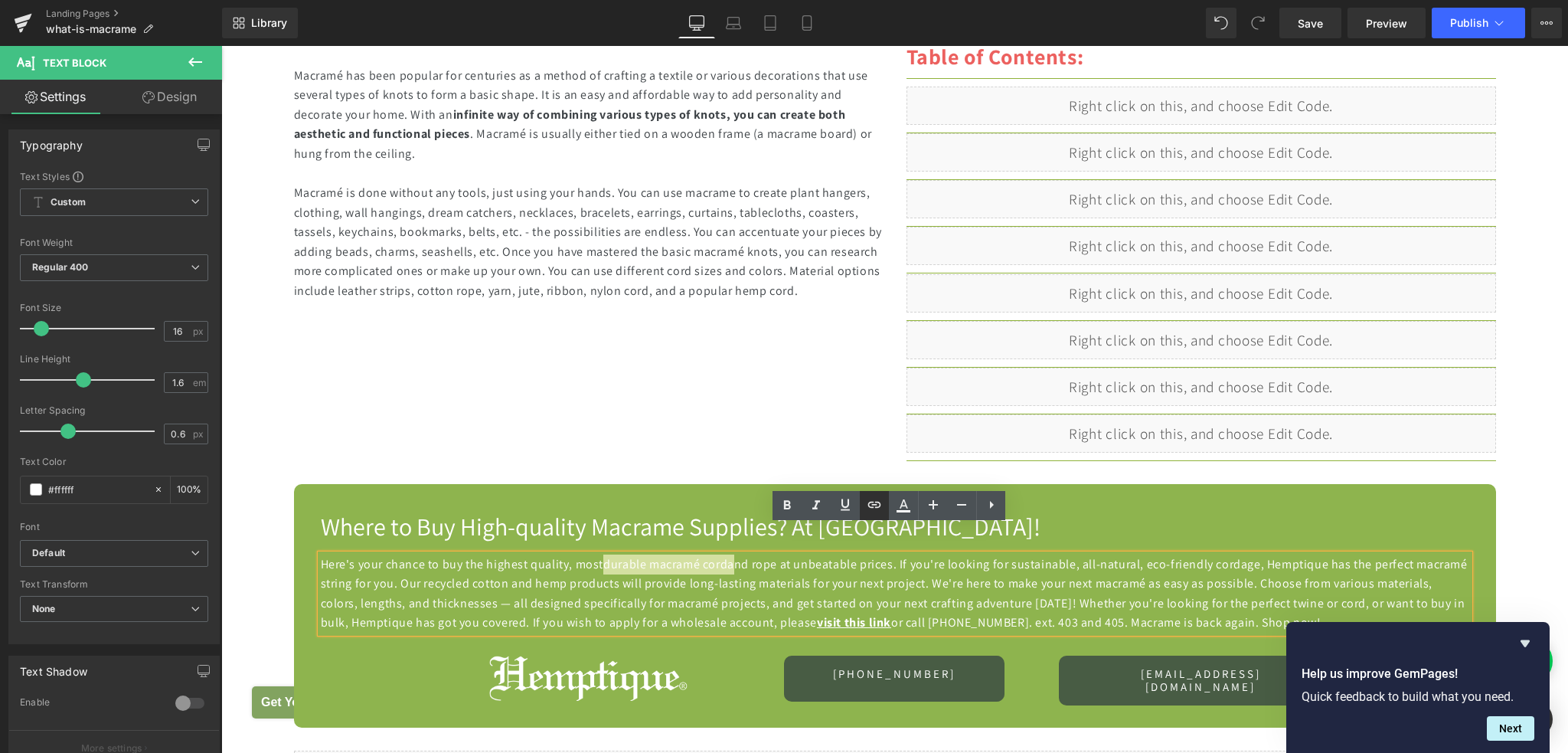
click at [871, 509] on icon at bounding box center [874, 505] width 19 height 19
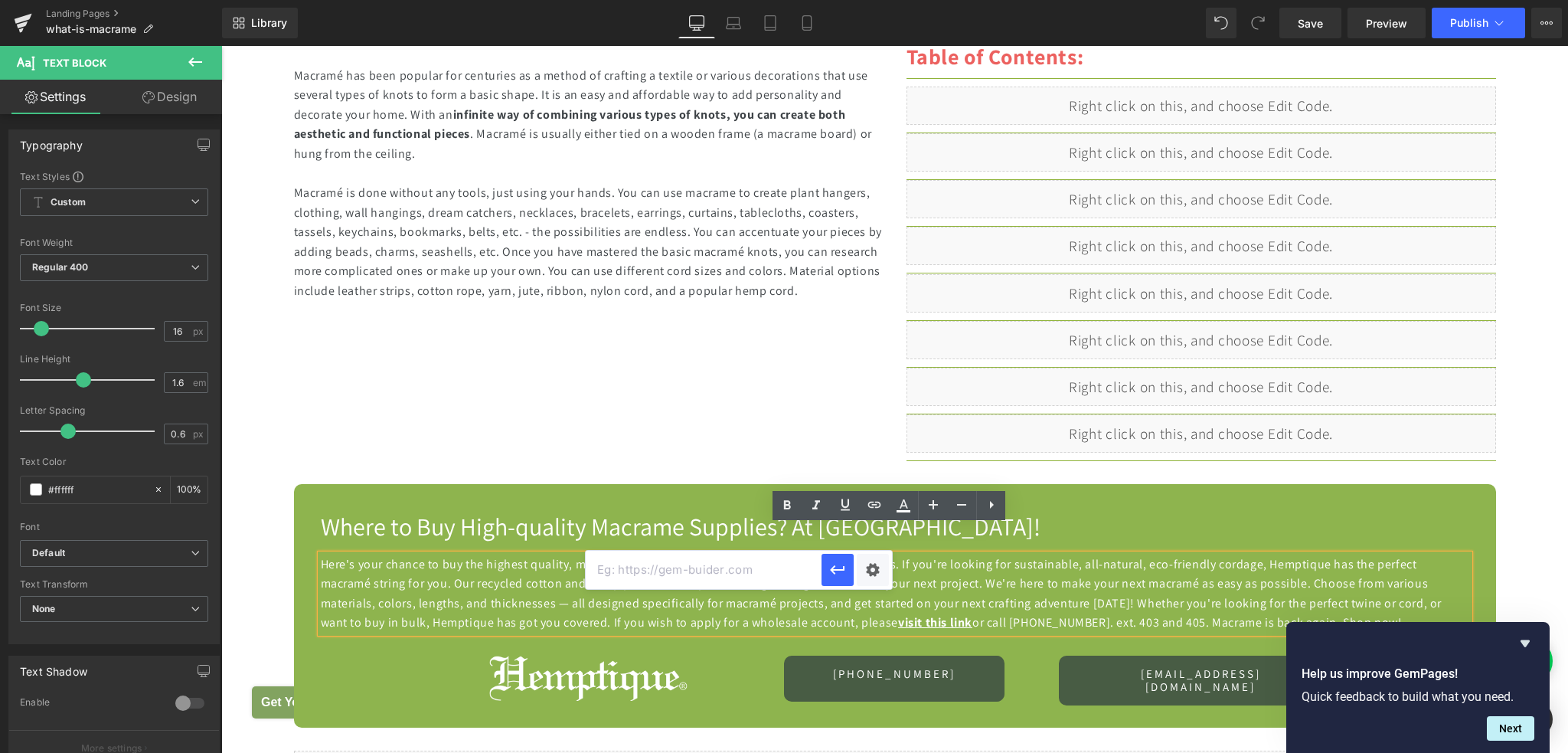
click at [753, 573] on input "text" at bounding box center [704, 569] width 235 height 38
paste input "https://hemptique.com/pages/macrame-bottle-holder?_ab=0&key=1759925511078"
type input "https://hemptique.com/pages/macrame-bottle-holder?_ab=0&key=1759925511078"
click at [737, 570] on input "https://hemptique.com/pages/macrame-bottle-holder?_ab=0&key=1759925511078" at bounding box center [704, 569] width 235 height 38
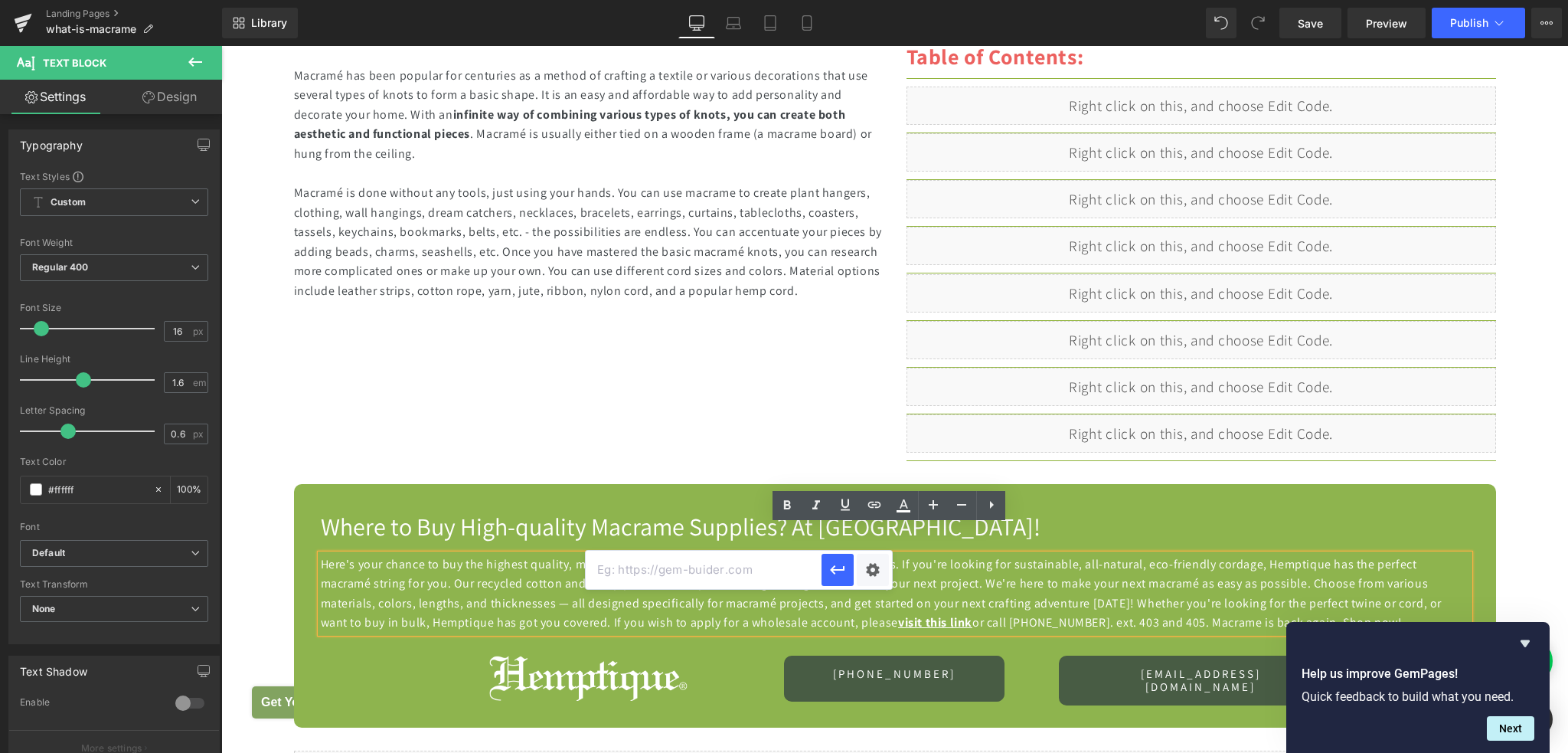
scroll to position [0, 0]
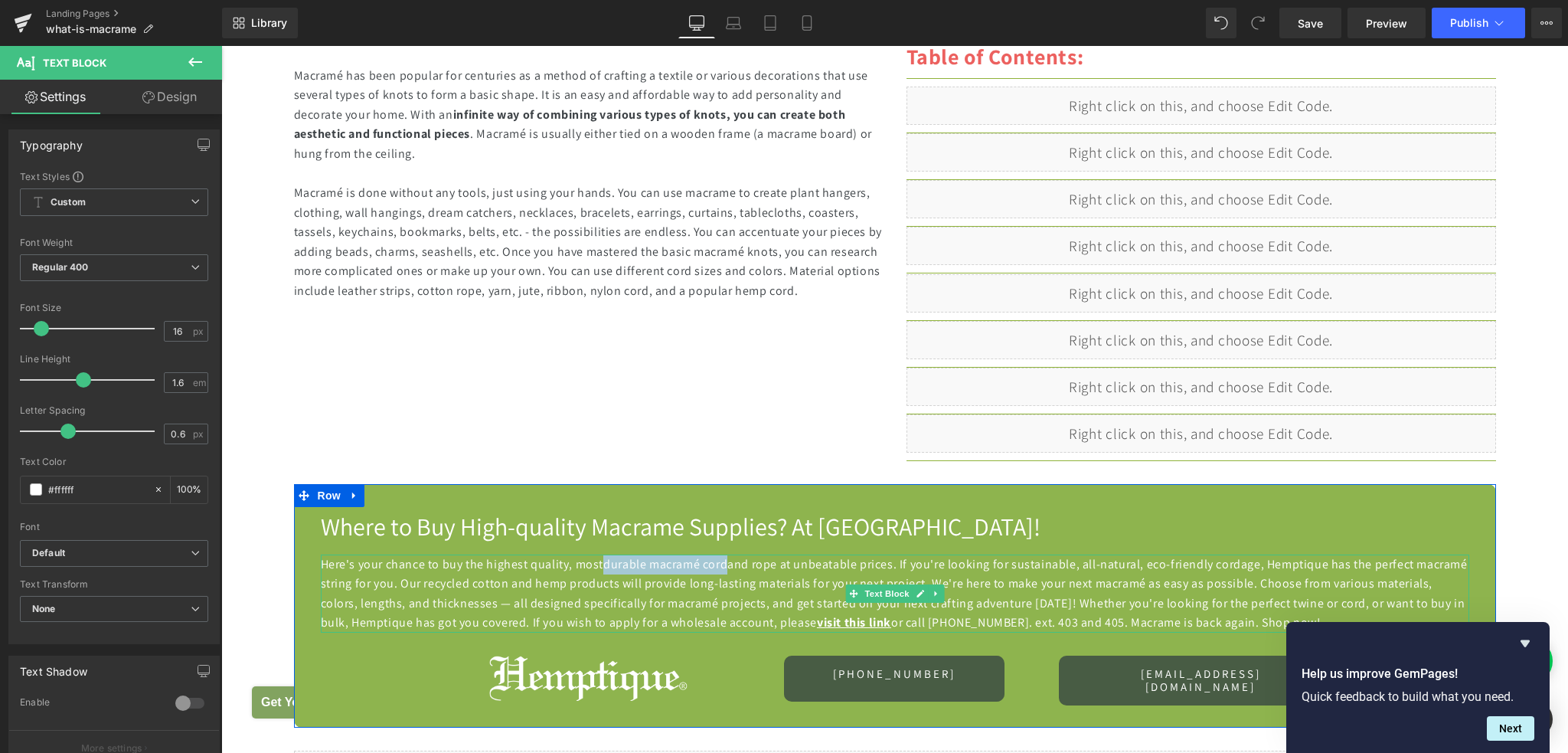
drag, startPoint x: 601, startPoint y: 537, endPoint x: 722, endPoint y: 540, distance: 121.0
click at [722, 556] on span "Here's your chance to buy the highest quality, most durable macramé cord and ro…" at bounding box center [894, 593] width 1147 height 75
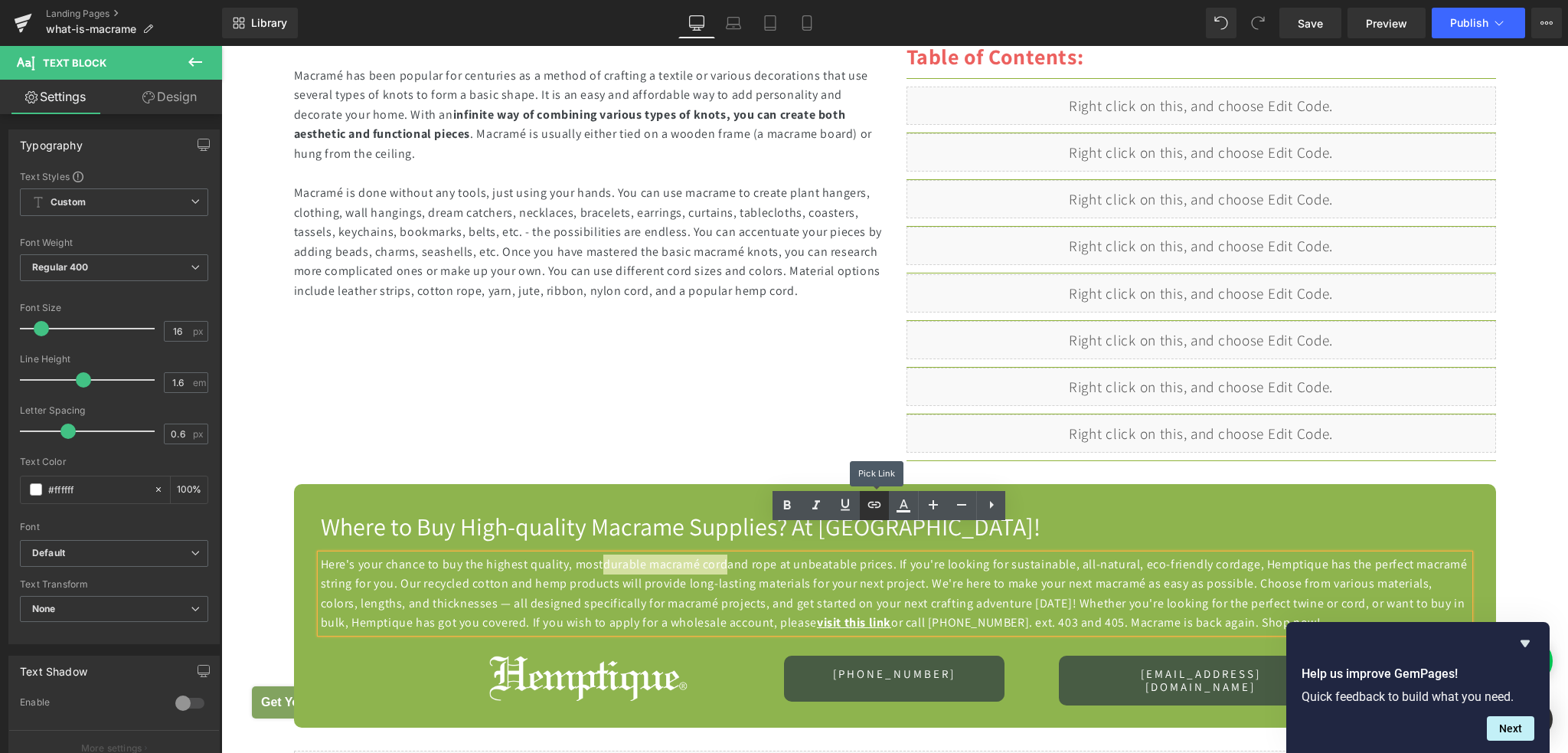
click at [872, 506] on icon at bounding box center [874, 505] width 19 height 19
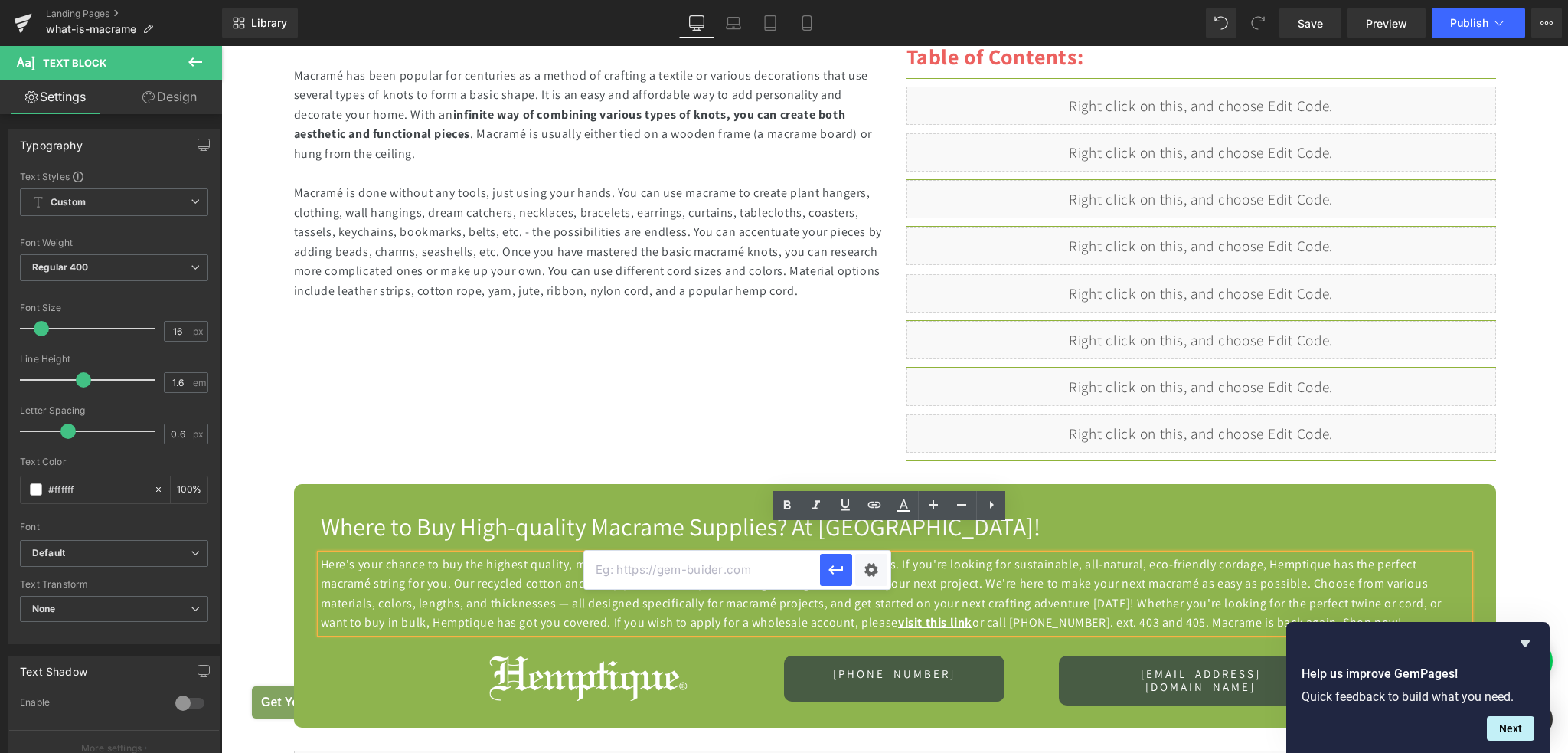
click at [770, 554] on input "text" at bounding box center [702, 569] width 235 height 38
click at [767, 568] on input "text" at bounding box center [702, 569] width 235 height 38
paste input "https://hemptique.com/collections/macrame-cords-tools-supplies"
type input "https://hemptique.com/collections/macrame-cords-tools-supplies"
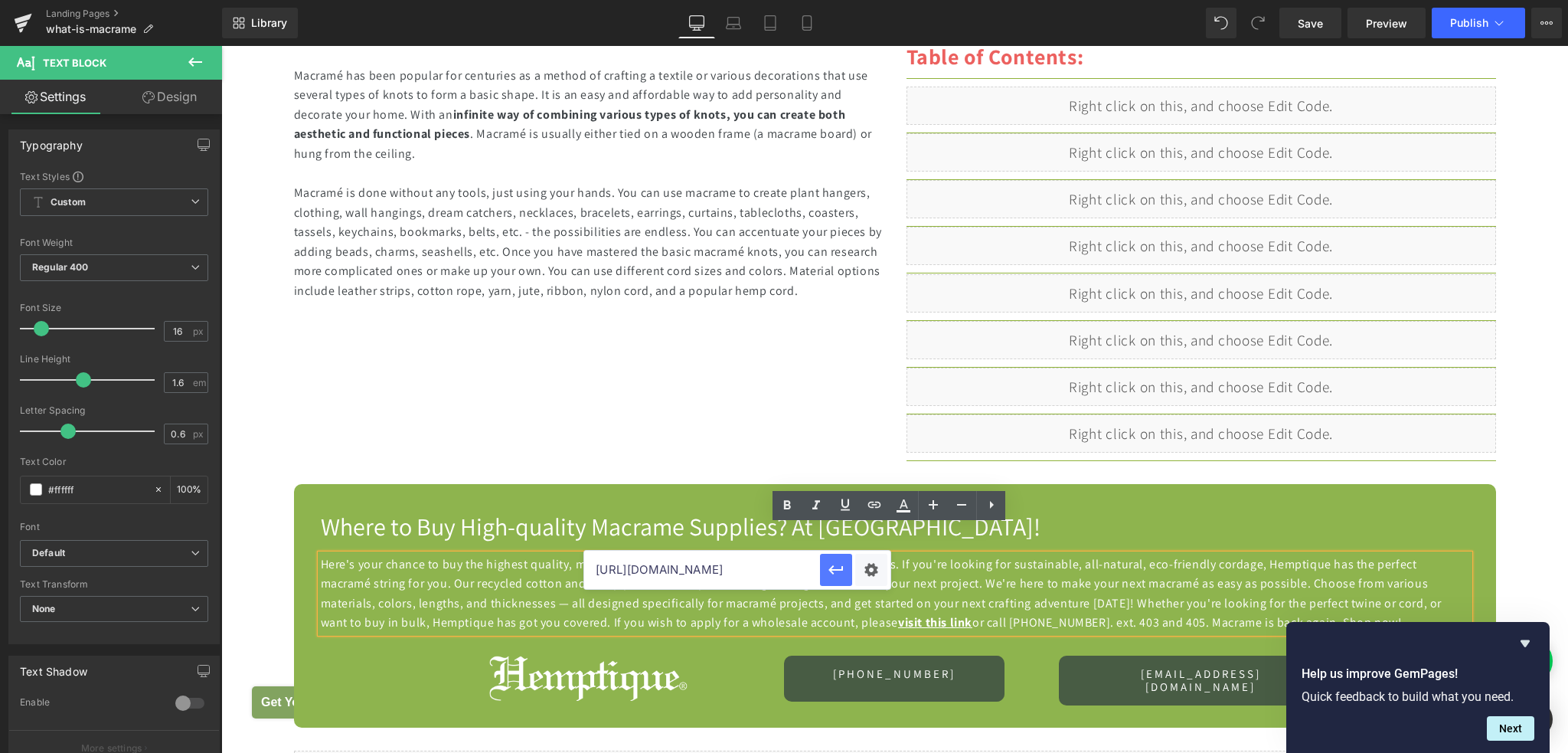
scroll to position [0, 0]
click at [831, 572] on icon "button" at bounding box center [835, 569] width 15 height 9
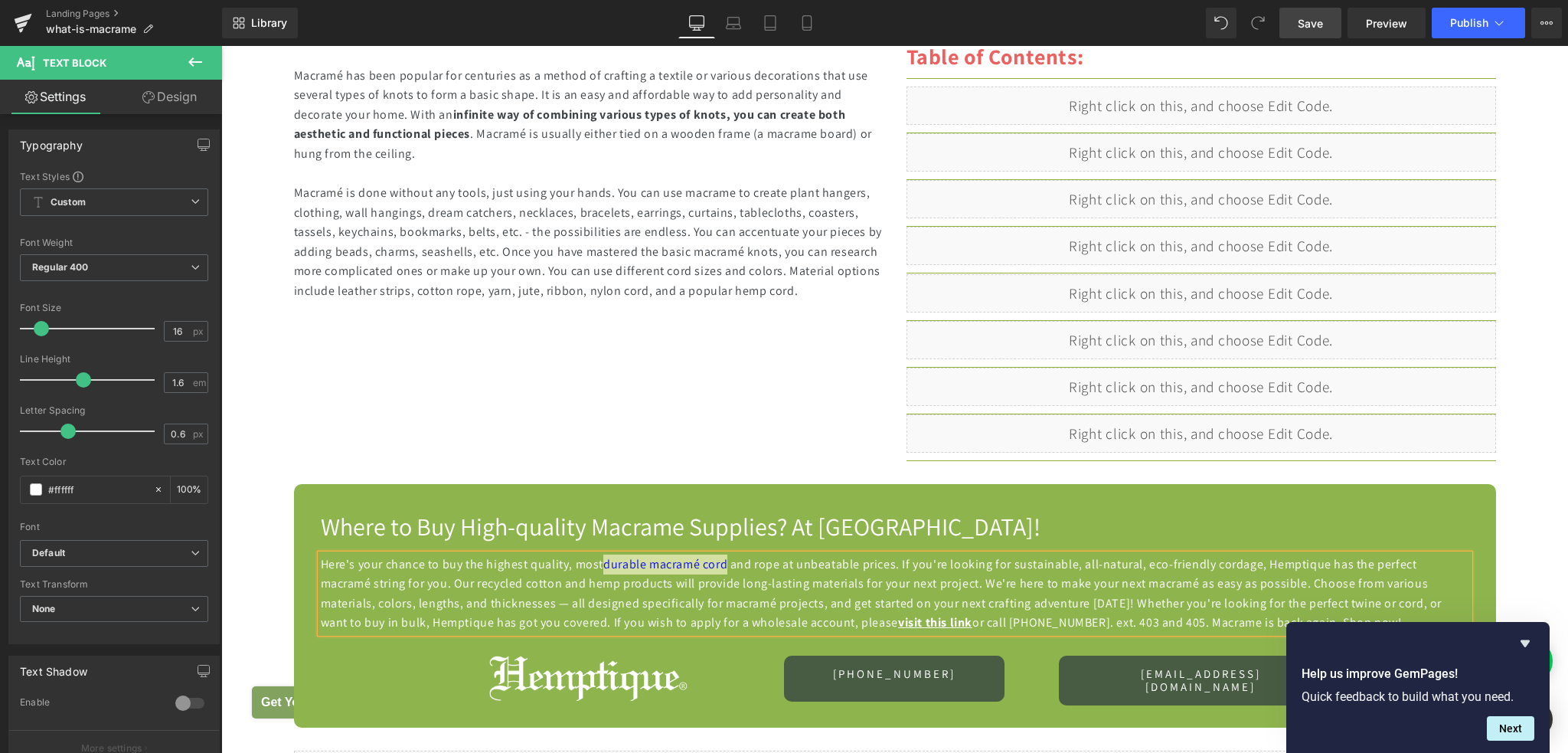
click at [1304, 27] on span "Save" at bounding box center [1310, 24] width 26 height 16
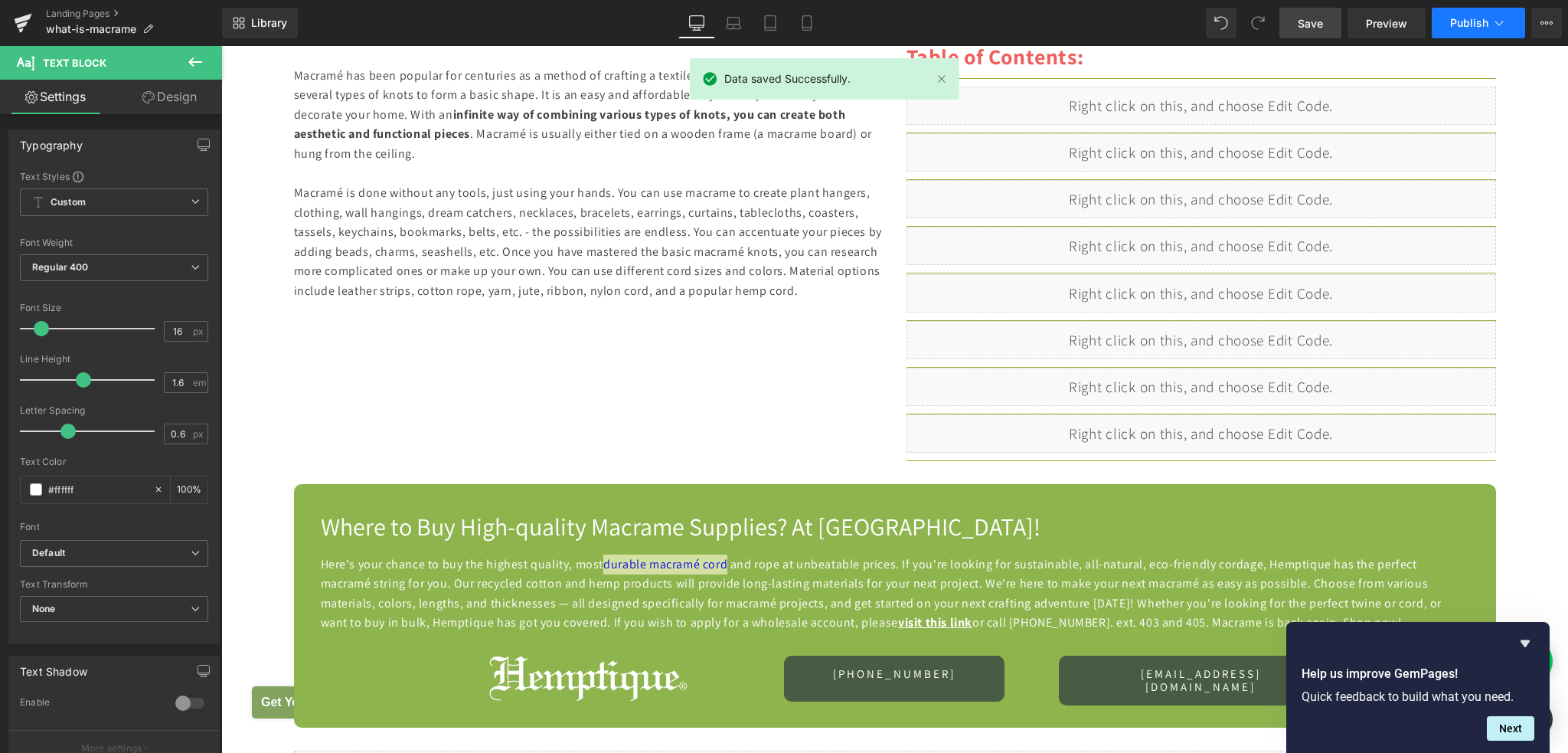
click at [1472, 29] on button "Publish" at bounding box center [1478, 23] width 93 height 30
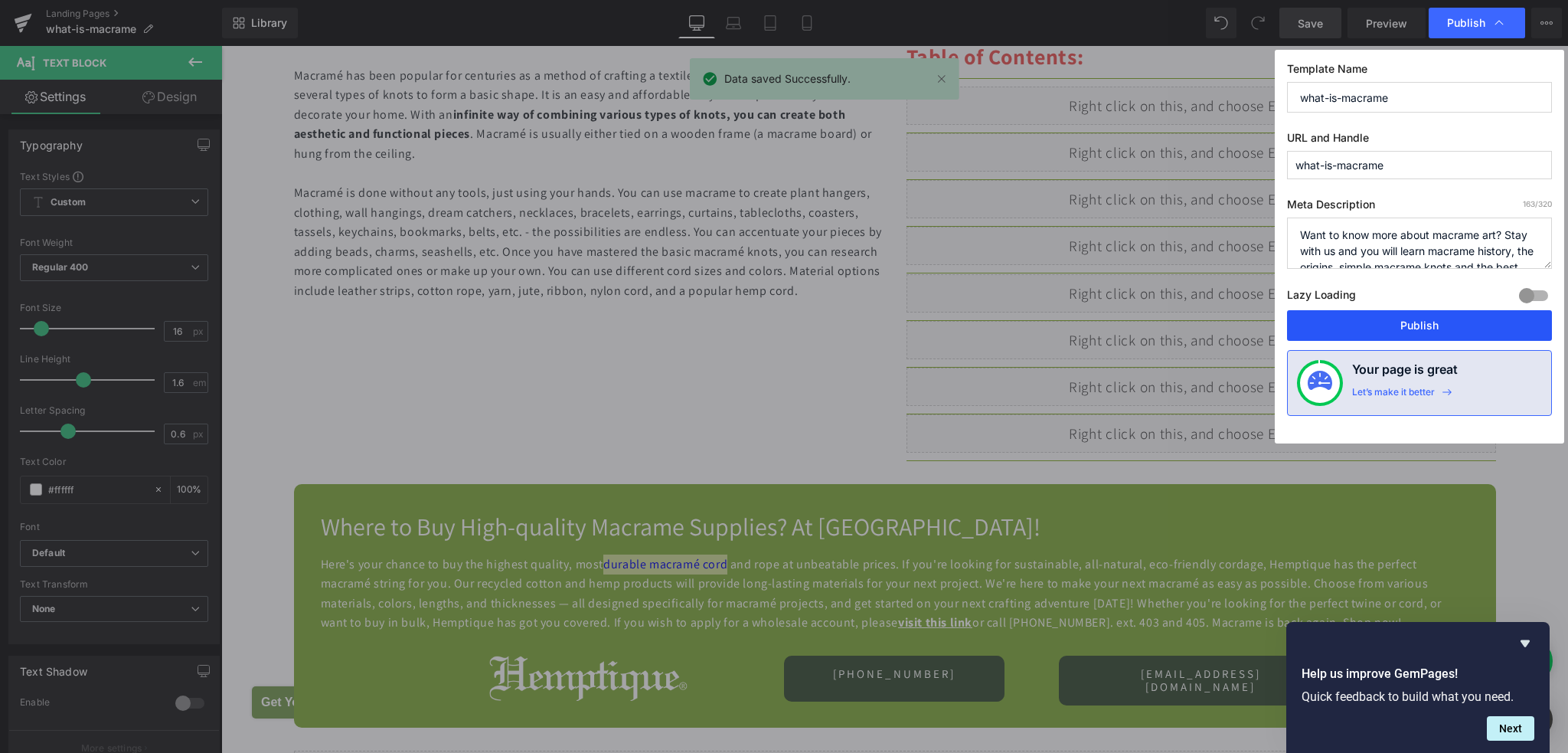
click at [1417, 329] on button "Publish" at bounding box center [1419, 325] width 265 height 30
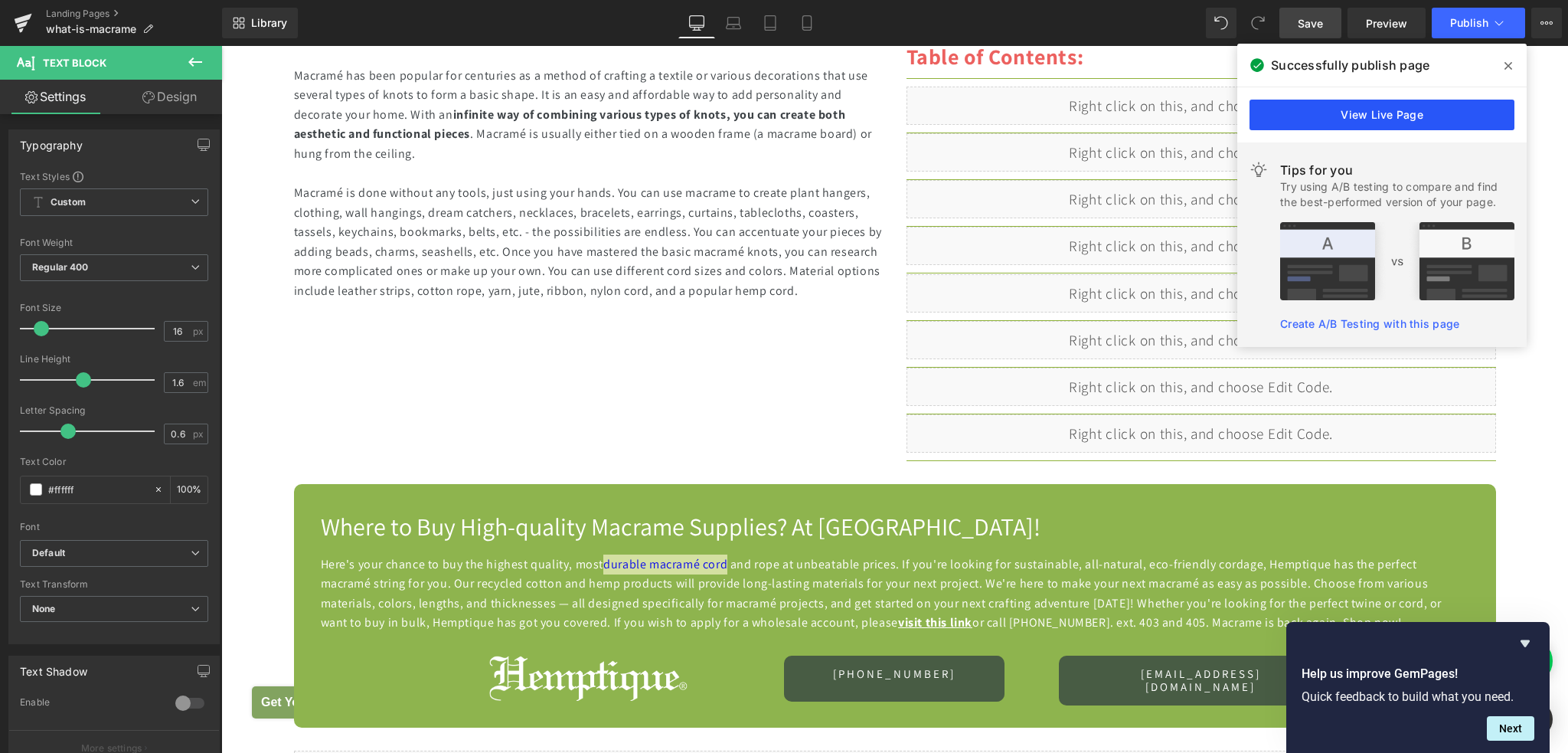
click at [1397, 117] on link "View Live Page" at bounding box center [1382, 114] width 265 height 30
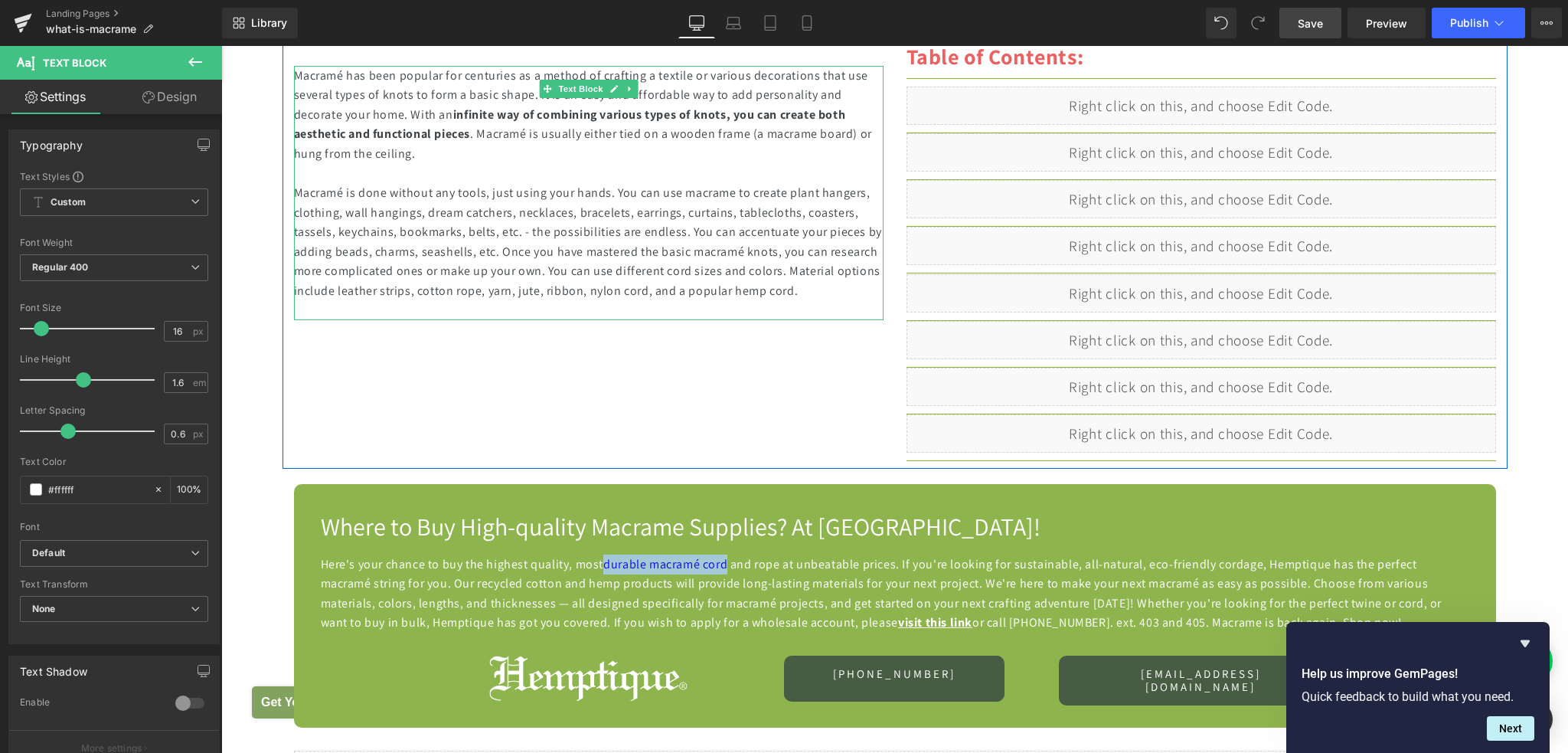
click at [595, 253] on div "Macramé has been popular for centuries as a method of crafting a textile or var…" at bounding box center [589, 193] width 590 height 255
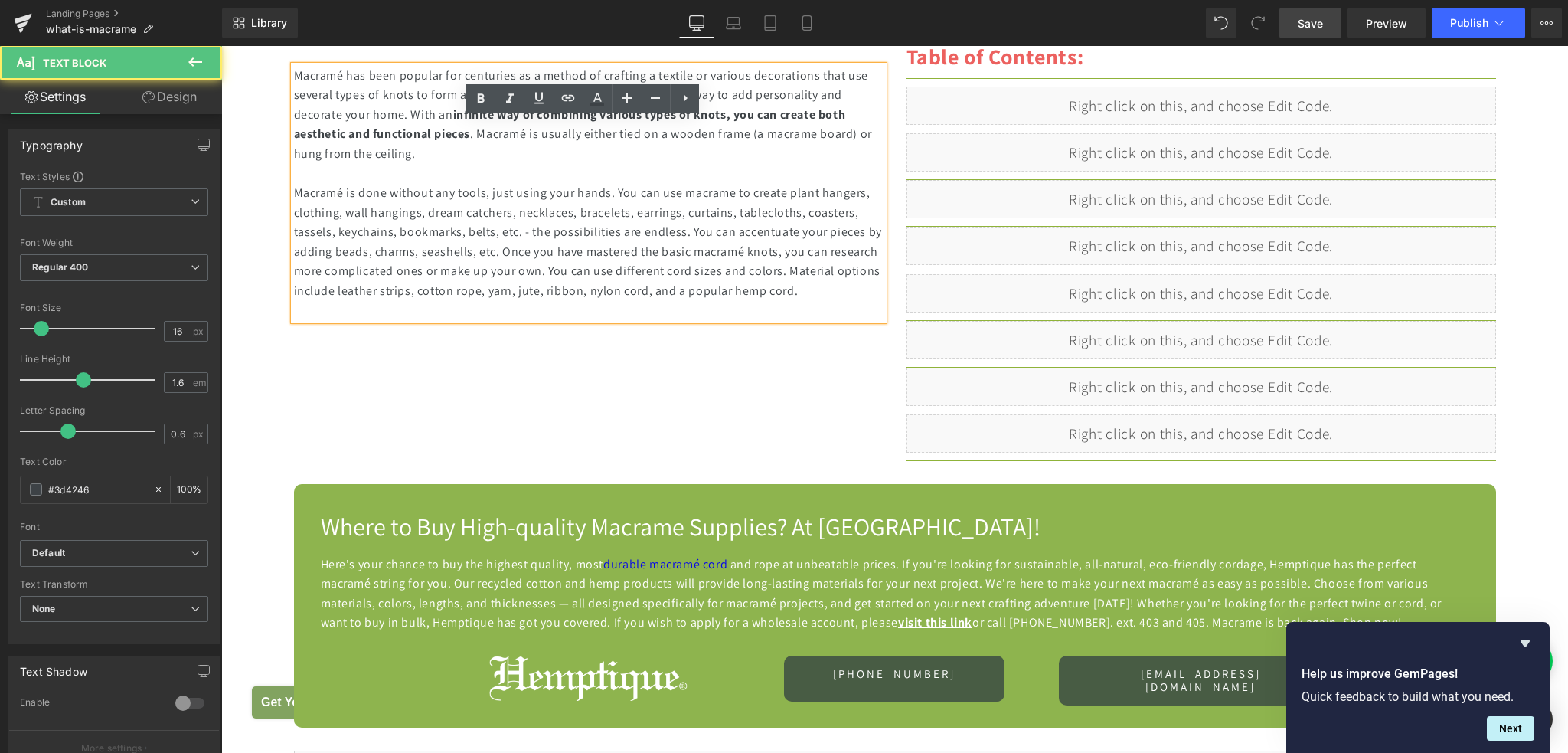
scroll to position [1378, 0]
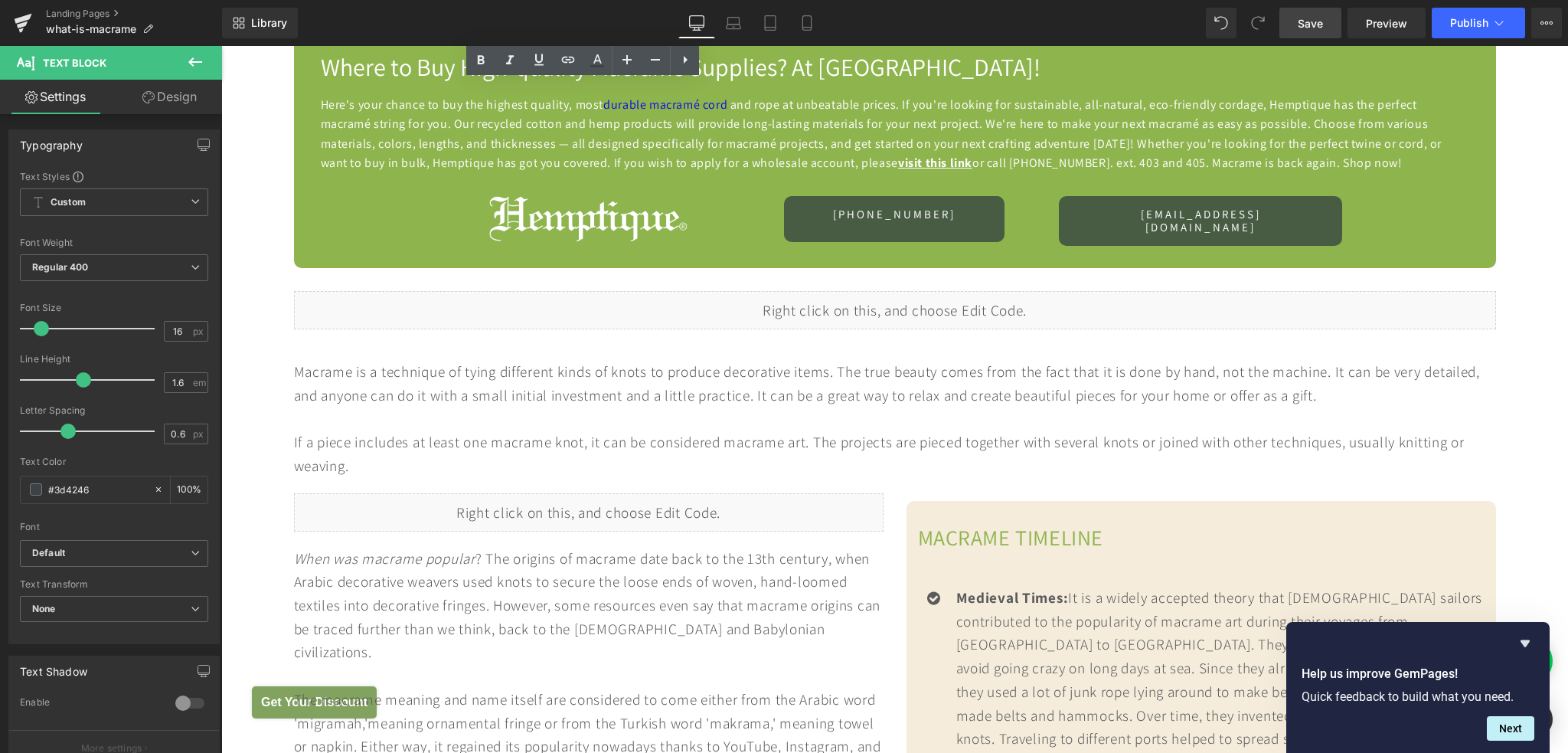
click at [576, 548] on div "When was macrame popular ? The origins of macrame date back to the 13th century…" at bounding box center [589, 606] width 590 height 118
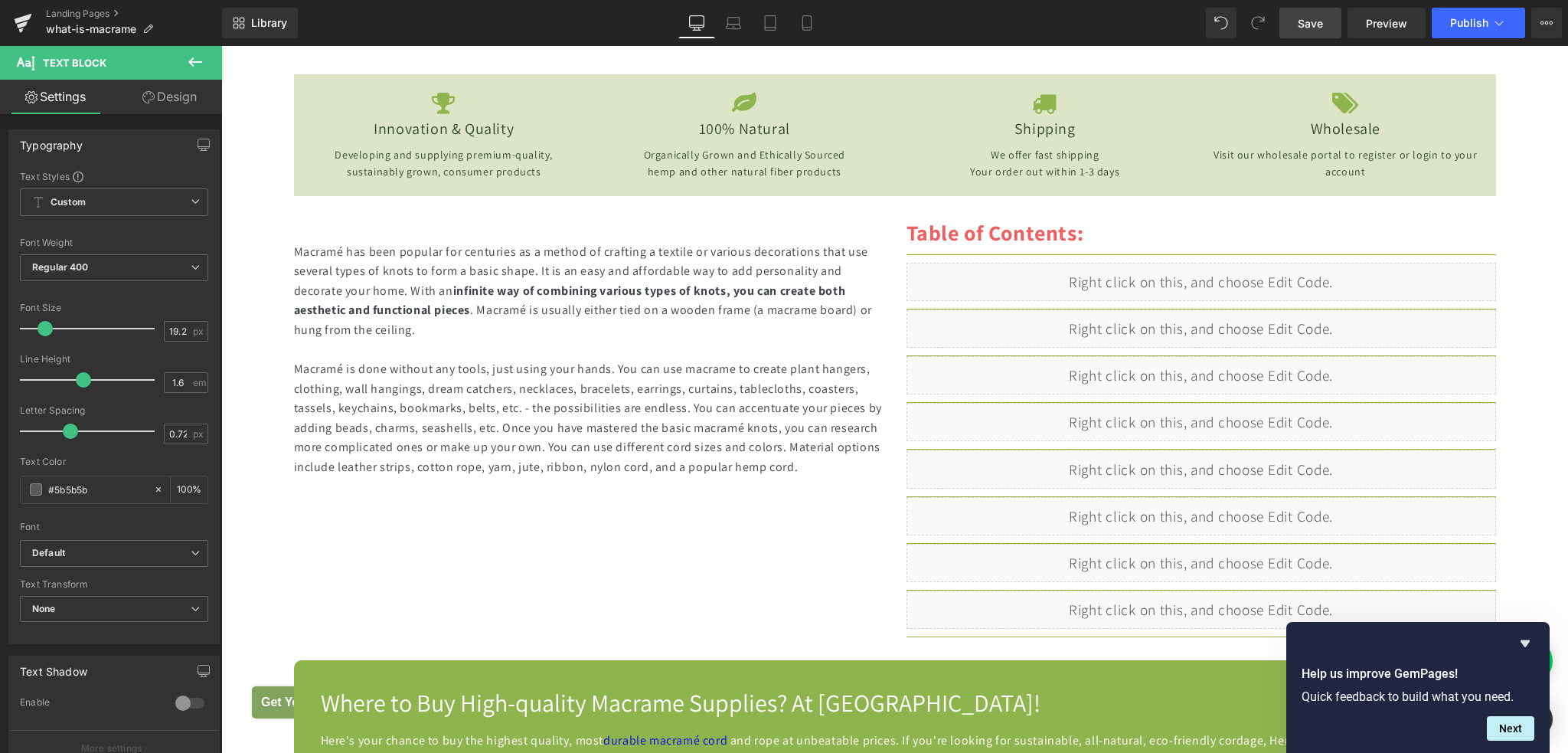
scroll to position [613, 0]
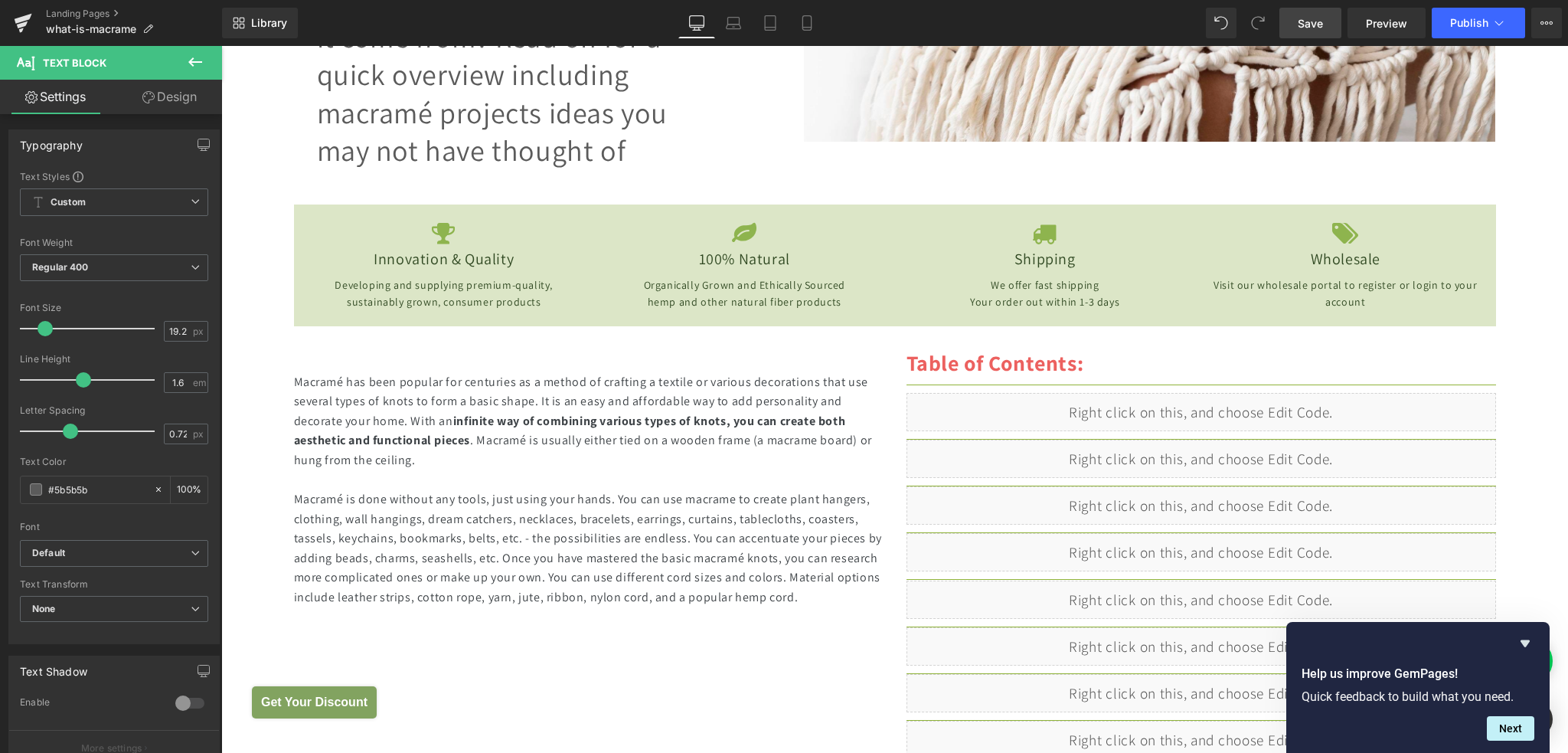
click at [490, 428] on div "Macramé has been popular for centuries as a method of crafting a textile or var…" at bounding box center [589, 421] width 590 height 98
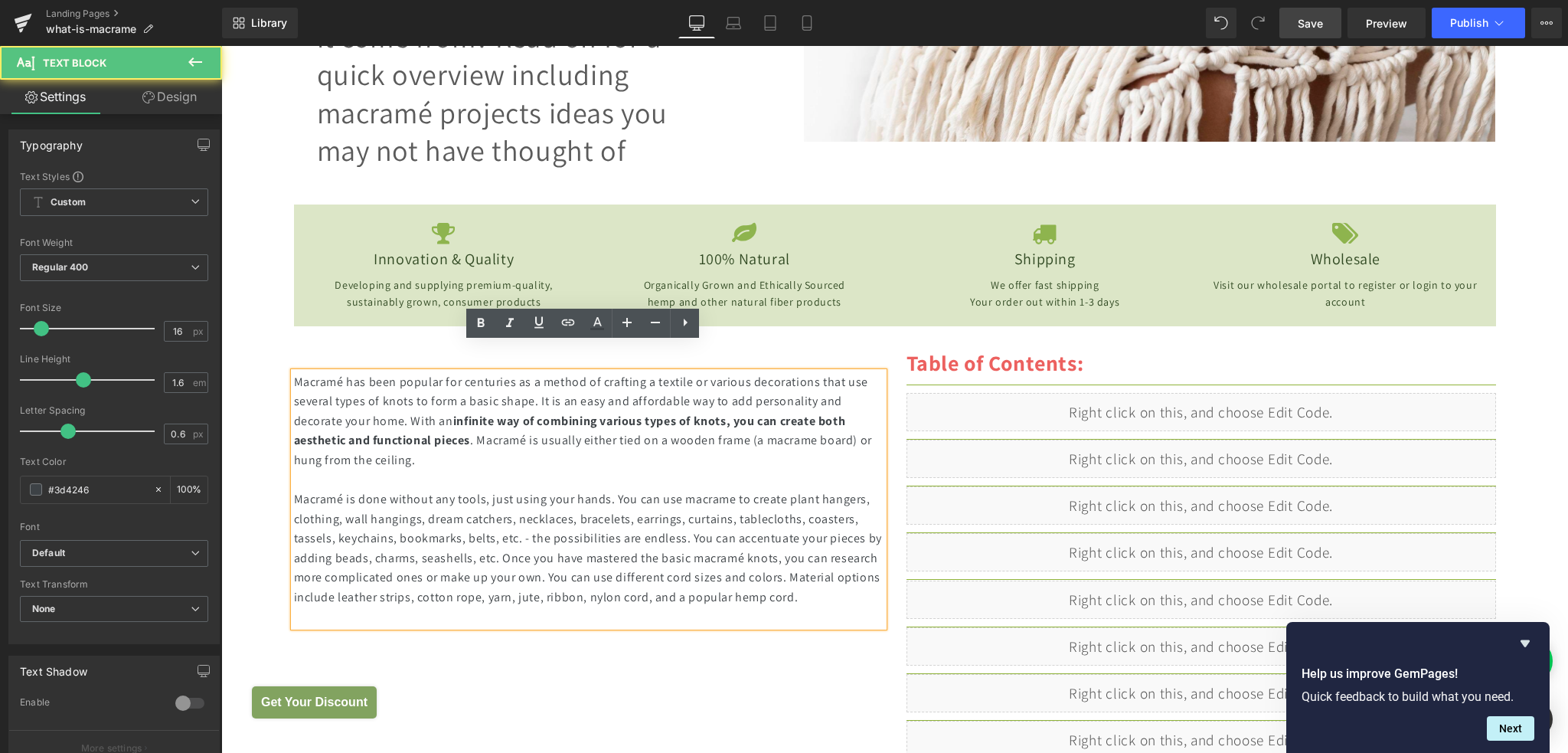
click at [481, 383] on div "Macramé has been popular for centuries as a method of crafting a textile or var…" at bounding box center [589, 421] width 590 height 98
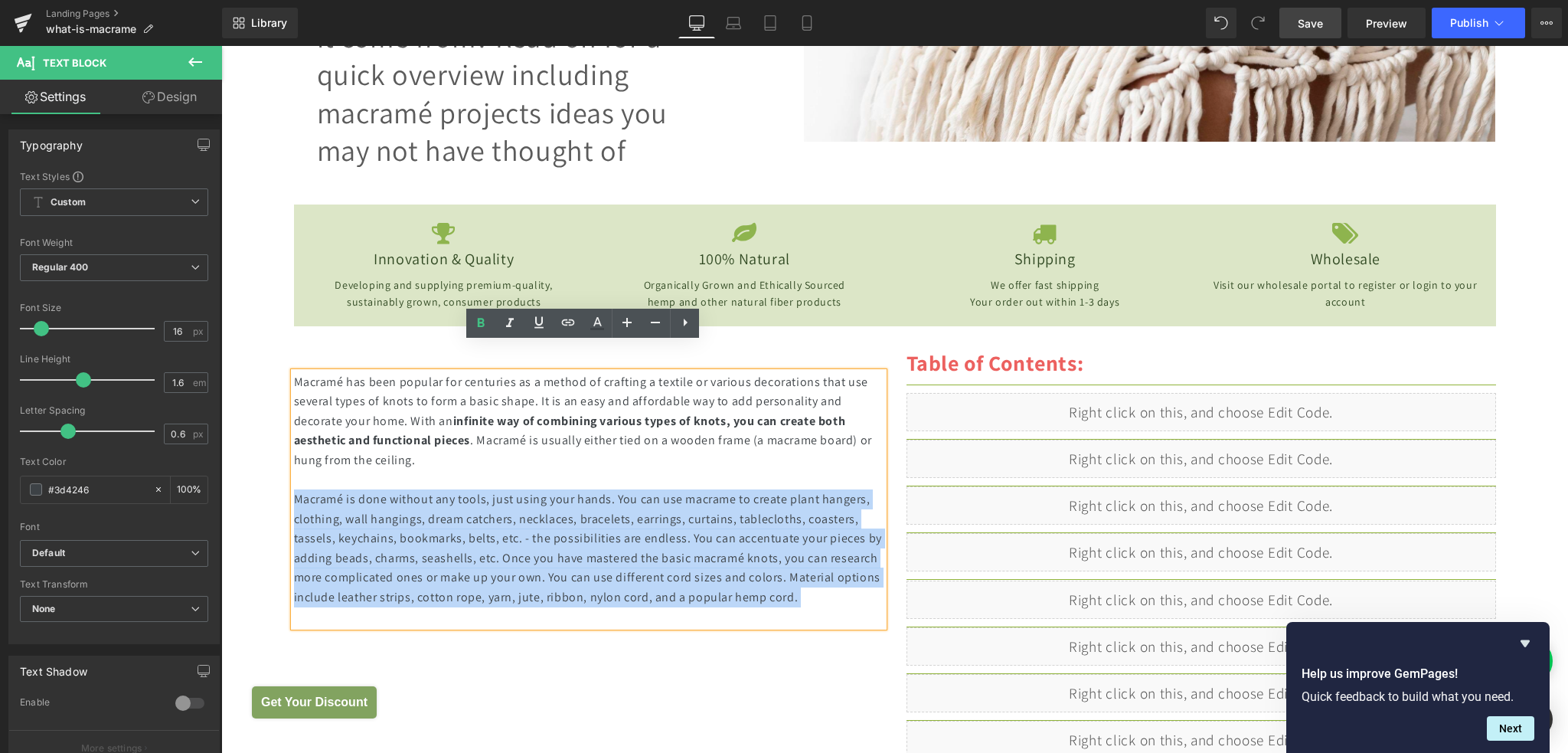
drag, startPoint x: 788, startPoint y: 571, endPoint x: 285, endPoint y: 351, distance: 549.0
click at [294, 372] on div "Macramé has been popular for centuries as a method of crafting a textile or var…" at bounding box center [589, 500] width 590 height 255
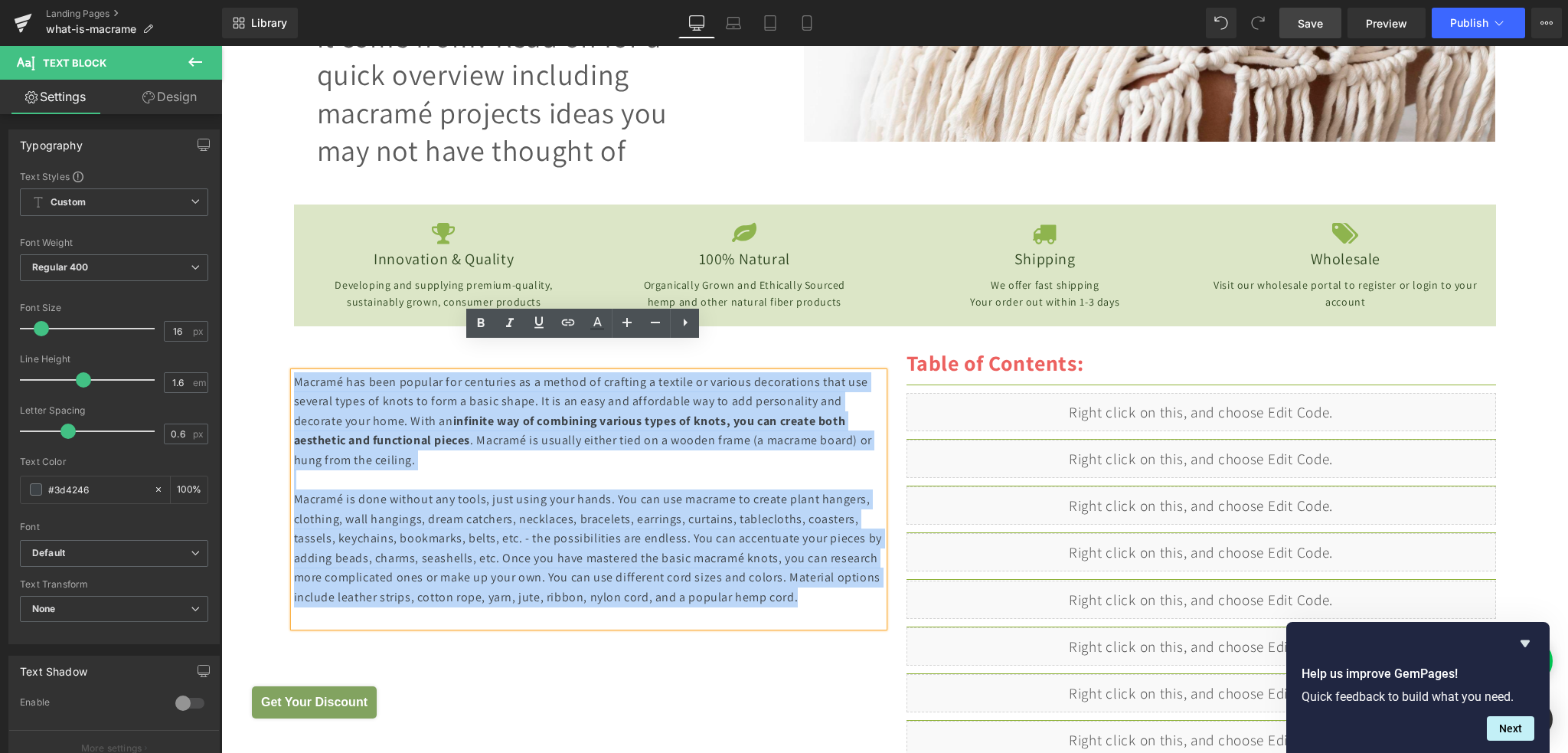
drag, startPoint x: 288, startPoint y: 353, endPoint x: 795, endPoint y: 573, distance: 552.7
click at [795, 573] on div "Macramé has been popular for centuries as a method of crafting a textile or var…" at bounding box center [589, 500] width 590 height 255
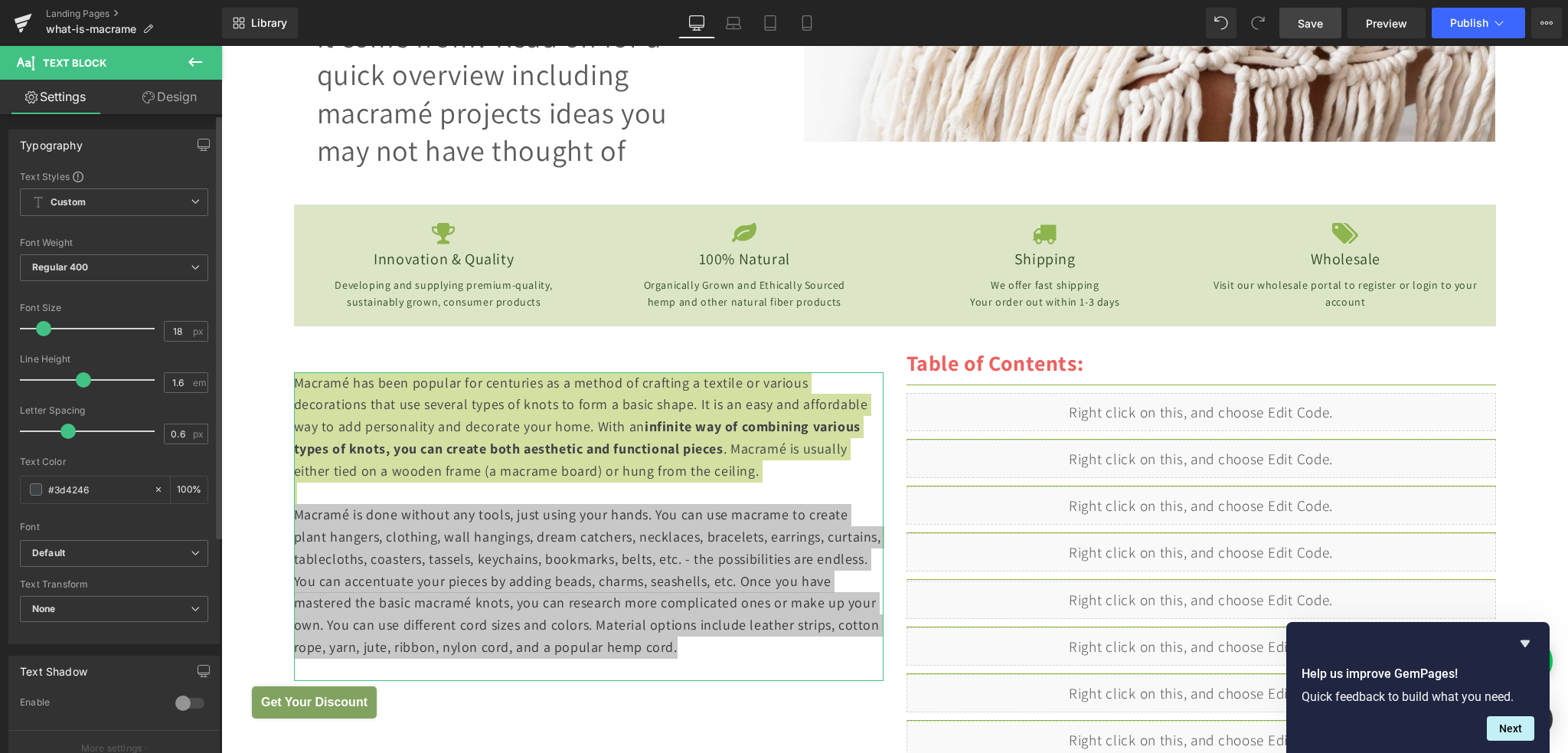
click at [46, 326] on span at bounding box center [44, 329] width 16 height 16
drag, startPoint x: 180, startPoint y: 327, endPoint x: 152, endPoint y: 329, distance: 28.1
click at [152, 329] on div "Font Size 18 px" at bounding box center [114, 328] width 188 height 51
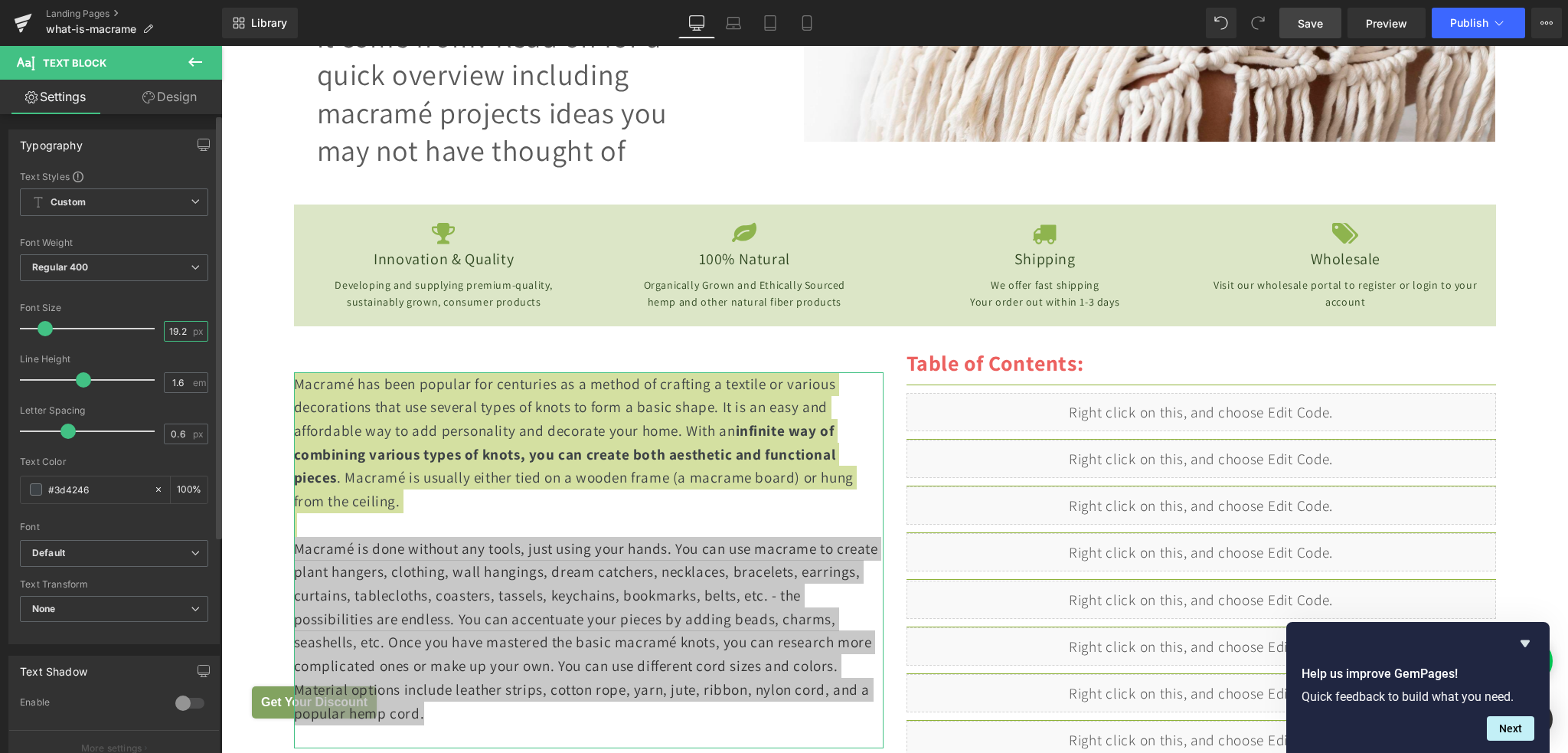
type input "19.2"
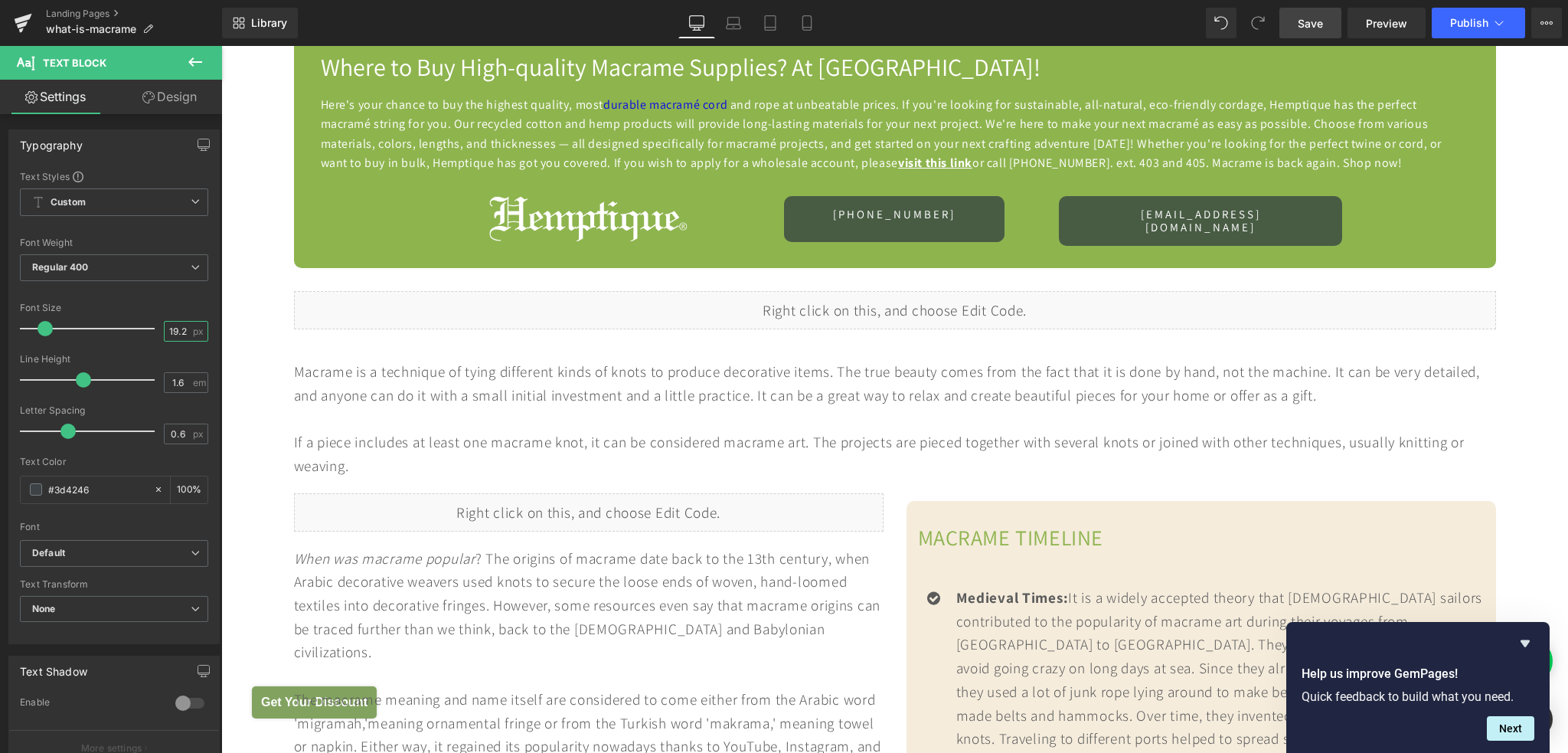
scroll to position [1072, 0]
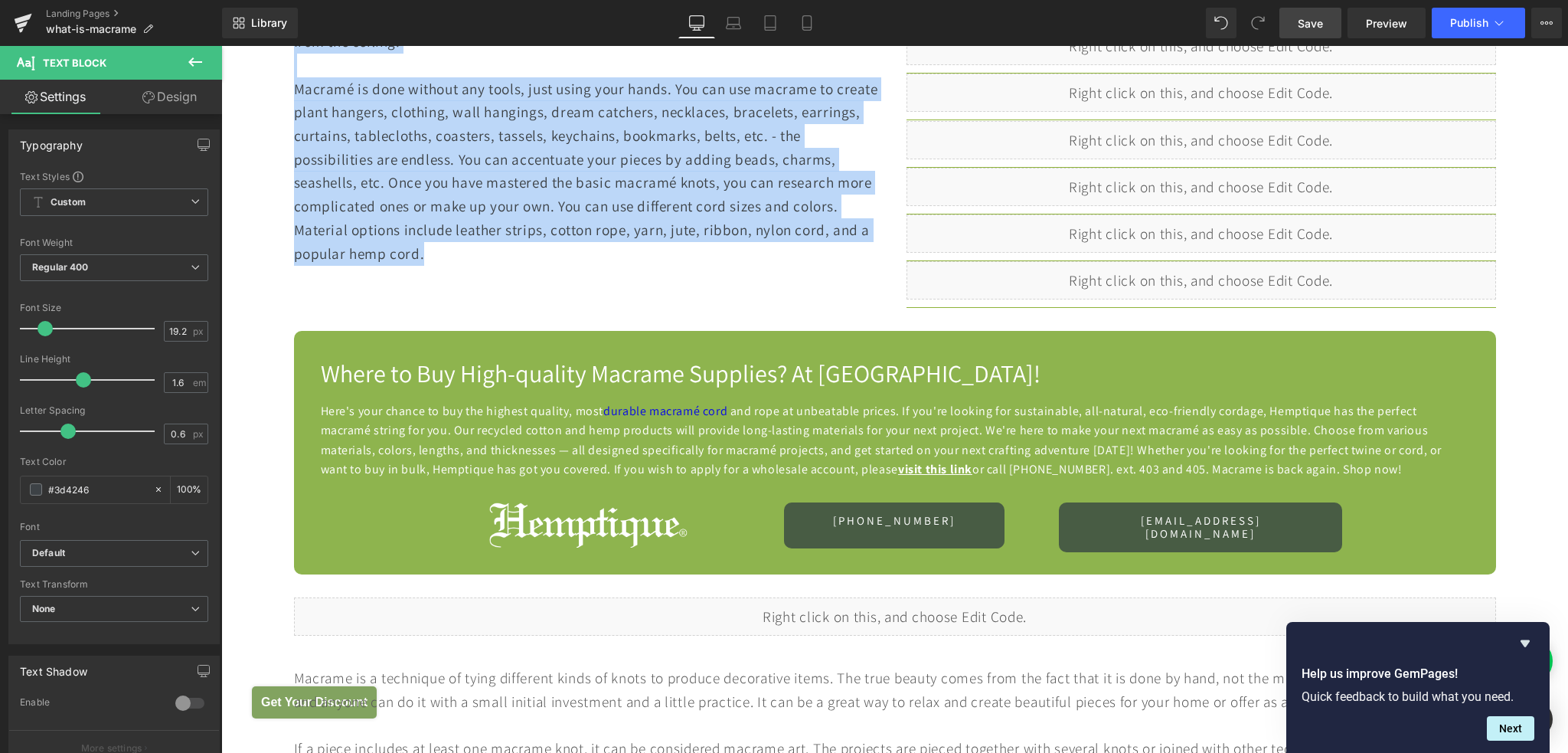
click at [491, 423] on span "Here's your chance to buy the highest quality, most durable macramé cord and ro…" at bounding box center [881, 440] width 1122 height 75
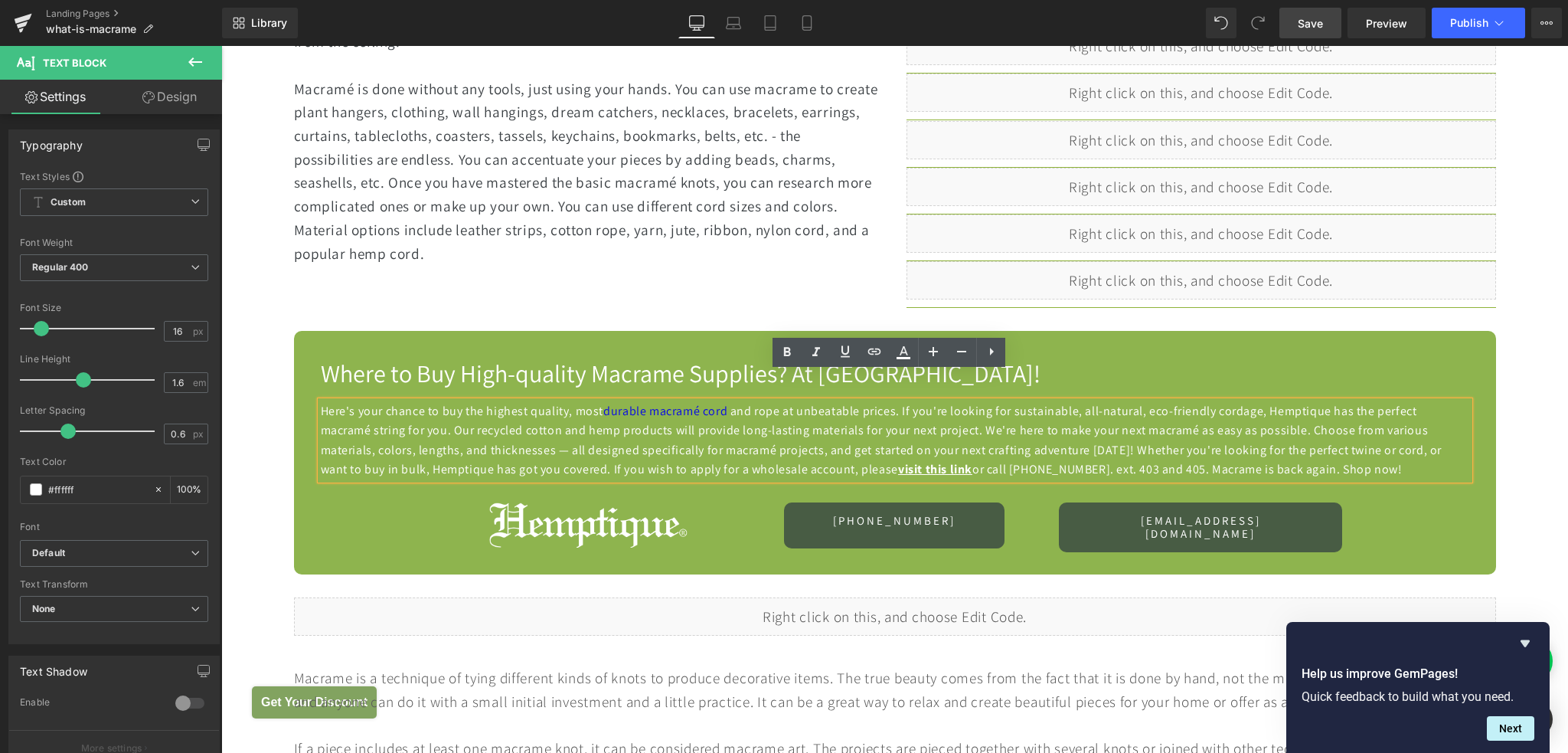
click at [413, 422] on span "Here's your chance to buy the highest quality, most durable macramé cord and ro…" at bounding box center [881, 440] width 1122 height 75
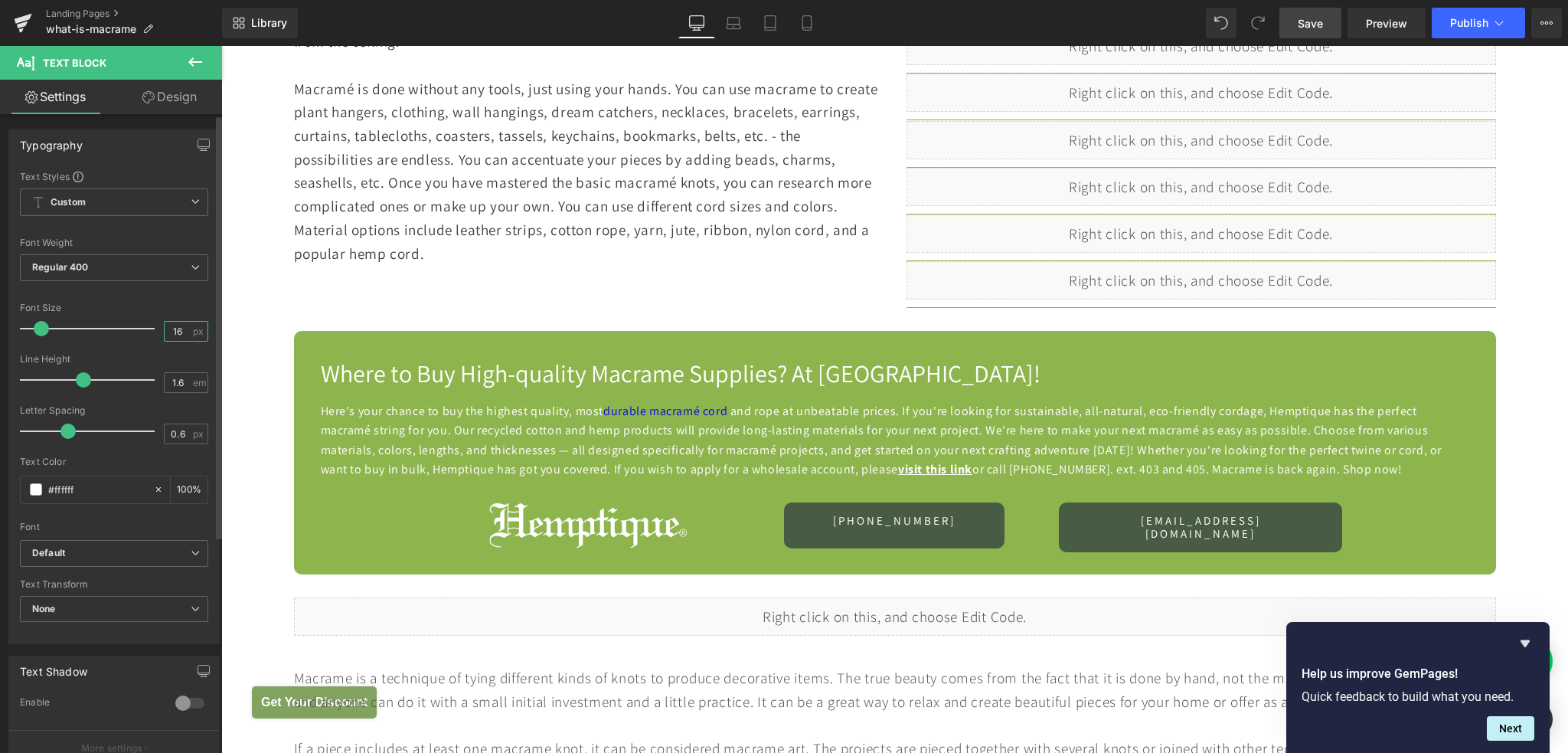
drag, startPoint x: 180, startPoint y: 329, endPoint x: 158, endPoint y: 330, distance: 22.0
click at [165, 330] on input "16" at bounding box center [178, 332] width 26 height 20
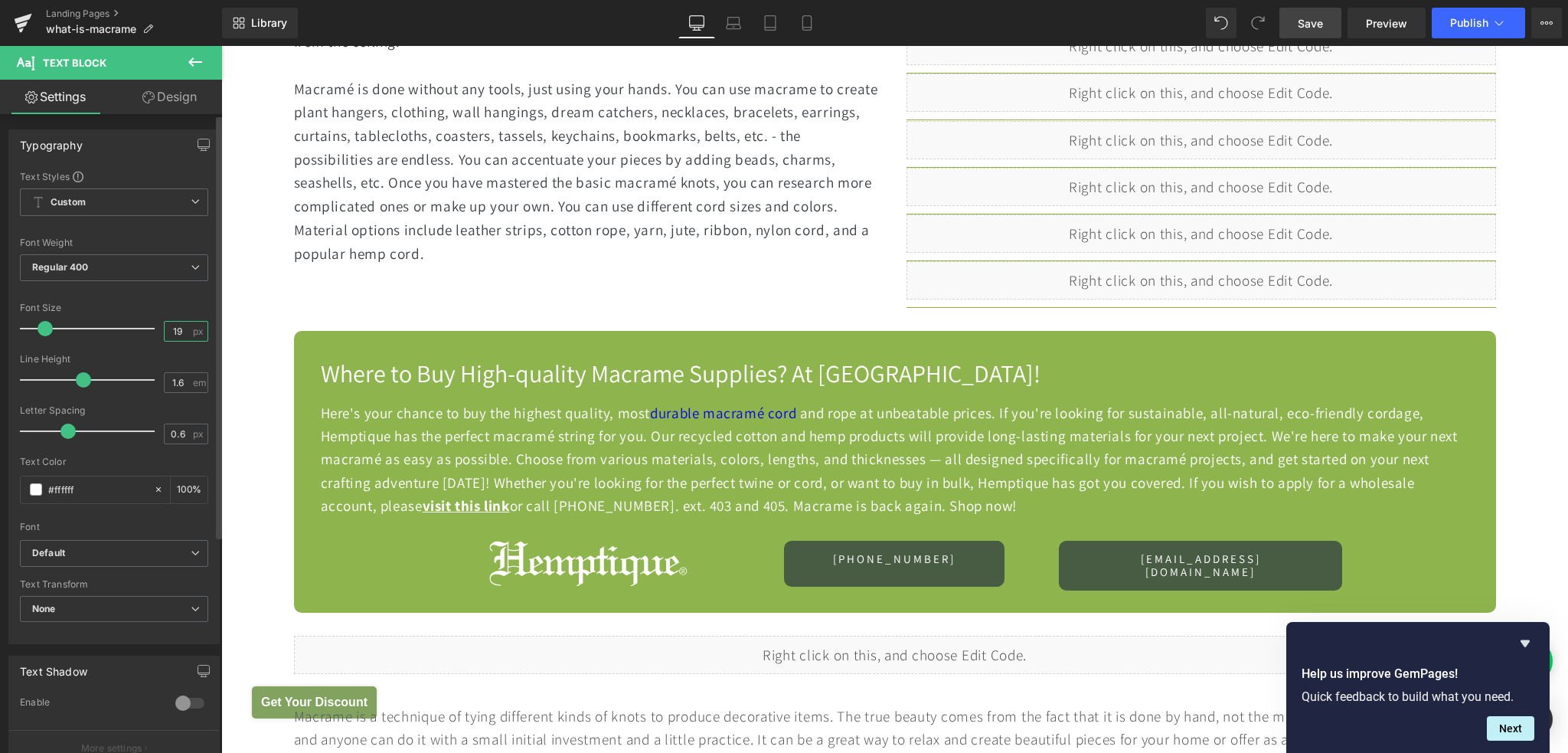
type input "19.2"
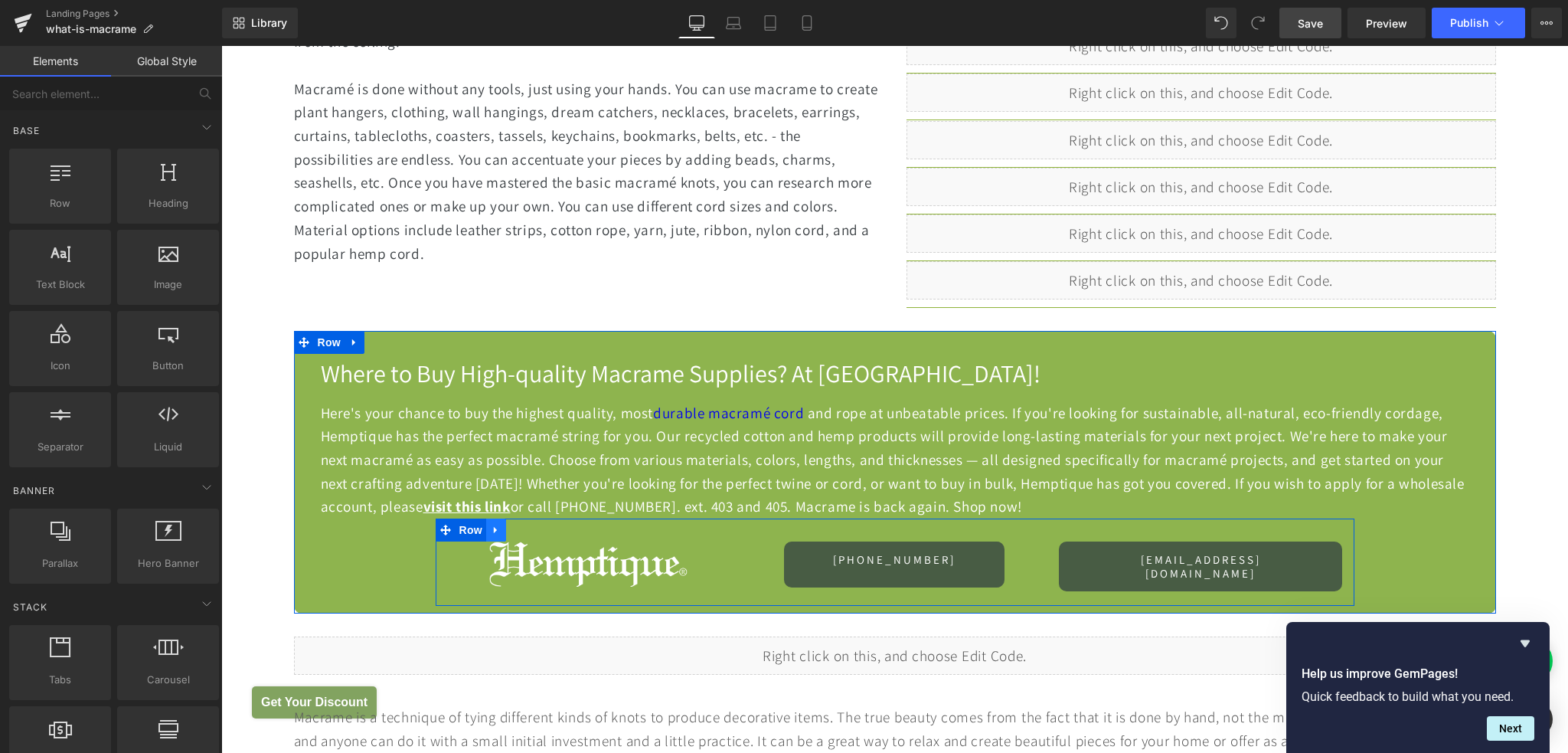
click at [494, 527] on icon at bounding box center [495, 530] width 3 height 7
click at [531, 524] on icon at bounding box center [536, 529] width 11 height 11
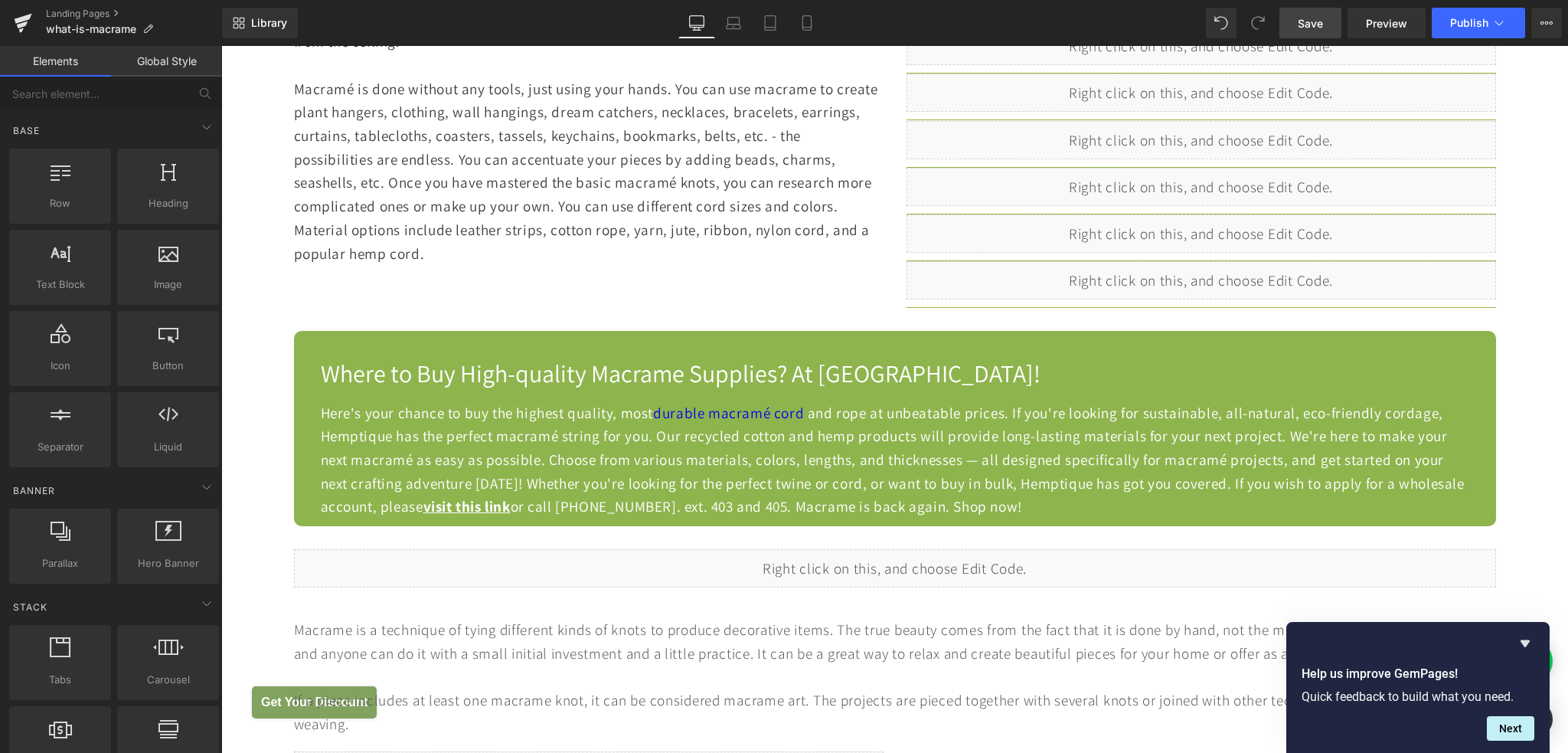
drag, startPoint x: 1304, startPoint y: 29, endPoint x: 930, endPoint y: 288, distance: 454.9
click at [1304, 29] on span "Save" at bounding box center [1310, 24] width 26 height 16
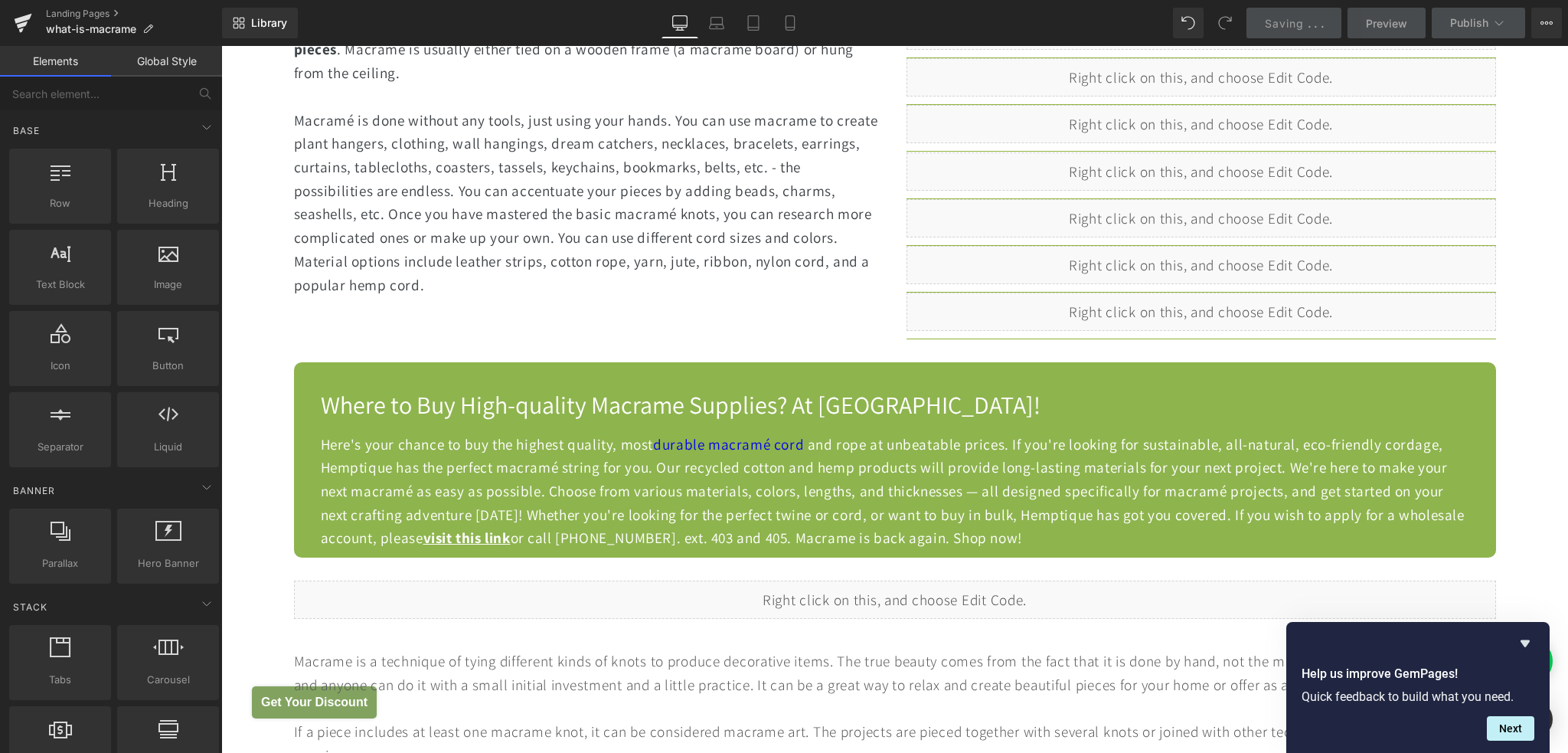
scroll to position [919, 0]
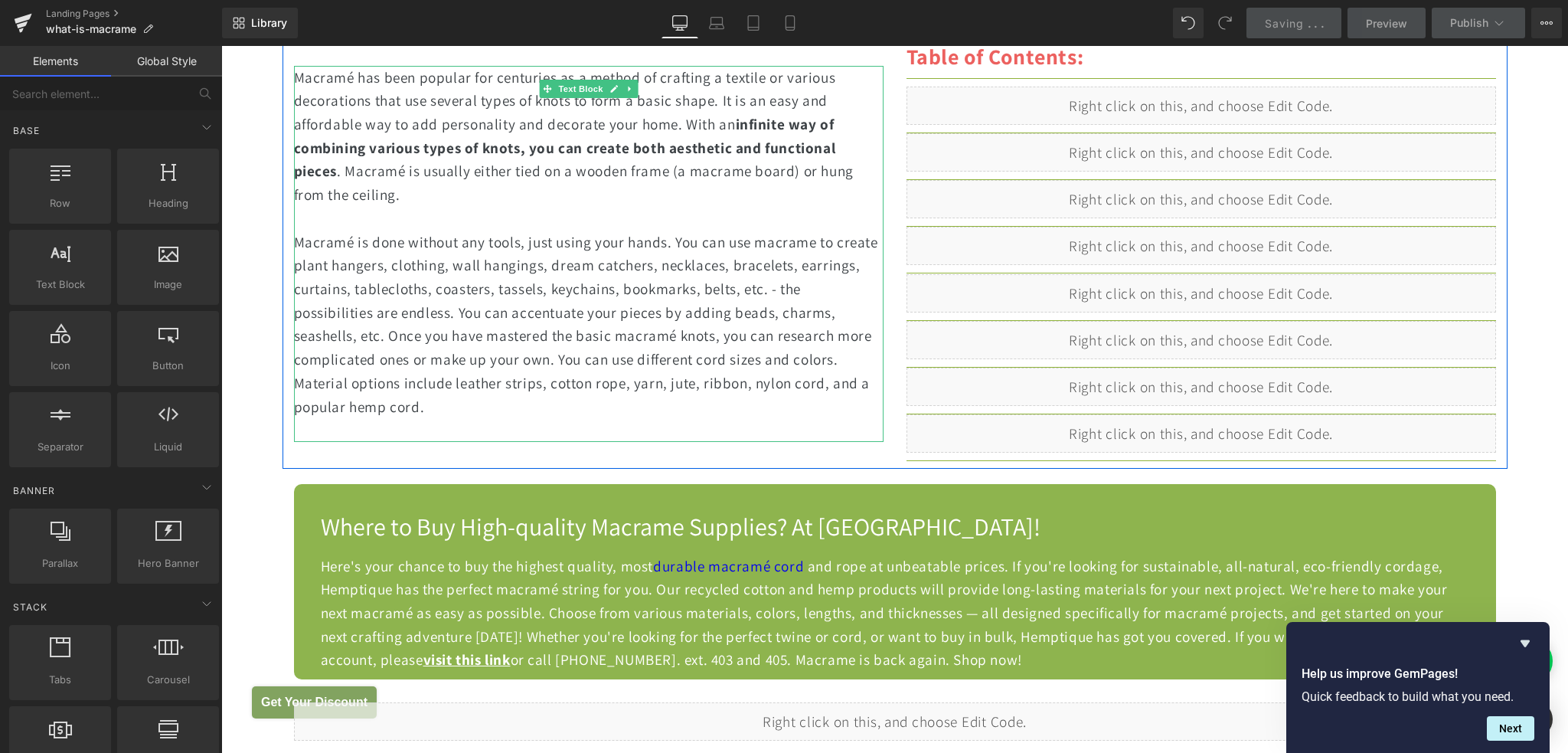
click at [657, 297] on div "Macramé has been popular for centuries as a method of crafting a textile or var…" at bounding box center [589, 254] width 590 height 377
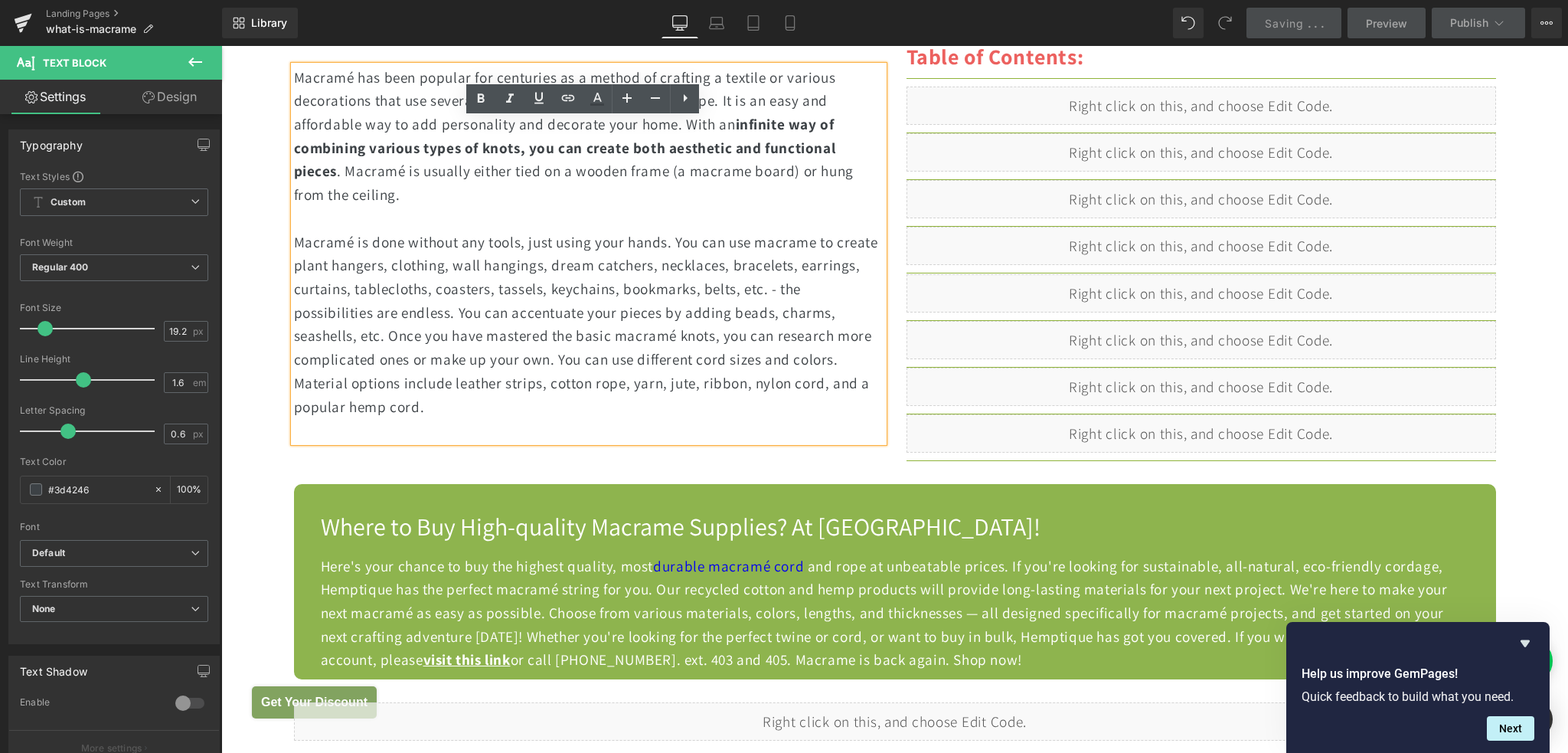
scroll to position [1302, 0]
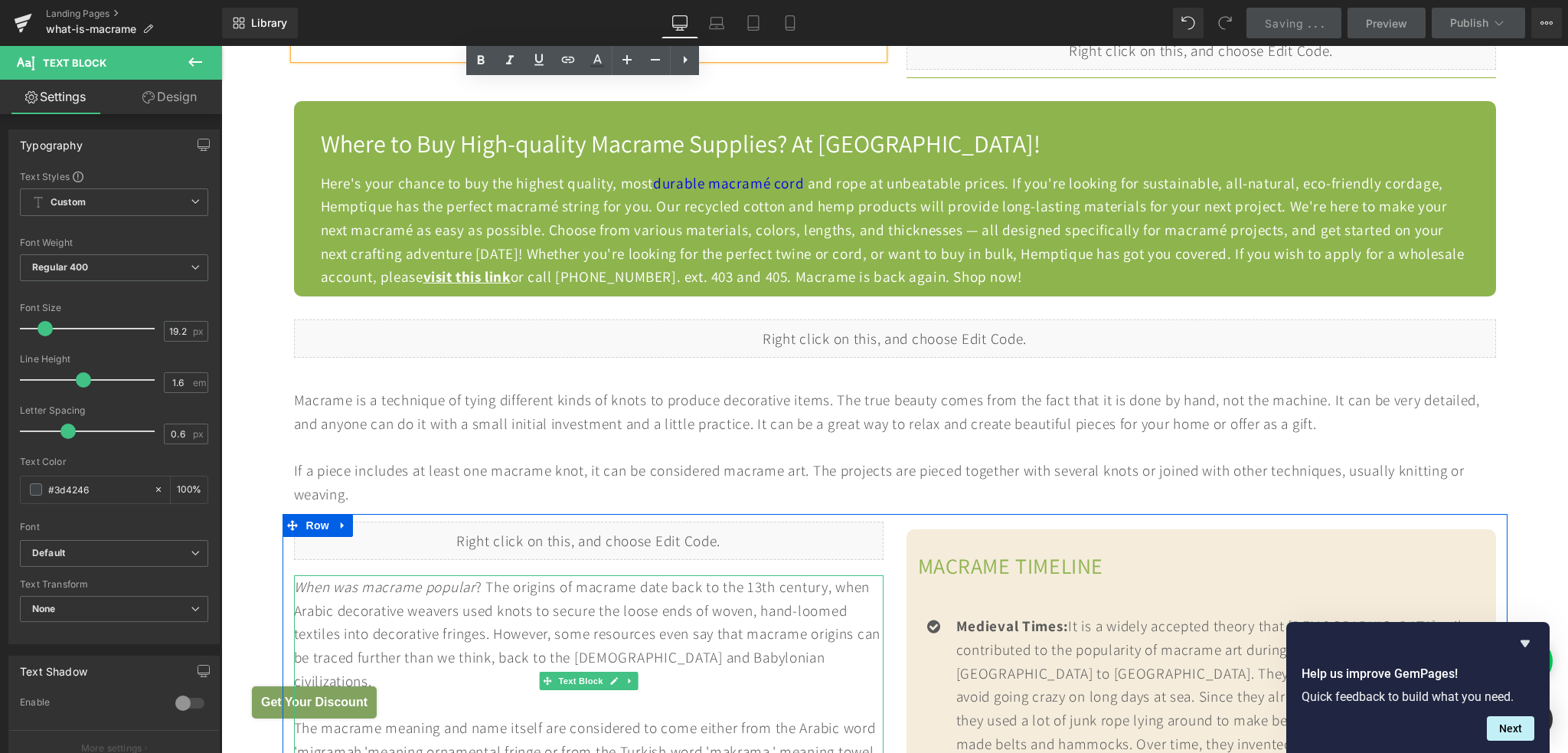
click at [602, 601] on div "When was macrame popular ? The origins of macrame date back to the 13th century…" at bounding box center [589, 634] width 590 height 118
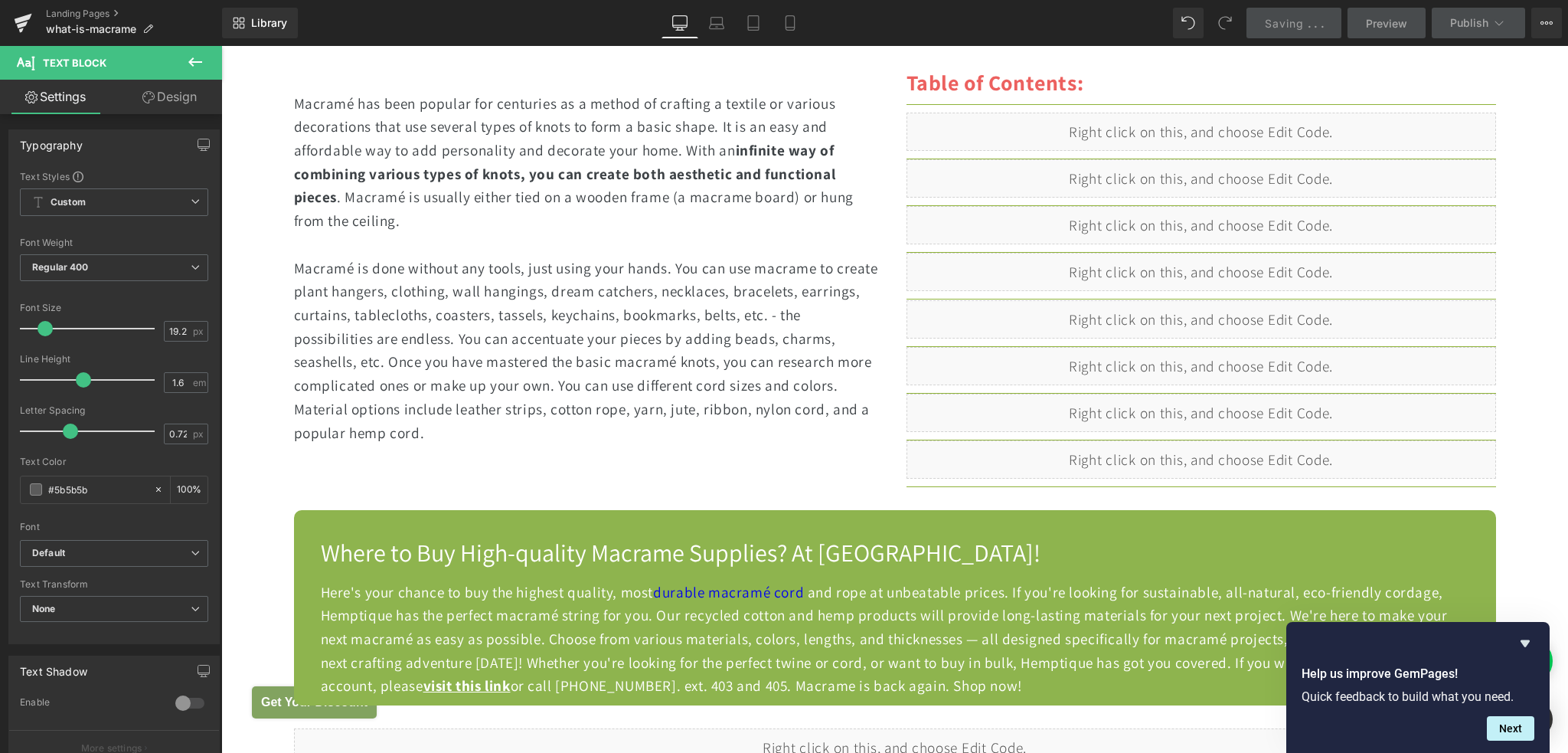
scroll to position [689, 0]
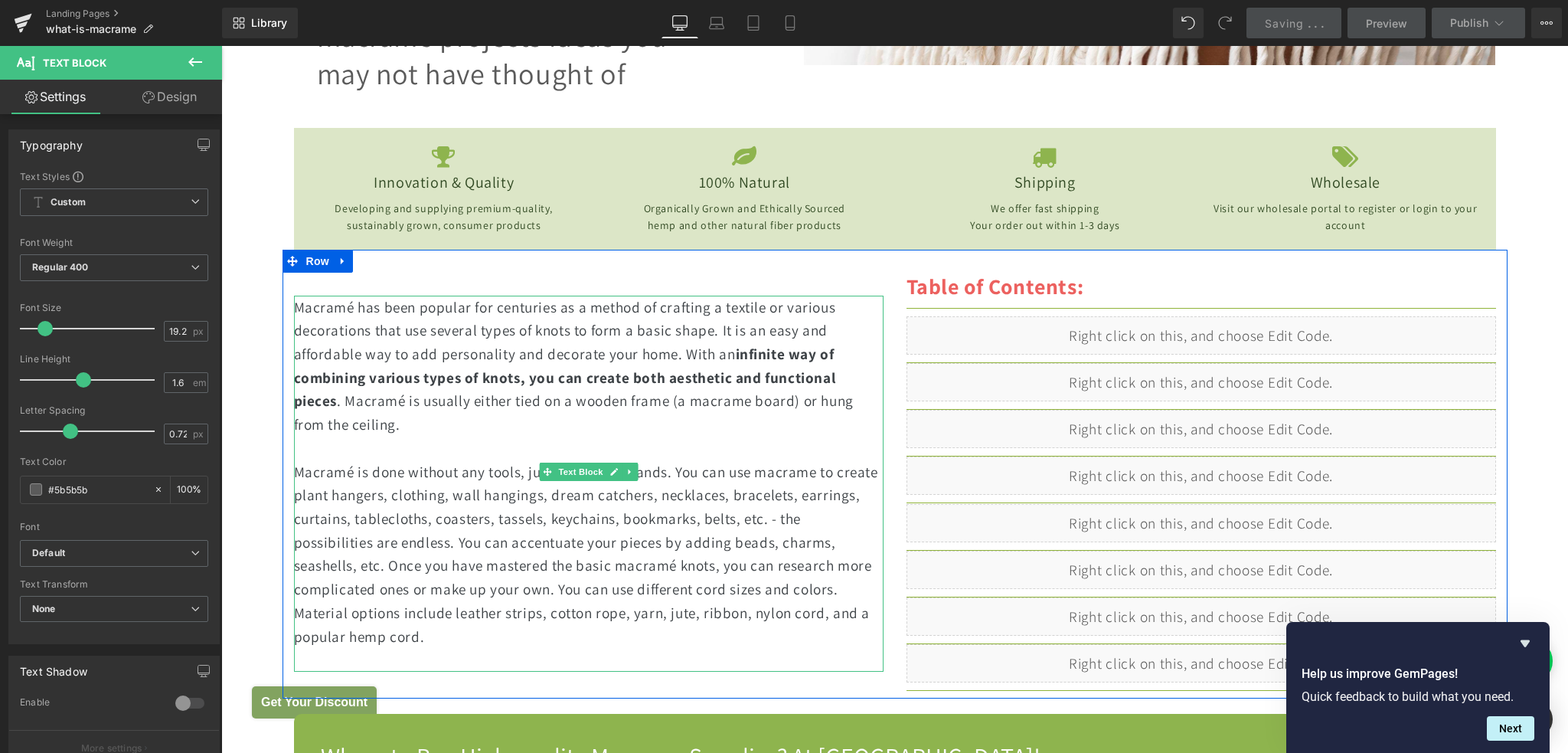
click at [331, 296] on div "Macramé has been popular for centuries as a method of crafting a textile or var…" at bounding box center [589, 366] width 590 height 141
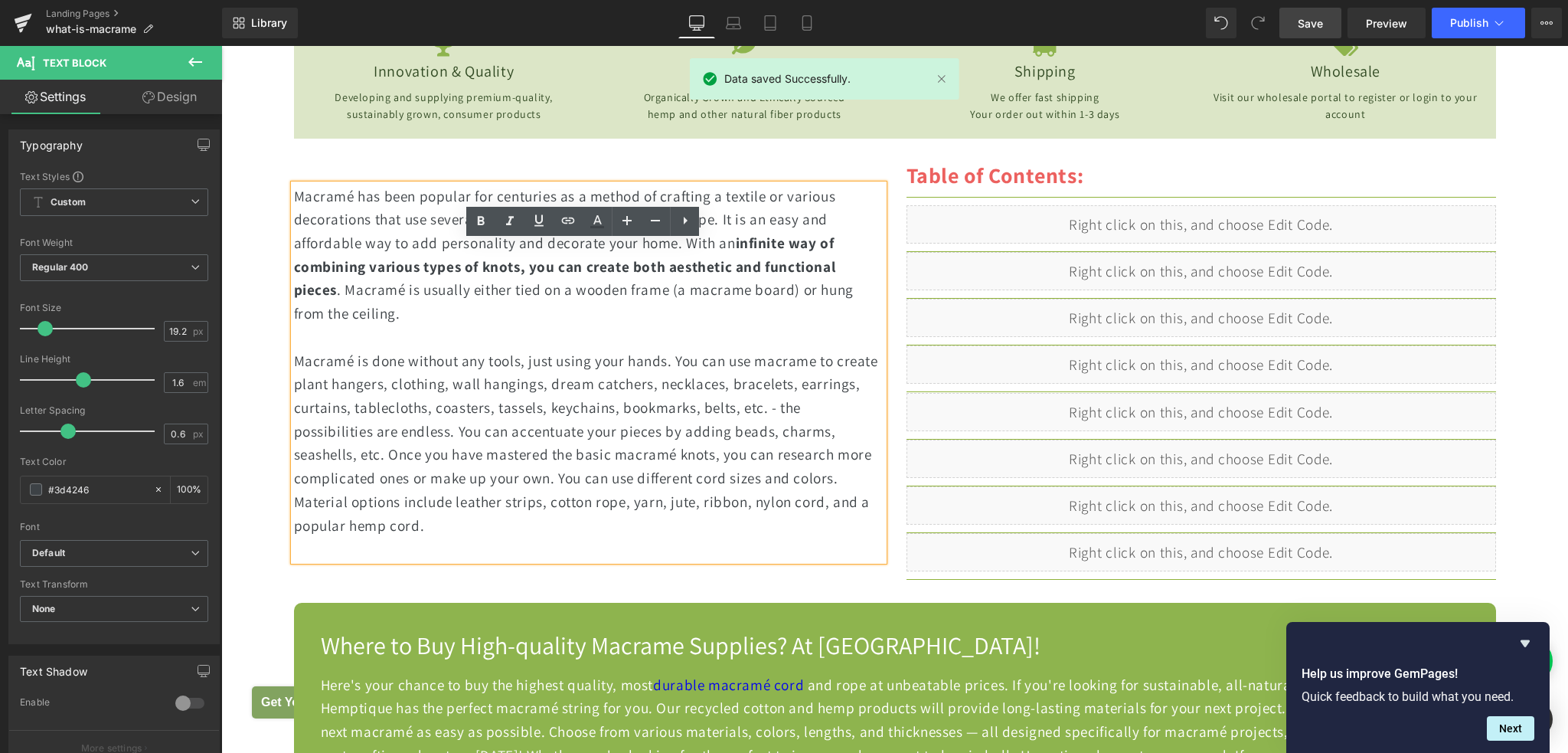
scroll to position [995, 0]
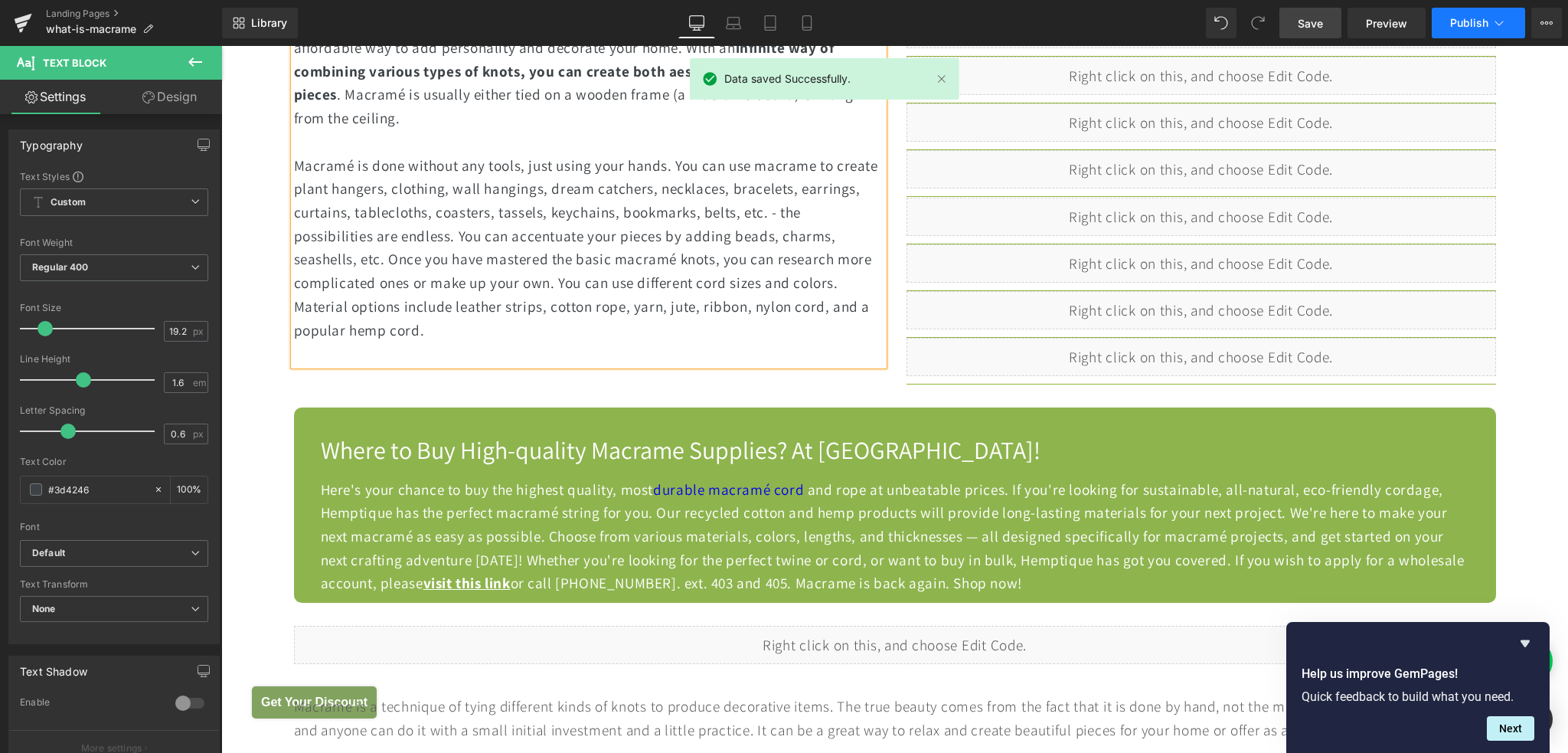
click at [1482, 24] on span "Publish" at bounding box center [1469, 23] width 38 height 12
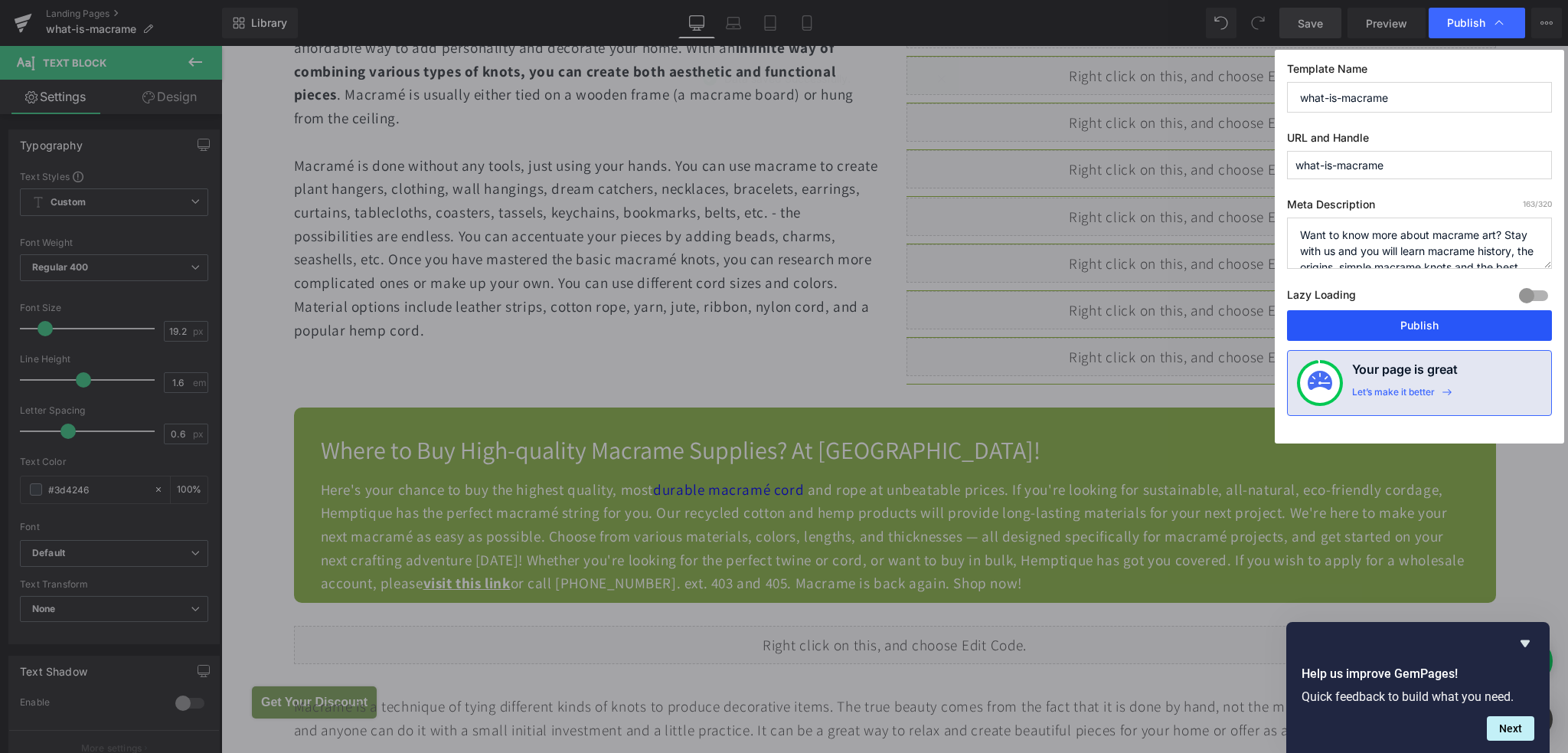
click at [1359, 328] on button "Publish" at bounding box center [1419, 325] width 265 height 30
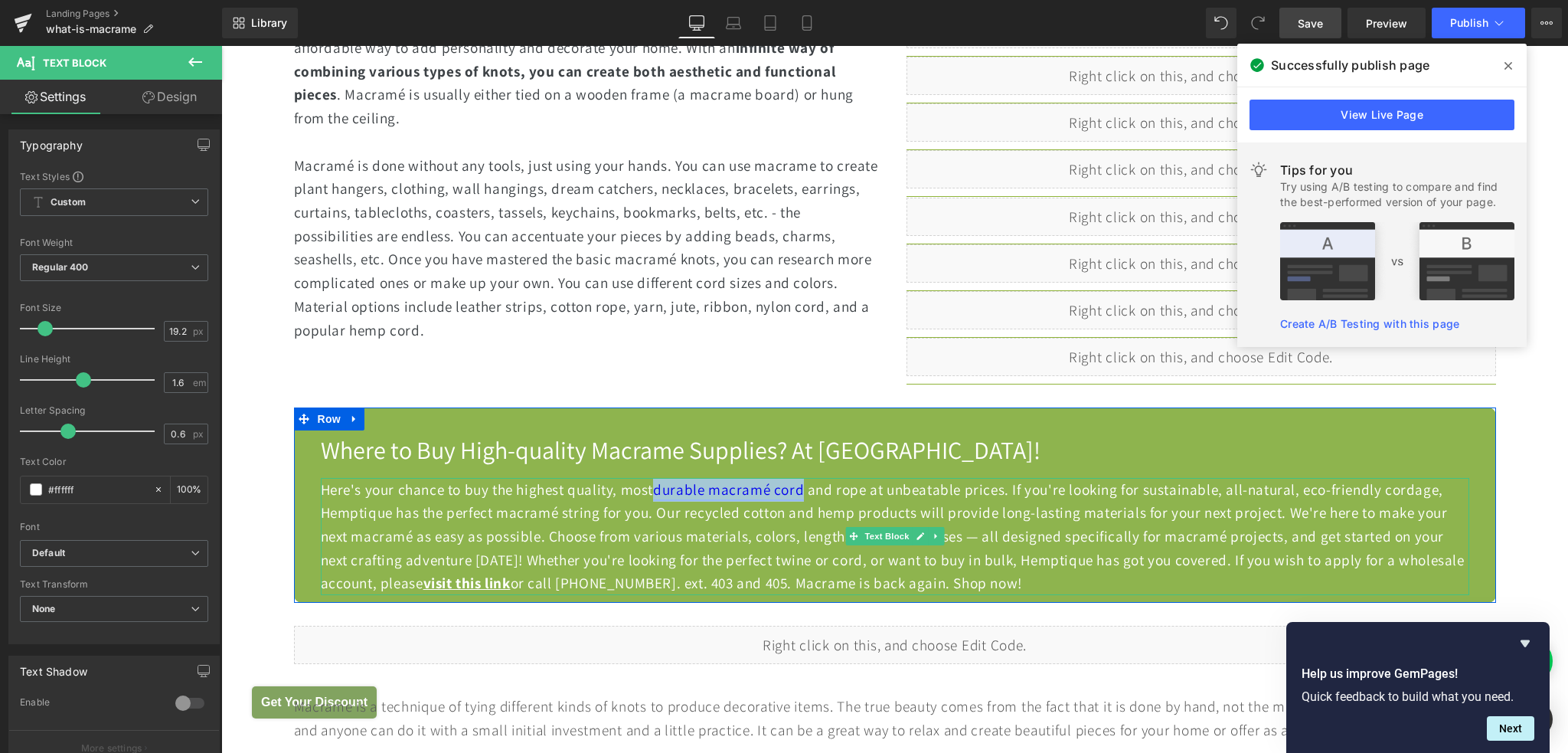
drag, startPoint x: 747, startPoint y: 464, endPoint x: 796, endPoint y: 465, distance: 49.0
click at [796, 479] on link "durable macramé cord" at bounding box center [728, 489] width 151 height 20
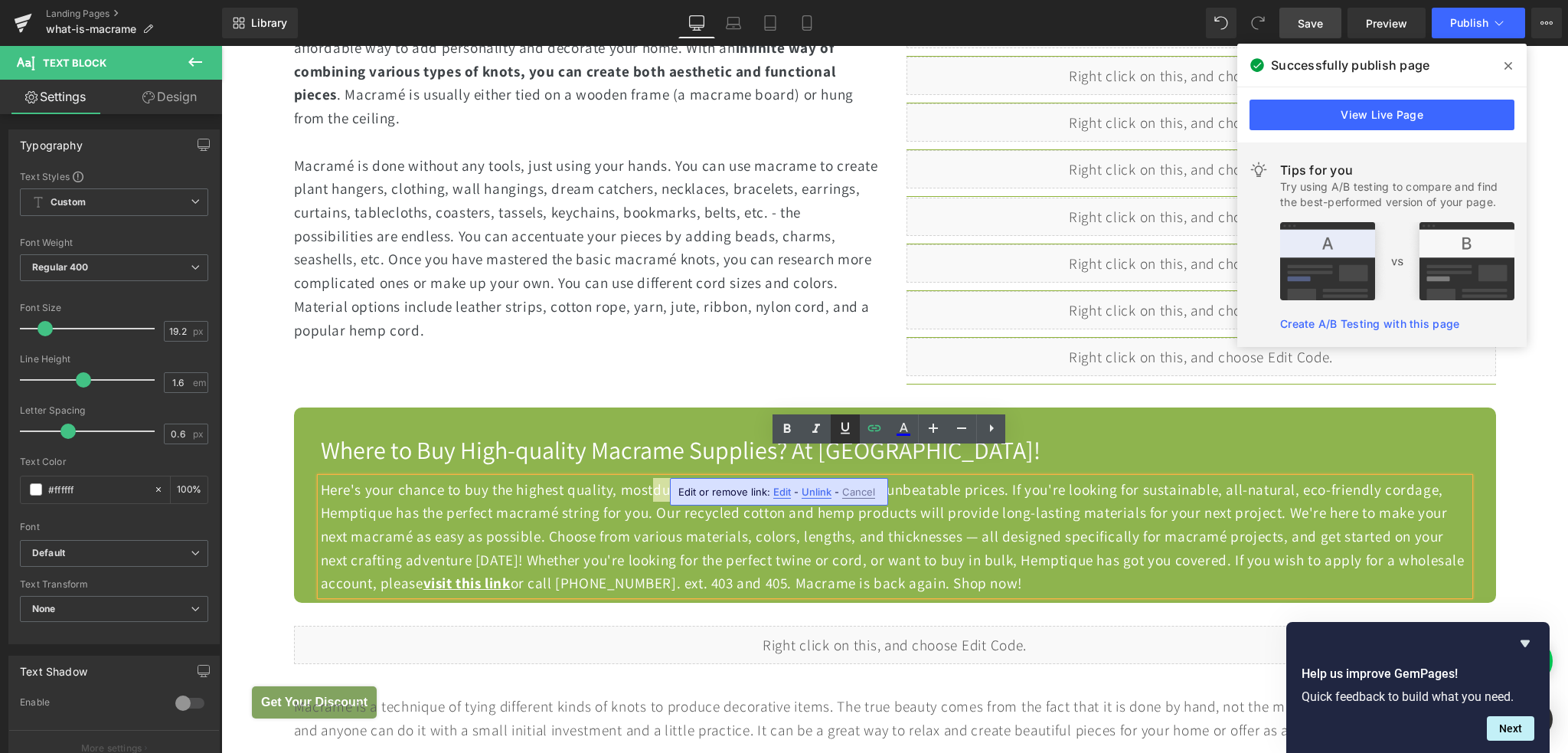
click at [847, 430] on icon at bounding box center [845, 429] width 9 height 12
click at [900, 431] on icon at bounding box center [904, 427] width 9 height 9
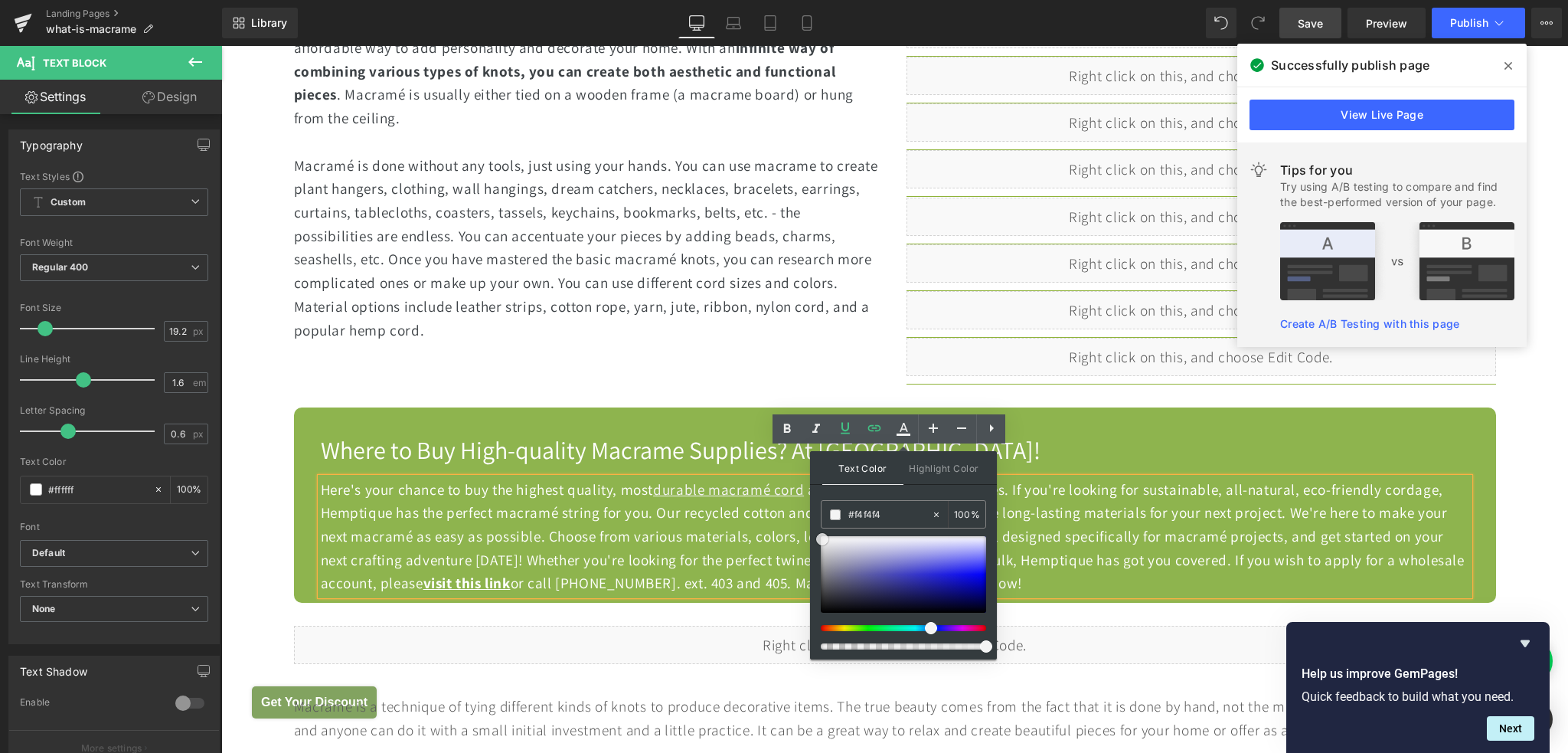
type input "#f9f9f9"
drag, startPoint x: 983, startPoint y: 572, endPoint x: 817, endPoint y: 533, distance: 170.5
click at [817, 533] on span at bounding box center [820, 537] width 12 height 12
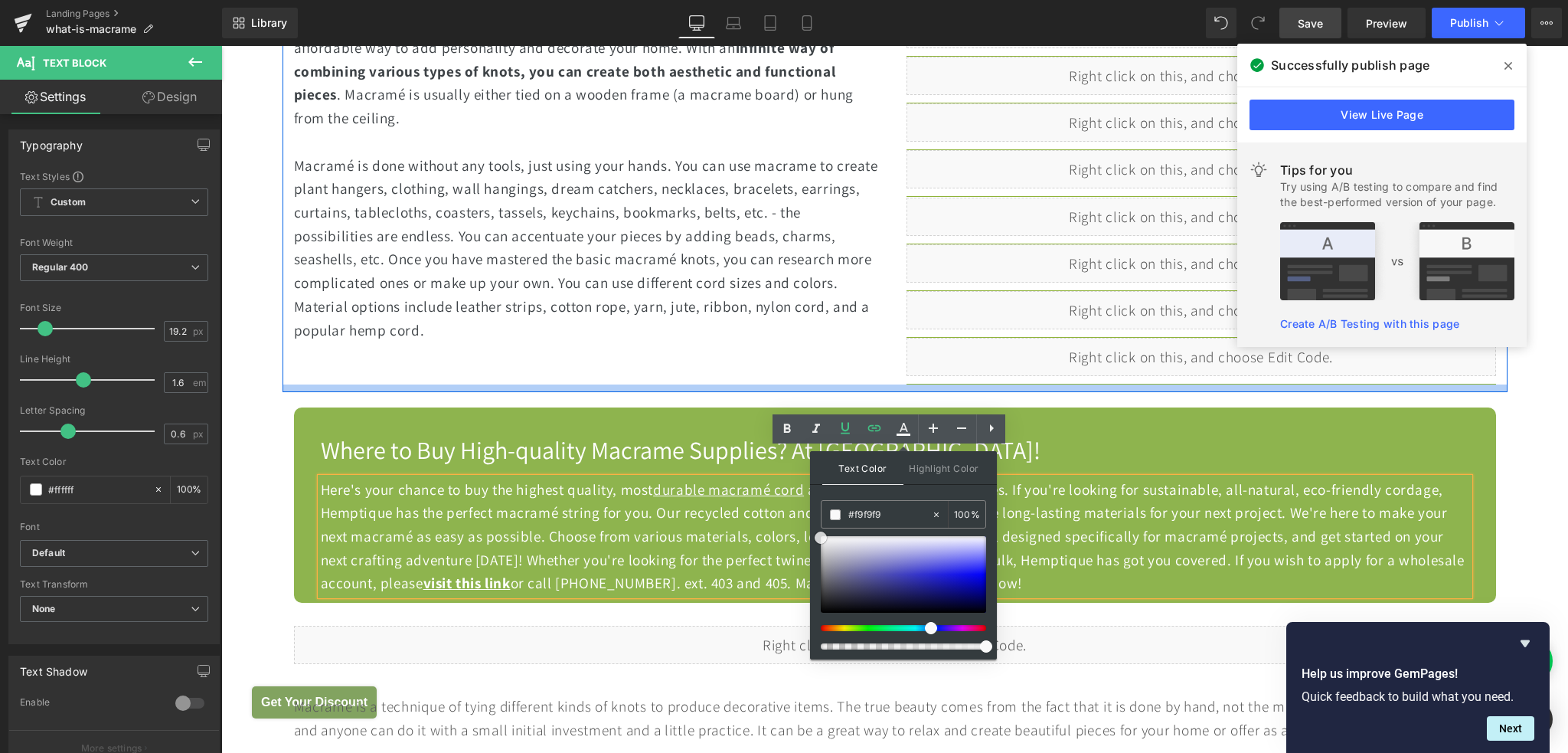
click at [792, 385] on div at bounding box center [895, 389] width 1225 height 8
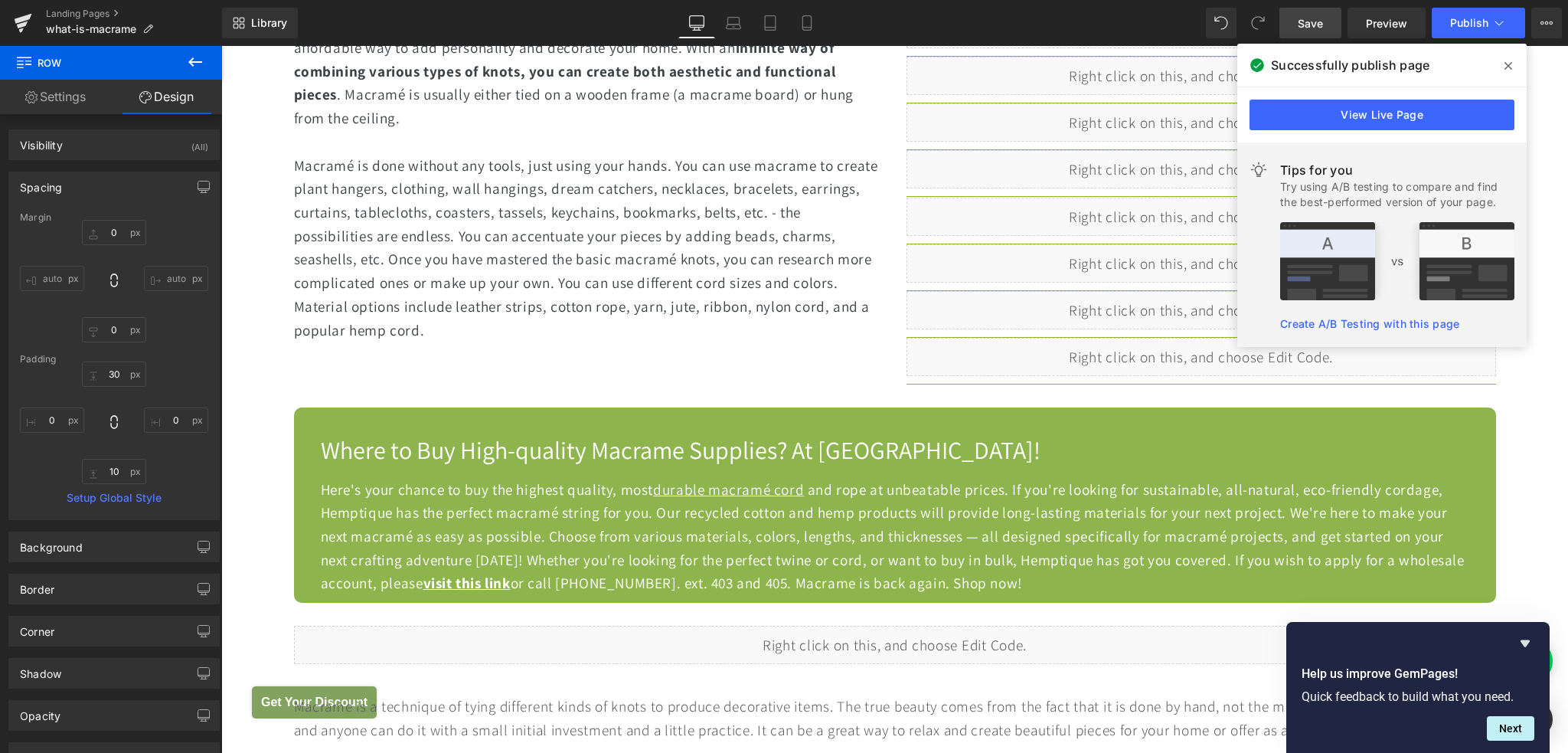
click at [1308, 28] on span "Save" at bounding box center [1310, 24] width 26 height 16
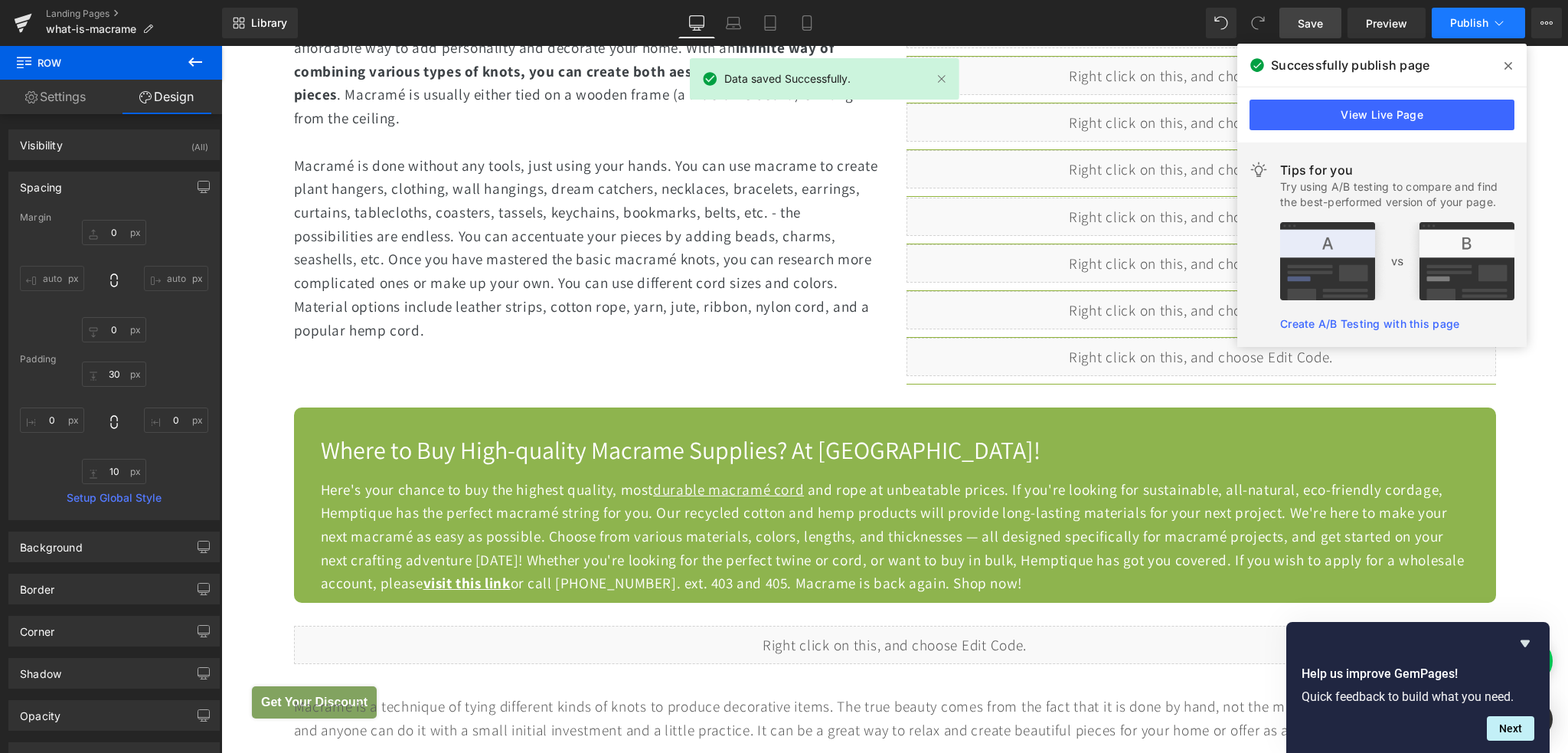
click at [1458, 20] on span "Publish" at bounding box center [1469, 23] width 38 height 12
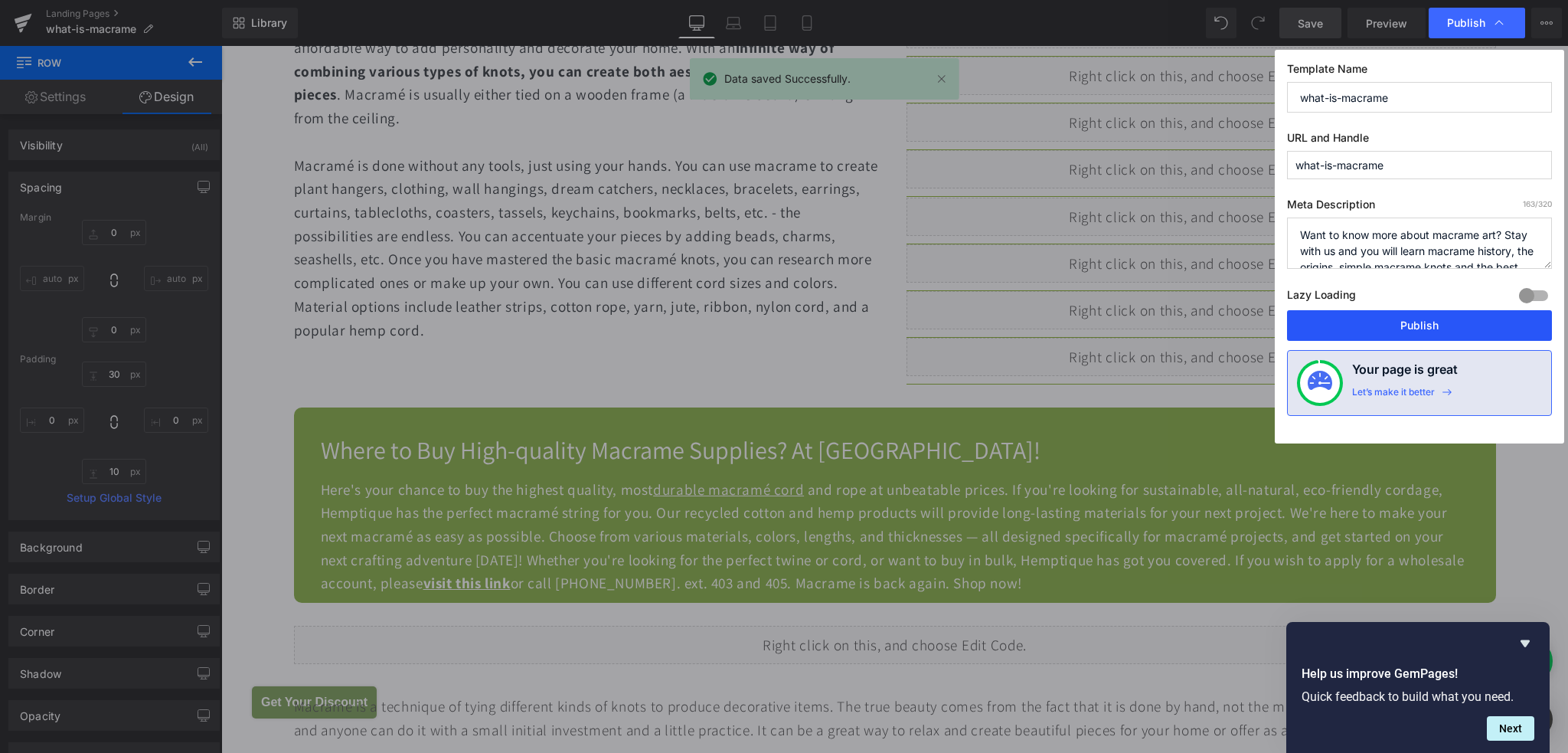
click at [1398, 325] on button "Publish" at bounding box center [1419, 325] width 265 height 30
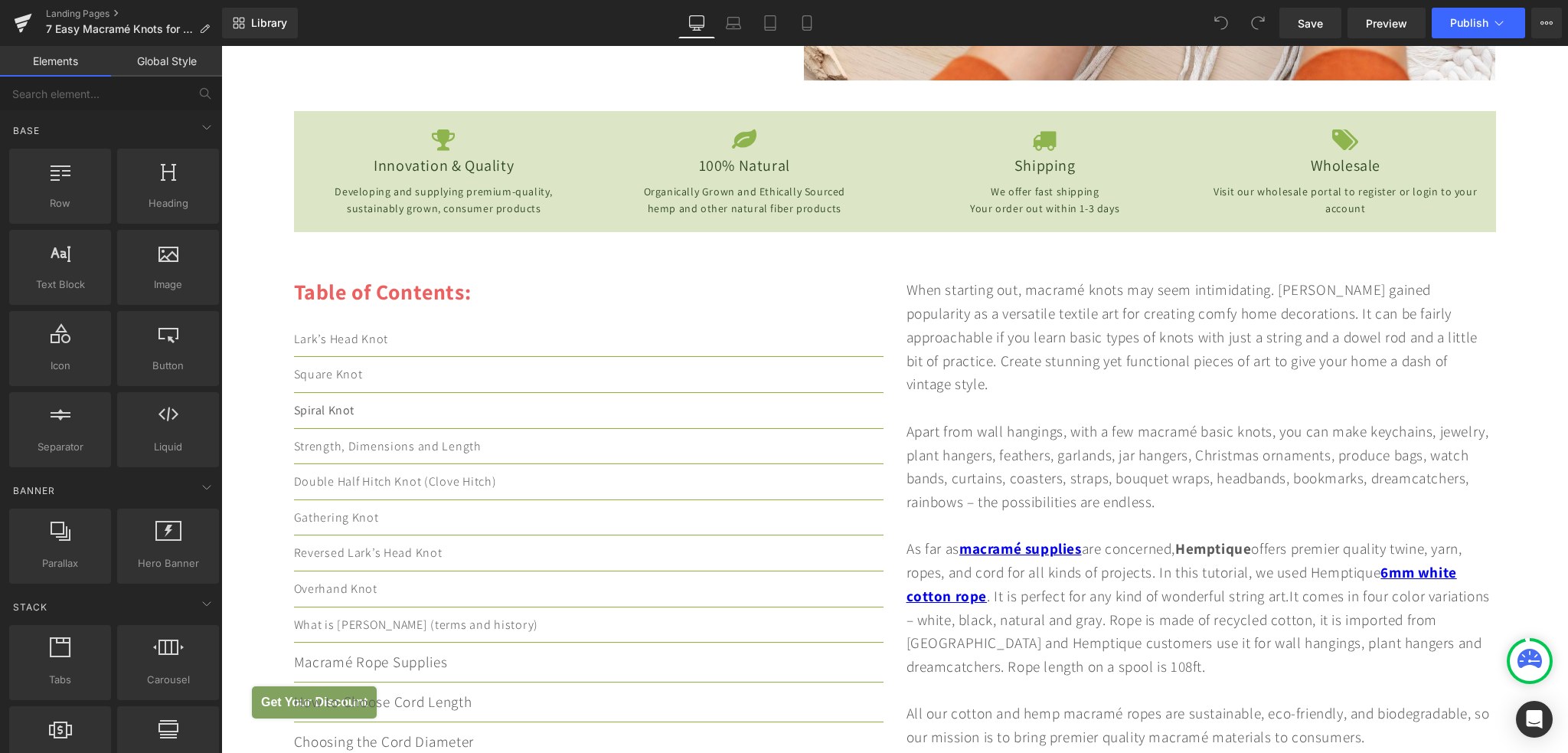
scroll to position [613, 0]
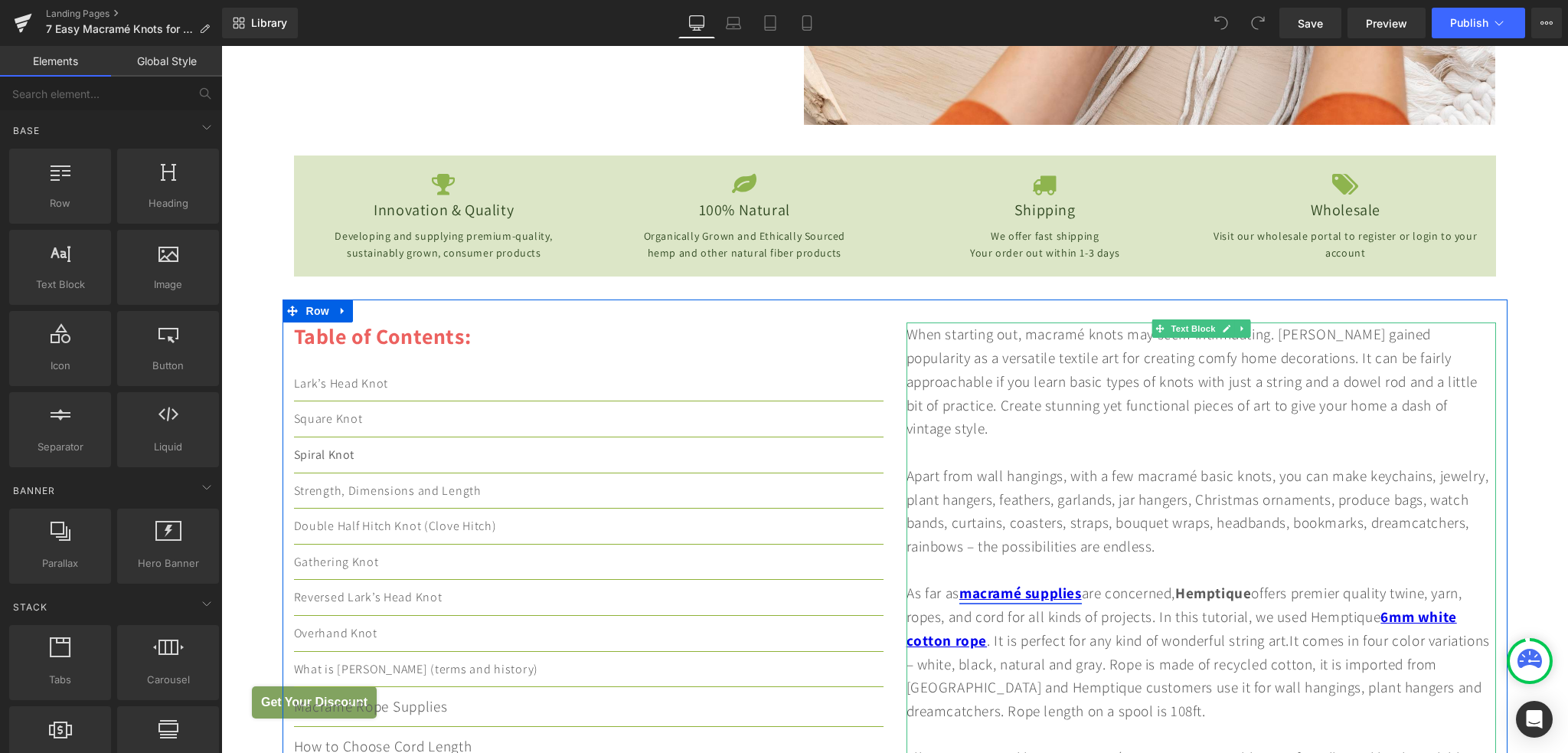
click at [1022, 583] on link "macramé supplies" at bounding box center [1019, 593] width 123 height 20
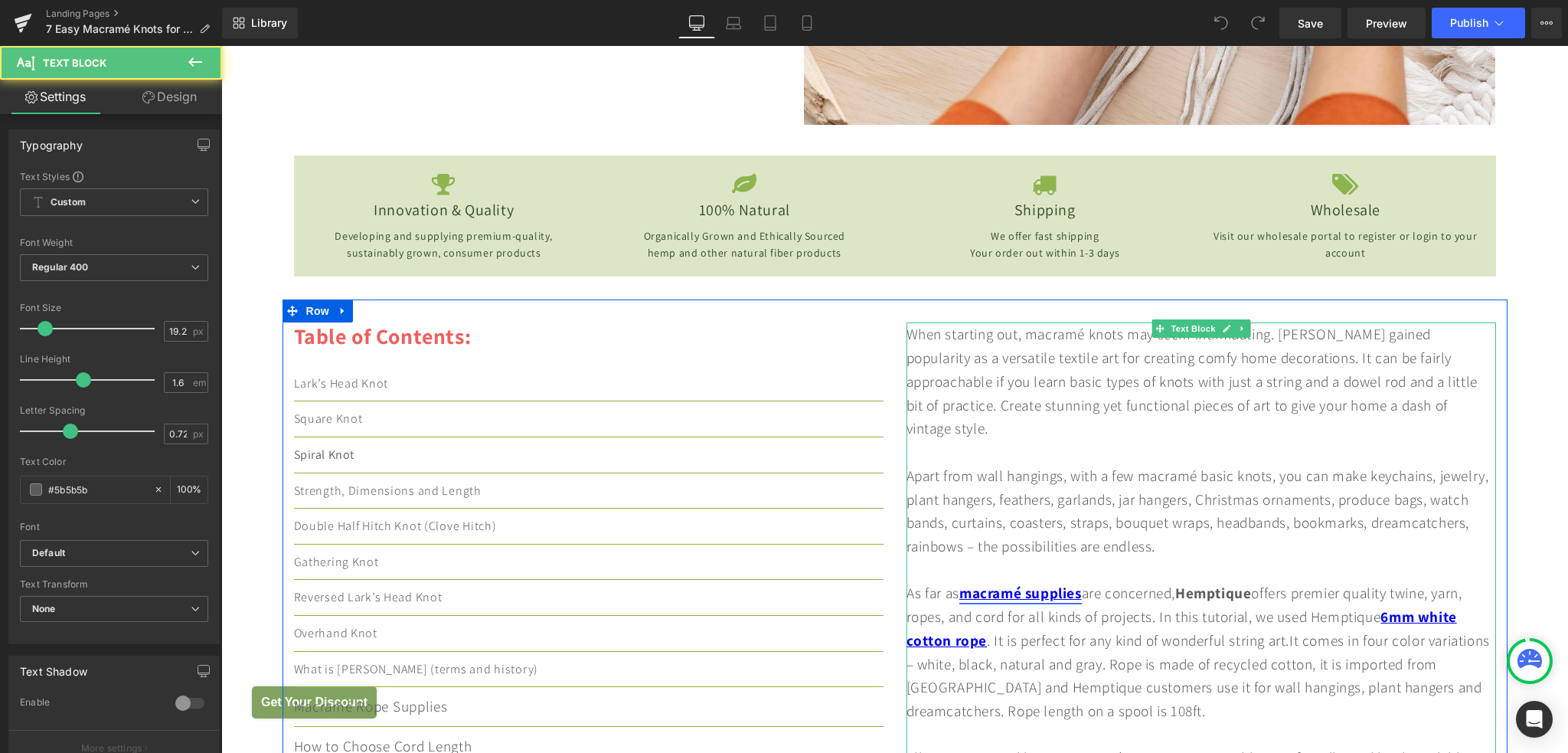
click at [1039, 583] on link "macramé supplies" at bounding box center [1019, 593] width 123 height 20
click at [1047, 559] on div at bounding box center [1201, 570] width 590 height 24
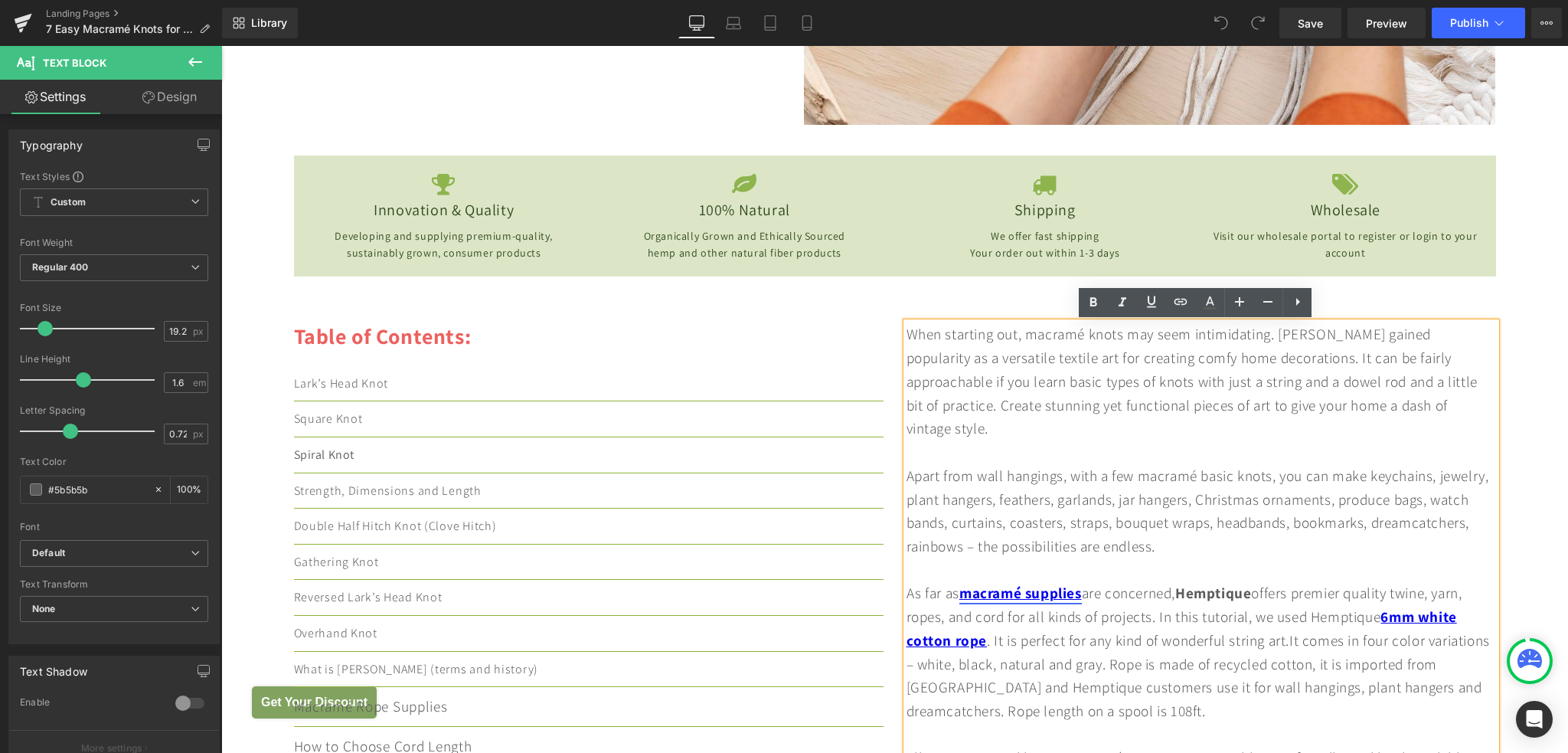
click at [971, 583] on link "macramé supplies" at bounding box center [1019, 593] width 123 height 20
click at [1066, 600] on span "Edit" at bounding box center [1073, 600] width 18 height 13
drag, startPoint x: 1174, startPoint y: 652, endPoint x: 1281, endPoint y: 612, distance: 114.2
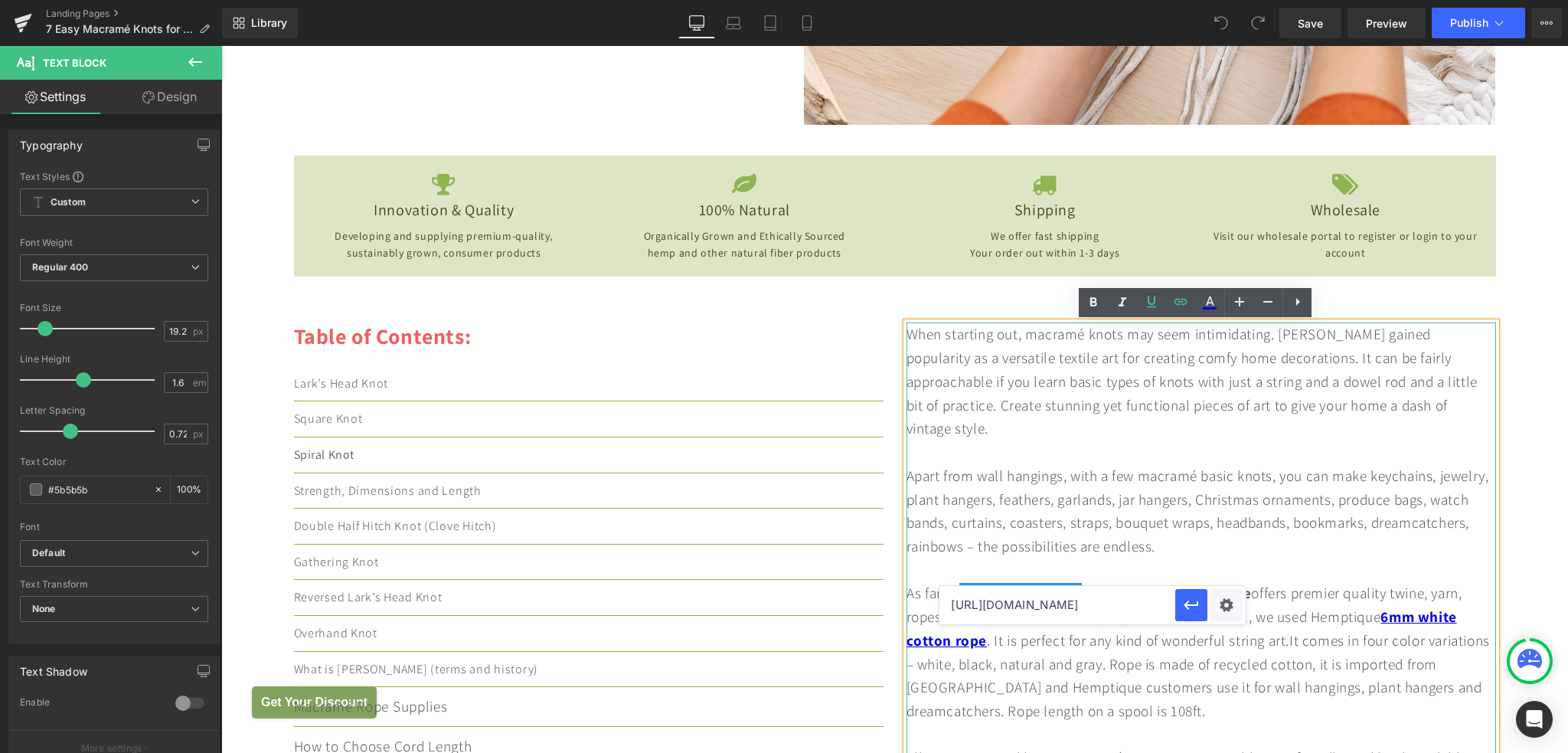
click at [1316, 508] on div "Apart from wall hangings, with a few macramé basic knots, you can make keychain…" at bounding box center [1201, 511] width 590 height 94
